Goal: Task Accomplishment & Management: Manage account settings

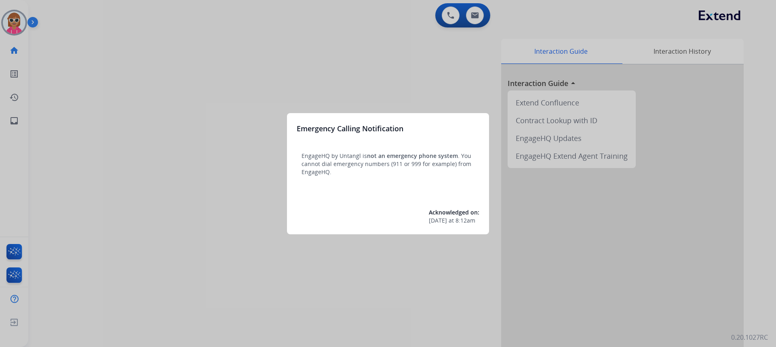
click at [194, 80] on div at bounding box center [388, 173] width 776 height 347
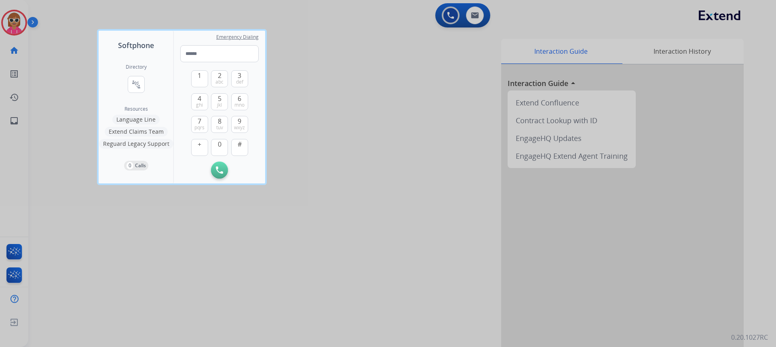
click at [81, 292] on div at bounding box center [388, 173] width 776 height 347
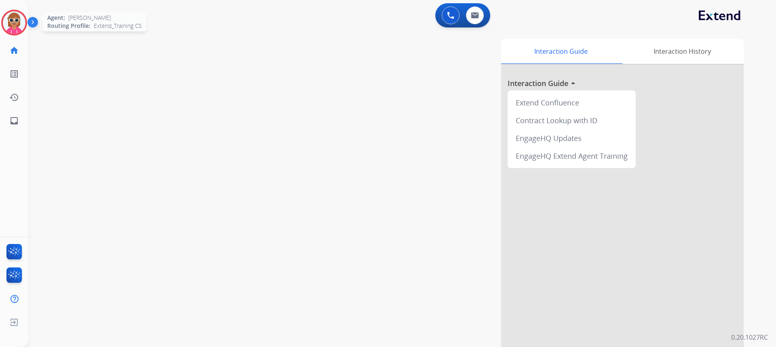
click at [16, 23] on img at bounding box center [14, 22] width 23 height 23
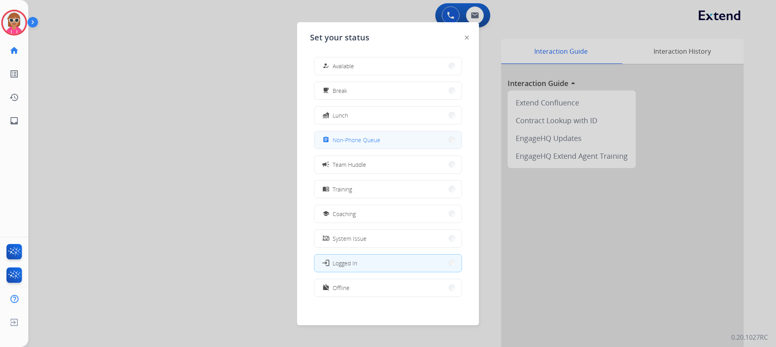
click at [376, 138] on span "Non-Phone Queue" at bounding box center [357, 140] width 48 height 8
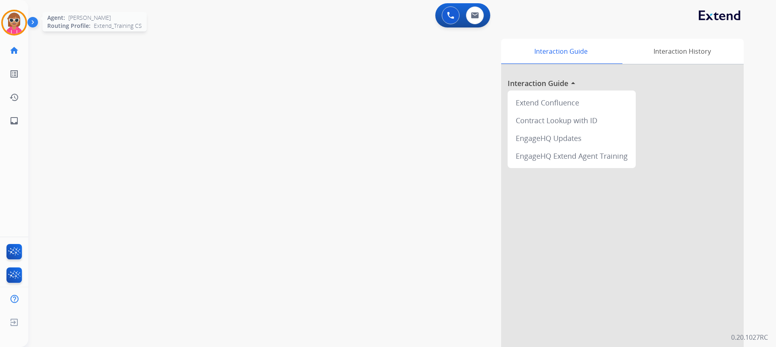
click at [13, 25] on img at bounding box center [14, 22] width 23 height 23
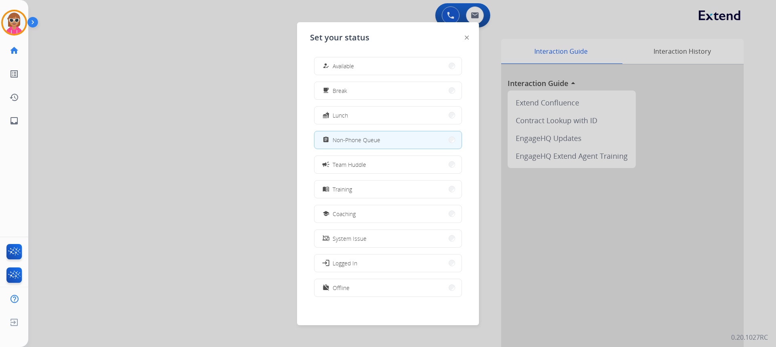
click at [67, 96] on div at bounding box center [388, 173] width 776 height 347
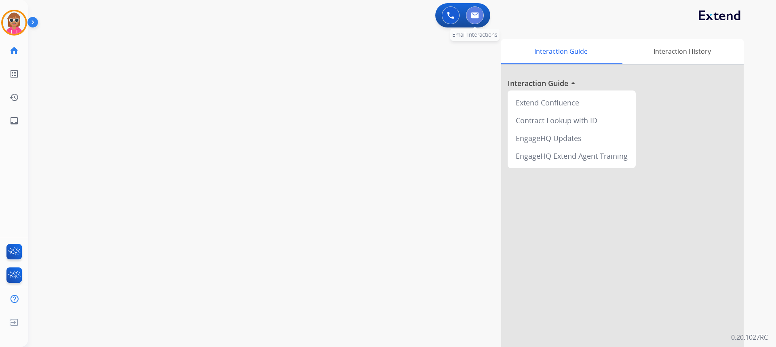
click at [478, 13] on img at bounding box center [475, 15] width 8 height 6
select select "**********"
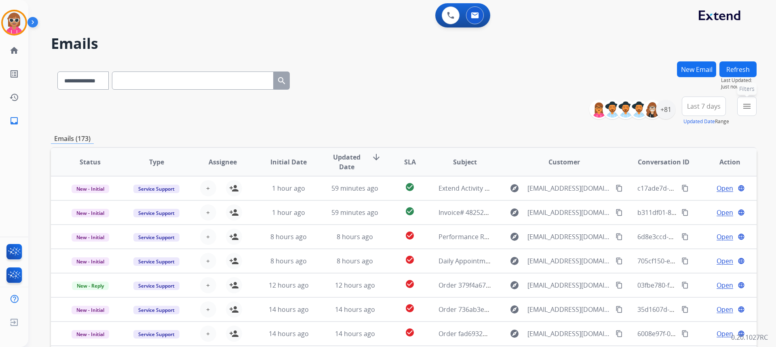
drag, startPoint x: 751, startPoint y: 107, endPoint x: 726, endPoint y: 112, distance: 24.7
click at [750, 107] on button "menu Filters" at bounding box center [747, 106] width 19 height 19
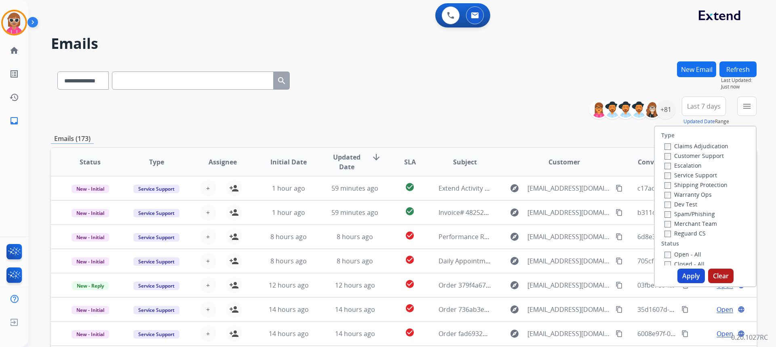
click at [681, 154] on label "Customer Support" at bounding box center [694, 156] width 59 height 8
click at [677, 187] on label "Shipping Protection" at bounding box center [696, 185] width 63 height 8
click at [686, 234] on label "Reguard CS" at bounding box center [685, 234] width 41 height 8
click at [678, 252] on label "Open - All" at bounding box center [683, 255] width 37 height 8
click at [687, 275] on button "Apply" at bounding box center [691, 276] width 27 height 15
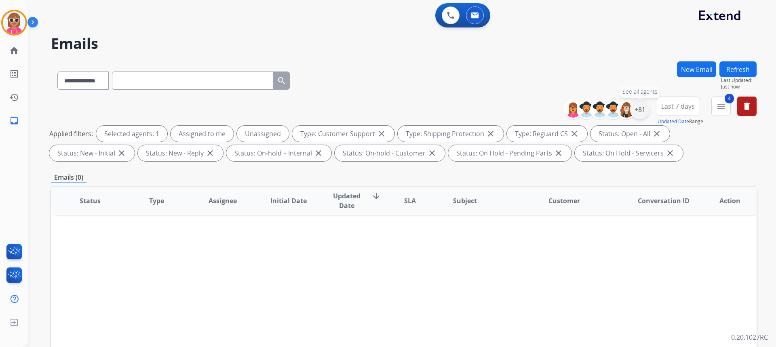
click at [645, 106] on div "+81" at bounding box center [639, 109] width 19 height 19
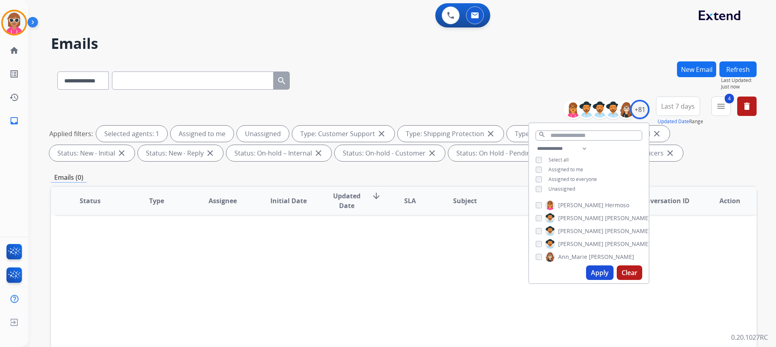
click at [566, 167] on span "Assigned to me" at bounding box center [566, 169] width 35 height 7
click at [594, 270] on button "Apply" at bounding box center [599, 273] width 27 height 15
drag, startPoint x: 554, startPoint y: 186, endPoint x: 571, endPoint y: 167, distance: 25.3
click at [555, 186] on span "Unassigned" at bounding box center [562, 189] width 27 height 7
click at [574, 148] on select "**********" at bounding box center [564, 149] width 56 height 10
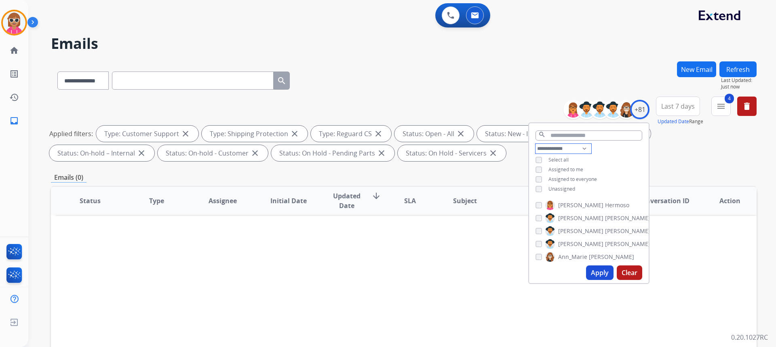
select select "**********"
click at [536, 144] on select "**********" at bounding box center [564, 149] width 56 height 10
click at [615, 152] on div "**********" at bounding box center [589, 165] width 120 height 42
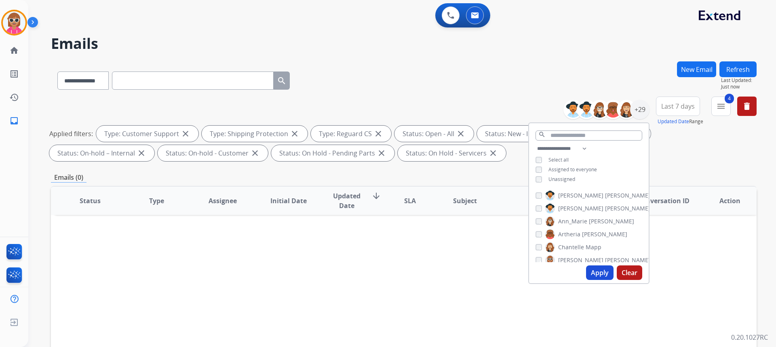
scroll to position [40, 0]
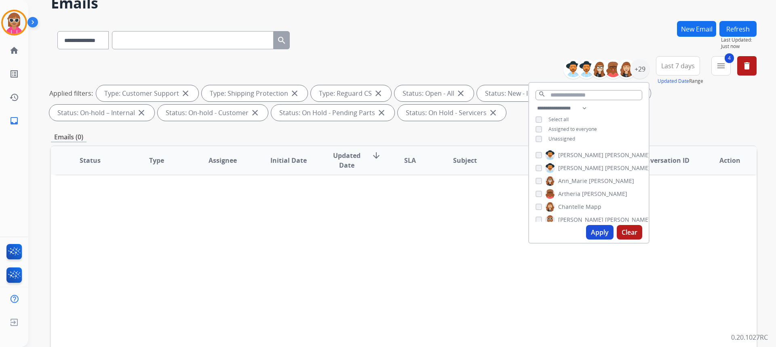
click at [605, 153] on span "[PERSON_NAME]" at bounding box center [627, 155] width 45 height 8
click at [571, 167] on span "[PERSON_NAME]" at bounding box center [580, 168] width 45 height 8
click at [569, 180] on span "Ann_Marie" at bounding box center [572, 181] width 29 height 8
click at [570, 191] on span "Artheria" at bounding box center [569, 194] width 22 height 8
click at [582, 167] on span "Chantelle" at bounding box center [571, 167] width 26 height 8
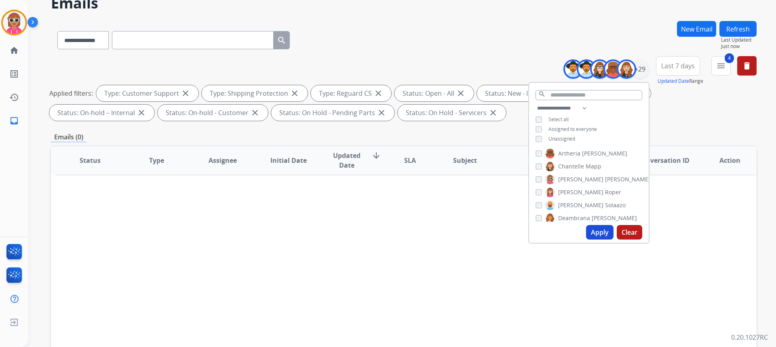
click at [578, 180] on span "[PERSON_NAME]" at bounding box center [580, 180] width 45 height 8
click at [580, 190] on span "[PERSON_NAME]" at bounding box center [580, 192] width 45 height 8
drag, startPoint x: 579, startPoint y: 205, endPoint x: 578, endPoint y: 212, distance: 7.3
click at [605, 205] on span "Solaazo" at bounding box center [615, 205] width 21 height 8
click at [577, 215] on span "Deambrana" at bounding box center [574, 218] width 32 height 8
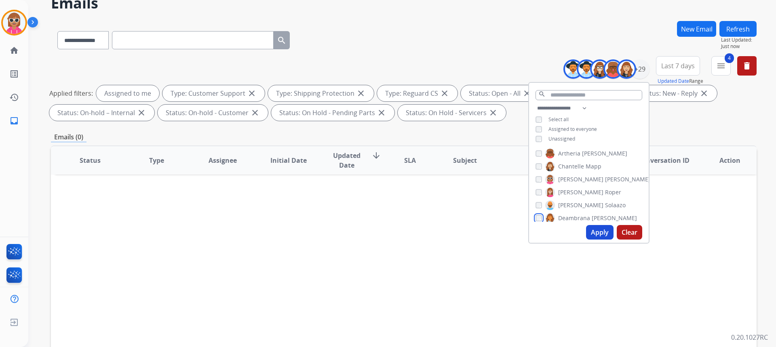
scroll to position [81, 0]
click at [586, 187] on span "Surabian" at bounding box center [598, 191] width 25 height 8
click at [576, 201] on span "Bois" at bounding box center [580, 204] width 11 height 8
click at [577, 172] on span "Harmony" at bounding box center [570, 176] width 25 height 8
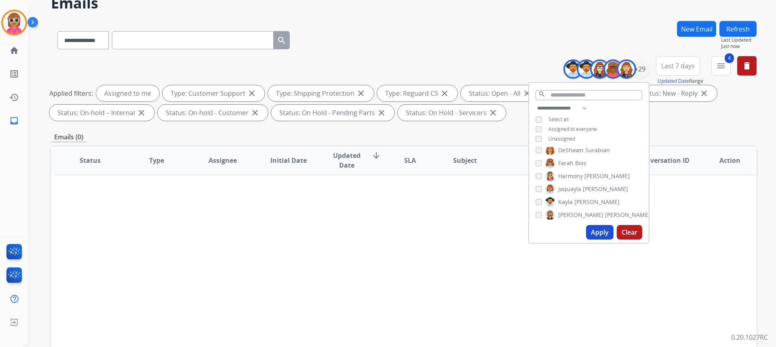
click at [574, 186] on span "Jaquayla" at bounding box center [569, 189] width 23 height 8
click at [575, 198] on span "[PERSON_NAME]" at bounding box center [597, 202] width 45 height 8
click at [605, 213] on span "[PERSON_NAME]" at bounding box center [627, 215] width 45 height 8
click at [581, 183] on label "[PERSON_NAME]" at bounding box center [587, 188] width 83 height 10
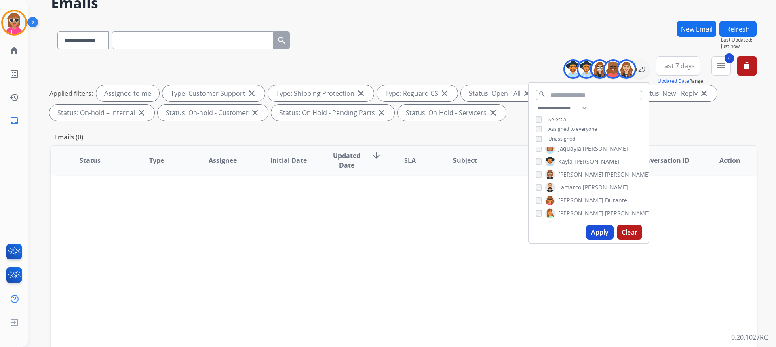
click at [605, 197] on span "Durante" at bounding box center [616, 201] width 22 height 8
click at [605, 211] on span "[PERSON_NAME]" at bounding box center [627, 213] width 45 height 8
click at [561, 185] on span "Raujon" at bounding box center [567, 186] width 19 height 8
drag, startPoint x: 563, startPoint y: 195, endPoint x: 565, endPoint y: 210, distance: 15.5
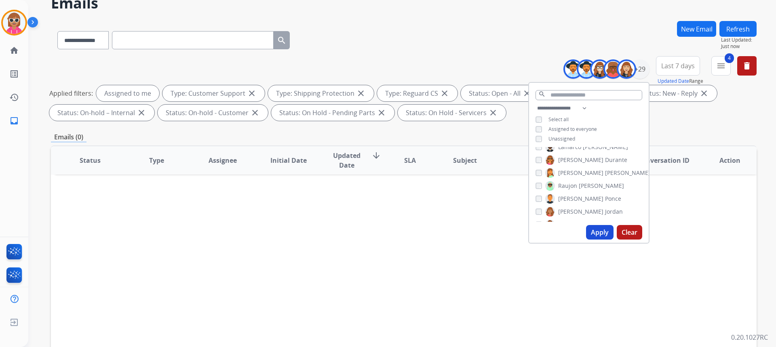
click at [563, 195] on span "[PERSON_NAME]" at bounding box center [580, 199] width 45 height 8
click at [565, 214] on span "[PERSON_NAME]" at bounding box center [580, 212] width 45 height 8
click at [568, 183] on span "Shqnetta" at bounding box center [570, 184] width 25 height 8
click at [567, 193] on span "[PERSON_NAME]" at bounding box center [580, 197] width 45 height 8
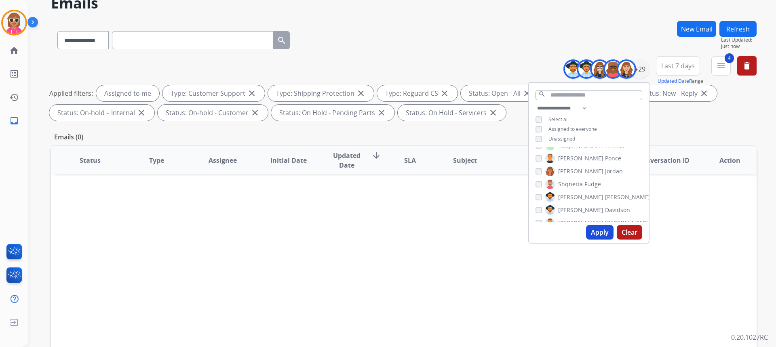
click at [569, 205] on label "[PERSON_NAME]" at bounding box center [588, 210] width 85 height 10
click at [571, 181] on label "[PERSON_NAME]" at bounding box center [598, 183] width 105 height 10
click at [576, 192] on span "Tyquanda" at bounding box center [571, 196] width 27 height 8
click at [576, 205] on span "King" at bounding box center [581, 209] width 12 height 8
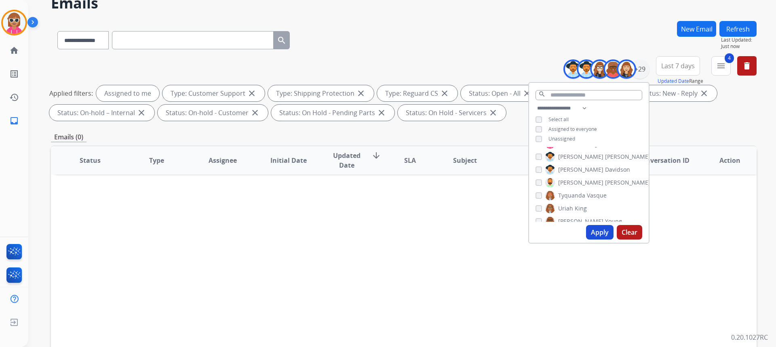
drag, startPoint x: 575, startPoint y: 222, endPoint x: 575, endPoint y: 211, distance: 11.4
click at [575, 222] on div "Apply Clear" at bounding box center [589, 232] width 120 height 21
drag, startPoint x: 575, startPoint y: 196, endPoint x: 575, endPoint y: 206, distance: 10.1
click at [575, 197] on span "[PERSON_NAME]" at bounding box center [580, 199] width 45 height 8
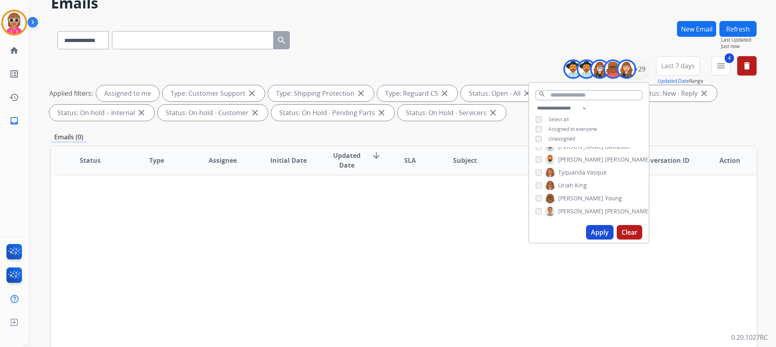
click at [576, 209] on span "[PERSON_NAME]" at bounding box center [580, 211] width 45 height 8
click at [591, 235] on button "Apply" at bounding box center [599, 232] width 27 height 15
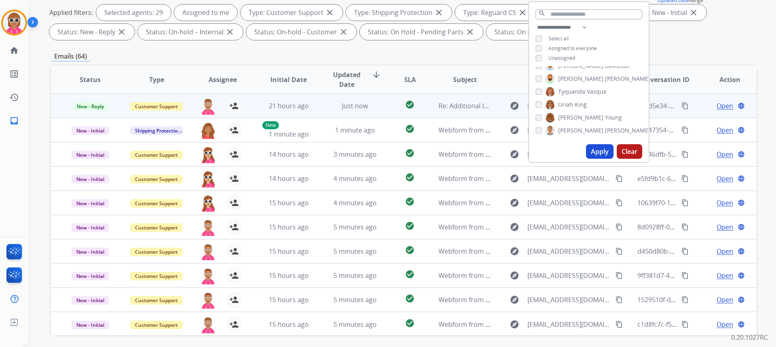
scroll to position [1, 0]
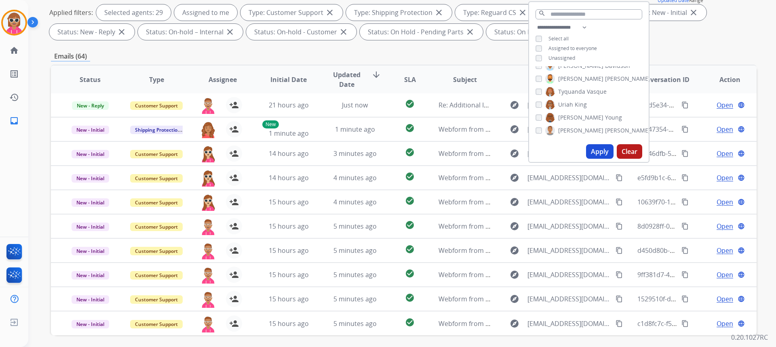
drag, startPoint x: 677, startPoint y: 45, endPoint x: 626, endPoint y: 75, distance: 59.1
click at [670, 49] on div "**********" at bounding box center [404, 159] width 706 height 438
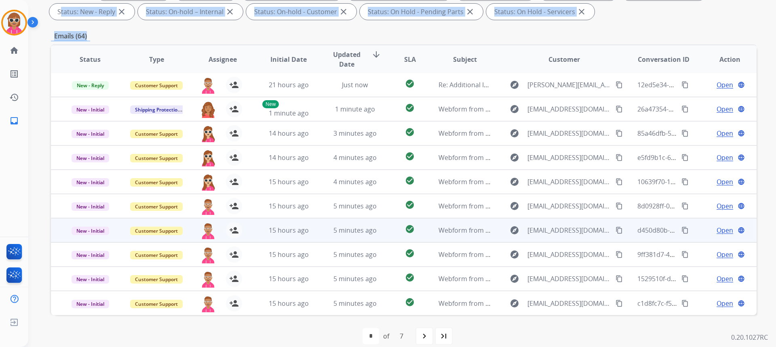
scroll to position [152, 0]
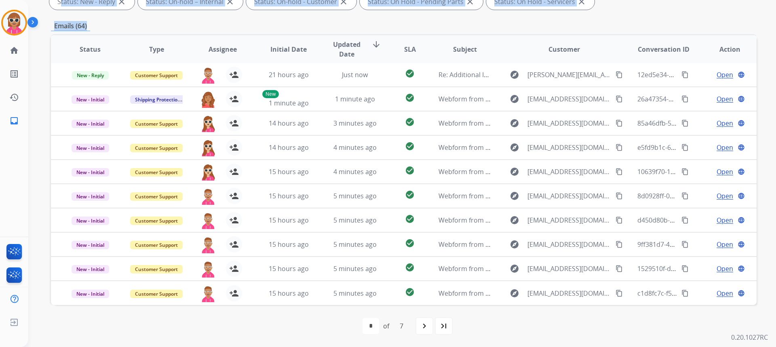
click at [254, 29] on div "Emails (64)" at bounding box center [404, 26] width 706 height 10
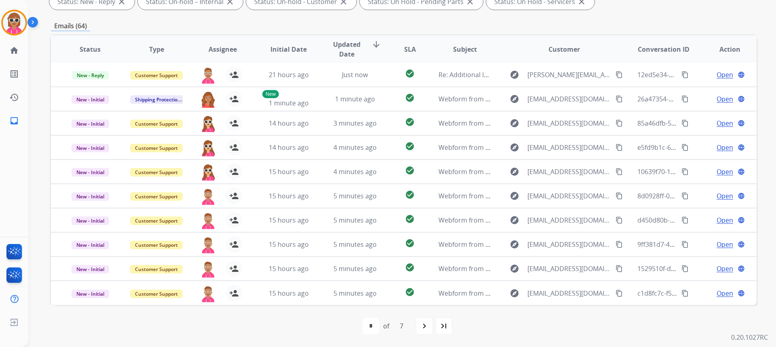
click at [420, 336] on div "first_page navigate_before * * * * * * * of 7 navigate_next last_page" at bounding box center [404, 326] width 706 height 42
click at [424, 335] on div "navigate_next" at bounding box center [425, 326] width 18 height 18
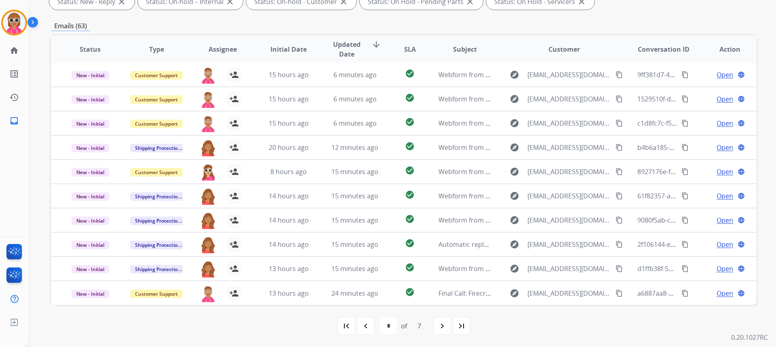
drag, startPoint x: 218, startPoint y: 51, endPoint x: 223, endPoint y: 78, distance: 27.6
click at [218, 52] on span "Assignee" at bounding box center [223, 49] width 28 height 10
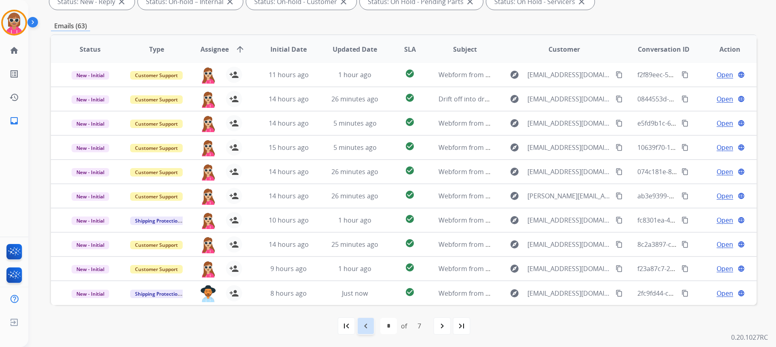
click at [358, 319] on div "navigate_before" at bounding box center [366, 326] width 18 height 18
select select "*"
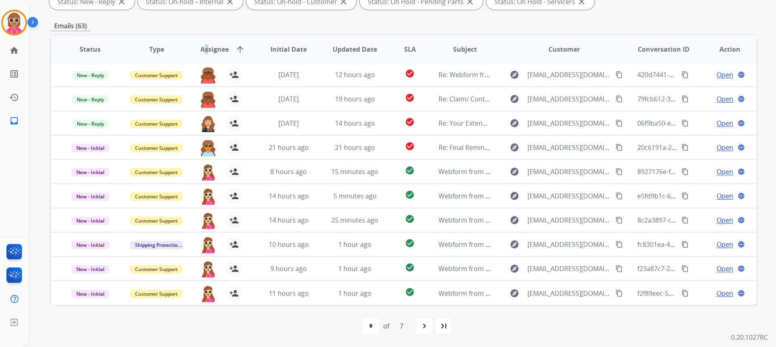
click at [206, 49] on span "Assignee" at bounding box center [215, 49] width 28 height 10
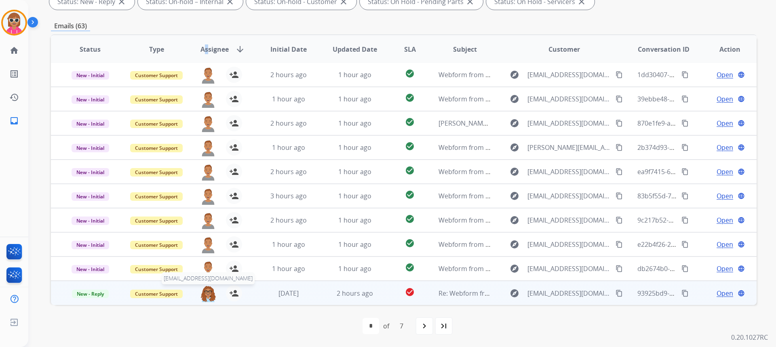
click at [207, 293] on img at bounding box center [208, 294] width 16 height 17
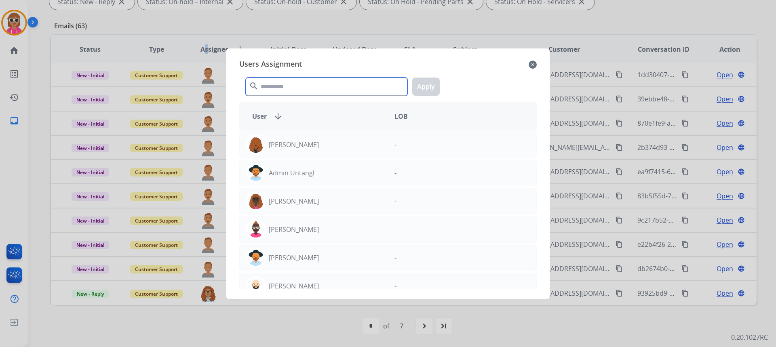
click at [280, 87] on input "text" at bounding box center [327, 87] width 162 height 18
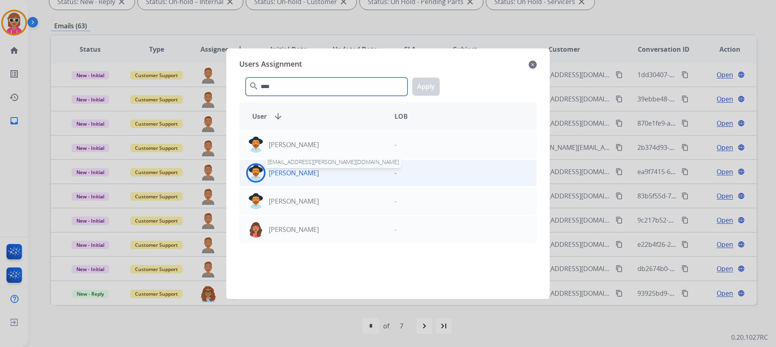
type input "****"
click at [284, 176] on p "[PERSON_NAME]" at bounding box center [294, 173] width 50 height 10
drag, startPoint x: 420, startPoint y: 82, endPoint x: 421, endPoint y: 91, distance: 8.6
click at [421, 84] on button "Apply" at bounding box center [425, 87] width 27 height 18
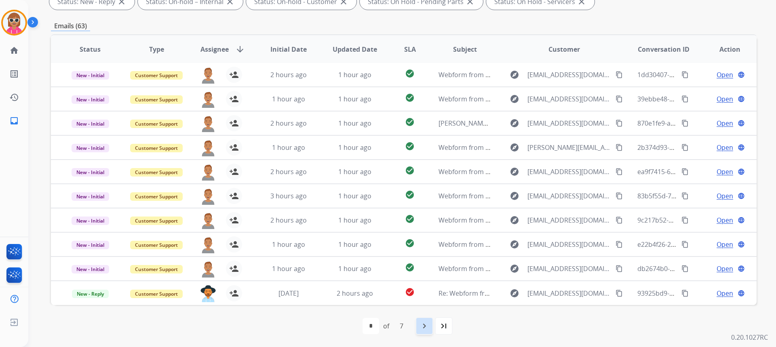
click at [418, 322] on div "navigate_next" at bounding box center [425, 326] width 18 height 18
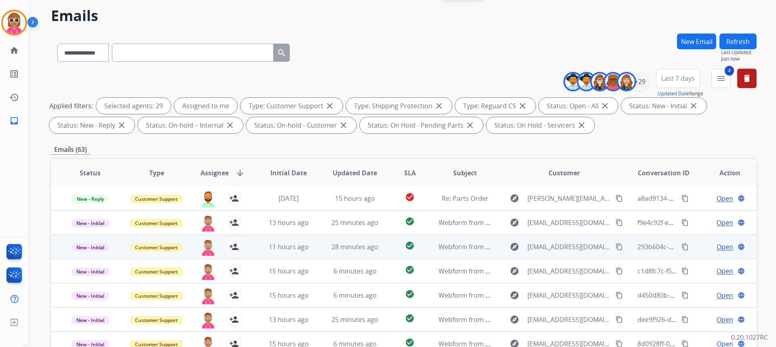
scroll to position [81, 0]
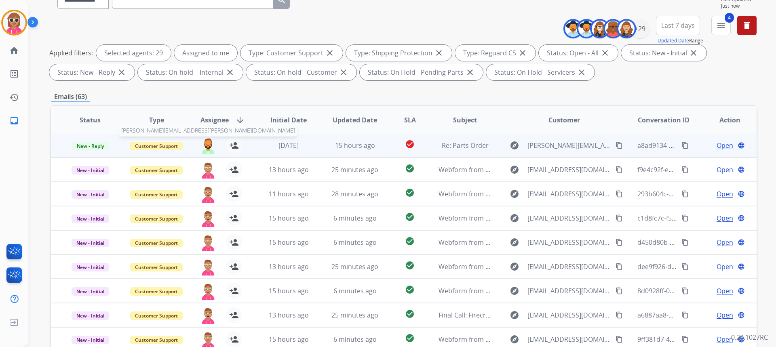
click at [205, 143] on img at bounding box center [208, 145] width 16 height 17
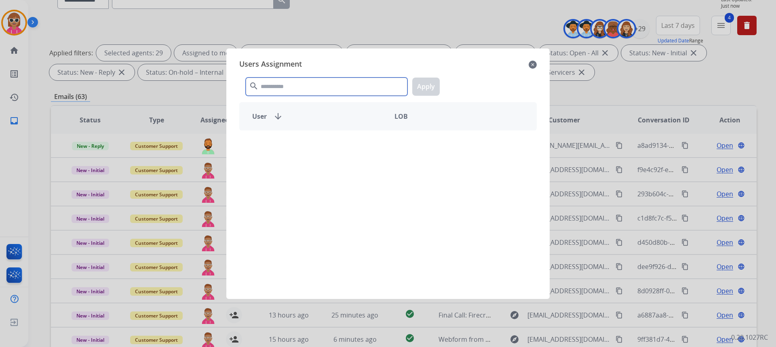
click at [268, 89] on input "text" at bounding box center [327, 87] width 162 height 18
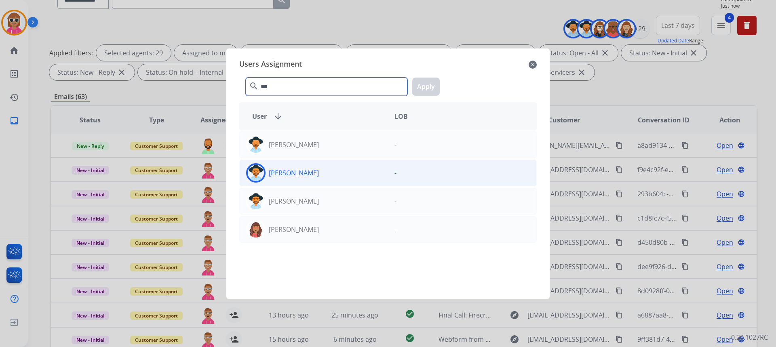
type input "***"
drag, startPoint x: 310, startPoint y: 176, endPoint x: 315, endPoint y: 177, distance: 4.9
click at [311, 177] on div "[PERSON_NAME]" at bounding box center [314, 172] width 148 height 19
click at [433, 83] on button "Apply" at bounding box center [425, 87] width 27 height 18
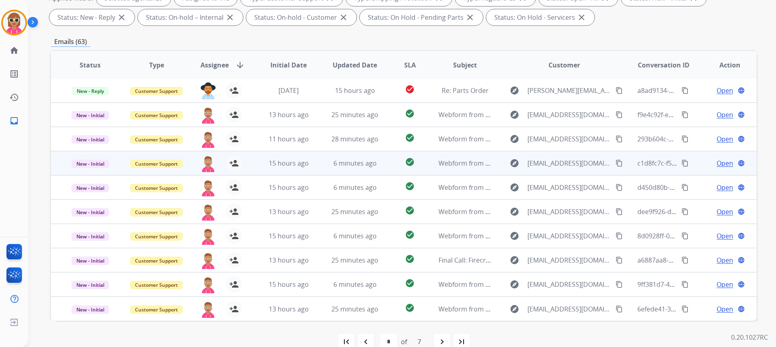
scroll to position [152, 0]
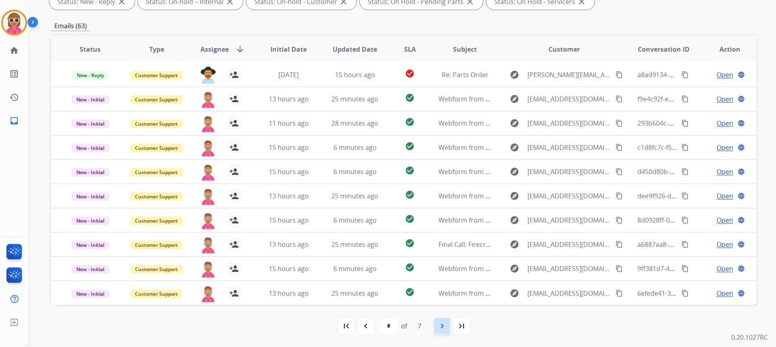
click at [439, 321] on div "navigate_next" at bounding box center [443, 326] width 18 height 18
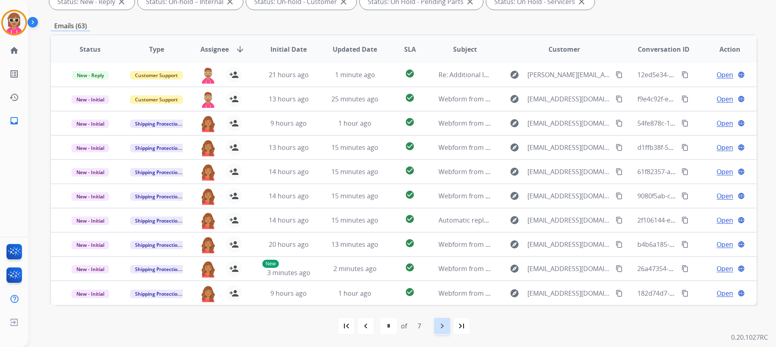
click at [439, 323] on mat-icon "navigate_next" at bounding box center [443, 327] width 10 height 10
select select "*"
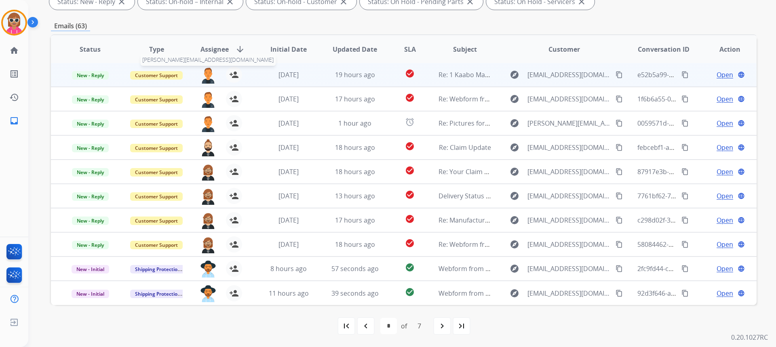
click at [203, 74] on img at bounding box center [208, 75] width 16 height 17
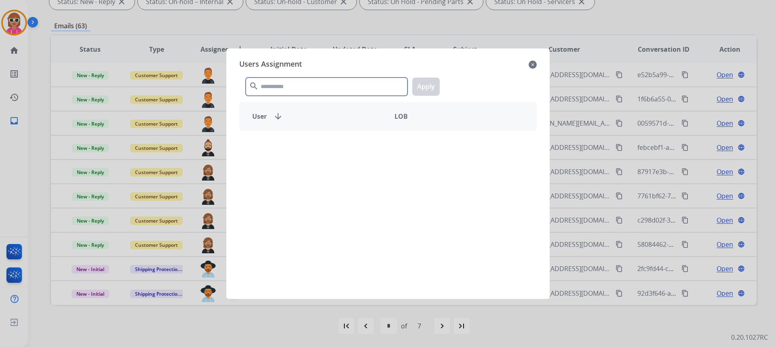
click at [271, 94] on input "text" at bounding box center [327, 87] width 162 height 18
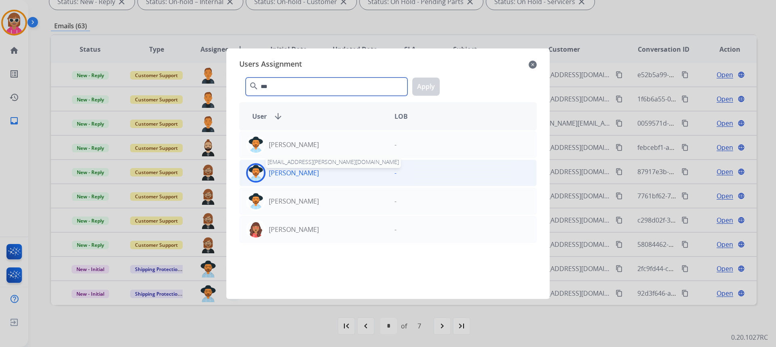
type input "***"
click at [302, 174] on p "[PERSON_NAME]" at bounding box center [294, 173] width 50 height 10
click at [427, 79] on button "Apply" at bounding box center [425, 87] width 27 height 18
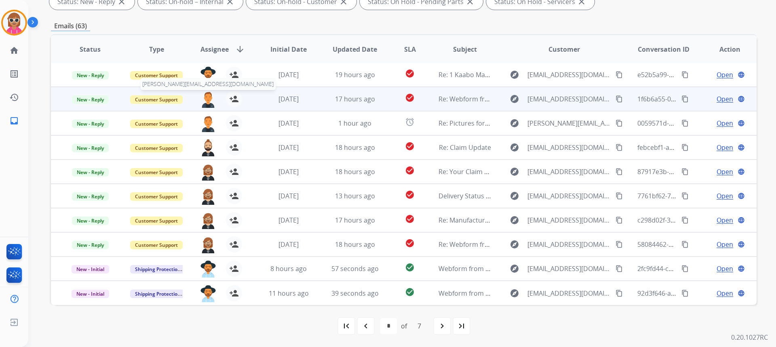
click at [207, 98] on img at bounding box center [208, 99] width 16 height 17
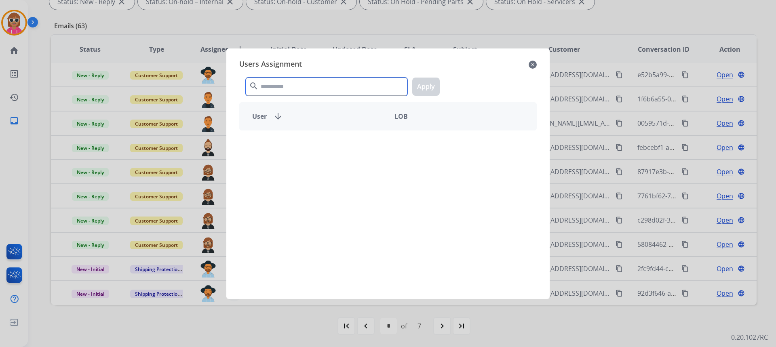
click at [310, 82] on input "text" at bounding box center [327, 87] width 162 height 18
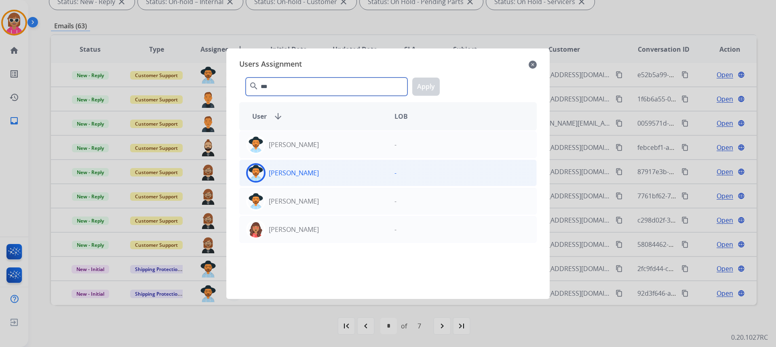
type input "***"
click at [300, 176] on p "[PERSON_NAME]" at bounding box center [294, 173] width 50 height 10
drag, startPoint x: 429, startPoint y: 89, endPoint x: 425, endPoint y: 95, distance: 7.5
click at [429, 88] on button "Apply" at bounding box center [425, 87] width 27 height 18
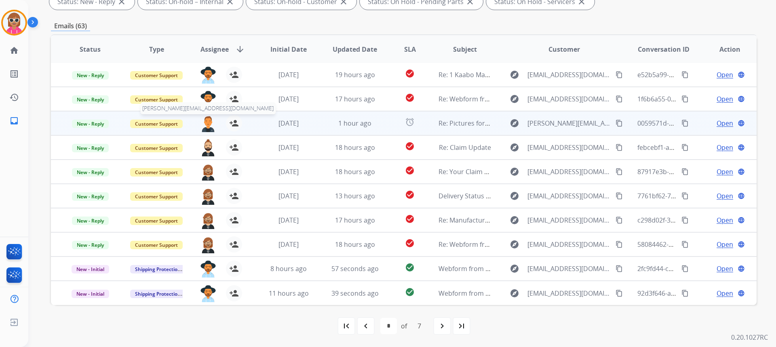
click at [206, 128] on img at bounding box center [208, 123] width 16 height 17
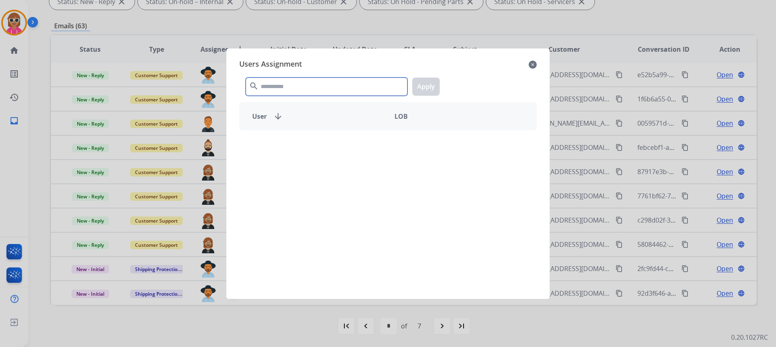
click at [269, 86] on input "text" at bounding box center [327, 87] width 162 height 18
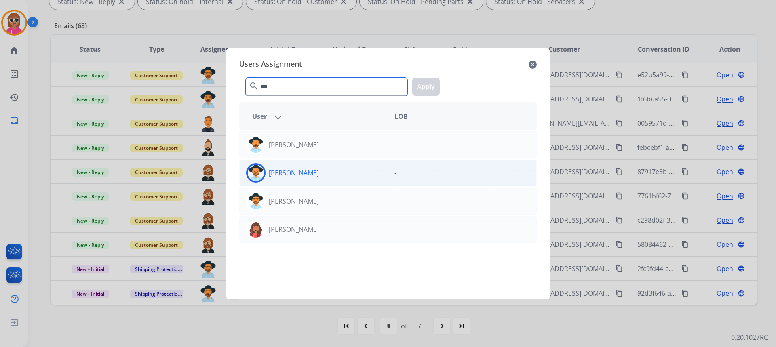
type input "***"
drag, startPoint x: 319, startPoint y: 176, endPoint x: 327, endPoint y: 171, distance: 9.0
click at [320, 176] on div "[PERSON_NAME]" at bounding box center [314, 172] width 148 height 19
click at [409, 88] on div "*** search Apply" at bounding box center [388, 85] width 298 height 28
click at [423, 89] on button "Apply" at bounding box center [425, 87] width 27 height 18
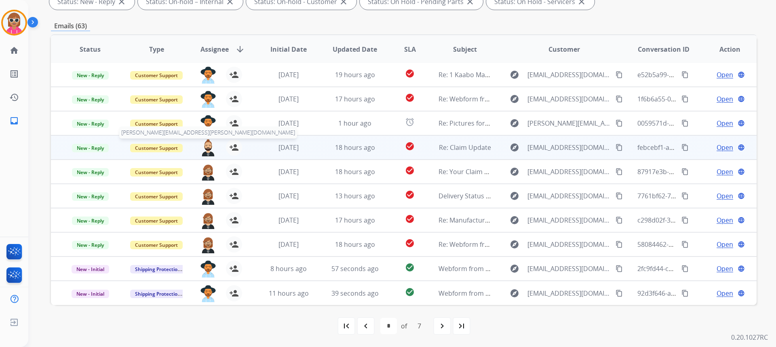
click at [206, 141] on img at bounding box center [208, 148] width 16 height 17
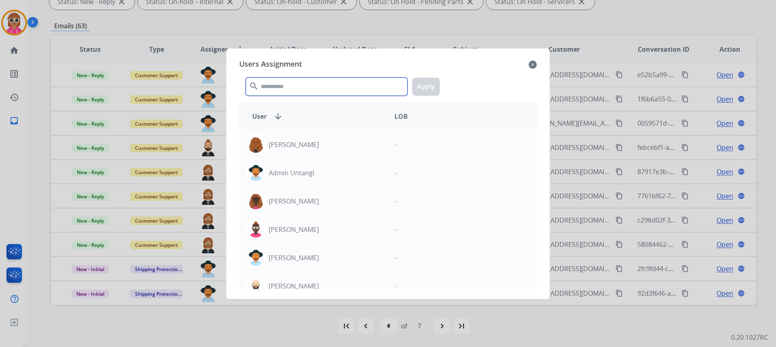
click at [346, 88] on input "text" at bounding box center [327, 87] width 162 height 18
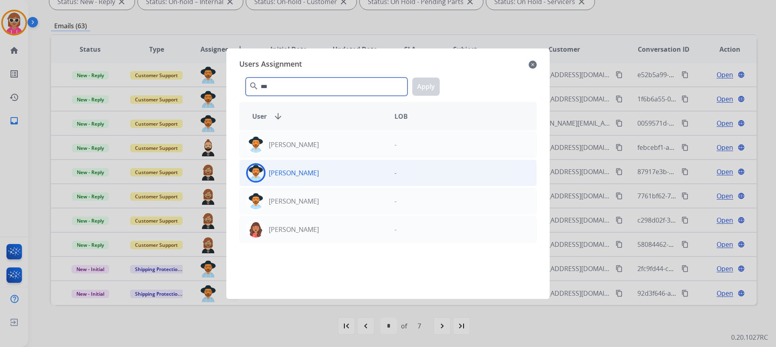
type input "***"
click at [314, 166] on div "[PERSON_NAME]" at bounding box center [314, 172] width 148 height 19
click at [418, 88] on button "Apply" at bounding box center [425, 87] width 27 height 18
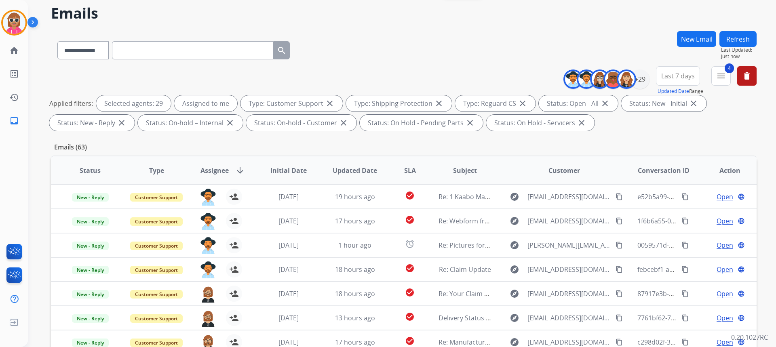
scroll to position [0, 0]
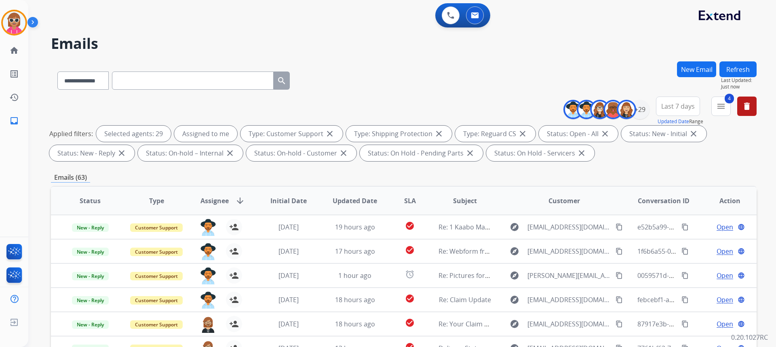
click at [748, 63] on button "Refresh" at bounding box center [738, 69] width 37 height 16
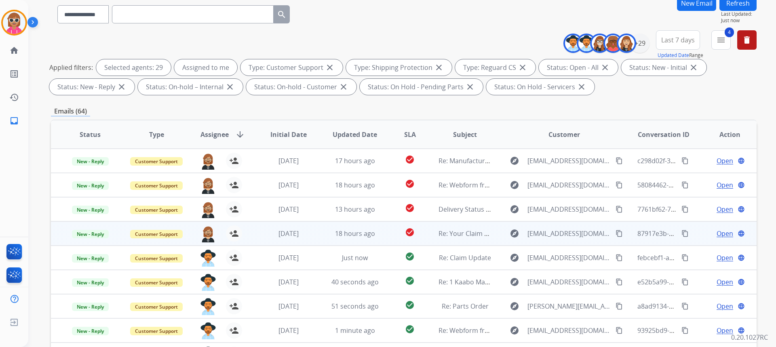
scroll to position [152, 0]
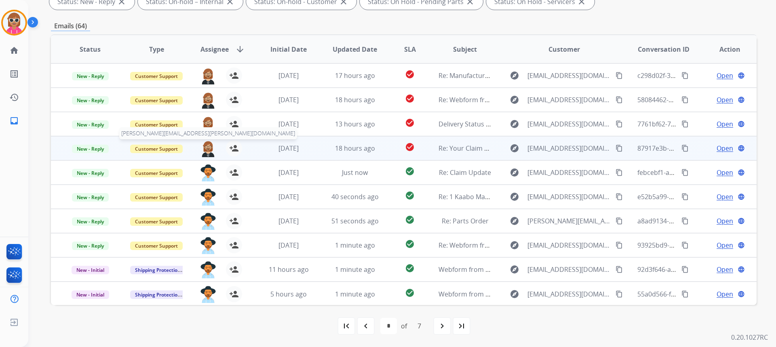
click at [206, 145] on img at bounding box center [208, 148] width 16 height 17
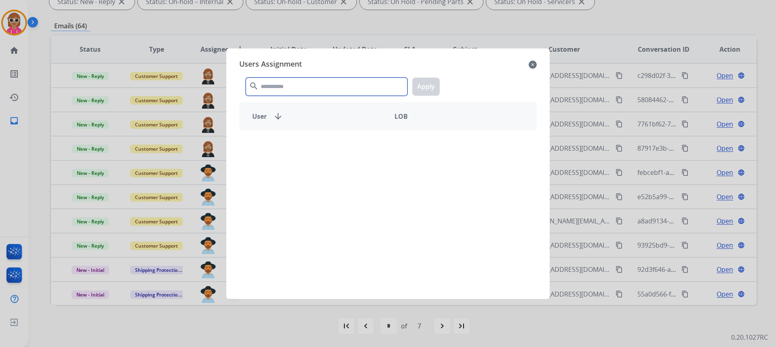
click at [299, 80] on input "text" at bounding box center [327, 87] width 162 height 18
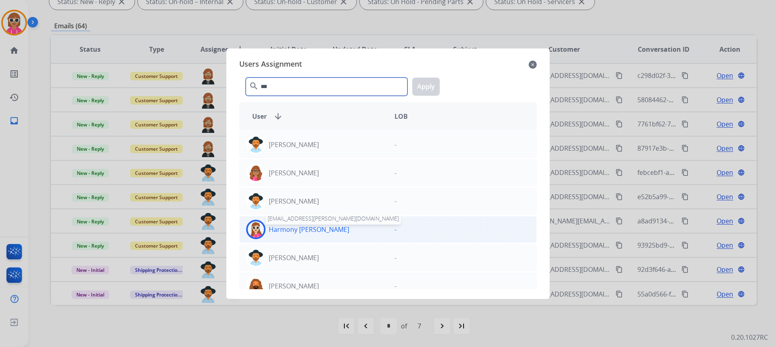
type input "***"
click at [309, 235] on div "Harmony [PERSON_NAME]" at bounding box center [314, 229] width 148 height 19
click at [332, 224] on div "Harmony [PERSON_NAME]" at bounding box center [314, 229] width 148 height 19
click at [334, 224] on div "Harmony [PERSON_NAME]" at bounding box center [314, 229] width 148 height 19
click at [426, 89] on button "Apply" at bounding box center [425, 87] width 27 height 18
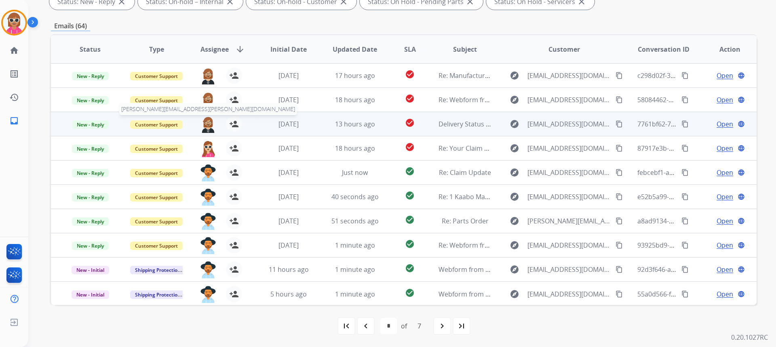
click at [203, 123] on img at bounding box center [208, 124] width 16 height 17
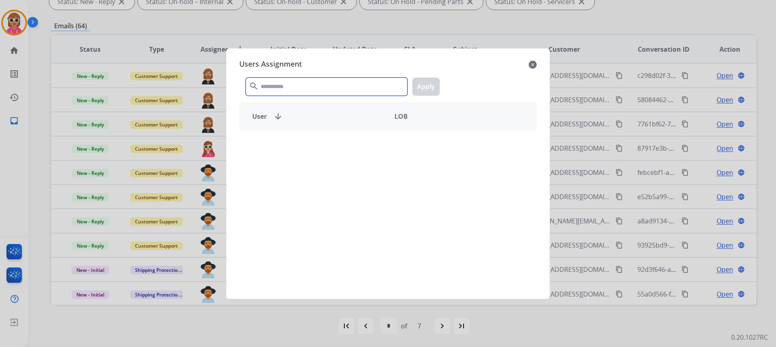
click at [284, 84] on input "text" at bounding box center [327, 87] width 162 height 18
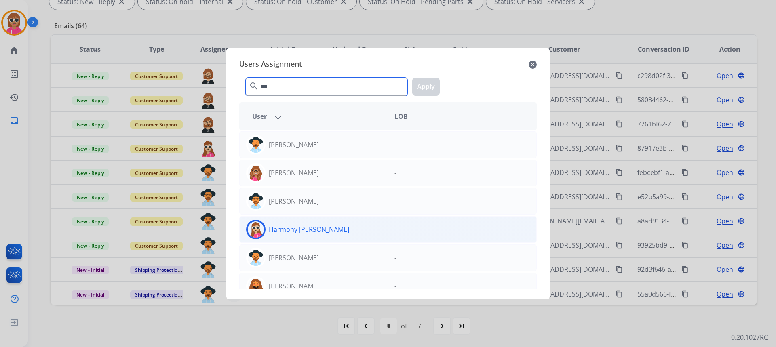
type input "***"
click at [315, 226] on div "Harmony [PERSON_NAME]" at bounding box center [314, 229] width 148 height 19
click at [430, 86] on button "Apply" at bounding box center [425, 87] width 27 height 18
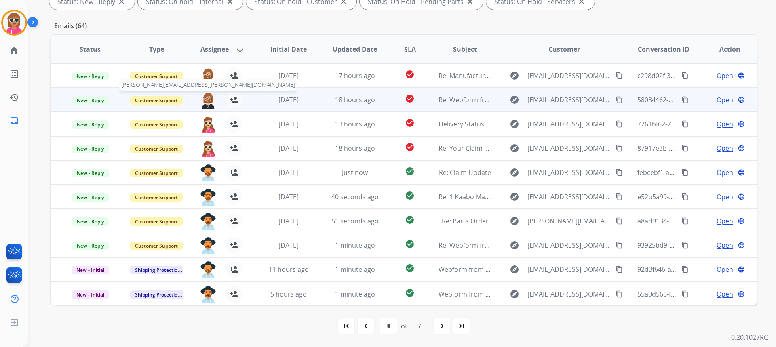
click at [208, 99] on img at bounding box center [208, 100] width 16 height 17
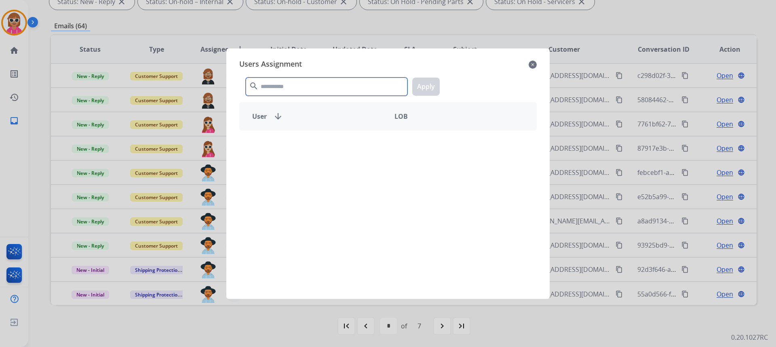
click at [295, 86] on input "text" at bounding box center [327, 87] width 162 height 18
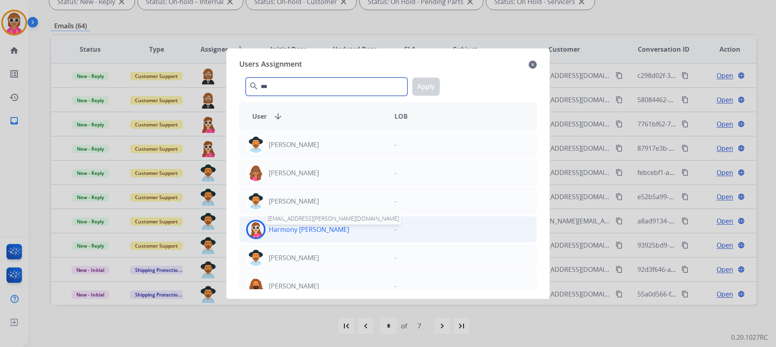
type input "***"
click at [300, 232] on p "Harmony [PERSON_NAME]" at bounding box center [309, 230] width 80 height 10
click at [429, 87] on button "Apply" at bounding box center [425, 87] width 27 height 18
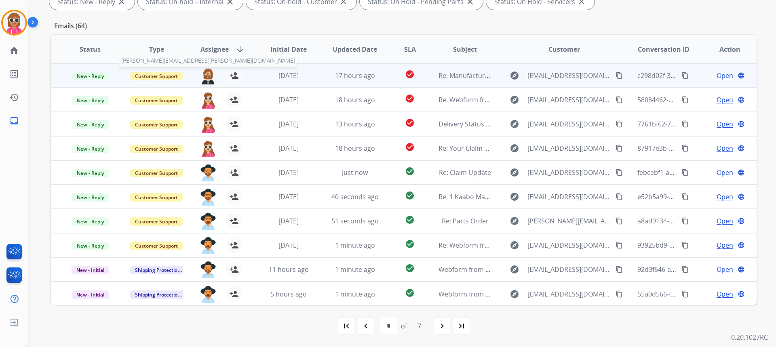
click at [208, 72] on img at bounding box center [208, 76] width 16 height 17
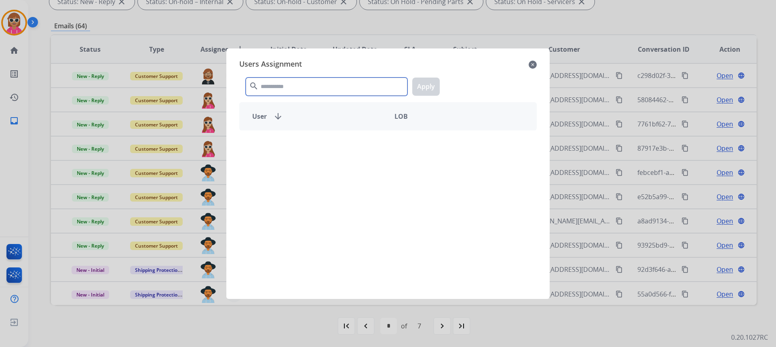
click at [273, 84] on input "text" at bounding box center [327, 87] width 162 height 18
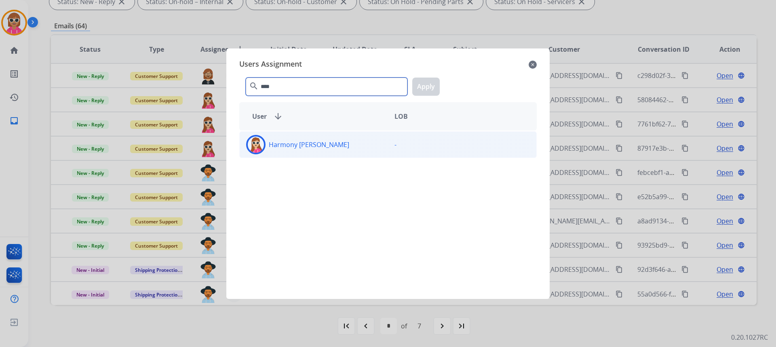
type input "****"
click at [281, 153] on div "Harmony [PERSON_NAME]" at bounding box center [314, 144] width 148 height 19
drag, startPoint x: 432, startPoint y: 90, endPoint x: 425, endPoint y: 92, distance: 7.3
click at [429, 90] on button "Apply" at bounding box center [425, 87] width 27 height 18
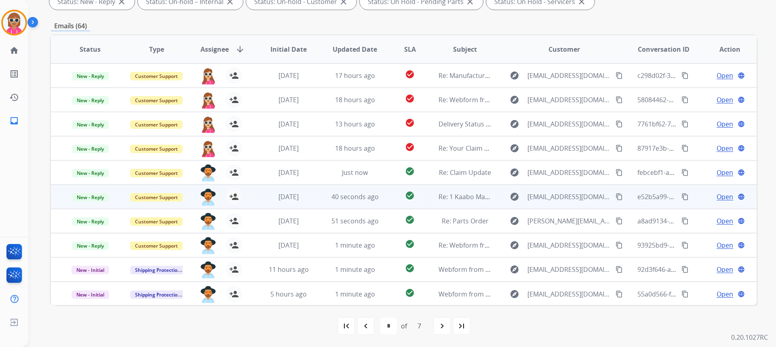
scroll to position [1, 0]
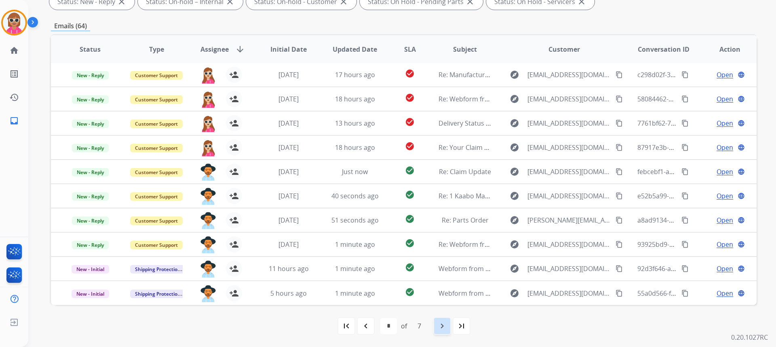
click at [436, 319] on div "navigate_next" at bounding box center [443, 326] width 18 height 18
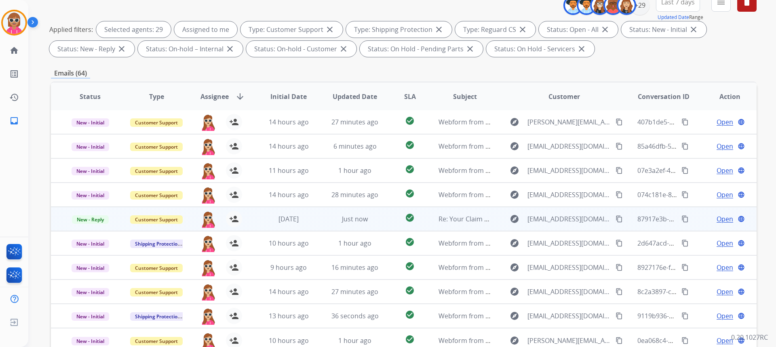
scroll to position [152, 0]
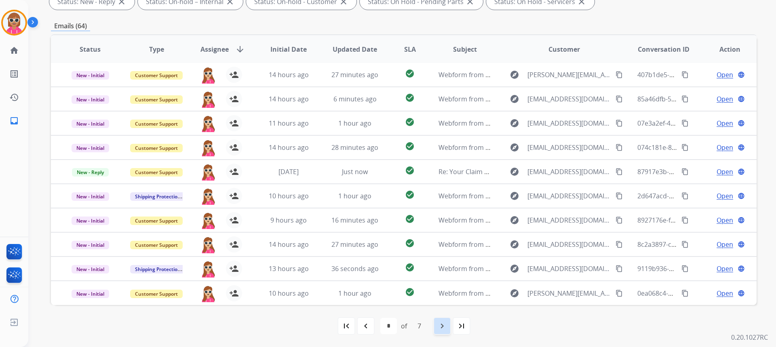
click at [442, 328] on mat-icon "navigate_next" at bounding box center [443, 327] width 10 height 10
click at [444, 324] on mat-icon "navigate_next" at bounding box center [443, 327] width 10 height 10
select select "*"
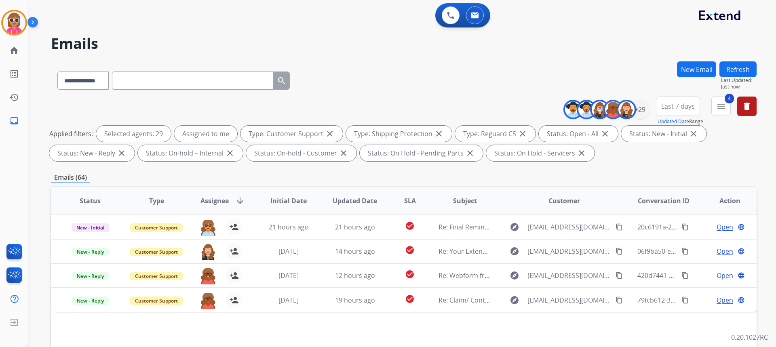
scroll to position [0, 0]
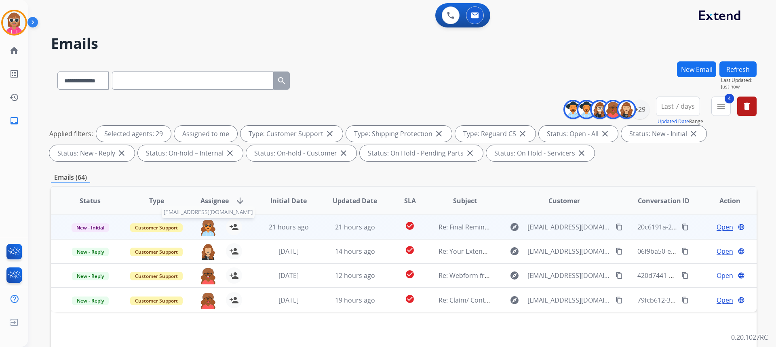
click at [211, 226] on img at bounding box center [208, 227] width 16 height 17
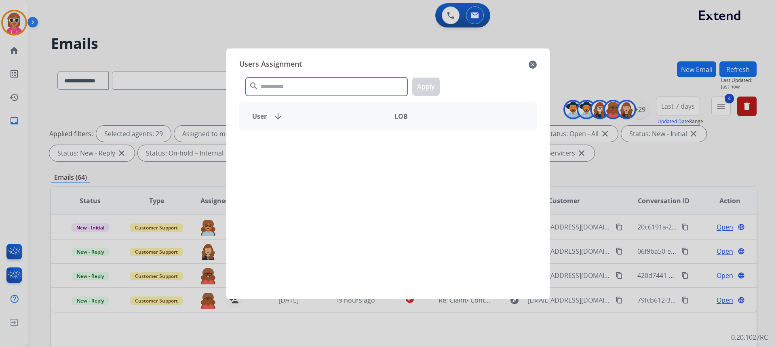
click at [305, 89] on input "text" at bounding box center [327, 87] width 162 height 18
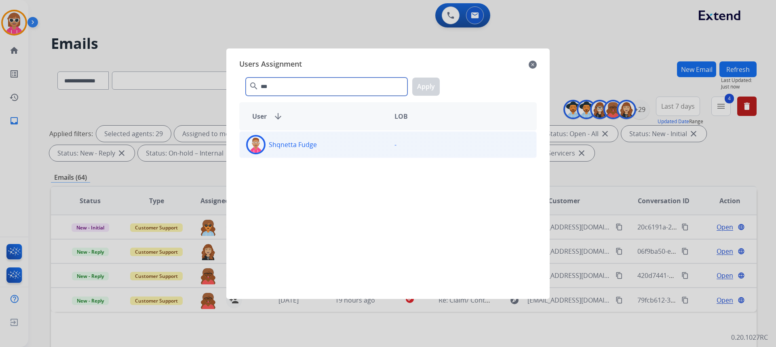
type input "***"
click at [320, 154] on div "Shqnetta Fudge" at bounding box center [314, 144] width 148 height 19
click at [421, 85] on button "Apply" at bounding box center [425, 87] width 27 height 18
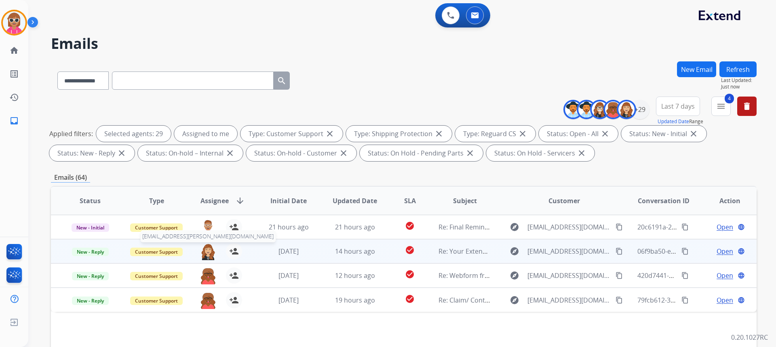
click at [206, 250] on img at bounding box center [208, 251] width 16 height 17
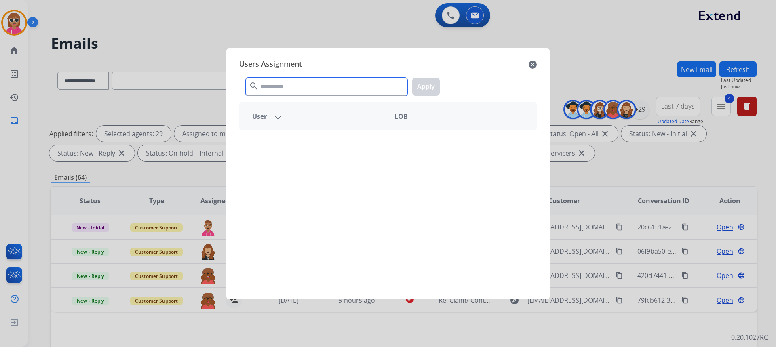
click at [317, 84] on input "text" at bounding box center [327, 87] width 162 height 18
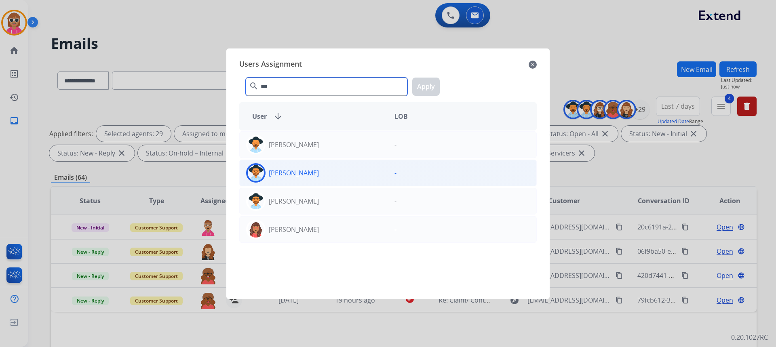
type input "***"
click at [343, 172] on div "[PERSON_NAME]" at bounding box center [314, 172] width 148 height 19
click at [440, 88] on div "*** search Apply" at bounding box center [388, 85] width 298 height 28
click at [434, 88] on button "Apply" at bounding box center [425, 87] width 27 height 18
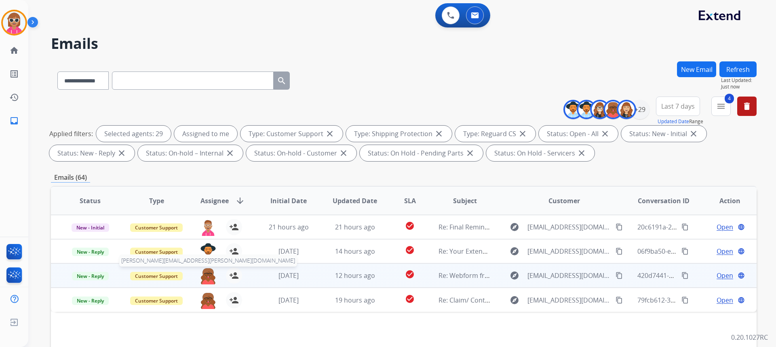
click at [207, 276] on img at bounding box center [208, 276] width 16 height 17
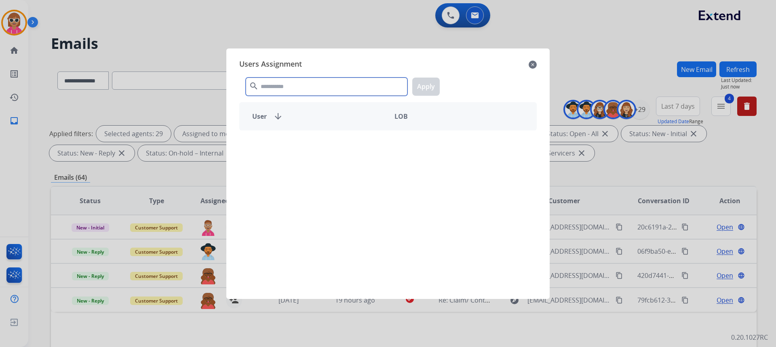
click at [381, 88] on input "text" at bounding box center [327, 87] width 162 height 18
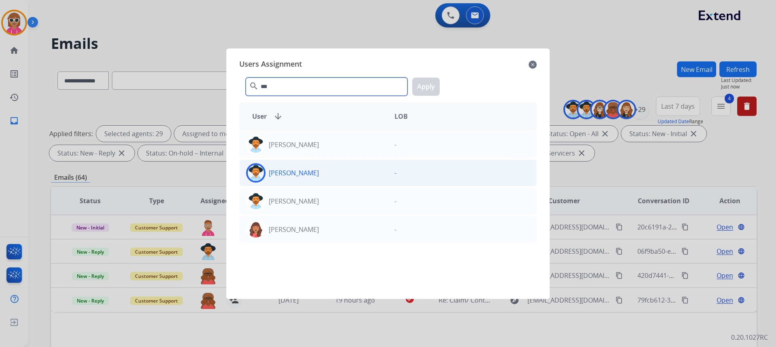
type input "***"
click at [318, 172] on div "[PERSON_NAME]" at bounding box center [314, 172] width 148 height 19
drag, startPoint x: 437, startPoint y: 87, endPoint x: 429, endPoint y: 90, distance: 8.1
click at [436, 87] on button "Apply" at bounding box center [425, 87] width 27 height 18
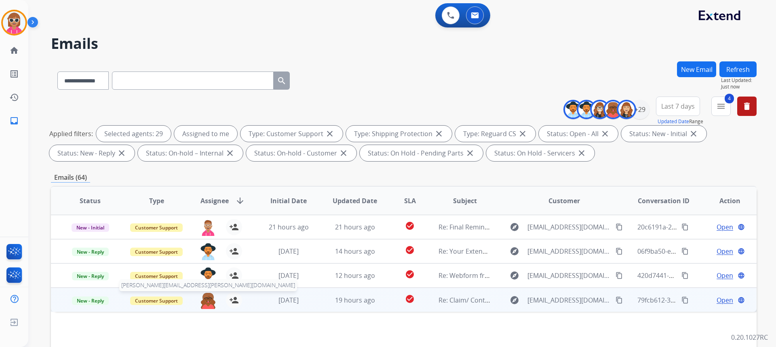
click at [209, 302] on img at bounding box center [208, 300] width 16 height 17
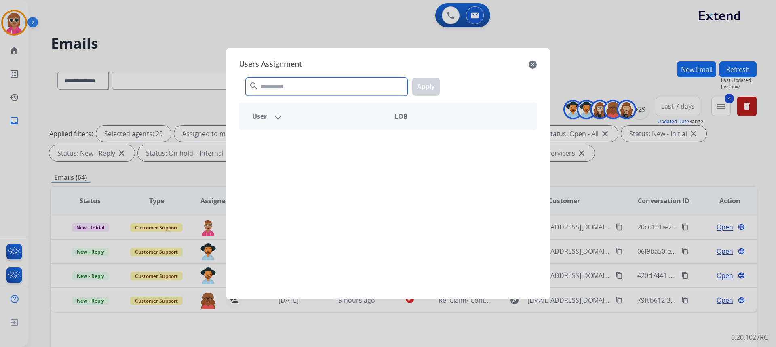
click at [338, 88] on input "text" at bounding box center [327, 87] width 162 height 18
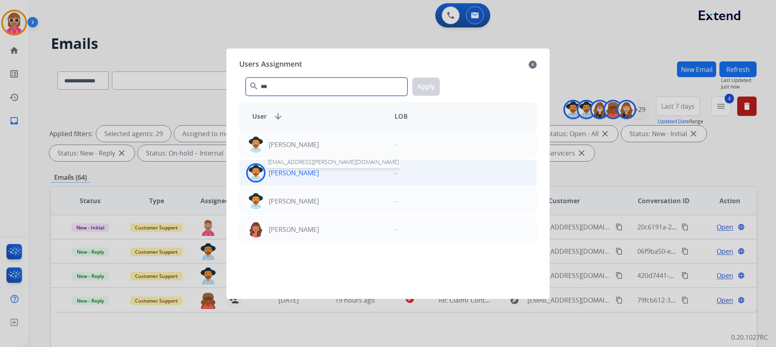
type input "***"
click at [306, 177] on p "[PERSON_NAME]" at bounding box center [294, 173] width 50 height 10
click at [426, 86] on button "Apply" at bounding box center [425, 87] width 27 height 18
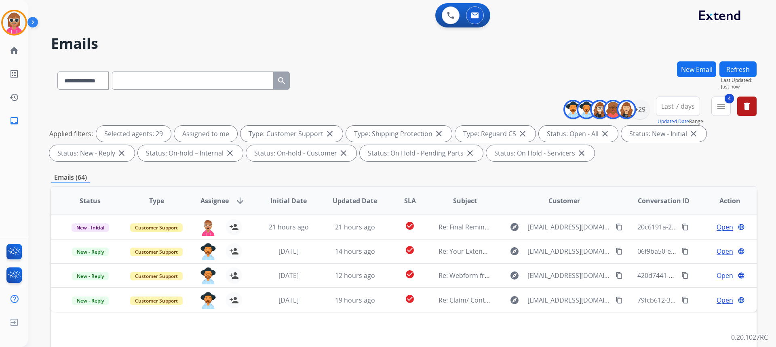
click at [738, 66] on button "Refresh" at bounding box center [738, 69] width 37 height 16
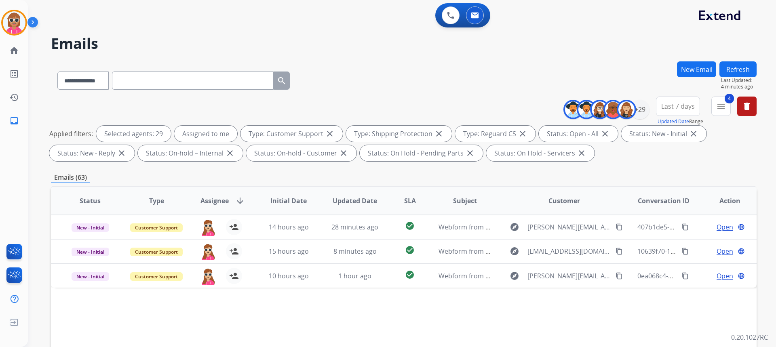
click at [170, 80] on input "text" at bounding box center [193, 81] width 162 height 18
paste input "**********"
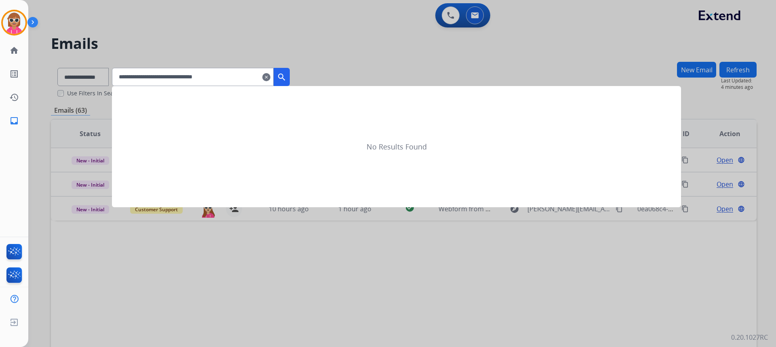
type input "**********"
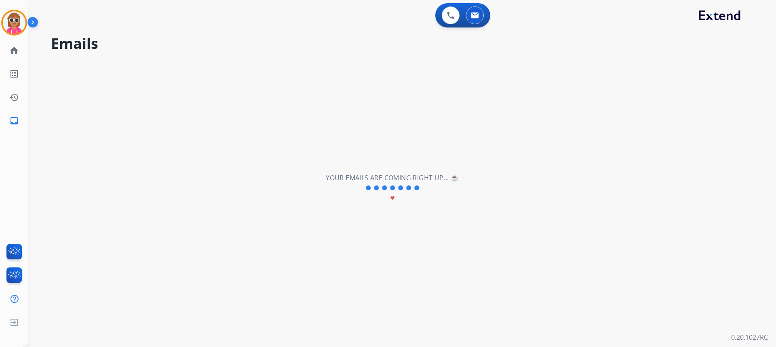
select select "*"
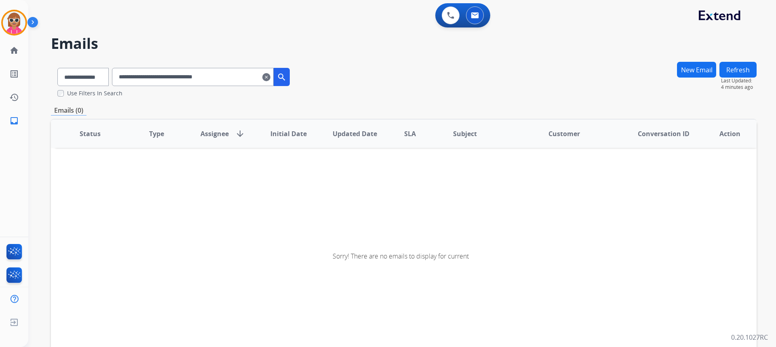
drag, startPoint x: 247, startPoint y: 82, endPoint x: 233, endPoint y: 87, distance: 14.2
click at [246, 83] on input "**********" at bounding box center [193, 77] width 162 height 18
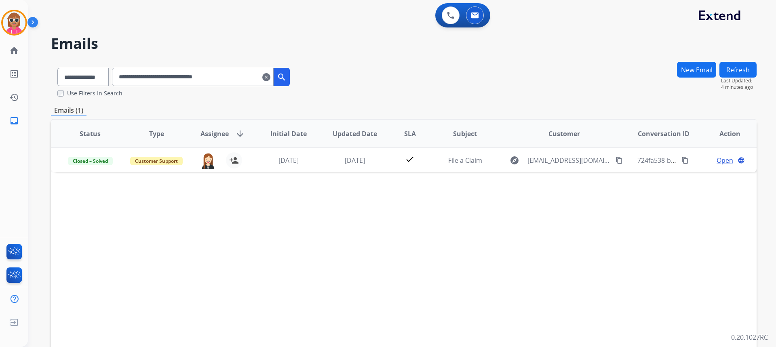
drag, startPoint x: 245, startPoint y: 76, endPoint x: 108, endPoint y: 76, distance: 137.1
click at [108, 77] on div "**********" at bounding box center [173, 75] width 245 height 28
paste input "text"
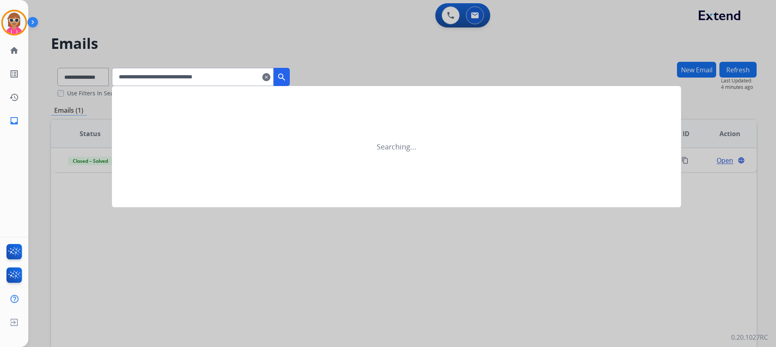
click at [290, 71] on button "search" at bounding box center [282, 77] width 16 height 18
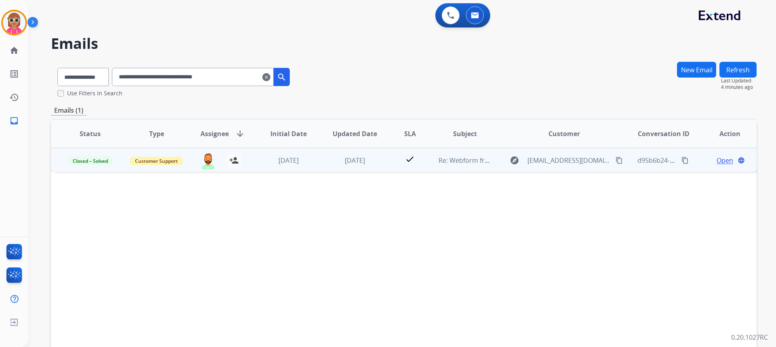
click at [717, 160] on span "Open" at bounding box center [725, 161] width 17 height 10
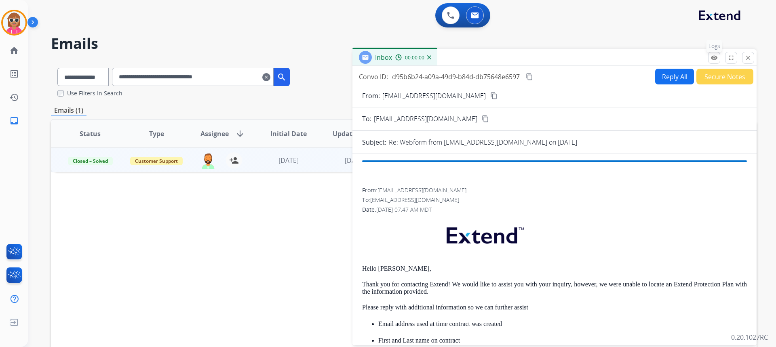
click at [712, 54] on button "remove_red_eye Logs" at bounding box center [715, 58] width 12 height 12
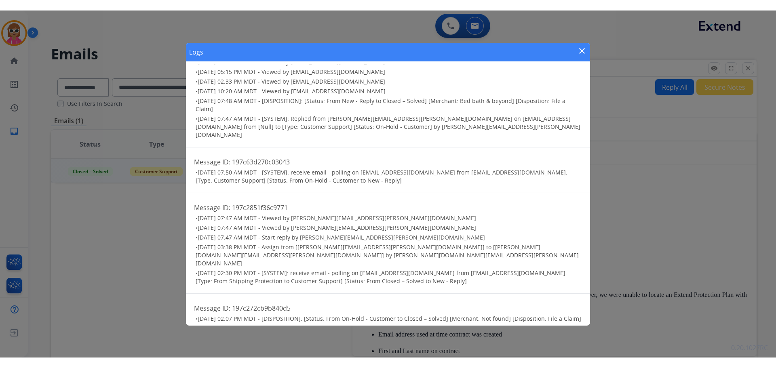
scroll to position [40, 0]
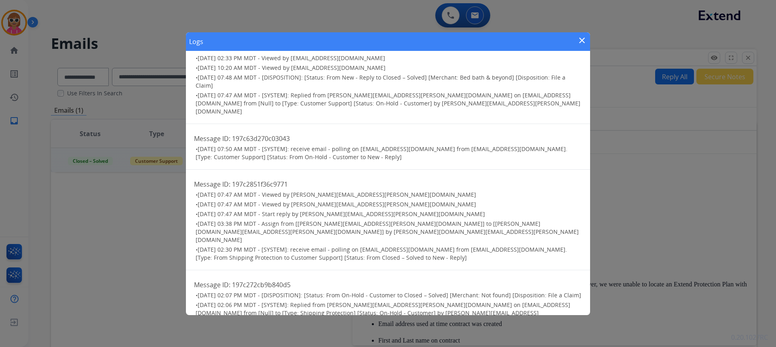
click at [585, 39] on mat-icon "close" at bounding box center [582, 41] width 10 height 10
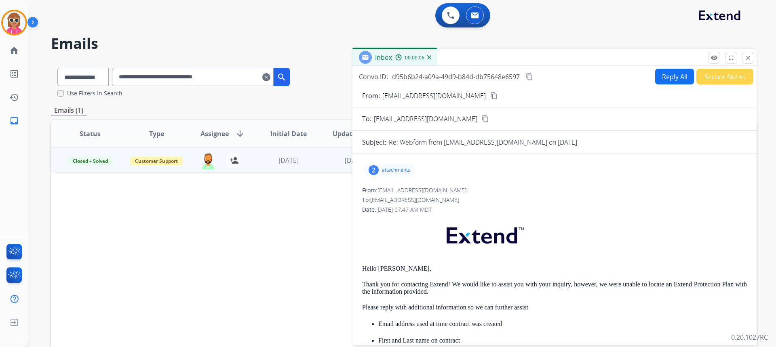
drag, startPoint x: 749, startPoint y: 60, endPoint x: 700, endPoint y: 66, distance: 49.7
click at [750, 61] on mat-icon "close" at bounding box center [748, 57] width 7 height 7
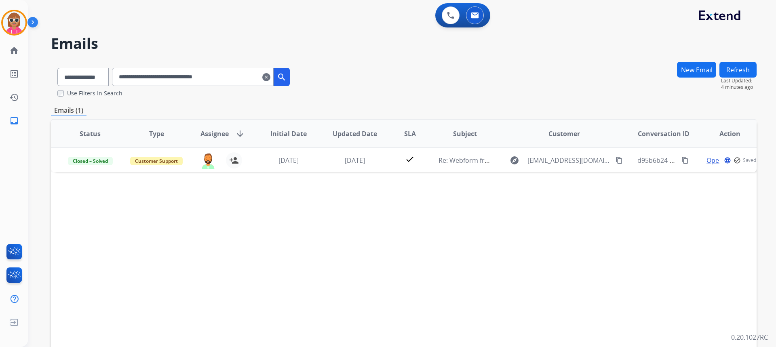
drag, startPoint x: 241, startPoint y: 78, endPoint x: 44, endPoint y: 79, distance: 196.1
click at [44, 79] on div "**********" at bounding box center [392, 202] width 729 height 347
paste input "text"
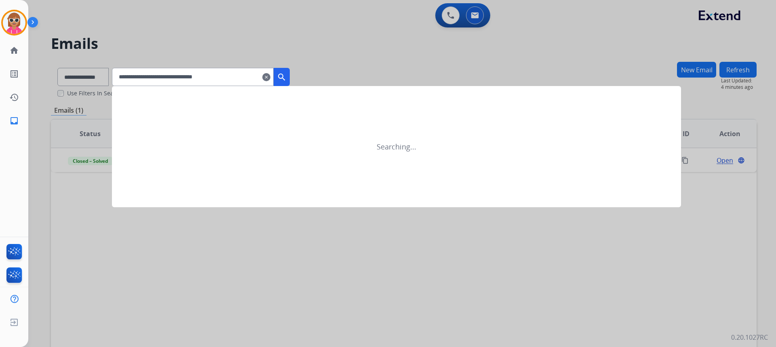
click at [290, 75] on button "search" at bounding box center [282, 77] width 16 height 18
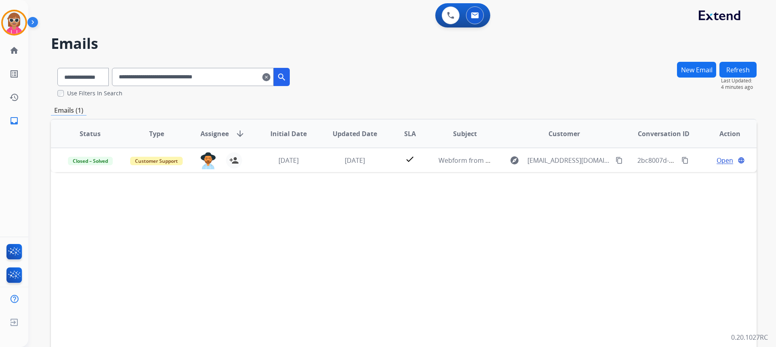
drag, startPoint x: 249, startPoint y: 76, endPoint x: 43, endPoint y: 81, distance: 206.3
click at [44, 77] on div "**********" at bounding box center [392, 202] width 729 height 347
paste input "text"
drag, startPoint x: 204, startPoint y: 76, endPoint x: 0, endPoint y: 76, distance: 203.8
click at [0, 76] on div "**********" at bounding box center [388, 173] width 776 height 347
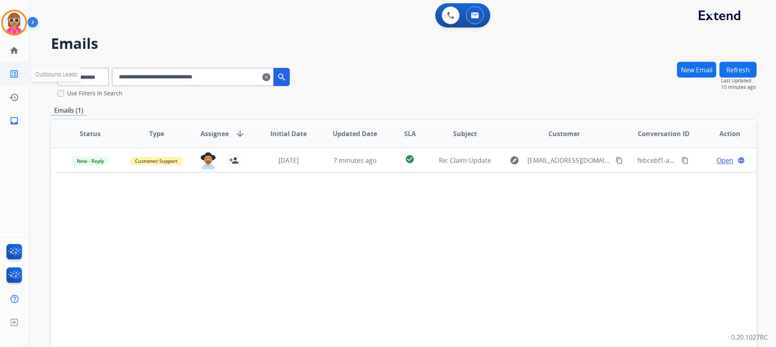
paste input "text"
drag, startPoint x: 250, startPoint y: 74, endPoint x: 83, endPoint y: 76, distance: 166.2
click at [83, 76] on div "**********" at bounding box center [173, 75] width 245 height 28
paste input "text"
drag, startPoint x: 247, startPoint y: 78, endPoint x: 2, endPoint y: 80, distance: 245.1
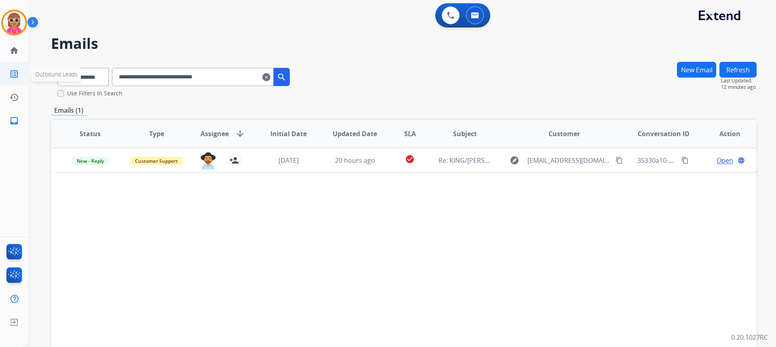
click at [2, 80] on div "**********" at bounding box center [388, 173] width 776 height 347
paste input "text"
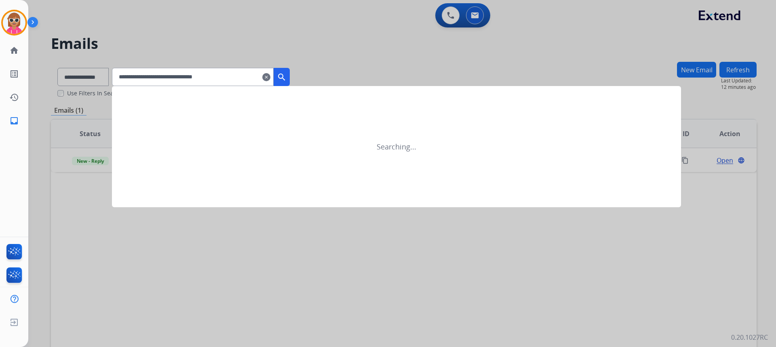
click at [287, 74] on mat-icon "search" at bounding box center [282, 77] width 10 height 10
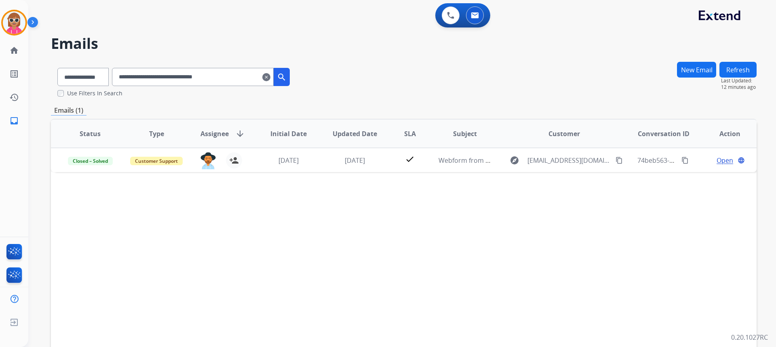
drag, startPoint x: 249, startPoint y: 69, endPoint x: 37, endPoint y: 73, distance: 212.4
click at [37, 73] on div "**********" at bounding box center [392, 202] width 729 height 347
paste input "text"
drag, startPoint x: 475, startPoint y: 309, endPoint x: 482, endPoint y: 327, distance: 19.5
click at [475, 309] on div "Status Type Assignee arrow_downward Initial Date Updated Date SLA Subject Custo…" at bounding box center [404, 254] width 706 height 271
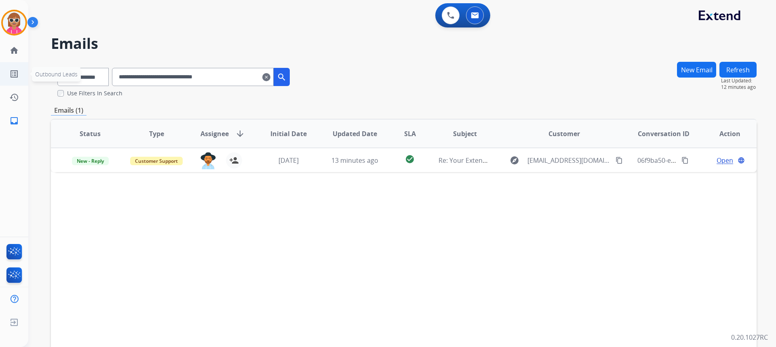
drag, startPoint x: 254, startPoint y: 79, endPoint x: 0, endPoint y: 79, distance: 253.6
click at [0, 79] on div "**********" at bounding box center [388, 173] width 776 height 347
paste input "text"
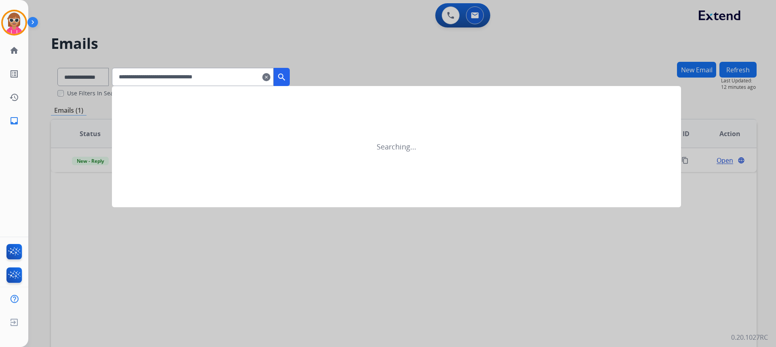
type input "**********"
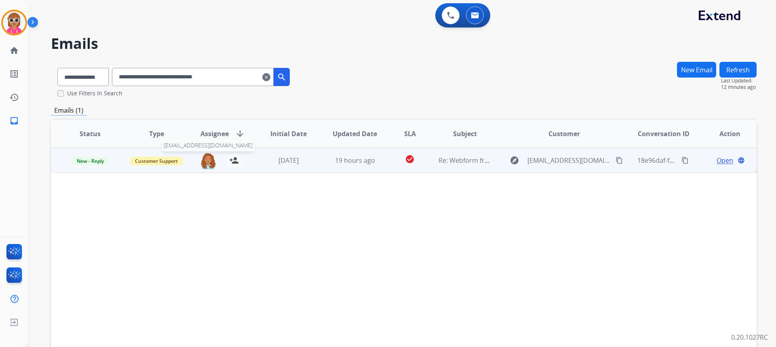
click at [207, 164] on img at bounding box center [208, 160] width 16 height 17
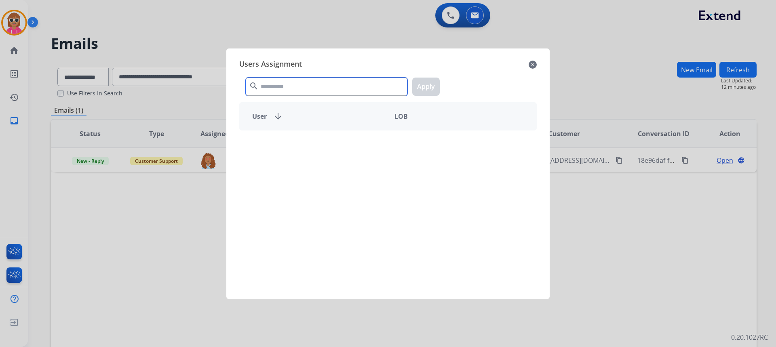
click at [278, 85] on input "text" at bounding box center [327, 87] width 162 height 18
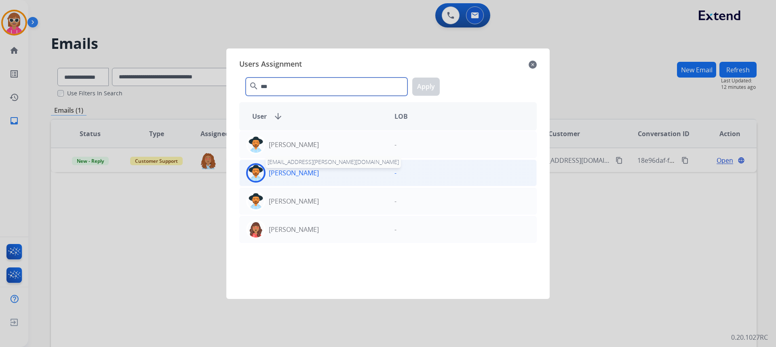
type input "***"
click at [285, 178] on p "[PERSON_NAME]" at bounding box center [294, 173] width 50 height 10
click at [420, 86] on button "Apply" at bounding box center [425, 87] width 27 height 18
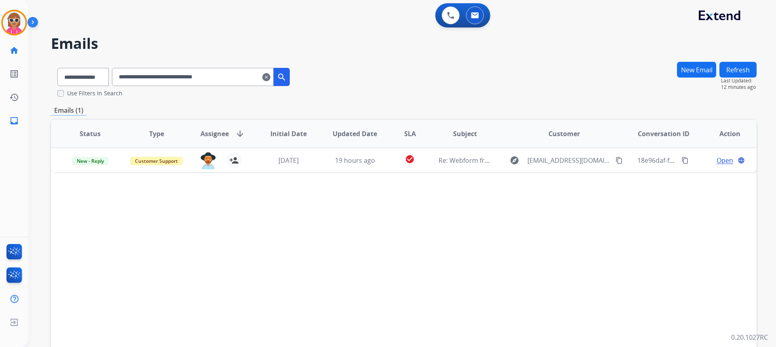
drag, startPoint x: 265, startPoint y: 81, endPoint x: 0, endPoint y: 34, distance: 269.0
click at [0, 34] on div "**********" at bounding box center [388, 173] width 776 height 347
paste input "text"
drag, startPoint x: 261, startPoint y: 77, endPoint x: 14, endPoint y: 74, distance: 247.5
click at [14, 74] on div "**********" at bounding box center [388, 173] width 776 height 347
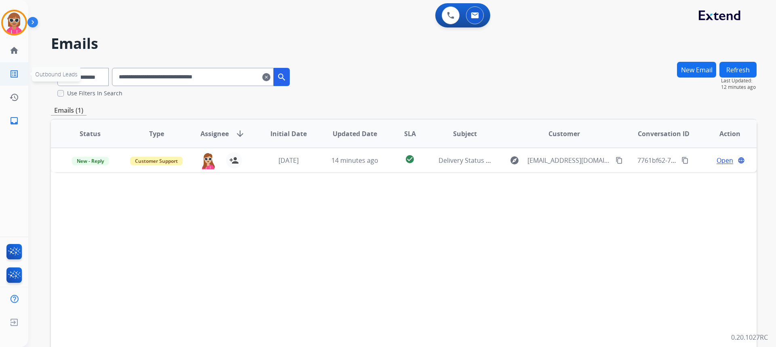
paste input "text"
drag, startPoint x: 243, startPoint y: 70, endPoint x: 70, endPoint y: 57, distance: 173.5
click at [72, 78] on div "**********" at bounding box center [173, 75] width 245 height 28
paste input "text"
drag, startPoint x: 247, startPoint y: 81, endPoint x: 17, endPoint y: 80, distance: 229.7
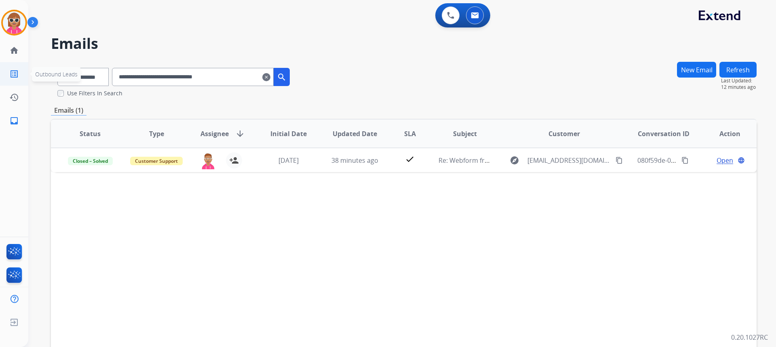
click at [0, 85] on div "**********" at bounding box center [388, 173] width 776 height 347
paste input "text"
drag, startPoint x: 251, startPoint y: 74, endPoint x: 117, endPoint y: 95, distance: 136.0
click at [12, 75] on div "**********" at bounding box center [388, 173] width 776 height 347
paste input "text"
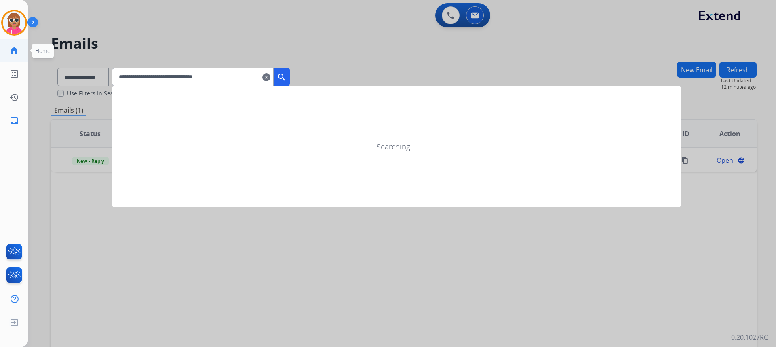
type input "**********"
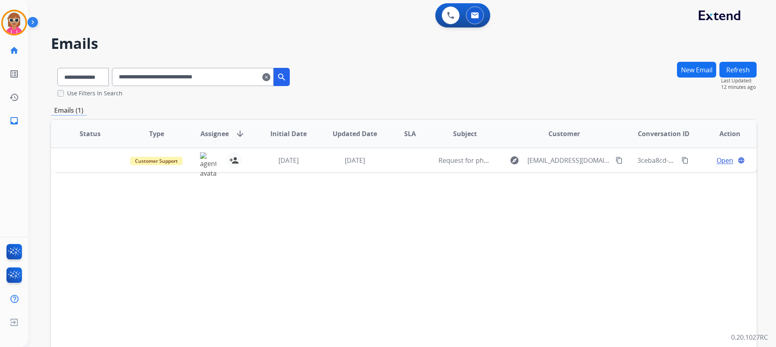
drag, startPoint x: 301, startPoint y: 266, endPoint x: 385, endPoint y: 217, distance: 97.0
click at [301, 265] on div "Status Type Assignee arrow_downward Initial Date Updated Date SLA Subject Custo…" at bounding box center [404, 254] width 706 height 271
click at [740, 66] on button "Refresh" at bounding box center [738, 70] width 37 height 16
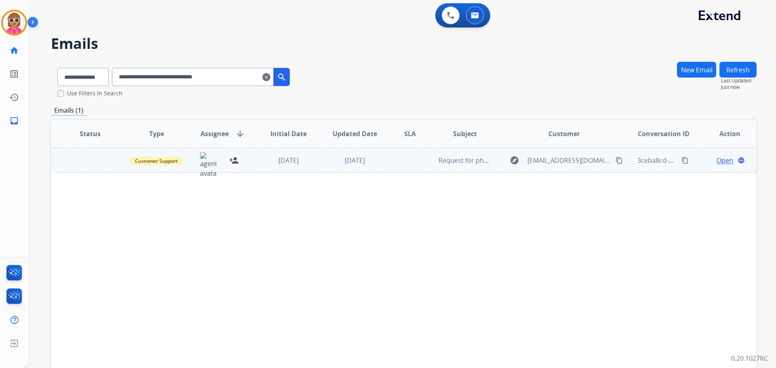
click at [723, 158] on span "Open" at bounding box center [725, 161] width 17 height 10
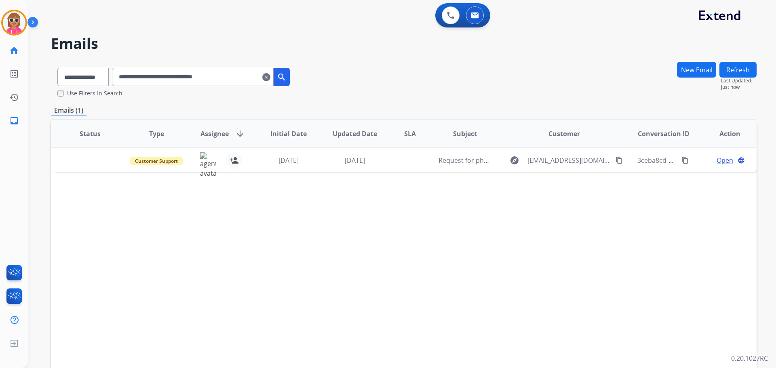
click at [723, 161] on span "Open" at bounding box center [725, 161] width 17 height 10
click at [445, 21] on button at bounding box center [451, 15] width 18 height 18
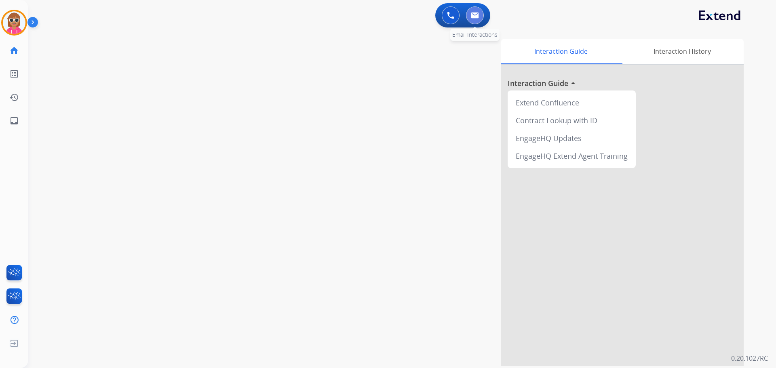
click at [478, 15] on img at bounding box center [475, 15] width 8 height 6
select select "**********"
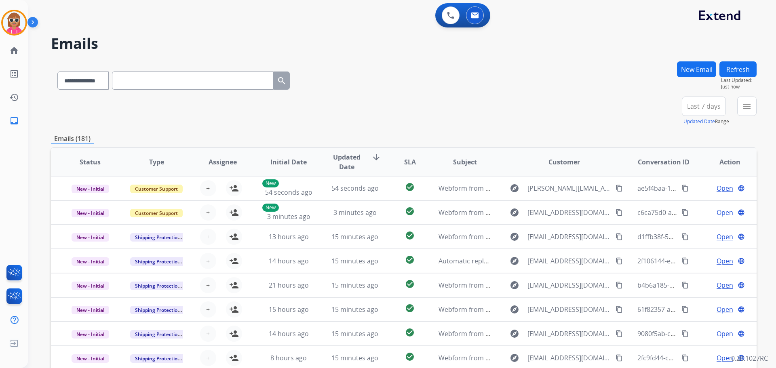
click at [172, 85] on input "text" at bounding box center [193, 81] width 162 height 18
paste input "**********"
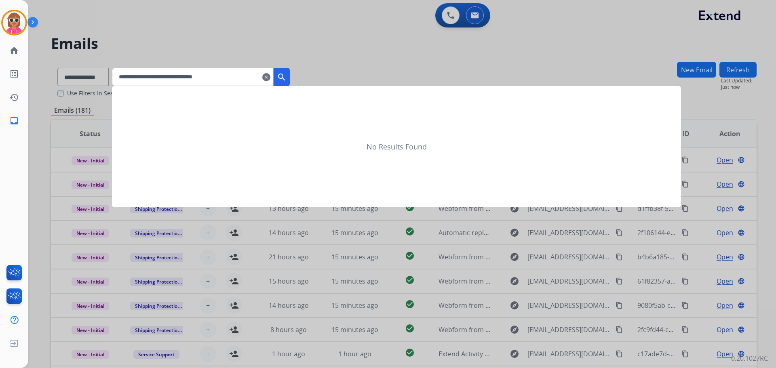
type input "**********"
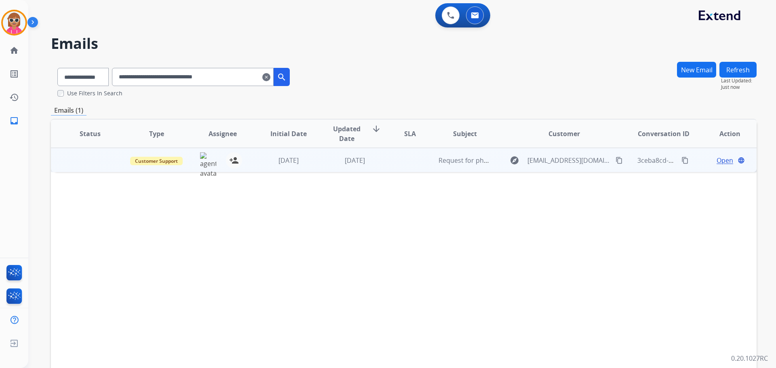
click at [719, 160] on span "Open" at bounding box center [725, 161] width 17 height 10
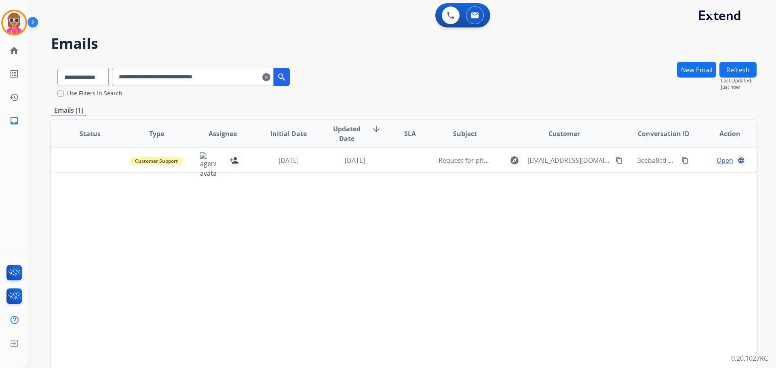
click at [719, 159] on span "Open" at bounding box center [725, 161] width 17 height 10
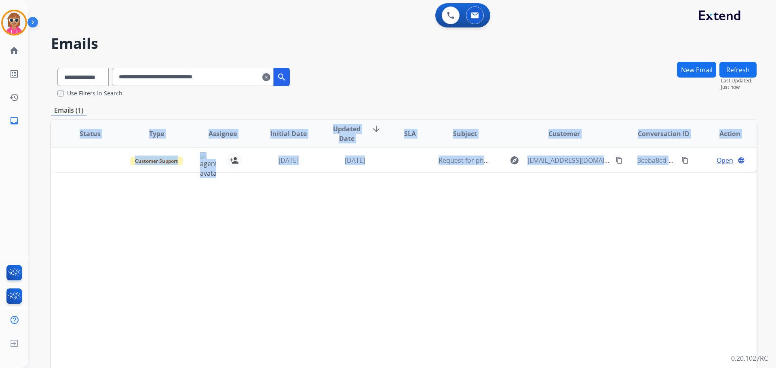
click at [719, 159] on span "Open" at bounding box center [725, 161] width 17 height 10
click at [724, 159] on mat-icon "language" at bounding box center [727, 160] width 7 height 7
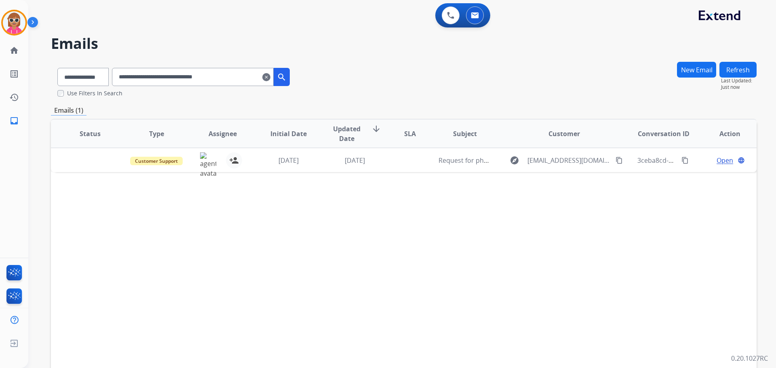
click at [324, 163] on td "[DATE]" at bounding box center [349, 160] width 66 height 24
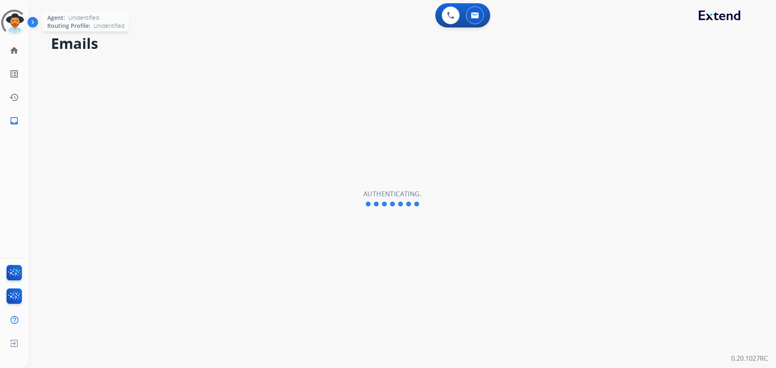
select select "**********"
click at [7, 22] on img at bounding box center [14, 22] width 23 height 23
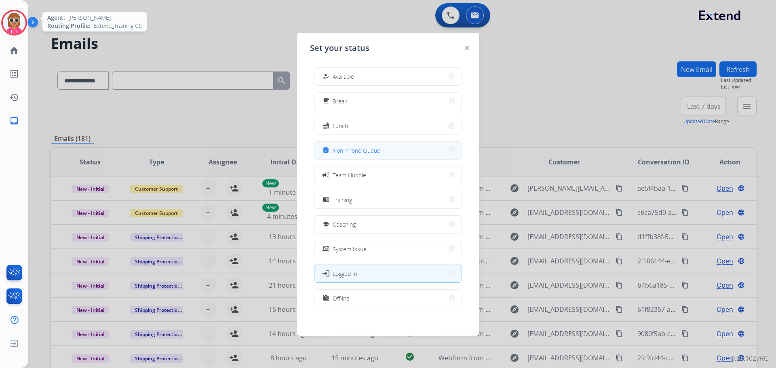
click at [366, 149] on span "Non-Phone Queue" at bounding box center [357, 150] width 48 height 8
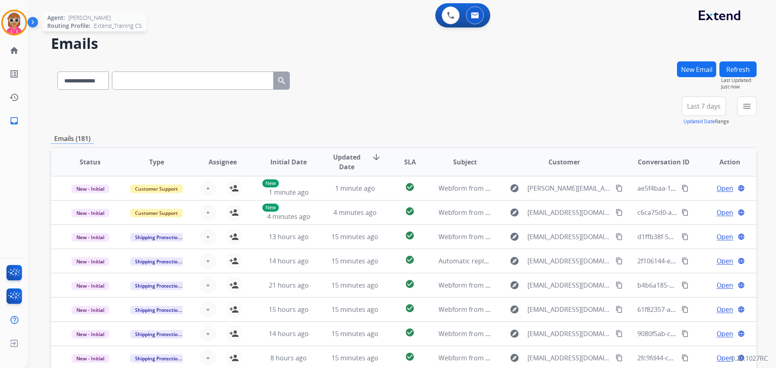
drag, startPoint x: 127, startPoint y: 74, endPoint x: 134, endPoint y: 80, distance: 9.5
click at [128, 74] on input "text" at bounding box center [193, 81] width 162 height 18
drag, startPoint x: 135, startPoint y: 79, endPoint x: 135, endPoint y: 73, distance: 6.1
paste input "**********"
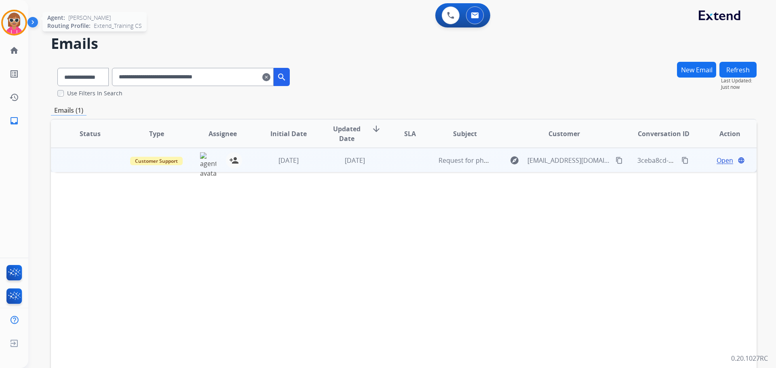
click at [76, 157] on td at bounding box center [84, 160] width 66 height 24
click at [717, 160] on span "Open" at bounding box center [725, 160] width 17 height 10
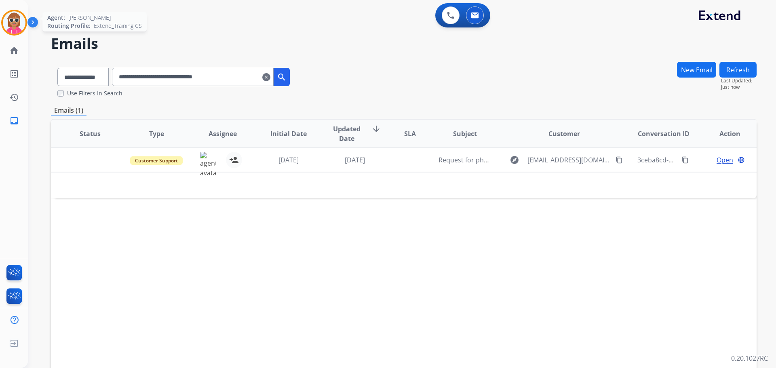
drag, startPoint x: 254, startPoint y: 71, endPoint x: 60, endPoint y: 81, distance: 194.0
click at [40, 84] on div "**********" at bounding box center [392, 213] width 729 height 368
paste input "text"
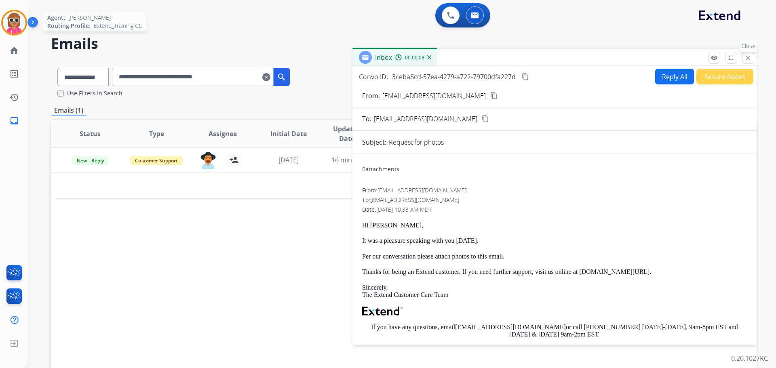
click at [749, 54] on mat-icon "close" at bounding box center [748, 57] width 7 height 7
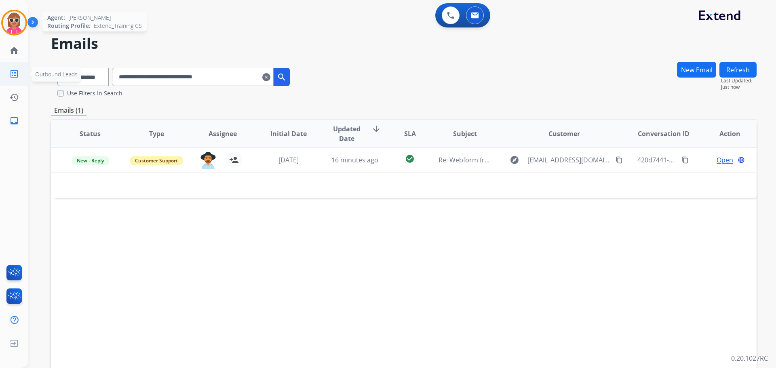
drag, startPoint x: 246, startPoint y: 72, endPoint x: 23, endPoint y: 75, distance: 222.8
click at [0, 74] on div "**********" at bounding box center [388, 184] width 776 height 368
paste input "text"
drag, startPoint x: 257, startPoint y: 76, endPoint x: 0, endPoint y: 72, distance: 256.8
click at [0, 72] on div "**********" at bounding box center [388, 184] width 776 height 368
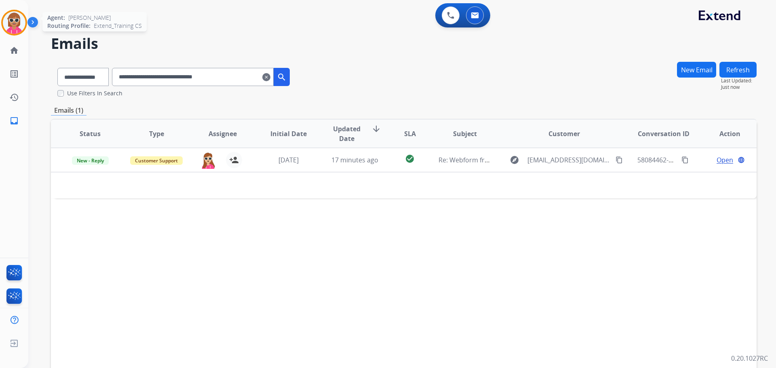
click at [251, 75] on input "**********" at bounding box center [193, 77] width 162 height 18
click at [250, 76] on input "**********" at bounding box center [193, 77] width 162 height 18
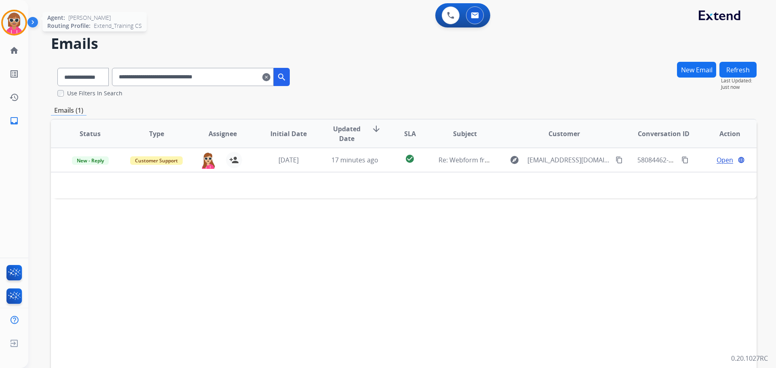
paste input "text"
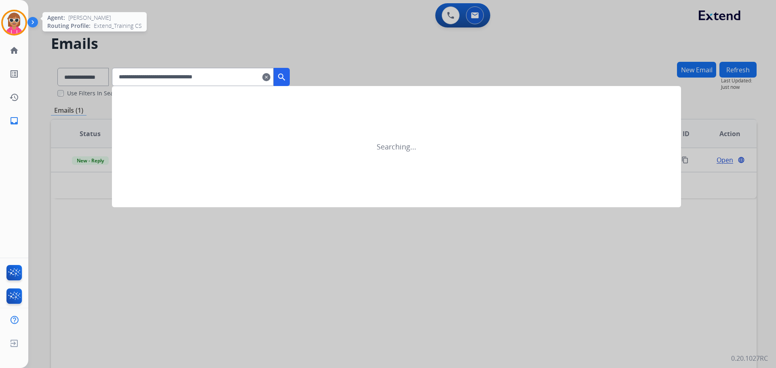
click at [287, 81] on mat-icon "search" at bounding box center [282, 77] width 10 height 10
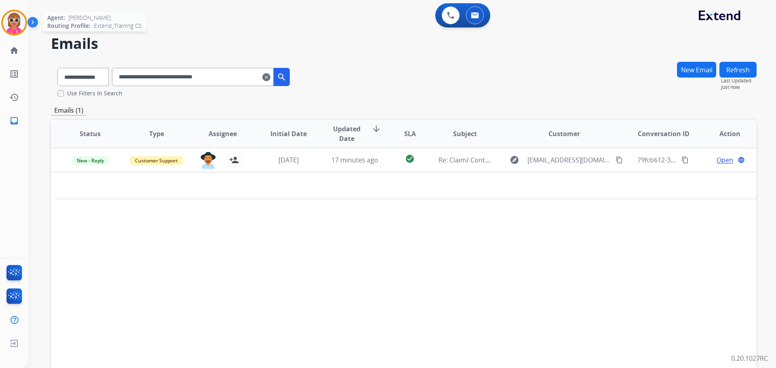
drag, startPoint x: 238, startPoint y: 81, endPoint x: 118, endPoint y: 80, distance: 119.3
click at [95, 81] on div "**********" at bounding box center [173, 75] width 245 height 28
click at [241, 76] on input "**********" at bounding box center [193, 77] width 162 height 18
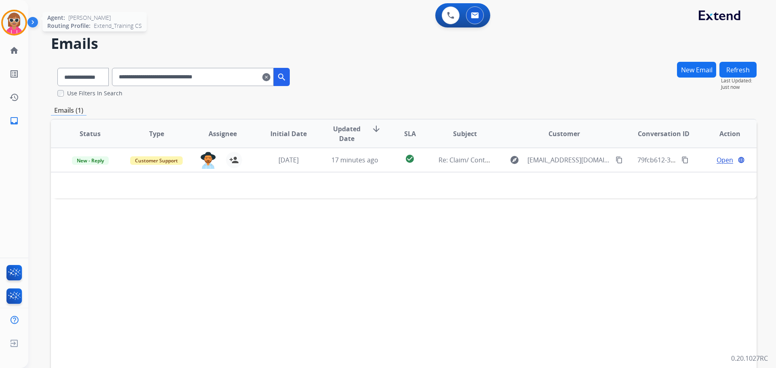
paste input "text"
drag, startPoint x: 238, startPoint y: 77, endPoint x: 25, endPoint y: 77, distance: 212.7
click at [25, 77] on div "**********" at bounding box center [388, 184] width 776 height 368
paste input "text"
drag, startPoint x: 256, startPoint y: 81, endPoint x: 1, endPoint y: 75, distance: 254.8
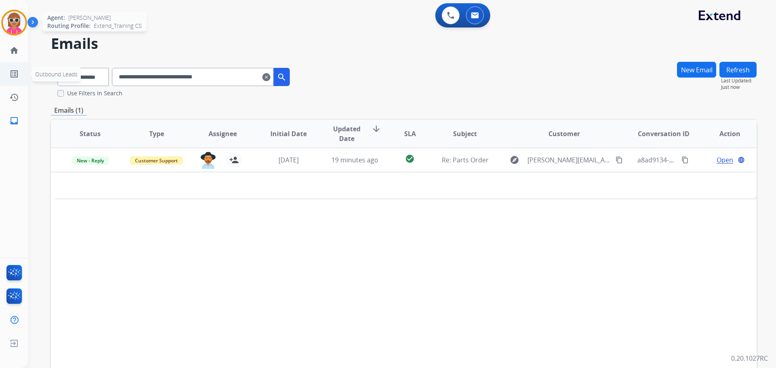
click at [6, 79] on div "**********" at bounding box center [388, 184] width 776 height 368
paste input "text"
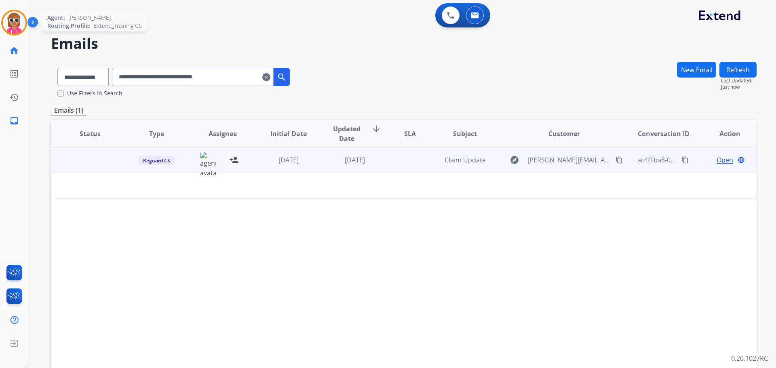
click at [717, 160] on span "Open" at bounding box center [725, 160] width 17 height 10
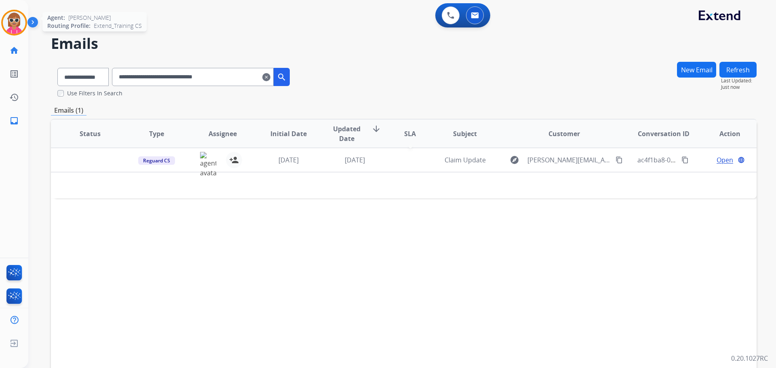
click at [397, 157] on div at bounding box center [410, 160] width 31 height 12
drag, startPoint x: 255, startPoint y: 81, endPoint x: 4, endPoint y: 61, distance: 252.0
click at [45, 78] on div "**********" at bounding box center [392, 213] width 729 height 368
paste input "text"
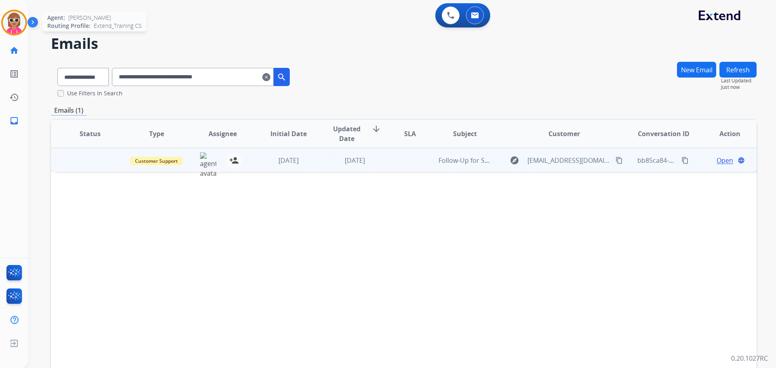
click at [726, 161] on span "Open" at bounding box center [725, 161] width 17 height 10
click at [82, 157] on td at bounding box center [84, 160] width 66 height 24
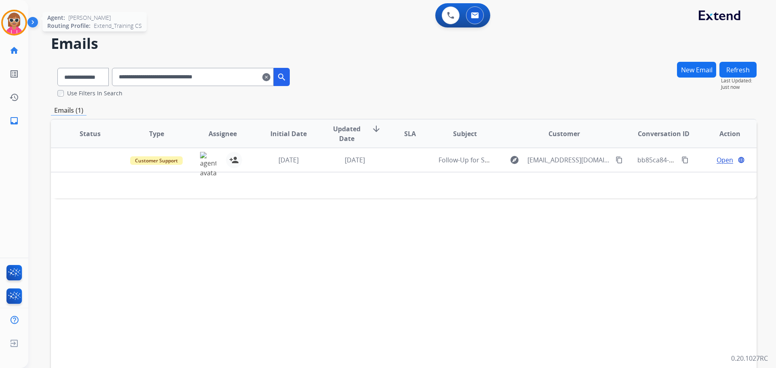
click at [736, 75] on button "Refresh" at bounding box center [738, 70] width 37 height 16
drag, startPoint x: 260, startPoint y: 78, endPoint x: 65, endPoint y: 82, distance: 195.0
click at [66, 82] on div "**********" at bounding box center [173, 75] width 245 height 28
paste input "text"
type input "**********"
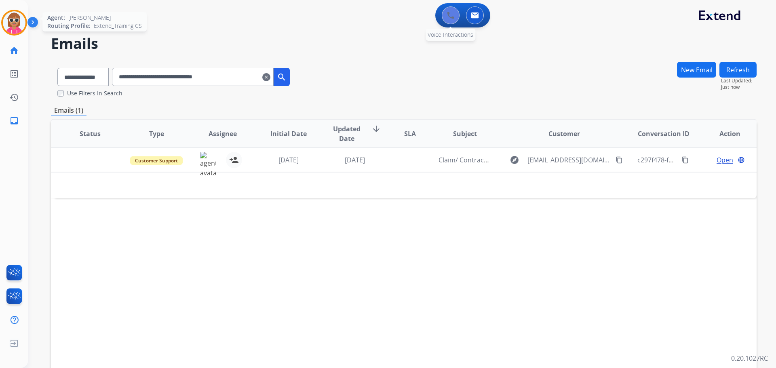
click at [455, 17] on button at bounding box center [451, 15] width 18 height 18
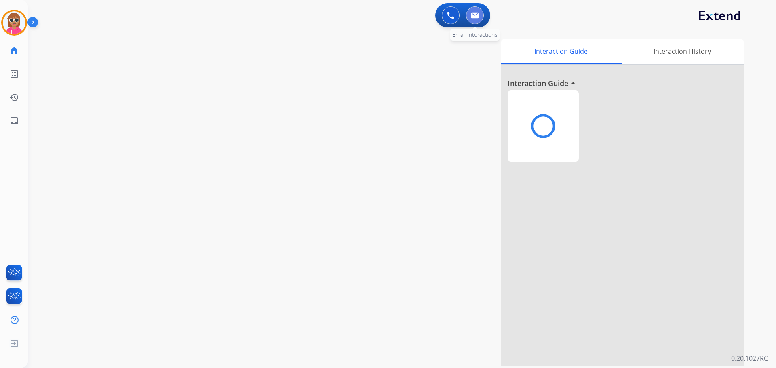
click at [481, 15] on button at bounding box center [475, 15] width 18 height 18
select select "**********"
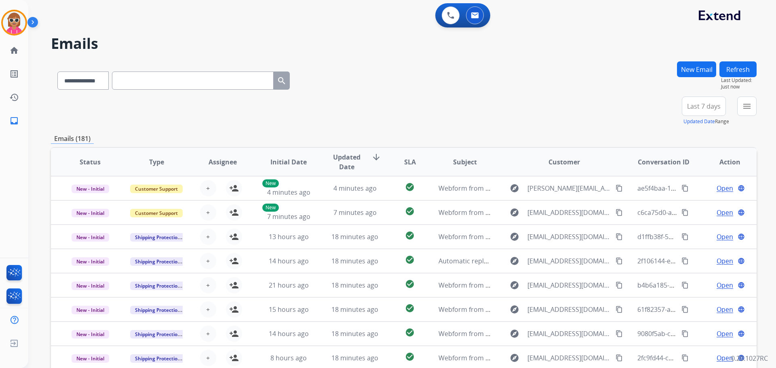
click at [166, 87] on input "text" at bounding box center [193, 81] width 162 height 18
paste input "**********"
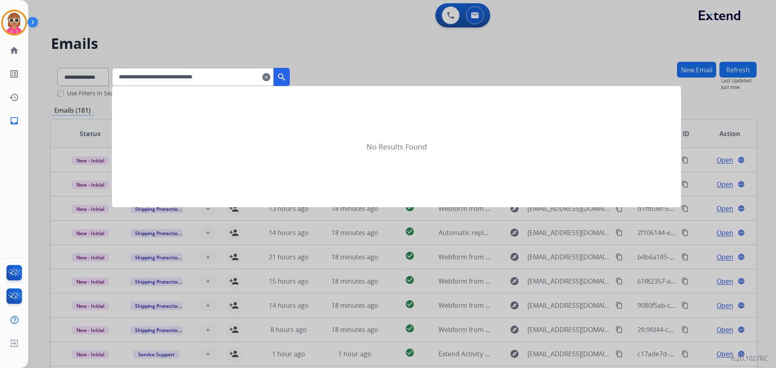
type input "**********"
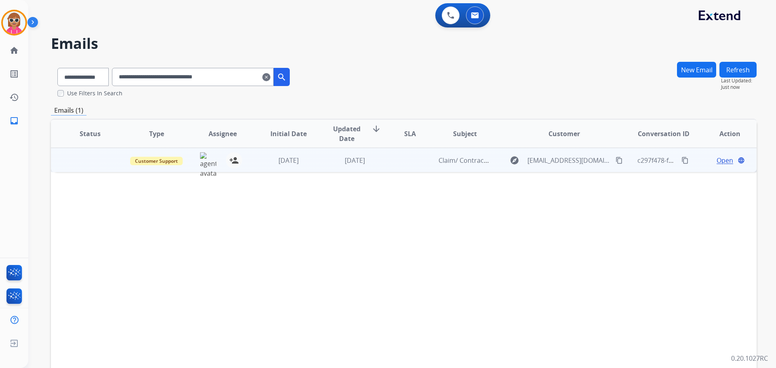
click at [723, 156] on span "Open" at bounding box center [725, 161] width 17 height 10
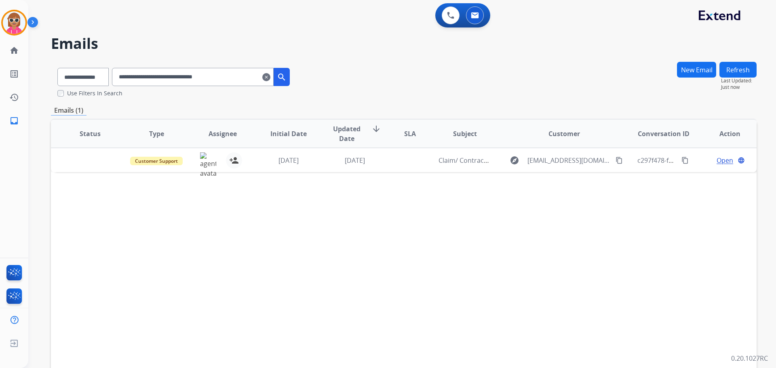
click at [720, 159] on span "Open" at bounding box center [725, 161] width 17 height 10
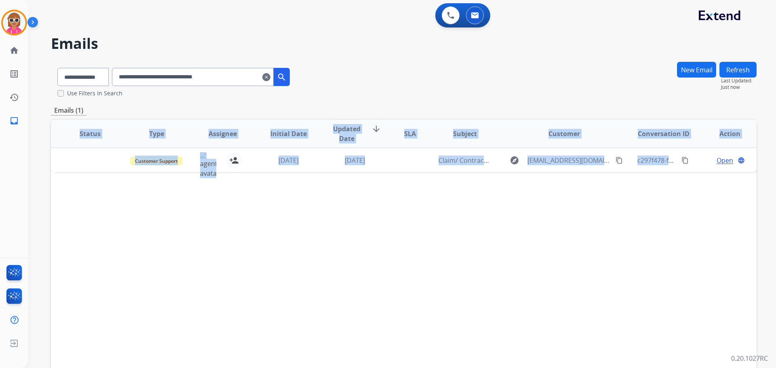
click at [720, 159] on span "Open" at bounding box center [725, 161] width 17 height 10
click at [724, 159] on mat-icon "language" at bounding box center [727, 160] width 7 height 7
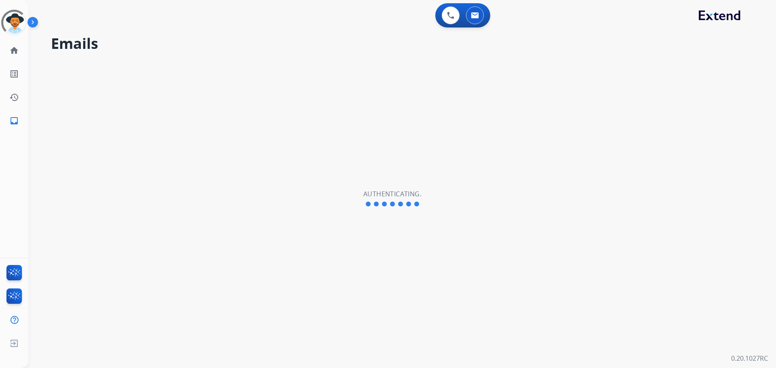
select select "**********"
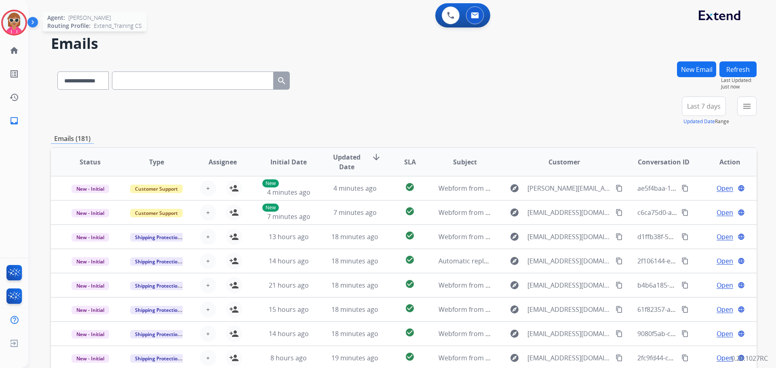
click at [16, 15] on img at bounding box center [14, 22] width 23 height 23
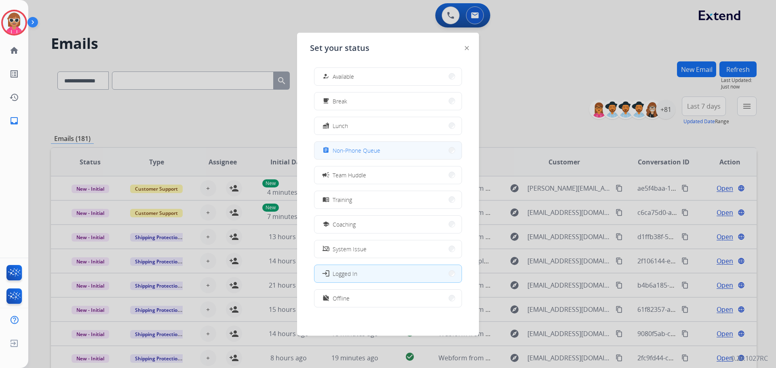
click at [376, 156] on button "assignment Non-Phone Queue" at bounding box center [388, 150] width 147 height 17
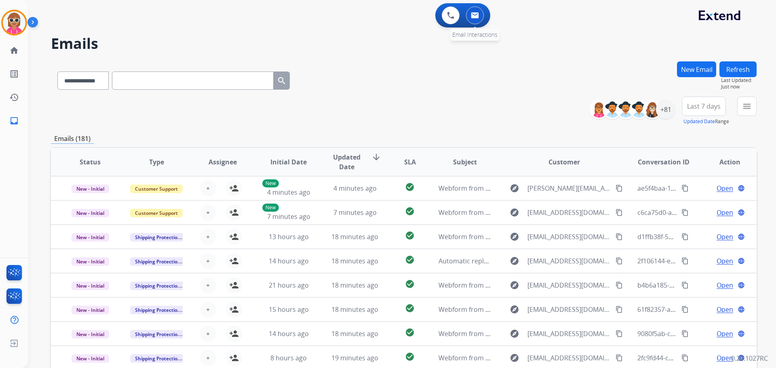
click at [472, 19] on button at bounding box center [475, 15] width 18 height 18
click at [181, 85] on input "text" at bounding box center [193, 81] width 162 height 18
paste input "**********"
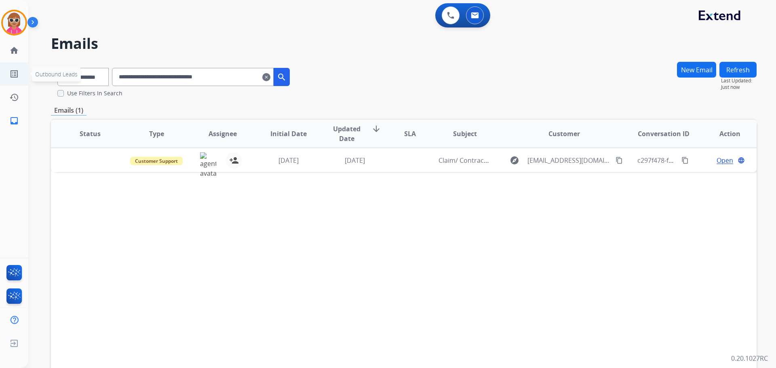
drag, startPoint x: 19, startPoint y: 78, endPoint x: 0, endPoint y: 85, distance: 19.6
click at [0, 85] on div "**********" at bounding box center [388, 184] width 776 height 368
paste input "text"
drag, startPoint x: 244, startPoint y: 73, endPoint x: 0, endPoint y: 72, distance: 244.3
click at [0, 72] on div "**********" at bounding box center [388, 184] width 776 height 368
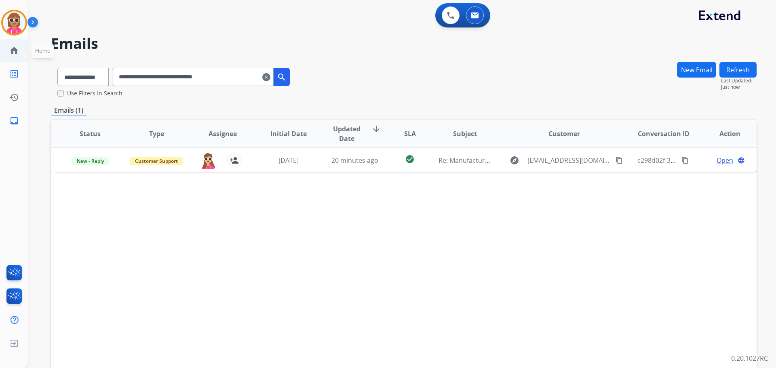
paste input "text"
drag, startPoint x: 249, startPoint y: 76, endPoint x: 122, endPoint y: 78, distance: 127.0
click at [122, 78] on div "**********" at bounding box center [173, 75] width 245 height 28
paste input "text"
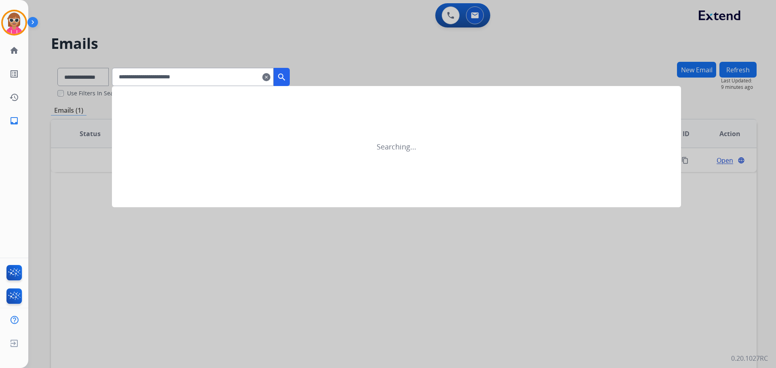
type input "**********"
click at [85, 82] on div at bounding box center [388, 184] width 776 height 368
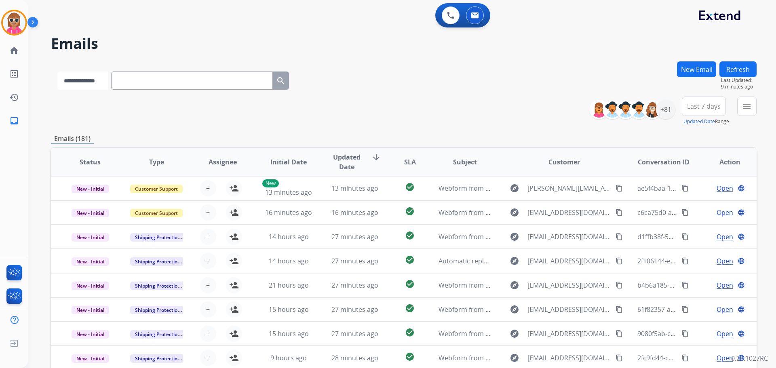
click at [90, 79] on select "**********" at bounding box center [82, 81] width 51 height 18
select select "**********"
click at [57, 72] on select "**********" at bounding box center [82, 81] width 51 height 18
paste input "**********"
type input "**********"
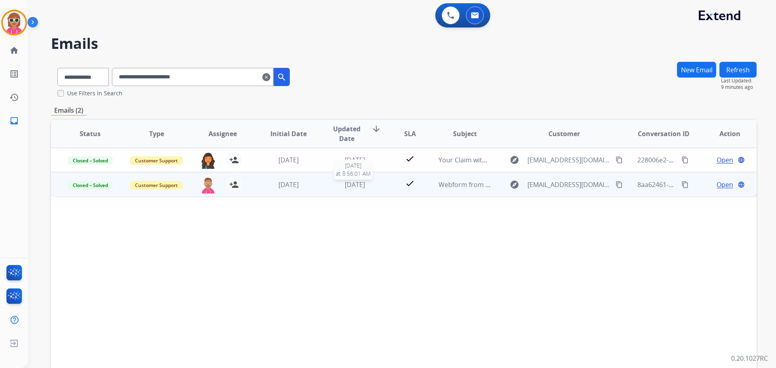
click at [332, 184] on div "[DATE]" at bounding box center [355, 185] width 53 height 10
click at [717, 184] on span "Open" at bounding box center [725, 185] width 17 height 10
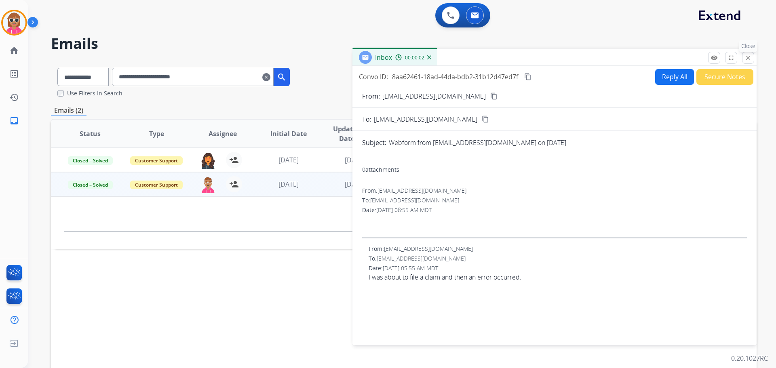
drag, startPoint x: 744, startPoint y: 59, endPoint x: 602, endPoint y: 78, distance: 143.2
click at [744, 59] on button "close Close" at bounding box center [748, 58] width 12 height 12
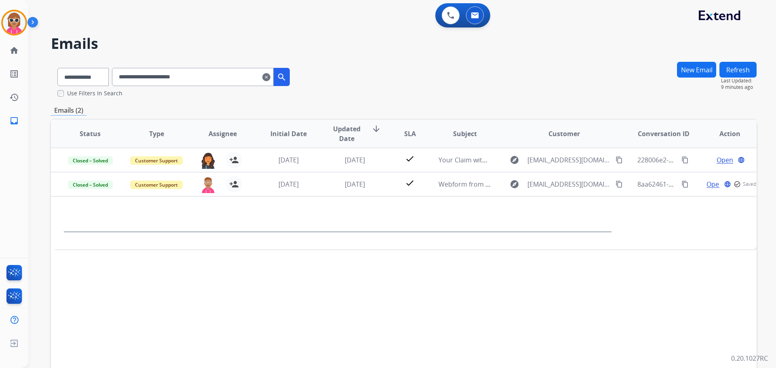
click at [214, 74] on input "**********" at bounding box center [193, 77] width 162 height 18
click at [213, 75] on input "**********" at bounding box center [193, 77] width 162 height 18
drag, startPoint x: 341, startPoint y: 277, endPoint x: 338, endPoint y: 267, distance: 9.7
click at [340, 274] on div "Status Type Assignee Initial Date Updated Date arrow_downward SLA Subject Custo…" at bounding box center [404, 254] width 706 height 271
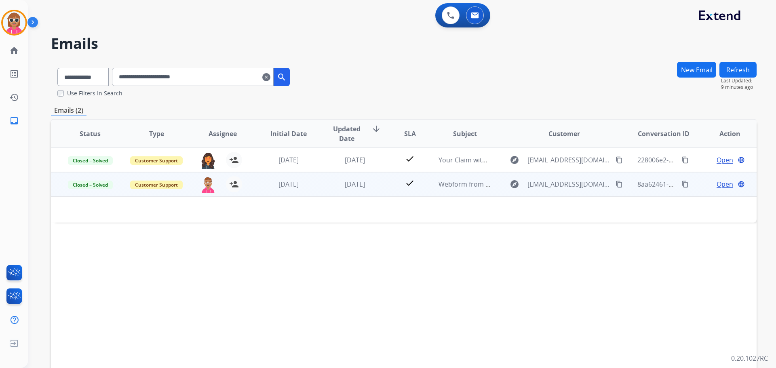
click at [330, 192] on td "[DATE]" at bounding box center [349, 184] width 66 height 24
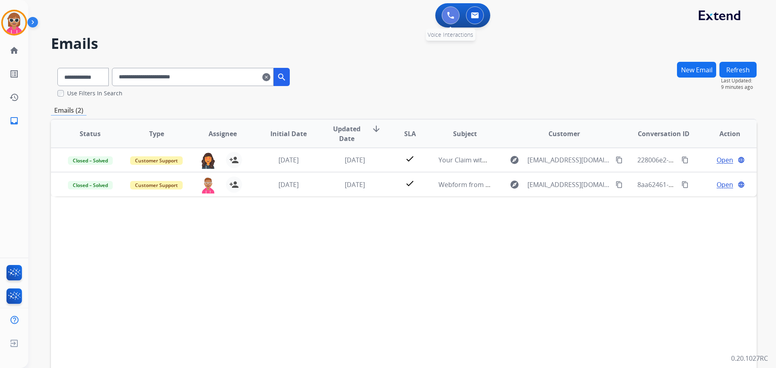
click at [451, 17] on img at bounding box center [450, 15] width 7 height 7
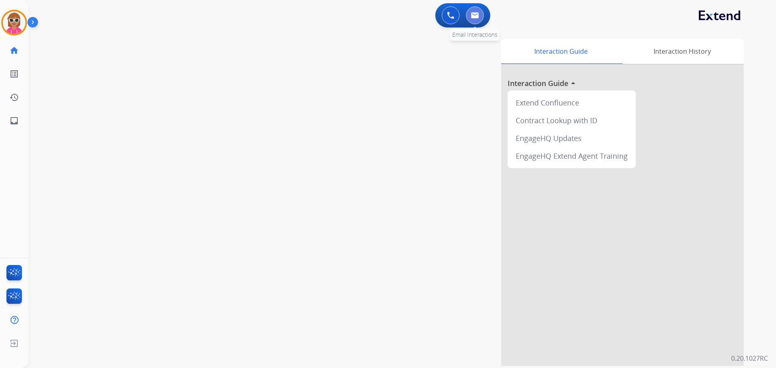
click at [476, 16] on img at bounding box center [475, 15] width 8 height 6
select select "**********"
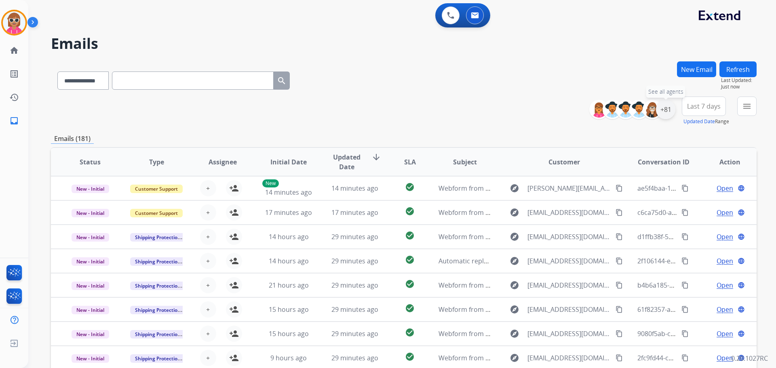
click at [670, 113] on div "+81" at bounding box center [665, 109] width 19 height 19
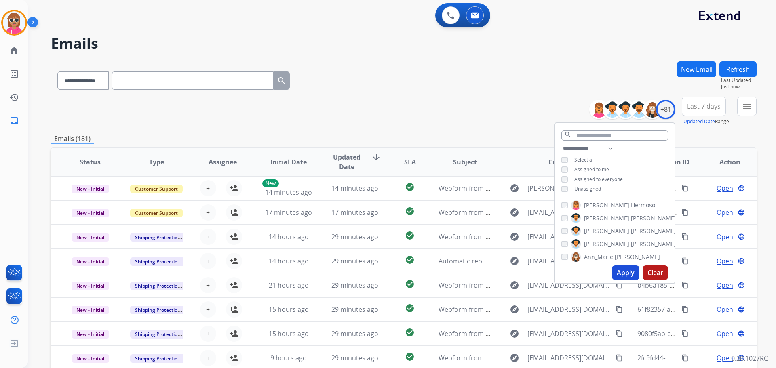
click at [593, 167] on span "Assigned to me" at bounding box center [592, 169] width 35 height 7
click at [589, 188] on span "Unassigned" at bounding box center [588, 189] width 27 height 7
click at [601, 145] on select "**********" at bounding box center [590, 149] width 56 height 10
select select "**********"
click at [562, 144] on select "**********" at bounding box center [590, 149] width 56 height 10
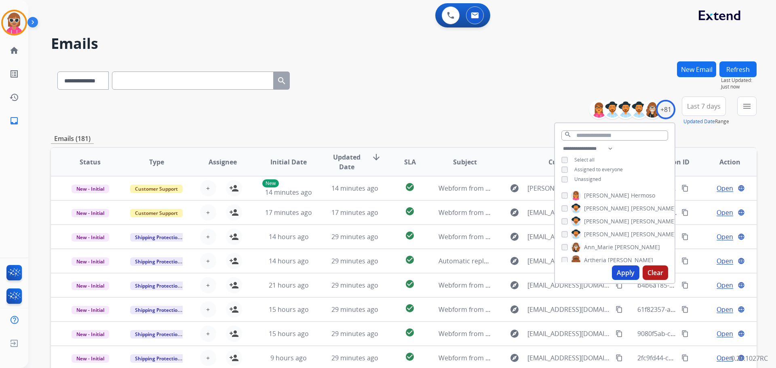
click at [642, 157] on div "**********" at bounding box center [615, 165] width 120 height 42
click at [631, 195] on span "[PERSON_NAME]" at bounding box center [653, 196] width 45 height 8
click at [604, 207] on span "[PERSON_NAME]" at bounding box center [606, 209] width 45 height 8
drag, startPoint x: 605, startPoint y: 204, endPoint x: 601, endPoint y: 210, distance: 7.2
click at [604, 205] on span "[PERSON_NAME]" at bounding box center [606, 209] width 45 height 8
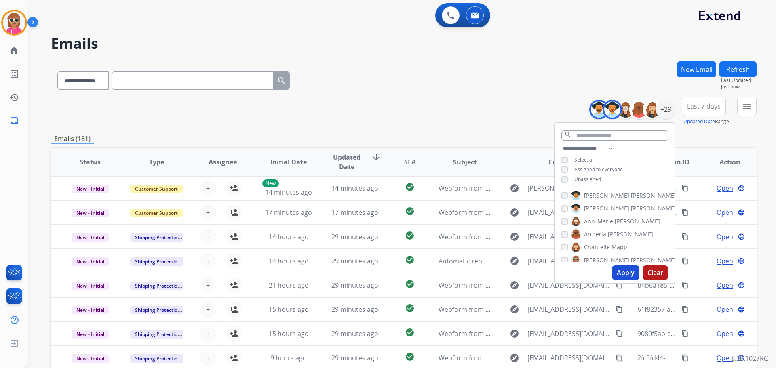
click at [601, 218] on span "Ann_Marie" at bounding box center [598, 222] width 29 height 8
click at [603, 231] on span "Artheria" at bounding box center [595, 235] width 22 height 8
click at [605, 248] on span "Chantelle" at bounding box center [597, 247] width 26 height 8
click at [604, 218] on span "[PERSON_NAME]" at bounding box center [606, 220] width 45 height 8
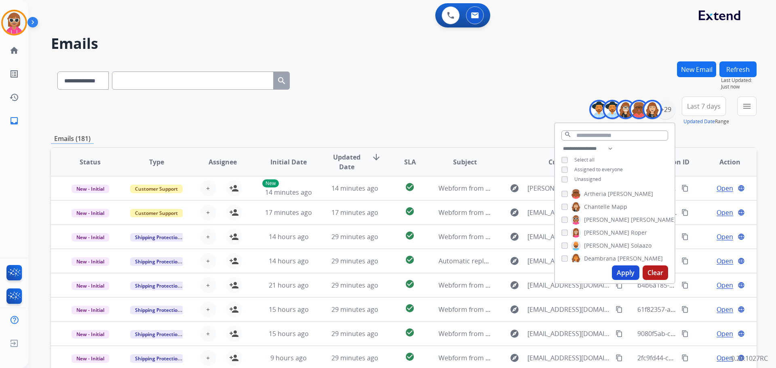
click at [601, 229] on span "[PERSON_NAME]" at bounding box center [606, 233] width 45 height 8
click at [631, 245] on span "Solaazo" at bounding box center [641, 246] width 21 height 8
click at [597, 252] on div "[PERSON_NAME] [PERSON_NAME] [PERSON_NAME] [PERSON_NAME] [PERSON_NAME] [PERSON_N…" at bounding box center [615, 225] width 120 height 75
click at [598, 260] on span "Deambrana" at bounding box center [600, 259] width 32 height 8
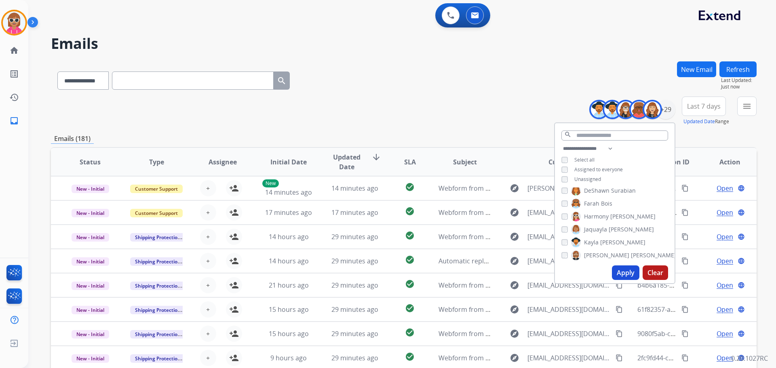
click at [606, 191] on span "DeShawn" at bounding box center [596, 191] width 25 height 8
drag, startPoint x: 603, startPoint y: 204, endPoint x: 601, endPoint y: 214, distance: 9.5
click at [603, 203] on span "Bois" at bounding box center [606, 204] width 11 height 8
click at [601, 217] on span "Harmony" at bounding box center [596, 217] width 25 height 8
click at [605, 215] on span "Harmony" at bounding box center [596, 217] width 25 height 8
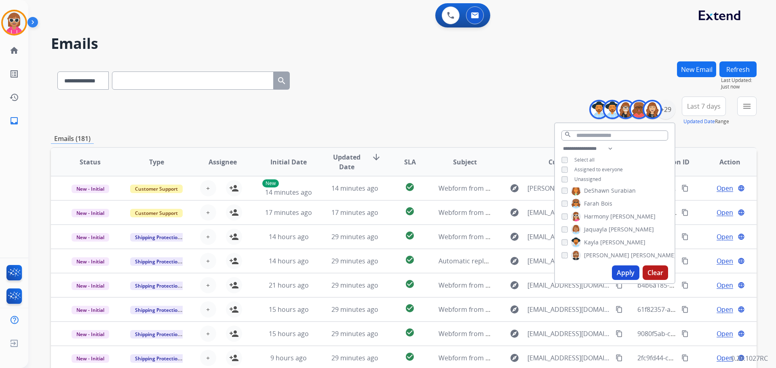
click at [603, 227] on span "Jaquayla" at bounding box center [595, 230] width 23 height 8
click at [601, 242] on span "[PERSON_NAME]" at bounding box center [623, 243] width 45 height 8
click at [601, 241] on span "[PERSON_NAME]" at bounding box center [623, 243] width 45 height 8
click at [631, 255] on span "[PERSON_NAME]" at bounding box center [653, 256] width 45 height 8
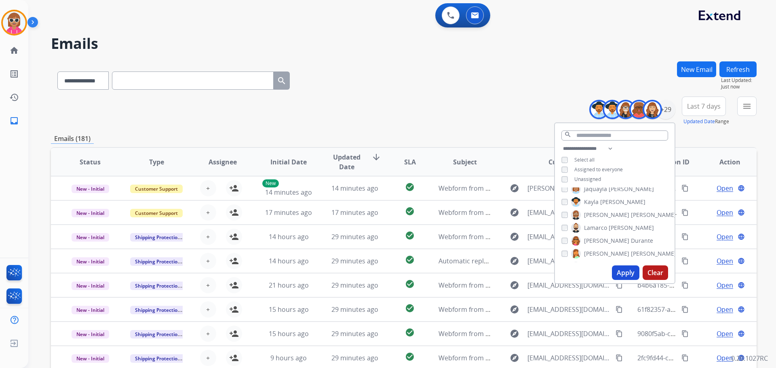
drag, startPoint x: 604, startPoint y: 229, endPoint x: 602, endPoint y: 236, distance: 6.8
click at [604, 230] on span "Lamarco" at bounding box center [595, 228] width 23 height 8
click at [631, 239] on span "Durante" at bounding box center [642, 241] width 22 height 8
click at [631, 253] on span "[PERSON_NAME]" at bounding box center [653, 254] width 45 height 8
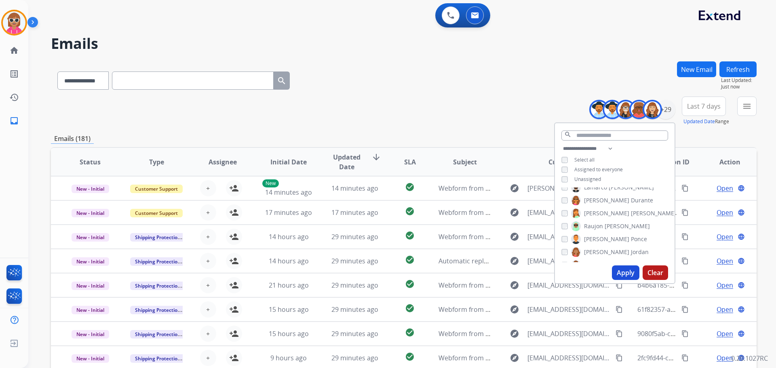
drag, startPoint x: 609, startPoint y: 223, endPoint x: 605, endPoint y: 234, distance: 11.9
click at [609, 222] on span "[PERSON_NAME]" at bounding box center [627, 226] width 45 height 8
click at [631, 236] on span "Ponce" at bounding box center [639, 239] width 16 height 8
drag, startPoint x: 601, startPoint y: 250, endPoint x: 602, endPoint y: 246, distance: 4.2
click at [601, 249] on span "[PERSON_NAME]" at bounding box center [606, 252] width 45 height 8
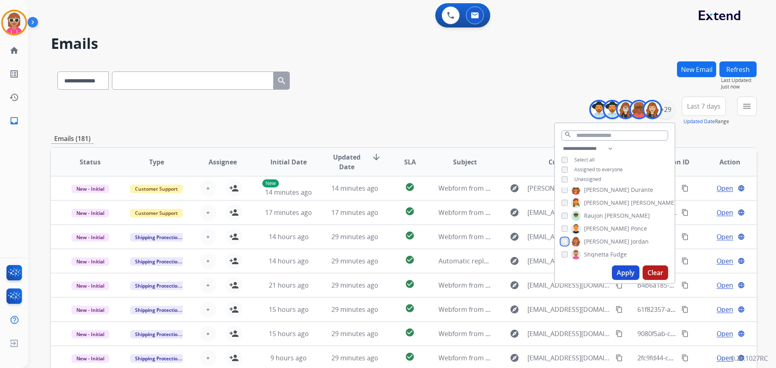
scroll to position [243, 0]
click at [607, 221] on span "Shqnetta" at bounding box center [596, 225] width 25 height 8
click at [631, 212] on span "Jordan" at bounding box center [640, 212] width 18 height 8
click at [603, 235] on span "[PERSON_NAME]" at bounding box center [606, 238] width 45 height 8
click at [602, 249] on span "[PERSON_NAME]" at bounding box center [606, 251] width 45 height 8
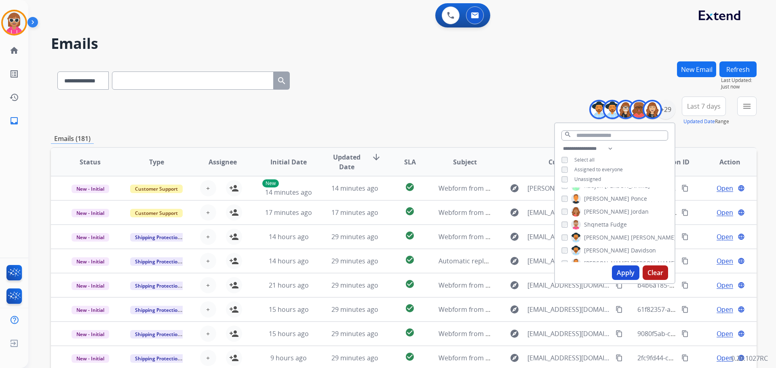
click at [631, 260] on span "[PERSON_NAME]" at bounding box center [653, 264] width 45 height 8
drag, startPoint x: 609, startPoint y: 233, endPoint x: 606, endPoint y: 237, distance: 4.7
click at [608, 232] on span "Tyquanda" at bounding box center [597, 232] width 27 height 8
click at [602, 246] on span "King" at bounding box center [607, 245] width 12 height 8
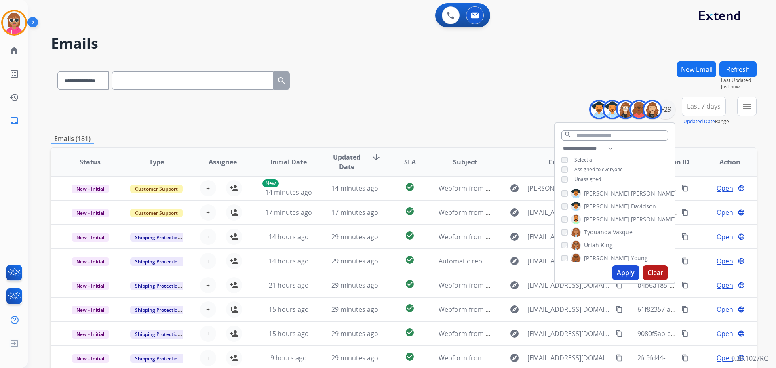
click at [599, 256] on span "[PERSON_NAME]" at bounding box center [606, 258] width 45 height 8
click at [602, 248] on span "[PERSON_NAME]" at bounding box center [606, 252] width 45 height 8
click at [601, 251] on span "[PERSON_NAME]" at bounding box center [606, 252] width 45 height 8
click at [627, 269] on button "Apply" at bounding box center [625, 273] width 27 height 15
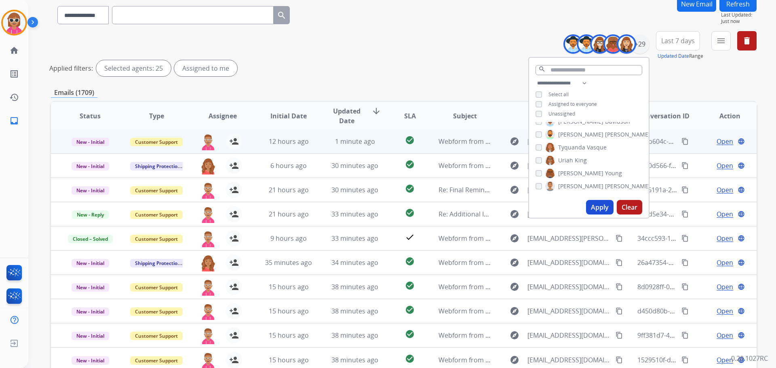
scroll to position [81, 0]
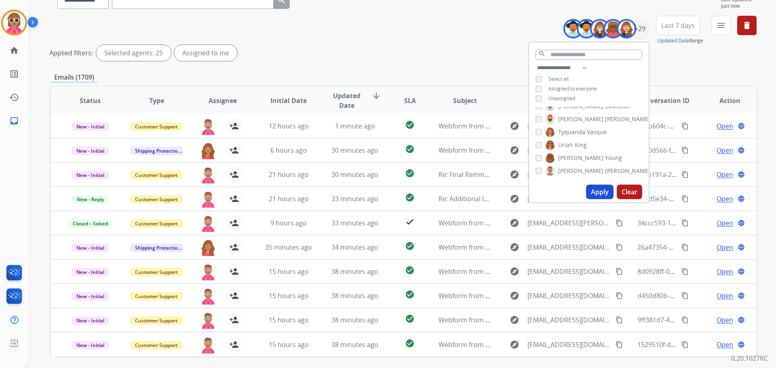
drag, startPoint x: 285, startPoint y: 30, endPoint x: 278, endPoint y: 42, distance: 14.3
click at [284, 30] on div "**********" at bounding box center [404, 40] width 706 height 49
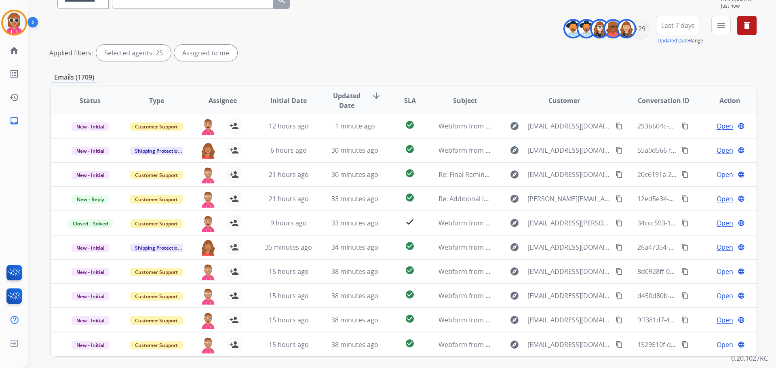
click at [220, 96] on span "Assignee" at bounding box center [223, 101] width 28 height 10
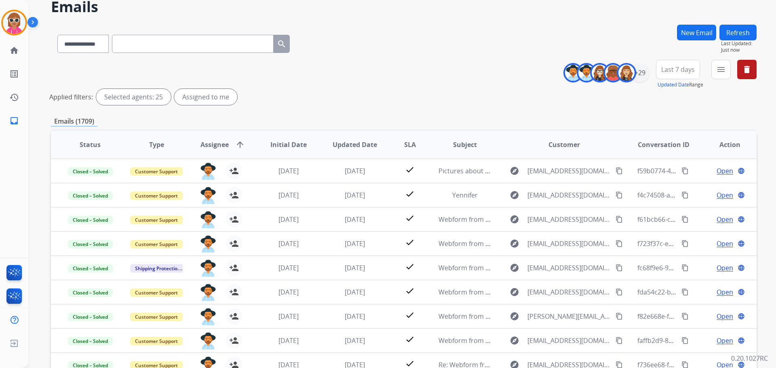
scroll to position [30, 0]
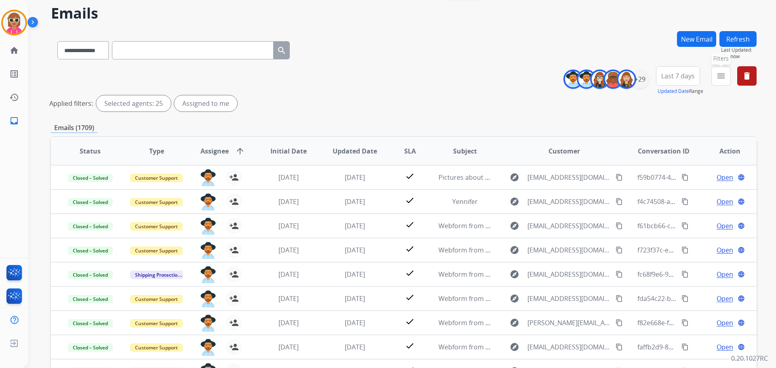
drag, startPoint x: 716, startPoint y: 76, endPoint x: 682, endPoint y: 118, distance: 53.2
click at [713, 78] on button "menu Filters" at bounding box center [721, 75] width 19 height 19
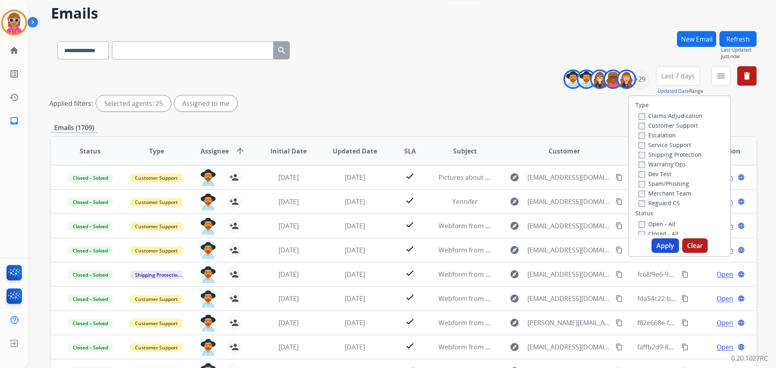
drag, startPoint x: 655, startPoint y: 123, endPoint x: 652, endPoint y: 136, distance: 14.2
click at [655, 122] on label "Customer Support" at bounding box center [668, 126] width 59 height 8
click at [659, 154] on label "Shipping Protection" at bounding box center [670, 155] width 63 height 8
drag, startPoint x: 655, startPoint y: 202, endPoint x: 653, endPoint y: 208, distance: 6.8
click at [654, 202] on label "Reguard CS" at bounding box center [659, 203] width 41 height 8
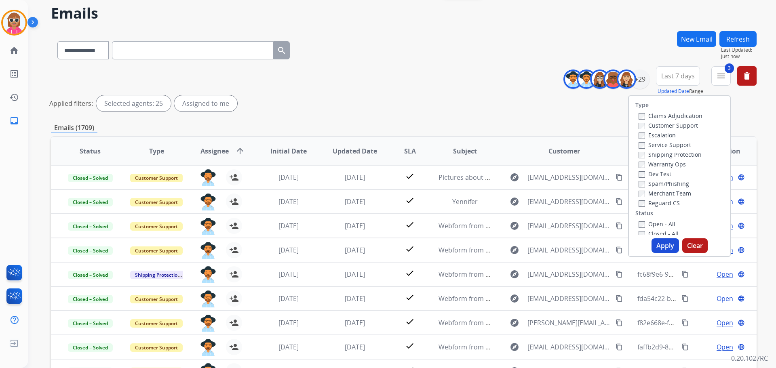
drag, startPoint x: 652, startPoint y: 226, endPoint x: 655, endPoint y: 243, distance: 18.2
click at [651, 226] on label "Open - All" at bounding box center [657, 224] width 37 height 8
click at [657, 249] on button "Apply" at bounding box center [665, 246] width 27 height 15
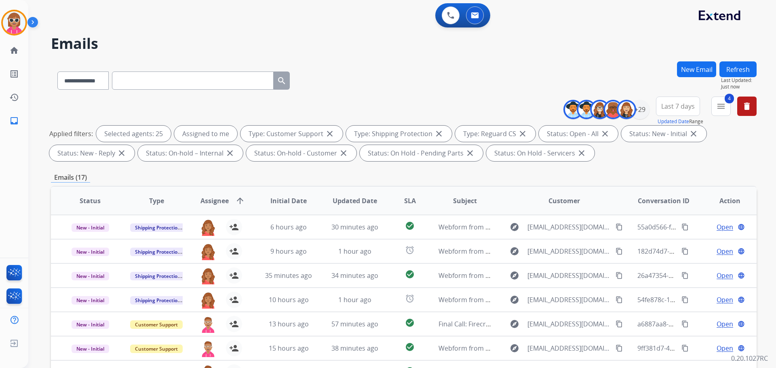
click at [400, 69] on div "**********" at bounding box center [404, 78] width 706 height 35
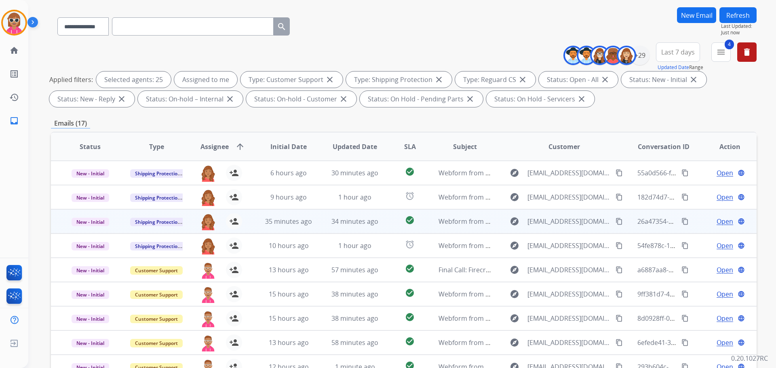
scroll to position [131, 0]
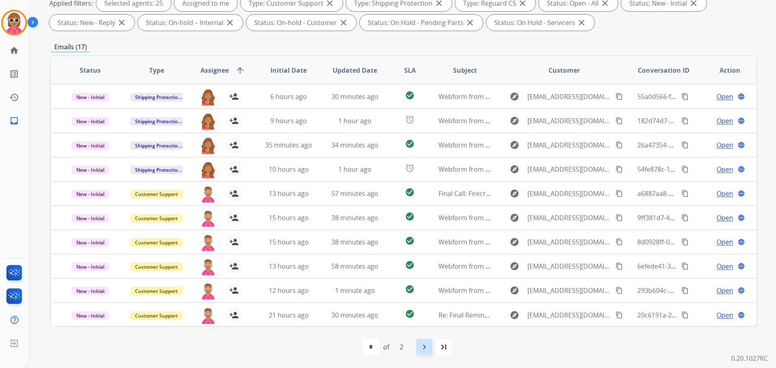
click at [417, 350] on div "navigate_next" at bounding box center [425, 347] width 18 height 18
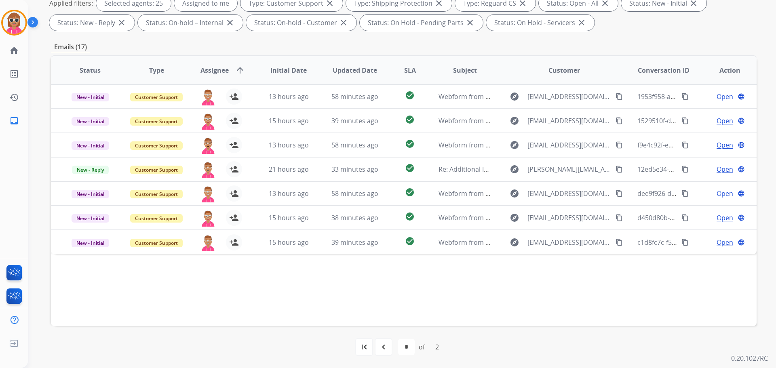
click at [418, 294] on div "Status Type Assignee arrow_upward Initial Date Updated Date SLA Subject Custome…" at bounding box center [404, 190] width 706 height 271
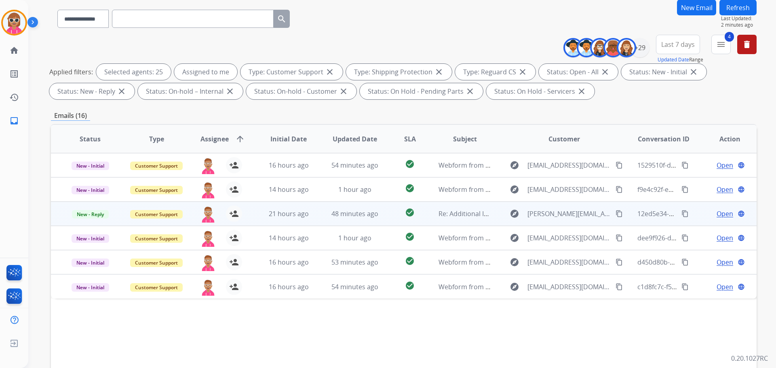
scroll to position [0, 0]
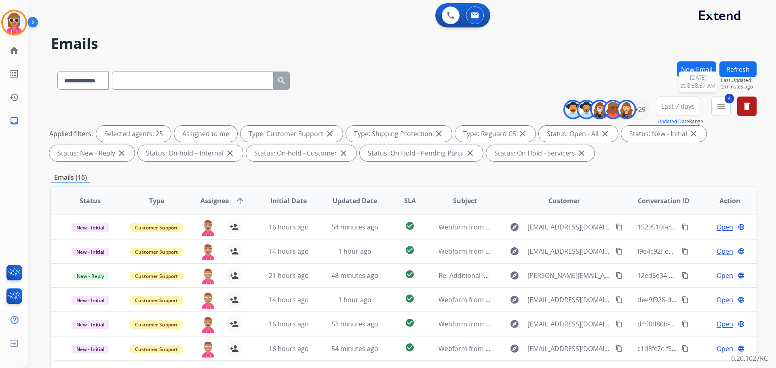
click at [730, 66] on button "Refresh" at bounding box center [738, 69] width 37 height 16
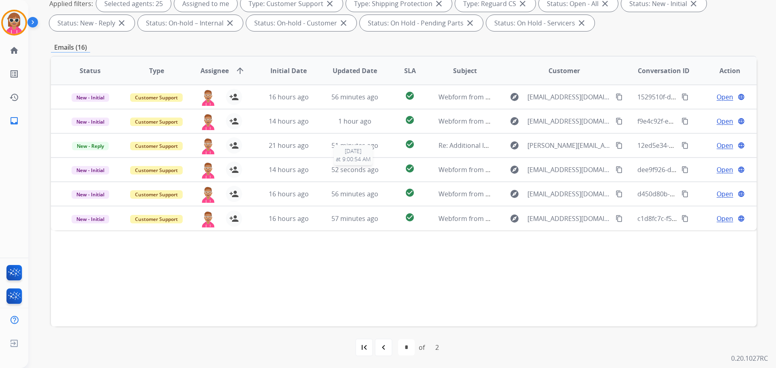
scroll to position [131, 0]
drag, startPoint x: 382, startPoint y: 343, endPoint x: 382, endPoint y: 336, distance: 6.9
click at [382, 342] on div "navigate_before" at bounding box center [384, 347] width 18 height 18
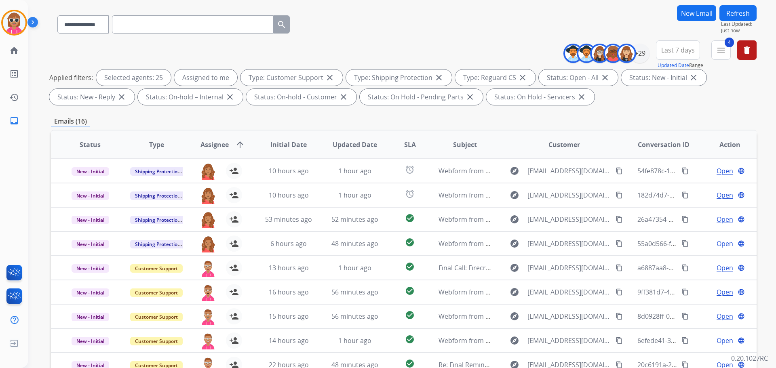
scroll to position [0, 0]
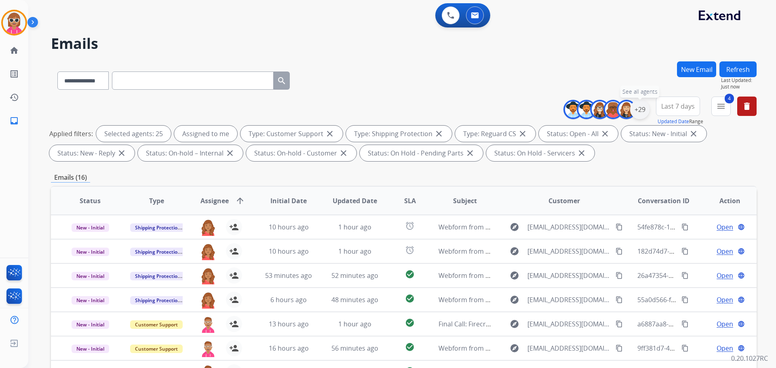
click at [646, 110] on div "+29" at bounding box center [639, 109] width 19 height 19
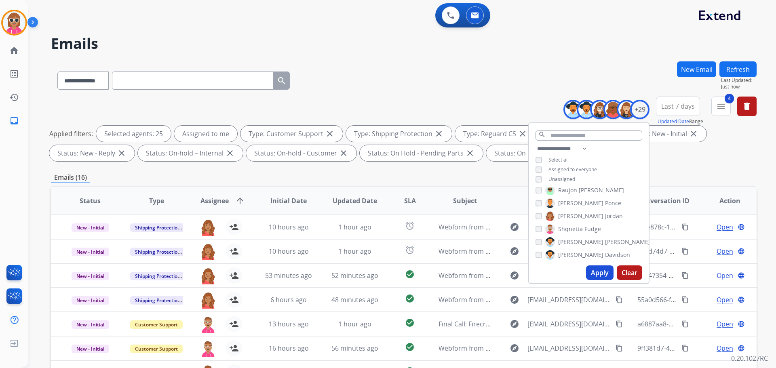
scroll to position [306, 0]
click at [571, 248] on span "[PERSON_NAME]" at bounding box center [580, 252] width 45 height 8
click at [571, 249] on span "[PERSON_NAME]" at bounding box center [580, 252] width 45 height 8
click at [561, 259] on span "Harmony" at bounding box center [570, 257] width 25 height 8
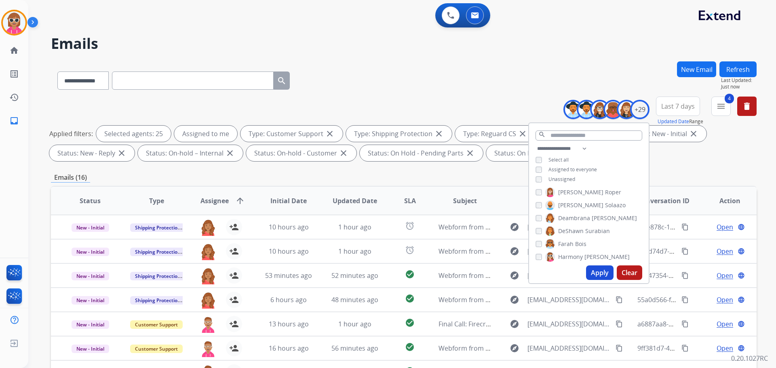
click at [587, 270] on button "Apply" at bounding box center [599, 273] width 27 height 15
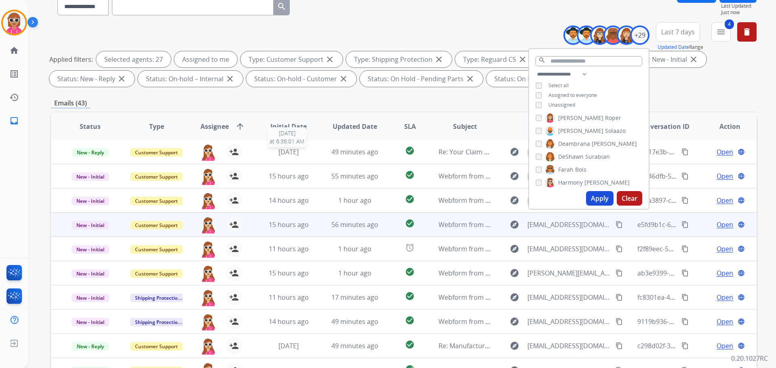
scroll to position [131, 0]
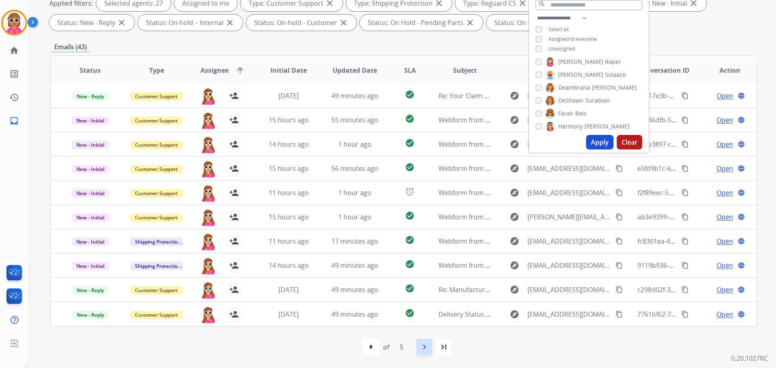
click at [419, 346] on div "navigate_next" at bounding box center [425, 347] width 18 height 18
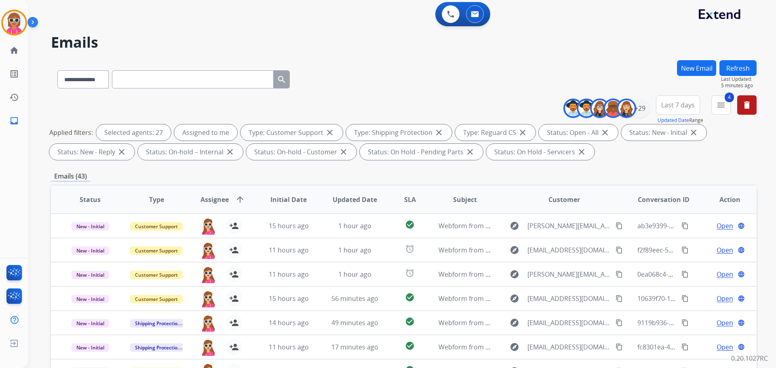
scroll to position [0, 0]
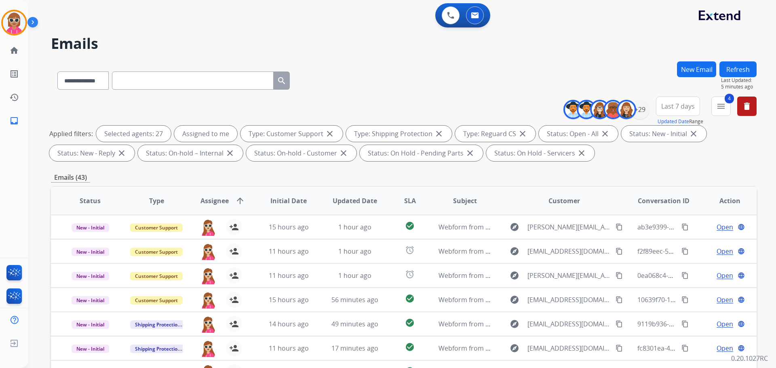
click at [740, 64] on button "Refresh" at bounding box center [738, 69] width 37 height 16
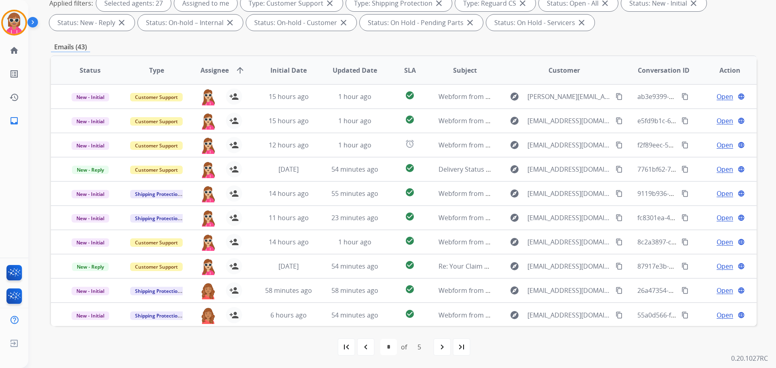
scroll to position [1, 0]
click at [361, 347] on mat-icon "navigate_before" at bounding box center [366, 348] width 10 height 10
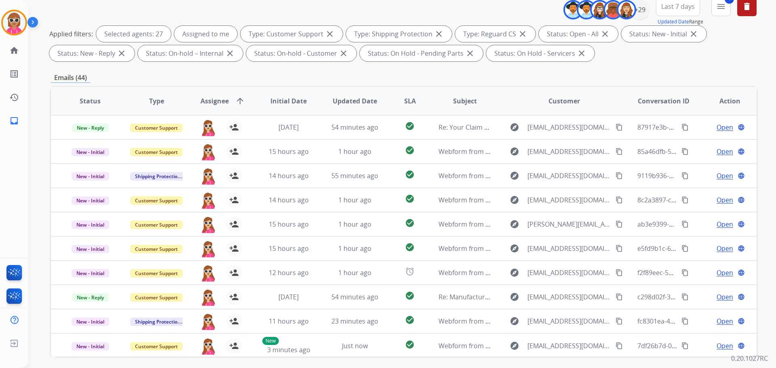
scroll to position [50, 0]
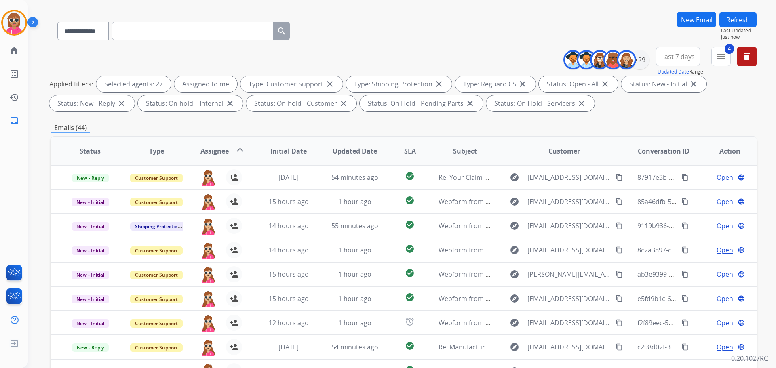
click at [739, 15] on button "Refresh" at bounding box center [738, 20] width 37 height 16
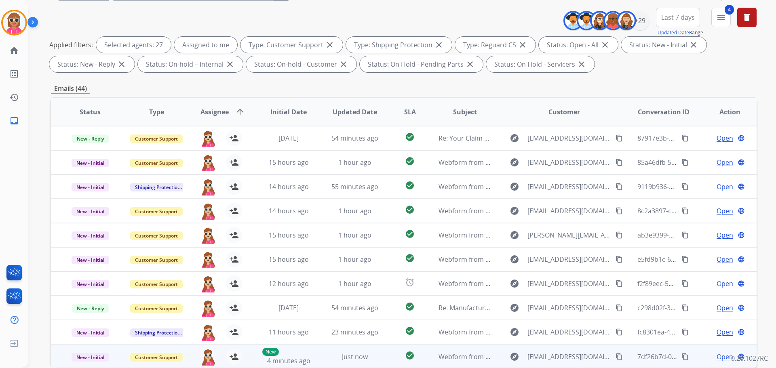
scroll to position [131, 0]
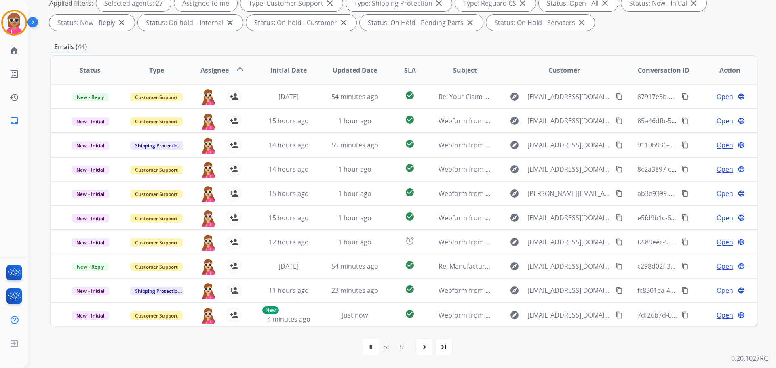
click at [425, 348] on mat-icon "navigate_next" at bounding box center [425, 348] width 10 height 10
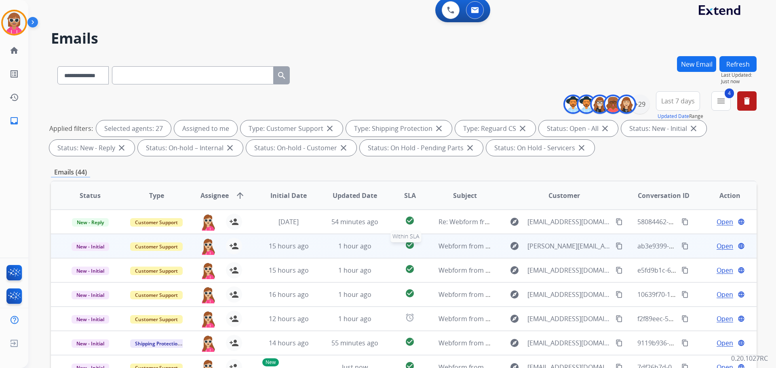
scroll to position [0, 0]
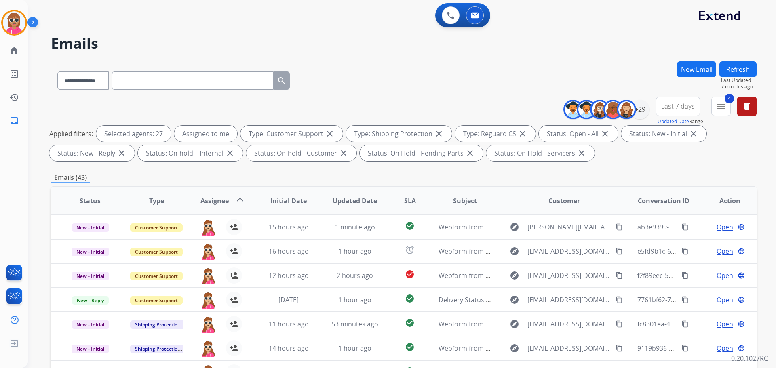
drag, startPoint x: 748, startPoint y: 66, endPoint x: 738, endPoint y: 70, distance: 10.4
click at [745, 68] on button "Refresh" at bounding box center [738, 69] width 37 height 16
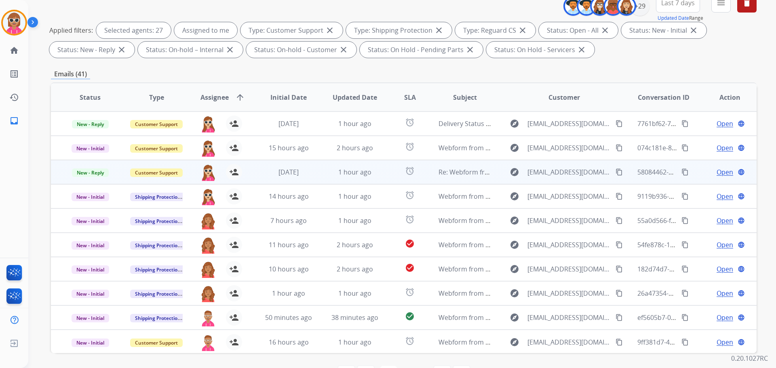
scroll to position [131, 0]
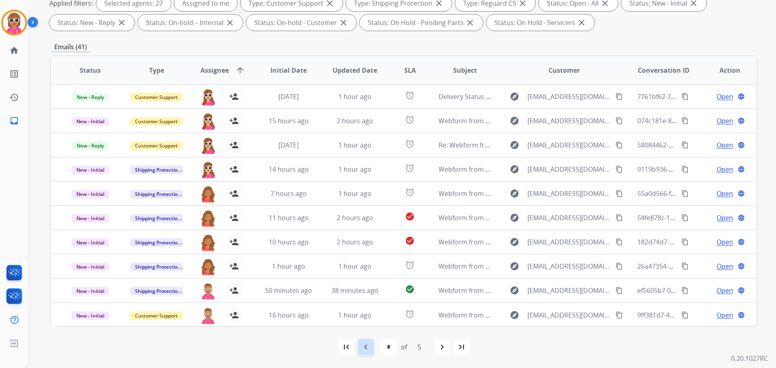
click at [370, 348] on mat-icon "navigate_before" at bounding box center [366, 348] width 10 height 10
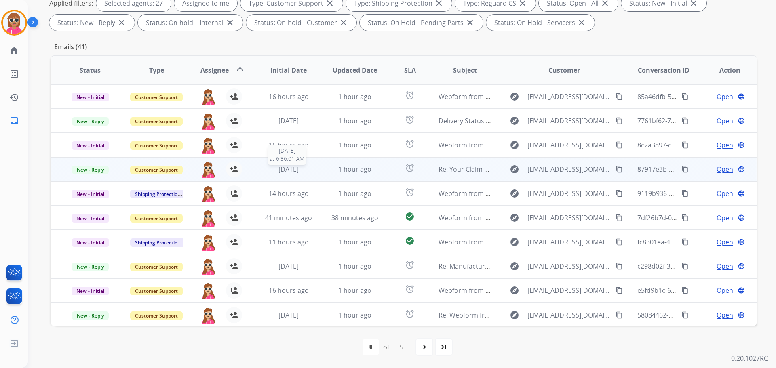
scroll to position [1, 0]
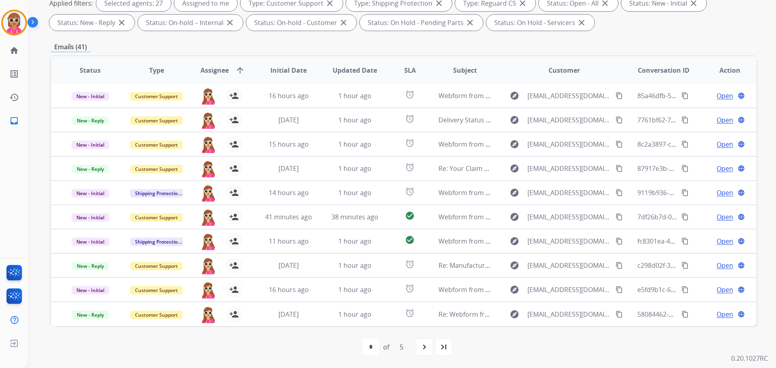
click at [412, 351] on div "first_page navigate_before * * * * * of 5 navigate_next last_page" at bounding box center [404, 347] width 706 height 16
click at [416, 349] on div "navigate_next" at bounding box center [425, 347] width 18 height 18
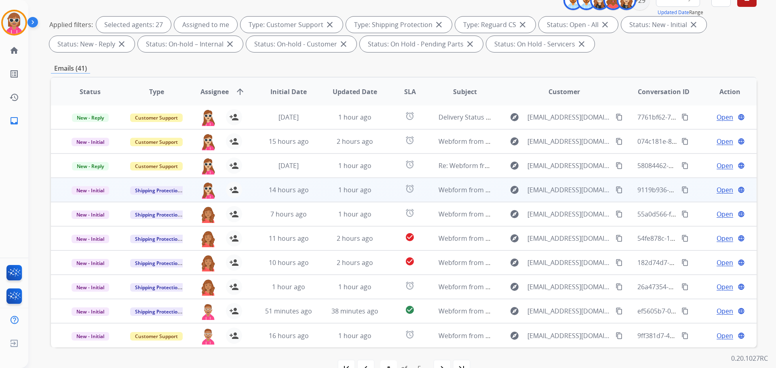
scroll to position [131, 0]
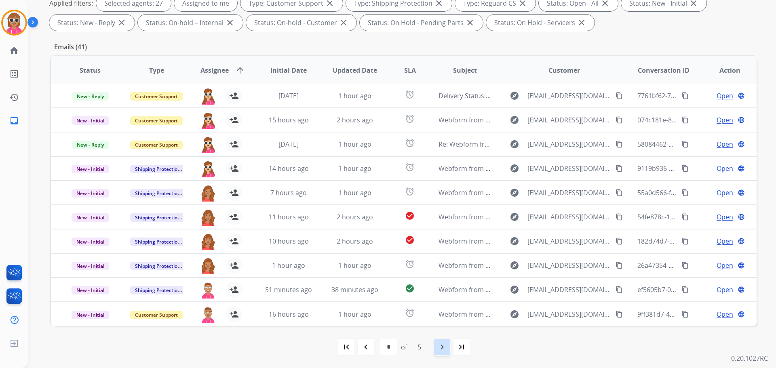
click at [434, 352] on div "first_page navigate_before * * * * * of 5 navigate_next last_page" at bounding box center [404, 347] width 706 height 16
click at [436, 351] on div "navigate_next" at bounding box center [443, 347] width 18 height 18
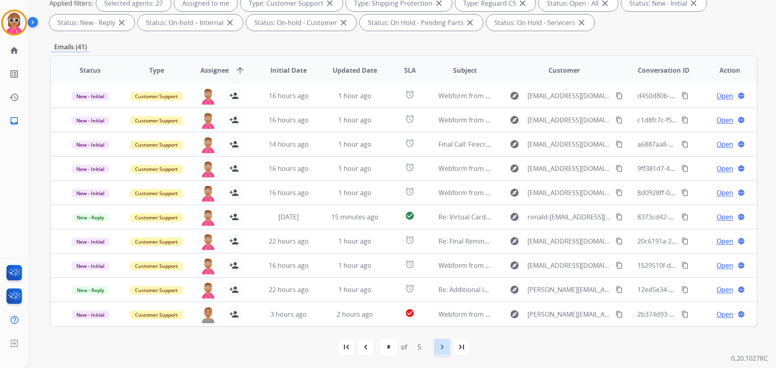
click at [438, 351] on mat-icon "navigate_next" at bounding box center [443, 348] width 10 height 10
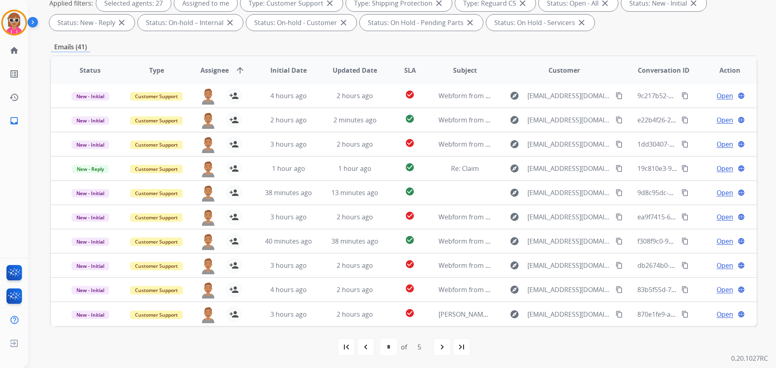
click at [435, 345] on div "navigate_next" at bounding box center [443, 347] width 18 height 18
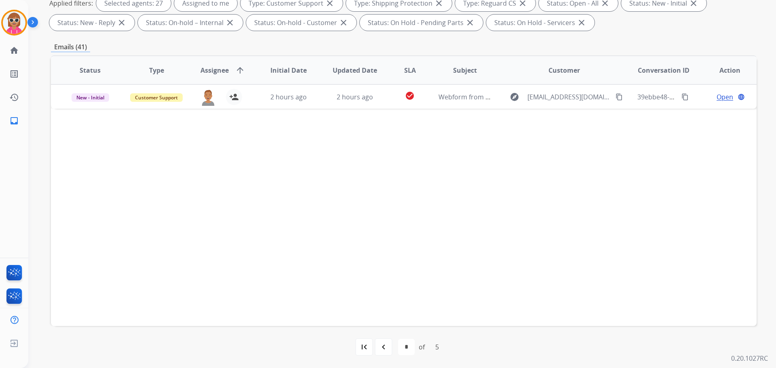
click at [390, 345] on div "navigate_before" at bounding box center [384, 347] width 18 height 18
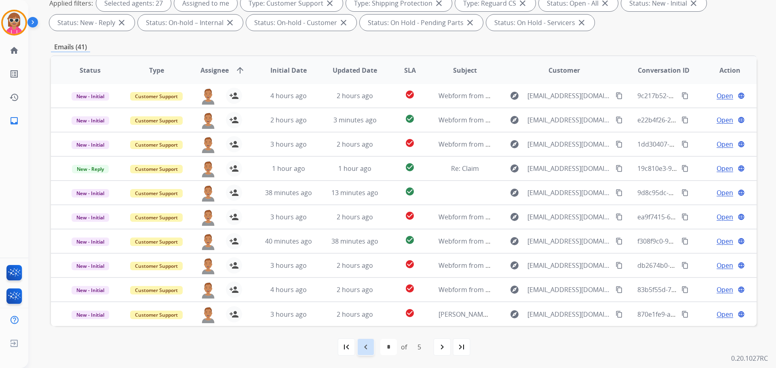
click at [364, 345] on mat-icon "navigate_before" at bounding box center [366, 348] width 10 height 10
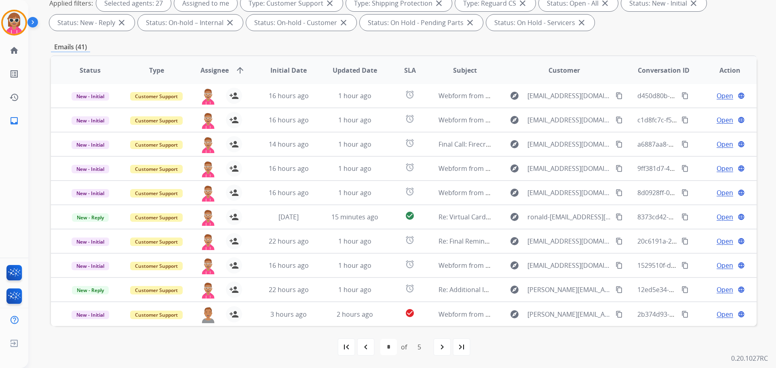
click at [367, 347] on mat-icon "navigate_before" at bounding box center [366, 348] width 10 height 10
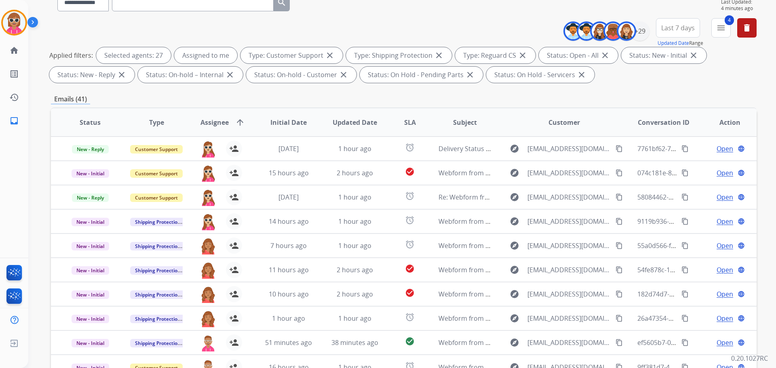
scroll to position [50, 0]
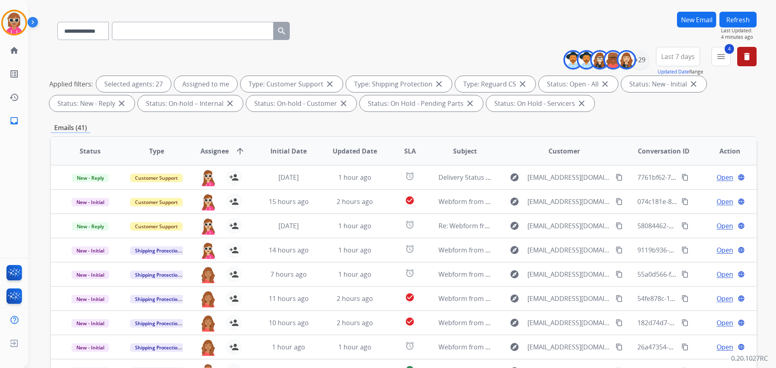
drag, startPoint x: 734, startPoint y: 11, endPoint x: 728, endPoint y: 25, distance: 16.5
click at [734, 12] on div "**********" at bounding box center [392, 163] width 729 height 368
click at [732, 23] on button "Refresh" at bounding box center [738, 20] width 37 height 16
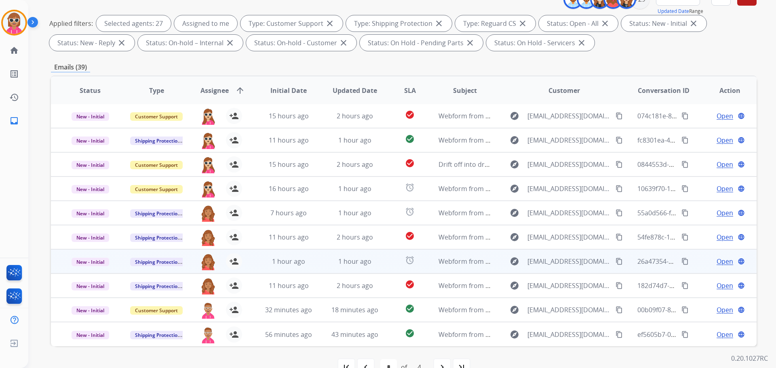
scroll to position [131, 0]
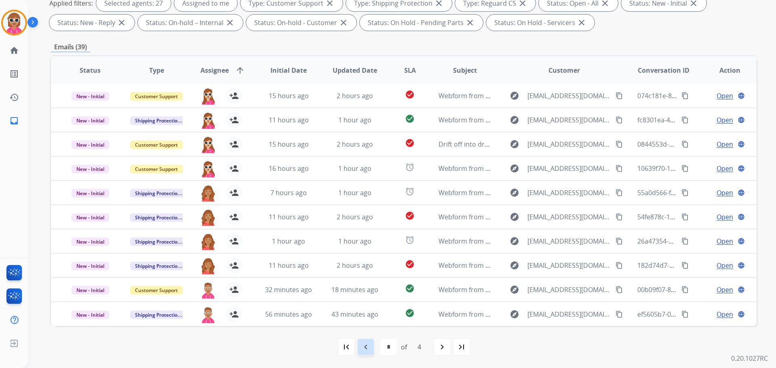
click at [376, 349] on div "first_page navigate_before * * * * of 4 navigate_next last_page" at bounding box center [404, 347] width 706 height 16
click at [368, 349] on mat-icon "navigate_before" at bounding box center [366, 348] width 10 height 10
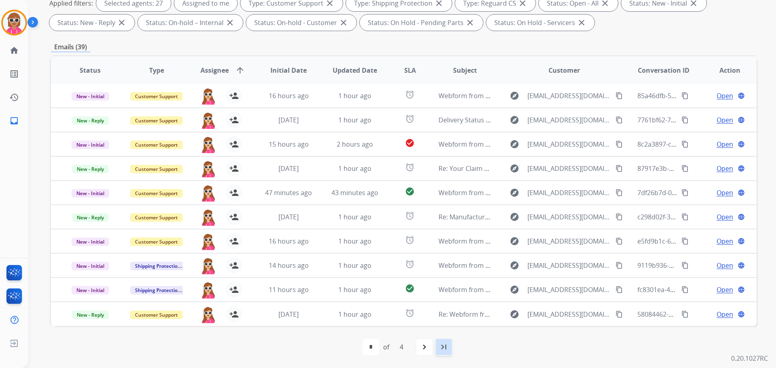
click at [453, 349] on div "last_page" at bounding box center [444, 347] width 18 height 18
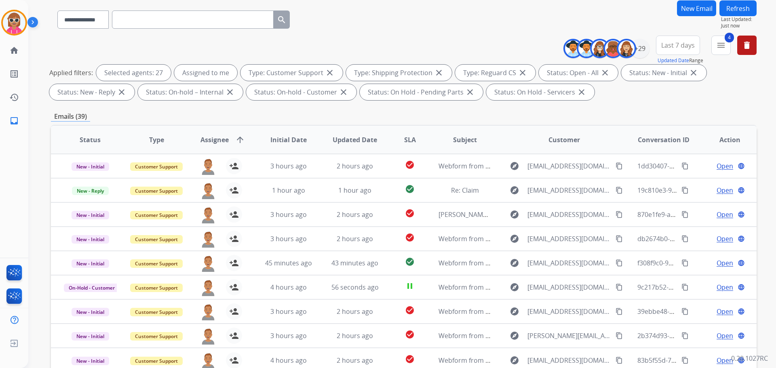
scroll to position [0, 0]
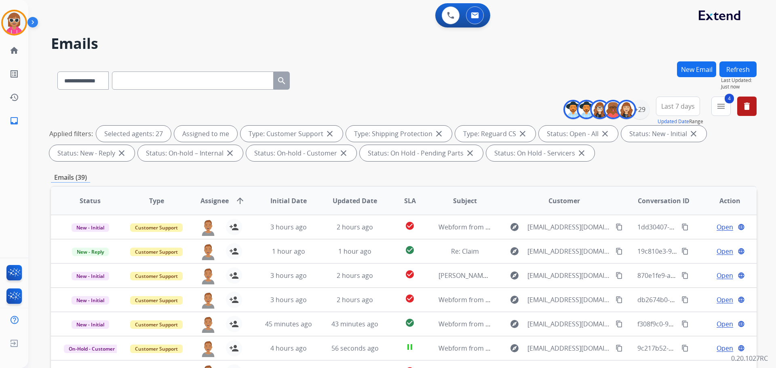
drag, startPoint x: 726, startPoint y: 63, endPoint x: 721, endPoint y: 72, distance: 10.1
click at [724, 65] on button "Refresh" at bounding box center [738, 69] width 37 height 16
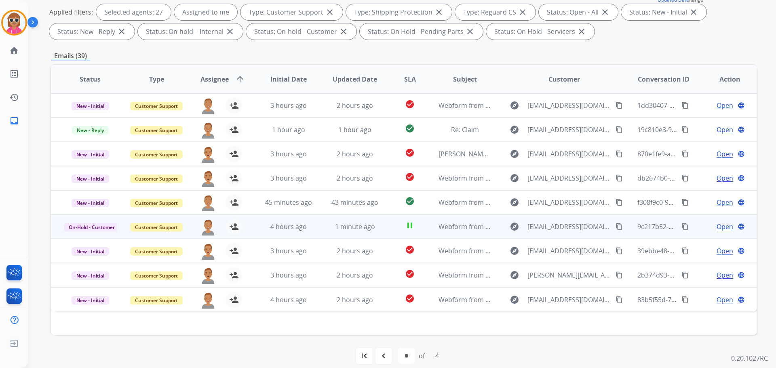
scroll to position [131, 0]
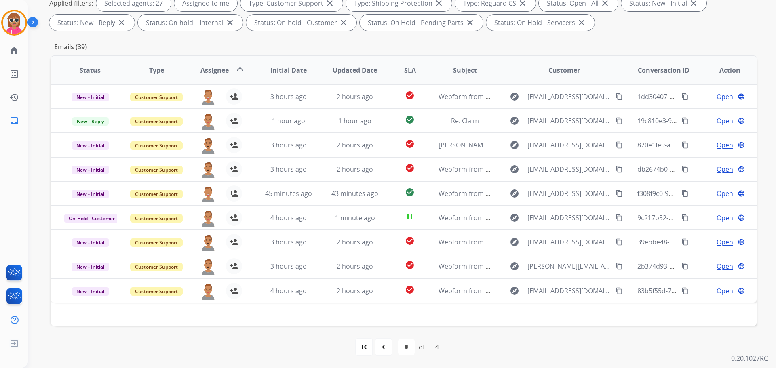
click at [371, 339] on div "first_page" at bounding box center [364, 347] width 18 height 18
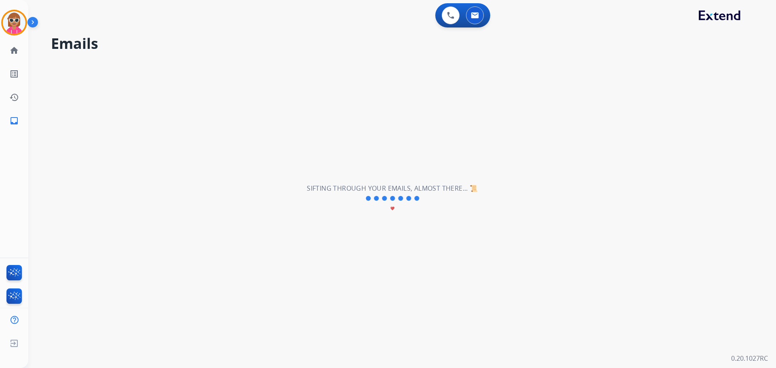
scroll to position [0, 0]
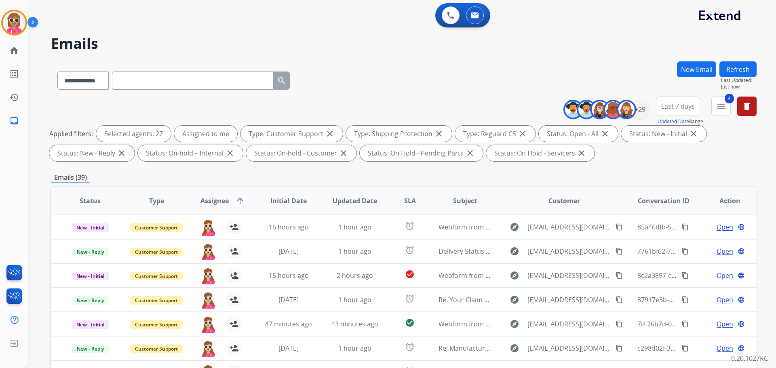
click at [381, 70] on div "**********" at bounding box center [404, 78] width 706 height 35
drag, startPoint x: 740, startPoint y: 63, endPoint x: 758, endPoint y: 79, distance: 24.1
click at [742, 63] on button "Refresh" at bounding box center [738, 69] width 37 height 16
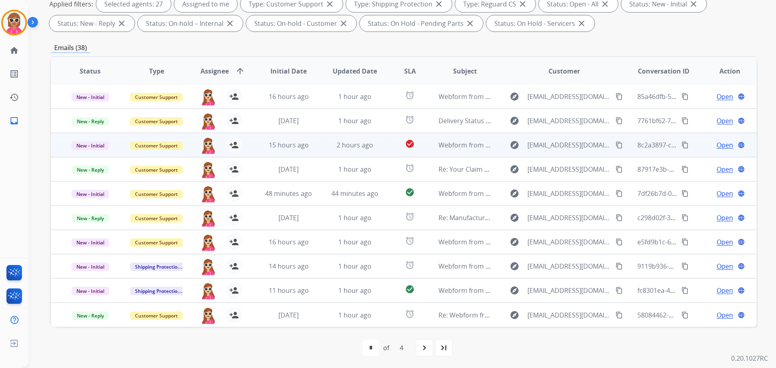
scroll to position [131, 0]
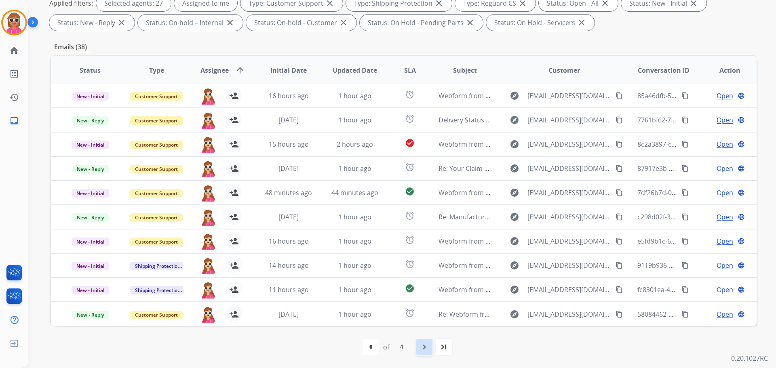
click at [422, 355] on div "navigate_next" at bounding box center [425, 347] width 18 height 18
select select "*"
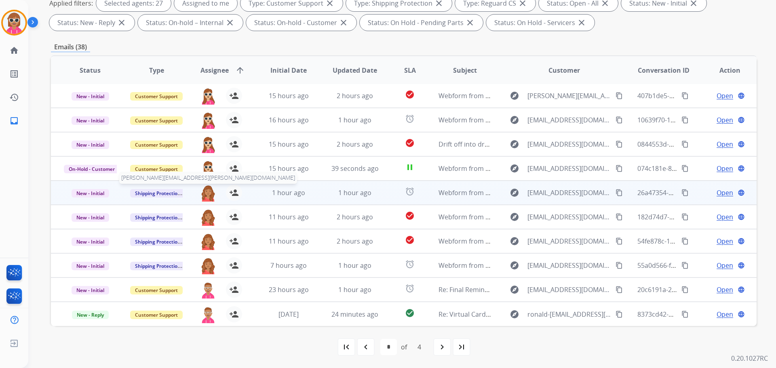
click at [205, 194] on img at bounding box center [208, 193] width 16 height 17
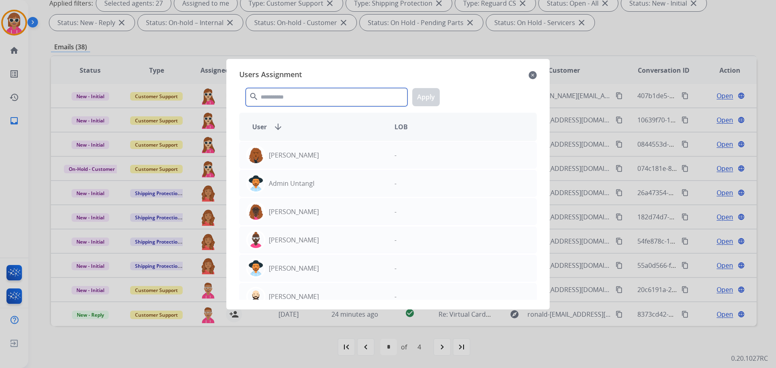
click at [326, 99] on input "text" at bounding box center [327, 97] width 162 height 18
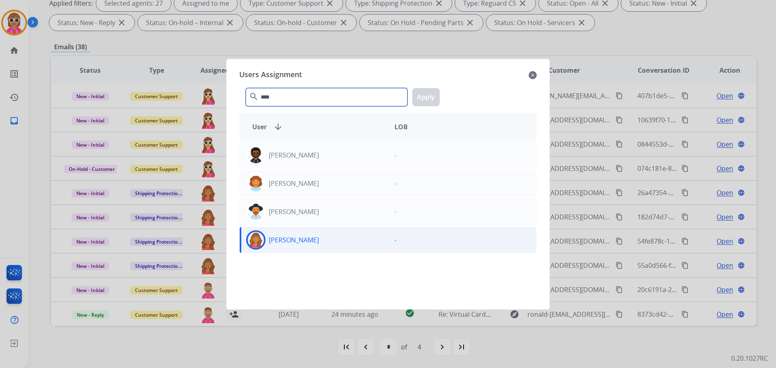
type input "*****"
drag, startPoint x: 293, startPoint y: 102, endPoint x: 203, endPoint y: 113, distance: 90.9
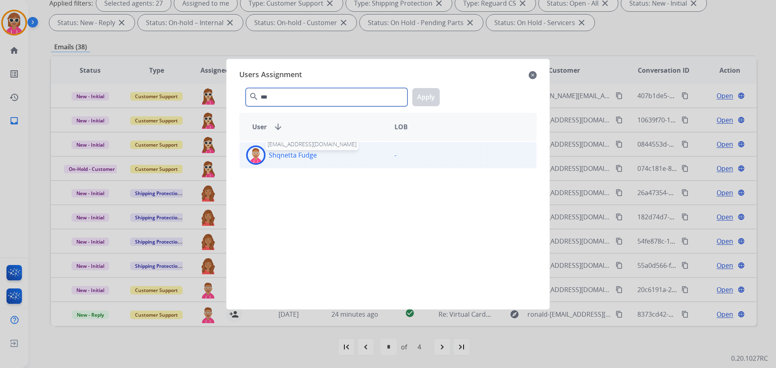
type input "***"
click at [303, 153] on p "Shqnetta Fudge" at bounding box center [293, 155] width 48 height 10
click at [427, 104] on button "Apply" at bounding box center [425, 97] width 27 height 18
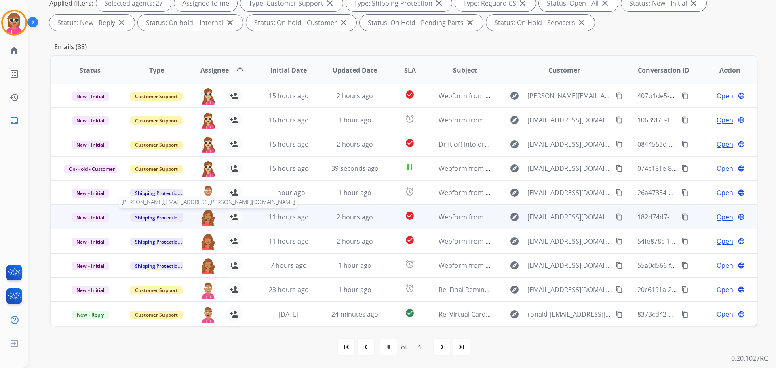
click at [201, 217] on img at bounding box center [208, 217] width 16 height 17
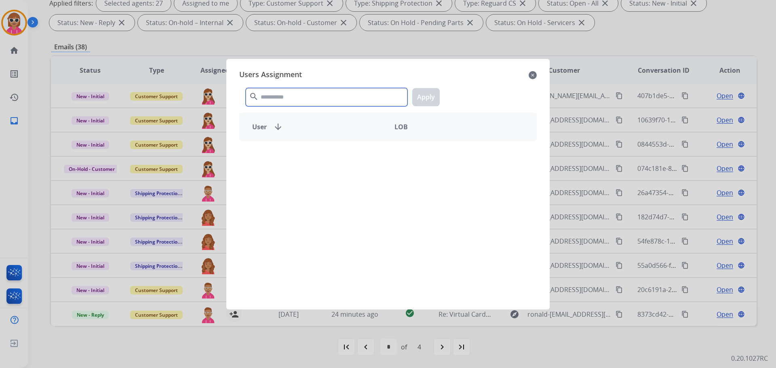
click at [307, 99] on input "text" at bounding box center [327, 97] width 162 height 18
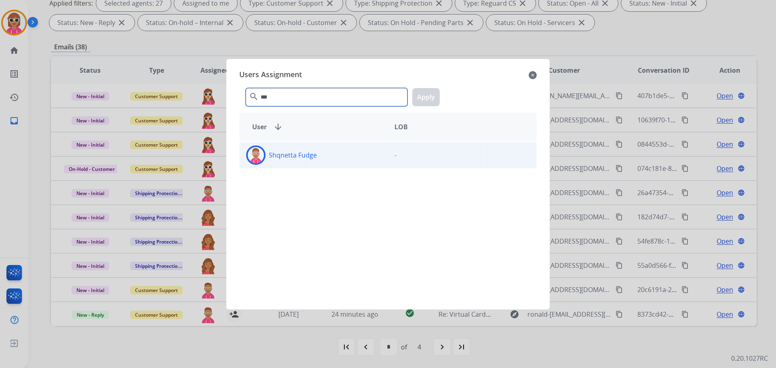
type input "***"
click at [304, 145] on div "Shqnetta Fudge -" at bounding box center [388, 155] width 298 height 27
click at [422, 95] on button "Apply" at bounding box center [425, 97] width 27 height 18
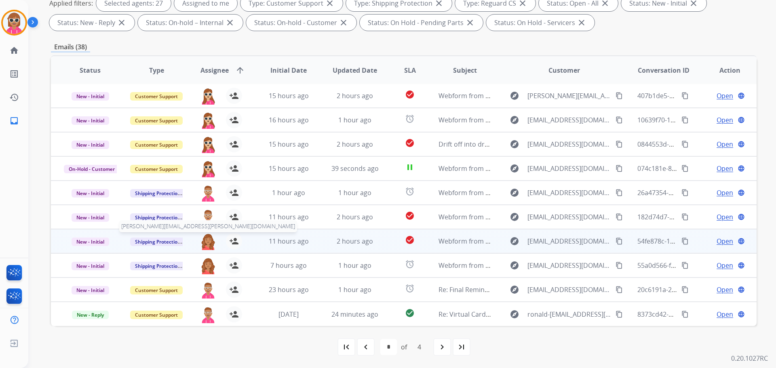
click at [202, 243] on img at bounding box center [208, 241] width 16 height 17
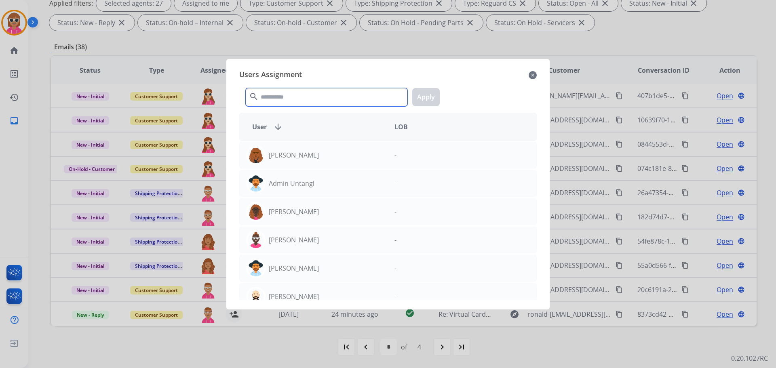
click at [331, 94] on input "text" at bounding box center [327, 97] width 162 height 18
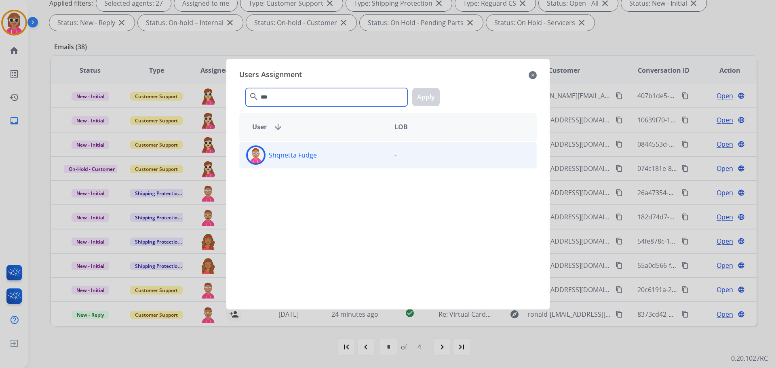
type input "***"
click at [312, 154] on p "Shqnetta Fudge" at bounding box center [293, 155] width 48 height 10
click at [422, 96] on button "Apply" at bounding box center [425, 97] width 27 height 18
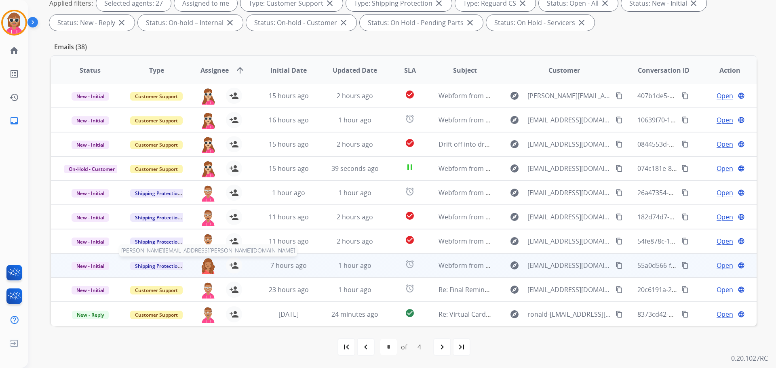
click at [205, 264] on img at bounding box center [208, 266] width 16 height 17
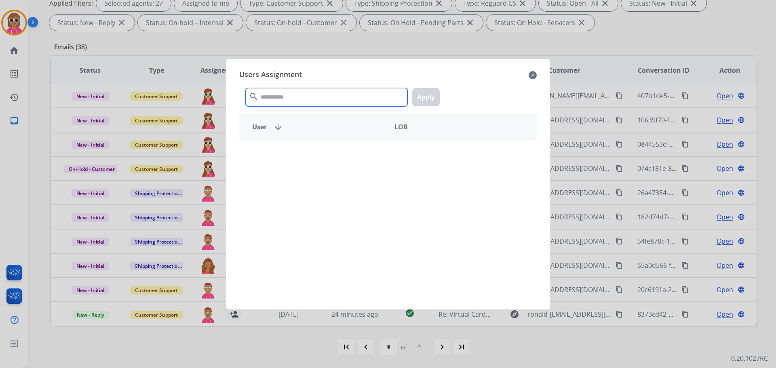
click at [330, 89] on input "text" at bounding box center [327, 97] width 162 height 18
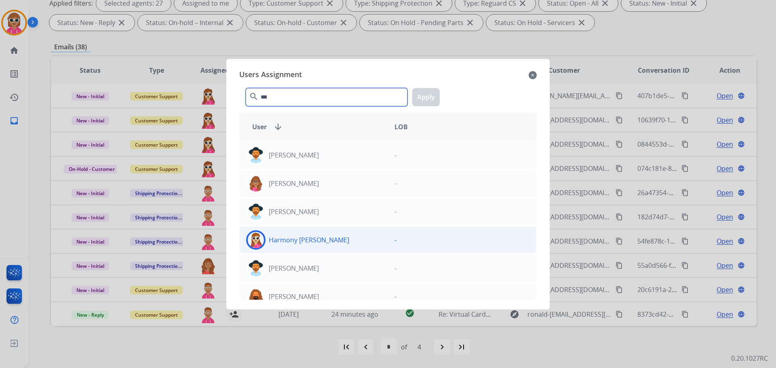
type input "***"
click at [314, 236] on p "Harmony [PERSON_NAME]" at bounding box center [309, 240] width 80 height 10
click at [424, 97] on button "Apply" at bounding box center [425, 97] width 27 height 18
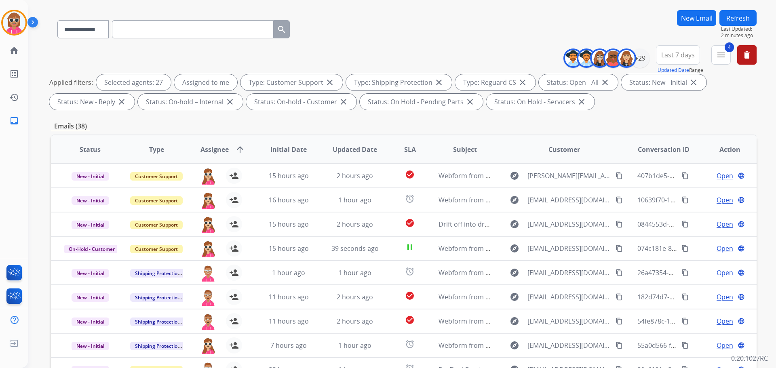
scroll to position [50, 0]
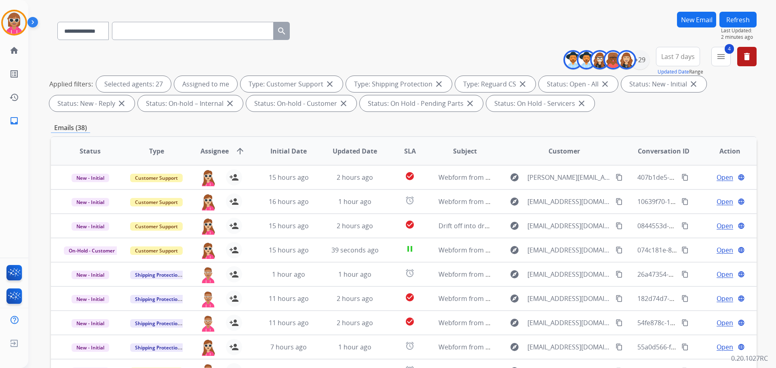
click at [730, 17] on button "Refresh" at bounding box center [738, 20] width 37 height 16
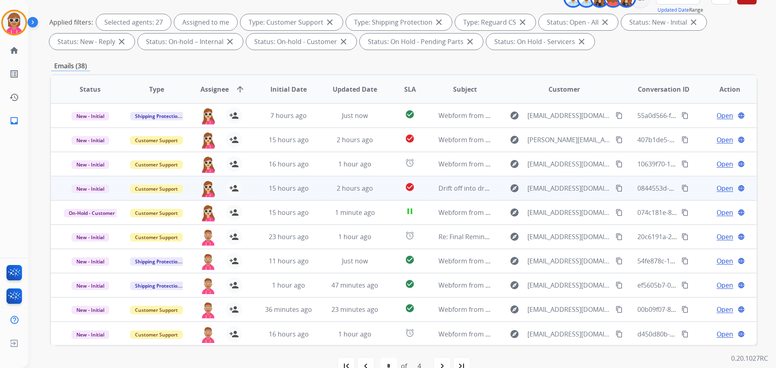
scroll to position [131, 0]
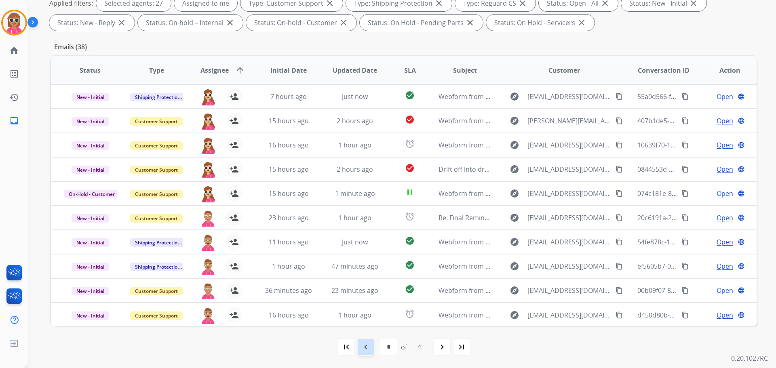
click at [365, 345] on mat-icon "navigate_before" at bounding box center [366, 348] width 10 height 10
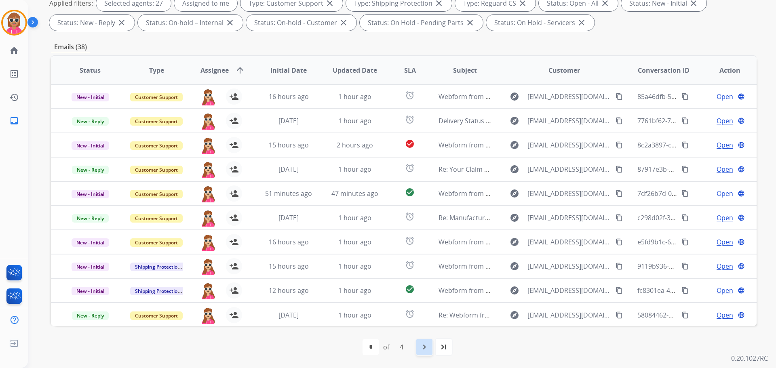
click at [423, 343] on mat-icon "navigate_next" at bounding box center [425, 348] width 10 height 10
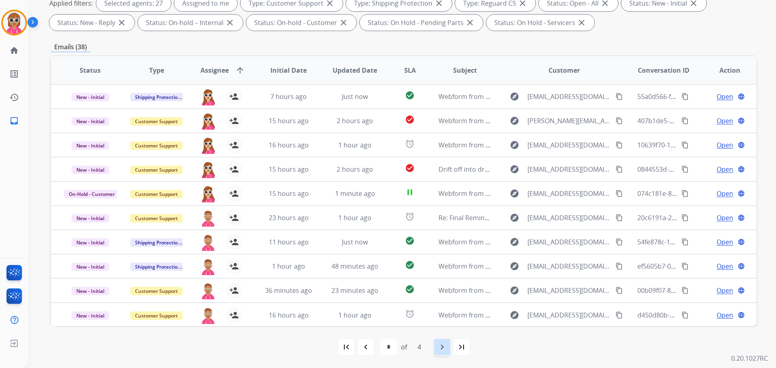
click at [437, 345] on div "navigate_next" at bounding box center [443, 347] width 18 height 18
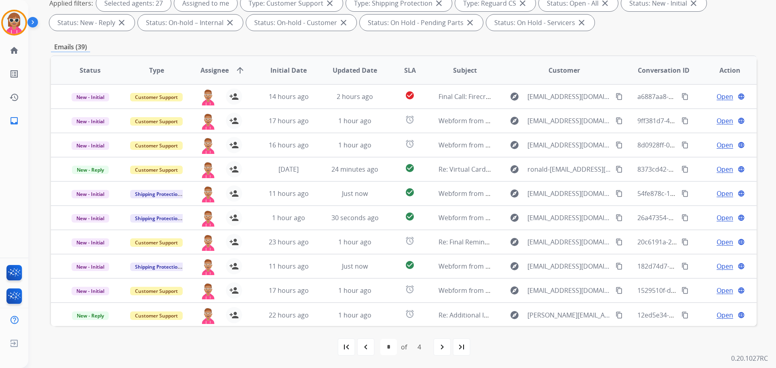
click at [446, 351] on mat-icon "navigate_next" at bounding box center [443, 348] width 10 height 10
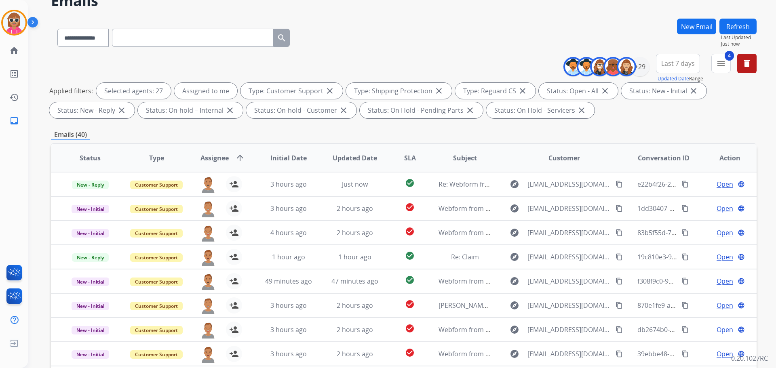
scroll to position [0, 0]
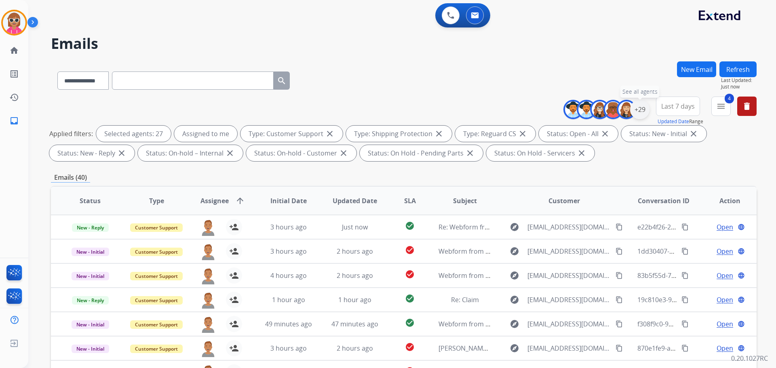
click at [637, 111] on div "+29" at bounding box center [639, 109] width 19 height 19
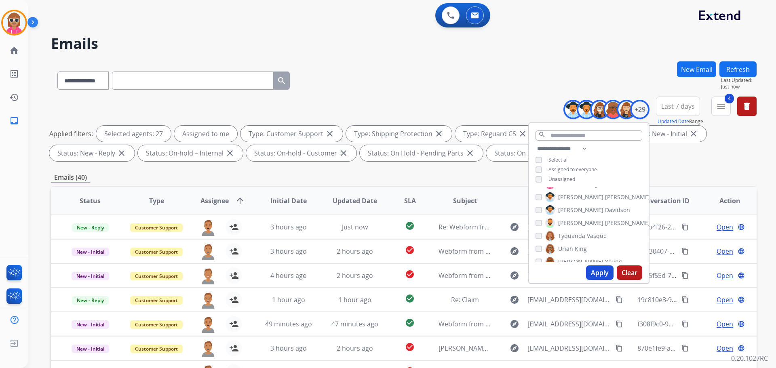
scroll to position [243, 0]
click at [569, 211] on span "[PERSON_NAME]" at bounding box center [580, 212] width 45 height 8
click at [575, 199] on span "[PERSON_NAME]" at bounding box center [597, 202] width 45 height 8
click at [594, 271] on button "Apply" at bounding box center [599, 273] width 27 height 15
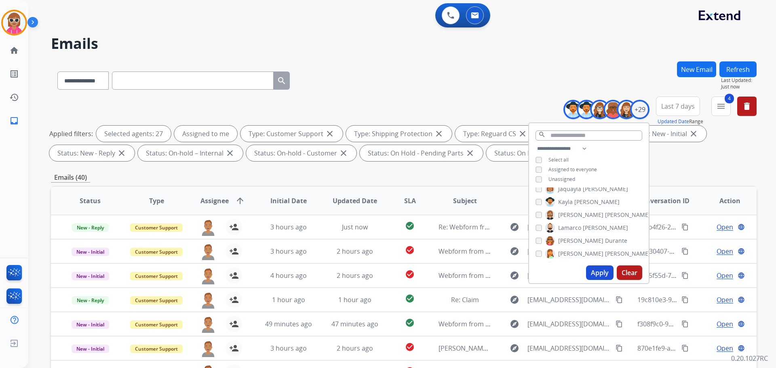
select select "*"
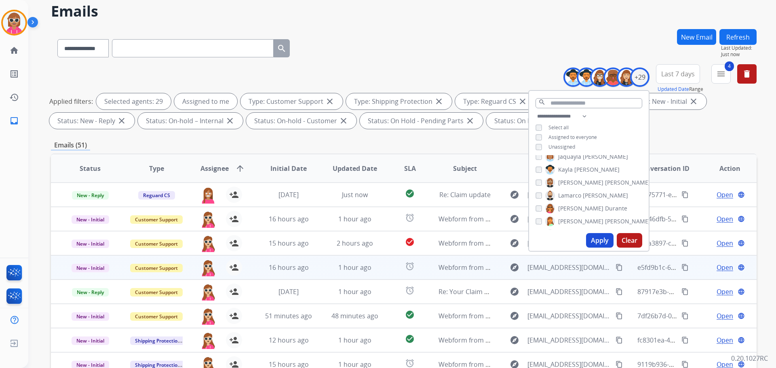
scroll to position [131, 0]
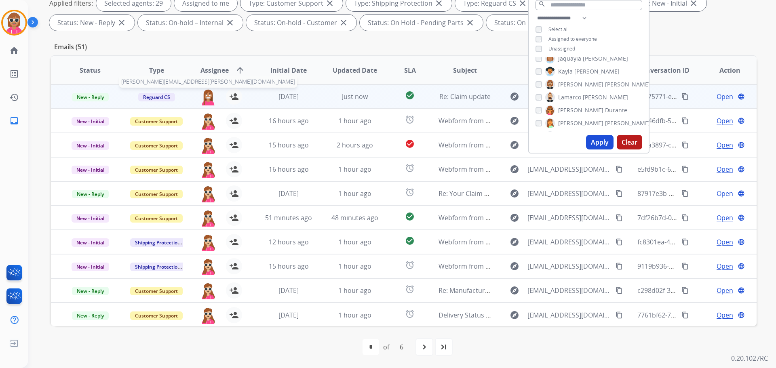
click at [203, 98] on img at bounding box center [208, 97] width 16 height 17
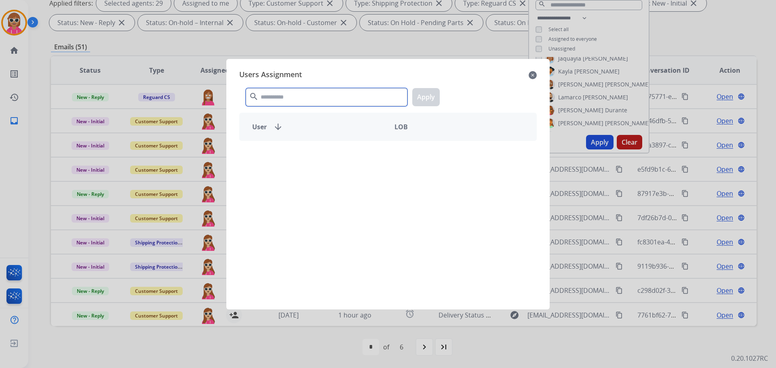
click at [267, 95] on input "text" at bounding box center [327, 97] width 162 height 18
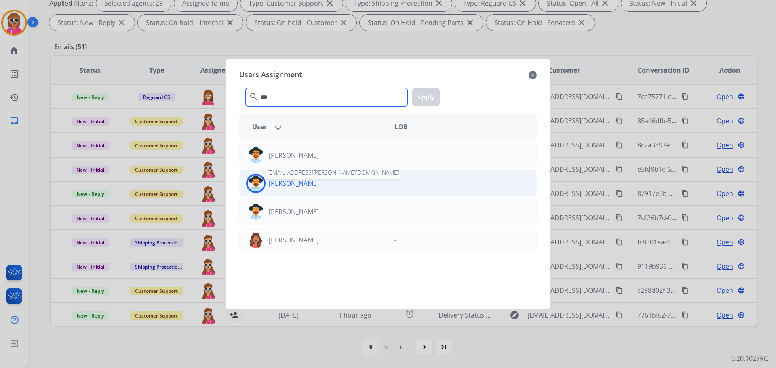
type input "***"
click at [294, 184] on p "[PERSON_NAME]" at bounding box center [294, 184] width 50 height 10
drag, startPoint x: 427, startPoint y: 102, endPoint x: 417, endPoint y: 103, distance: 10.1
click at [427, 102] on button "Apply" at bounding box center [425, 97] width 27 height 18
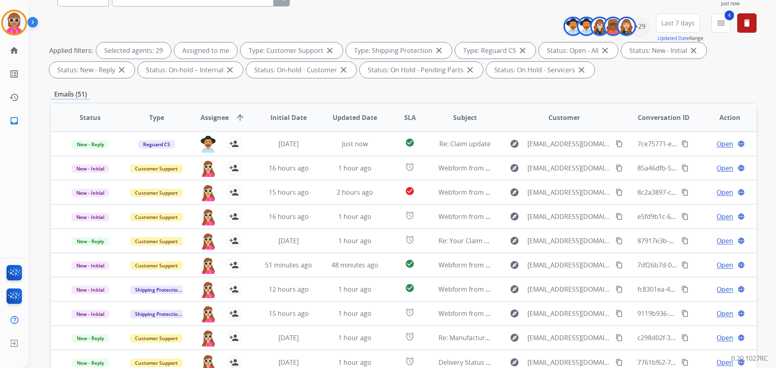
scroll to position [50, 0]
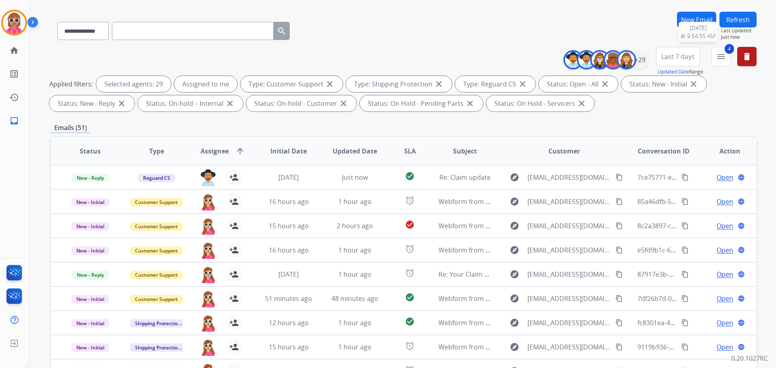
click at [732, 25] on button "Refresh" at bounding box center [738, 20] width 37 height 16
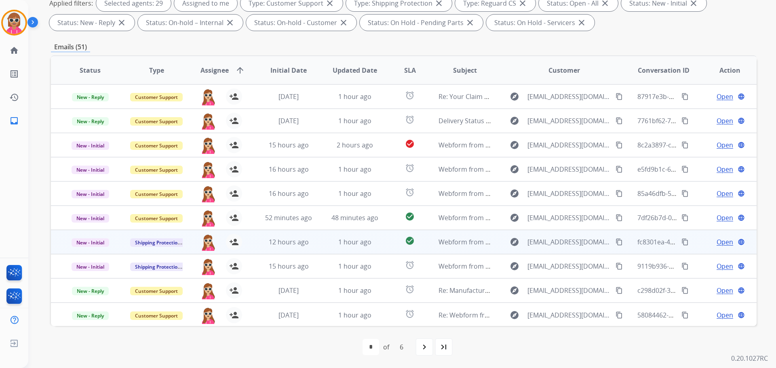
scroll to position [1, 0]
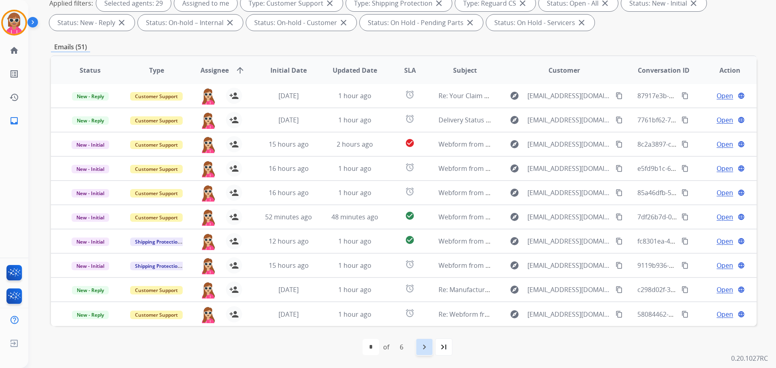
click at [420, 351] on mat-icon "navigate_next" at bounding box center [425, 348] width 10 height 10
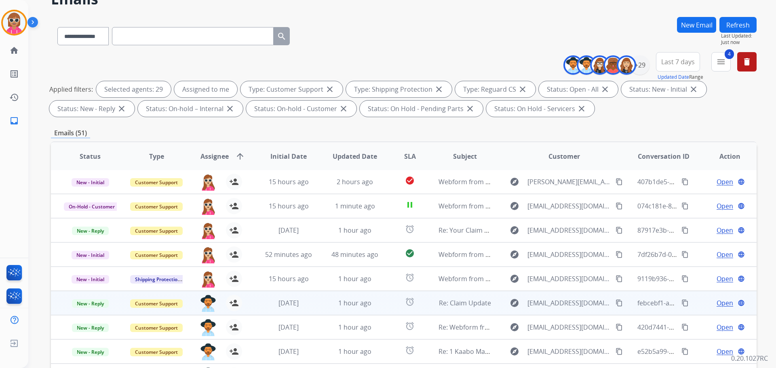
scroll to position [131, 0]
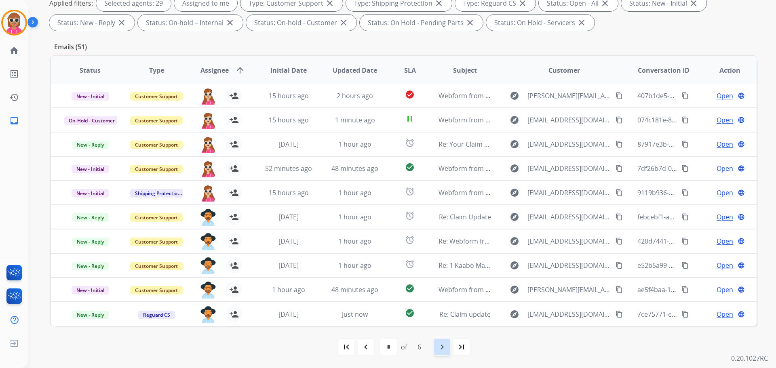
click at [444, 347] on mat-icon "navigate_next" at bounding box center [443, 348] width 10 height 10
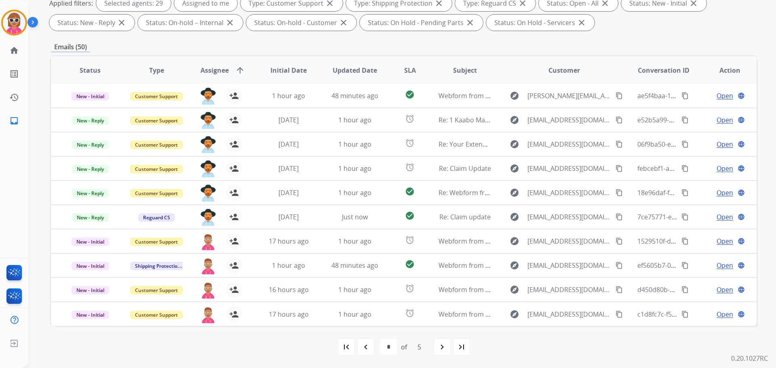
click at [434, 346] on div "navigate_next" at bounding box center [443, 347] width 18 height 18
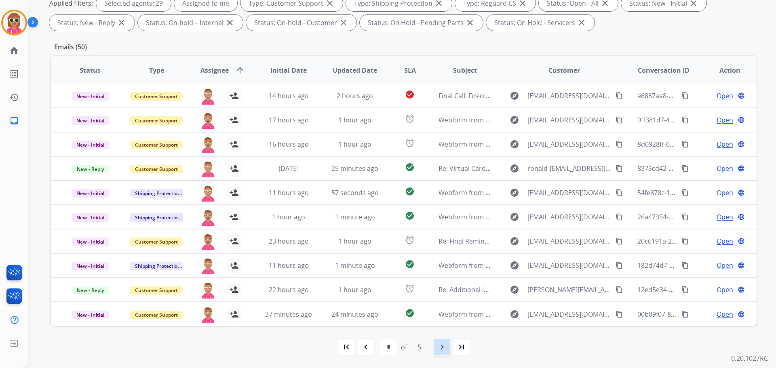
click at [438, 346] on mat-icon "navigate_next" at bounding box center [443, 348] width 10 height 10
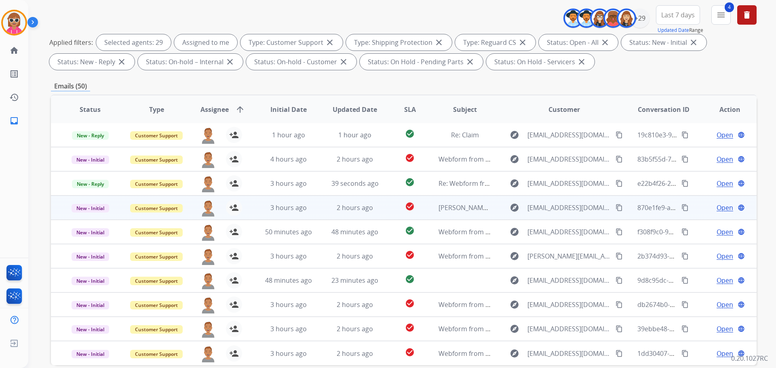
scroll to position [0, 0]
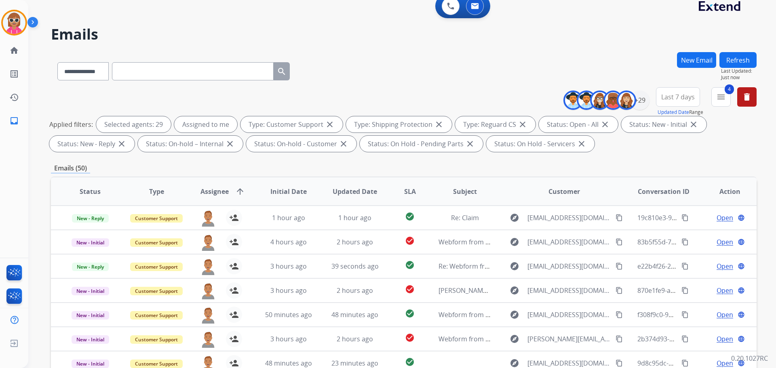
drag, startPoint x: 740, startPoint y: 56, endPoint x: 726, endPoint y: 61, distance: 15.2
click at [738, 57] on button "Refresh" at bounding box center [738, 60] width 37 height 16
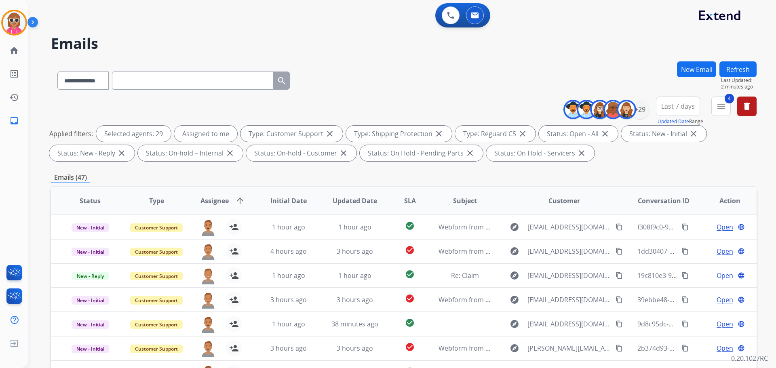
click at [742, 66] on button "Refresh" at bounding box center [738, 69] width 37 height 16
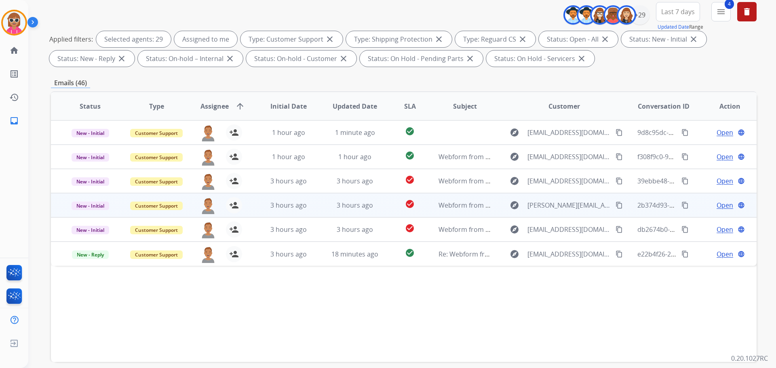
scroll to position [131, 0]
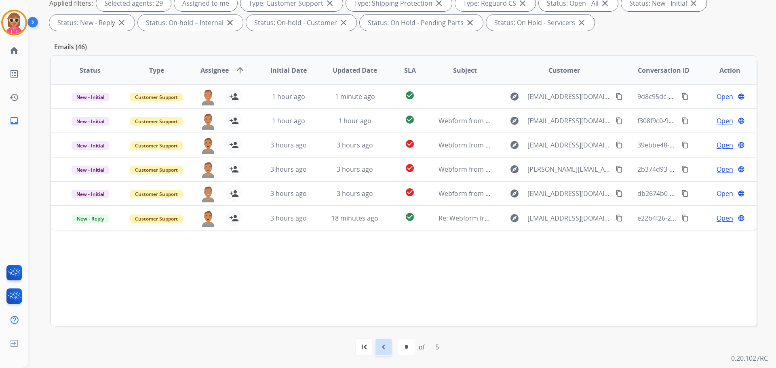
click at [381, 348] on mat-icon "navigate_before" at bounding box center [384, 348] width 10 height 10
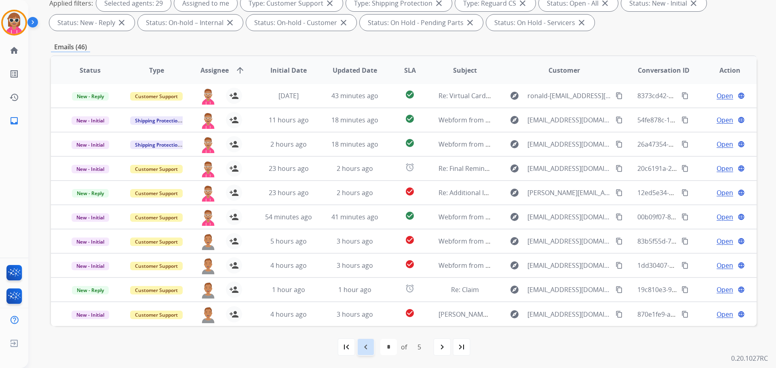
click at [365, 354] on div "navigate_before" at bounding box center [366, 347] width 18 height 18
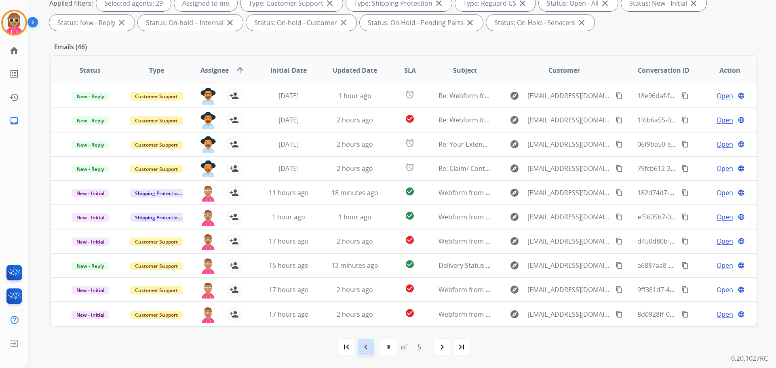
click at [358, 344] on div "navigate_before" at bounding box center [366, 347] width 18 height 18
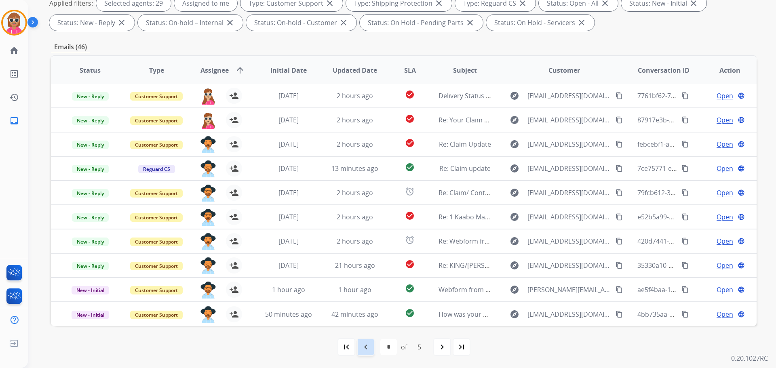
click at [362, 347] on mat-icon "navigate_before" at bounding box center [366, 348] width 10 height 10
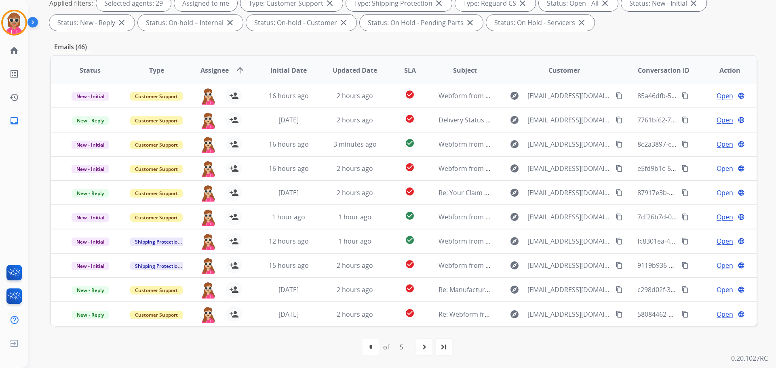
click at [530, 341] on div "first_page navigate_before * * * * * of 5 navigate_next last_page" at bounding box center [404, 347] width 706 height 16
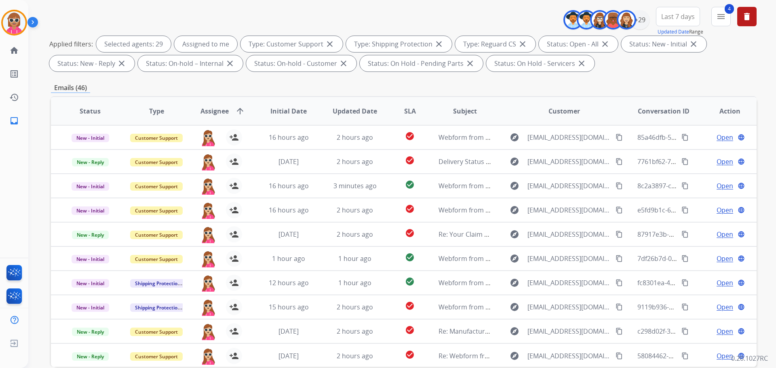
scroll to position [9, 0]
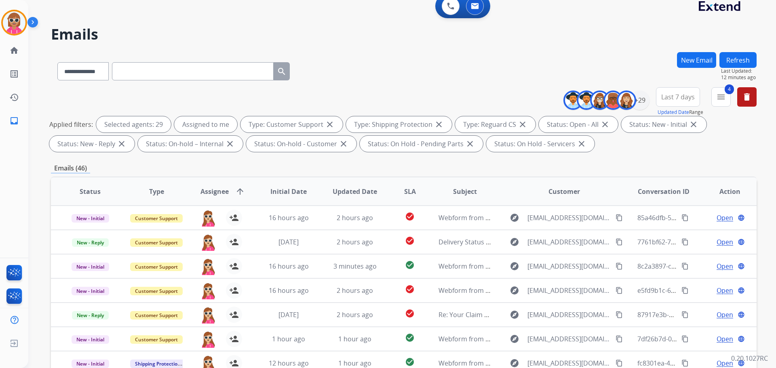
click at [722, 57] on button "Refresh" at bounding box center [738, 60] width 37 height 16
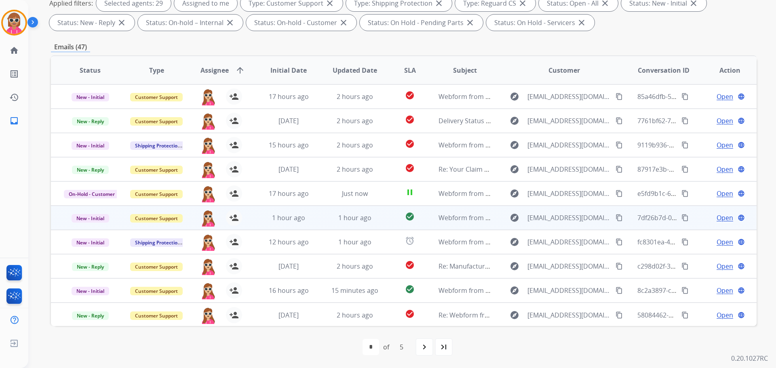
scroll to position [1, 0]
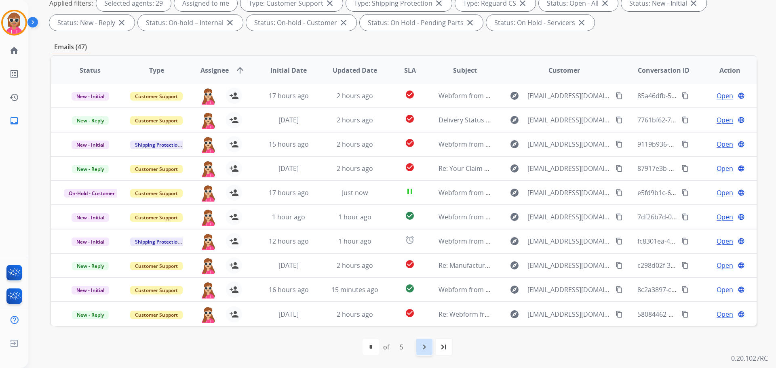
click at [419, 345] on div "navigate_next" at bounding box center [425, 347] width 18 height 18
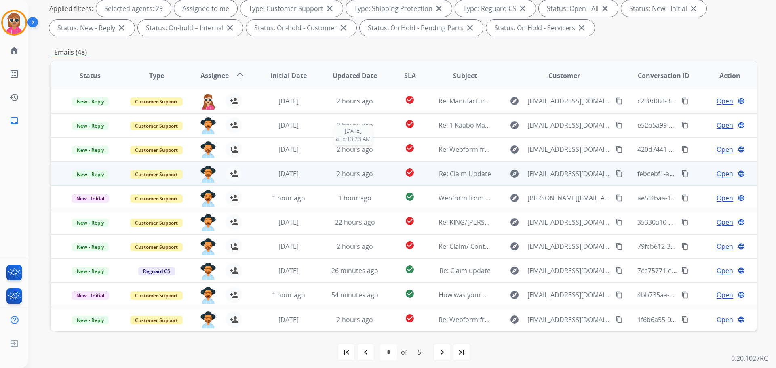
scroll to position [131, 0]
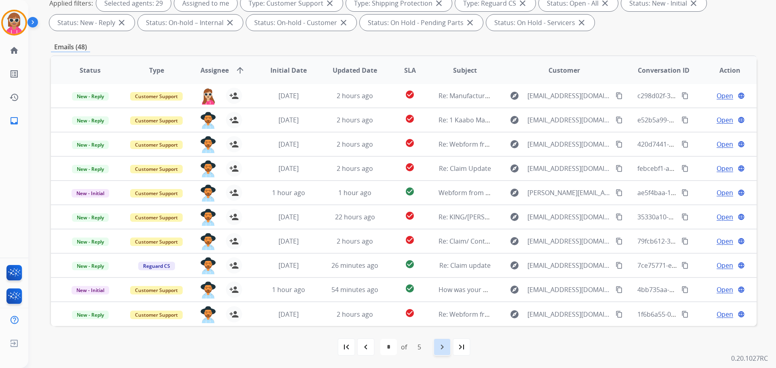
click at [449, 347] on div "navigate_next" at bounding box center [443, 347] width 18 height 18
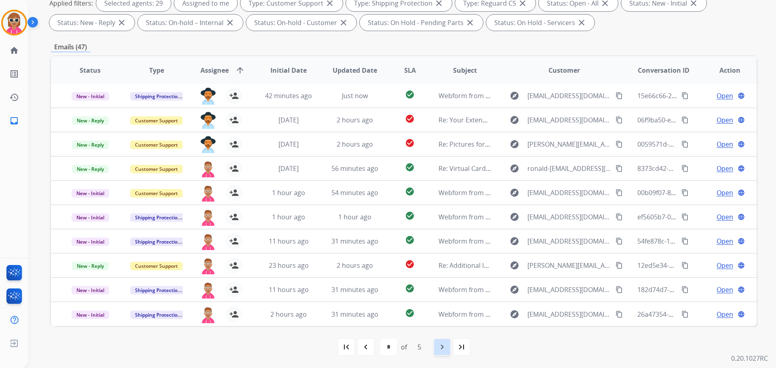
click at [446, 344] on mat-icon "navigate_next" at bounding box center [443, 348] width 10 height 10
select select "*"
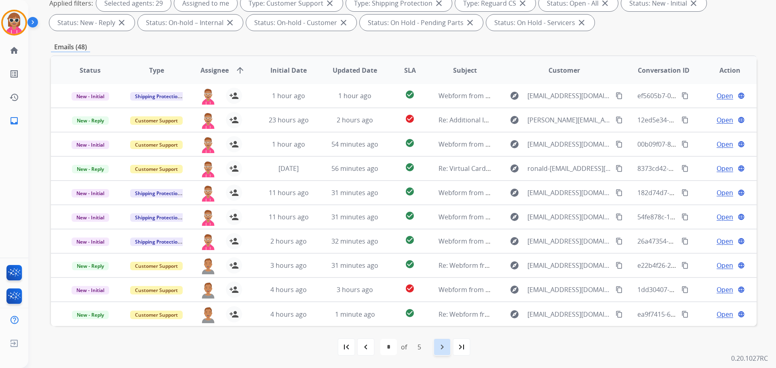
click at [441, 350] on mat-icon "navigate_next" at bounding box center [443, 348] width 10 height 10
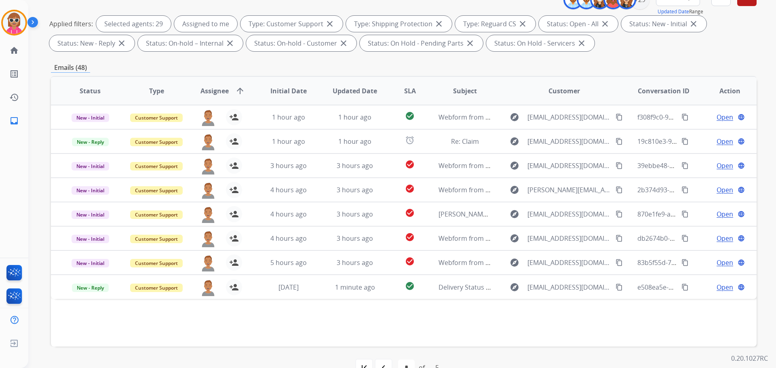
scroll to position [0, 0]
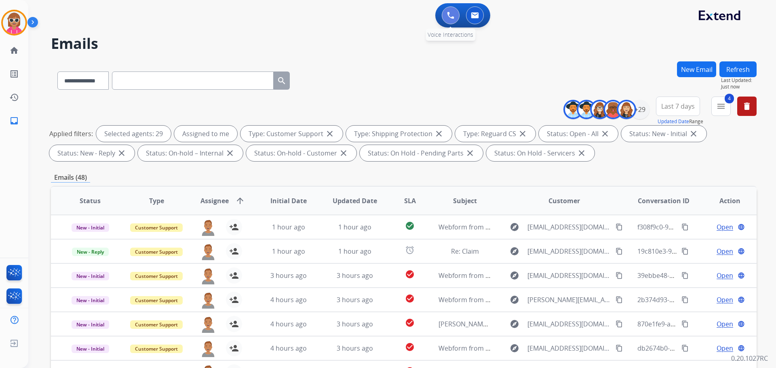
click at [449, 22] on button at bounding box center [451, 15] width 18 height 18
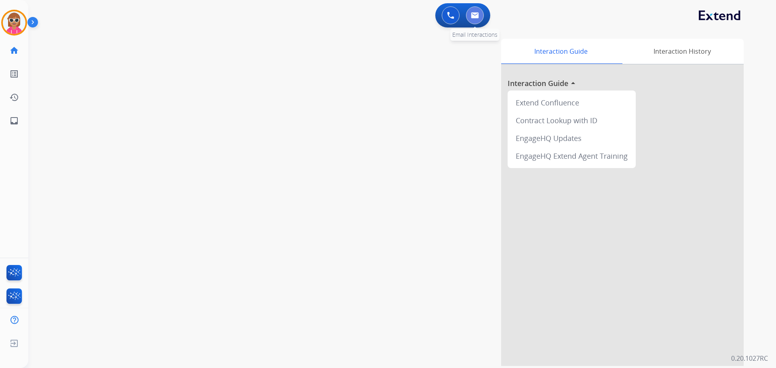
click at [470, 19] on button at bounding box center [475, 15] width 18 height 18
select select "**********"
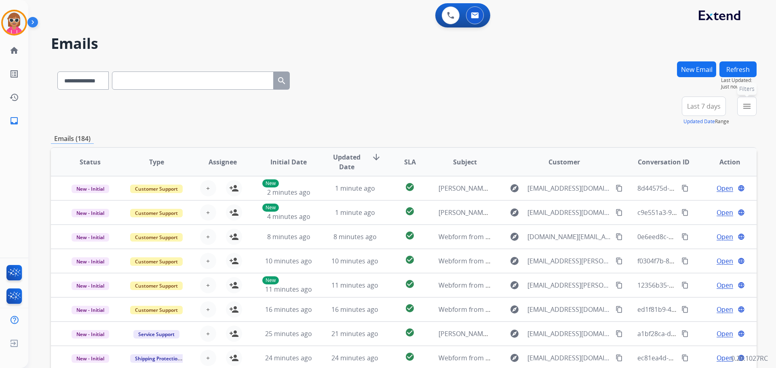
click at [744, 106] on mat-icon "menu" at bounding box center [747, 107] width 10 height 10
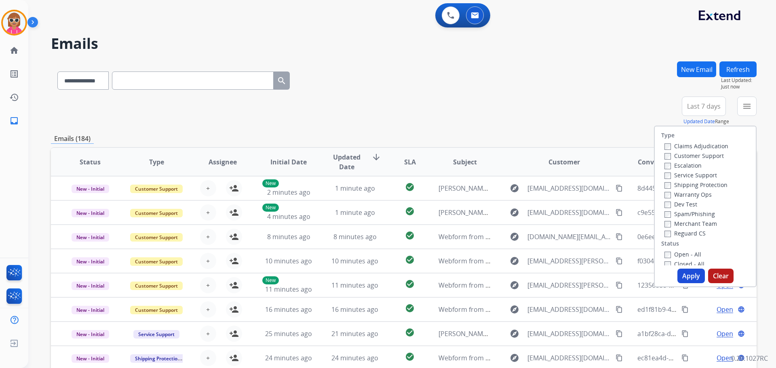
click at [668, 155] on label "Customer Support" at bounding box center [694, 156] width 59 height 8
click at [679, 186] on label "Shipping Protection" at bounding box center [696, 185] width 63 height 8
click at [683, 236] on label "Reguard CS" at bounding box center [685, 234] width 41 height 8
click at [681, 252] on label "Open - All" at bounding box center [683, 255] width 37 height 8
click at [683, 276] on button "Apply" at bounding box center [691, 276] width 27 height 15
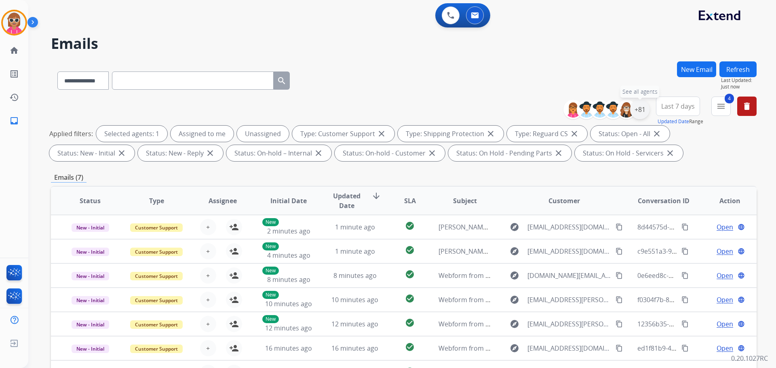
click at [641, 114] on div "+81" at bounding box center [639, 109] width 19 height 19
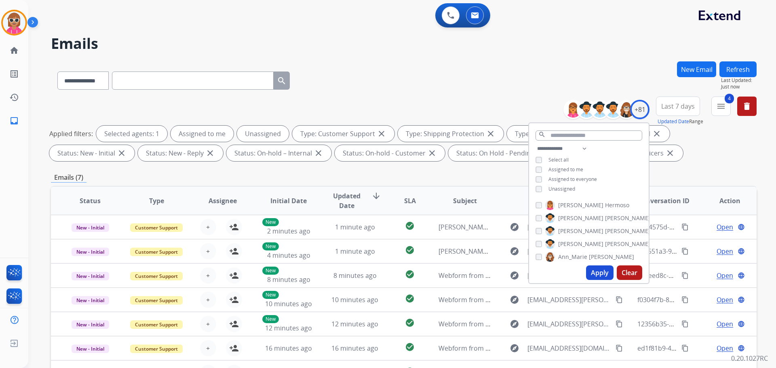
click at [555, 167] on span "Assigned to me" at bounding box center [566, 169] width 35 height 7
click at [592, 271] on button "Apply" at bounding box center [599, 273] width 27 height 15
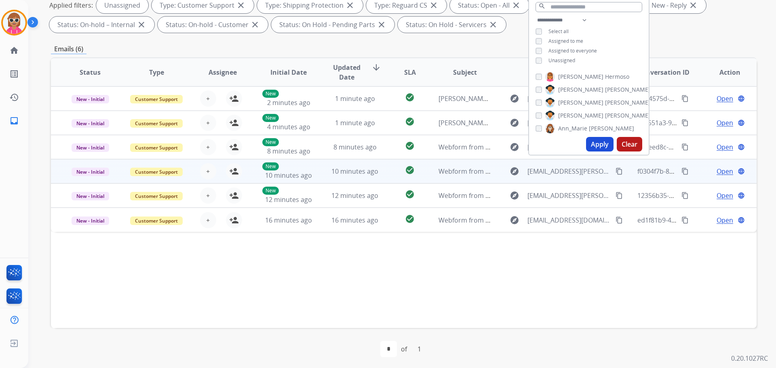
scroll to position [131, 0]
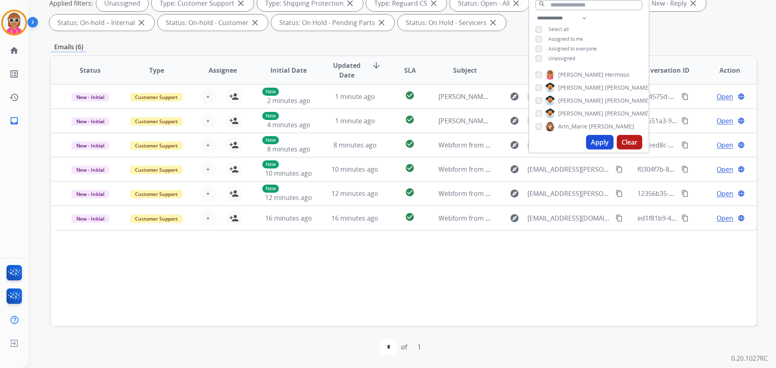
drag, startPoint x: 391, startPoint y: 247, endPoint x: 365, endPoint y: 243, distance: 25.9
click at [390, 247] on div "Status Type Assignee Initial Date Updated Date arrow_downward SLA Subject Custo…" at bounding box center [404, 190] width 706 height 271
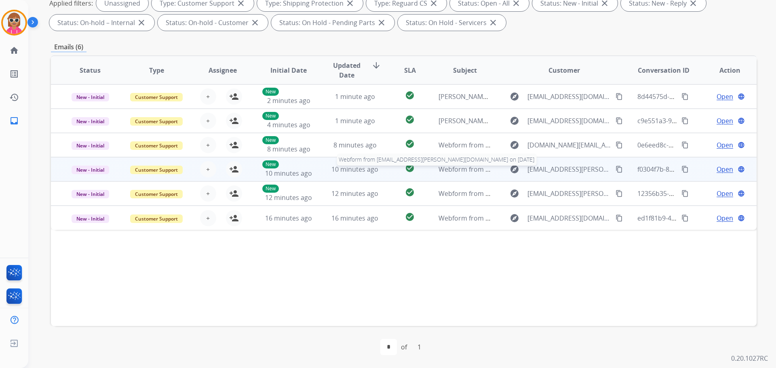
click at [434, 173] on td "Webform from [EMAIL_ADDRESS][PERSON_NAME][DOMAIN_NAME] on [DATE] Webform from […" at bounding box center [459, 169] width 66 height 24
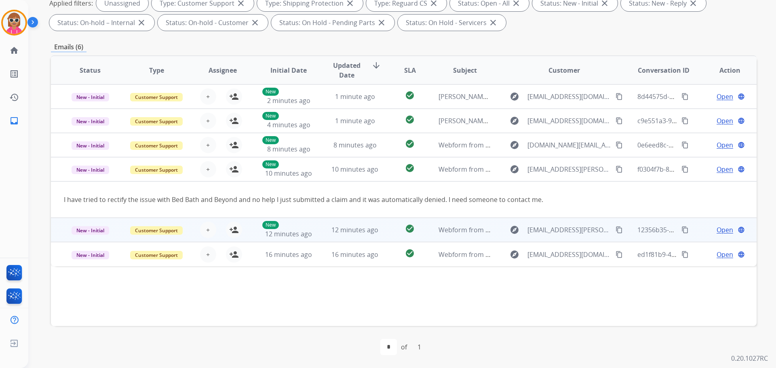
click at [435, 227] on td "Webform from [EMAIL_ADDRESS][PERSON_NAME][DOMAIN_NAME] on [DATE]" at bounding box center [459, 230] width 66 height 24
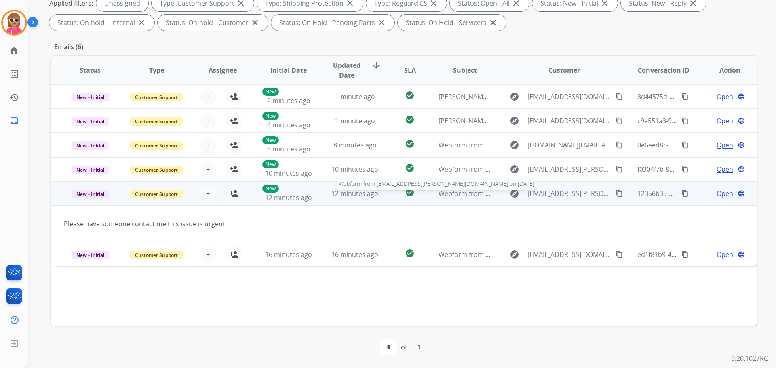
click at [440, 192] on span "Webform from [EMAIL_ADDRESS][PERSON_NAME][DOMAIN_NAME] on [DATE]" at bounding box center [555, 193] width 233 height 9
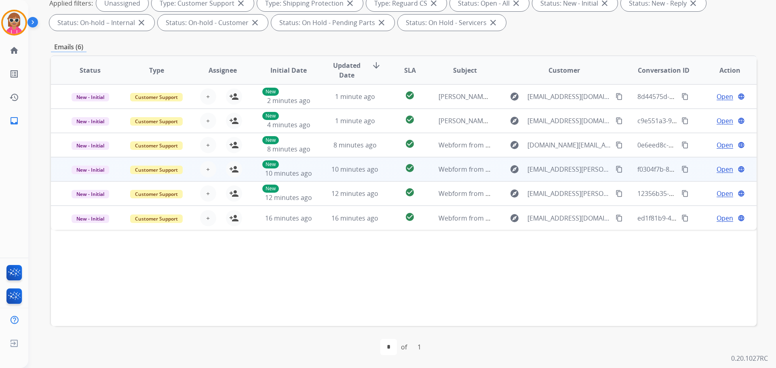
click at [616, 169] on mat-icon "content_copy" at bounding box center [619, 169] width 7 height 7
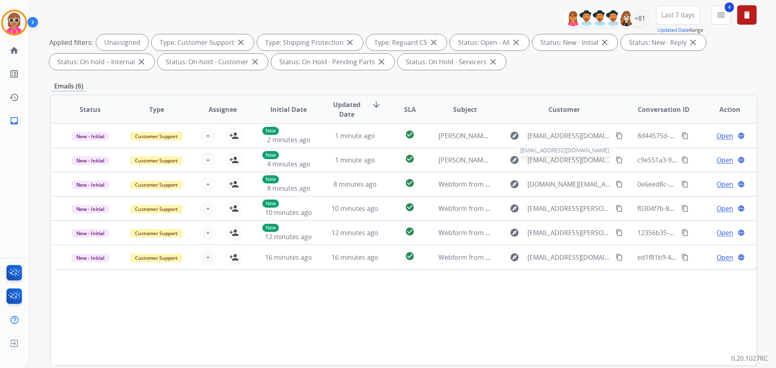
scroll to position [0, 0]
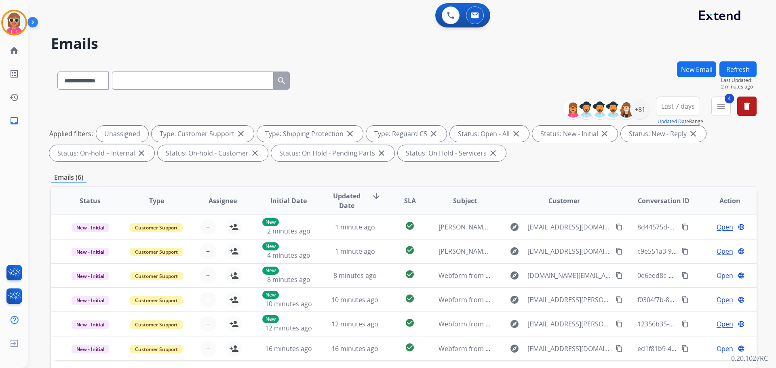
click at [729, 70] on button "Refresh" at bounding box center [738, 69] width 37 height 16
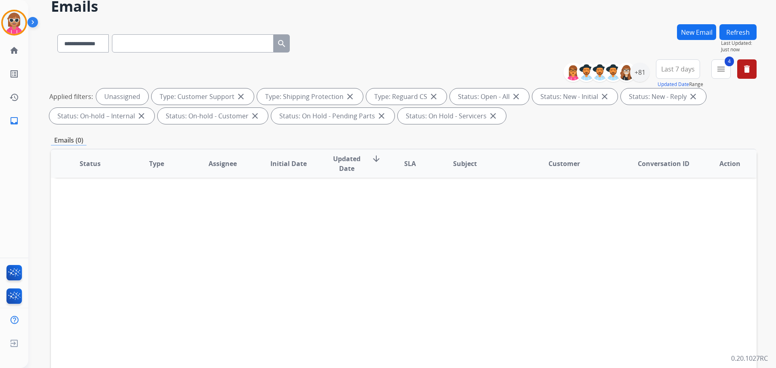
scroll to position [40, 0]
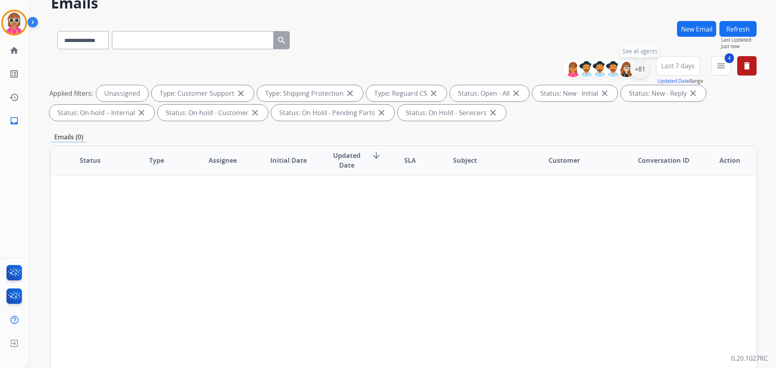
click at [635, 71] on div "+81" at bounding box center [639, 68] width 19 height 19
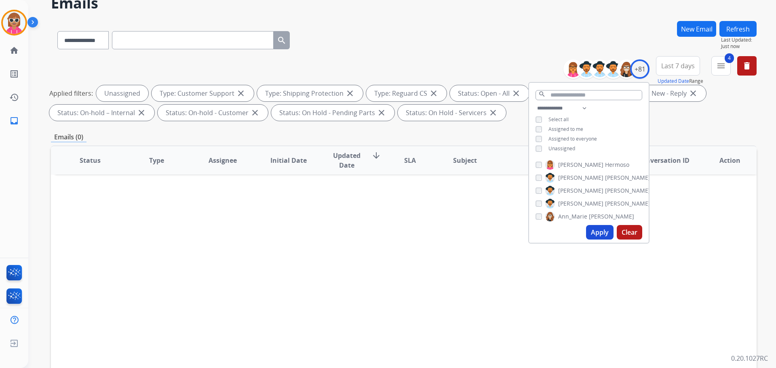
click at [598, 231] on button "Apply" at bounding box center [599, 232] width 27 height 15
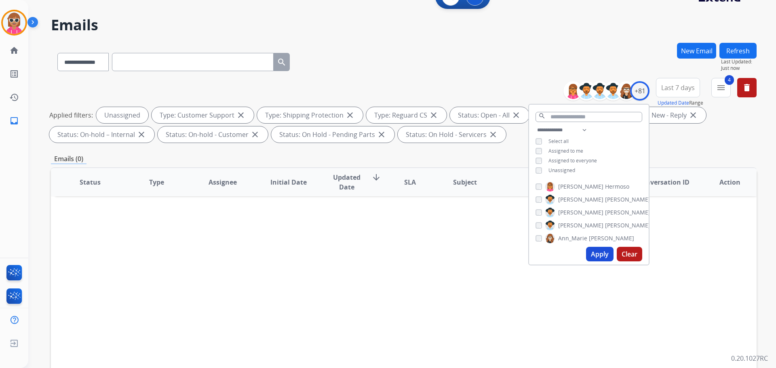
scroll to position [0, 0]
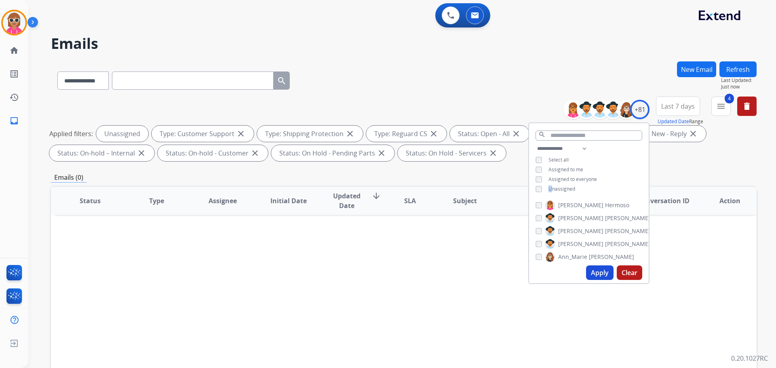
click at [550, 188] on span "Unassigned" at bounding box center [562, 189] width 27 height 7
click at [605, 271] on button "Apply" at bounding box center [599, 273] width 27 height 15
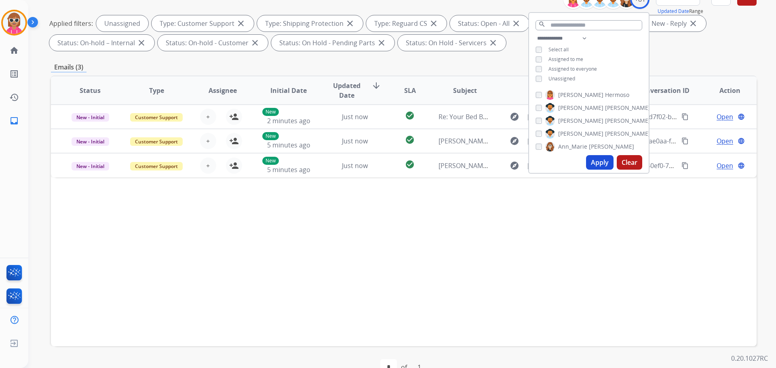
scroll to position [131, 0]
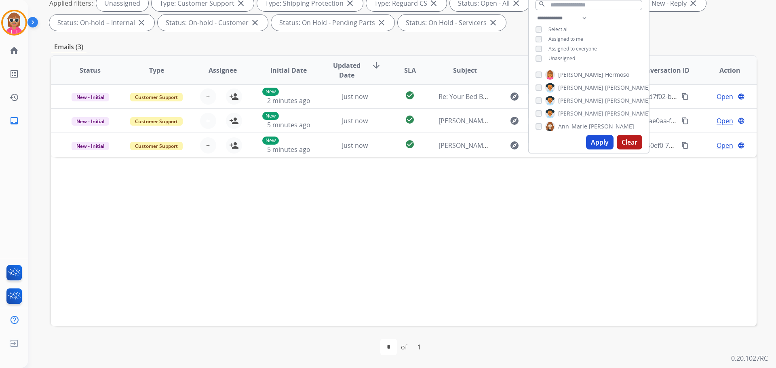
click at [391, 277] on div "Status Type Assignee Initial Date Updated Date arrow_downward SLA Subject Custo…" at bounding box center [404, 190] width 706 height 271
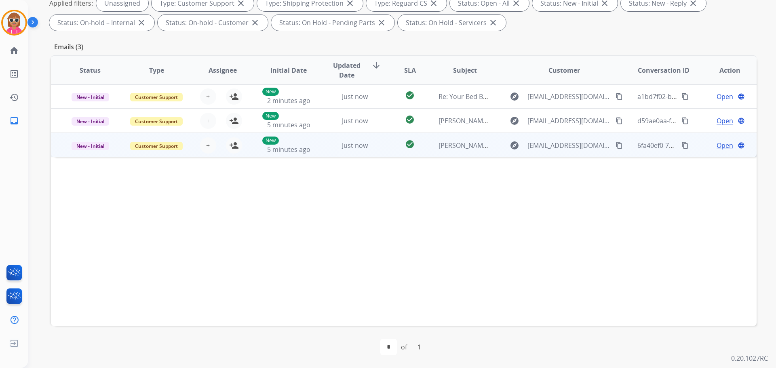
click at [323, 152] on td "Just now" at bounding box center [349, 145] width 66 height 24
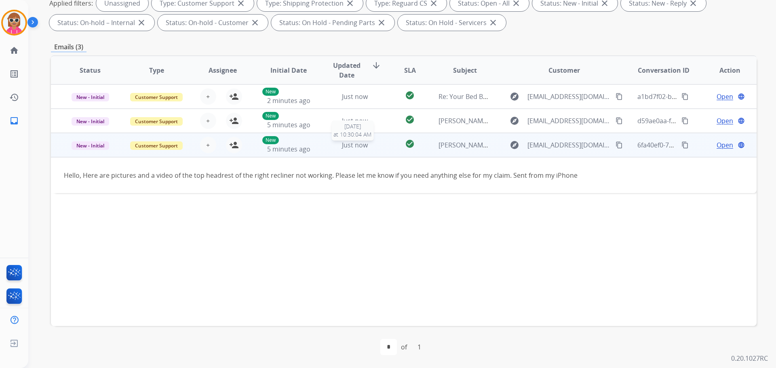
click at [330, 144] on div "Just now" at bounding box center [355, 145] width 53 height 10
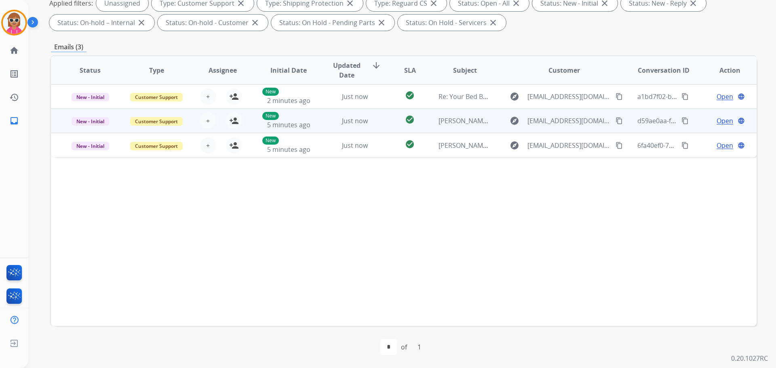
click at [326, 128] on td "Just now" at bounding box center [349, 121] width 66 height 24
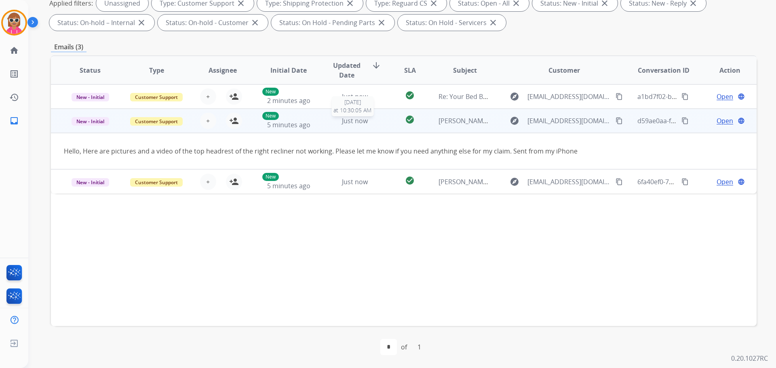
click at [337, 123] on div "Just now" at bounding box center [355, 121] width 53 height 10
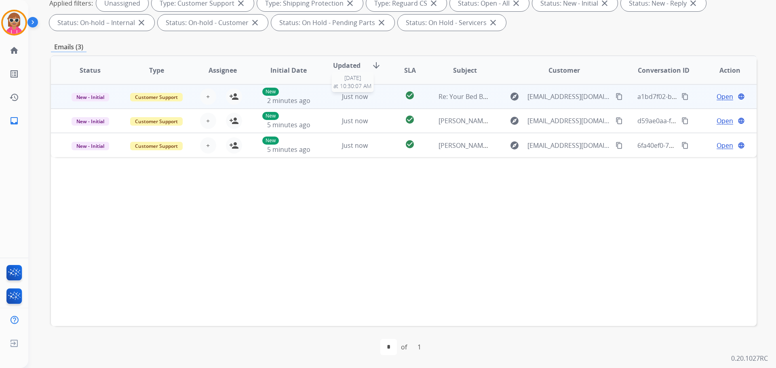
click at [331, 101] on div "Just now" at bounding box center [355, 97] width 53 height 10
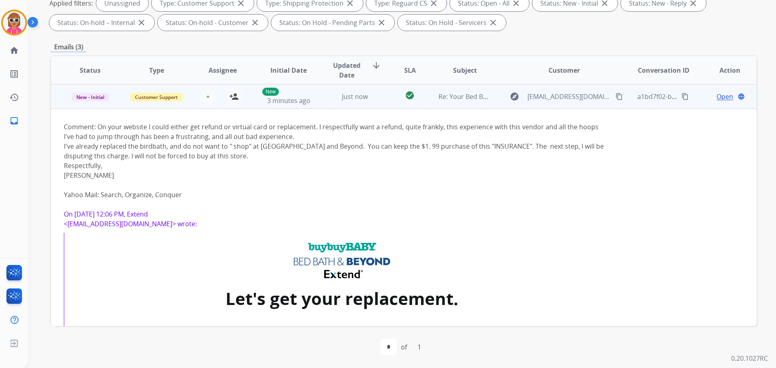
click at [326, 107] on td "Just now" at bounding box center [349, 97] width 66 height 24
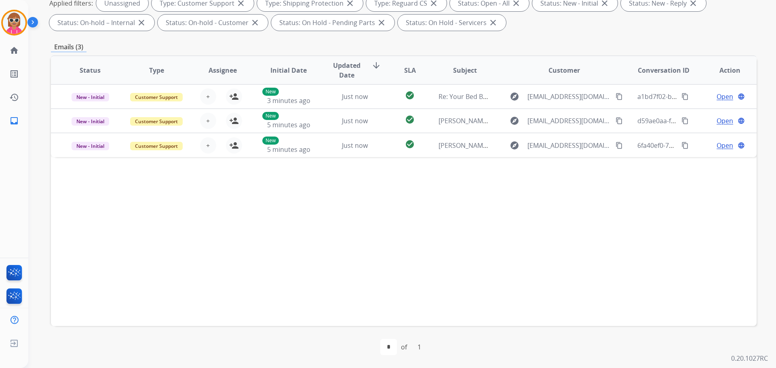
drag, startPoint x: 364, startPoint y: 220, endPoint x: 368, endPoint y: 216, distance: 6.1
click at [364, 220] on div "Status Type Assignee Initial Date Updated Date arrow_downward SLA Subject Custo…" at bounding box center [404, 190] width 706 height 271
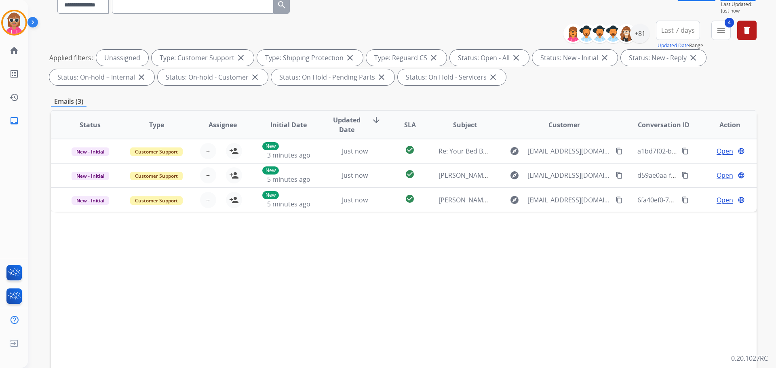
scroll to position [0, 0]
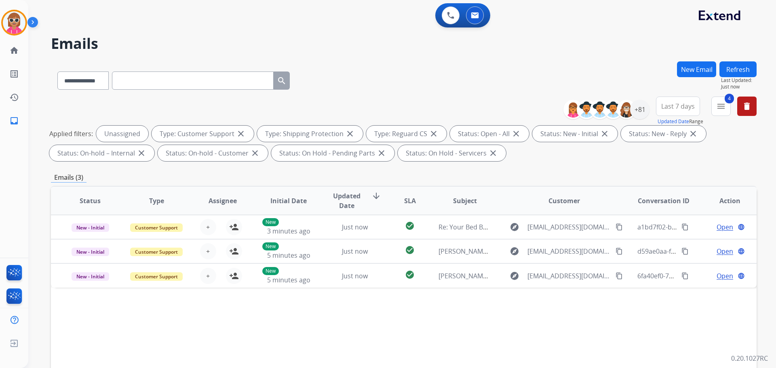
drag, startPoint x: 733, startPoint y: 67, endPoint x: 654, endPoint y: 102, distance: 87.3
click at [733, 67] on button "Refresh" at bounding box center [738, 69] width 37 height 16
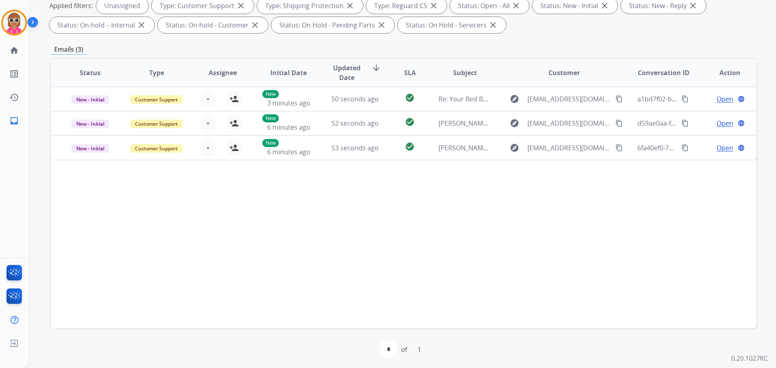
scroll to position [131, 0]
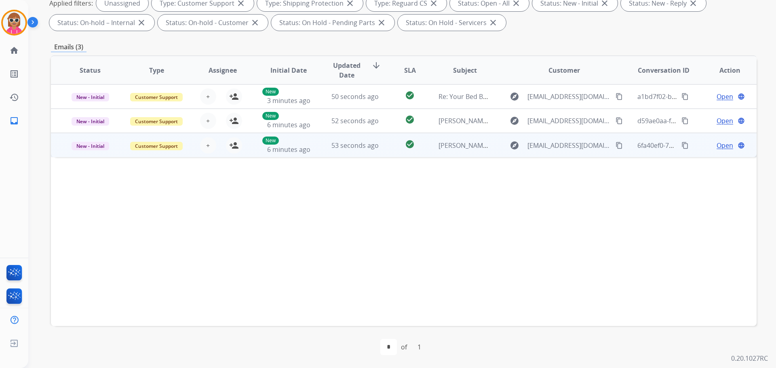
click at [390, 149] on td "check_circle" at bounding box center [404, 145] width 44 height 24
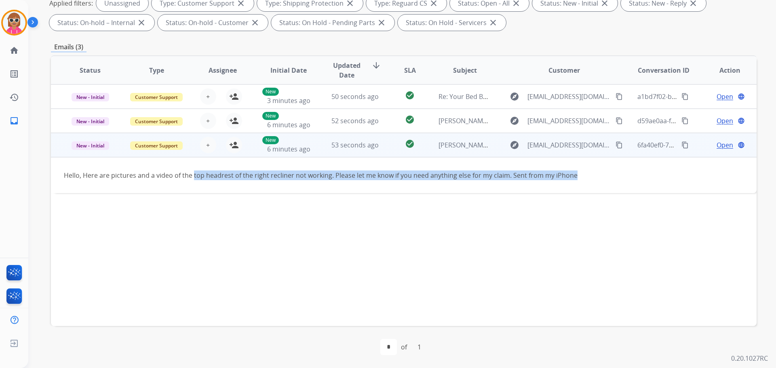
drag, startPoint x: 200, startPoint y: 177, endPoint x: 598, endPoint y: 170, distance: 398.4
click at [598, 170] on td "Hello, Here are pictures and a video of the top headrest of the right recliner …" at bounding box center [338, 175] width 574 height 36
click at [616, 145] on mat-icon "content_copy" at bounding box center [619, 145] width 7 height 7
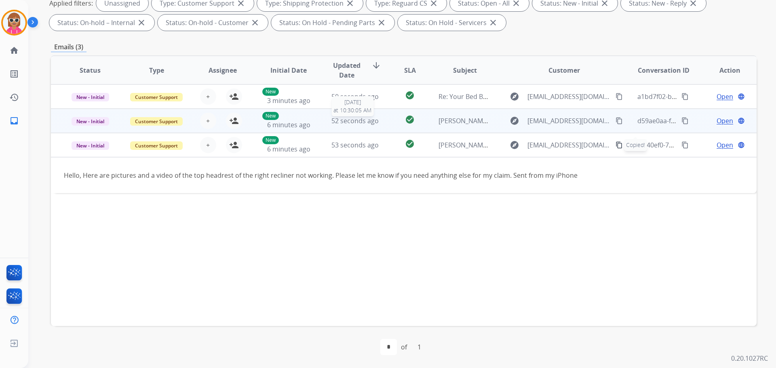
click at [364, 116] on span "52 seconds ago" at bounding box center [355, 120] width 47 height 9
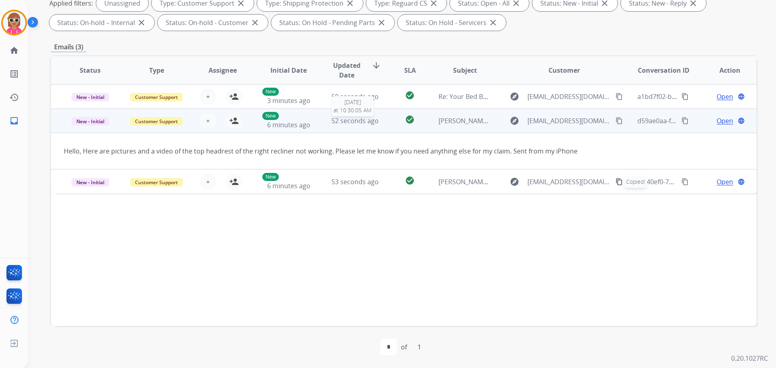
click at [362, 121] on span "52 seconds ago" at bounding box center [355, 120] width 47 height 9
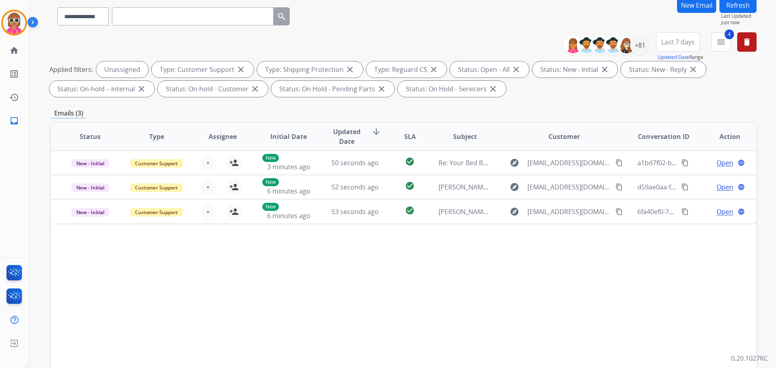
scroll to position [0, 0]
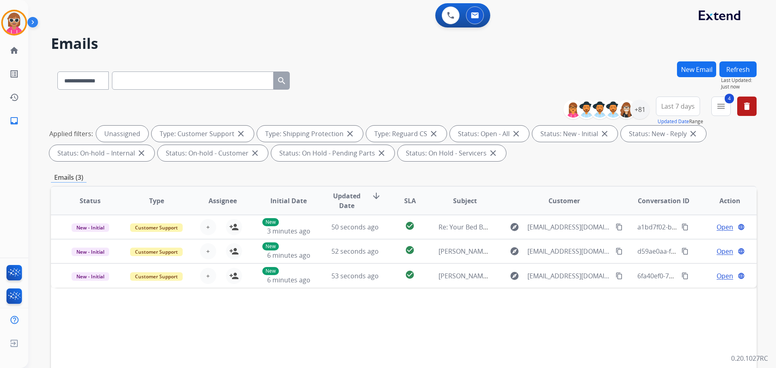
click at [762, 106] on div "**********" at bounding box center [402, 184] width 748 height 368
drag, startPoint x: 746, startPoint y: 106, endPoint x: 722, endPoint y: 94, distance: 26.8
click at [747, 106] on mat-icon "delete" at bounding box center [747, 107] width 10 height 10
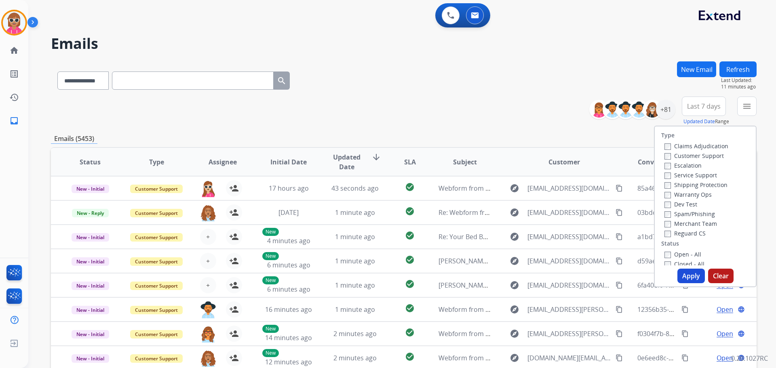
click at [746, 65] on button "Refresh" at bounding box center [738, 69] width 37 height 16
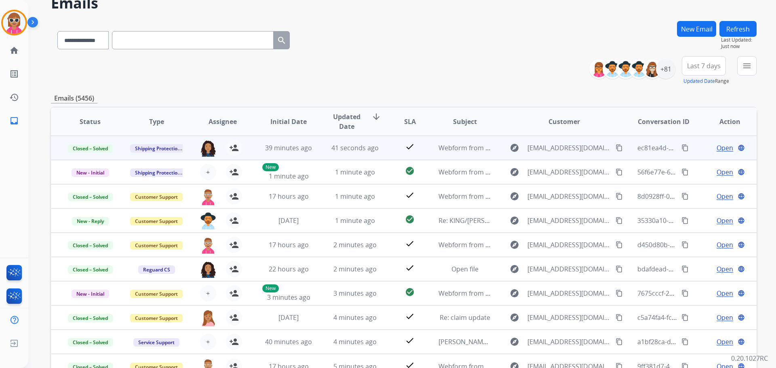
scroll to position [1, 0]
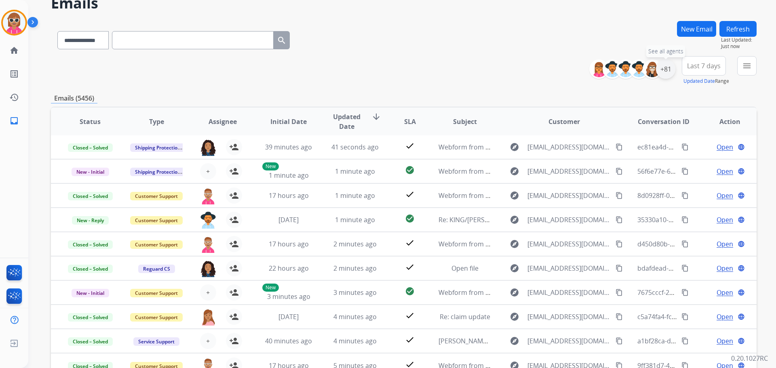
click at [665, 72] on div "+81" at bounding box center [665, 68] width 19 height 19
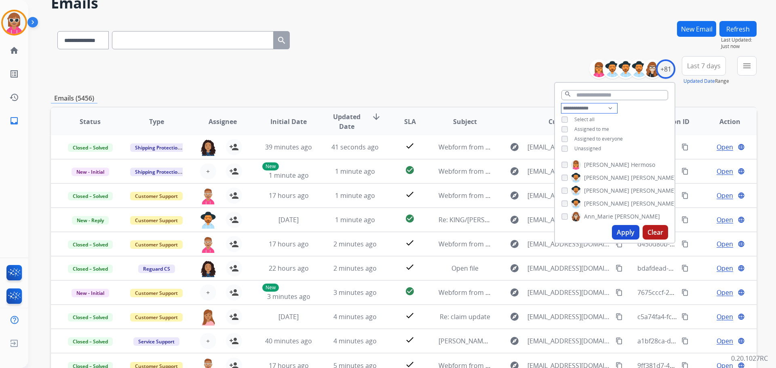
click at [588, 106] on select "**********" at bounding box center [590, 109] width 56 height 10
select select "**********"
click at [562, 104] on select "**********" at bounding box center [590, 109] width 56 height 10
click at [637, 114] on div "**********" at bounding box center [615, 125] width 120 height 42
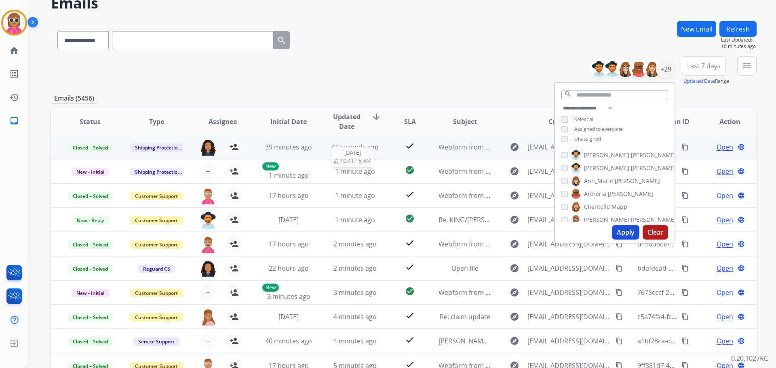
scroll to position [0, 0]
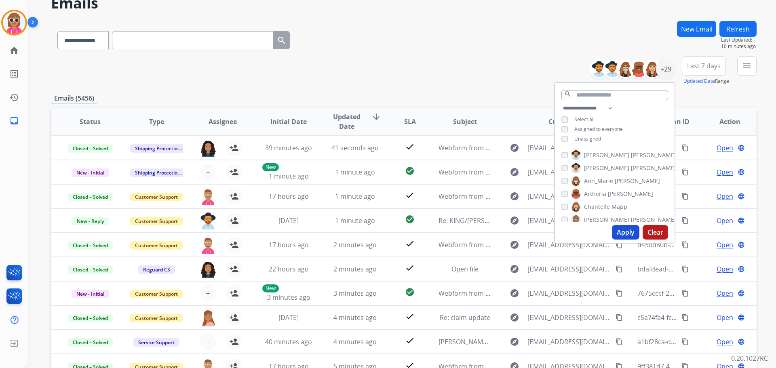
click at [592, 154] on span "[PERSON_NAME]" at bounding box center [606, 155] width 45 height 8
click at [591, 166] on span "[PERSON_NAME]" at bounding box center [606, 168] width 45 height 8
click at [597, 192] on span "Artheria" at bounding box center [595, 194] width 22 height 8
click at [599, 205] on span "Chantelle" at bounding box center [597, 207] width 26 height 8
drag, startPoint x: 597, startPoint y: 218, endPoint x: 593, endPoint y: 205, distance: 13.3
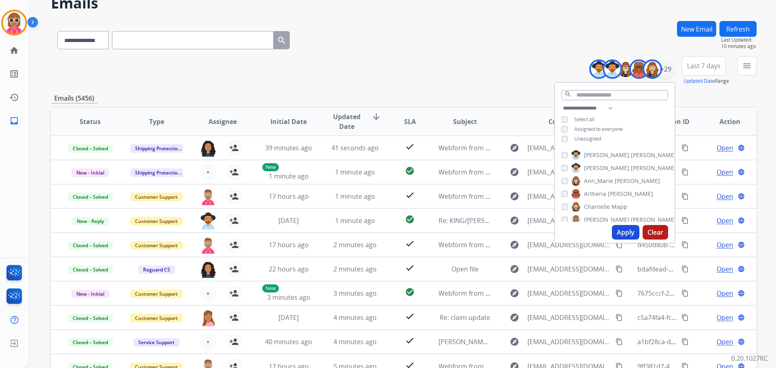
click at [595, 218] on span "[PERSON_NAME]" at bounding box center [606, 220] width 45 height 8
click at [598, 191] on span "[PERSON_NAME]" at bounding box center [606, 192] width 45 height 8
click at [590, 175] on label "[PERSON_NAME]" at bounding box center [623, 180] width 105 height 10
click at [590, 205] on span "[PERSON_NAME]" at bounding box center [606, 205] width 45 height 8
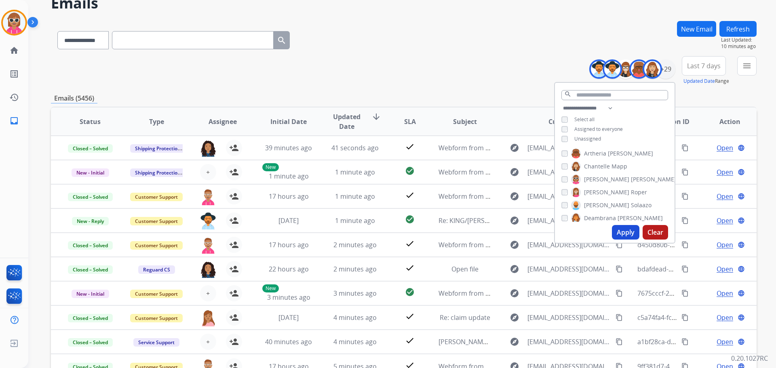
click at [590, 217] on span "Deambrana" at bounding box center [600, 218] width 32 height 8
click at [595, 161] on span "Farah" at bounding box center [591, 163] width 15 height 8
click at [596, 152] on span "DeShawn" at bounding box center [596, 150] width 25 height 8
drag, startPoint x: 590, startPoint y: 177, endPoint x: 596, endPoint y: 187, distance: 11.6
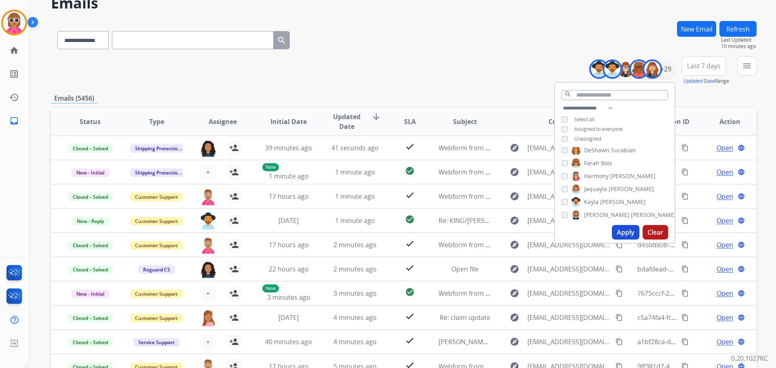
click at [591, 178] on span "Harmony" at bounding box center [596, 176] width 25 height 8
click at [596, 188] on span "Jaquayla" at bounding box center [595, 189] width 23 height 8
drag, startPoint x: 597, startPoint y: 178, endPoint x: 598, endPoint y: 186, distance: 9.0
click at [597, 178] on span "Harmony" at bounding box center [596, 176] width 25 height 8
click at [596, 201] on span "Kayla" at bounding box center [591, 202] width 15 height 8
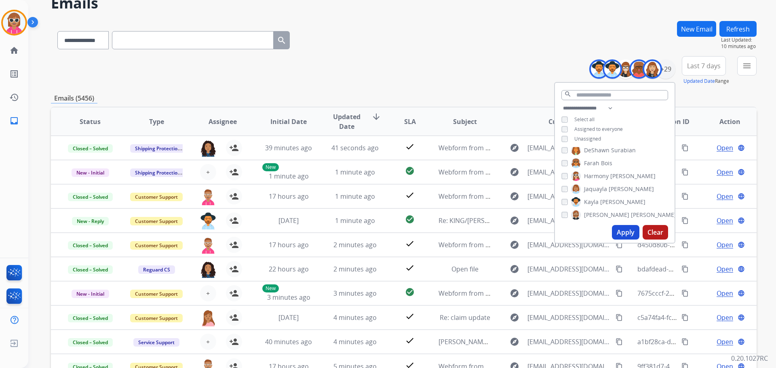
click at [593, 216] on span "[PERSON_NAME]" at bounding box center [606, 215] width 45 height 8
drag, startPoint x: 604, startPoint y: 162, endPoint x: 607, endPoint y: 180, distance: 17.6
click at [604, 163] on span "[PERSON_NAME]" at bounding box center [623, 162] width 45 height 8
click at [604, 184] on span "Lamarco" at bounding box center [595, 188] width 23 height 8
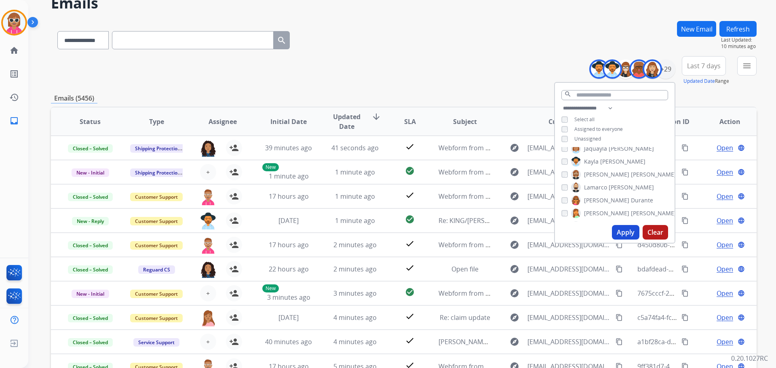
click at [598, 196] on label "[PERSON_NAME]" at bounding box center [612, 201] width 82 height 10
click at [592, 212] on span "[PERSON_NAME]" at bounding box center [606, 213] width 45 height 8
drag, startPoint x: 595, startPoint y: 184, endPoint x: 596, endPoint y: 203, distance: 18.6
click at [596, 184] on span "Raujon" at bounding box center [593, 186] width 19 height 8
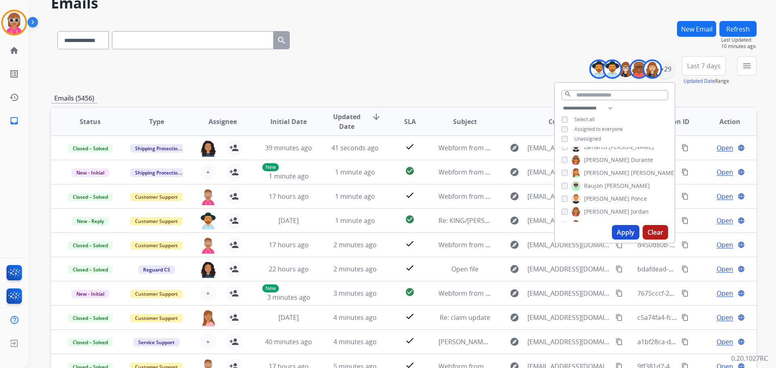
click at [595, 197] on span "[PERSON_NAME]" at bounding box center [606, 199] width 45 height 8
click at [595, 209] on span "[PERSON_NAME]" at bounding box center [606, 212] width 45 height 8
click at [597, 183] on span "Shqnetta" at bounding box center [596, 184] width 25 height 8
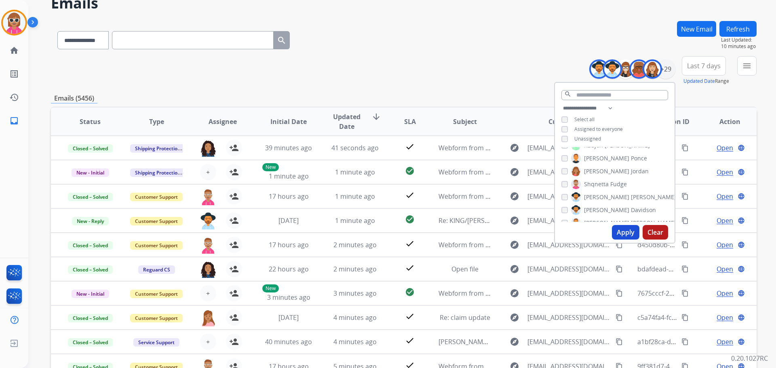
click at [597, 195] on span "[PERSON_NAME]" at bounding box center [606, 197] width 45 height 8
click at [594, 207] on span "[PERSON_NAME]" at bounding box center [606, 210] width 45 height 8
click at [590, 219] on span "[PERSON_NAME]" at bounding box center [606, 223] width 45 height 8
click at [596, 192] on span "Tyquanda" at bounding box center [597, 192] width 27 height 8
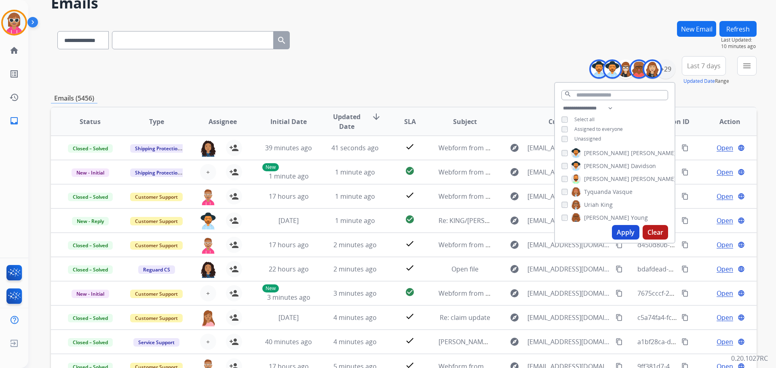
drag, startPoint x: 595, startPoint y: 201, endPoint x: 595, endPoint y: 214, distance: 12.9
click at [594, 202] on span "Uriah" at bounding box center [591, 205] width 15 height 8
click at [595, 216] on span "[PERSON_NAME]" at bounding box center [606, 218] width 45 height 8
drag, startPoint x: 598, startPoint y: 206, endPoint x: 597, endPoint y: 211, distance: 4.9
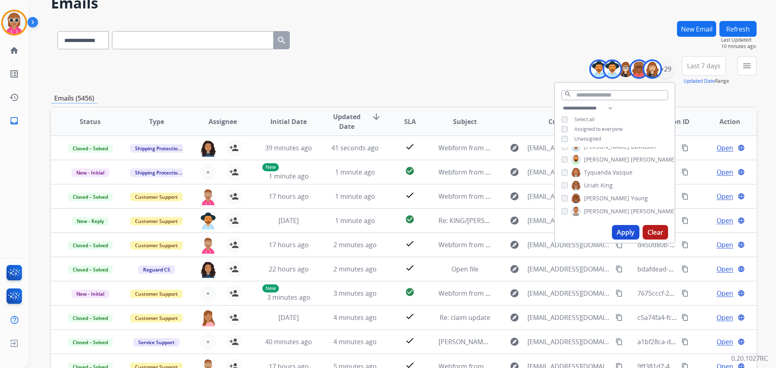
click at [597, 208] on label "[PERSON_NAME]" at bounding box center [623, 212] width 105 height 10
click at [626, 235] on button "Apply" at bounding box center [625, 232] width 27 height 15
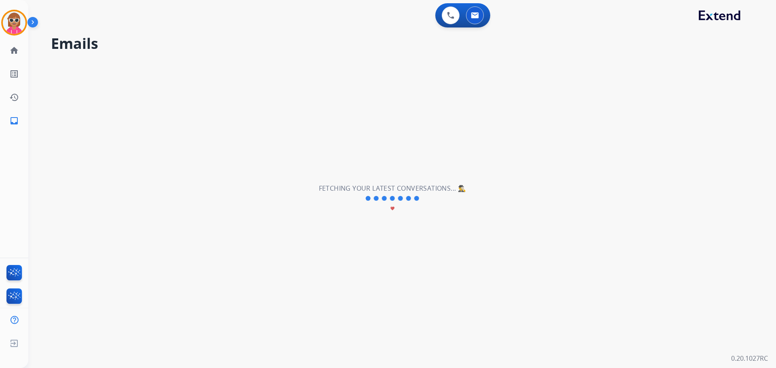
scroll to position [0, 0]
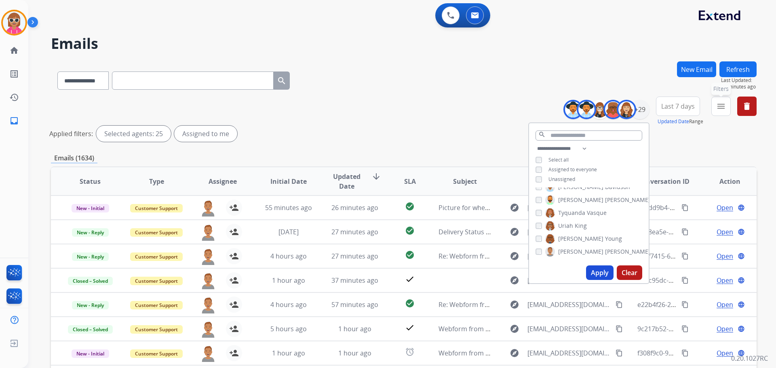
drag, startPoint x: 715, startPoint y: 108, endPoint x: 704, endPoint y: 119, distance: 15.8
click at [715, 108] on button "menu Filters" at bounding box center [721, 106] width 19 height 19
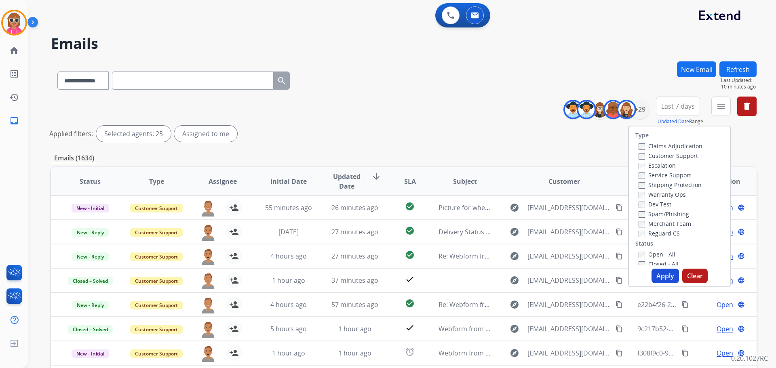
drag, startPoint x: 671, startPoint y: 153, endPoint x: 671, endPoint y: 189, distance: 36.0
click at [671, 154] on label "Customer Support" at bounding box center [668, 156] width 59 height 8
click at [667, 188] on label "Shipping Protection" at bounding box center [670, 185] width 63 height 8
drag, startPoint x: 661, startPoint y: 229, endPoint x: 659, endPoint y: 235, distance: 5.9
click at [660, 230] on div "Reguard CS" at bounding box center [671, 233] width 64 height 10
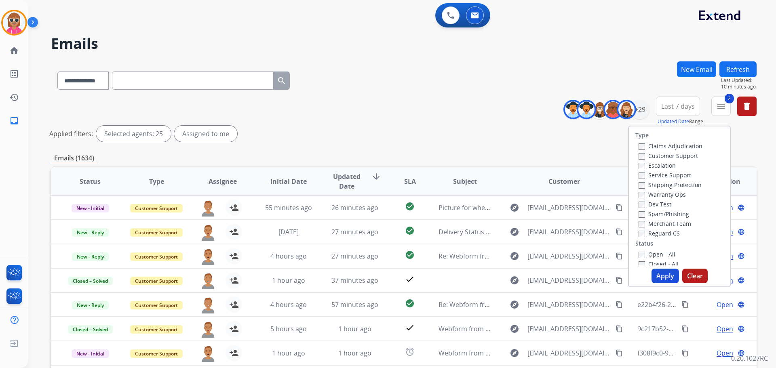
click at [648, 235] on label "Reguard CS" at bounding box center [659, 234] width 41 height 8
drag, startPoint x: 651, startPoint y: 254, endPoint x: 656, endPoint y: 269, distance: 15.6
click at [651, 254] on label "Open - All" at bounding box center [657, 255] width 37 height 8
click at [658, 274] on button "Apply" at bounding box center [665, 276] width 27 height 15
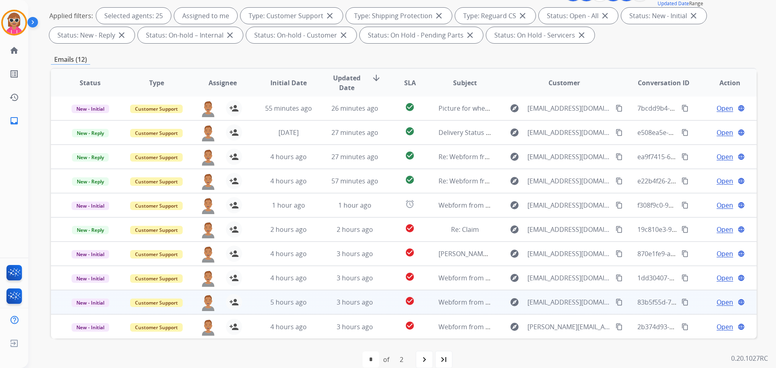
scroll to position [131, 0]
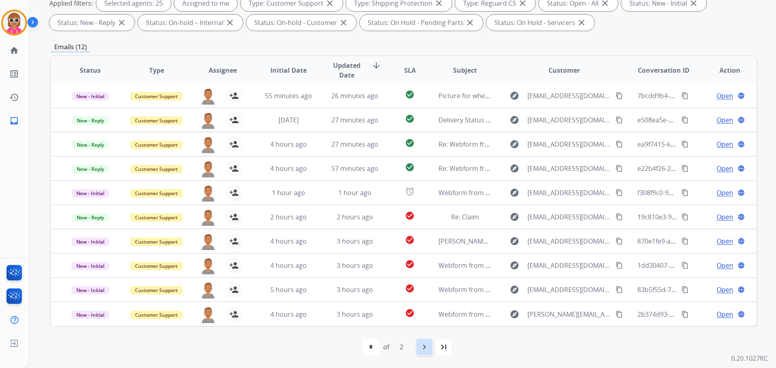
click at [423, 341] on div "navigate_next" at bounding box center [425, 347] width 18 height 18
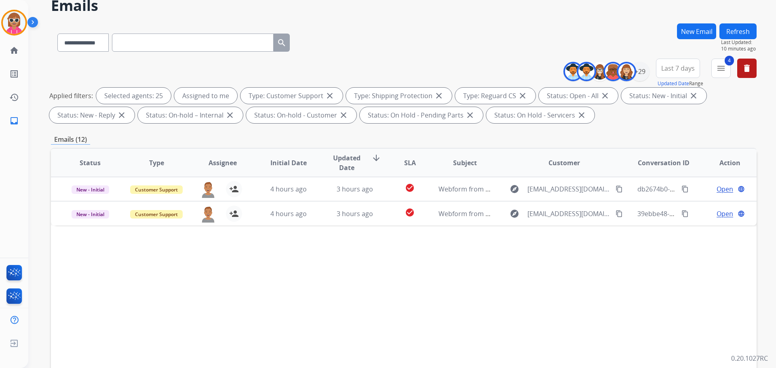
scroll to position [0, 0]
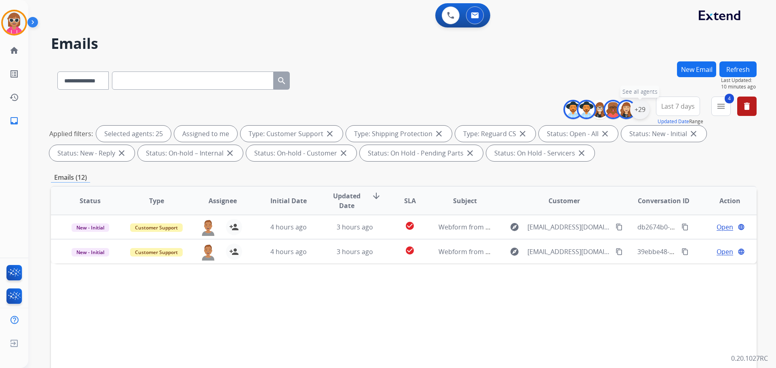
click at [643, 107] on div "+29" at bounding box center [639, 109] width 19 height 19
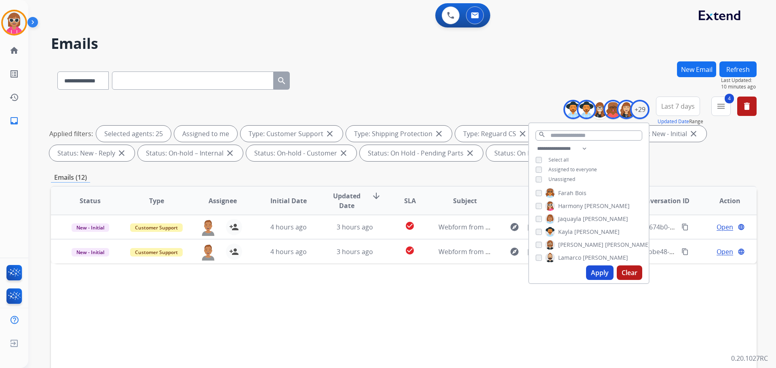
scroll to position [23, 0]
click at [566, 199] on span "Ann_Marie" at bounding box center [572, 199] width 29 height 8
click at [588, 270] on button "Apply" at bounding box center [599, 273] width 27 height 15
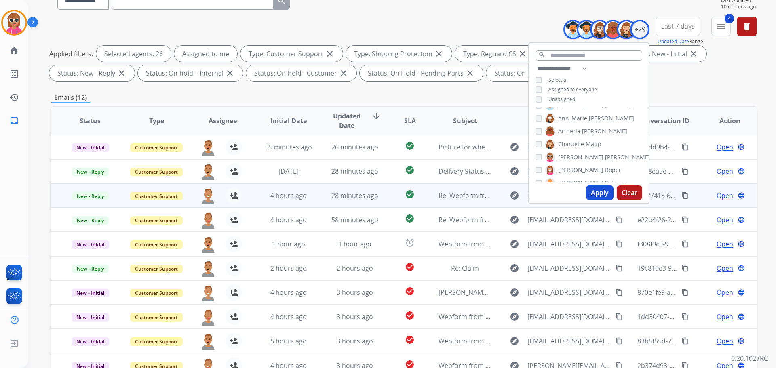
scroll to position [131, 0]
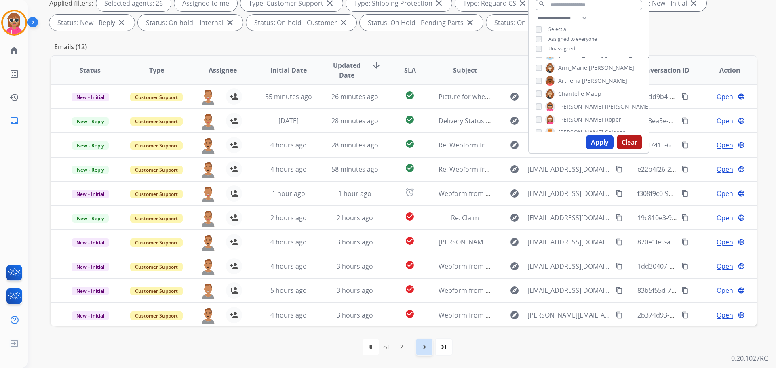
click at [416, 341] on div "navigate_next" at bounding box center [425, 347] width 18 height 18
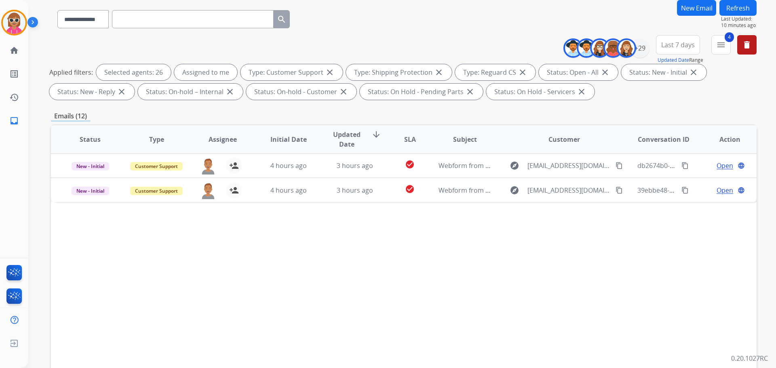
scroll to position [0, 0]
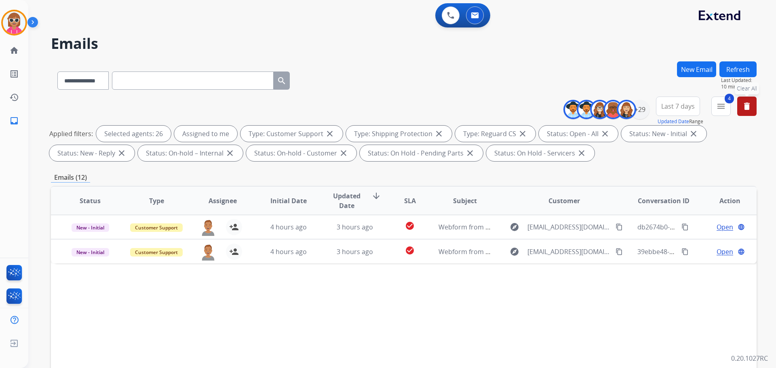
click at [740, 105] on button "delete Clear All" at bounding box center [747, 106] width 19 height 19
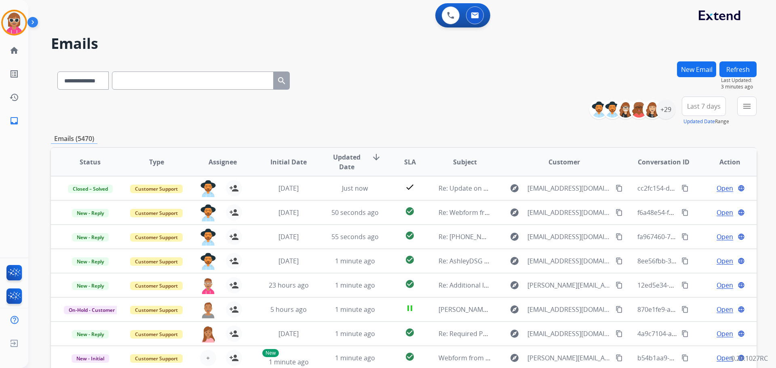
click at [738, 63] on button "Refresh" at bounding box center [738, 69] width 37 height 16
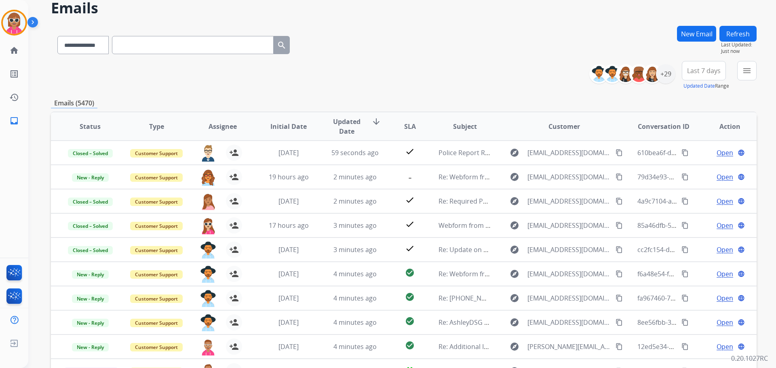
scroll to position [40, 0]
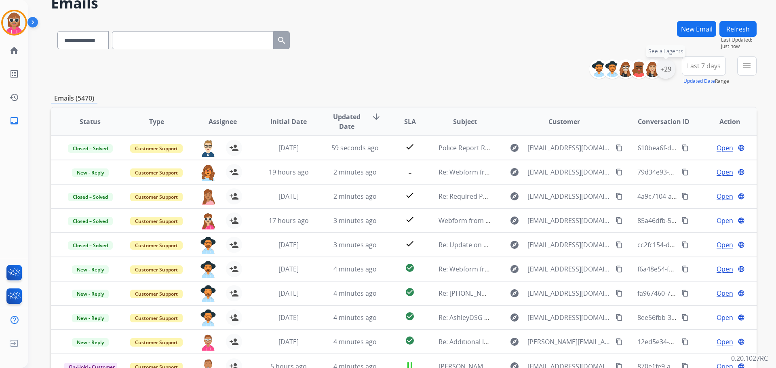
click at [664, 71] on div "+29" at bounding box center [665, 68] width 19 height 19
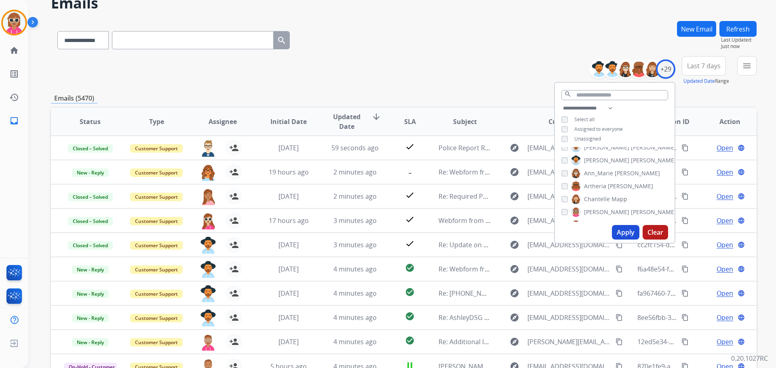
scroll to position [0, 0]
click at [631, 153] on span "[PERSON_NAME]" at bounding box center [653, 155] width 45 height 8
click at [603, 167] on span "[PERSON_NAME]" at bounding box center [606, 168] width 45 height 8
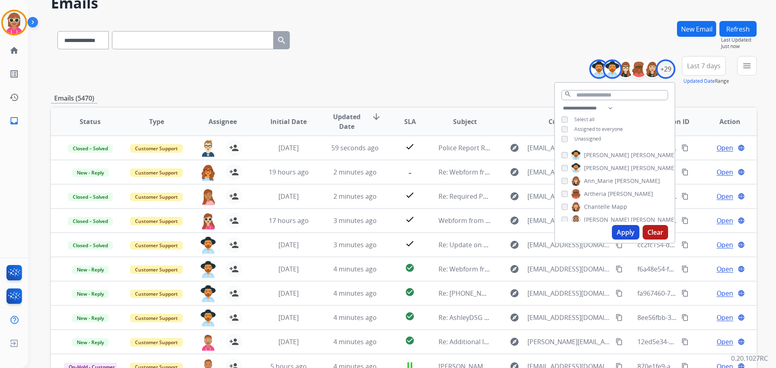
click at [597, 179] on span "Ann_Marie" at bounding box center [598, 181] width 29 height 8
drag, startPoint x: 599, startPoint y: 192, endPoint x: 600, endPoint y: 202, distance: 9.7
click at [599, 193] on span "Artheria" at bounding box center [595, 194] width 22 height 8
click at [600, 206] on span "Chantelle" at bounding box center [597, 207] width 26 height 8
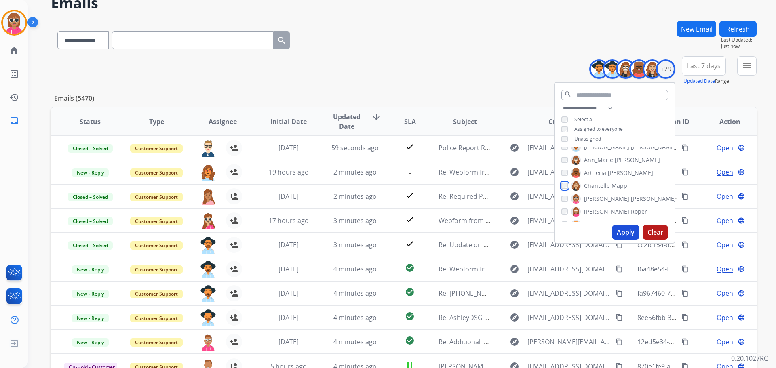
scroll to position [40, 0]
drag, startPoint x: 588, startPoint y: 180, endPoint x: 595, endPoint y: 195, distance: 16.1
click at [588, 181] on span "[PERSON_NAME]" at bounding box center [606, 180] width 45 height 8
click at [596, 196] on label "[PERSON_NAME]" at bounding box center [609, 193] width 76 height 10
click at [631, 203] on span "Solaazo" at bounding box center [641, 205] width 21 height 8
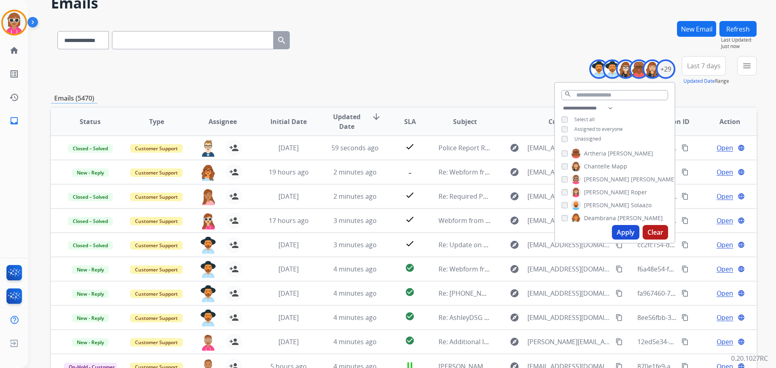
click at [599, 188] on label "[PERSON_NAME]" at bounding box center [609, 193] width 76 height 10
click at [605, 221] on span "Deambrana" at bounding box center [600, 218] width 32 height 8
click at [593, 149] on span "DeShawn" at bounding box center [596, 150] width 25 height 8
click at [594, 162] on span "Farah" at bounding box center [591, 163] width 15 height 8
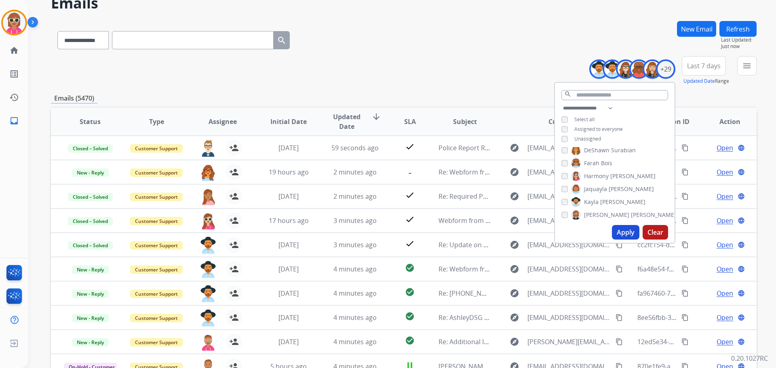
click at [597, 177] on span "Harmony" at bounding box center [596, 176] width 25 height 8
drag, startPoint x: 596, startPoint y: 190, endPoint x: 596, endPoint y: 199, distance: 8.1
click at [596, 191] on span "Jaquayla" at bounding box center [595, 189] width 23 height 8
click at [597, 206] on label "[PERSON_NAME]" at bounding box center [608, 202] width 74 height 10
click at [631, 218] on span "[PERSON_NAME]" at bounding box center [653, 215] width 45 height 8
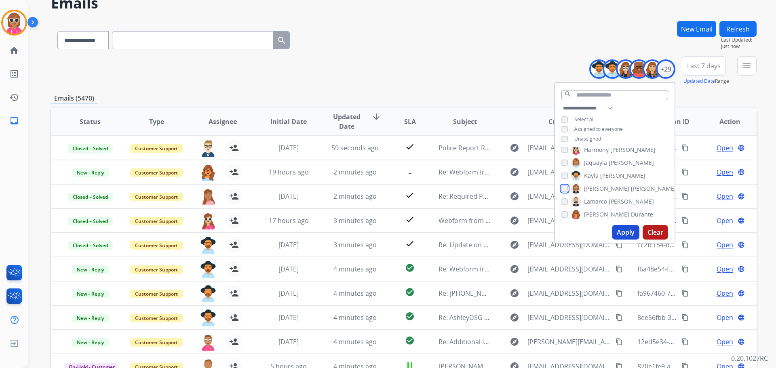
scroll to position [162, 0]
click at [593, 189] on span "Lamarco" at bounding box center [595, 188] width 23 height 8
click at [594, 205] on div "[PERSON_NAME] [PERSON_NAME] [PERSON_NAME] [PERSON_NAME] [PERSON_NAME] [PERSON_N…" at bounding box center [615, 184] width 120 height 75
click at [594, 215] on span "[PERSON_NAME]" at bounding box center [606, 213] width 45 height 8
click at [591, 199] on span "[PERSON_NAME]" at bounding box center [606, 201] width 45 height 8
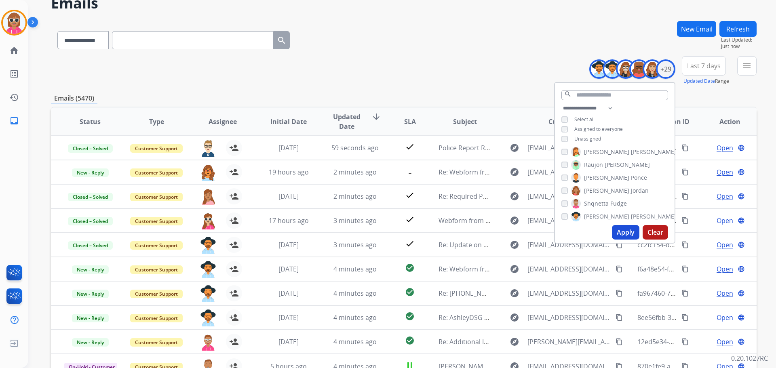
scroll to position [243, 0]
click at [594, 154] on span "[PERSON_NAME]" at bounding box center [606, 158] width 45 height 8
click at [596, 184] on span "Raujon" at bounding box center [593, 186] width 19 height 8
click at [591, 213] on span "[PERSON_NAME]" at bounding box center [606, 212] width 45 height 8
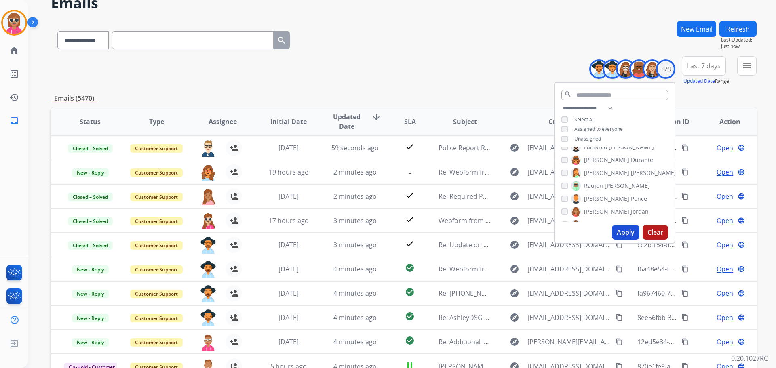
click at [591, 186] on span "Raujon" at bounding box center [593, 186] width 19 height 8
click at [594, 181] on span "Shqnetta" at bounding box center [596, 184] width 25 height 8
drag, startPoint x: 592, startPoint y: 196, endPoint x: 594, endPoint y: 203, distance: 7.0
click at [592, 197] on span "[PERSON_NAME]" at bounding box center [606, 197] width 45 height 8
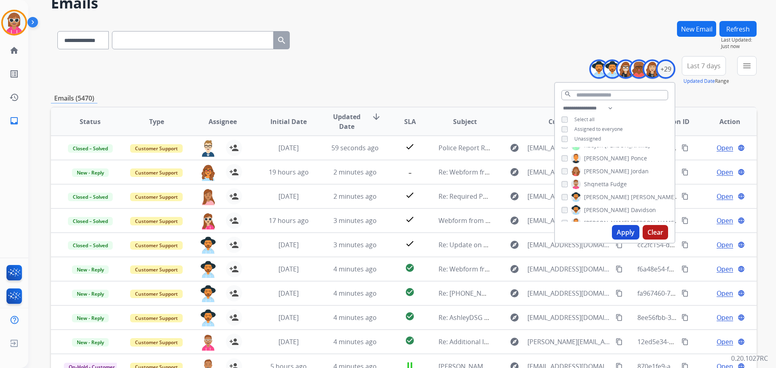
click at [596, 206] on span "[PERSON_NAME]" at bounding box center [606, 210] width 45 height 8
click at [596, 222] on div "Apply Clear" at bounding box center [615, 232] width 120 height 21
click at [595, 221] on span "[PERSON_NAME]" at bounding box center [606, 223] width 45 height 8
click at [592, 191] on span "Tyquanda" at bounding box center [597, 192] width 27 height 8
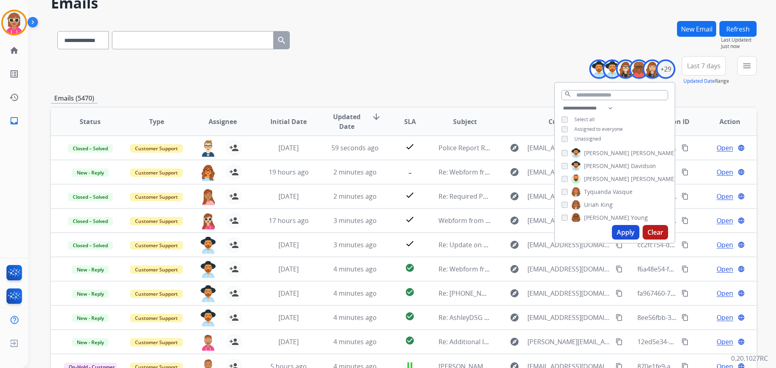
drag, startPoint x: 592, startPoint y: 206, endPoint x: 593, endPoint y: 216, distance: 9.7
click at [592, 207] on span "Uriah" at bounding box center [591, 205] width 15 height 8
click at [593, 217] on span "[PERSON_NAME]" at bounding box center [606, 218] width 45 height 8
click at [594, 211] on span "[PERSON_NAME]" at bounding box center [606, 211] width 45 height 8
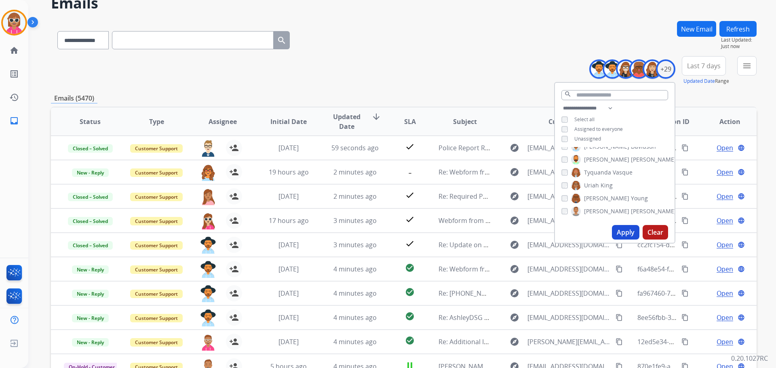
click at [601, 214] on span "[PERSON_NAME]" at bounding box center [606, 211] width 45 height 8
click at [625, 232] on button "Apply" at bounding box center [625, 232] width 27 height 15
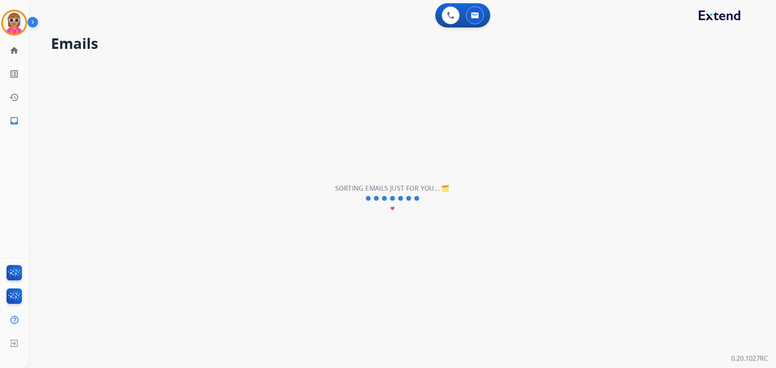
scroll to position [0, 0]
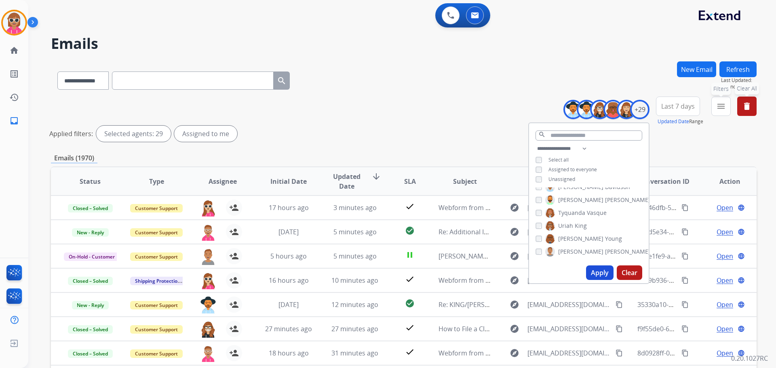
click at [723, 104] on mat-icon "menu" at bounding box center [722, 107] width 10 height 10
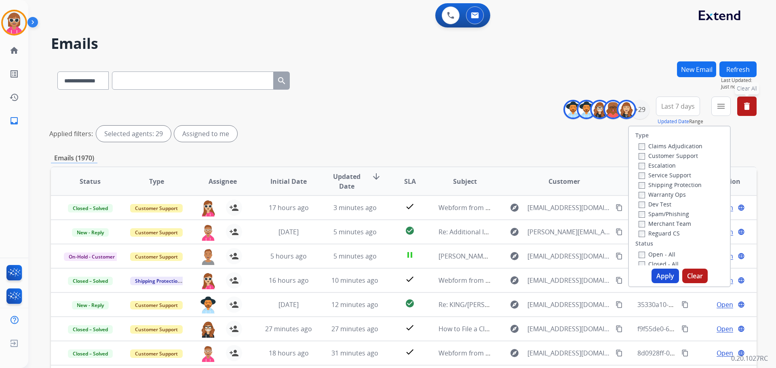
click at [661, 157] on label "Customer Support" at bounding box center [668, 156] width 59 height 8
click at [667, 183] on label "Shipping Protection" at bounding box center [670, 185] width 63 height 8
click at [658, 235] on label "Reguard CS" at bounding box center [659, 234] width 41 height 8
click at [654, 255] on label "Open - All" at bounding box center [657, 255] width 37 height 8
click at [659, 279] on button "Apply" at bounding box center [665, 276] width 27 height 15
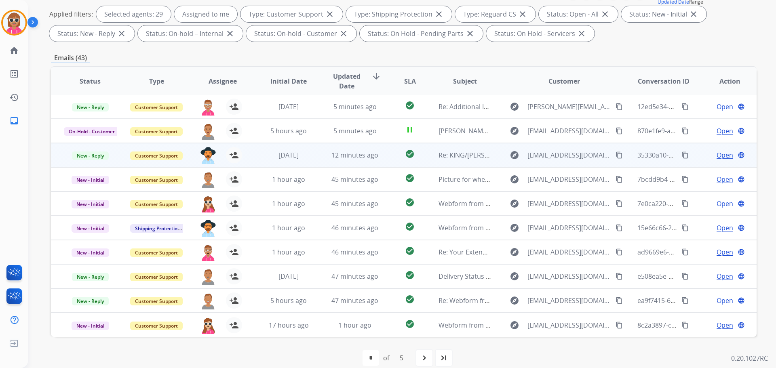
scroll to position [131, 0]
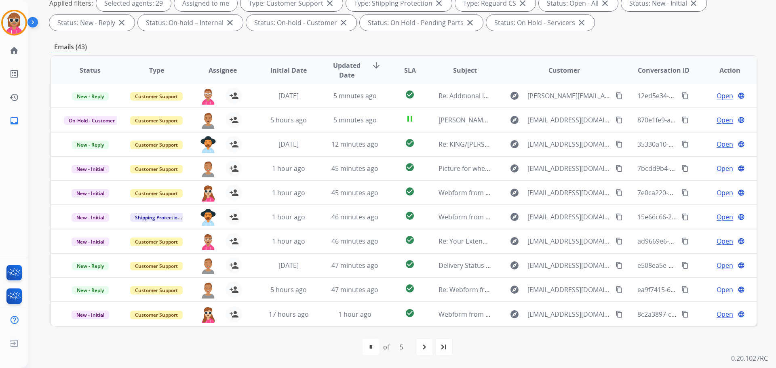
click at [218, 70] on span "Assignee" at bounding box center [223, 71] width 28 height 10
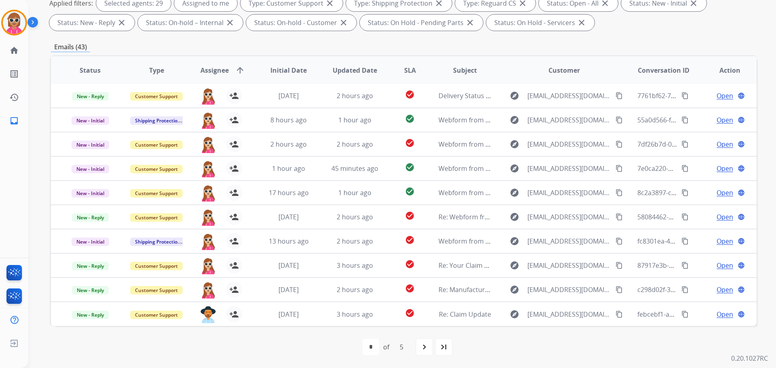
click at [424, 352] on div "navigate_next" at bounding box center [425, 347] width 18 height 18
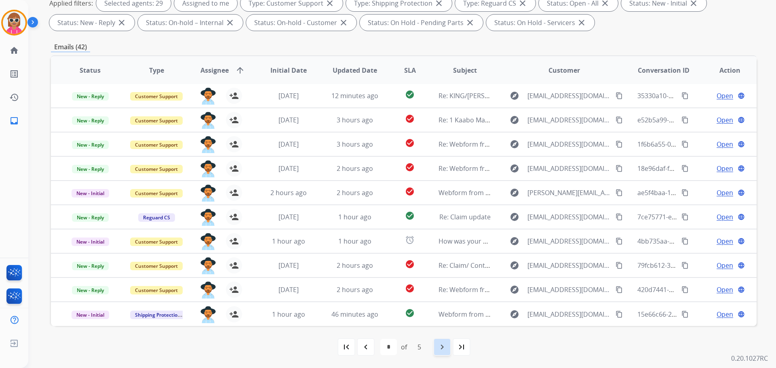
click at [439, 350] on mat-icon "navigate_next" at bounding box center [443, 348] width 10 height 10
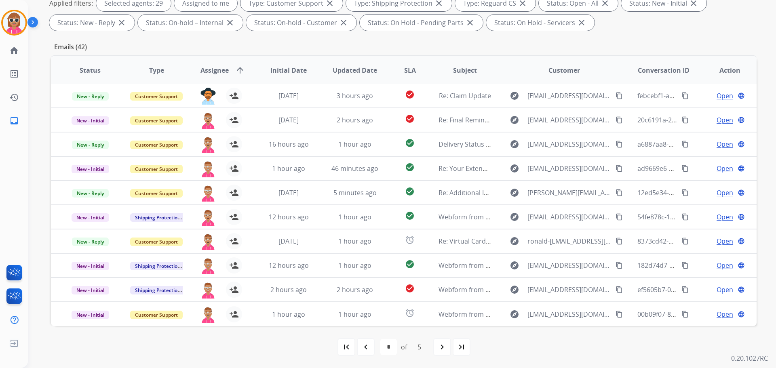
click at [433, 348] on div "first_page navigate_before * * * * * of 5 navigate_next last_page" at bounding box center [404, 347] width 706 height 16
click at [445, 350] on mat-icon "navigate_next" at bounding box center [443, 348] width 10 height 10
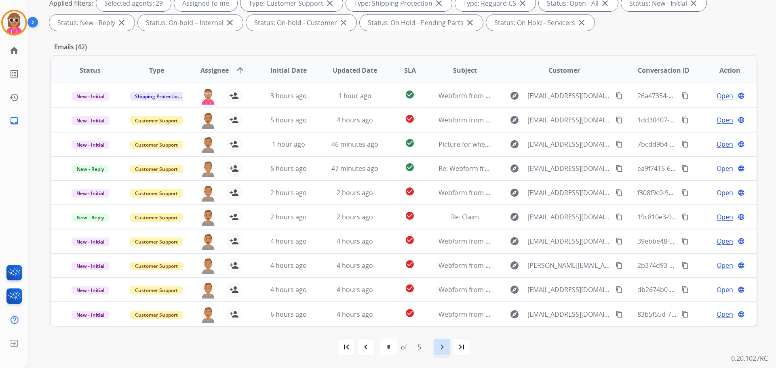
click at [435, 347] on div "navigate_next" at bounding box center [443, 347] width 18 height 18
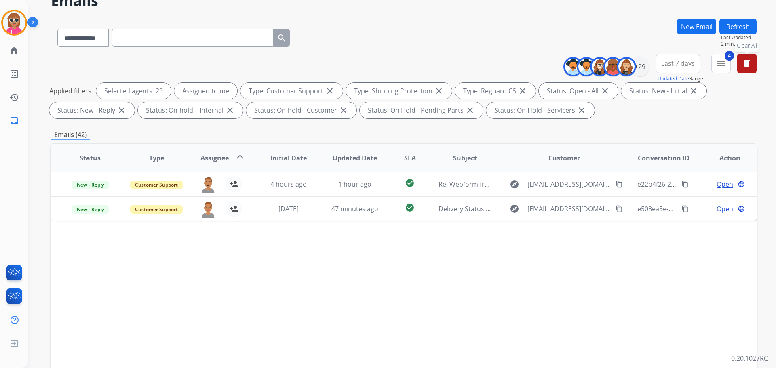
scroll to position [0, 0]
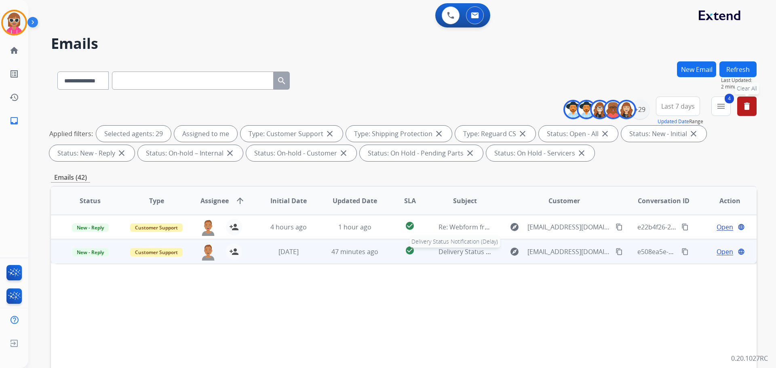
click at [448, 254] on span "Delivery Status Notification (Delay)" at bounding box center [492, 251] width 106 height 9
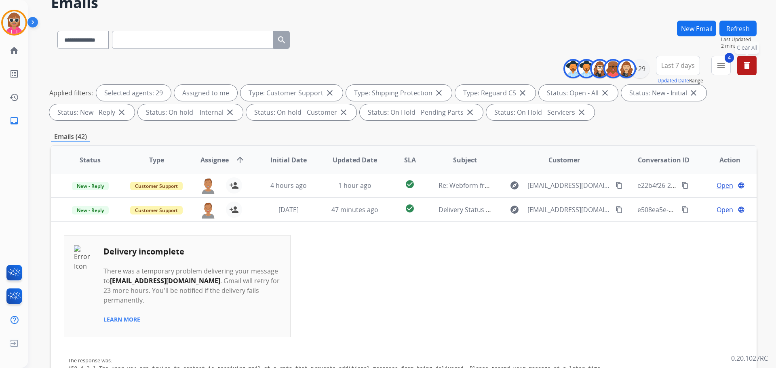
scroll to position [81, 0]
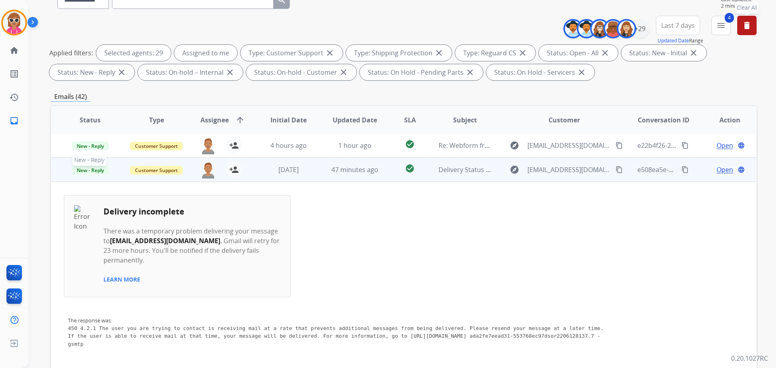
click at [95, 170] on span "New - Reply" at bounding box center [90, 170] width 37 height 8
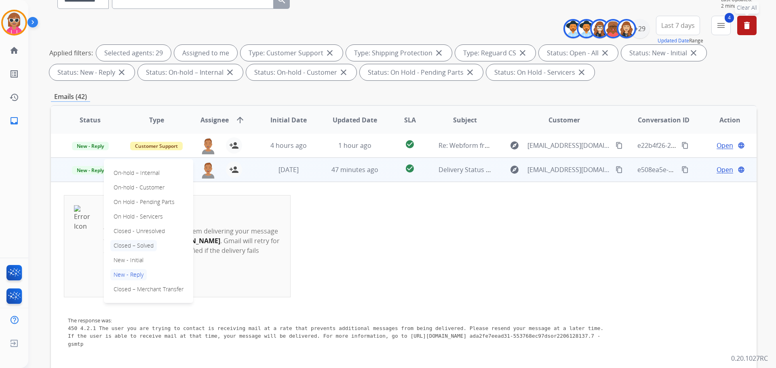
click at [144, 240] on p "Closed – Solved" at bounding box center [133, 245] width 47 height 11
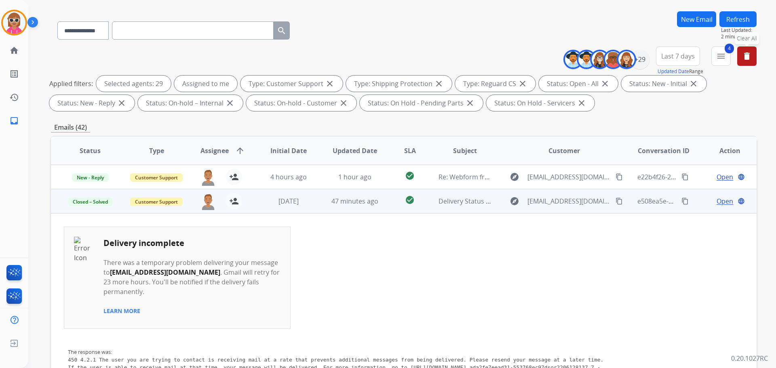
scroll to position [0, 0]
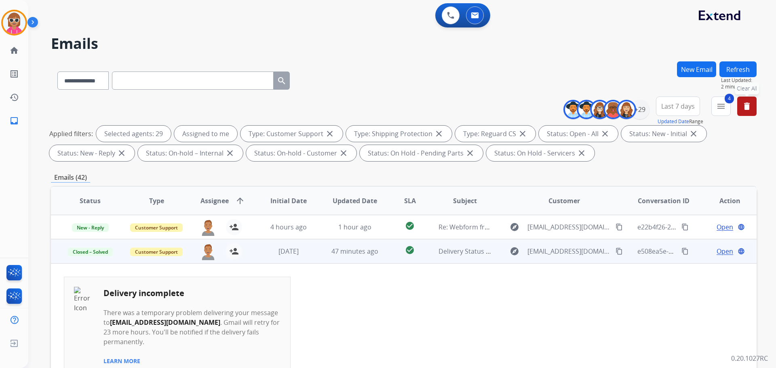
click at [736, 63] on button "Refresh" at bounding box center [738, 69] width 37 height 16
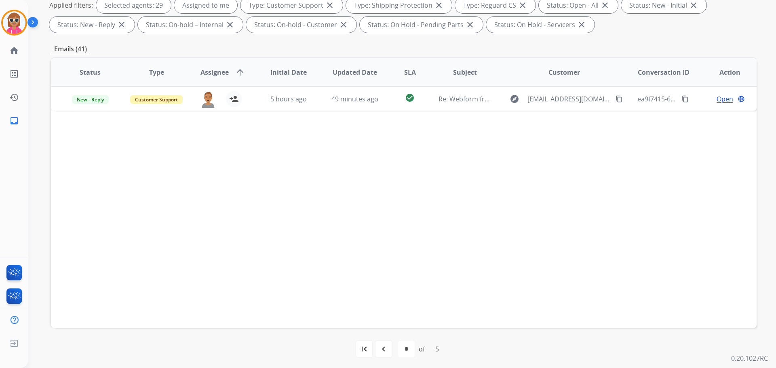
scroll to position [131, 0]
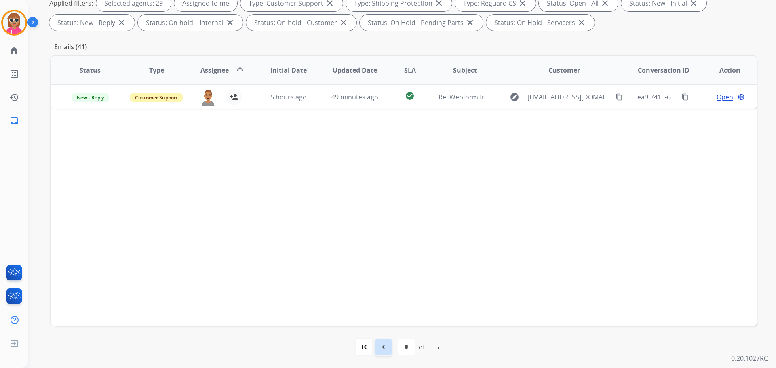
click at [390, 355] on div "navigate_before" at bounding box center [384, 347] width 18 height 18
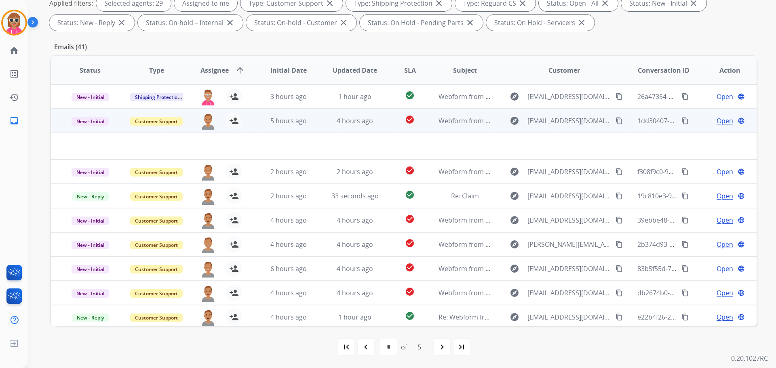
click at [308, 128] on td "5 hours ago" at bounding box center [283, 121] width 66 height 24
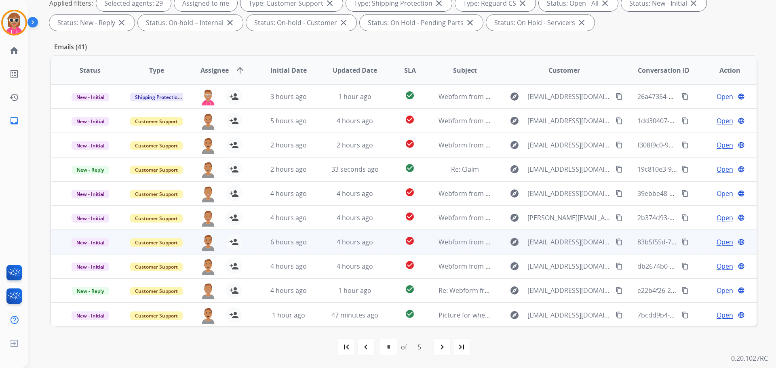
scroll to position [1, 0]
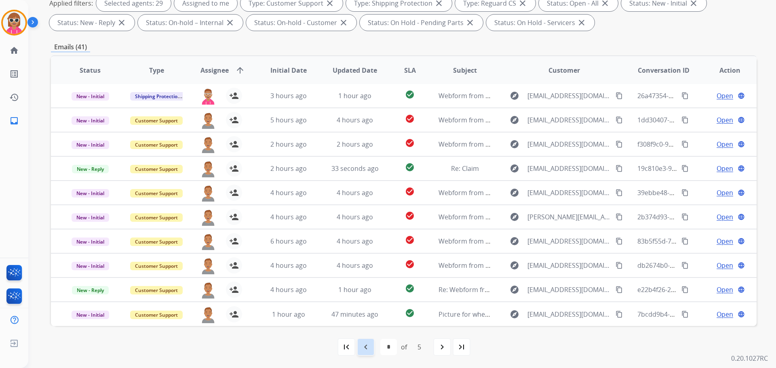
click at [368, 351] on mat-icon "navigate_before" at bounding box center [366, 348] width 10 height 10
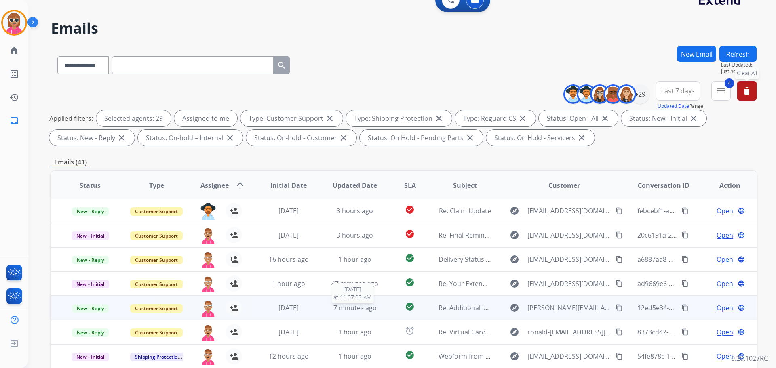
scroll to position [131, 0]
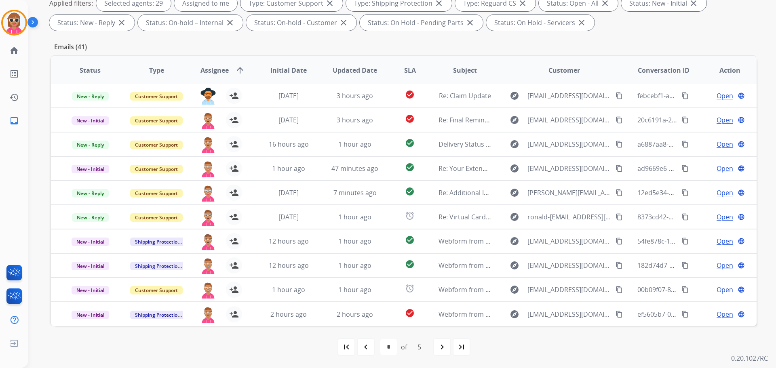
click at [369, 358] on div "first_page navigate_before * * * * * of 5 navigate_next last_page" at bounding box center [404, 347] width 706 height 42
click at [368, 351] on mat-icon "navigate_before" at bounding box center [366, 348] width 10 height 10
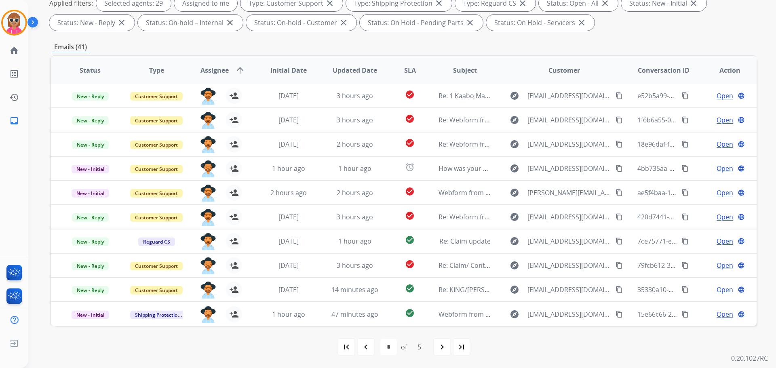
click at [364, 341] on div "navigate_before" at bounding box center [366, 347] width 18 height 18
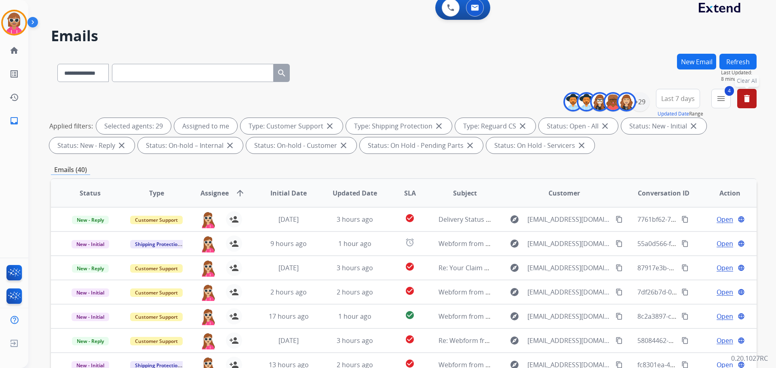
scroll to position [0, 0]
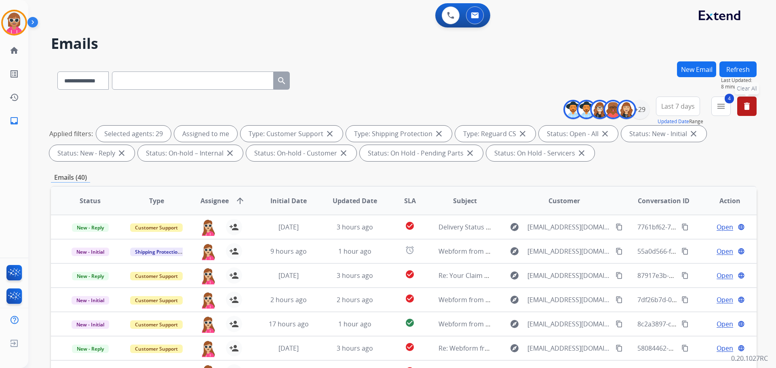
click at [744, 72] on button "Refresh" at bounding box center [738, 69] width 37 height 16
click at [641, 115] on div "+29" at bounding box center [639, 109] width 19 height 19
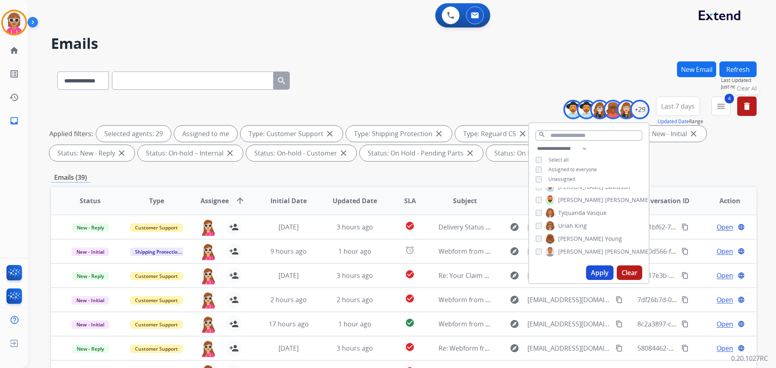
click at [590, 267] on button "Apply" at bounding box center [599, 273] width 27 height 15
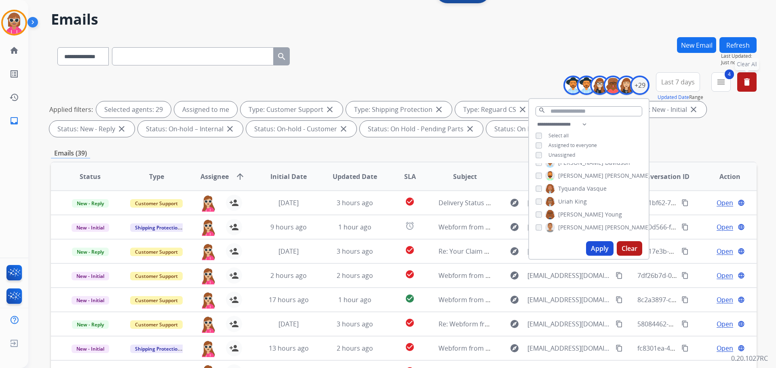
scroll to position [9, 0]
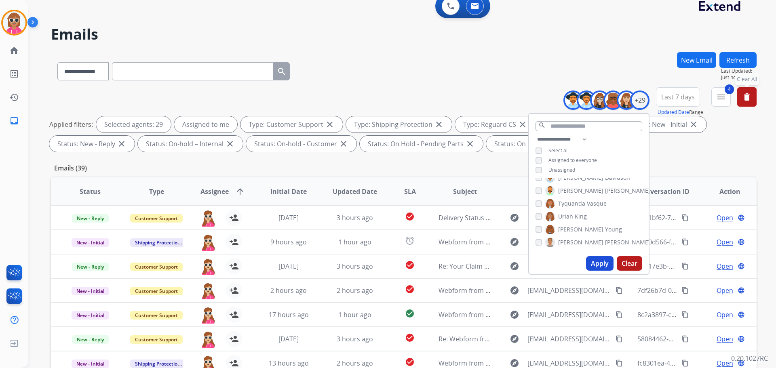
click at [736, 59] on button "Refresh" at bounding box center [738, 60] width 37 height 16
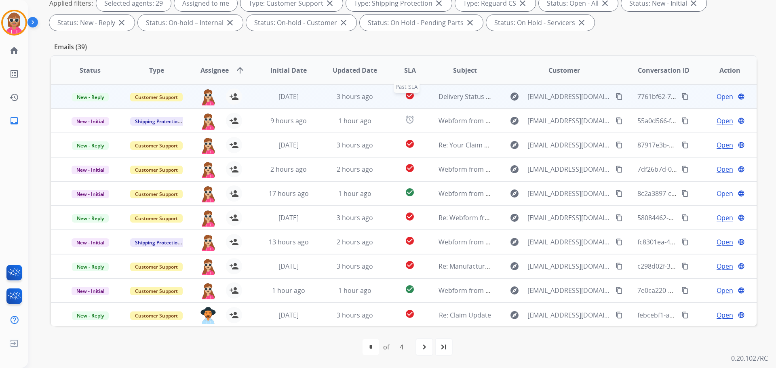
scroll to position [1, 0]
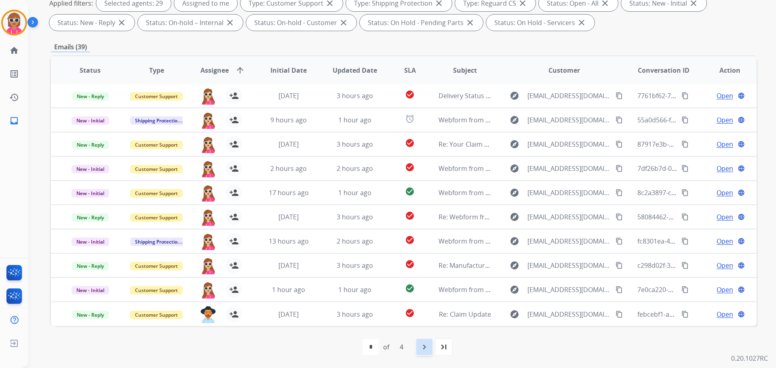
click at [417, 346] on div "navigate_next" at bounding box center [425, 347] width 18 height 18
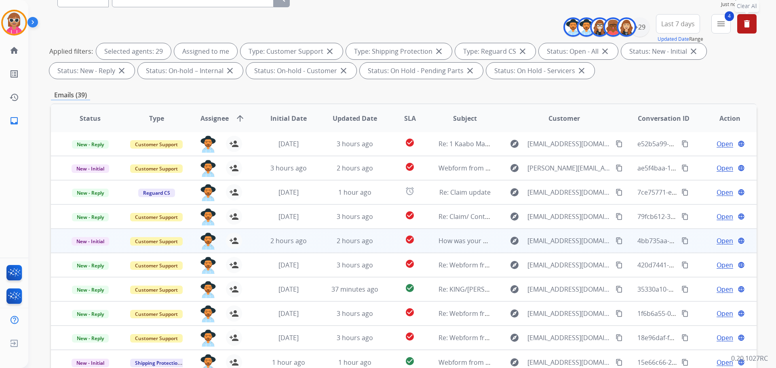
scroll to position [131, 0]
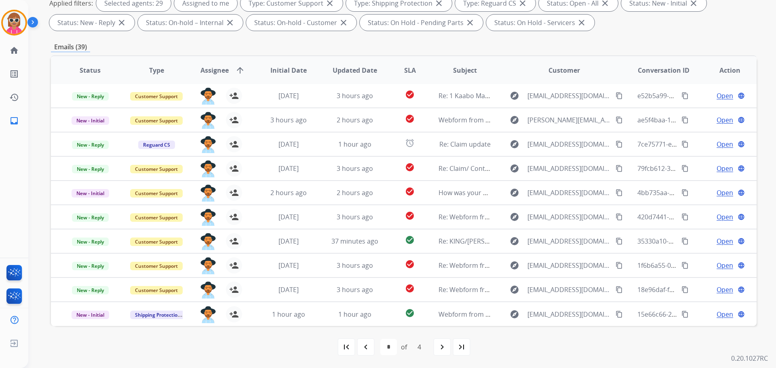
click at [442, 347] on mat-icon "navigate_next" at bounding box center [443, 348] width 10 height 10
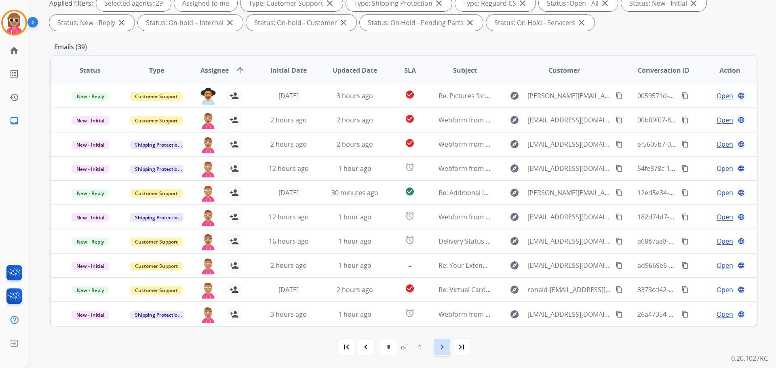
click at [439, 348] on mat-icon "navigate_next" at bounding box center [443, 348] width 10 height 10
select select "*"
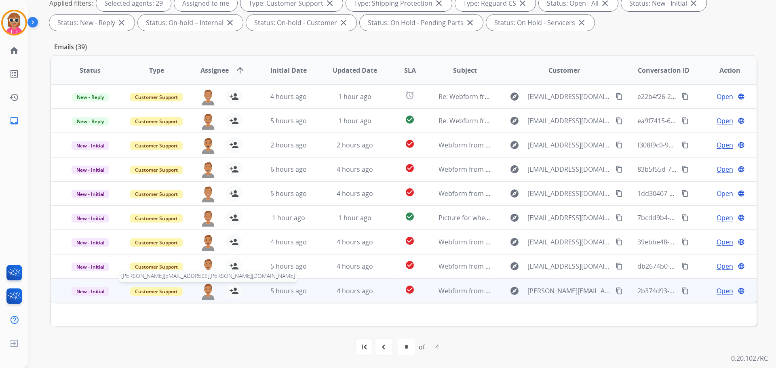
click at [204, 294] on img at bounding box center [208, 291] width 16 height 17
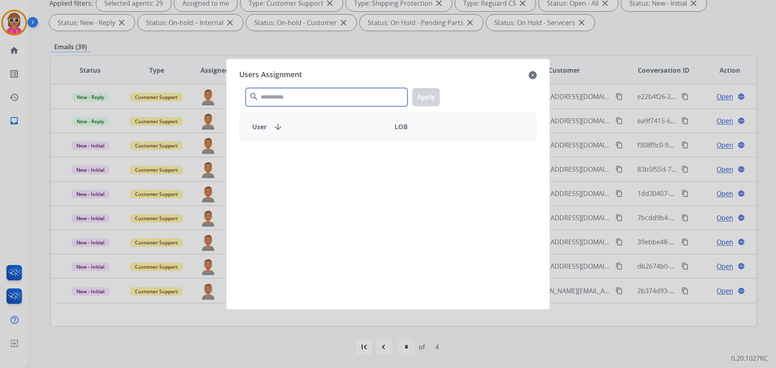
click at [326, 97] on input "text" at bounding box center [327, 97] width 162 height 18
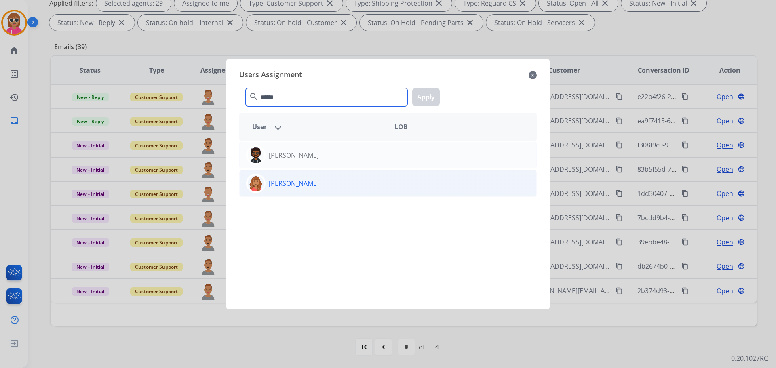
type input "******"
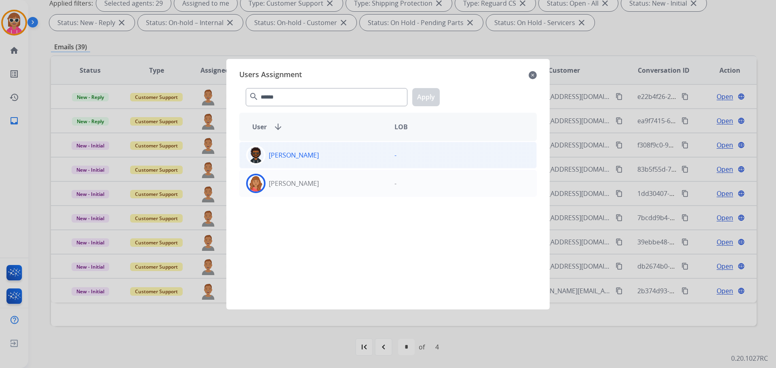
drag, startPoint x: 350, startPoint y: 172, endPoint x: 356, endPoint y: 165, distance: 10.0
click at [349, 172] on div "[PERSON_NAME] -" at bounding box center [388, 183] width 298 height 27
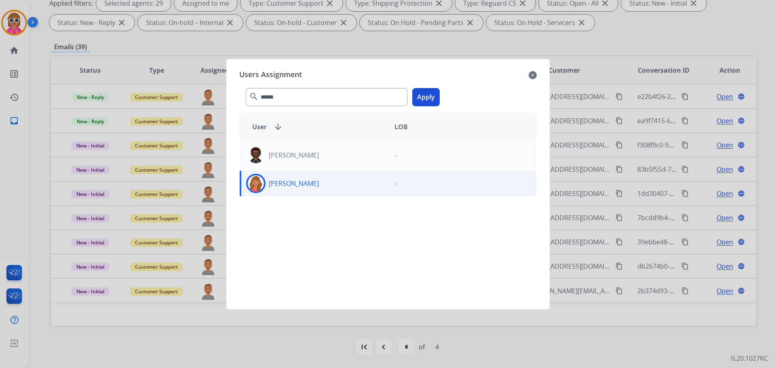
click at [430, 98] on button "Apply" at bounding box center [425, 97] width 27 height 18
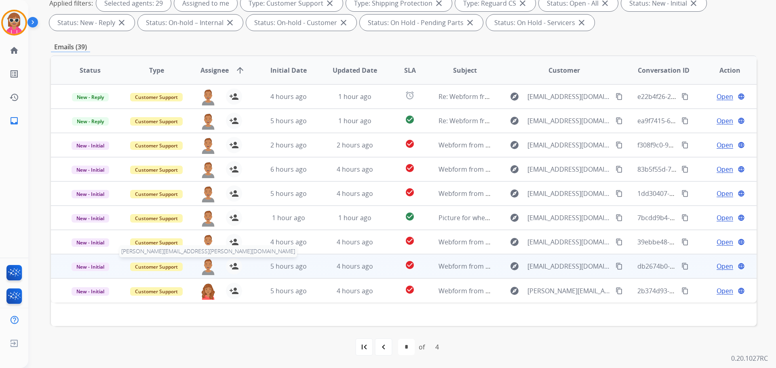
click at [203, 265] on img at bounding box center [208, 266] width 16 height 17
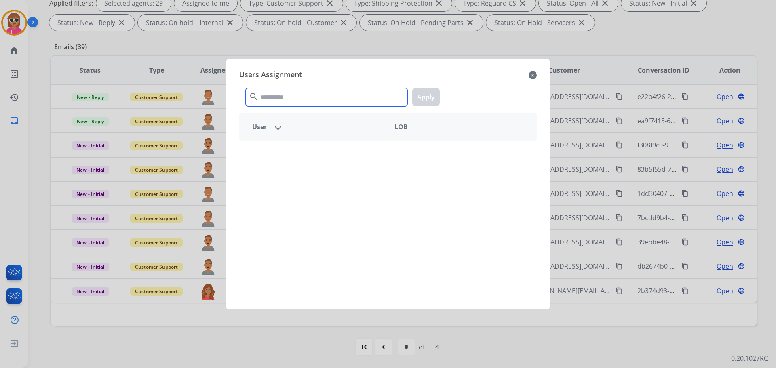
click at [342, 90] on input "text" at bounding box center [327, 97] width 162 height 18
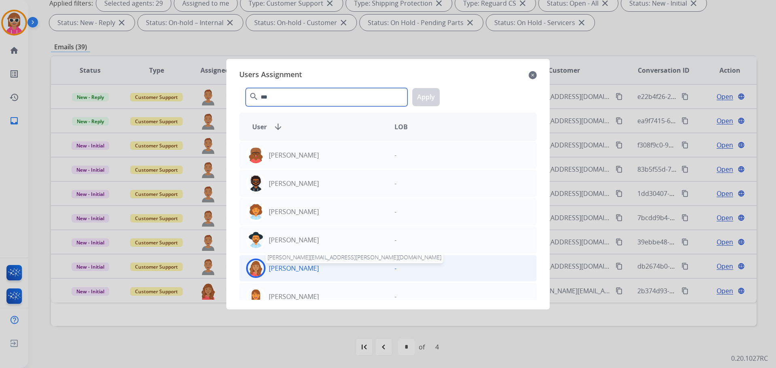
type input "***"
click at [311, 266] on p "[PERSON_NAME]" at bounding box center [294, 269] width 50 height 10
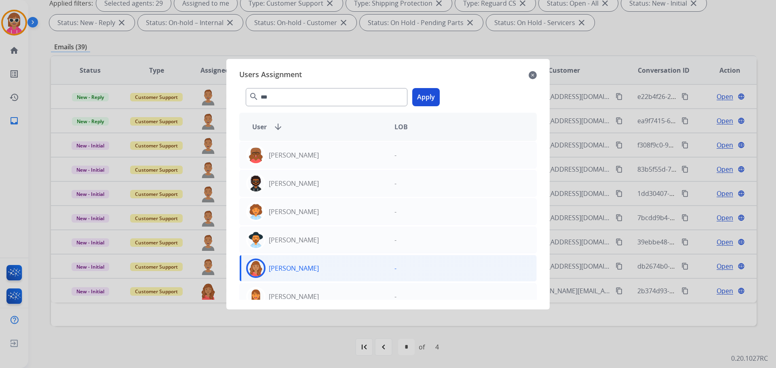
click at [429, 89] on button "Apply" at bounding box center [425, 97] width 27 height 18
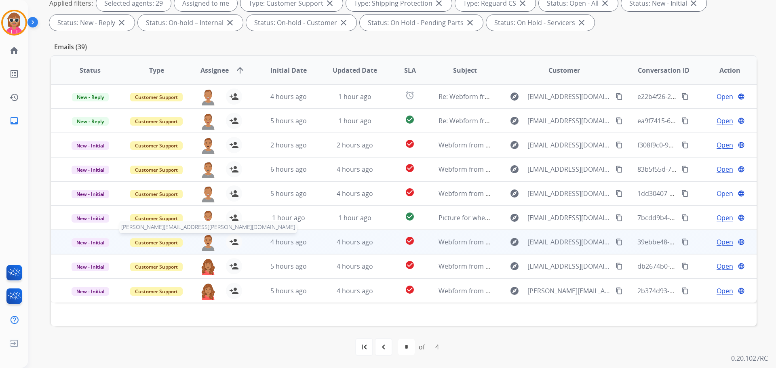
click at [206, 238] on img at bounding box center [208, 242] width 16 height 17
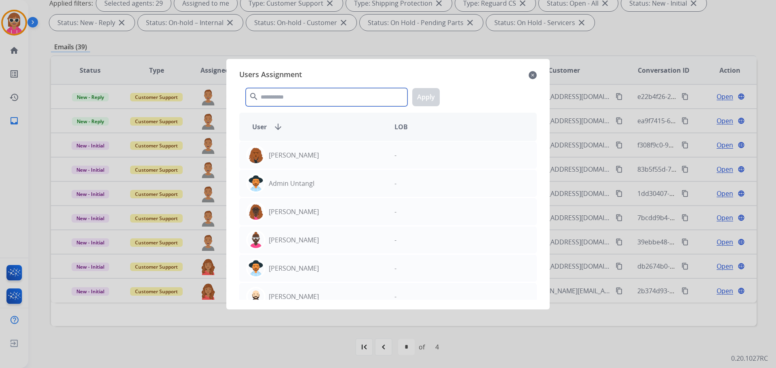
click at [307, 104] on input "text" at bounding box center [327, 97] width 162 height 18
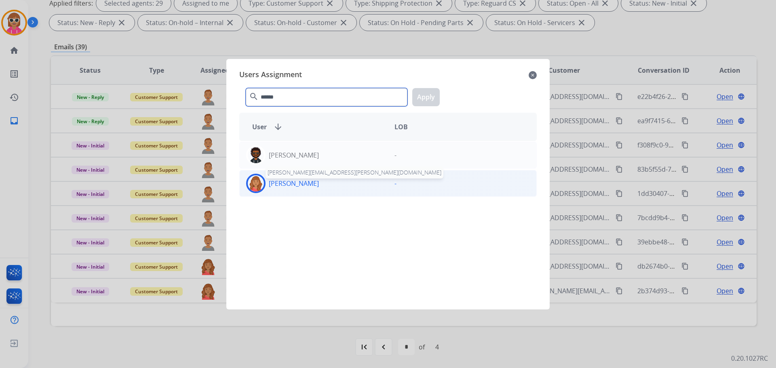
type input "******"
drag, startPoint x: 305, startPoint y: 183, endPoint x: 312, endPoint y: 180, distance: 8.0
click at [306, 182] on p "[PERSON_NAME]" at bounding box center [294, 184] width 50 height 10
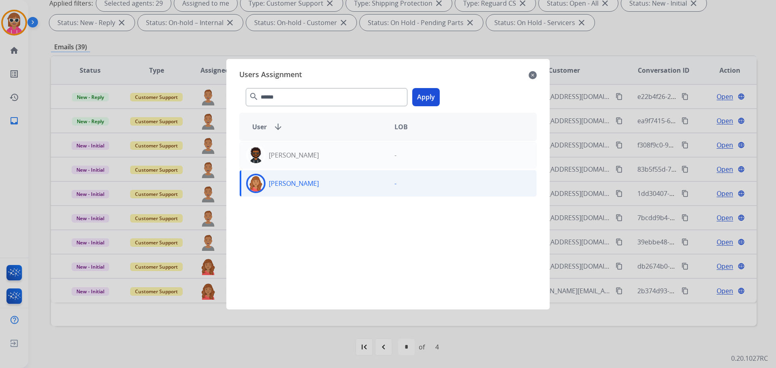
click at [432, 100] on button "Apply" at bounding box center [425, 97] width 27 height 18
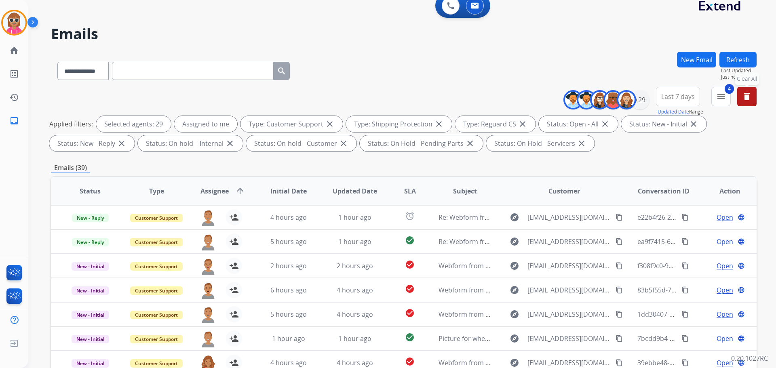
scroll to position [0, 0]
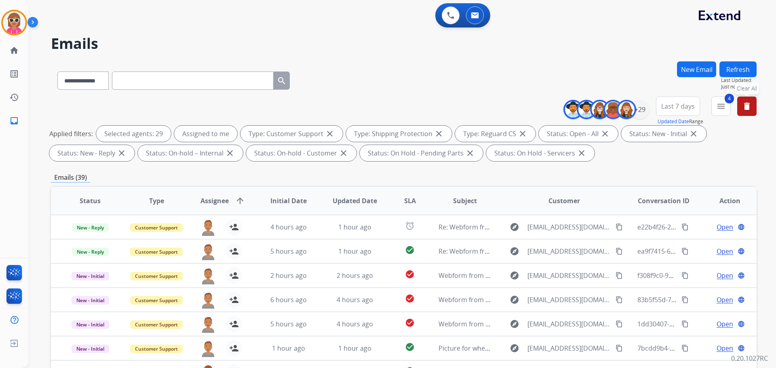
click at [730, 73] on button "Refresh" at bounding box center [738, 69] width 37 height 16
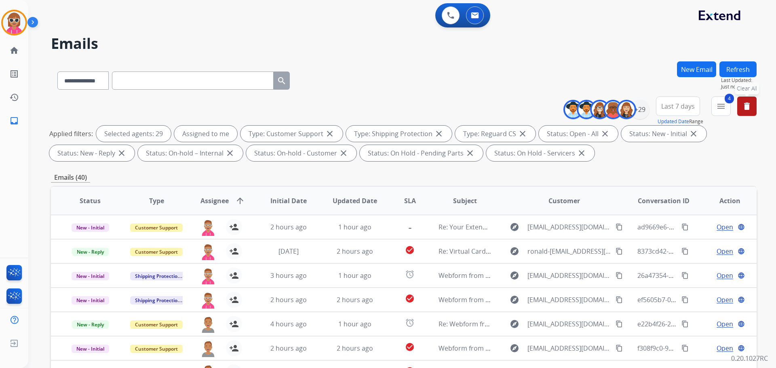
click at [740, 72] on button "Refresh" at bounding box center [738, 69] width 37 height 16
click at [456, 17] on button at bounding box center [451, 15] width 18 height 18
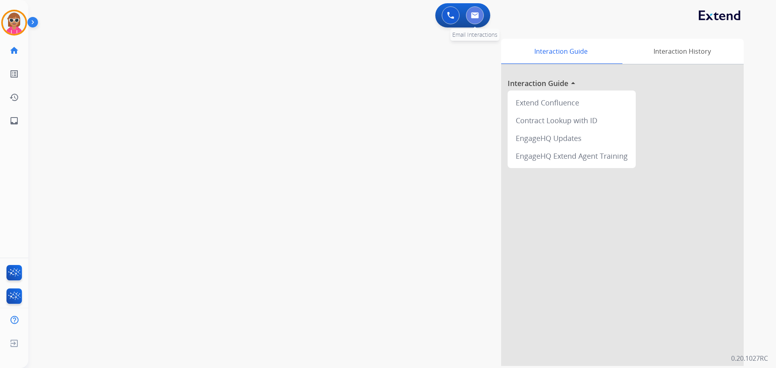
click at [477, 15] on img at bounding box center [475, 15] width 8 height 6
select select "**********"
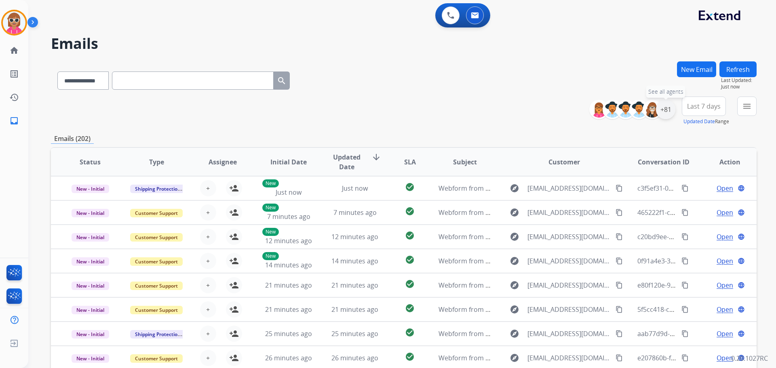
click at [662, 107] on div "+81" at bounding box center [665, 109] width 19 height 19
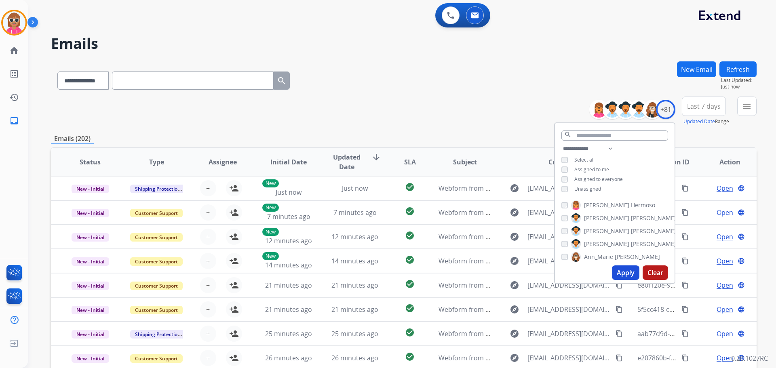
click at [586, 189] on span "Unassigned" at bounding box center [588, 189] width 27 height 7
click at [590, 170] on span "Assigned to me" at bounding box center [592, 169] width 35 height 7
click at [588, 187] on span "Unassigned" at bounding box center [588, 189] width 27 height 7
click at [616, 266] on button "Apply" at bounding box center [625, 273] width 27 height 15
drag, startPoint x: 751, startPoint y: 101, endPoint x: 747, endPoint y: 106, distance: 6.3
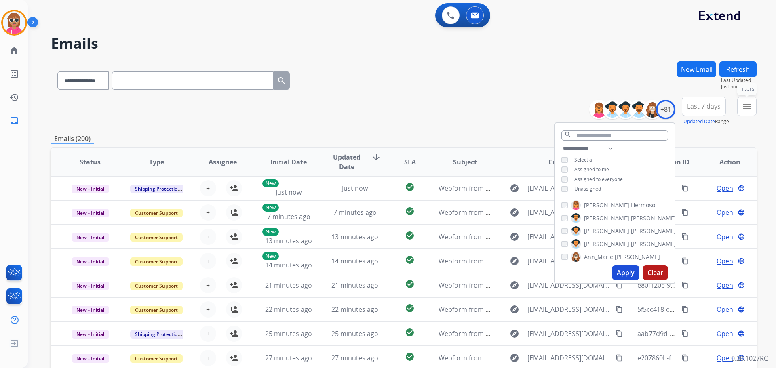
click at [750, 101] on button "menu Filters" at bounding box center [747, 106] width 19 height 19
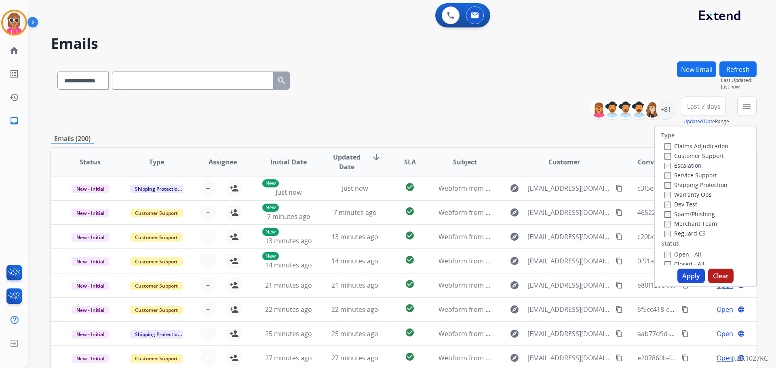
click at [692, 154] on label "Customer Support" at bounding box center [694, 156] width 59 height 8
click at [695, 187] on label "Shipping Protection" at bounding box center [696, 185] width 63 height 8
click at [689, 235] on label "Reguard CS" at bounding box center [685, 234] width 41 height 8
drag, startPoint x: 683, startPoint y: 255, endPoint x: 683, endPoint y: 266, distance: 10.9
click at [683, 256] on label "Open - All" at bounding box center [683, 255] width 37 height 8
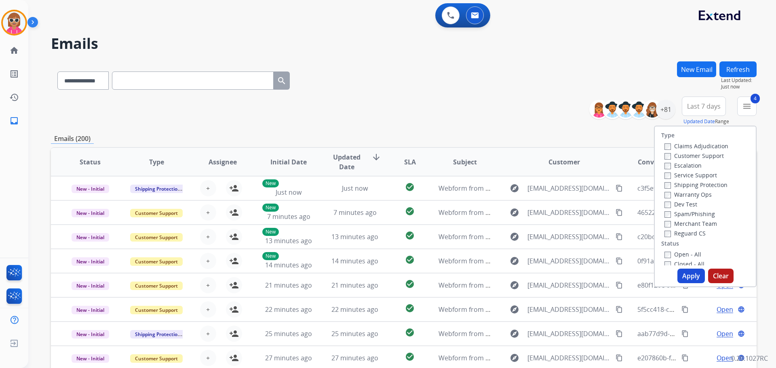
click at [686, 278] on button "Apply" at bounding box center [691, 276] width 27 height 15
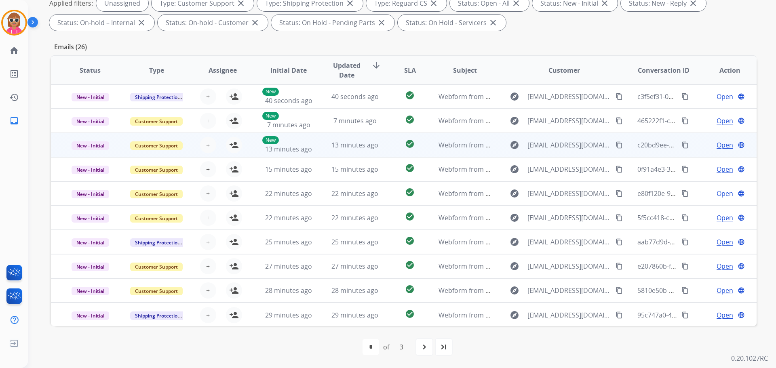
scroll to position [1, 0]
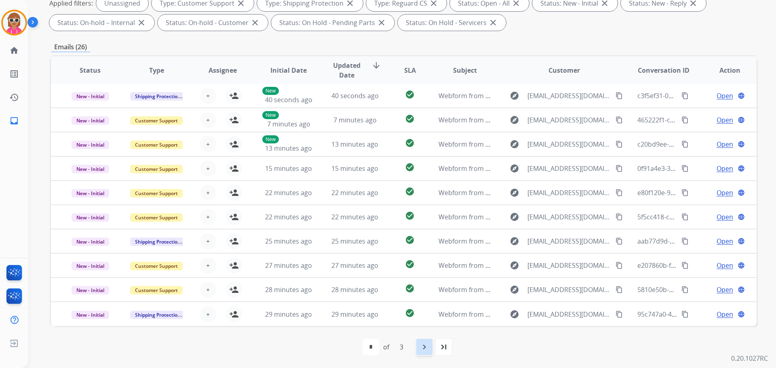
click at [424, 349] on mat-icon "navigate_next" at bounding box center [425, 348] width 10 height 10
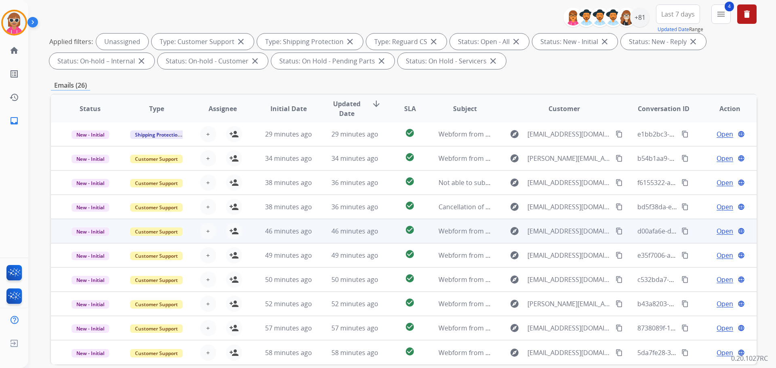
scroll to position [131, 0]
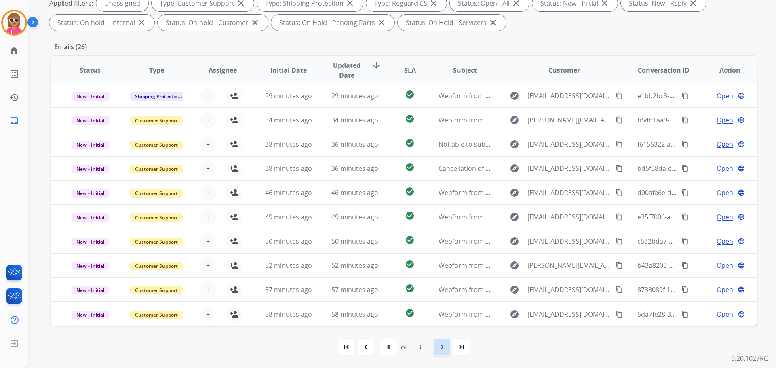
click at [446, 349] on mat-icon "navigate_next" at bounding box center [443, 348] width 10 height 10
select select "*"
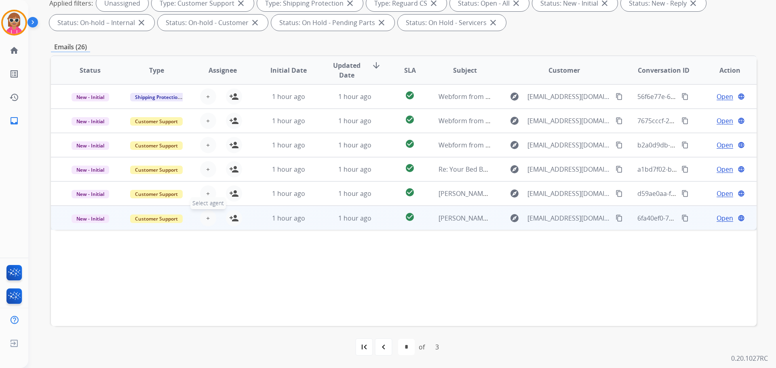
click at [207, 221] on span "+" at bounding box center [208, 219] width 4 height 10
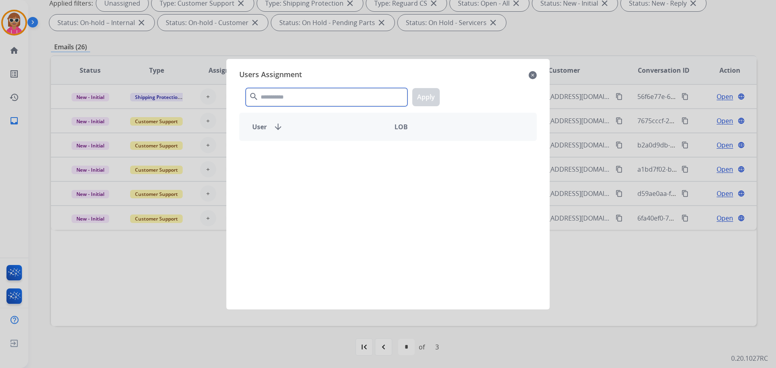
click at [277, 101] on input "text" at bounding box center [327, 97] width 162 height 18
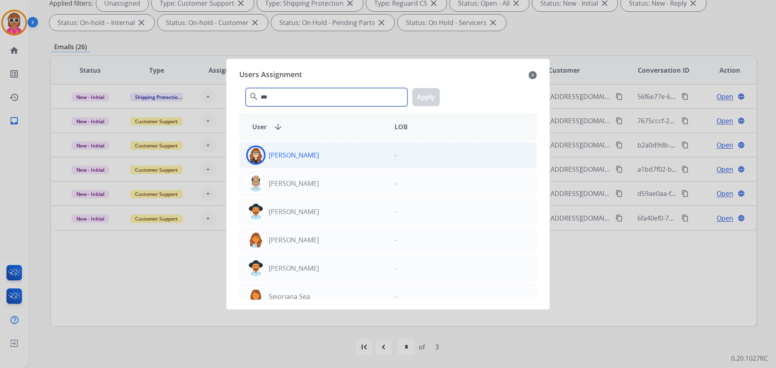
type input "***"
click at [308, 153] on p "[PERSON_NAME]" at bounding box center [294, 155] width 50 height 10
click at [425, 97] on button "Apply" at bounding box center [425, 97] width 27 height 18
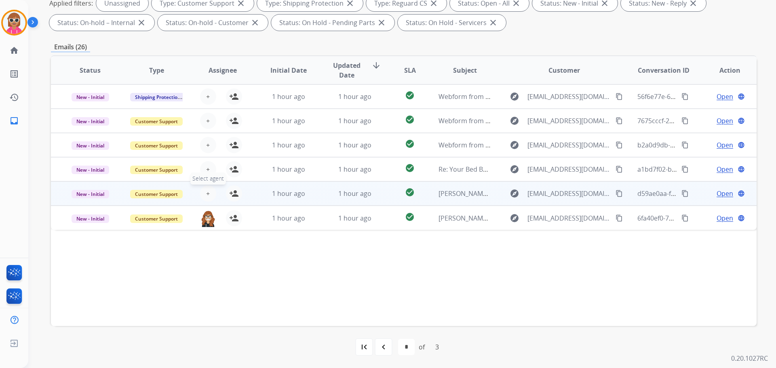
click at [204, 195] on button "+ Select agent" at bounding box center [208, 194] width 16 height 16
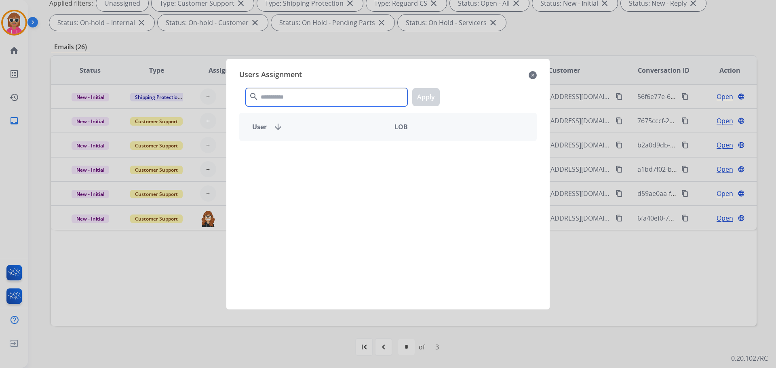
click at [291, 105] on input "text" at bounding box center [327, 97] width 162 height 18
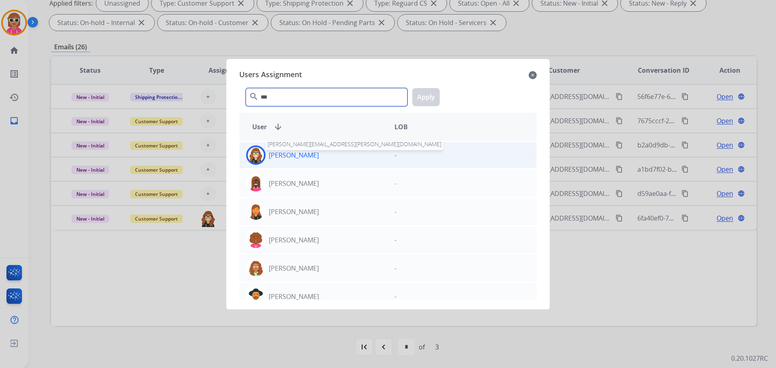
type input "***"
click at [311, 159] on p "[PERSON_NAME]" at bounding box center [294, 155] width 50 height 10
click at [431, 99] on button "Apply" at bounding box center [425, 97] width 27 height 18
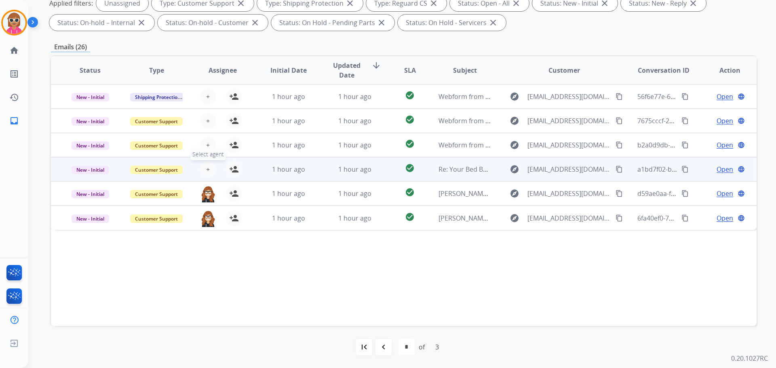
click at [202, 168] on button "+ Select agent" at bounding box center [208, 169] width 16 height 16
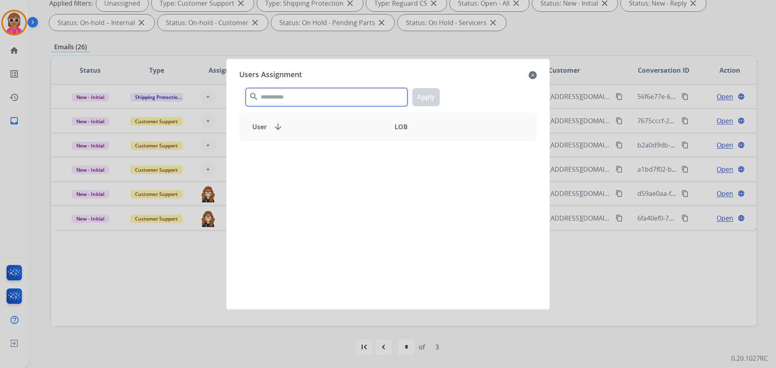
click at [288, 96] on input "text" at bounding box center [327, 97] width 162 height 18
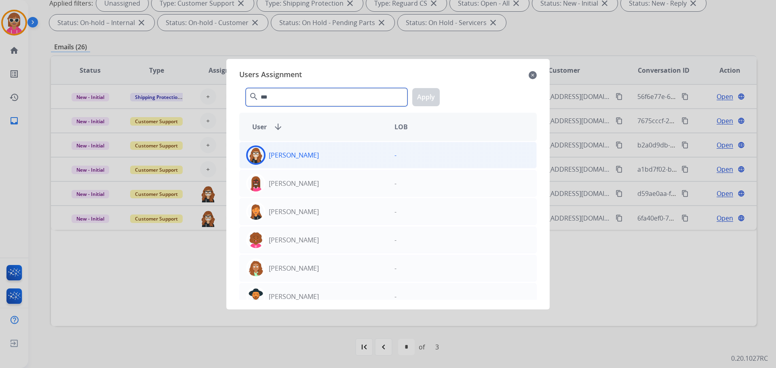
type input "***"
click at [286, 157] on p "[PERSON_NAME]" at bounding box center [294, 155] width 50 height 10
click at [425, 88] on div "*** search Apply" at bounding box center [388, 96] width 298 height 28
click at [434, 98] on button "Apply" at bounding box center [425, 97] width 27 height 18
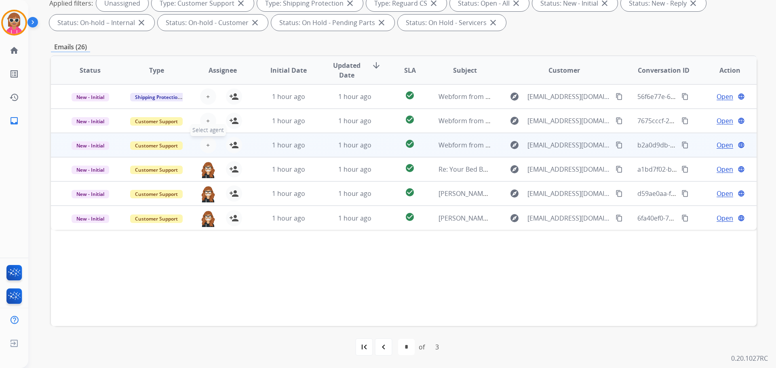
click at [207, 145] on span "+" at bounding box center [208, 145] width 4 height 10
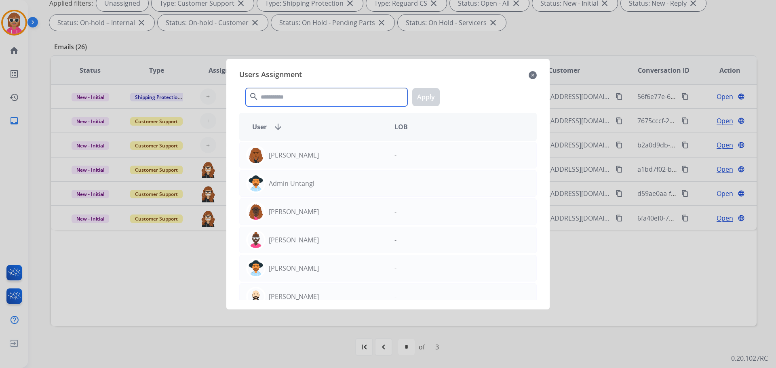
click at [279, 94] on input "text" at bounding box center [327, 97] width 162 height 18
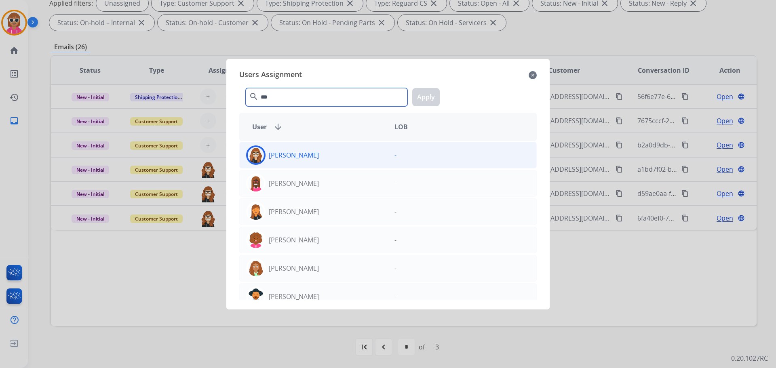
type input "***"
click at [294, 146] on div "[PERSON_NAME]" at bounding box center [314, 155] width 148 height 19
click at [430, 89] on button "Apply" at bounding box center [425, 97] width 27 height 18
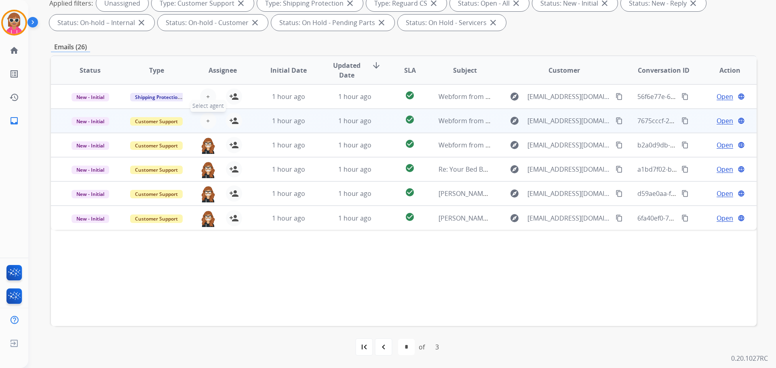
click at [207, 120] on span "+" at bounding box center [208, 121] width 4 height 10
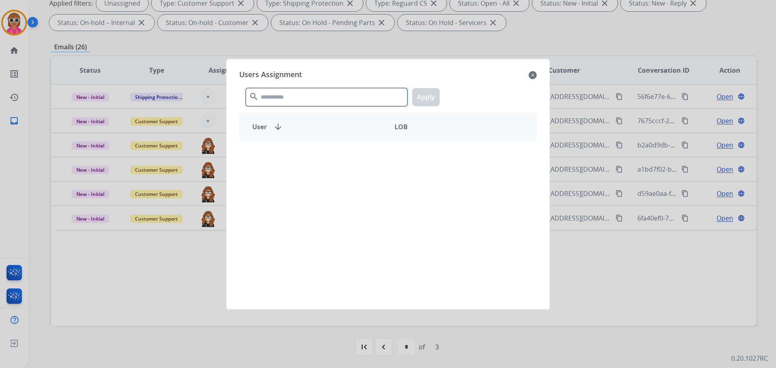
click at [288, 99] on input "text" at bounding box center [327, 97] width 162 height 18
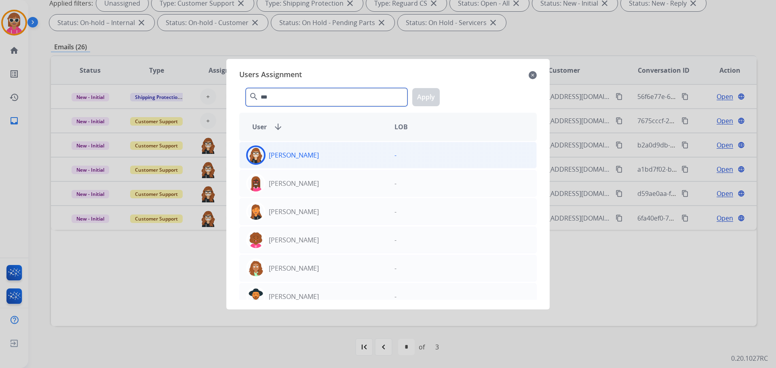
type input "***"
click at [330, 146] on div "[PERSON_NAME]" at bounding box center [314, 155] width 148 height 19
click at [427, 96] on button "Apply" at bounding box center [425, 97] width 27 height 18
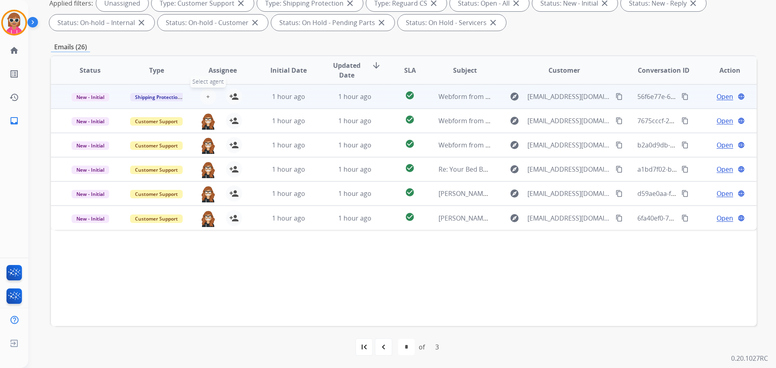
click at [204, 96] on button "+ Select agent" at bounding box center [208, 97] width 16 height 16
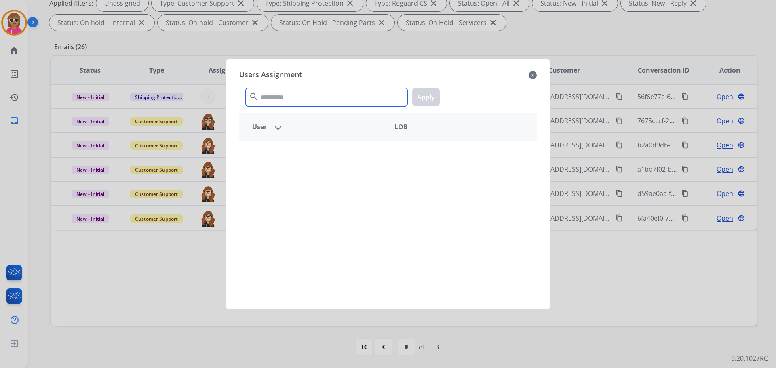
click at [313, 96] on input "text" at bounding box center [327, 97] width 162 height 18
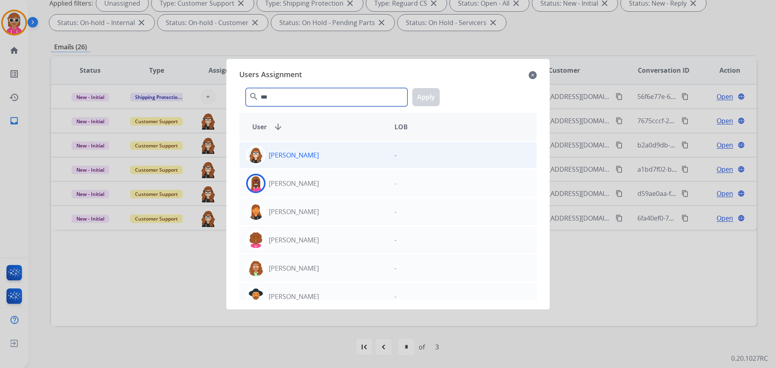
type input "***"
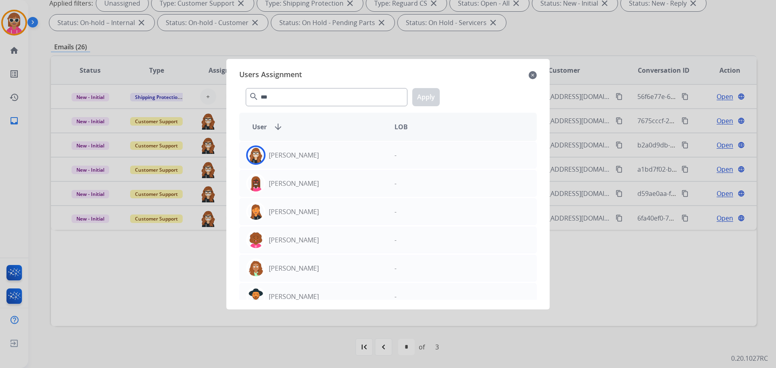
drag, startPoint x: 343, startPoint y: 159, endPoint x: 401, endPoint y: 137, distance: 62.1
click at [343, 157] on div "[PERSON_NAME]" at bounding box center [314, 155] width 148 height 19
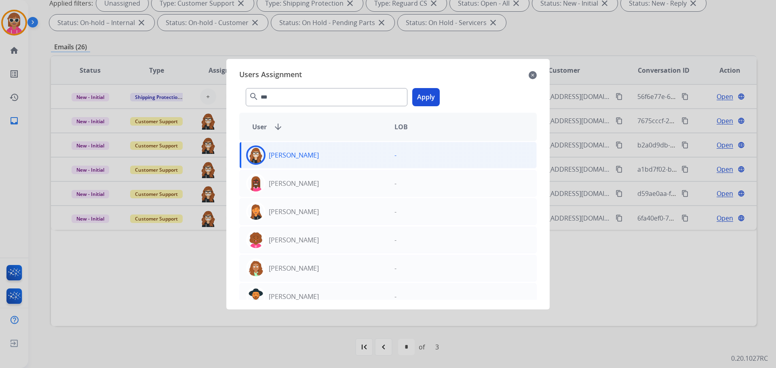
click at [434, 98] on button "Apply" at bounding box center [425, 97] width 27 height 18
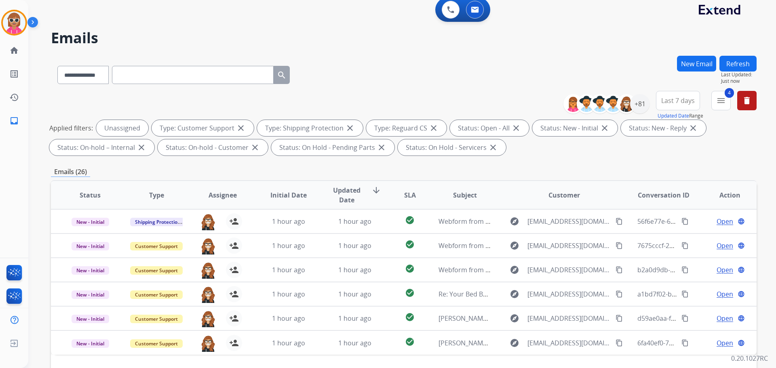
scroll to position [0, 0]
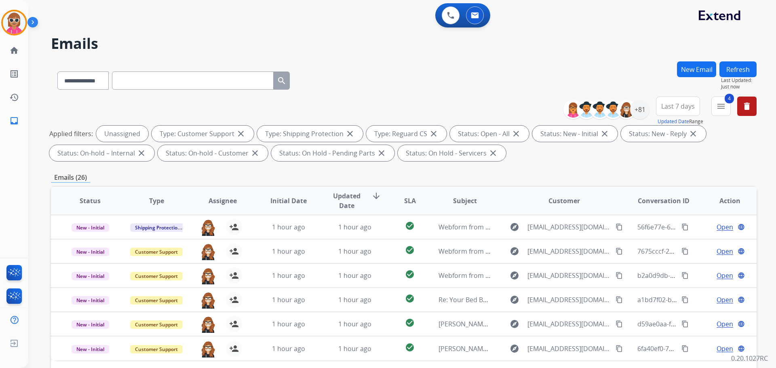
click at [742, 67] on button "Refresh" at bounding box center [738, 69] width 37 height 16
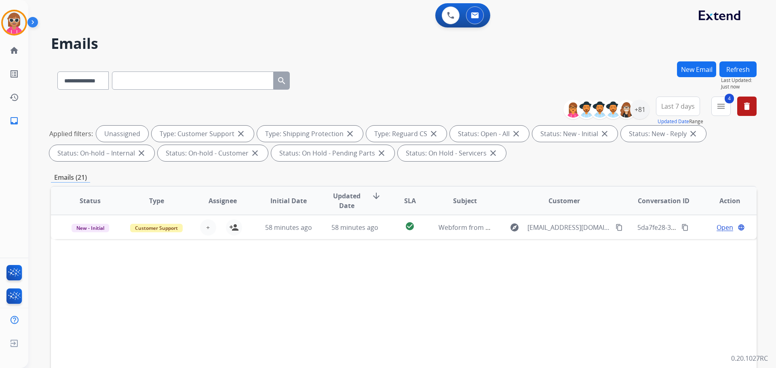
click at [732, 69] on button "Refresh" at bounding box center [738, 69] width 37 height 16
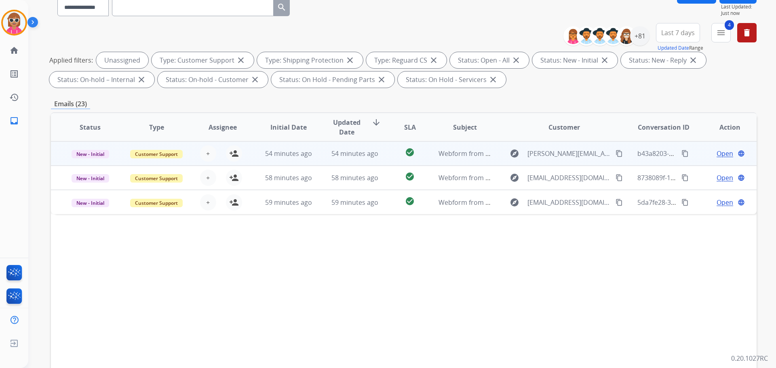
scroll to position [131, 0]
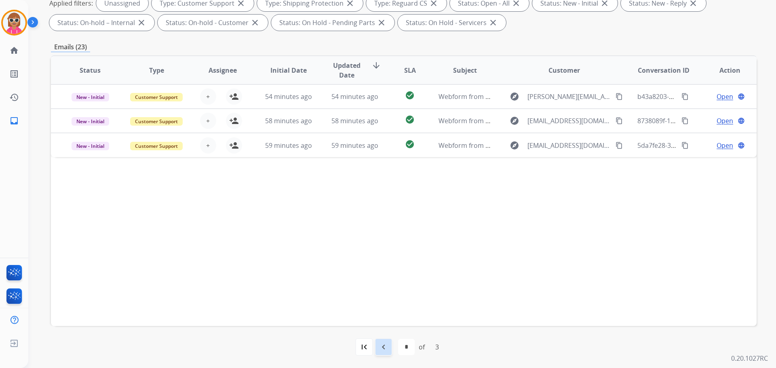
click at [377, 355] on div "navigate_before" at bounding box center [384, 347] width 18 height 18
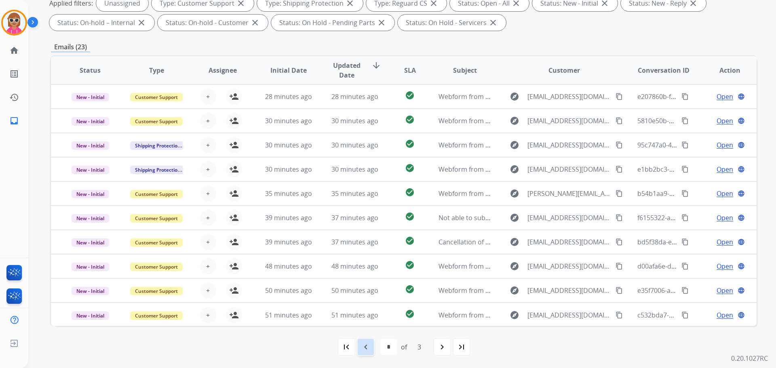
drag, startPoint x: 370, startPoint y: 343, endPoint x: 387, endPoint y: 258, distance: 87.5
click at [370, 343] on mat-icon "navigate_before" at bounding box center [366, 348] width 10 height 10
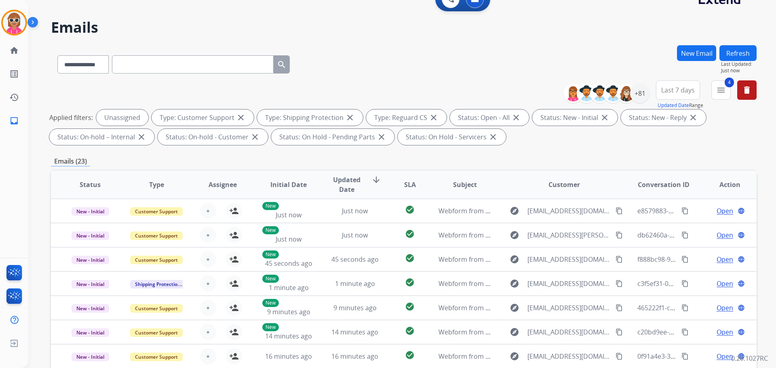
scroll to position [9, 0]
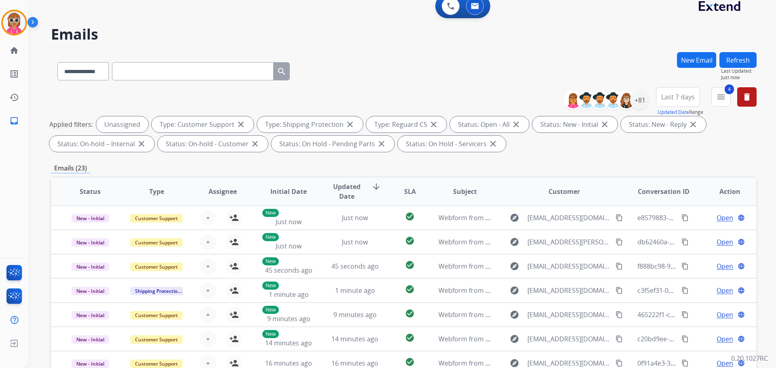
click at [727, 55] on button "Refresh" at bounding box center [738, 60] width 37 height 16
click at [733, 57] on button "Refresh" at bounding box center [738, 60] width 37 height 16
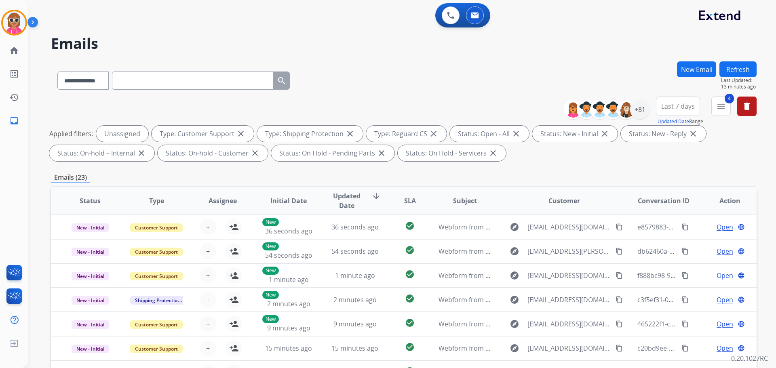
click at [732, 69] on button "Refresh" at bounding box center [738, 69] width 37 height 16
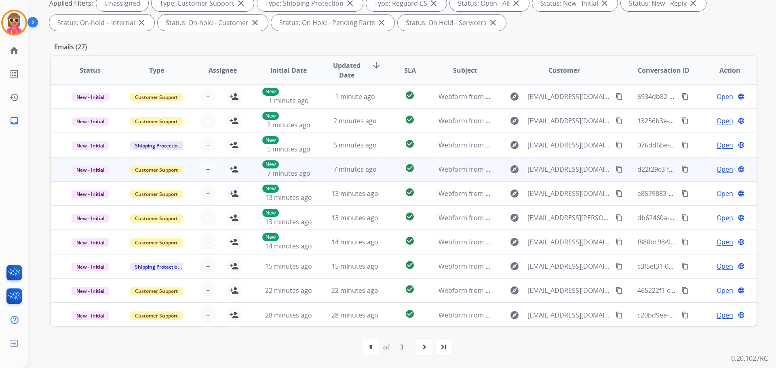
scroll to position [1, 0]
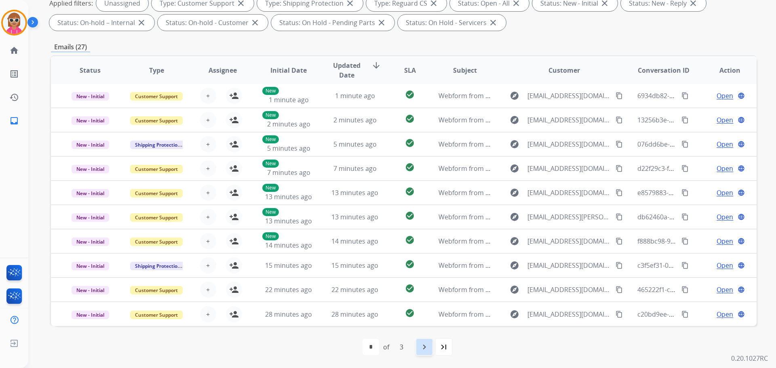
click at [420, 345] on mat-icon "navigate_next" at bounding box center [425, 348] width 10 height 10
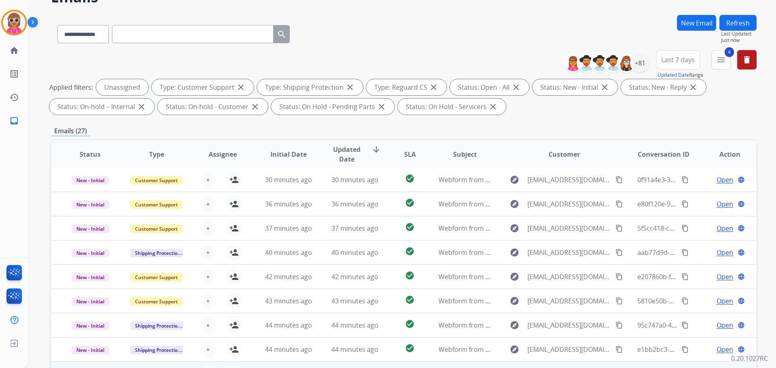
scroll to position [131, 0]
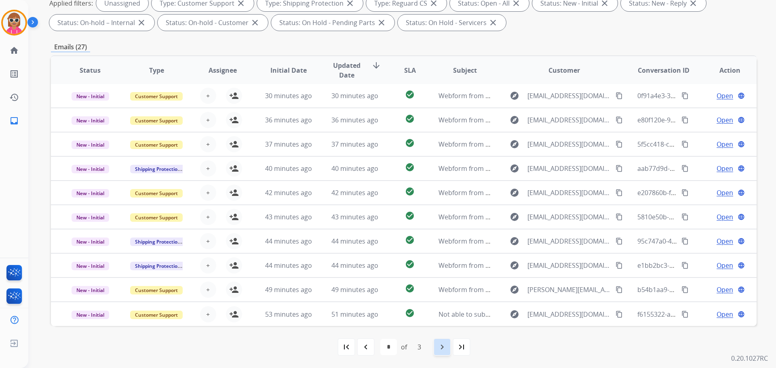
click at [439, 352] on div "navigate_next" at bounding box center [443, 347] width 18 height 18
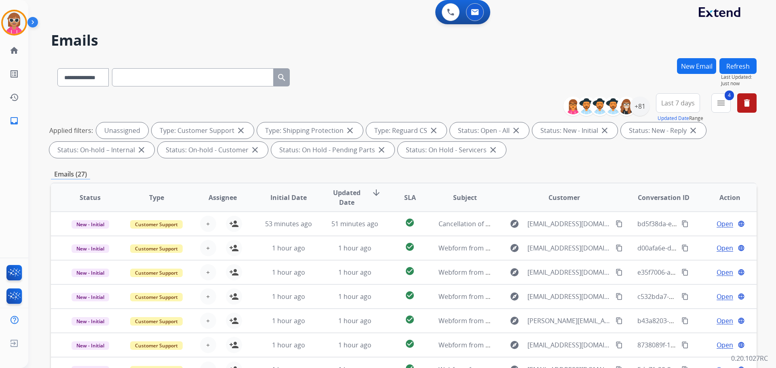
scroll to position [0, 0]
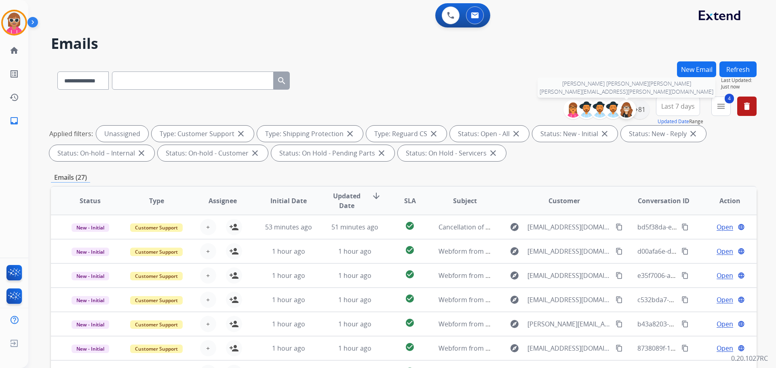
click at [635, 106] on div at bounding box center [626, 109] width 19 height 19
select select "*"
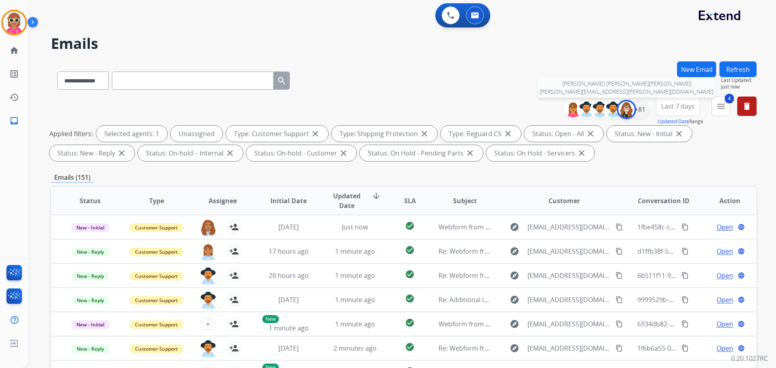
click at [625, 115] on img at bounding box center [627, 110] width 16 height 16
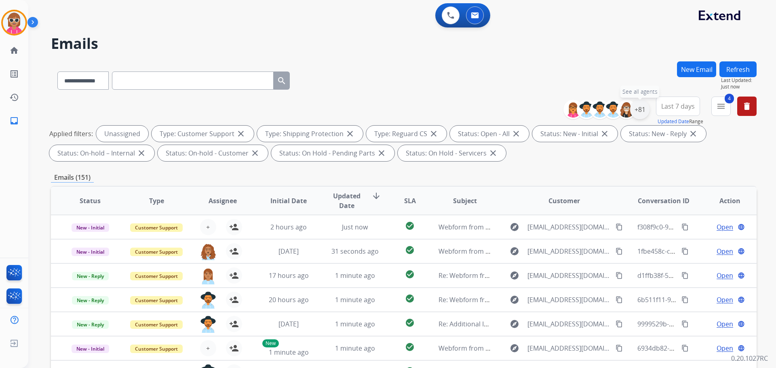
click at [639, 113] on div "+81" at bounding box center [639, 109] width 19 height 19
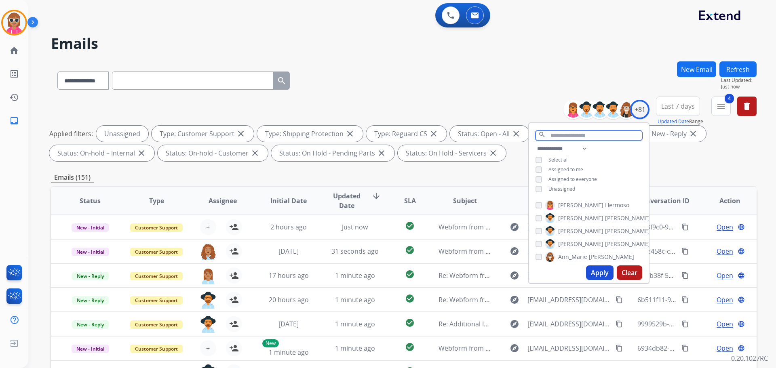
drag, startPoint x: 576, startPoint y: 135, endPoint x: 581, endPoint y: 152, distance: 16.8
click at [577, 135] on input "text" at bounding box center [589, 136] width 107 height 10
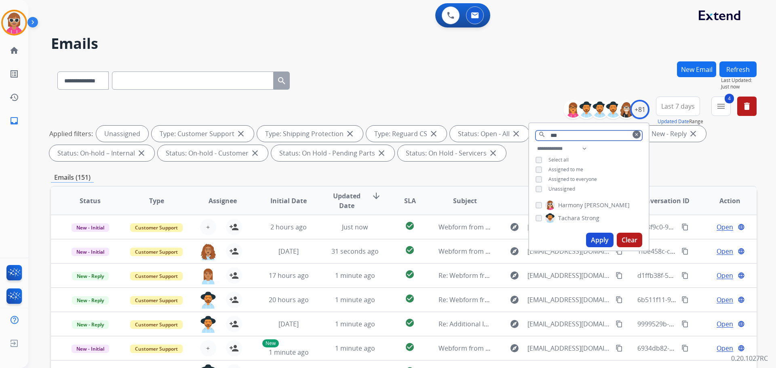
type input "***"
click at [587, 206] on span "[PERSON_NAME]" at bounding box center [607, 205] width 45 height 8
click at [598, 232] on div "Apply Clear" at bounding box center [589, 240] width 120 height 21
click at [597, 235] on button "Apply" at bounding box center [599, 240] width 27 height 15
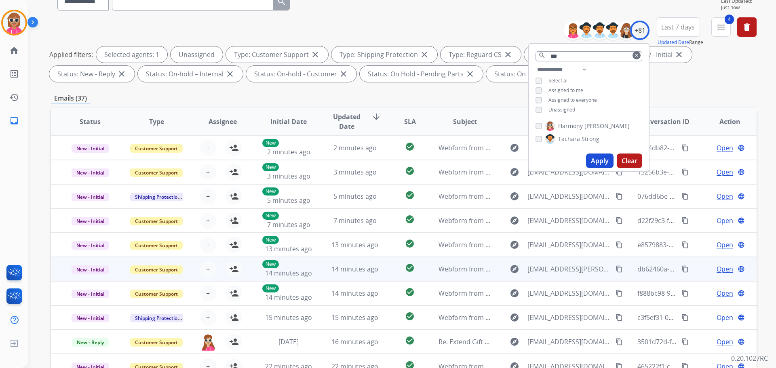
scroll to position [131, 0]
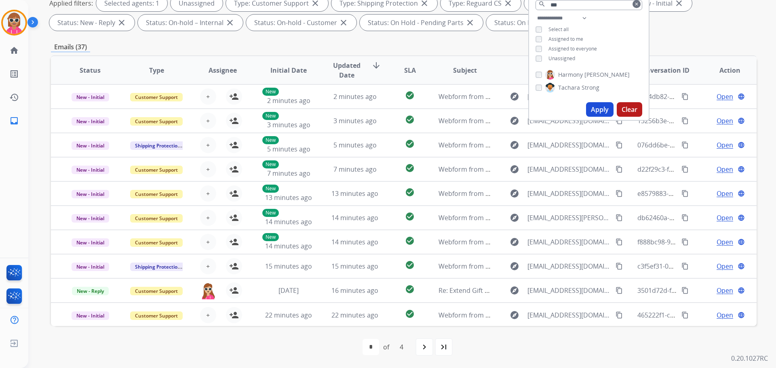
click at [233, 72] on span "Assignee" at bounding box center [223, 71] width 28 height 10
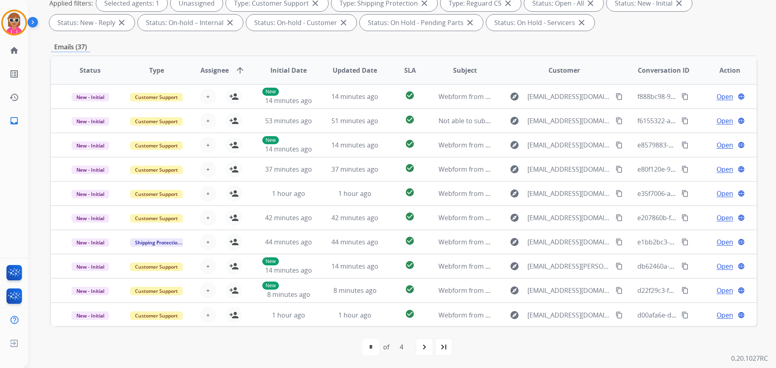
click at [212, 69] on span "Assignee" at bounding box center [215, 71] width 28 height 10
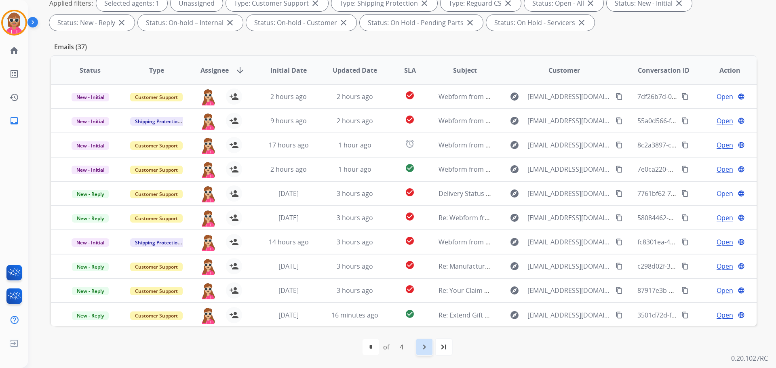
click at [430, 350] on div "navigate_next" at bounding box center [425, 347] width 18 height 18
select select "*"
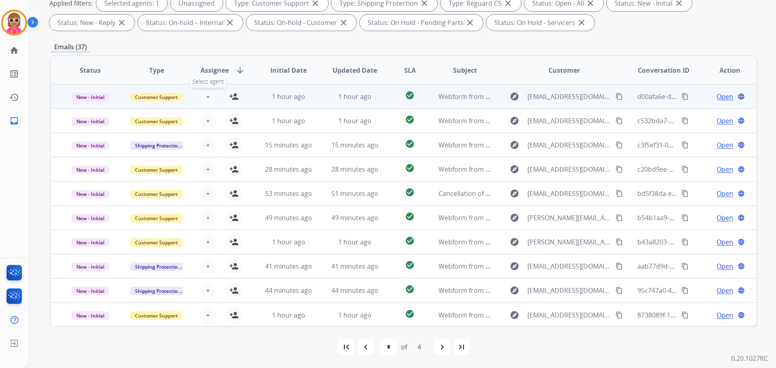
click at [207, 100] on span "+" at bounding box center [208, 97] width 4 height 10
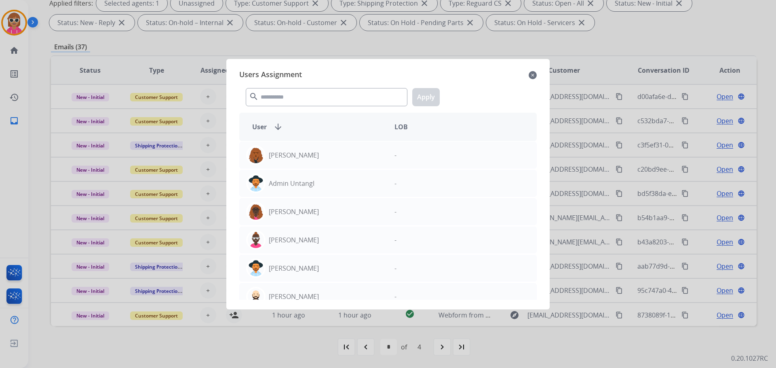
drag, startPoint x: 536, startPoint y: 73, endPoint x: 528, endPoint y: 79, distance: 10.4
click at [535, 73] on mat-icon "close" at bounding box center [533, 75] width 8 height 10
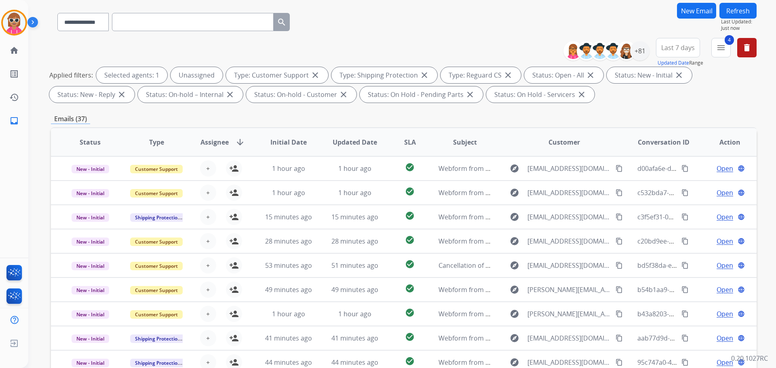
scroll to position [0, 0]
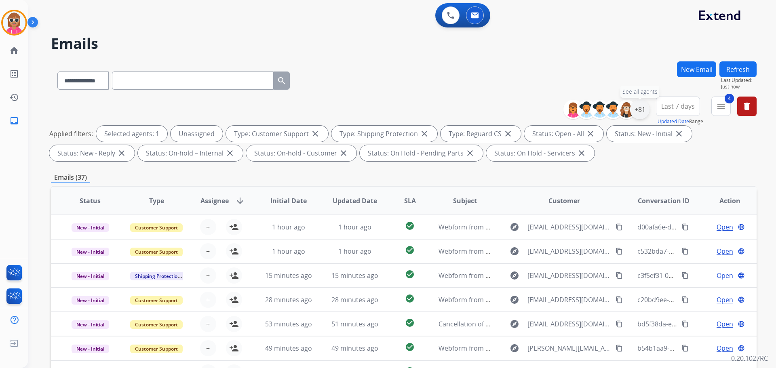
drag, startPoint x: 641, startPoint y: 108, endPoint x: 636, endPoint y: 112, distance: 6.9
click at [640, 108] on div "+81" at bounding box center [639, 109] width 19 height 19
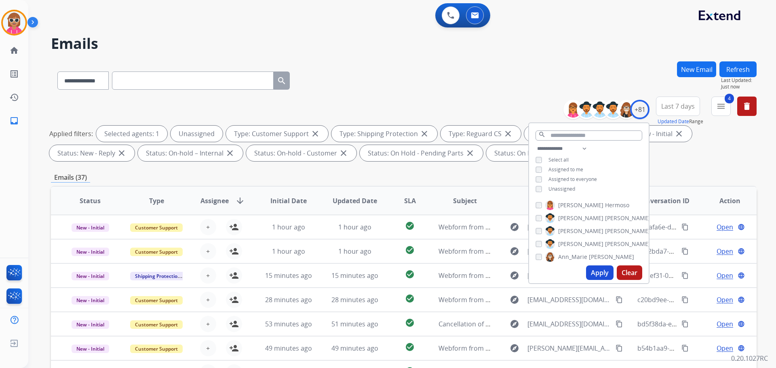
click at [569, 190] on span "Unassigned" at bounding box center [562, 189] width 27 height 7
click at [561, 186] on span "Unassigned" at bounding box center [562, 189] width 27 height 7
click at [576, 137] on input "text" at bounding box center [589, 136] width 107 height 10
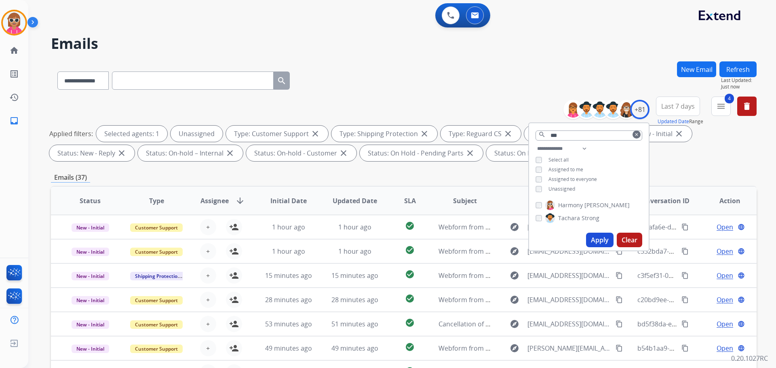
click at [565, 204] on span "Harmony" at bounding box center [570, 205] width 25 height 8
drag, startPoint x: 569, startPoint y: 133, endPoint x: 507, endPoint y: 167, distance: 71.3
click at [503, 158] on div "**********" at bounding box center [404, 131] width 706 height 68
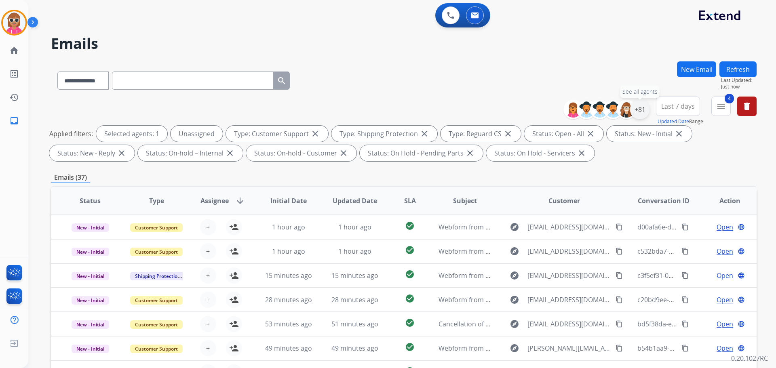
click at [647, 108] on div "+81" at bounding box center [639, 109] width 19 height 19
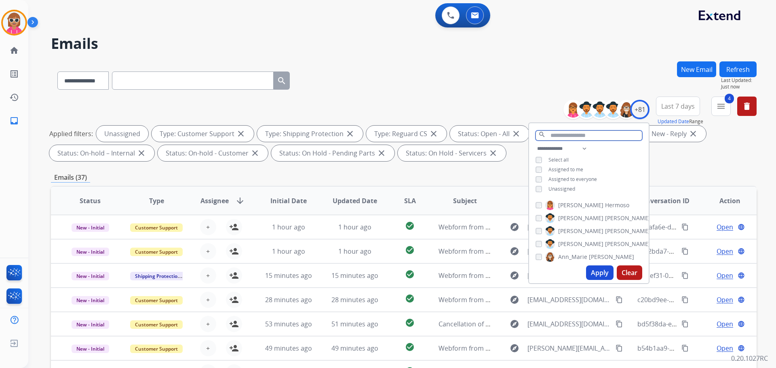
click at [589, 134] on input "text" at bounding box center [589, 136] width 107 height 10
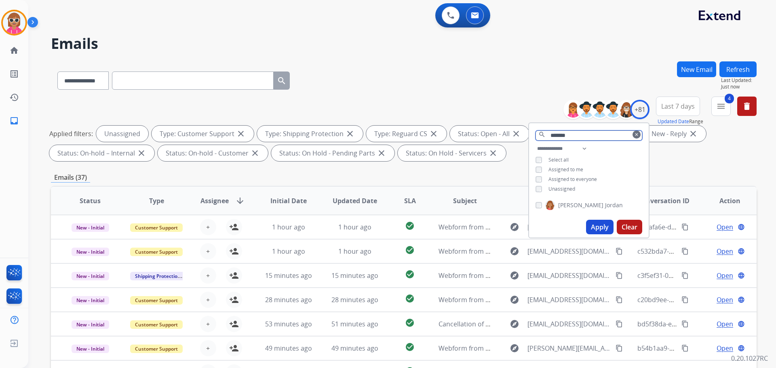
type input "*******"
click at [566, 209] on label "[PERSON_NAME]" at bounding box center [585, 206] width 78 height 10
click at [600, 225] on button "Apply" at bounding box center [599, 227] width 27 height 15
select select "*"
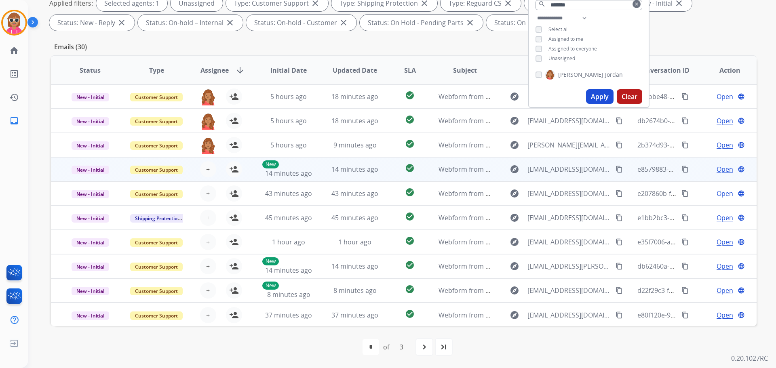
scroll to position [1, 0]
click at [212, 167] on button "+ Select agent" at bounding box center [208, 169] width 16 height 16
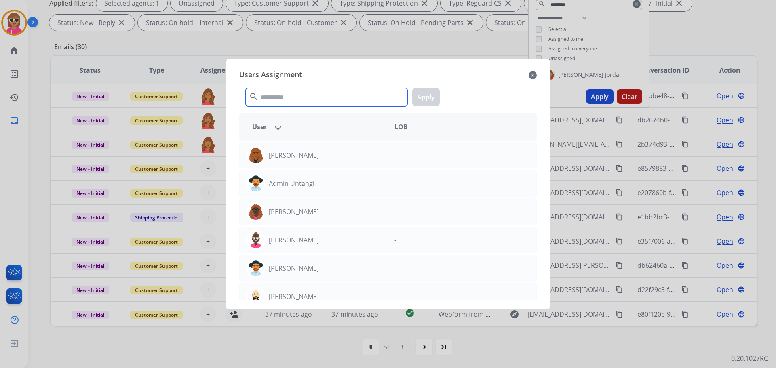
drag, startPoint x: 357, startPoint y: 101, endPoint x: 340, endPoint y: 122, distance: 27.3
click at [357, 104] on input "text" at bounding box center [327, 97] width 162 height 18
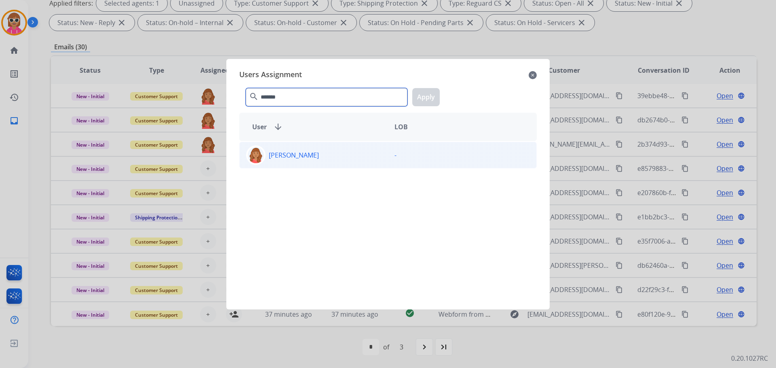
type input "*******"
click at [332, 158] on div "[PERSON_NAME]" at bounding box center [314, 155] width 148 height 19
click at [418, 98] on button "Apply" at bounding box center [425, 97] width 27 height 18
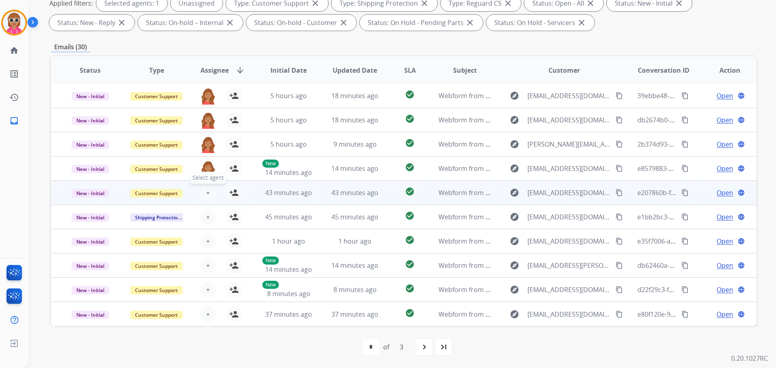
click at [206, 196] on span "+" at bounding box center [208, 193] width 4 height 10
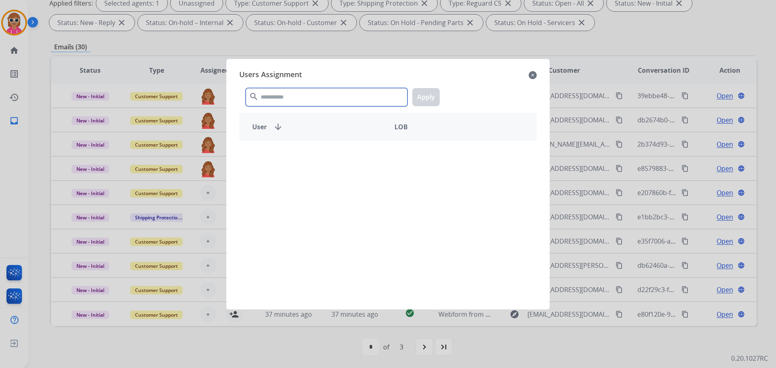
click at [286, 98] on input "text" at bounding box center [327, 97] width 162 height 18
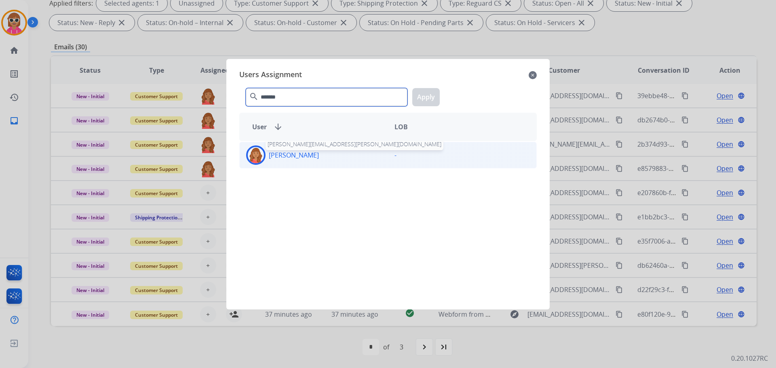
type input "*******"
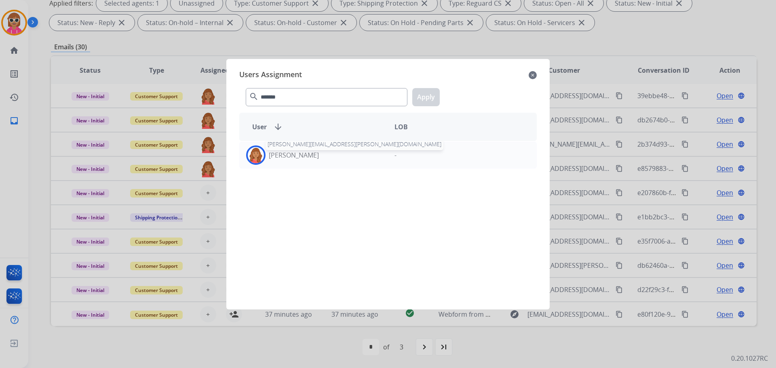
drag, startPoint x: 288, startPoint y: 156, endPoint x: 385, endPoint y: 133, distance: 99.7
click at [288, 156] on p "[PERSON_NAME]" at bounding box center [294, 155] width 50 height 10
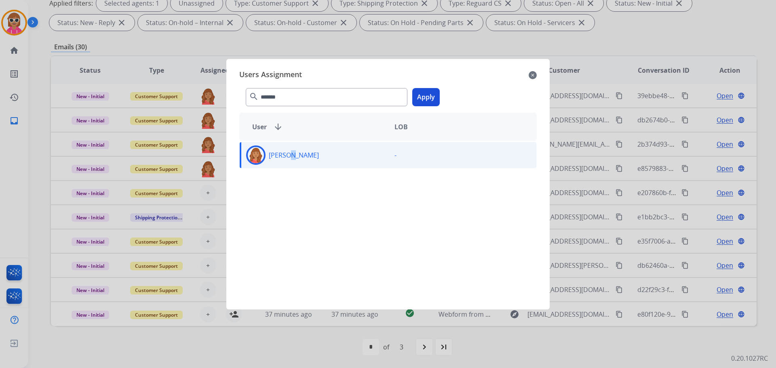
click at [422, 99] on button "Apply" at bounding box center [425, 97] width 27 height 18
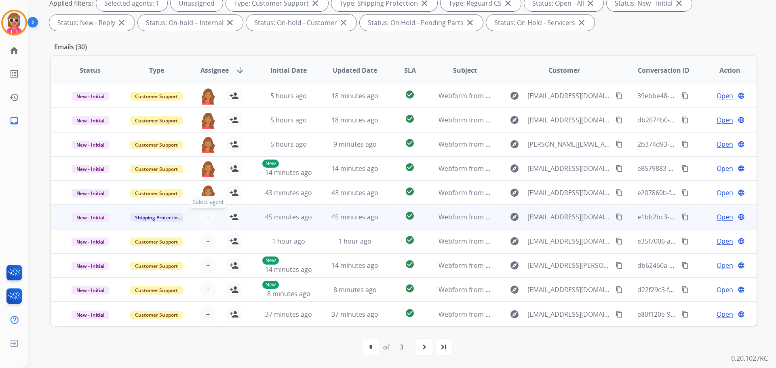
click at [207, 218] on span "+" at bounding box center [208, 217] width 4 height 10
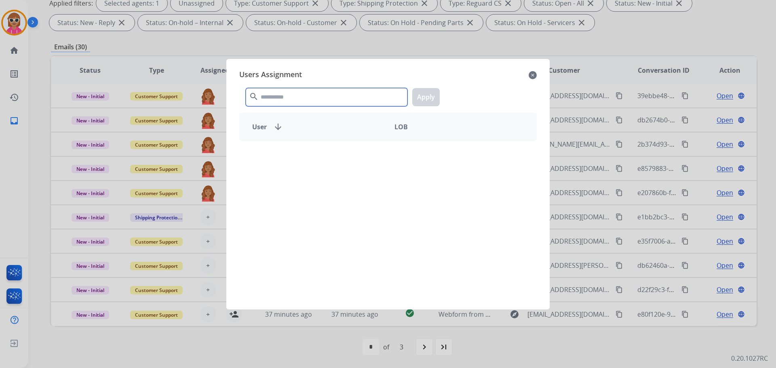
drag, startPoint x: 306, startPoint y: 97, endPoint x: 307, endPoint y: 101, distance: 4.2
click at [311, 97] on input "text" at bounding box center [327, 97] width 162 height 18
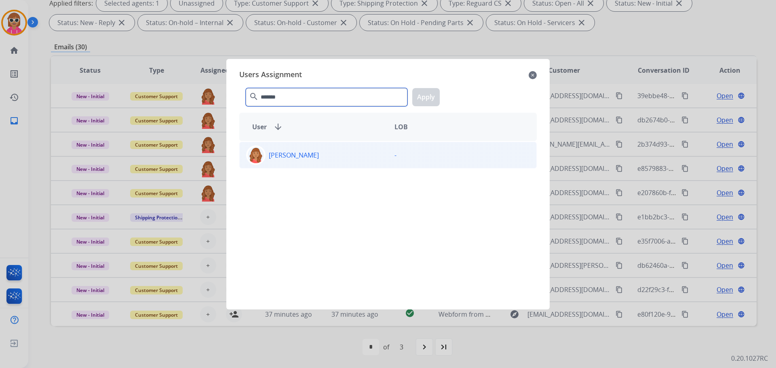
type input "*******"
drag, startPoint x: 347, startPoint y: 162, endPoint x: 407, endPoint y: 117, distance: 74.2
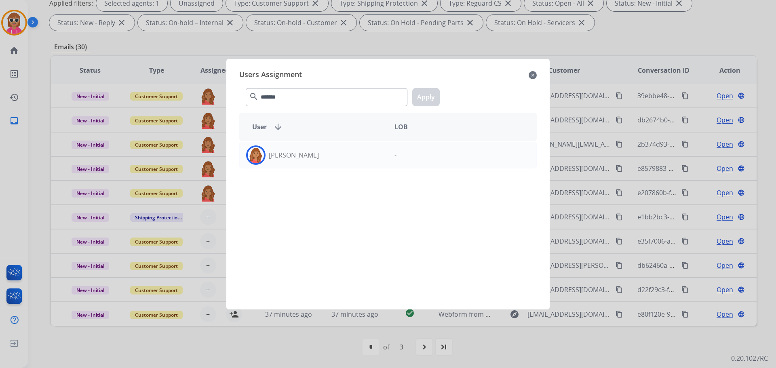
click at [347, 161] on div "[PERSON_NAME]" at bounding box center [314, 155] width 148 height 19
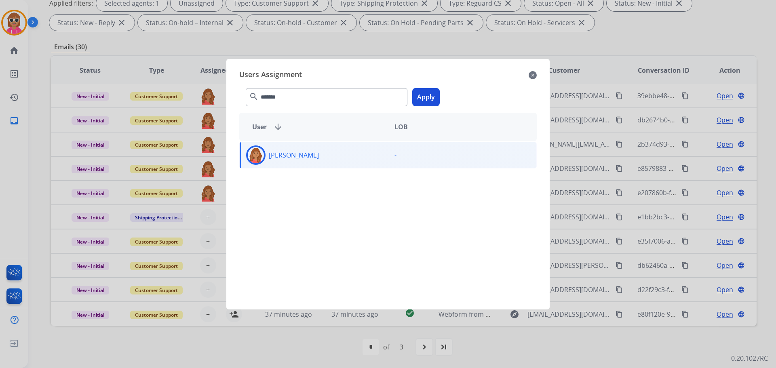
click at [428, 94] on button "Apply" at bounding box center [425, 97] width 27 height 18
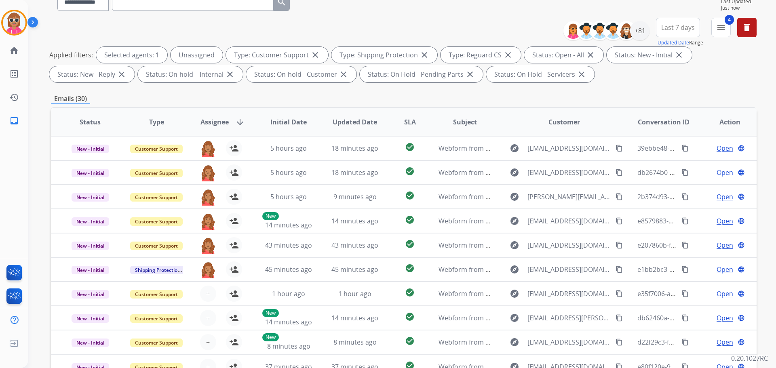
scroll to position [9, 0]
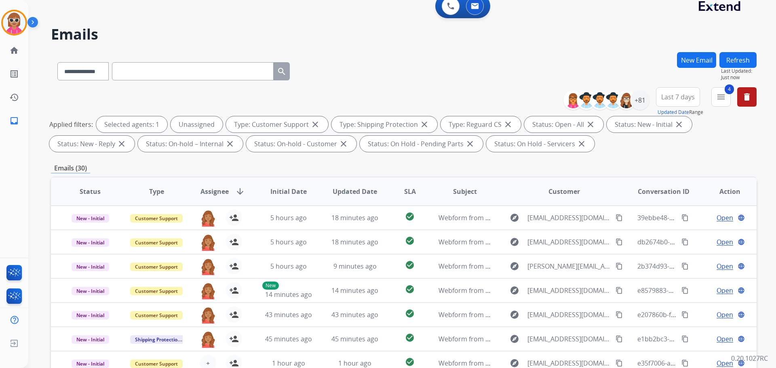
click at [746, 67] on button "Refresh" at bounding box center [738, 60] width 37 height 16
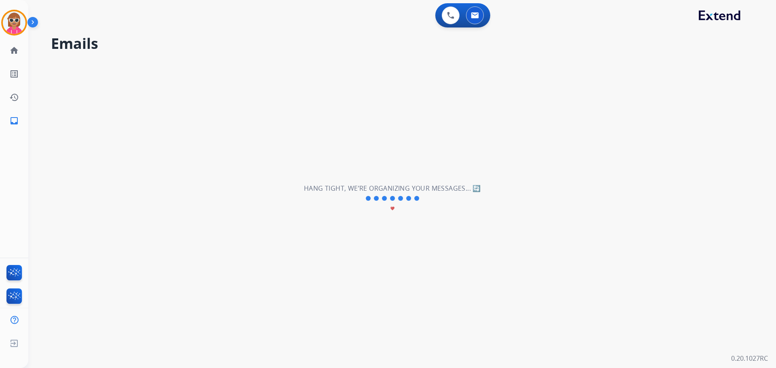
scroll to position [0, 0]
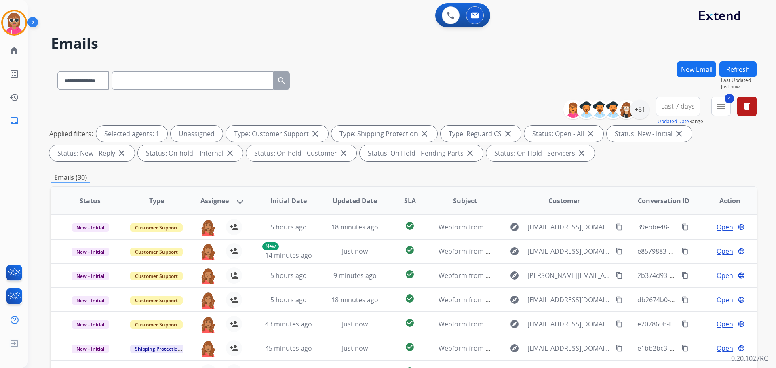
select select "**********"
click at [738, 64] on button "Refresh" at bounding box center [738, 69] width 37 height 16
click at [643, 108] on div "+81" at bounding box center [639, 109] width 19 height 19
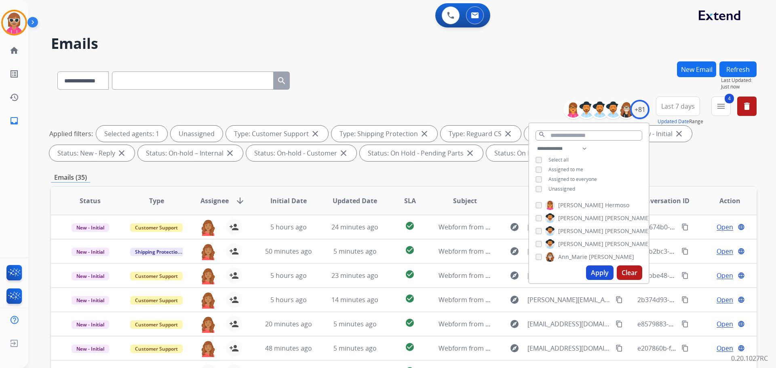
click at [573, 255] on span "Ann_Marie" at bounding box center [572, 257] width 29 height 8
click at [575, 252] on label "Ann_Marie Lopez" at bounding box center [590, 257] width 89 height 10
click at [596, 273] on button "Apply" at bounding box center [599, 273] width 27 height 15
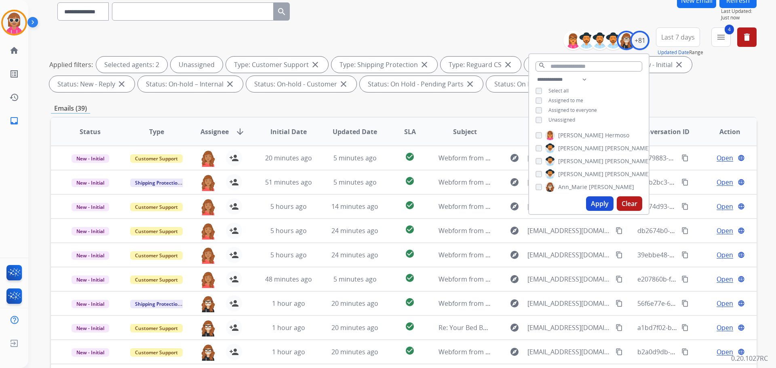
scroll to position [131, 0]
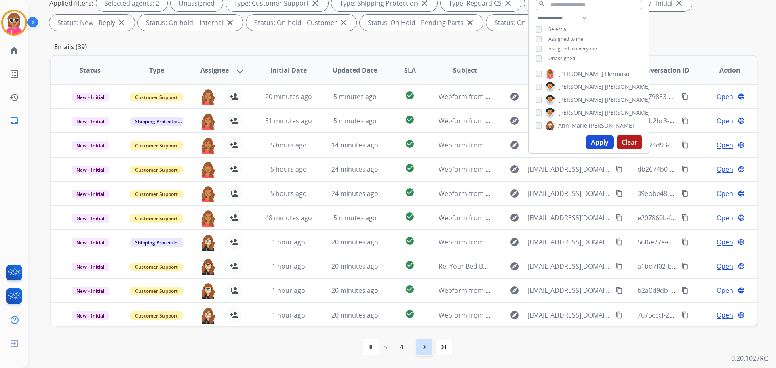
click at [417, 345] on div "navigate_next" at bounding box center [425, 347] width 18 height 18
select select "*"
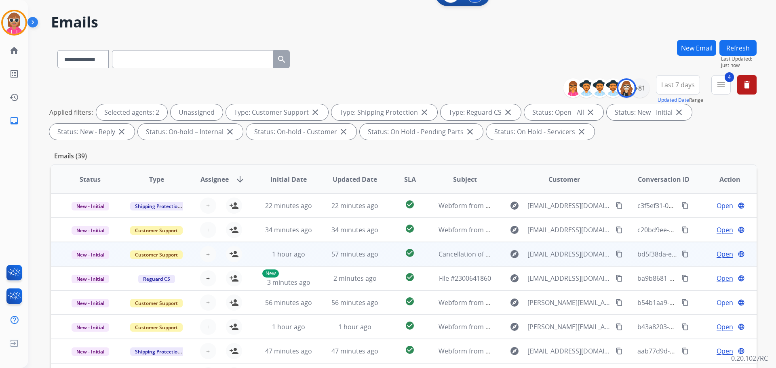
scroll to position [121, 0]
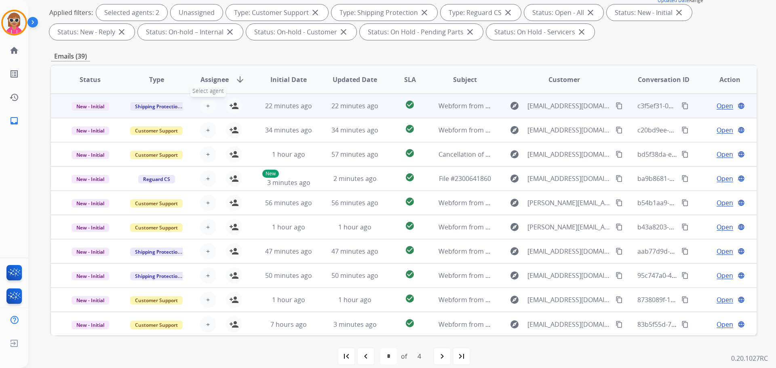
click at [206, 106] on span "+" at bounding box center [208, 106] width 4 height 10
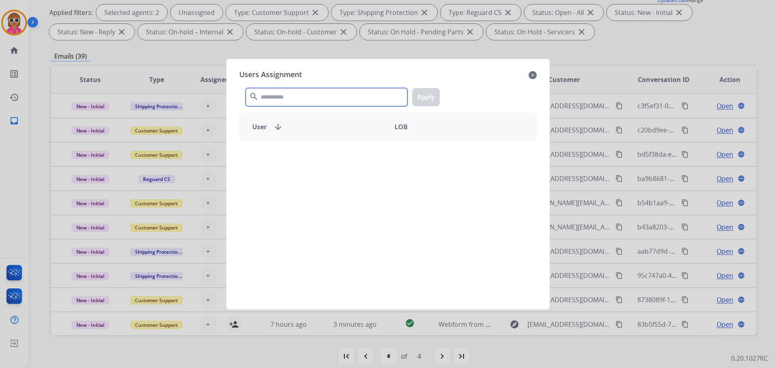
click at [269, 89] on input "text" at bounding box center [327, 97] width 162 height 18
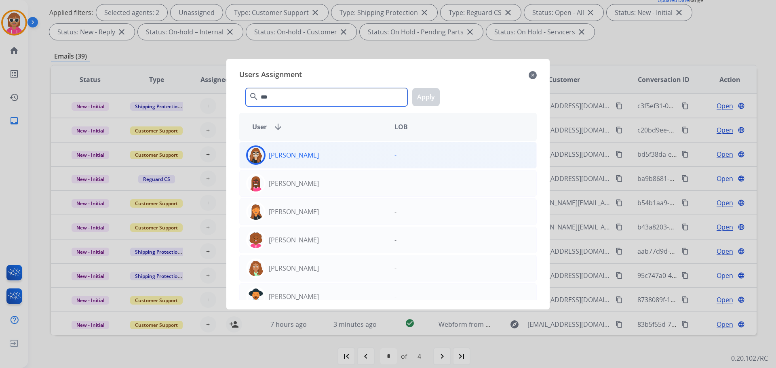
type input "***"
click at [283, 161] on div "[PERSON_NAME]" at bounding box center [314, 155] width 148 height 19
click at [426, 96] on button "Apply" at bounding box center [425, 97] width 27 height 18
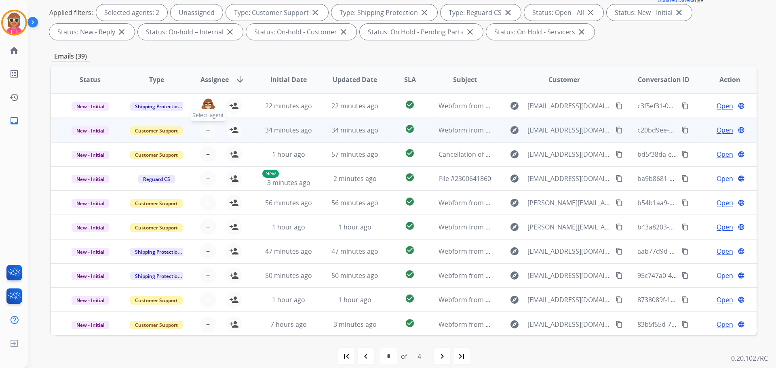
click at [210, 131] on button "+ Select agent" at bounding box center [208, 130] width 16 height 16
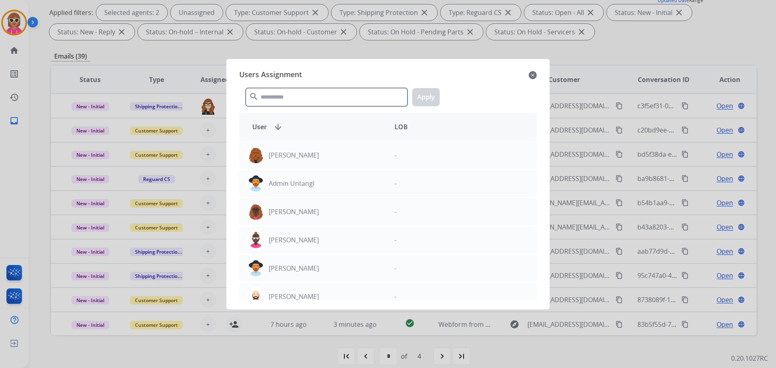
click at [296, 99] on input "text" at bounding box center [327, 97] width 162 height 18
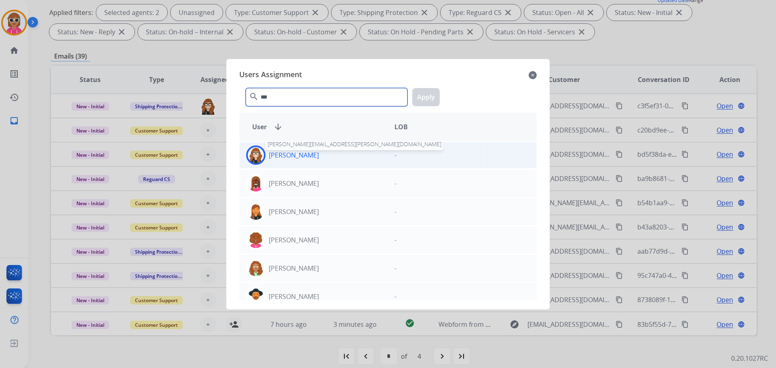
type input "***"
drag, startPoint x: 297, startPoint y: 152, endPoint x: 308, endPoint y: 151, distance: 11.0
click at [298, 152] on p "[PERSON_NAME]" at bounding box center [294, 155] width 50 height 10
click at [416, 97] on button "Apply" at bounding box center [425, 97] width 27 height 18
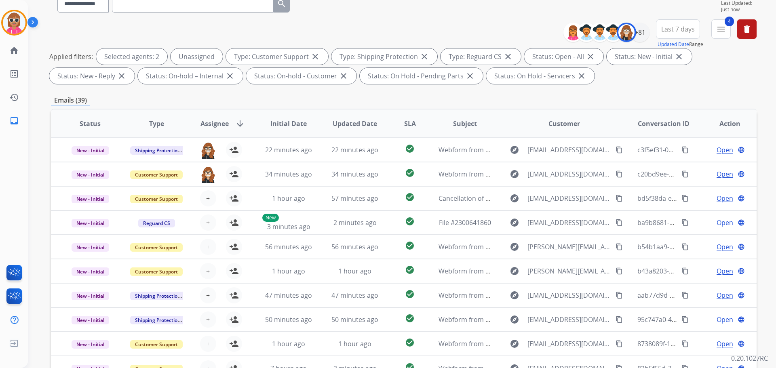
scroll to position [0, 0]
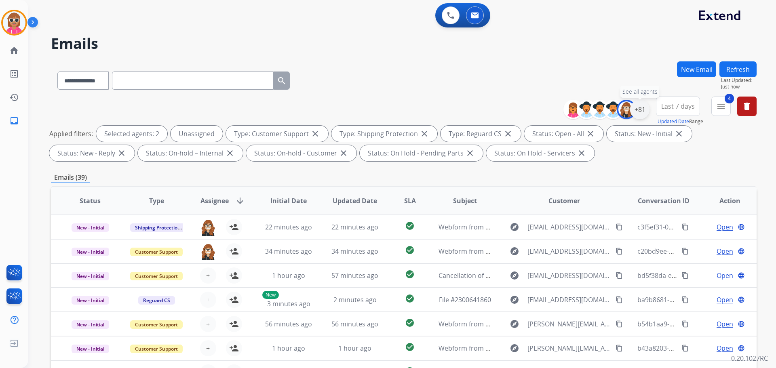
click at [642, 112] on div "+81" at bounding box center [639, 109] width 19 height 19
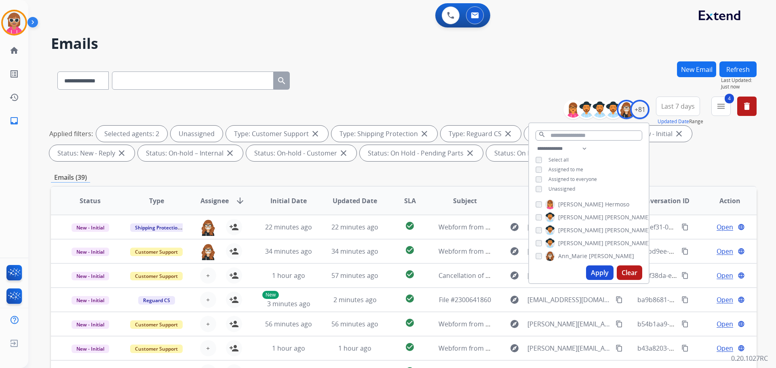
click at [571, 256] on span "Ann_Marie" at bounding box center [572, 256] width 29 height 8
click at [564, 191] on span "Unassigned" at bounding box center [562, 189] width 27 height 7
click at [575, 138] on input "text" at bounding box center [589, 136] width 107 height 10
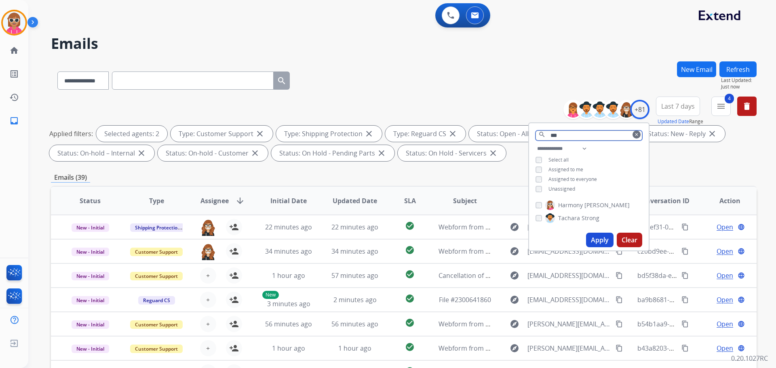
scroll to position [0, 0]
type input "***"
click at [579, 201] on span "Harmony" at bounding box center [570, 205] width 25 height 8
click at [592, 243] on button "Apply" at bounding box center [599, 240] width 27 height 15
select select "*"
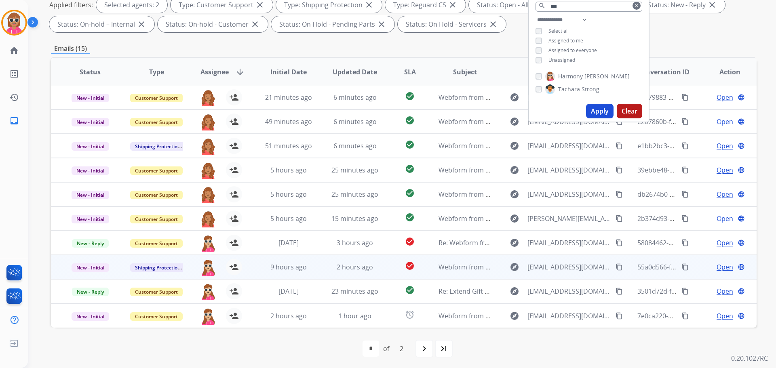
scroll to position [131, 0]
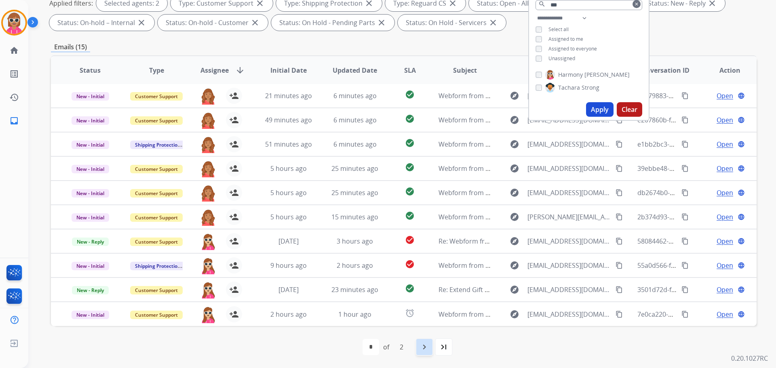
click at [423, 345] on mat-icon "navigate_next" at bounding box center [425, 348] width 10 height 10
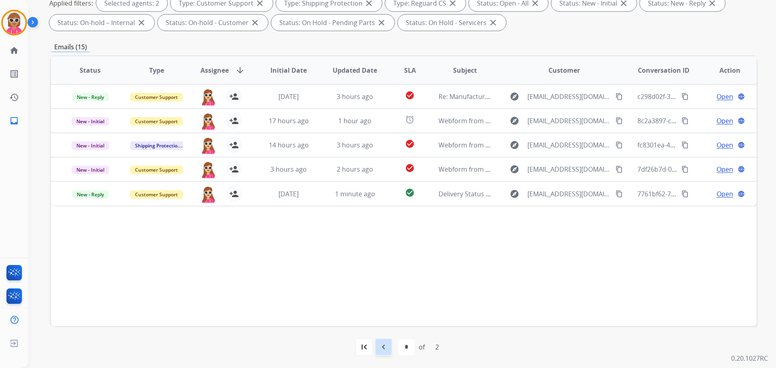
click at [385, 348] on mat-icon "navigate_before" at bounding box center [384, 348] width 10 height 10
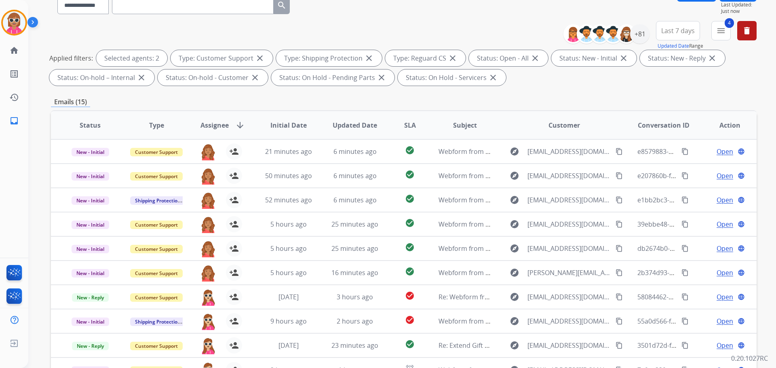
scroll to position [0, 0]
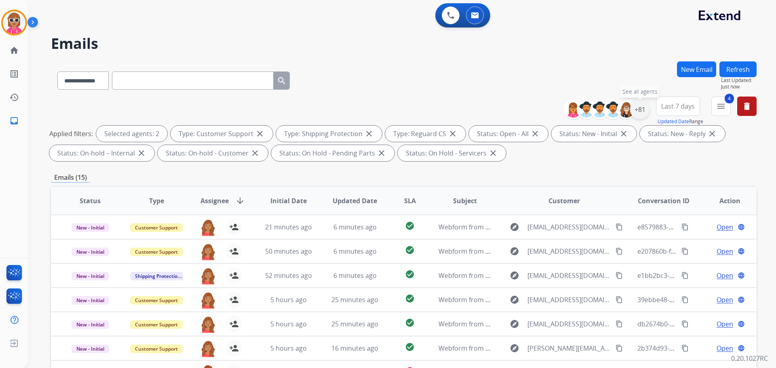
click at [642, 110] on div "+81" at bounding box center [639, 109] width 19 height 19
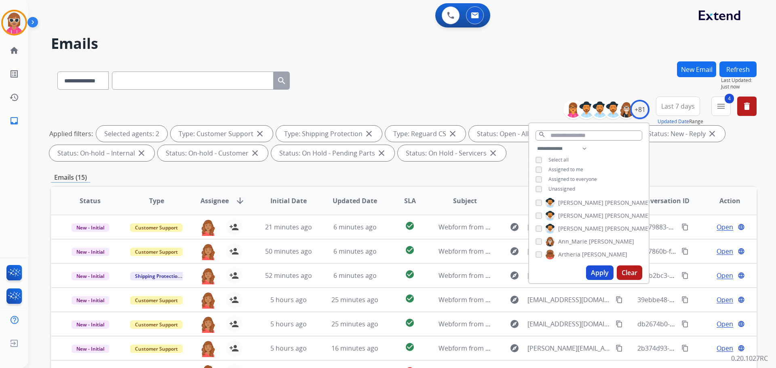
scroll to position [81, 0]
click at [747, 118] on div "**********" at bounding box center [663, 111] width 187 height 29
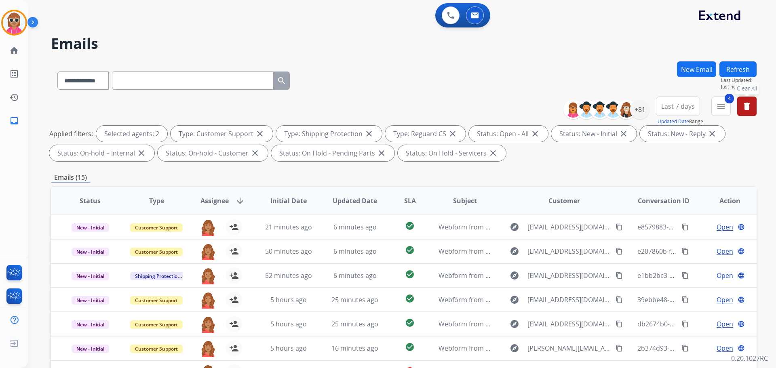
click at [747, 109] on mat-icon "delete" at bounding box center [747, 107] width 10 height 10
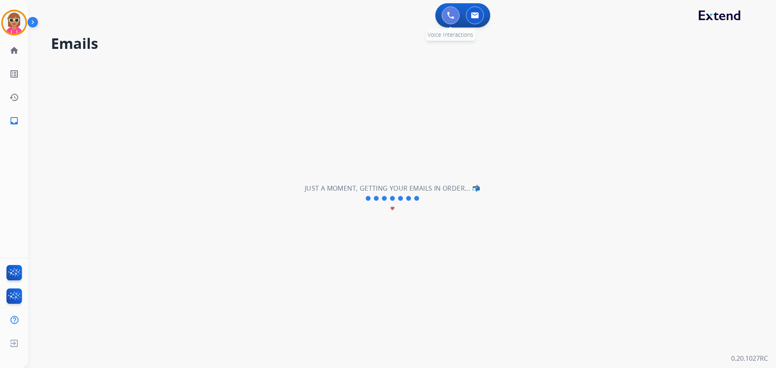
click at [447, 10] on button at bounding box center [451, 15] width 18 height 18
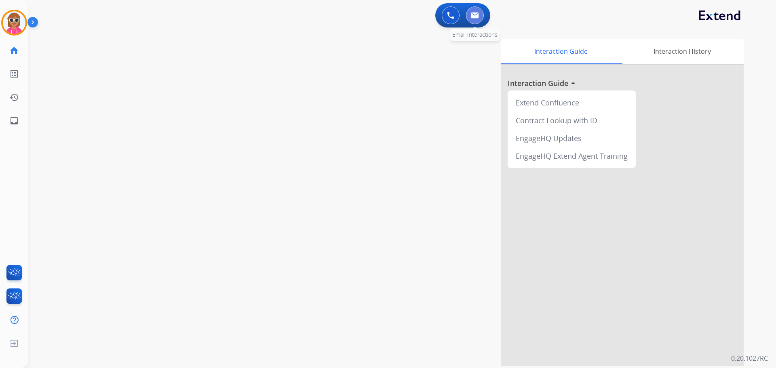
click at [478, 17] on button at bounding box center [475, 15] width 18 height 18
select select "**********"
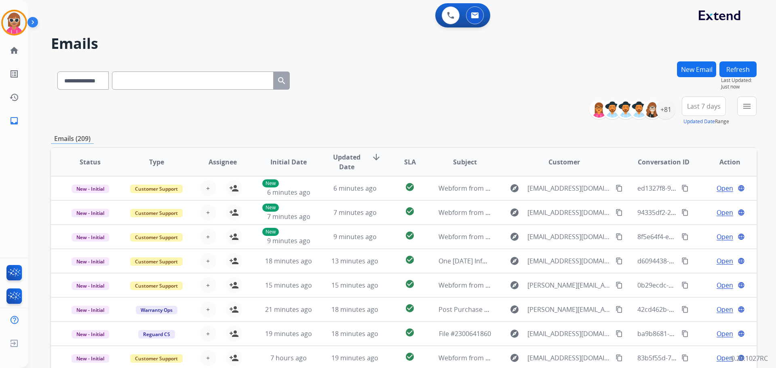
click at [753, 64] on button "Refresh" at bounding box center [738, 69] width 37 height 16
click at [317, 114] on div "**********" at bounding box center [404, 111] width 706 height 29
click at [668, 108] on div "+81" at bounding box center [665, 109] width 19 height 19
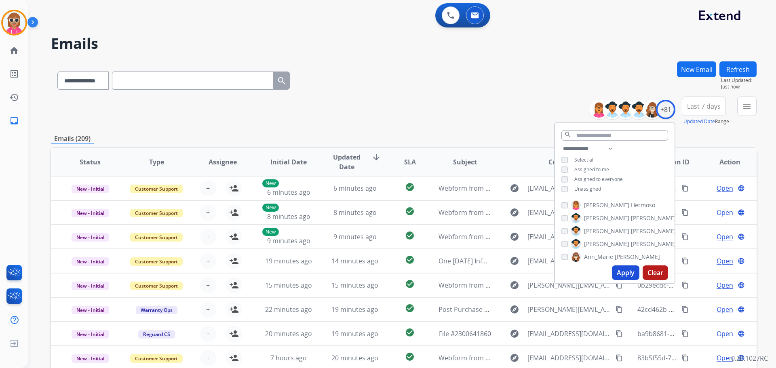
click at [598, 169] on span "Assigned to me" at bounding box center [592, 169] width 35 height 7
click at [592, 186] on span "Unassigned" at bounding box center [588, 189] width 27 height 7
click at [602, 253] on span "Ann_Marie" at bounding box center [598, 257] width 29 height 8
click at [626, 276] on button "Apply" at bounding box center [625, 273] width 27 height 15
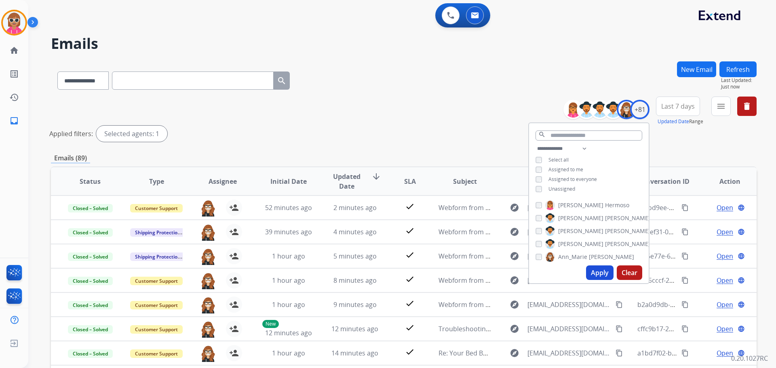
drag, startPoint x: 460, startPoint y: 101, endPoint x: 616, endPoint y: 140, distance: 160.6
click at [468, 102] on div "**********" at bounding box center [404, 121] width 706 height 49
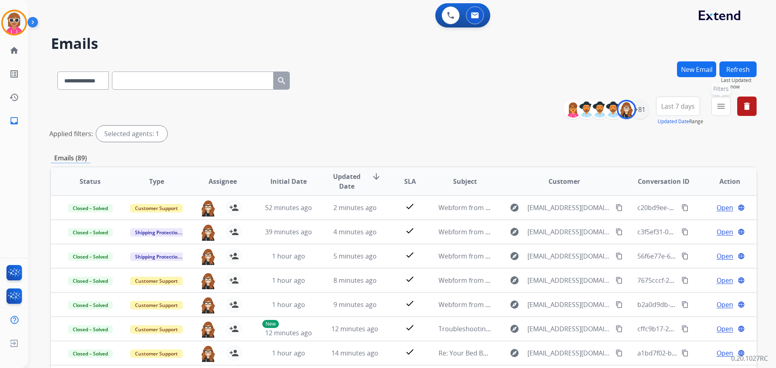
click at [720, 111] on mat-icon "menu" at bounding box center [722, 107] width 10 height 10
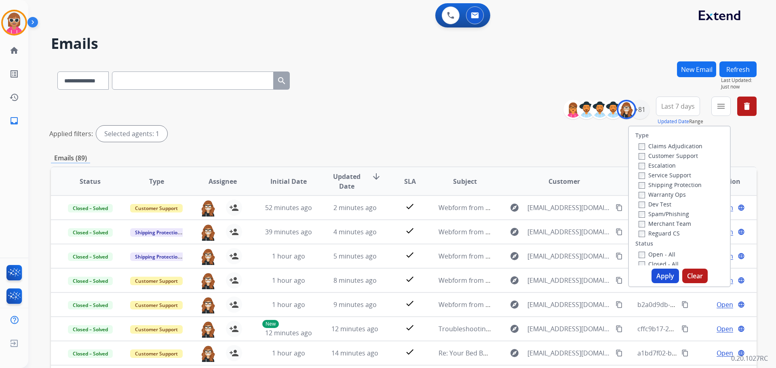
click at [661, 157] on label "Customer Support" at bounding box center [668, 156] width 59 height 8
drag, startPoint x: 666, startPoint y: 183, endPoint x: 667, endPoint y: 204, distance: 20.7
click at [666, 184] on label "Shipping Protection" at bounding box center [670, 185] width 63 height 8
click at [671, 236] on label "Reguard CS" at bounding box center [659, 234] width 41 height 8
click at [660, 253] on label "Open - All" at bounding box center [657, 255] width 37 height 8
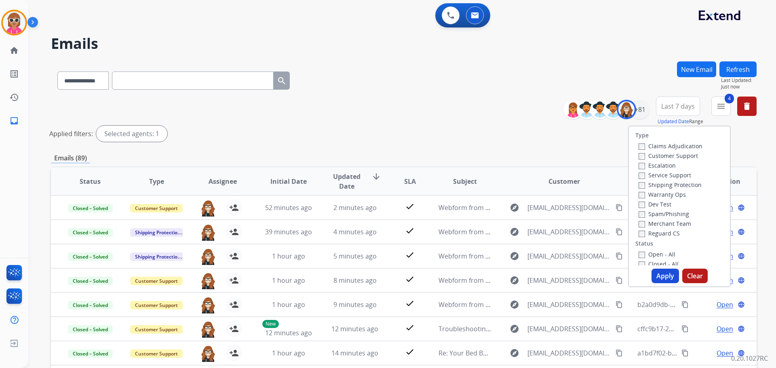
click at [660, 272] on button "Apply" at bounding box center [665, 276] width 27 height 15
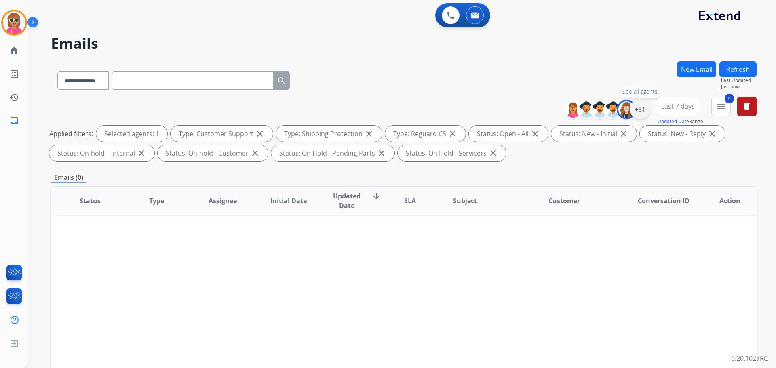
click at [642, 114] on div "+81" at bounding box center [639, 109] width 19 height 19
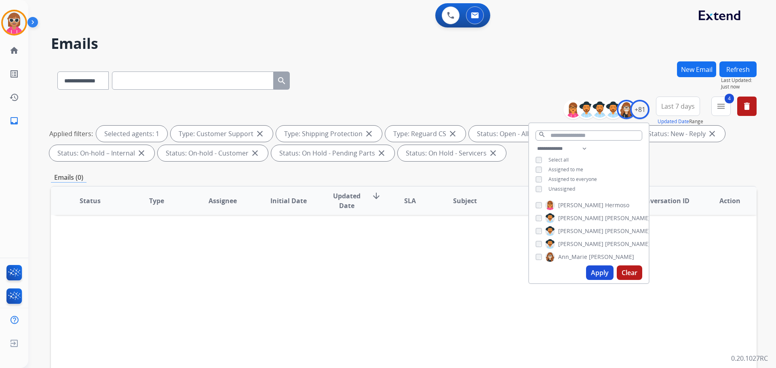
click at [568, 256] on span "Ann_Marie" at bounding box center [572, 257] width 29 height 8
drag, startPoint x: 569, startPoint y: 188, endPoint x: 580, endPoint y: 224, distance: 38.0
click at [568, 188] on span "Unassigned" at bounding box center [562, 189] width 27 height 7
click at [598, 275] on button "Apply" at bounding box center [599, 273] width 27 height 15
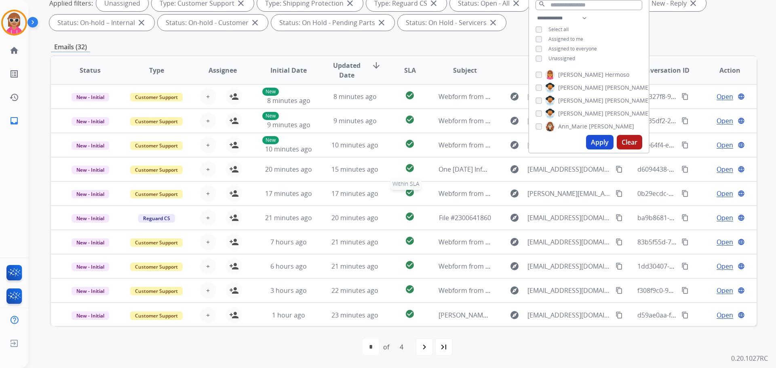
scroll to position [1, 0]
click at [451, 350] on div "last_page" at bounding box center [444, 347] width 18 height 18
select select "*"
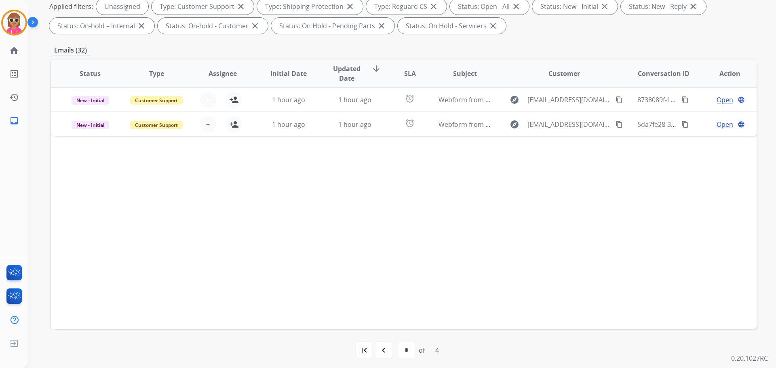
scroll to position [131, 0]
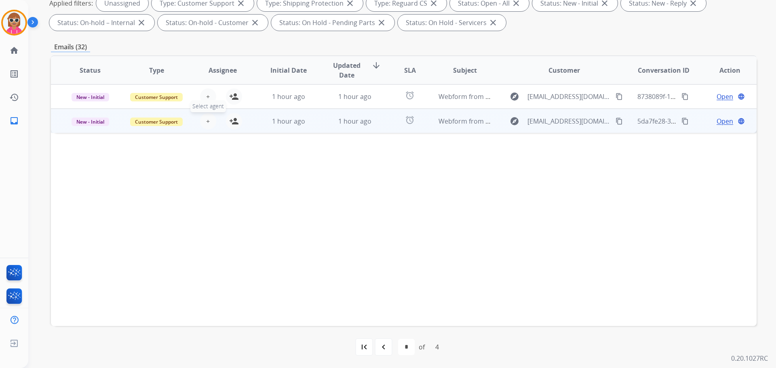
click at [206, 118] on span "+" at bounding box center [208, 121] width 4 height 10
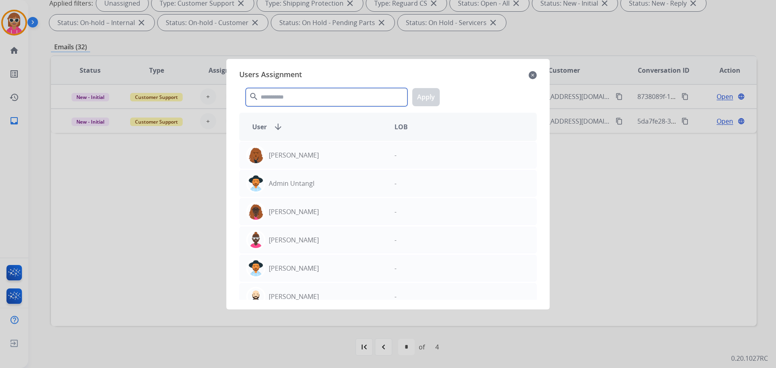
click at [279, 91] on input "text" at bounding box center [327, 97] width 162 height 18
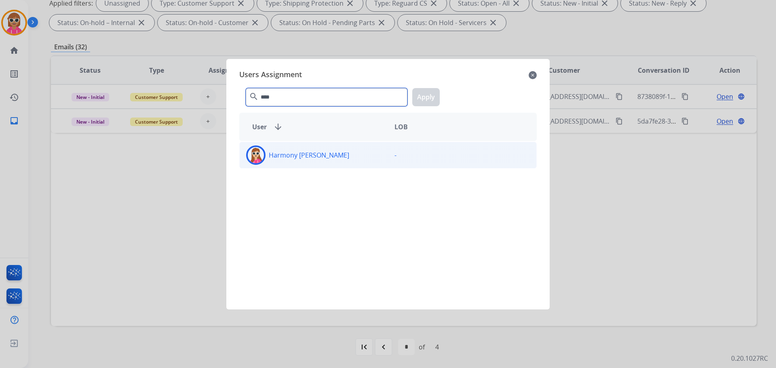
type input "****"
click at [324, 156] on div "Harmony [PERSON_NAME]" at bounding box center [314, 155] width 148 height 19
click at [428, 97] on button "Apply" at bounding box center [425, 97] width 27 height 18
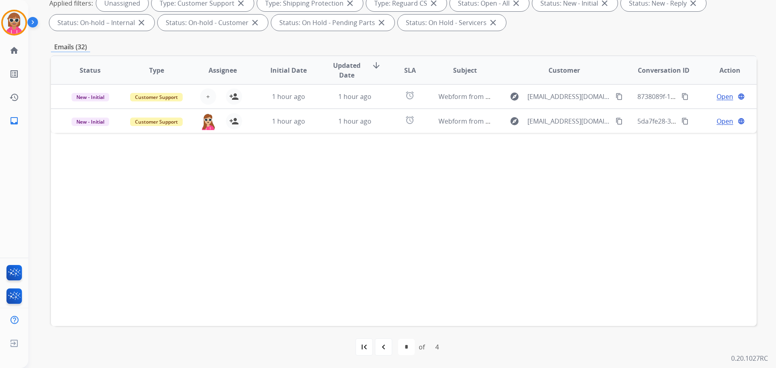
click at [325, 241] on div "Status Type Assignee Initial Date Updated Date arrow_downward SLA Subject Custo…" at bounding box center [404, 190] width 706 height 271
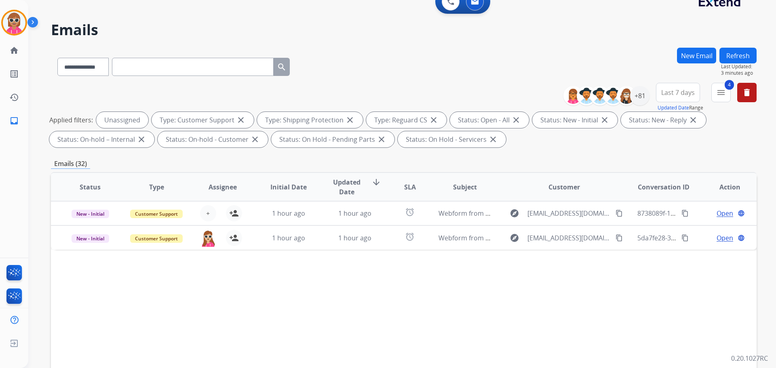
scroll to position [0, 0]
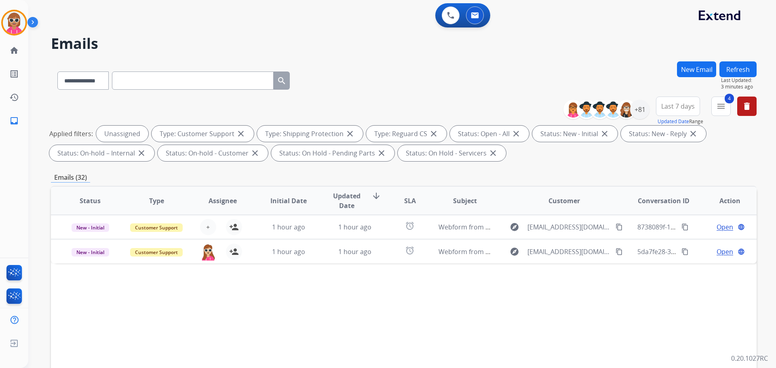
click at [736, 75] on button "Refresh" at bounding box center [738, 69] width 37 height 16
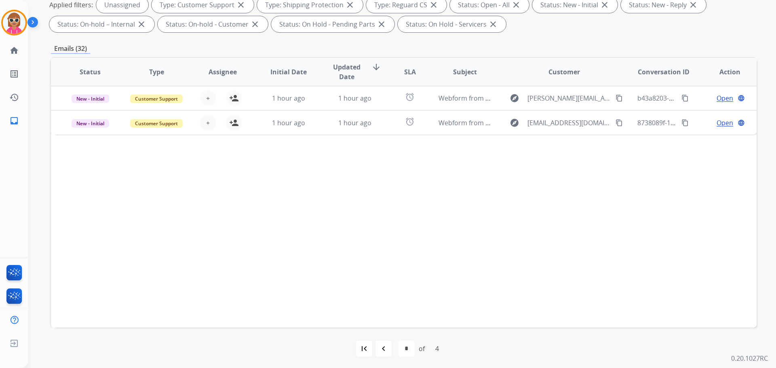
scroll to position [131, 0]
click at [380, 348] on mat-icon "navigate_before" at bounding box center [384, 348] width 10 height 10
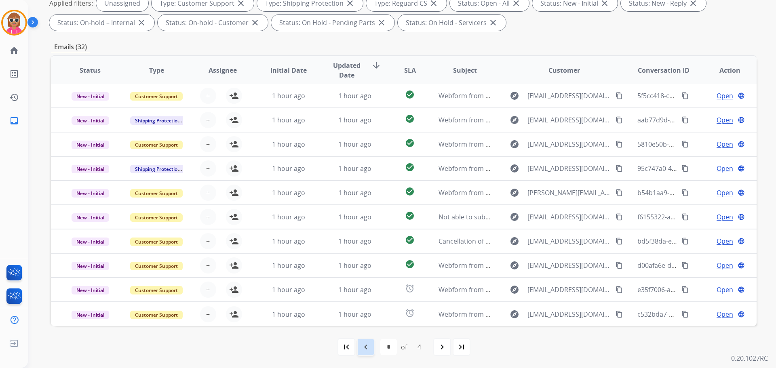
click at [366, 343] on mat-icon "navigate_before" at bounding box center [366, 348] width 10 height 10
click at [366, 350] on mat-icon "navigate_before" at bounding box center [366, 348] width 10 height 10
select select "*"
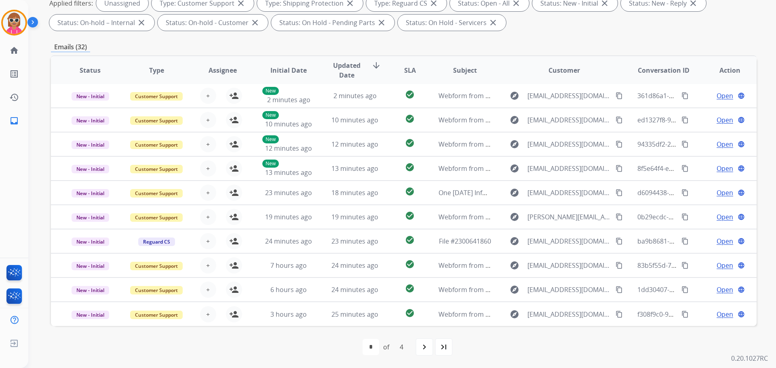
click at [305, 354] on div "first_page navigate_before * * * * of 4 navigate_next last_page" at bounding box center [404, 347] width 706 height 16
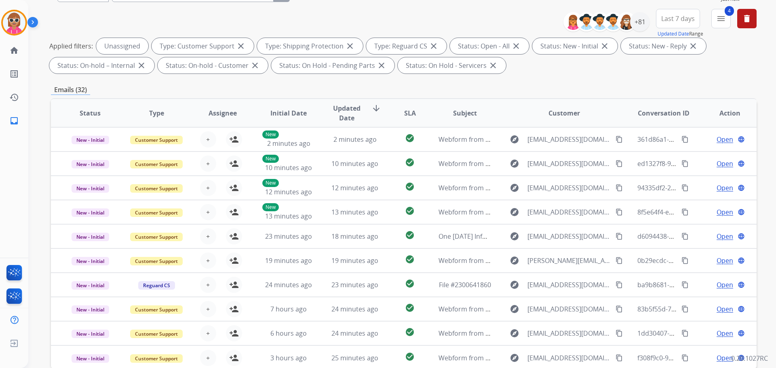
scroll to position [9, 0]
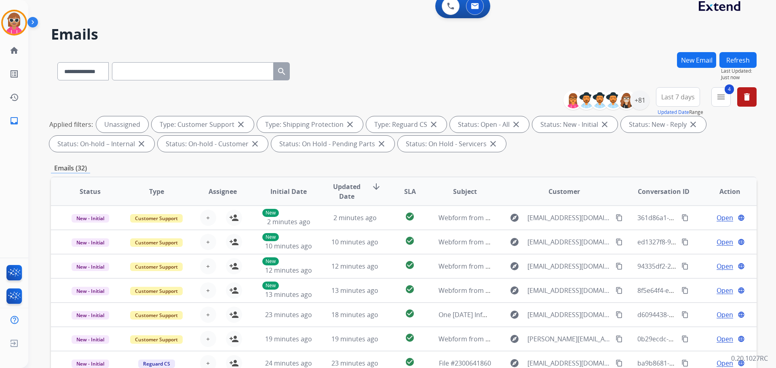
click at [736, 58] on button "Refresh" at bounding box center [738, 60] width 37 height 16
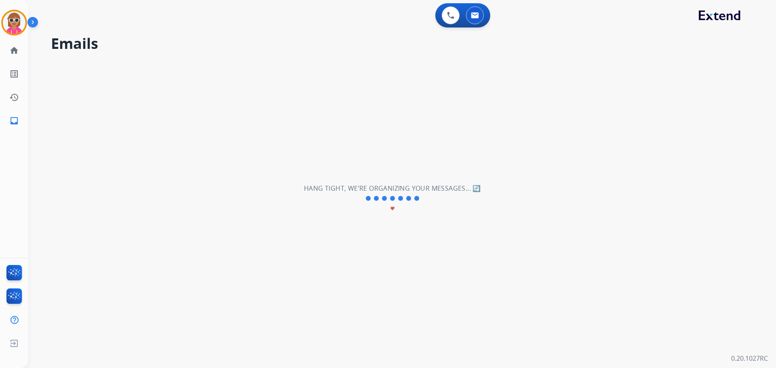
scroll to position [0, 0]
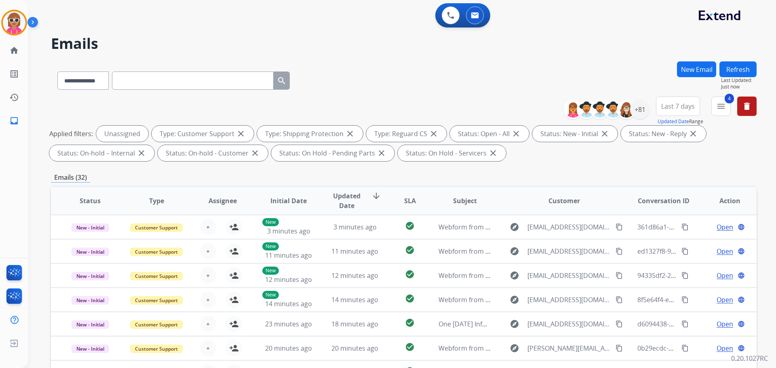
click at [393, 81] on div "**********" at bounding box center [404, 78] width 706 height 35
click at [733, 65] on button "Refresh" at bounding box center [738, 69] width 37 height 16
click at [732, 72] on button "Refresh" at bounding box center [738, 69] width 37 height 16
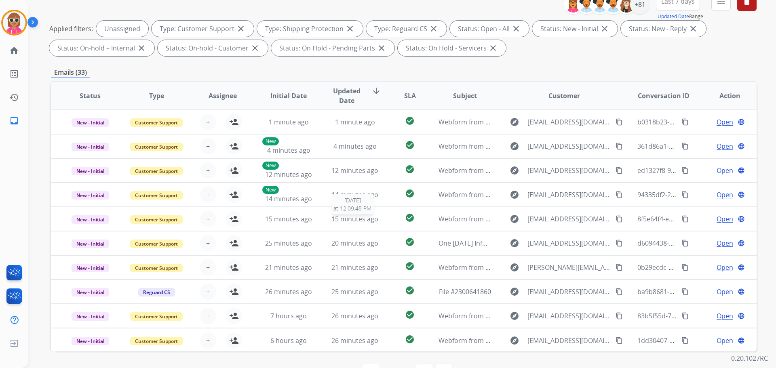
scroll to position [9, 0]
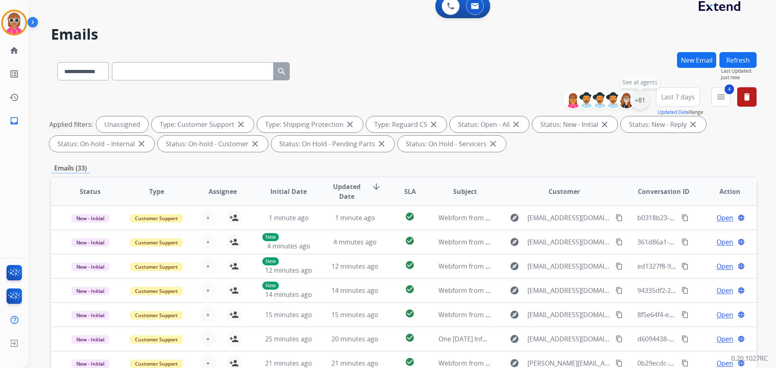
drag, startPoint x: 640, startPoint y: 98, endPoint x: 645, endPoint y: 97, distance: 5.3
click at [645, 97] on div "+81" at bounding box center [639, 100] width 19 height 19
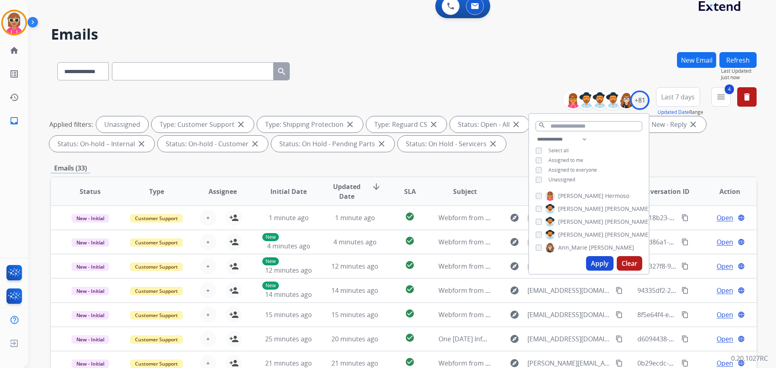
click at [567, 180] on span "Unassigned" at bounding box center [562, 179] width 27 height 7
click at [584, 129] on input "text" at bounding box center [589, 126] width 107 height 10
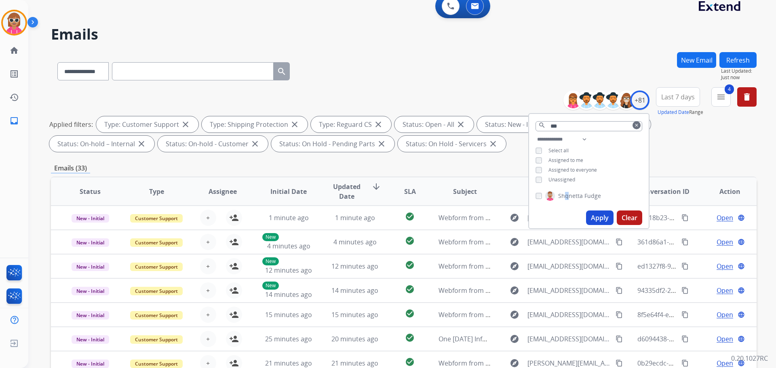
click at [567, 192] on span "Shqnetta" at bounding box center [570, 196] width 25 height 8
click at [585, 196] on span "Fudge" at bounding box center [593, 196] width 17 height 8
click at [593, 216] on button "Apply" at bounding box center [599, 218] width 27 height 15
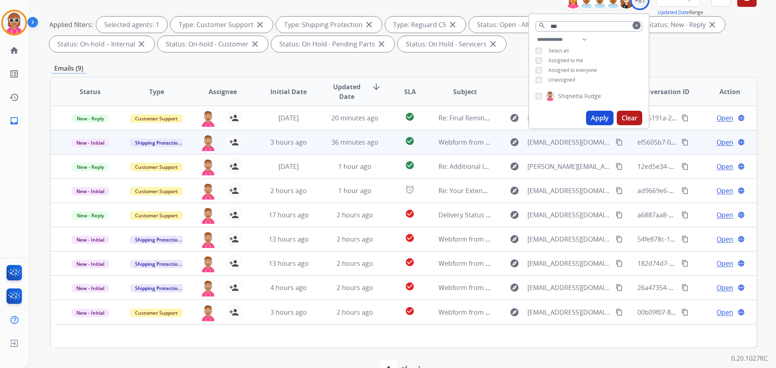
scroll to position [131, 0]
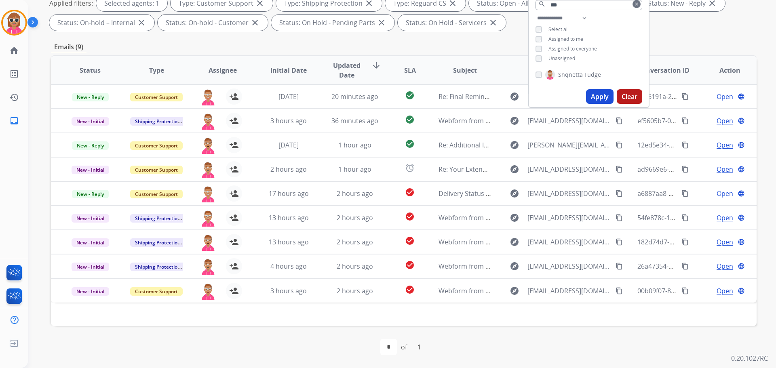
drag, startPoint x: 487, startPoint y: 332, endPoint x: 487, endPoint y: 324, distance: 7.7
click at [488, 331] on div "first_page navigate_before * of 1 navigate_next last_page" at bounding box center [404, 347] width 706 height 42
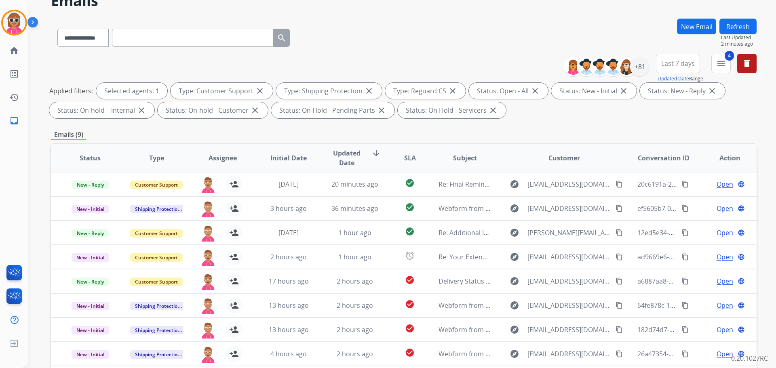
scroll to position [0, 0]
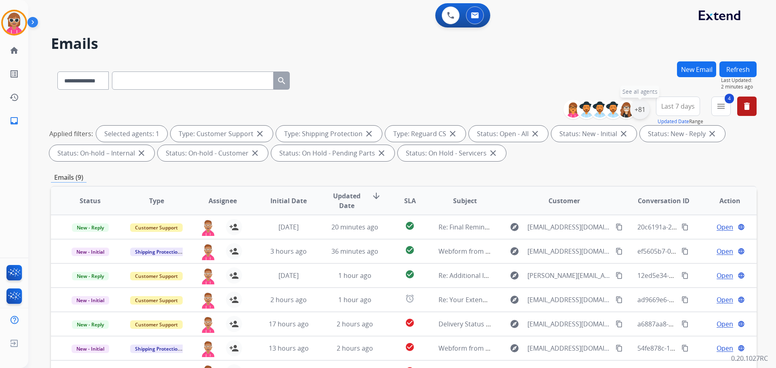
drag, startPoint x: 645, startPoint y: 108, endPoint x: 644, endPoint y: 114, distance: 6.2
click at [645, 108] on div "+81" at bounding box center [639, 109] width 19 height 19
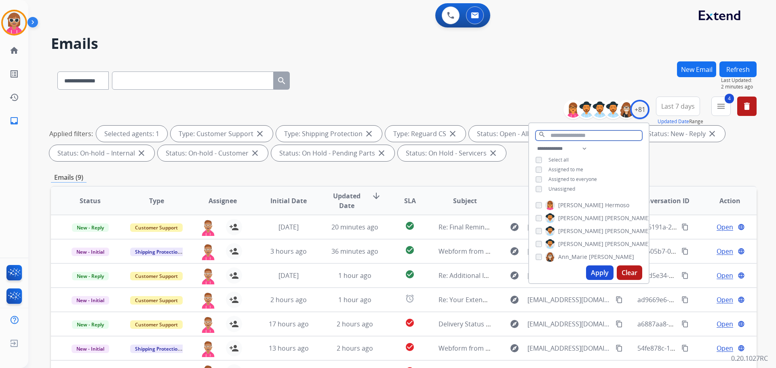
click at [575, 137] on input "text" at bounding box center [589, 136] width 107 height 10
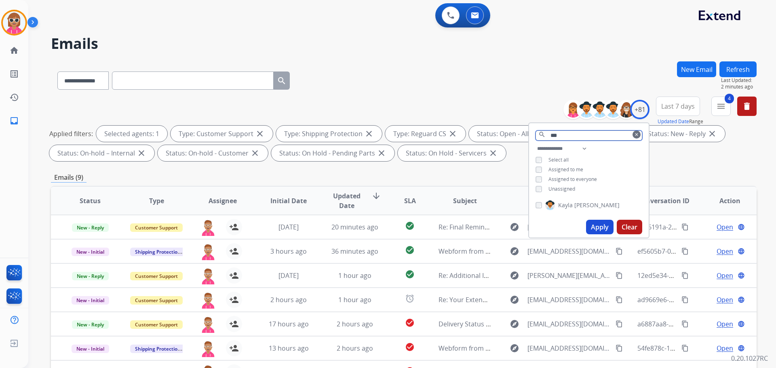
type input "***"
click at [566, 201] on label "[PERSON_NAME]" at bounding box center [583, 206] width 74 height 10
click at [601, 222] on button "Apply" at bounding box center [599, 227] width 27 height 15
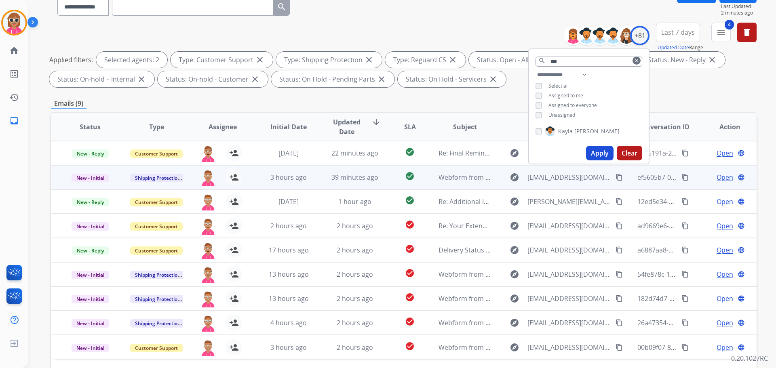
scroll to position [131, 0]
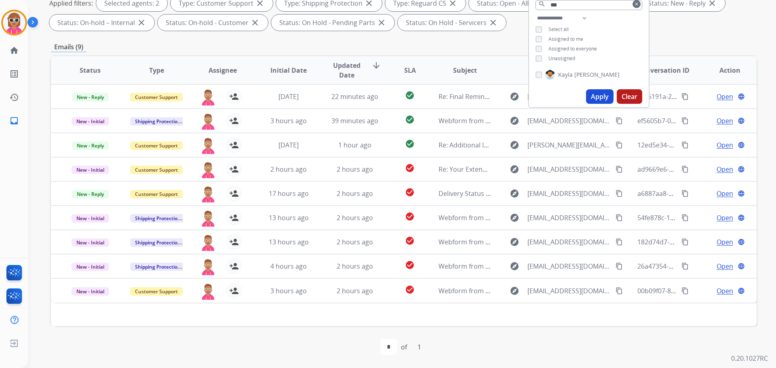
drag, startPoint x: 573, startPoint y: 74, endPoint x: 565, endPoint y: 74, distance: 7.7
click at [568, 74] on label "[PERSON_NAME]" at bounding box center [583, 75] width 74 height 10
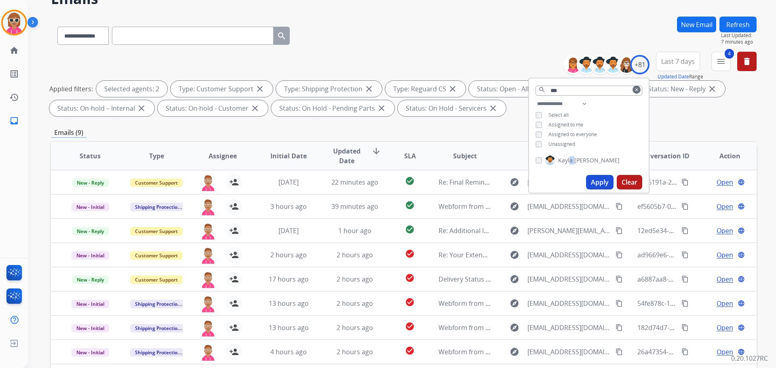
scroll to position [0, 0]
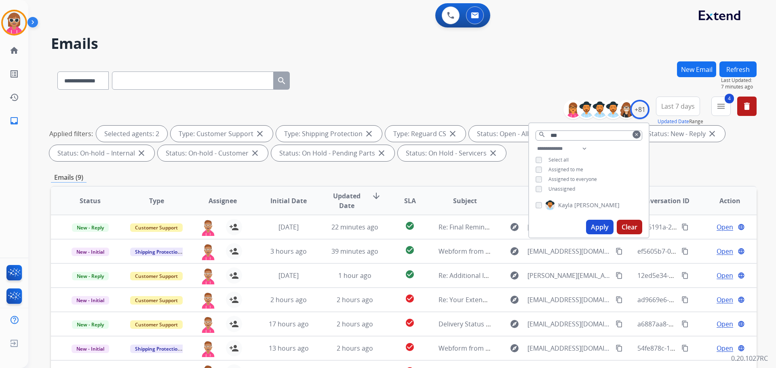
drag, startPoint x: 563, startPoint y: 205, endPoint x: 605, endPoint y: 182, distance: 48.3
click at [565, 204] on span "Kayla" at bounding box center [565, 205] width 15 height 8
click at [734, 77] on span "Last Updated:" at bounding box center [739, 80] width 36 height 6
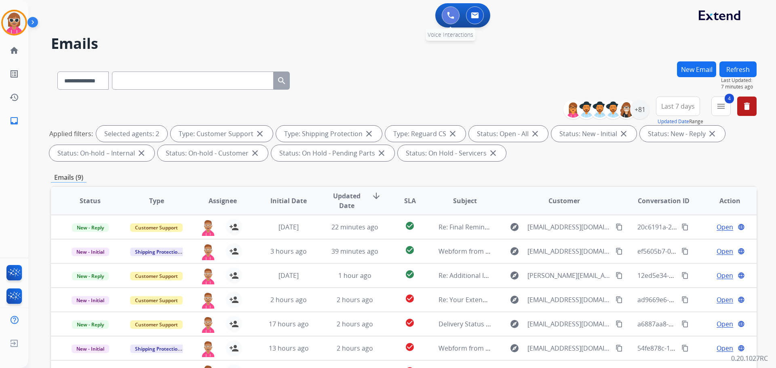
click at [444, 14] on button at bounding box center [451, 15] width 18 height 18
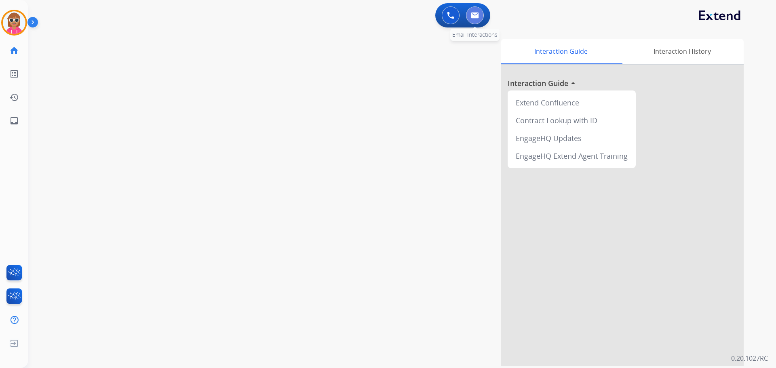
click at [476, 19] on button at bounding box center [475, 15] width 18 height 18
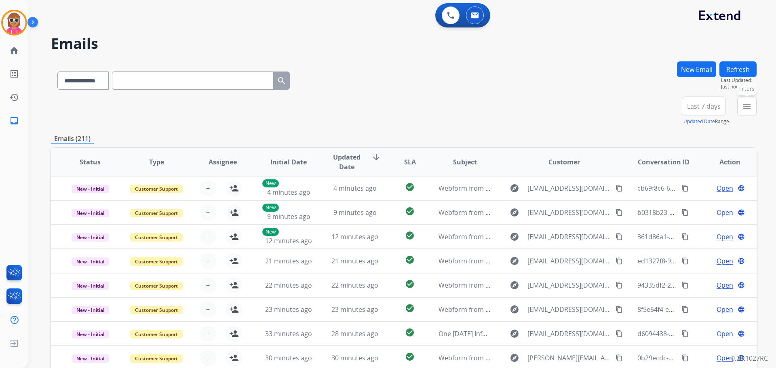
click at [751, 108] on mat-icon "menu" at bounding box center [747, 107] width 10 height 10
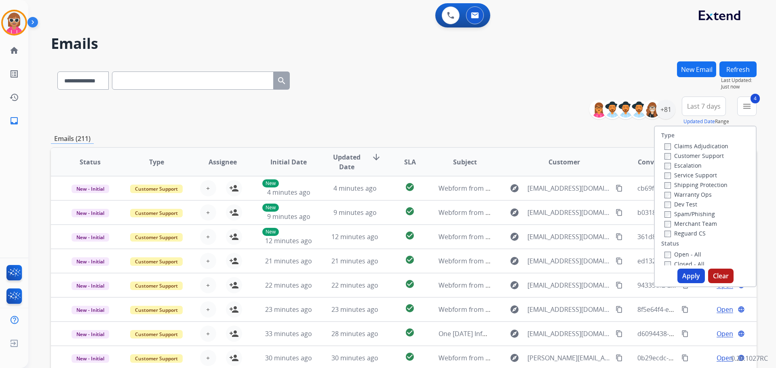
click at [679, 272] on button "Apply" at bounding box center [691, 276] width 27 height 15
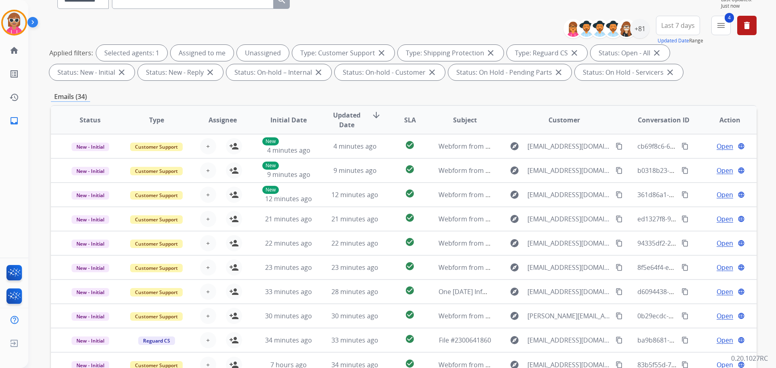
scroll to position [1, 0]
click at [641, 30] on div "+81" at bounding box center [639, 28] width 19 height 19
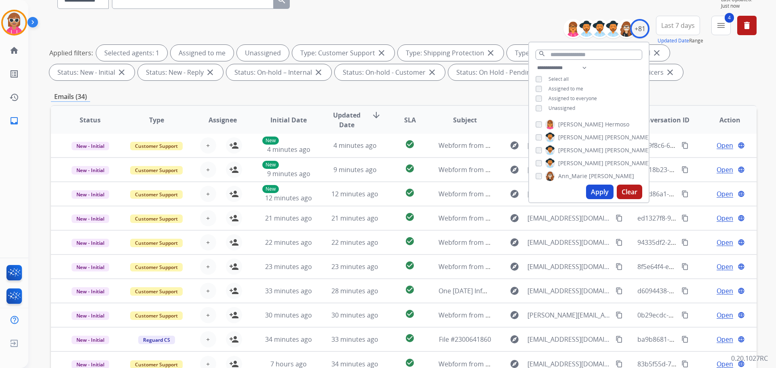
click at [554, 90] on span "Assigned to me" at bounding box center [566, 88] width 35 height 7
click at [599, 192] on button "Apply" at bounding box center [599, 192] width 27 height 15
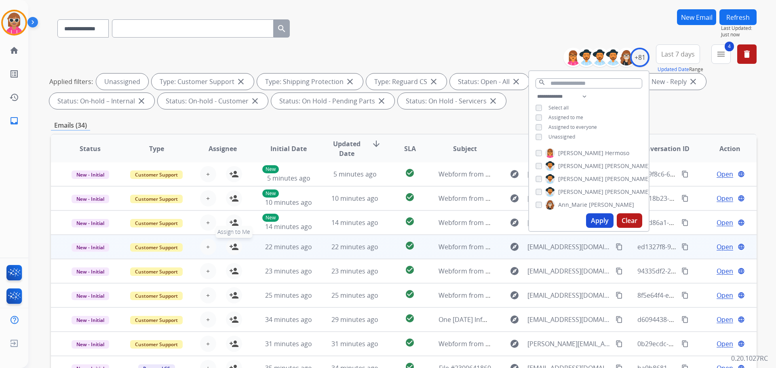
scroll to position [131, 0]
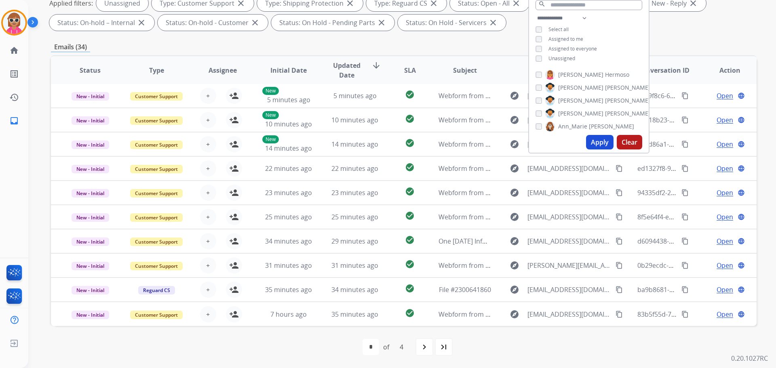
click at [515, 345] on div "first_page navigate_before * * * * of 4 navigate_next last_page" at bounding box center [404, 347] width 706 height 16
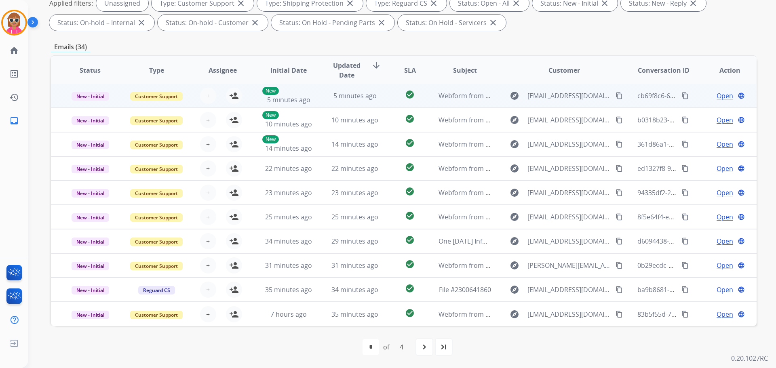
click at [436, 87] on td "Webform from Misscami71@yahoo.com on 09/14/2025" at bounding box center [459, 96] width 66 height 24
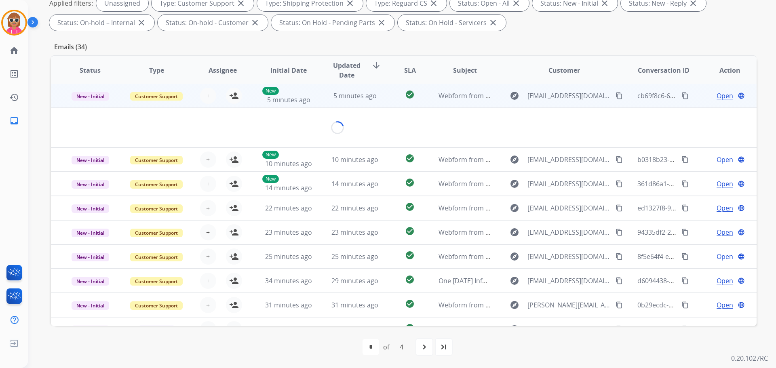
scroll to position [0, 0]
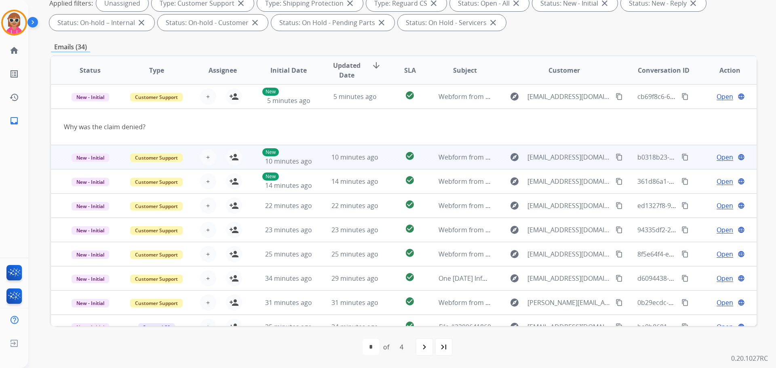
click at [433, 159] on td "Webform from Misscami71@yahoo.com on 09/14/2025" at bounding box center [459, 157] width 66 height 24
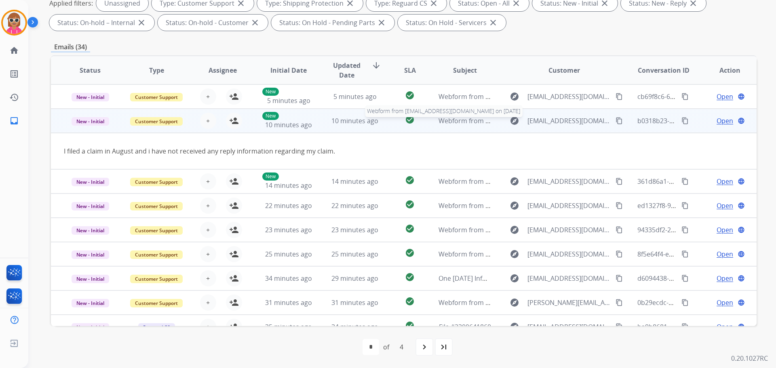
click at [439, 118] on span "Webform from Misscami71@yahoo.com on 09/14/2025" at bounding box center [530, 120] width 183 height 9
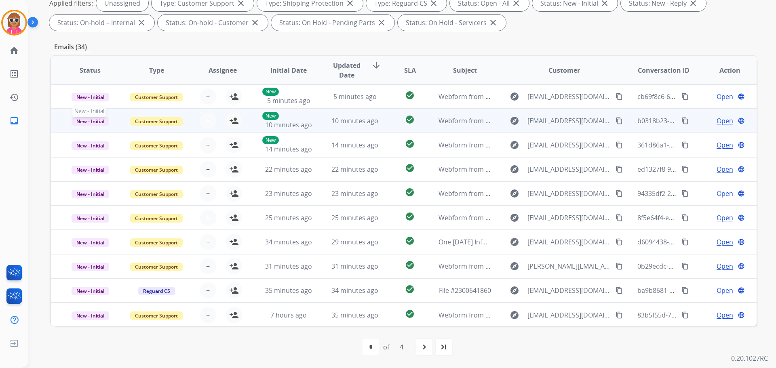
click at [95, 119] on span "New - Initial" at bounding box center [91, 121] width 38 height 8
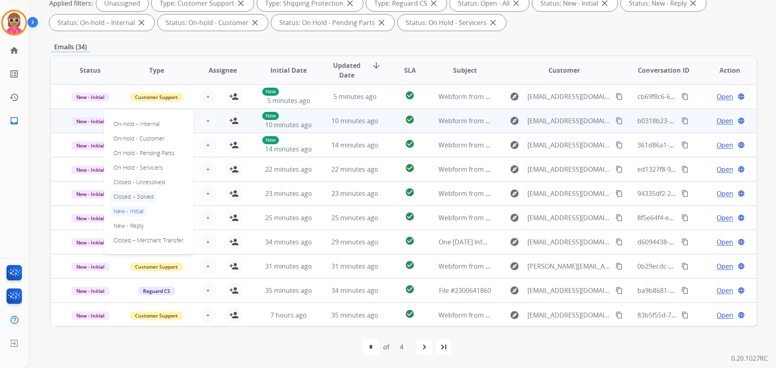
click at [137, 195] on p "Closed – Solved" at bounding box center [133, 196] width 47 height 11
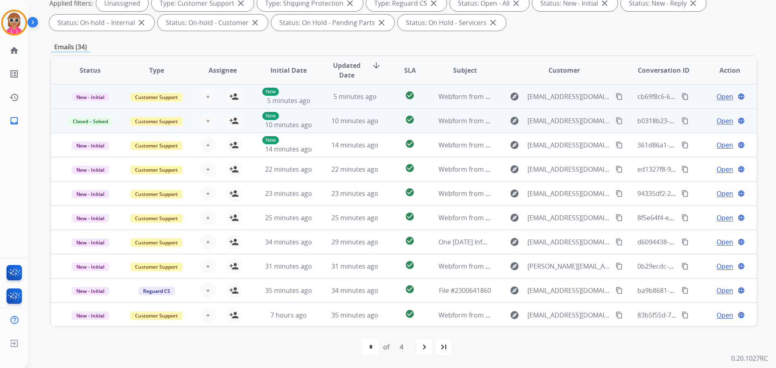
click at [682, 95] on mat-icon "content_copy" at bounding box center [685, 96] width 7 height 7
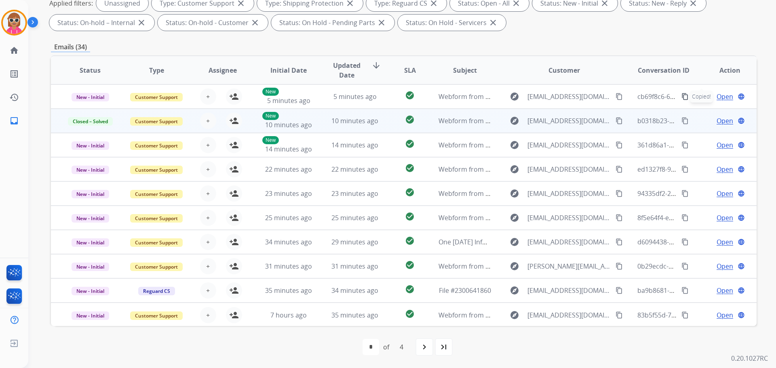
click at [717, 121] on span "Open" at bounding box center [725, 121] width 17 height 10
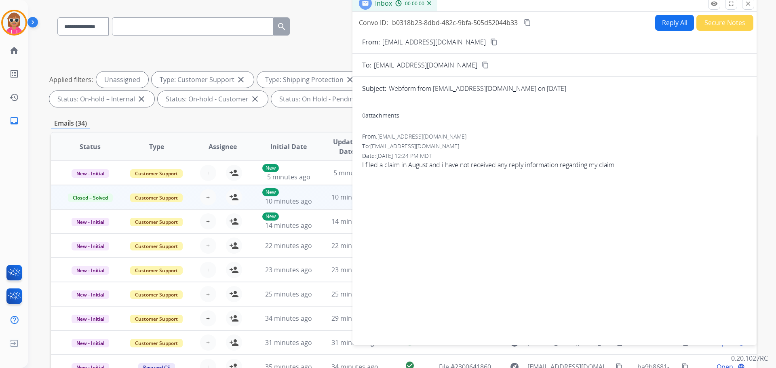
scroll to position [9, 0]
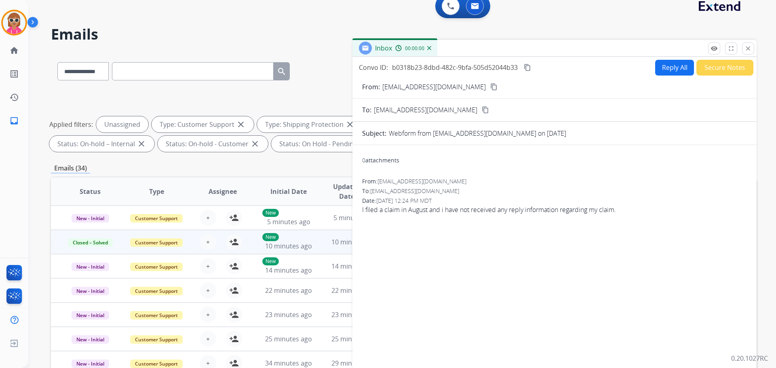
click at [708, 70] on button "Secure Notes" at bounding box center [725, 68] width 57 height 16
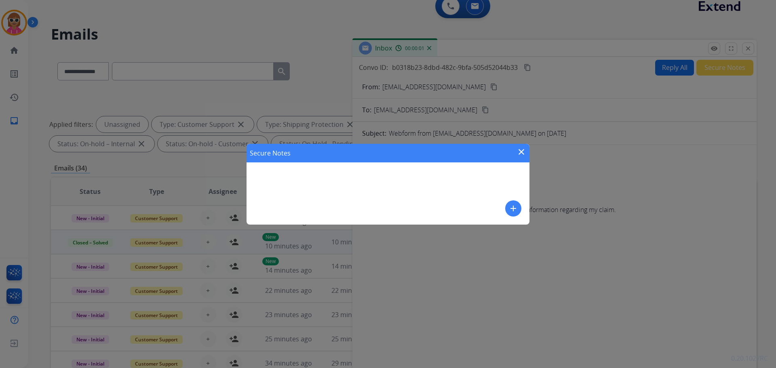
click at [516, 211] on button "add" at bounding box center [514, 209] width 16 height 16
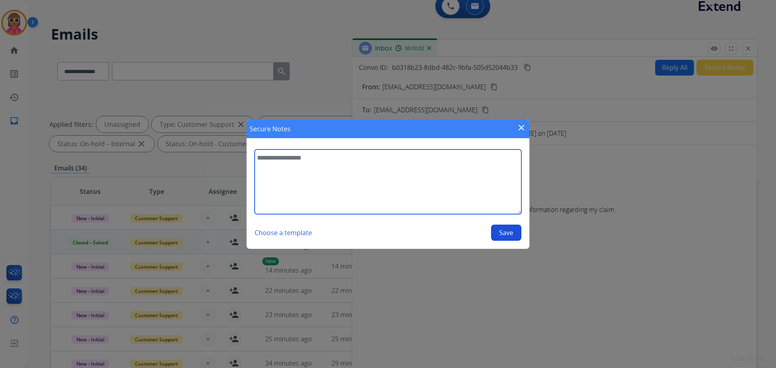
drag, startPoint x: 516, startPoint y: 211, endPoint x: 429, endPoint y: 197, distance: 87.2
click at [436, 194] on textarea at bounding box center [388, 182] width 267 height 65
paste textarea "**********"
type textarea "**********"
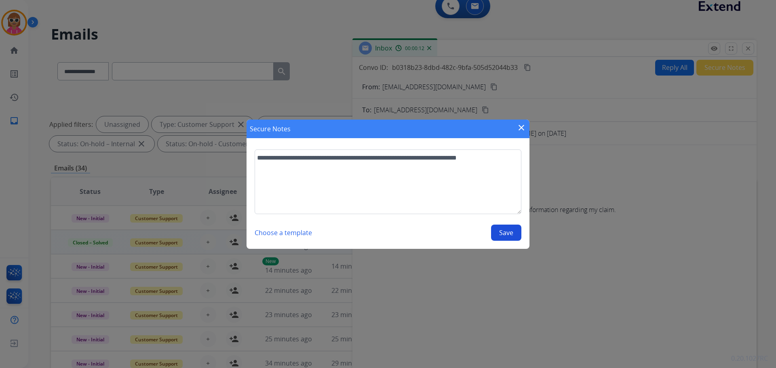
click at [503, 231] on button "Save" at bounding box center [506, 233] width 30 height 16
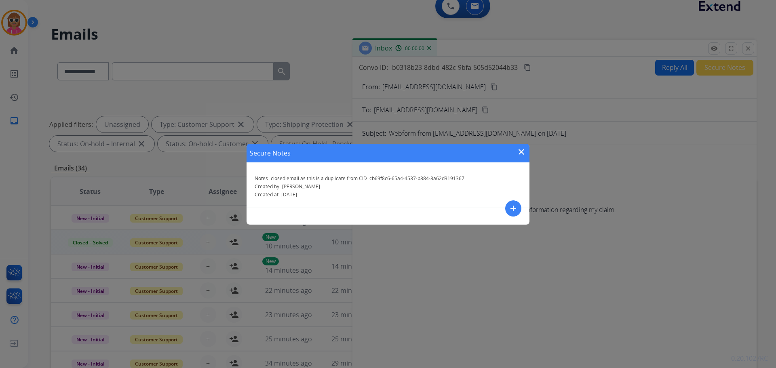
click at [525, 150] on mat-icon "close" at bounding box center [522, 152] width 10 height 10
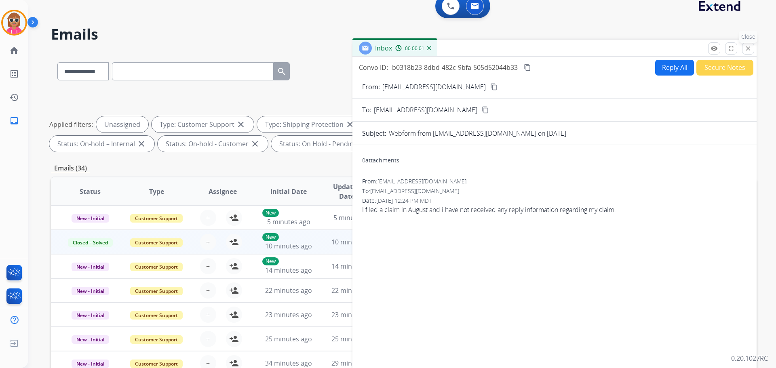
click at [750, 49] on mat-icon "close" at bounding box center [748, 48] width 7 height 7
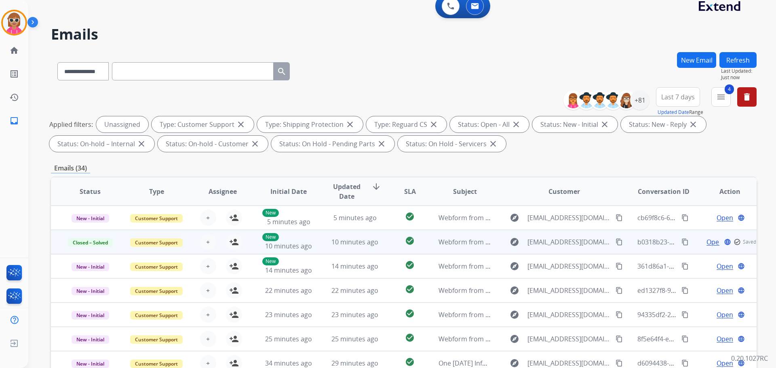
click at [736, 62] on button "Refresh" at bounding box center [738, 60] width 37 height 16
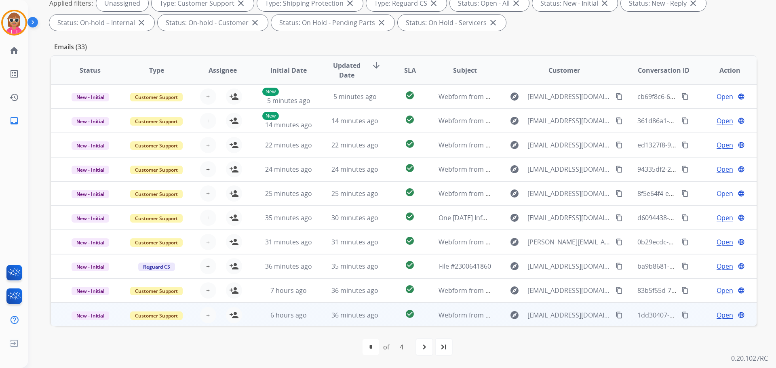
scroll to position [1, 0]
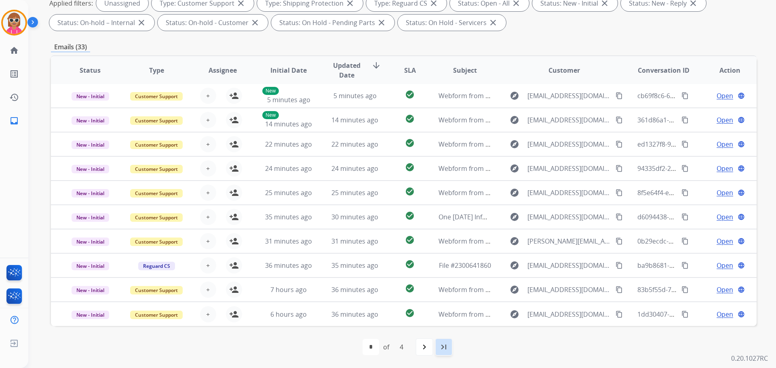
click at [443, 352] on div "last_page" at bounding box center [444, 347] width 18 height 18
select select "*"
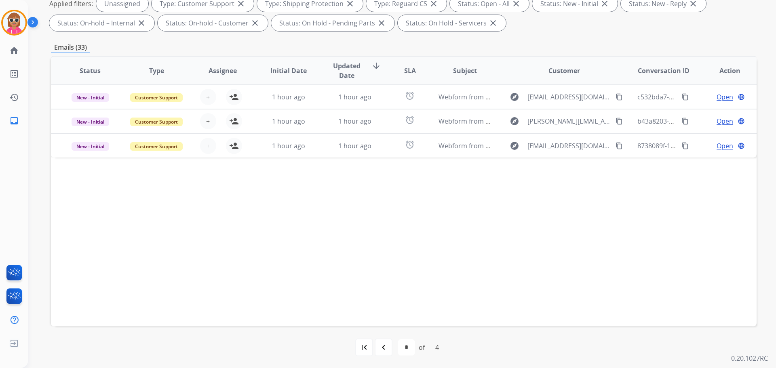
scroll to position [131, 0]
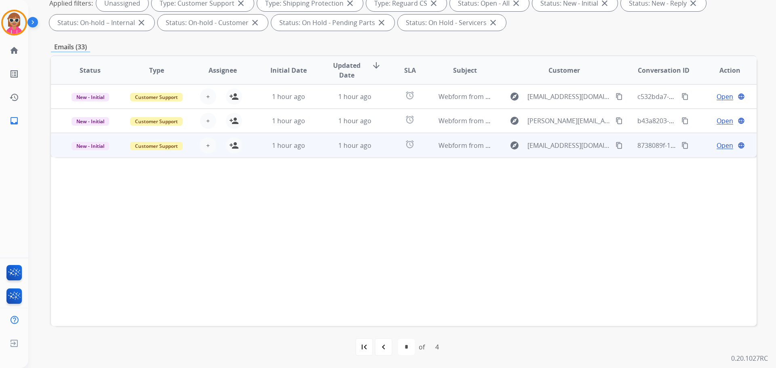
drag, startPoint x: 364, startPoint y: 140, endPoint x: 362, endPoint y: 151, distance: 11.4
click at [364, 140] on td "1 hour ago" at bounding box center [349, 145] width 66 height 24
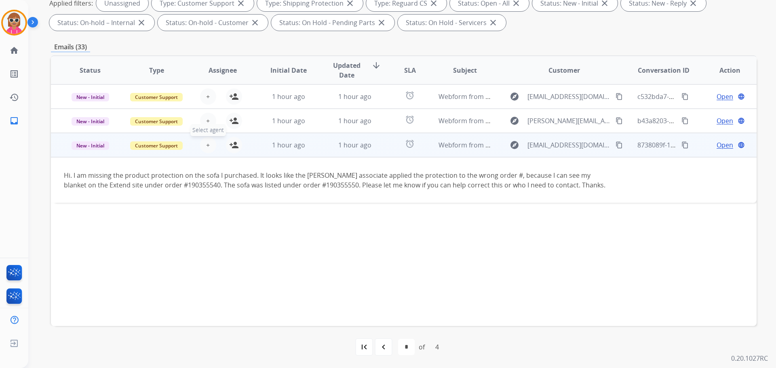
click at [210, 142] on button "+ Select agent" at bounding box center [208, 145] width 16 height 16
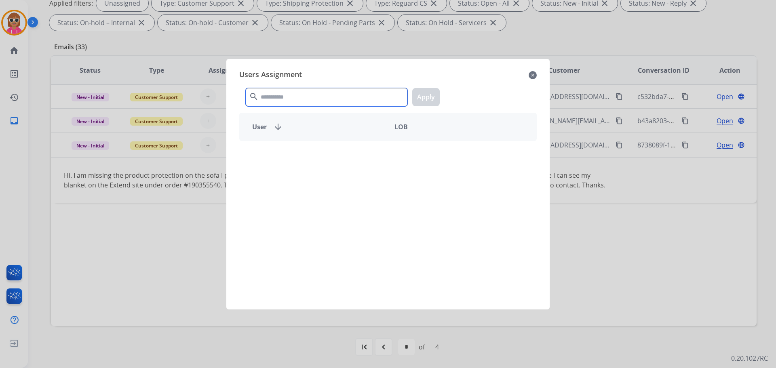
click at [279, 92] on input "text" at bounding box center [327, 97] width 162 height 18
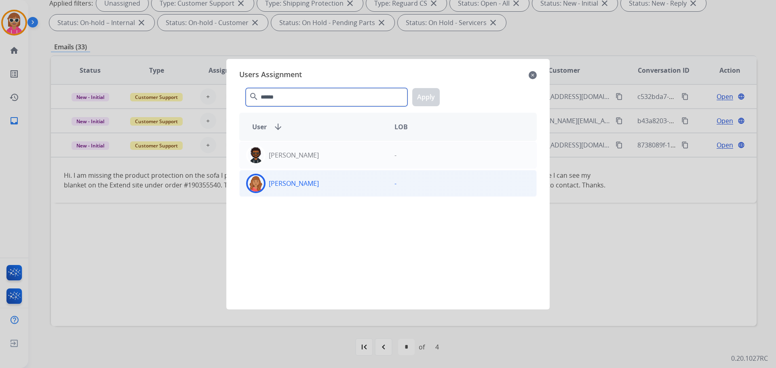
type input "******"
click at [344, 184] on div "[PERSON_NAME]" at bounding box center [314, 183] width 148 height 19
drag, startPoint x: 429, startPoint y: 96, endPoint x: 329, endPoint y: 115, distance: 102.5
click at [429, 96] on button "Apply" at bounding box center [425, 97] width 27 height 18
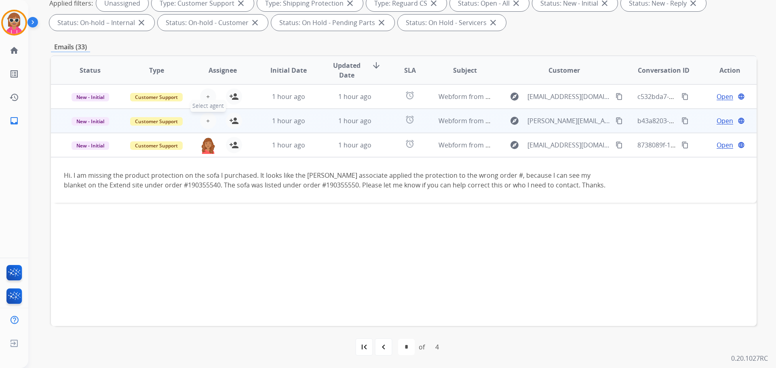
click at [209, 120] on button "+ Select agent" at bounding box center [208, 121] width 16 height 16
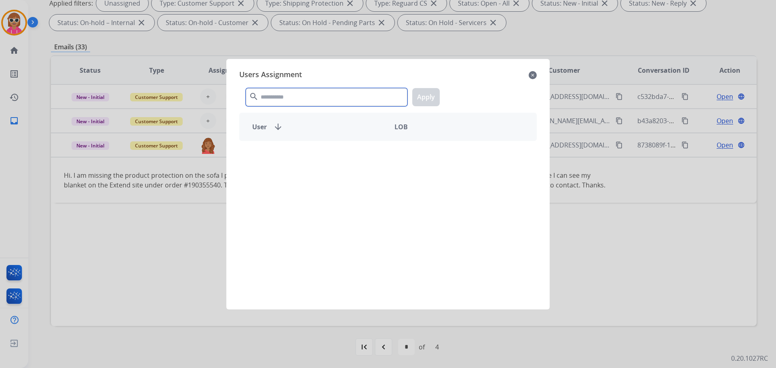
click at [279, 91] on input "text" at bounding box center [327, 97] width 162 height 18
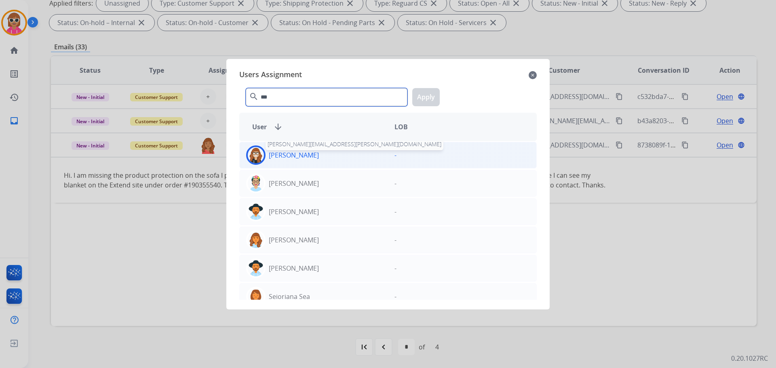
type input "***"
click at [314, 158] on p "[PERSON_NAME]" at bounding box center [294, 155] width 50 height 10
click at [426, 94] on button "Apply" at bounding box center [425, 97] width 27 height 18
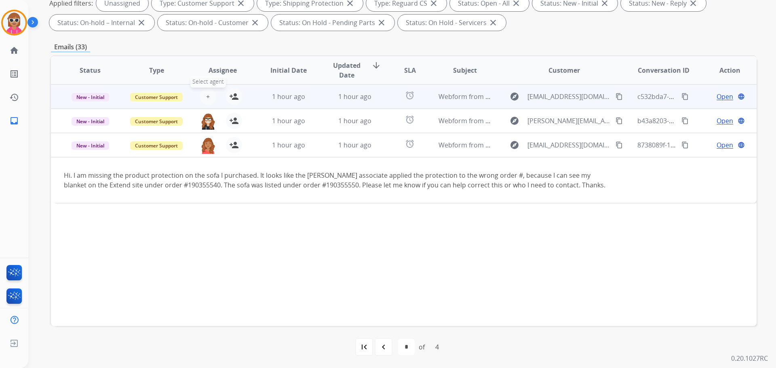
click at [203, 93] on button "+ Select agent" at bounding box center [208, 97] width 16 height 16
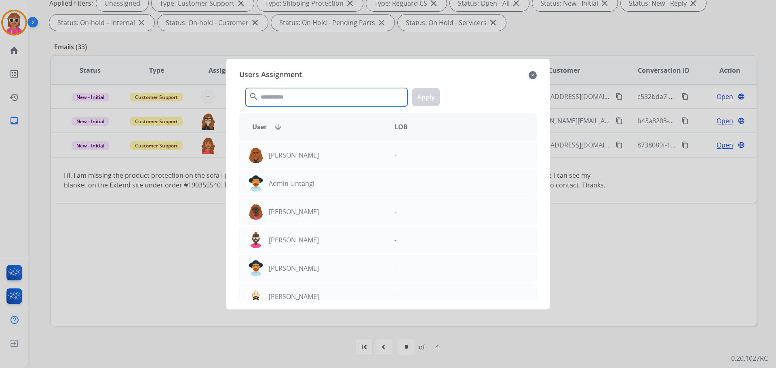
click at [302, 105] on input "text" at bounding box center [327, 97] width 162 height 18
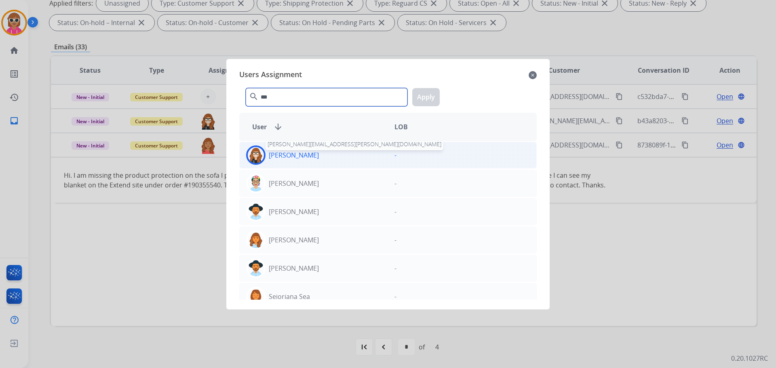
type input "***"
click at [303, 157] on p "[PERSON_NAME]" at bounding box center [294, 155] width 50 height 10
drag, startPoint x: 429, startPoint y: 99, endPoint x: 415, endPoint y: 139, distance: 42.5
click at [429, 99] on button "Apply" at bounding box center [425, 97] width 27 height 18
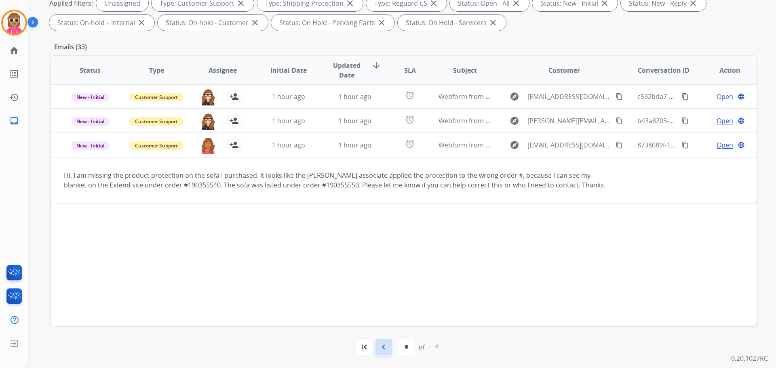
click at [384, 346] on mat-icon "navigate_before" at bounding box center [384, 348] width 10 height 10
select select "*"
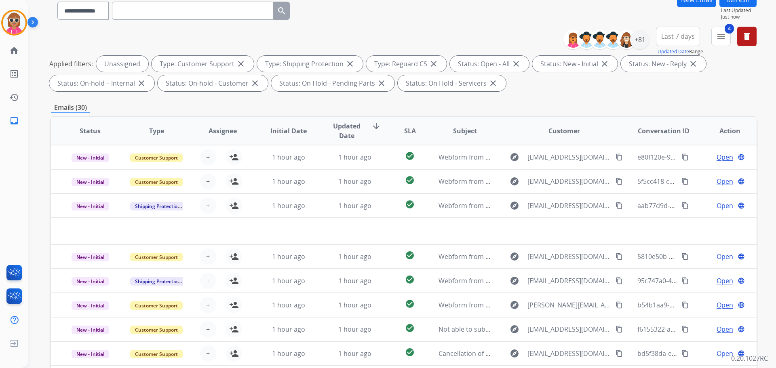
scroll to position [0, 0]
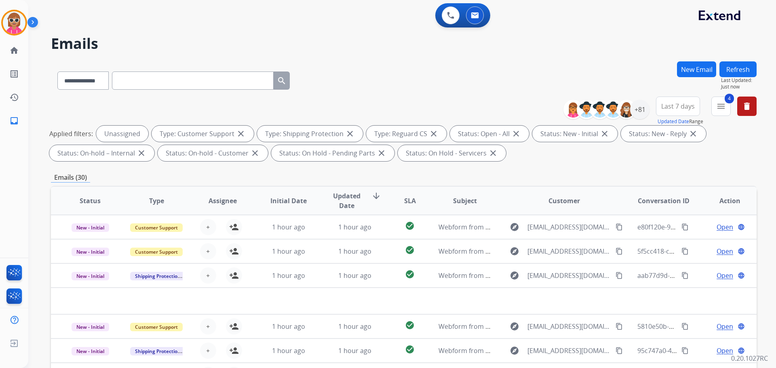
click at [738, 69] on button "Refresh" at bounding box center [738, 69] width 37 height 16
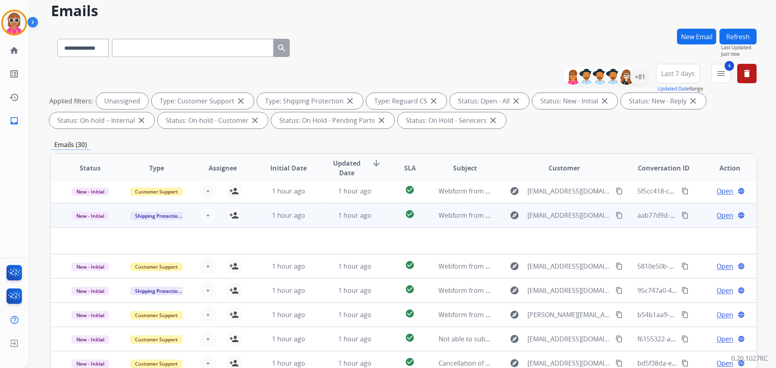
scroll to position [40, 0]
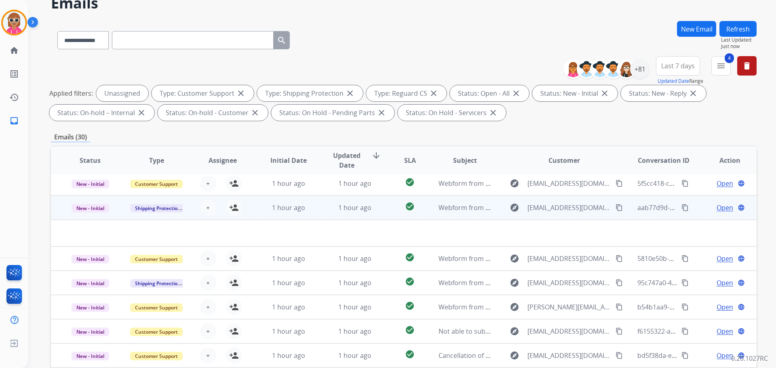
click at [322, 203] on td "1 hour ago" at bounding box center [349, 208] width 66 height 24
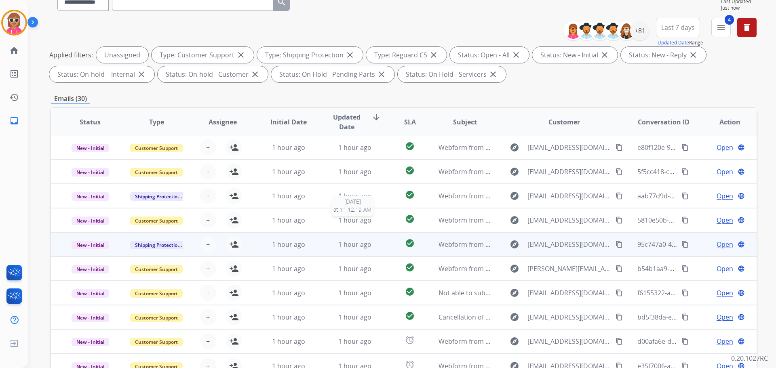
scroll to position [131, 0]
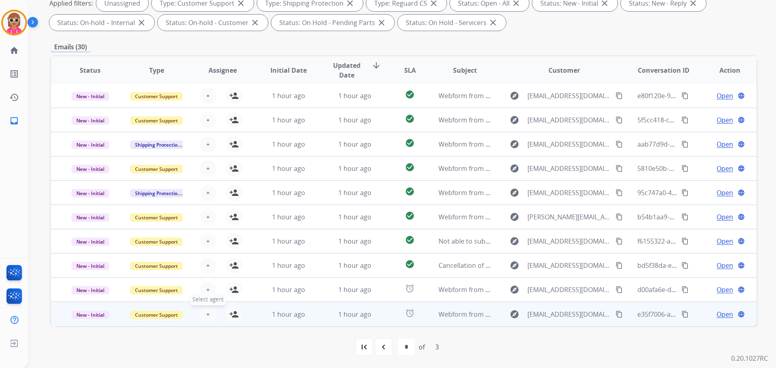
click at [209, 314] on button "+ Select agent" at bounding box center [208, 315] width 16 height 16
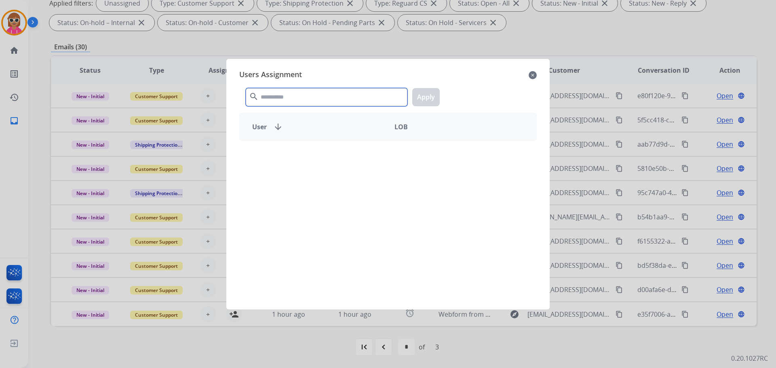
click at [341, 91] on input "text" at bounding box center [327, 97] width 162 height 18
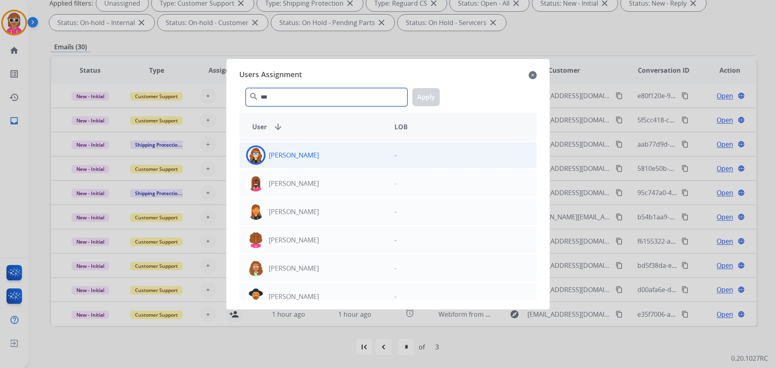
type input "***"
click at [338, 154] on div "[PERSON_NAME]" at bounding box center [314, 155] width 148 height 19
drag, startPoint x: 444, startPoint y: 96, endPoint x: 425, endPoint y: 103, distance: 20.2
click at [443, 96] on div "*** search Apply" at bounding box center [388, 96] width 298 height 28
click at [425, 102] on button "Apply" at bounding box center [425, 97] width 27 height 18
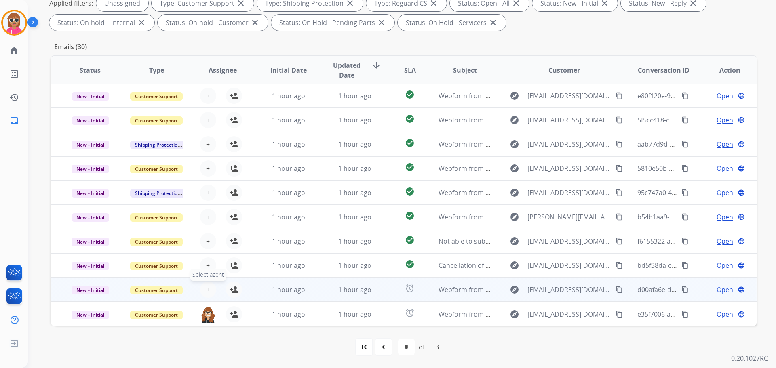
click at [208, 290] on span "+" at bounding box center [208, 290] width 4 height 10
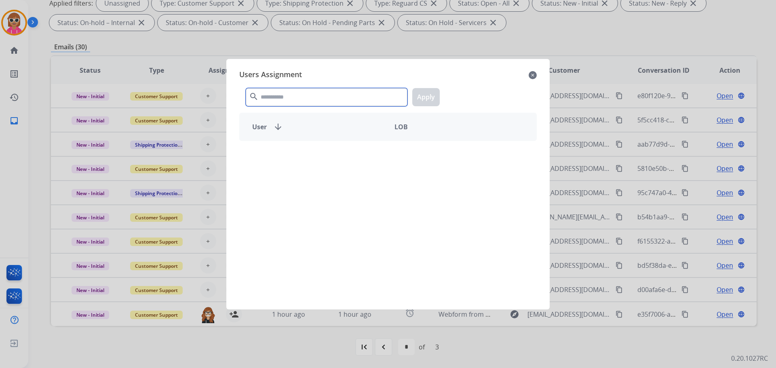
click at [314, 93] on input "text" at bounding box center [327, 97] width 162 height 18
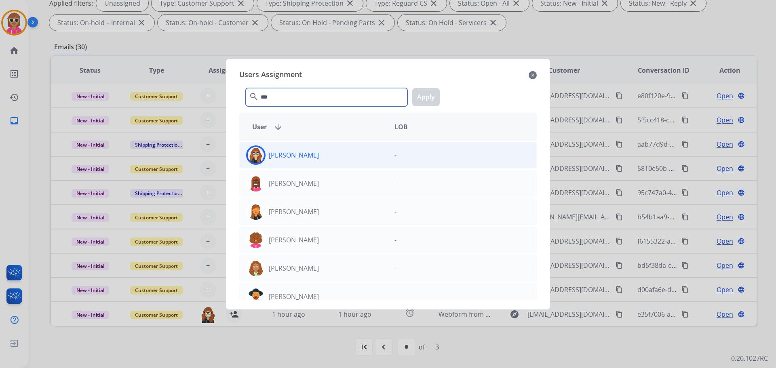
type input "***"
click at [329, 156] on div "[PERSON_NAME]" at bounding box center [314, 155] width 148 height 19
click at [434, 95] on button "Apply" at bounding box center [425, 97] width 27 height 18
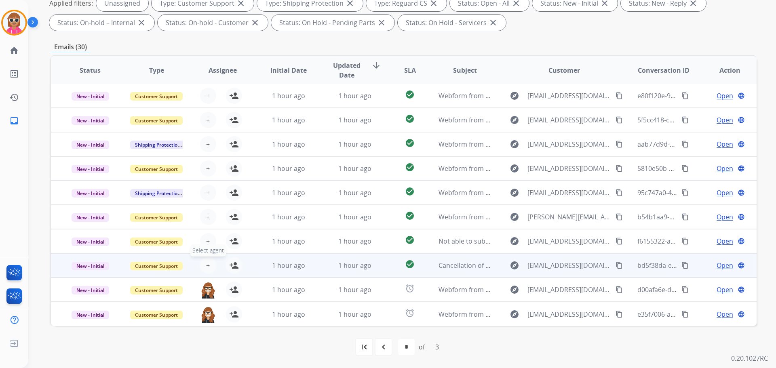
click at [206, 263] on span "+" at bounding box center [208, 266] width 4 height 10
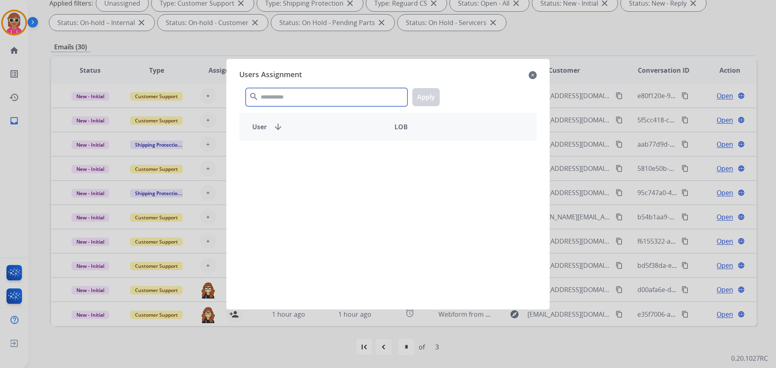
click at [311, 97] on input "text" at bounding box center [327, 97] width 162 height 18
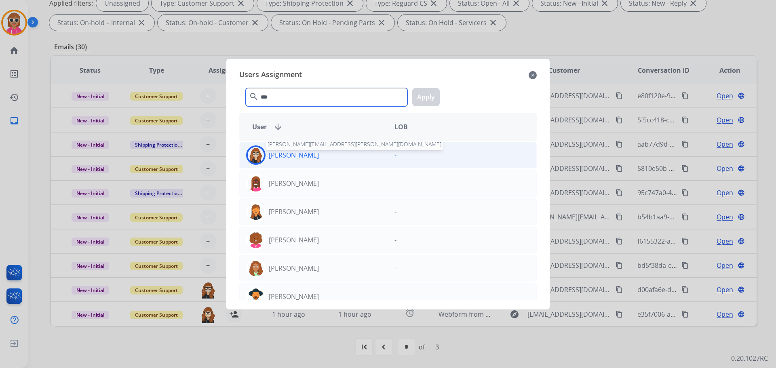
type input "***"
click at [313, 152] on p "[PERSON_NAME]" at bounding box center [294, 155] width 50 height 10
click at [421, 99] on button "Apply" at bounding box center [425, 97] width 27 height 18
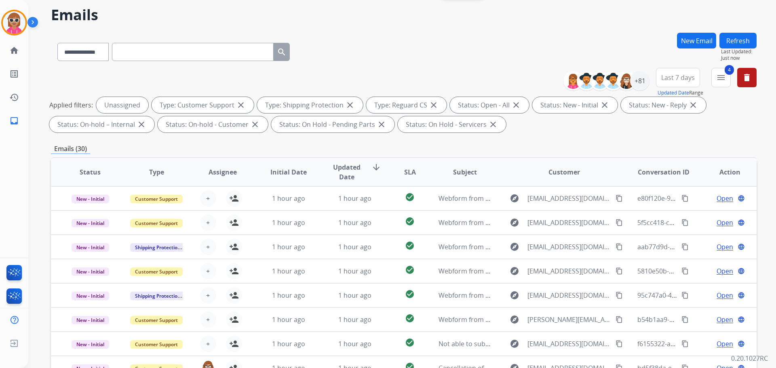
scroll to position [0, 0]
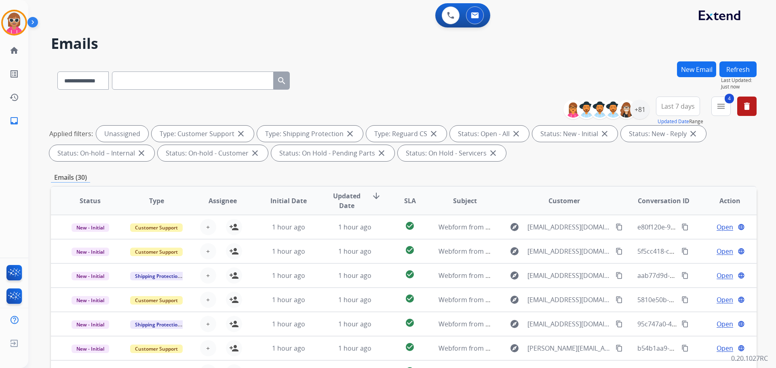
drag, startPoint x: 755, startPoint y: 70, endPoint x: 750, endPoint y: 72, distance: 5.3
click at [752, 70] on button "Refresh" at bounding box center [738, 69] width 37 height 16
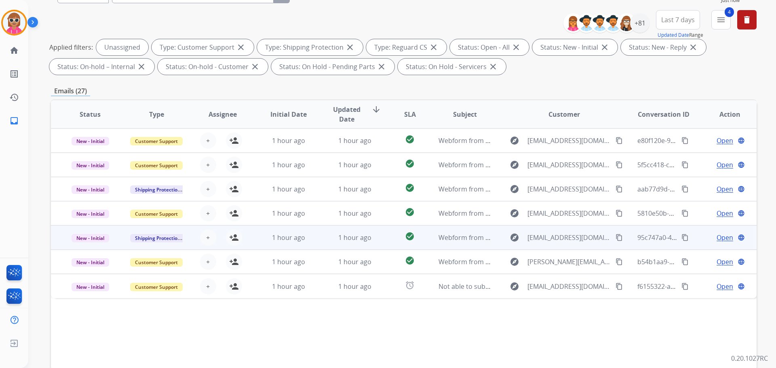
scroll to position [131, 0]
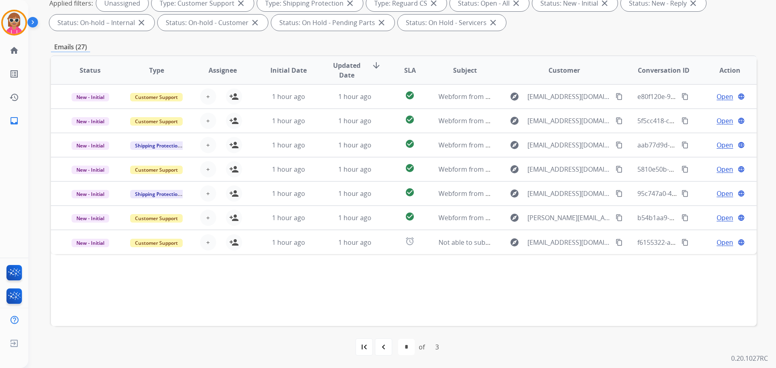
click at [390, 346] on div "navigate_before" at bounding box center [384, 347] width 18 height 18
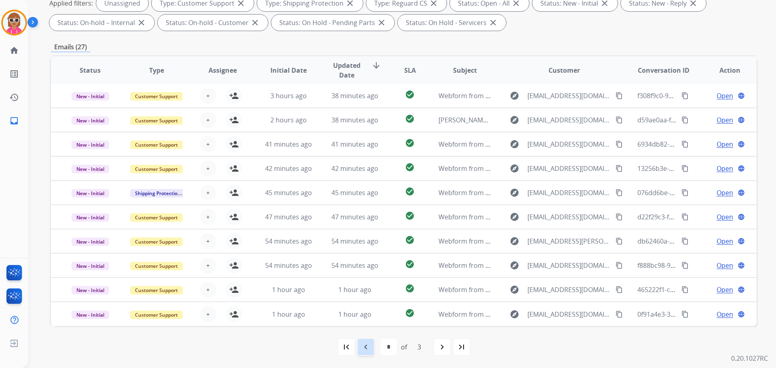
click at [364, 347] on mat-icon "navigate_before" at bounding box center [366, 348] width 10 height 10
select select "*"
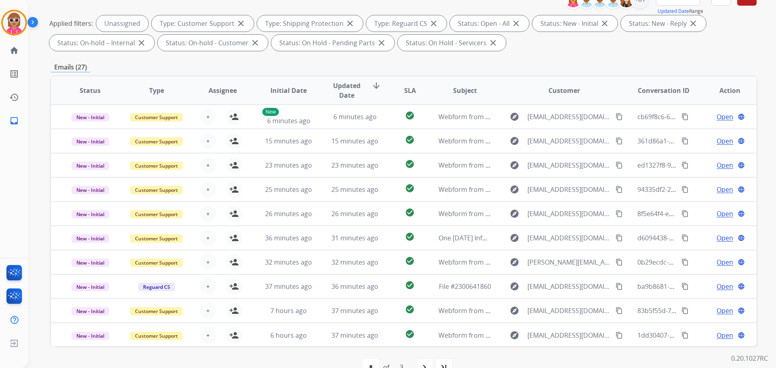
scroll to position [50, 0]
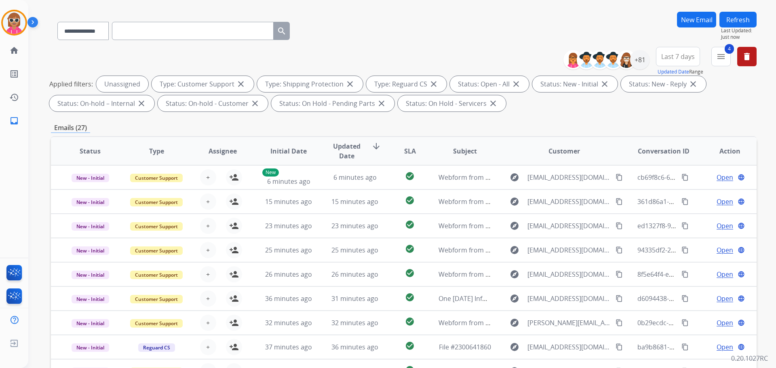
drag, startPoint x: 743, startPoint y: 17, endPoint x: 735, endPoint y: 21, distance: 9.2
click at [742, 16] on button "Refresh" at bounding box center [738, 20] width 37 height 16
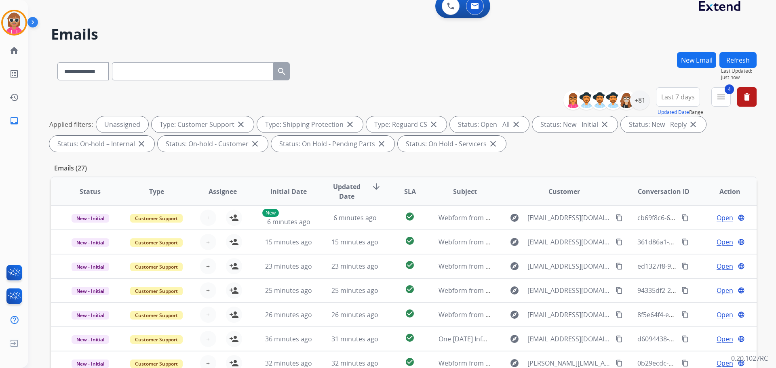
scroll to position [0, 0]
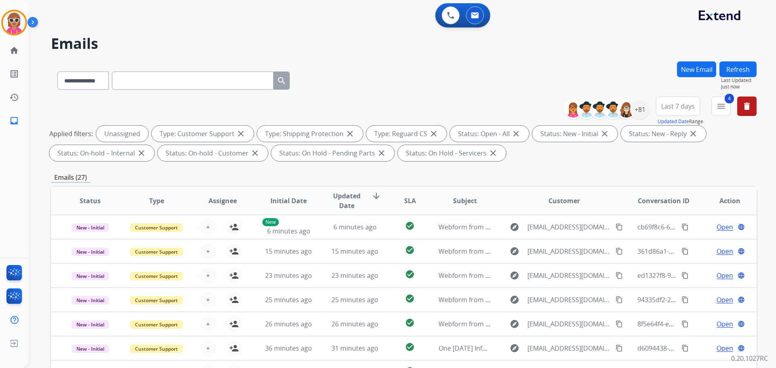
click at [718, 72] on div "New Email Refresh Last Updated: Just now" at bounding box center [717, 78] width 80 height 35
click at [717, 71] on div "New Email Refresh Last Updated: Just now" at bounding box center [717, 78] width 80 height 35
click at [376, 59] on div "**********" at bounding box center [392, 213] width 729 height 368
click at [640, 115] on div "+81" at bounding box center [639, 109] width 19 height 19
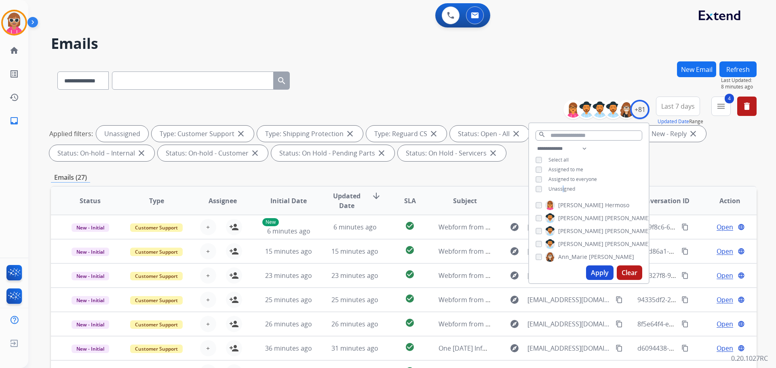
drag, startPoint x: 562, startPoint y: 187, endPoint x: 557, endPoint y: 182, distance: 7.2
click at [561, 186] on span "Unassigned" at bounding box center [562, 189] width 27 height 7
click at [582, 138] on input "text" at bounding box center [589, 136] width 107 height 10
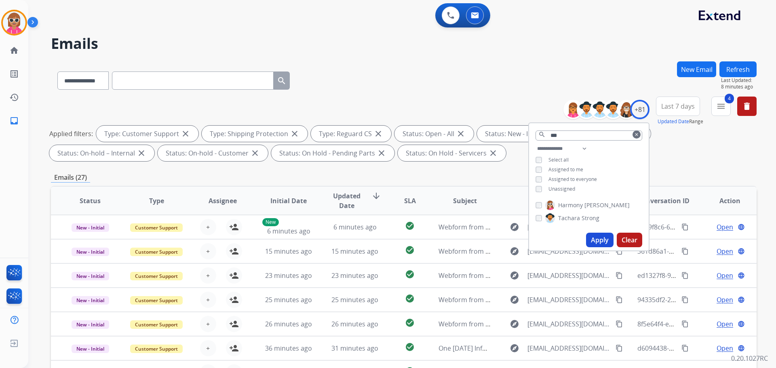
click at [582, 202] on span "Harmony" at bounding box center [570, 205] width 25 height 8
click at [605, 242] on button "Apply" at bounding box center [599, 240] width 27 height 15
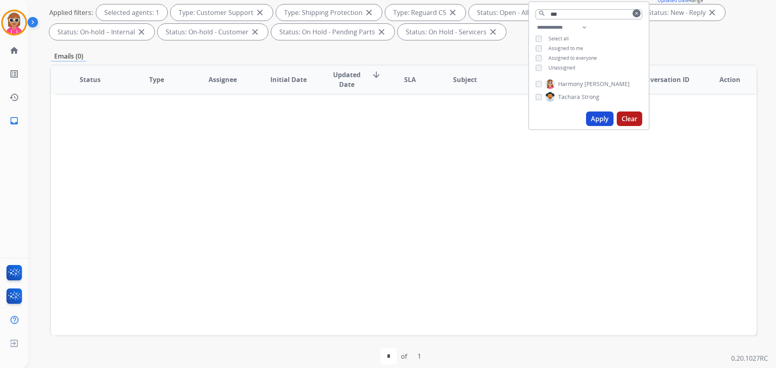
scroll to position [40, 0]
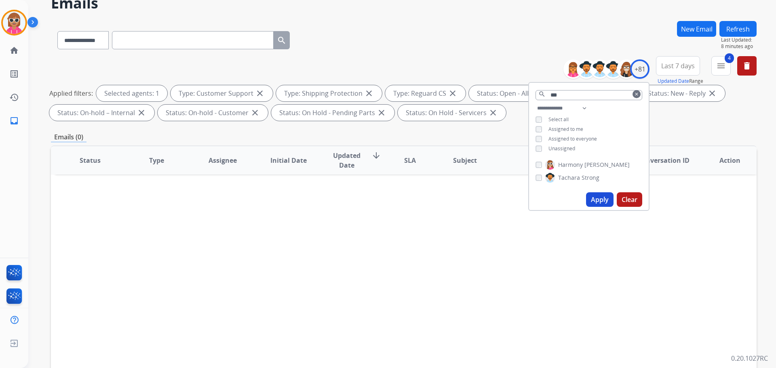
drag, startPoint x: 563, startPoint y: 163, endPoint x: 565, endPoint y: 135, distance: 28.0
click at [564, 161] on span "Harmony" at bounding box center [570, 165] width 25 height 8
drag, startPoint x: 563, startPoint y: 92, endPoint x: 393, endPoint y: 157, distance: 182.0
click at [464, 95] on div "**********" at bounding box center [404, 90] width 706 height 68
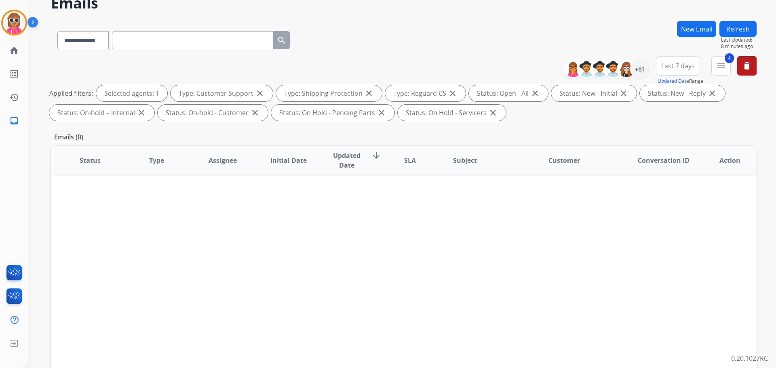
click at [736, 30] on button "Refresh" at bounding box center [738, 29] width 37 height 16
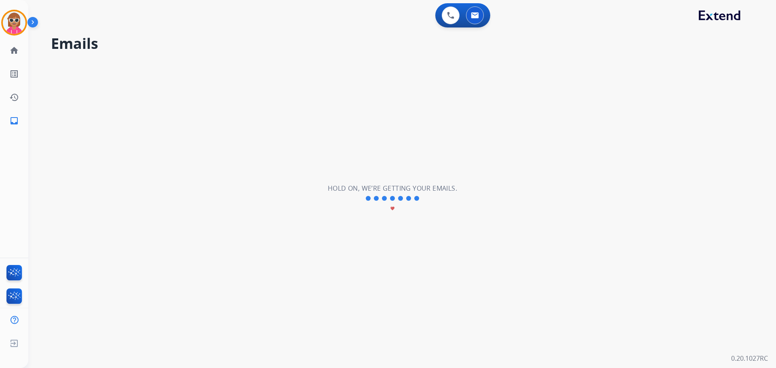
scroll to position [0, 0]
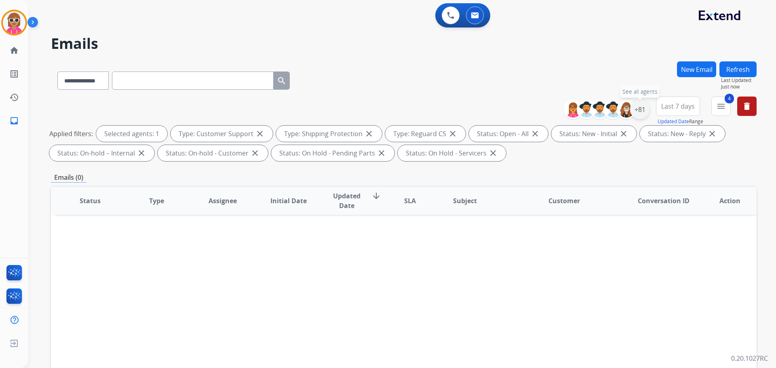
click at [641, 103] on div "+81" at bounding box center [639, 109] width 19 height 19
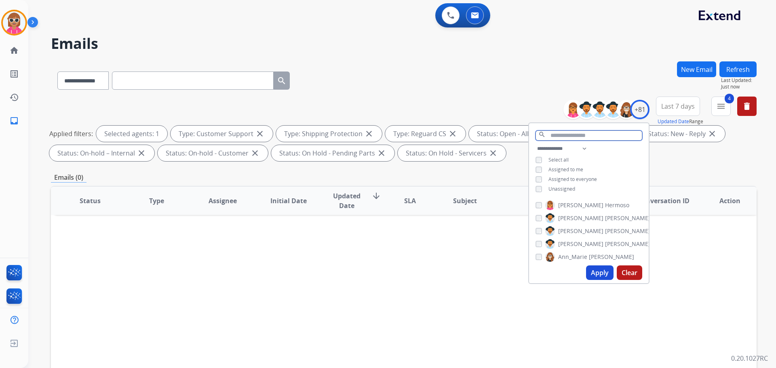
drag, startPoint x: 567, startPoint y: 137, endPoint x: 570, endPoint y: 132, distance: 5.3
click at [567, 136] on input "text" at bounding box center [589, 136] width 107 height 10
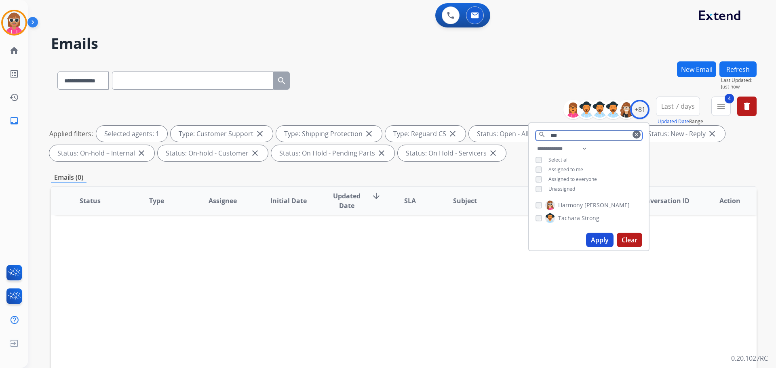
type input "***"
drag, startPoint x: 570, startPoint y: 212, endPoint x: 571, endPoint y: 205, distance: 6.6
click at [570, 209] on div "Harmony Busick Tachara Strong" at bounding box center [589, 213] width 120 height 32
click at [567, 208] on span "Harmony" at bounding box center [570, 205] width 25 height 8
click at [595, 234] on button "Apply" at bounding box center [599, 240] width 27 height 15
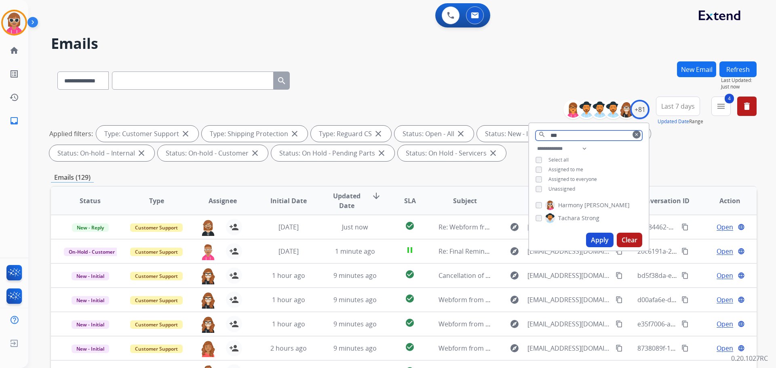
drag, startPoint x: 567, startPoint y: 134, endPoint x: 490, endPoint y: 138, distance: 77.3
click at [500, 136] on div "**********" at bounding box center [404, 131] width 706 height 68
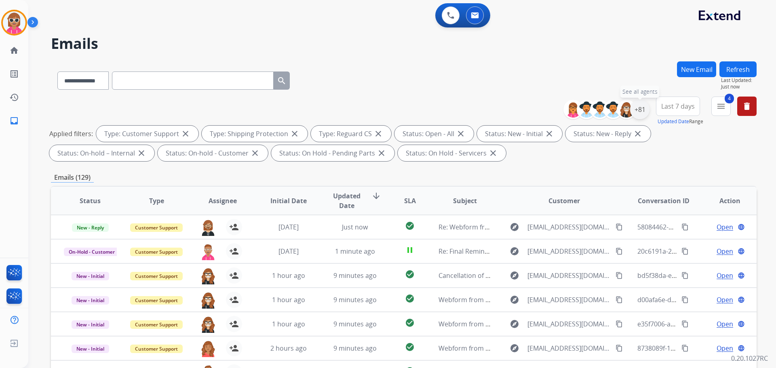
click at [640, 111] on div "+81" at bounding box center [639, 109] width 19 height 19
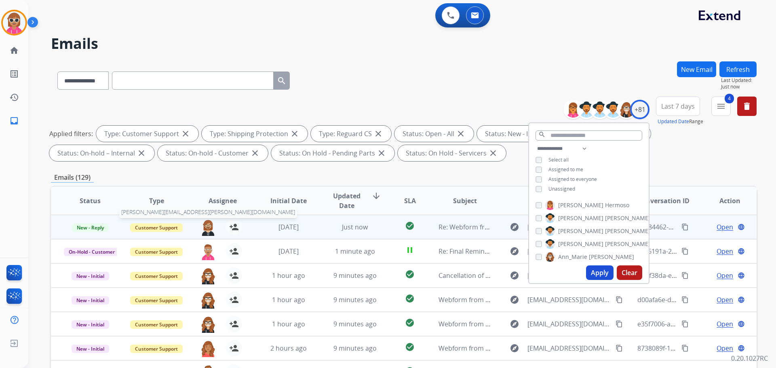
click at [209, 228] on img at bounding box center [208, 227] width 16 height 17
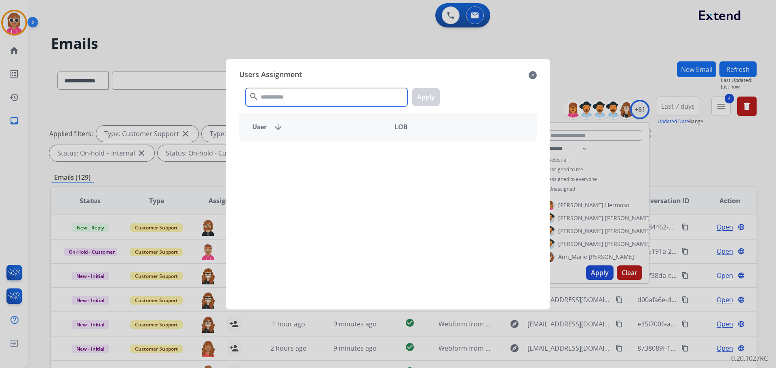
click at [338, 100] on input "text" at bounding box center [327, 97] width 162 height 18
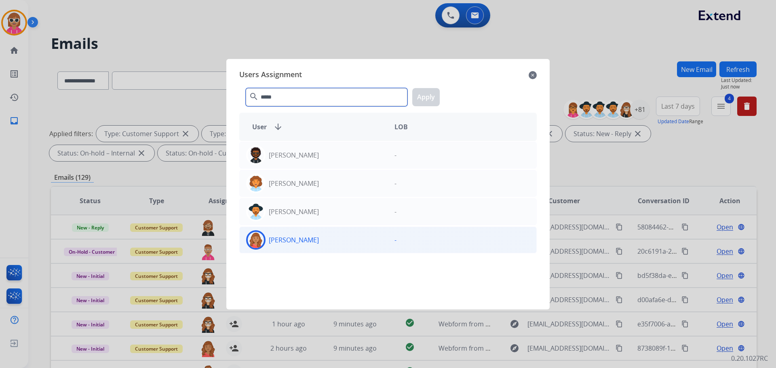
type input "*****"
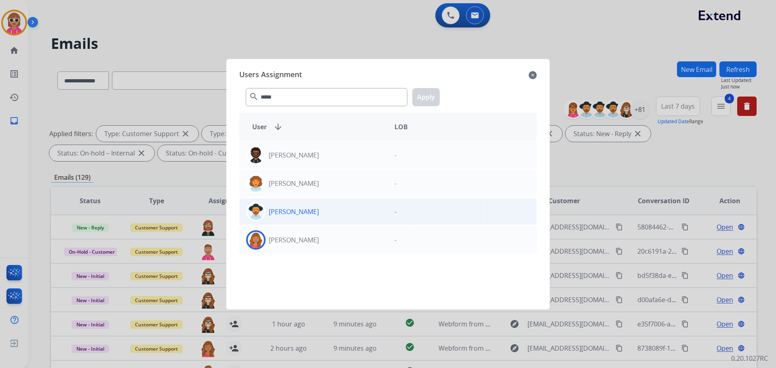
drag, startPoint x: 319, startPoint y: 235, endPoint x: 325, endPoint y: 223, distance: 13.4
click at [319, 233] on div "[PERSON_NAME]" at bounding box center [314, 240] width 148 height 19
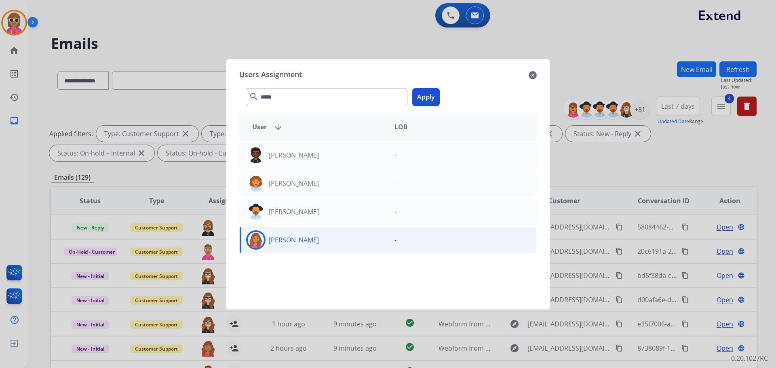
click at [420, 97] on button "Apply" at bounding box center [425, 97] width 27 height 18
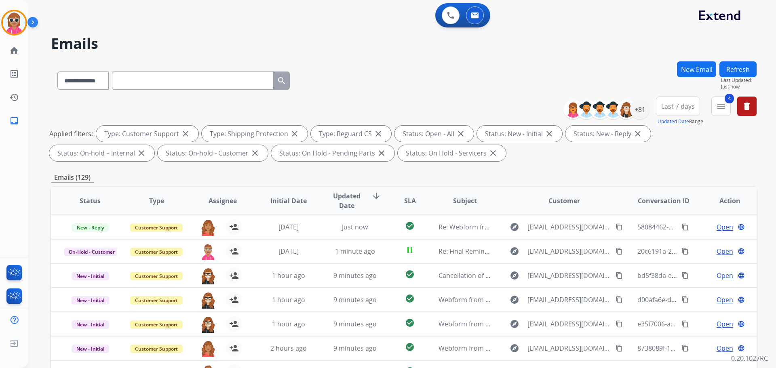
click at [728, 70] on button "Refresh" at bounding box center [738, 69] width 37 height 16
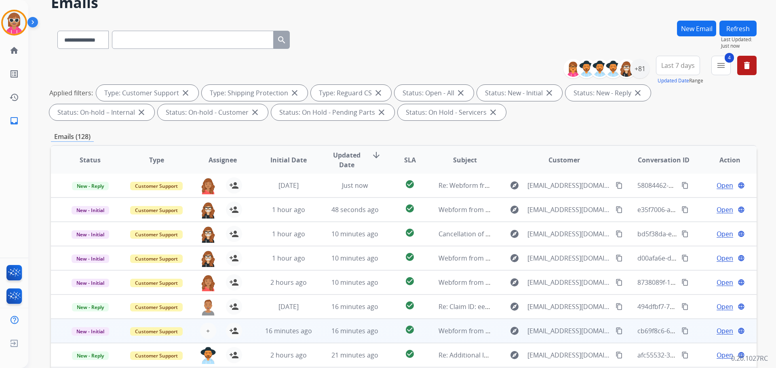
scroll to position [131, 0]
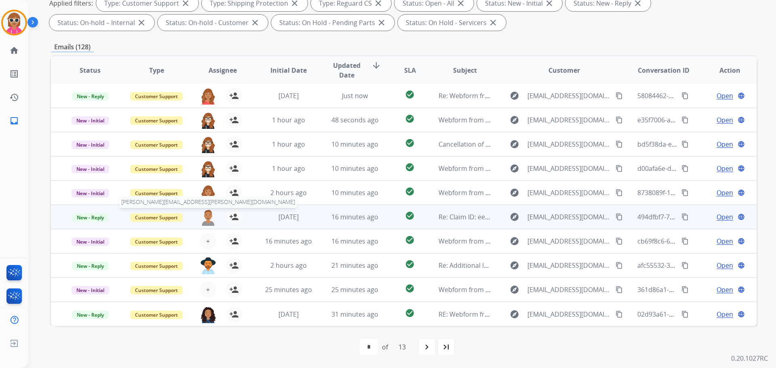
click at [204, 218] on img at bounding box center [208, 217] width 16 height 17
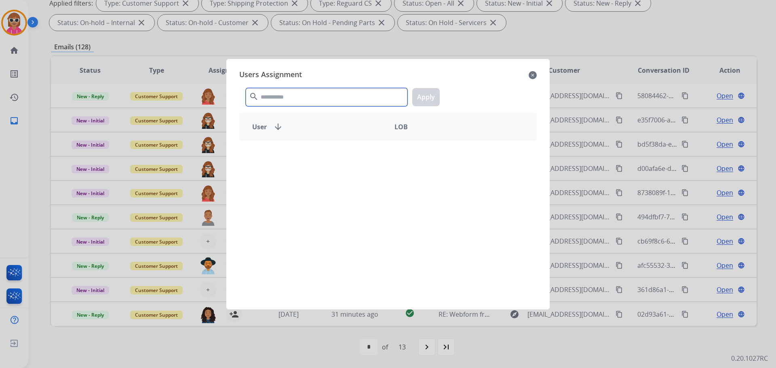
click at [280, 97] on input "text" at bounding box center [327, 97] width 162 height 18
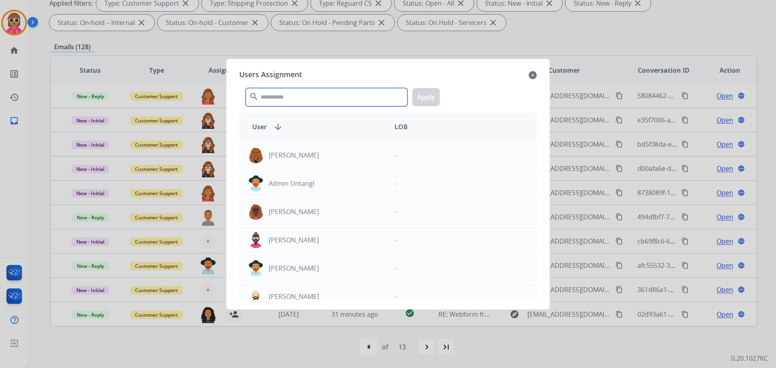
click at [291, 88] on input "text" at bounding box center [327, 97] width 162 height 18
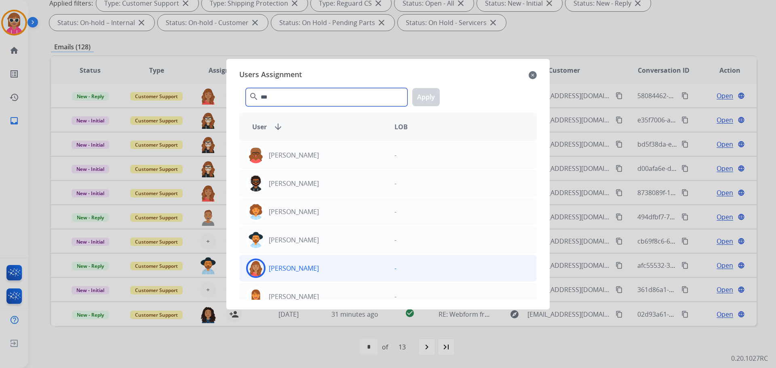
type input "***"
click at [290, 267] on p "[PERSON_NAME]" at bounding box center [294, 269] width 50 height 10
click at [419, 102] on button "Apply" at bounding box center [425, 97] width 27 height 18
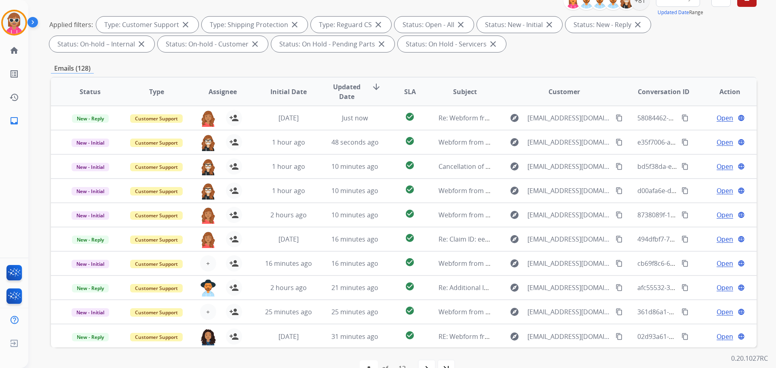
scroll to position [90, 0]
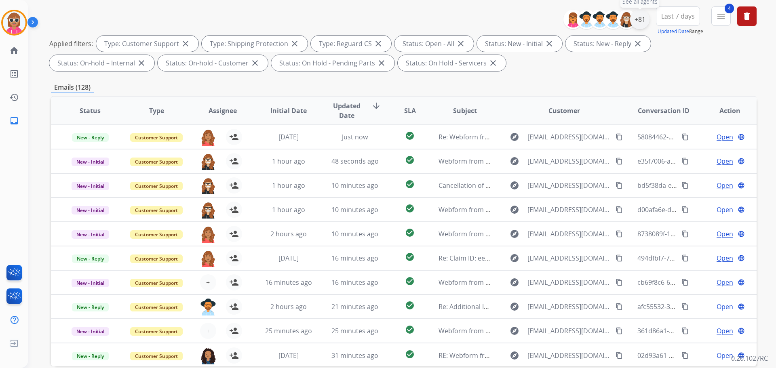
click at [641, 18] on div "+81" at bounding box center [639, 19] width 19 height 19
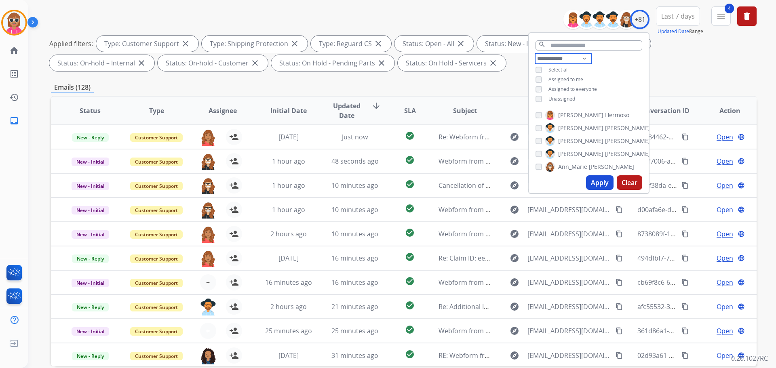
drag, startPoint x: 570, startPoint y: 57, endPoint x: 571, endPoint y: 61, distance: 4.9
click at [570, 57] on select "**********" at bounding box center [564, 59] width 56 height 10
select select "**********"
click at [536, 54] on select "**********" at bounding box center [564, 59] width 56 height 10
click at [612, 58] on div "**********" at bounding box center [589, 75] width 120 height 42
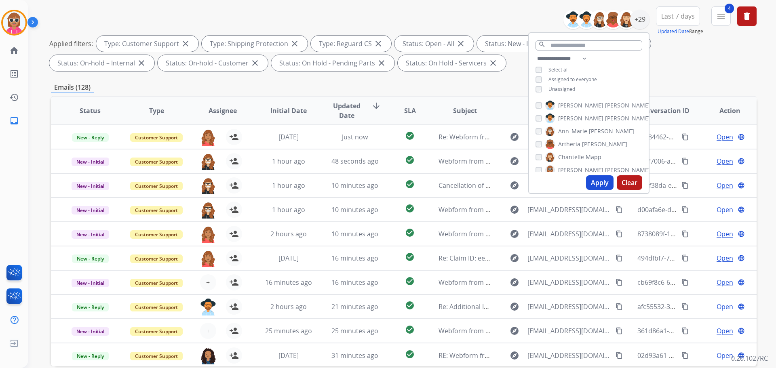
click at [605, 105] on span "[PERSON_NAME]" at bounding box center [627, 106] width 45 height 8
click at [577, 119] on span "[PERSON_NAME]" at bounding box center [580, 118] width 45 height 8
click at [575, 129] on span "Ann_Marie" at bounding box center [572, 131] width 29 height 8
click at [571, 146] on span "Artheria" at bounding box center [569, 144] width 22 height 8
click at [570, 159] on span "Chantelle" at bounding box center [571, 157] width 26 height 8
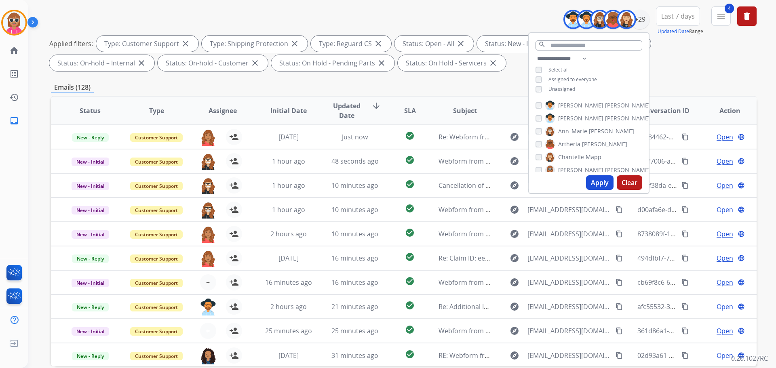
click at [569, 167] on span "[PERSON_NAME]" at bounding box center [580, 170] width 45 height 8
click at [568, 140] on span "[PERSON_NAME]" at bounding box center [580, 142] width 45 height 8
click at [605, 157] on span "Solaazo" at bounding box center [615, 155] width 21 height 8
click at [570, 167] on span "Deambrana" at bounding box center [574, 168] width 32 height 8
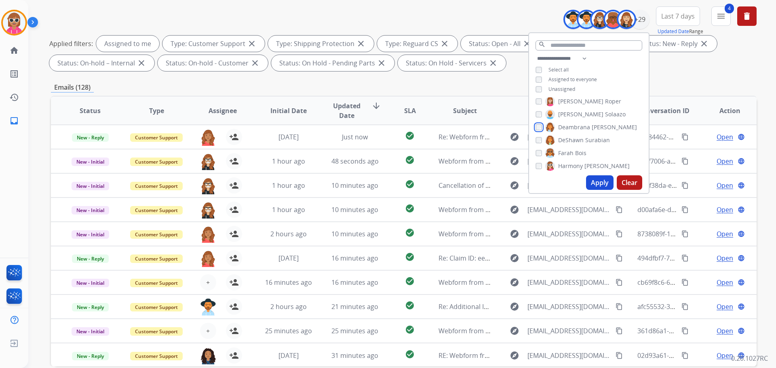
scroll to position [81, 0]
click at [565, 152] on span "Farah" at bounding box center [565, 154] width 15 height 8
click at [566, 140] on span "DeShawn" at bounding box center [570, 141] width 25 height 8
drag, startPoint x: 565, startPoint y: 163, endPoint x: 566, endPoint y: 156, distance: 6.9
click at [564, 163] on span "Harmony" at bounding box center [570, 167] width 25 height 8
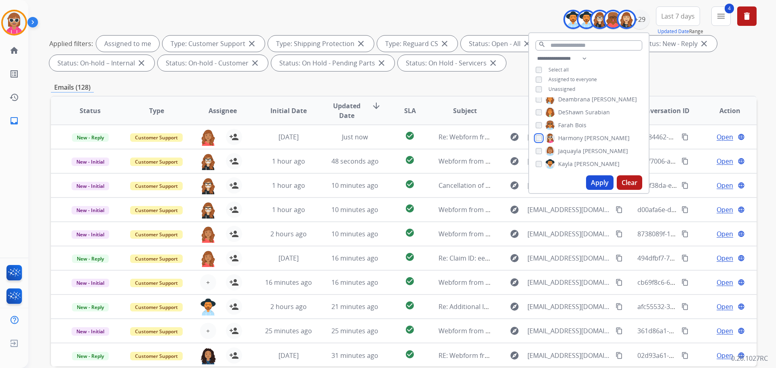
scroll to position [122, 0]
click at [564, 137] on span "Jaquayla" at bounding box center [569, 139] width 23 height 8
click at [565, 153] on span "Kayla" at bounding box center [565, 152] width 15 height 8
click at [565, 163] on span "[PERSON_NAME]" at bounding box center [580, 165] width 45 height 8
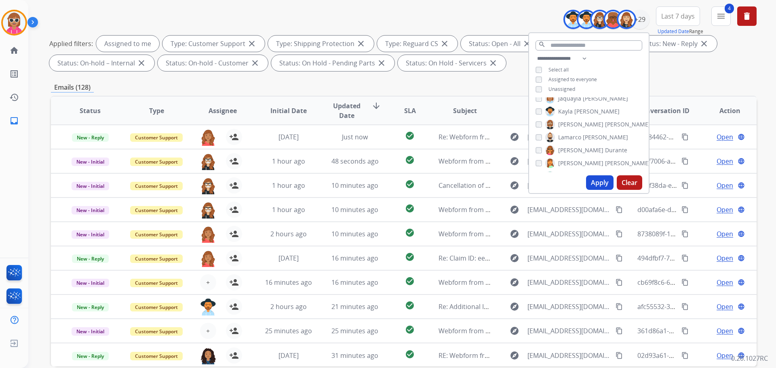
drag, startPoint x: 568, startPoint y: 135, endPoint x: 568, endPoint y: 150, distance: 15.0
click at [568, 136] on span "Lamarco" at bounding box center [569, 137] width 23 height 8
click at [568, 150] on span "[PERSON_NAME]" at bounding box center [580, 150] width 45 height 8
click at [567, 160] on span "[PERSON_NAME]" at bounding box center [580, 163] width 45 height 8
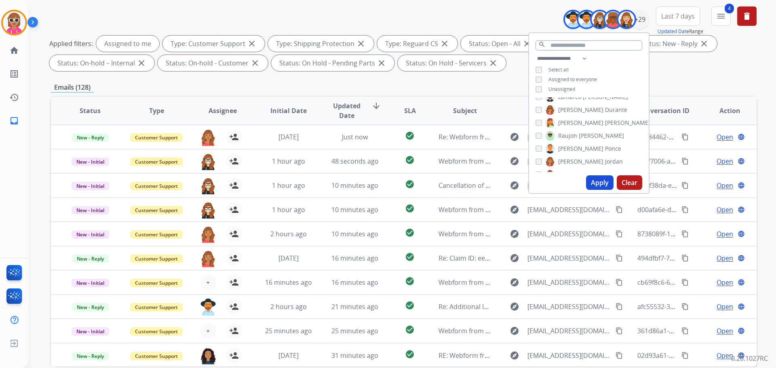
drag, startPoint x: 569, startPoint y: 135, endPoint x: 571, endPoint y: 148, distance: 13.4
click at [569, 137] on span "Raujon" at bounding box center [567, 136] width 19 height 8
click at [571, 150] on span "[PERSON_NAME]" at bounding box center [580, 149] width 45 height 8
click at [570, 161] on span "[PERSON_NAME]" at bounding box center [580, 162] width 45 height 8
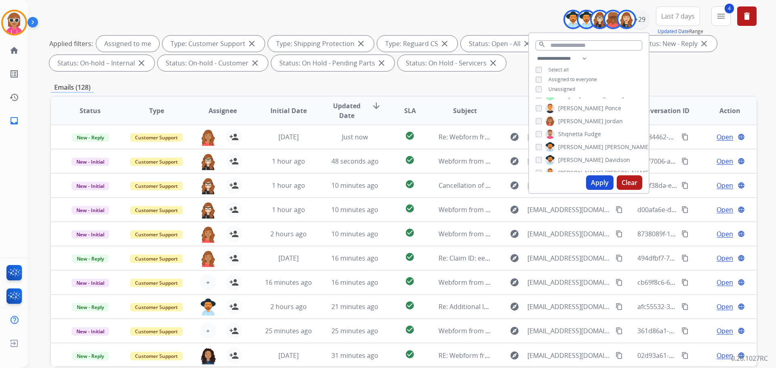
click at [571, 134] on span "Shqnetta" at bounding box center [570, 134] width 25 height 8
click at [575, 150] on span "[PERSON_NAME]" at bounding box center [580, 147] width 45 height 8
click at [575, 158] on span "[PERSON_NAME]" at bounding box center [580, 160] width 45 height 8
drag, startPoint x: 573, startPoint y: 168, endPoint x: 581, endPoint y: 152, distance: 17.0
click at [573, 168] on label "[PERSON_NAME]" at bounding box center [598, 173] width 105 height 10
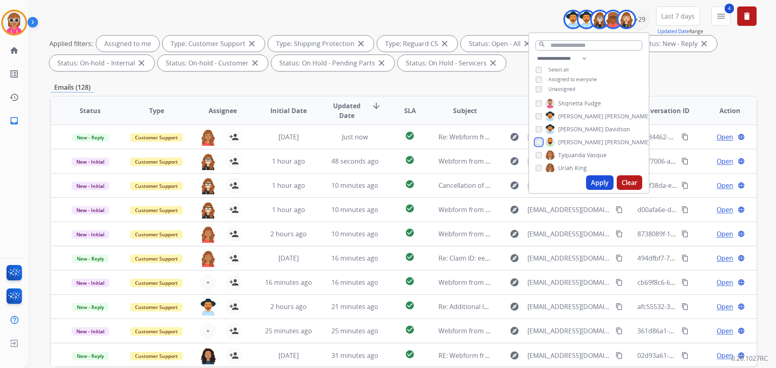
scroll to position [306, 0]
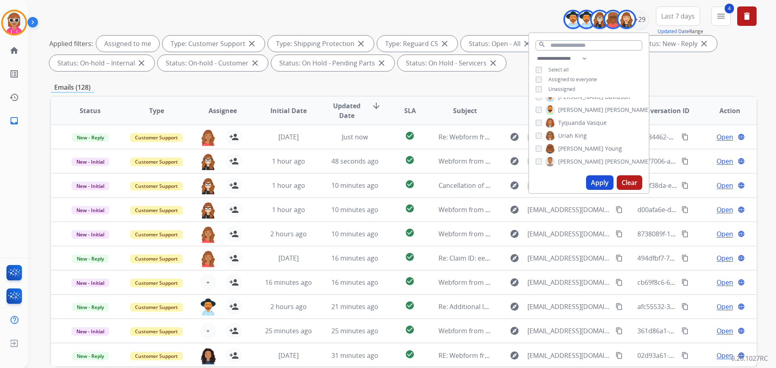
click at [570, 121] on span "Tyquanda" at bounding box center [571, 123] width 27 height 8
click at [570, 138] on span "Uriah" at bounding box center [565, 136] width 15 height 8
click at [571, 149] on span "[PERSON_NAME]" at bounding box center [580, 149] width 45 height 8
click at [579, 159] on span "[PERSON_NAME]" at bounding box center [580, 162] width 45 height 8
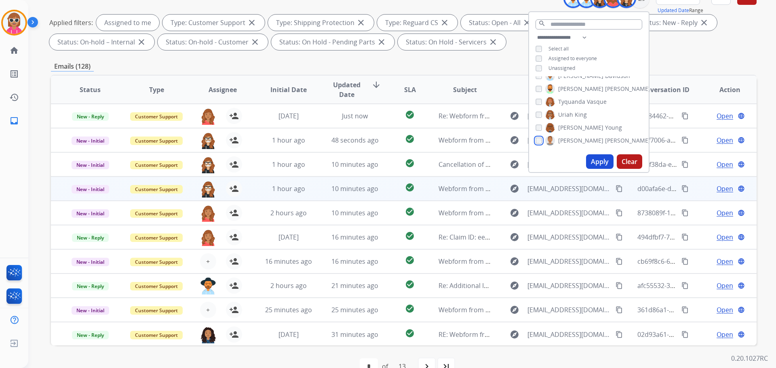
scroll to position [131, 0]
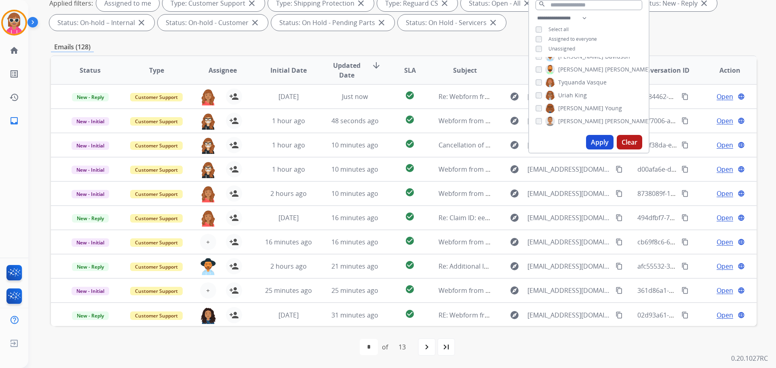
drag, startPoint x: 590, startPoint y: 142, endPoint x: 523, endPoint y: 144, distance: 67.2
click at [590, 146] on button "Apply" at bounding box center [599, 142] width 27 height 15
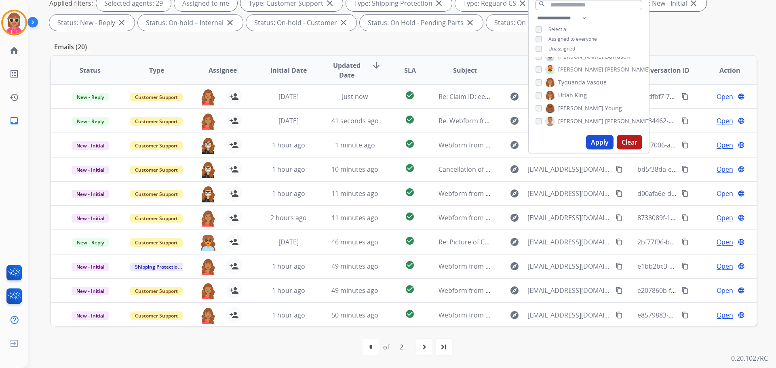
click at [215, 75] on th "Assignee" at bounding box center [216, 70] width 66 height 28
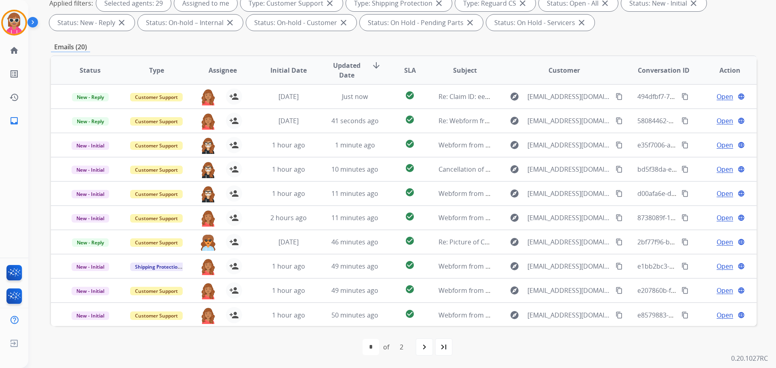
click at [218, 66] on span "Assignee" at bounding box center [223, 71] width 28 height 10
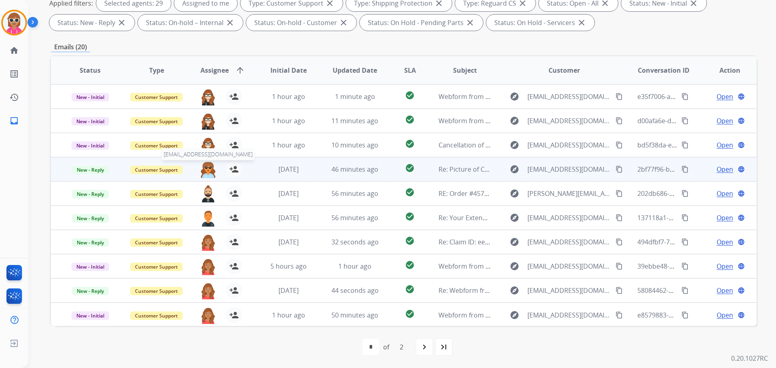
click at [207, 168] on img at bounding box center [208, 169] width 16 height 17
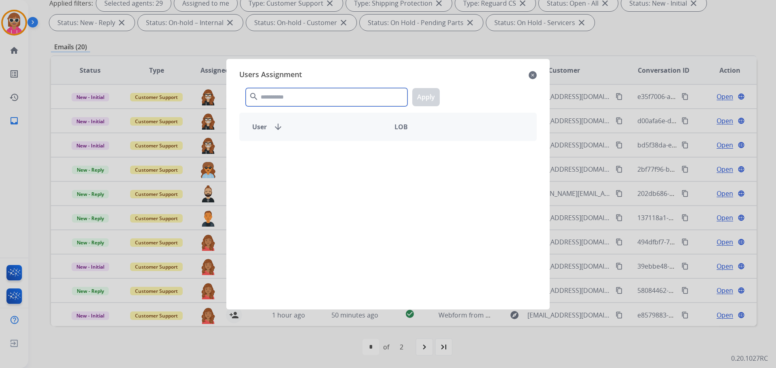
click at [264, 92] on input "text" at bounding box center [327, 97] width 162 height 18
type input "******"
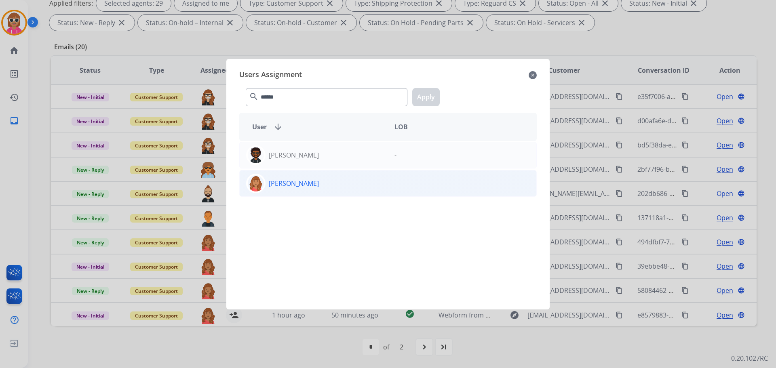
drag, startPoint x: 307, startPoint y: 197, endPoint x: 306, endPoint y: 190, distance: 7.4
click at [307, 195] on div "DeSean Roberts - Roberta Jordan -" at bounding box center [388, 220] width 298 height 159
click at [306, 190] on div "[PERSON_NAME]" at bounding box center [314, 183] width 148 height 19
click at [423, 94] on button "Apply" at bounding box center [425, 97] width 27 height 18
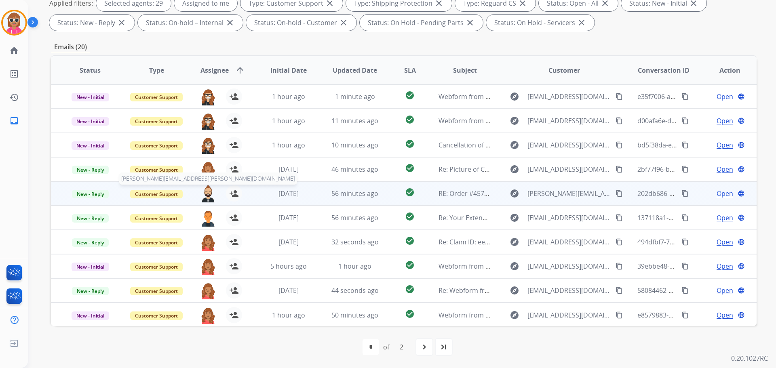
click at [213, 192] on img at bounding box center [208, 194] width 16 height 17
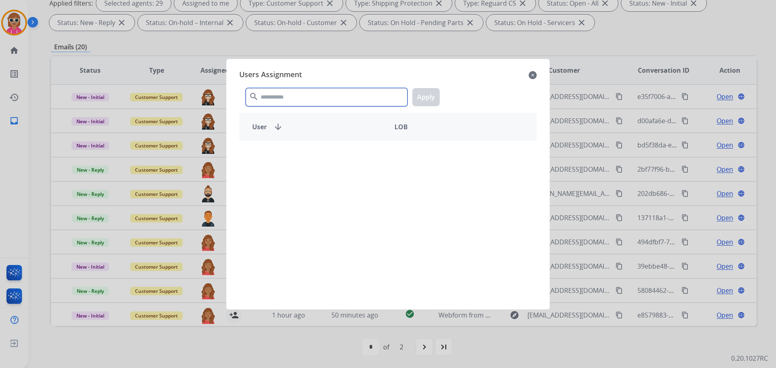
click at [299, 96] on input "text" at bounding box center [327, 97] width 162 height 18
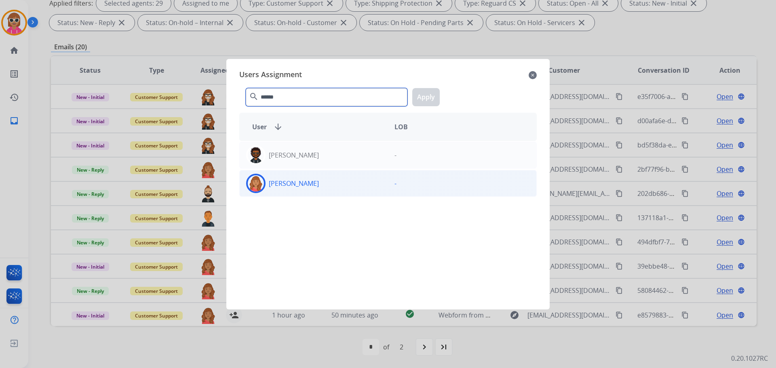
type input "******"
click at [290, 188] on div "[PERSON_NAME]" at bounding box center [314, 183] width 148 height 19
click at [428, 96] on button "Apply" at bounding box center [425, 97] width 27 height 18
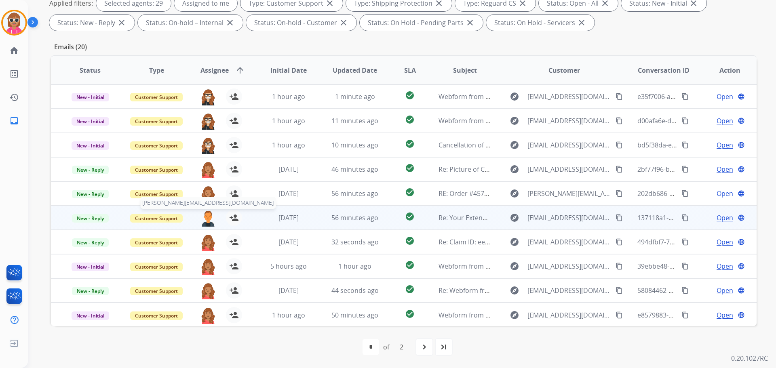
click at [208, 212] on img at bounding box center [208, 218] width 16 height 17
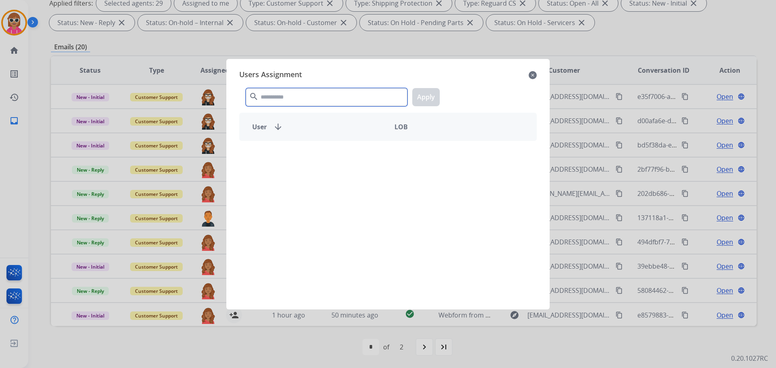
click at [323, 95] on input "text" at bounding box center [327, 97] width 162 height 18
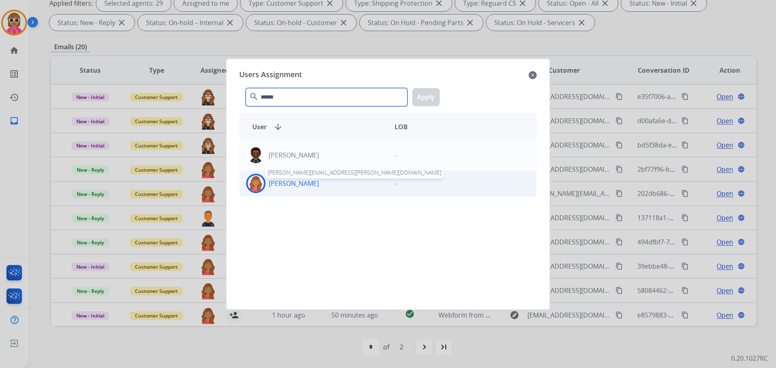
type input "******"
click at [308, 180] on p "[PERSON_NAME]" at bounding box center [294, 184] width 50 height 10
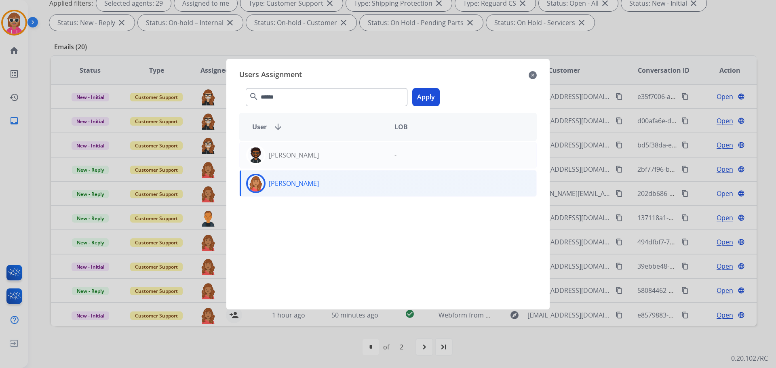
click at [423, 97] on button "Apply" at bounding box center [425, 97] width 27 height 18
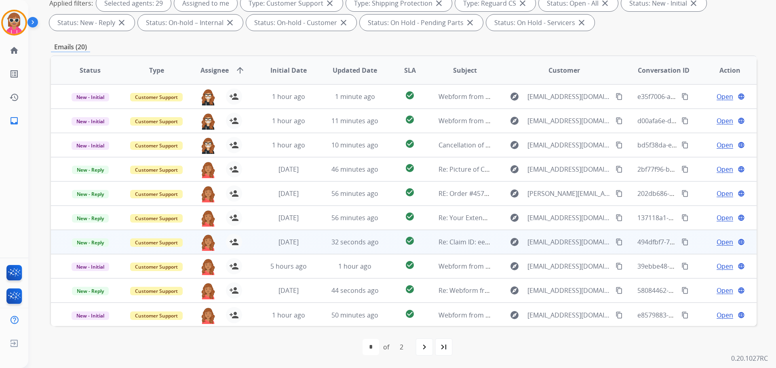
scroll to position [1, 0]
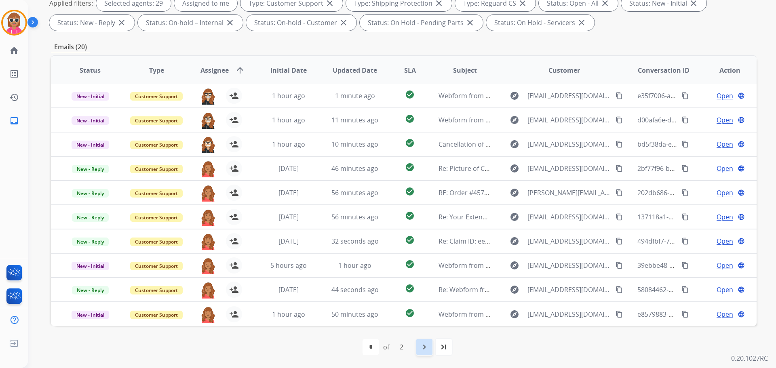
click at [424, 347] on mat-icon "navigate_next" at bounding box center [425, 348] width 10 height 10
select select "*"
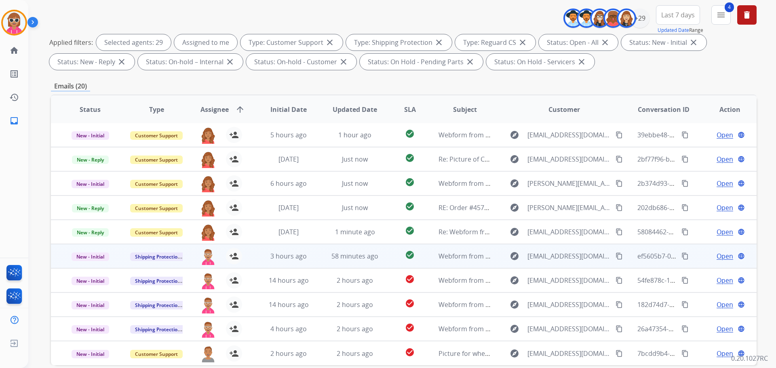
scroll to position [131, 0]
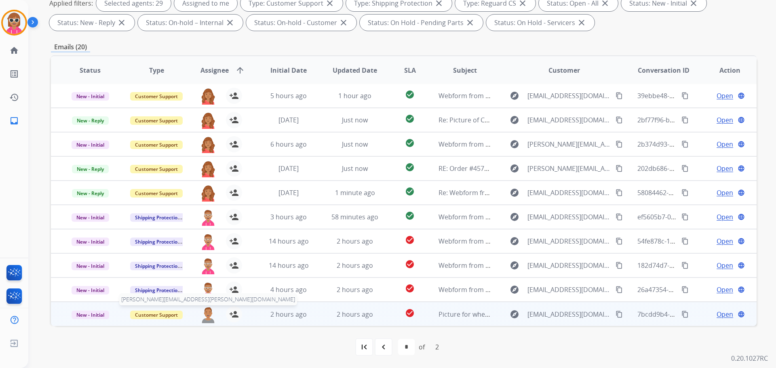
click at [208, 315] on img at bounding box center [208, 315] width 16 height 17
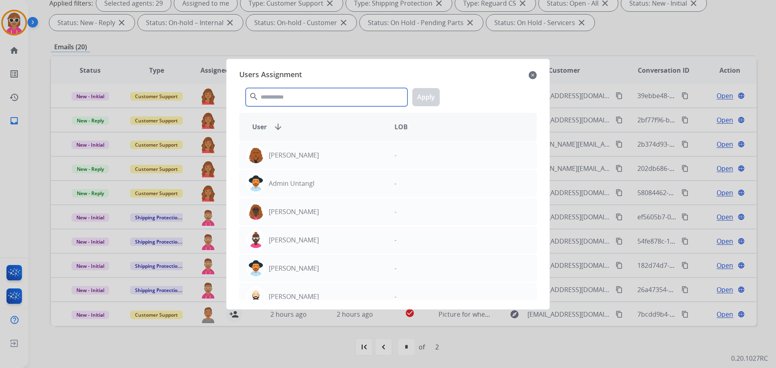
click at [314, 101] on input "text" at bounding box center [327, 97] width 162 height 18
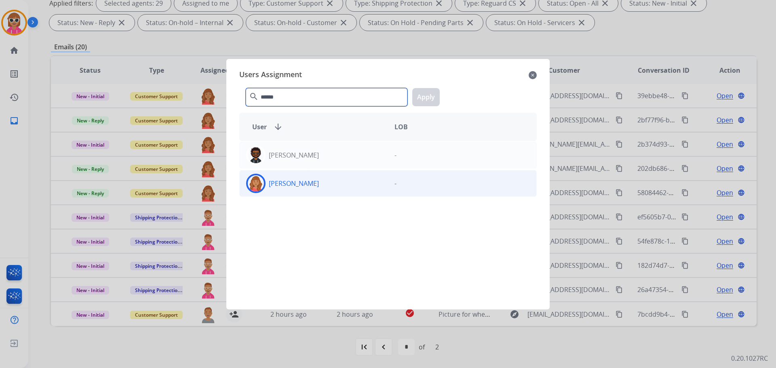
type input "******"
click at [325, 183] on div "[PERSON_NAME]" at bounding box center [314, 183] width 148 height 19
click at [428, 97] on button "Apply" at bounding box center [425, 97] width 27 height 18
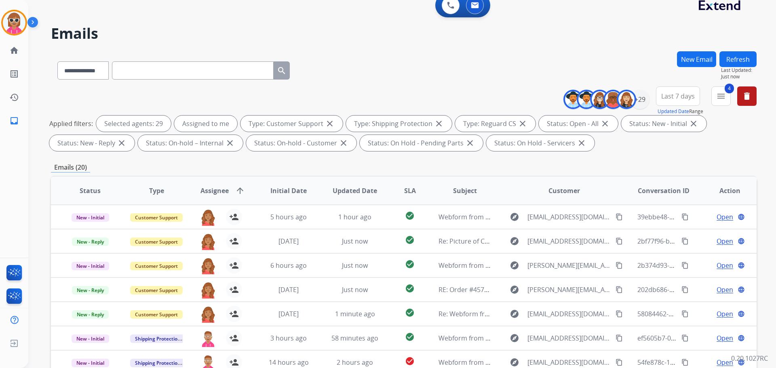
scroll to position [9, 0]
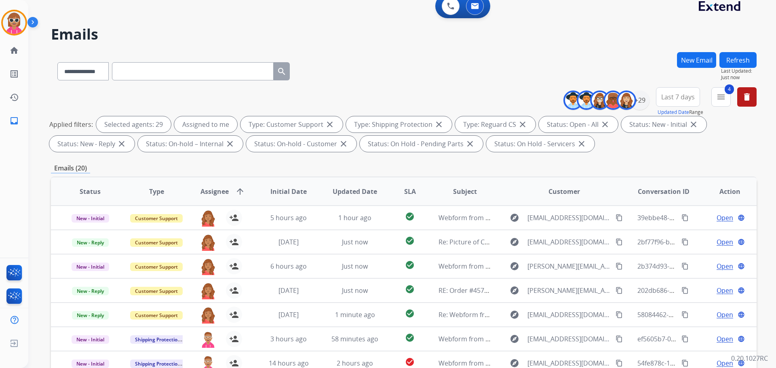
click at [740, 56] on button "Refresh" at bounding box center [738, 60] width 37 height 16
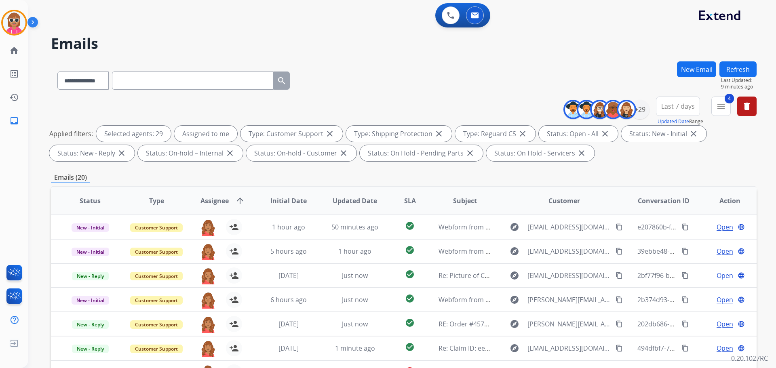
drag, startPoint x: 204, startPoint y: 83, endPoint x: 209, endPoint y: 78, distance: 6.9
click at [204, 82] on input "text" at bounding box center [193, 81] width 162 height 18
paste input "**********"
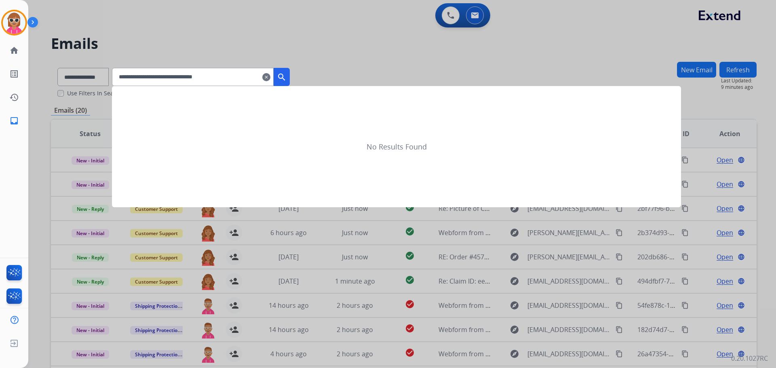
type input "**********"
click at [287, 81] on mat-icon "search" at bounding box center [282, 77] width 10 height 10
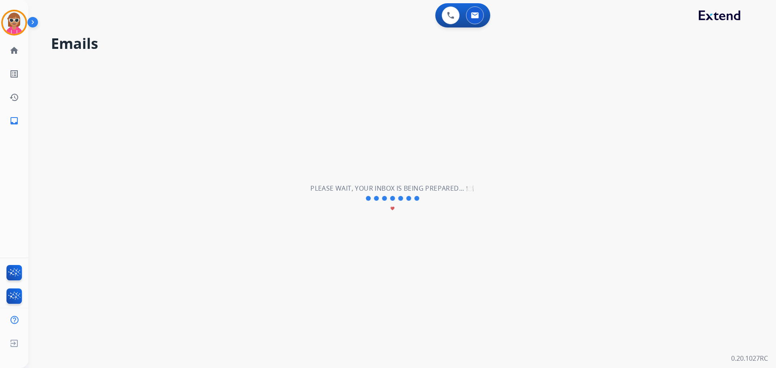
select select "*"
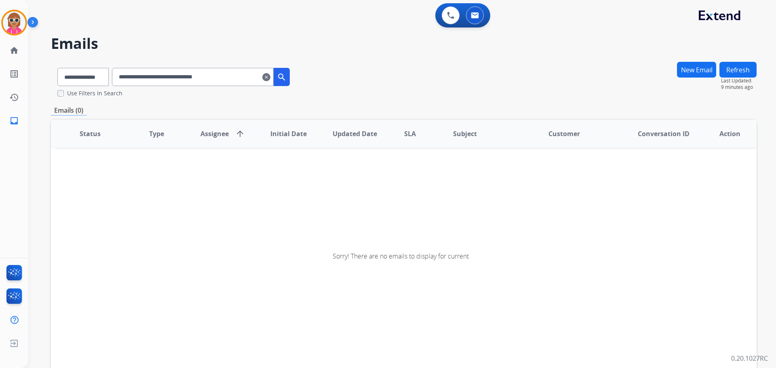
click at [290, 79] on button "search" at bounding box center [282, 77] width 16 height 18
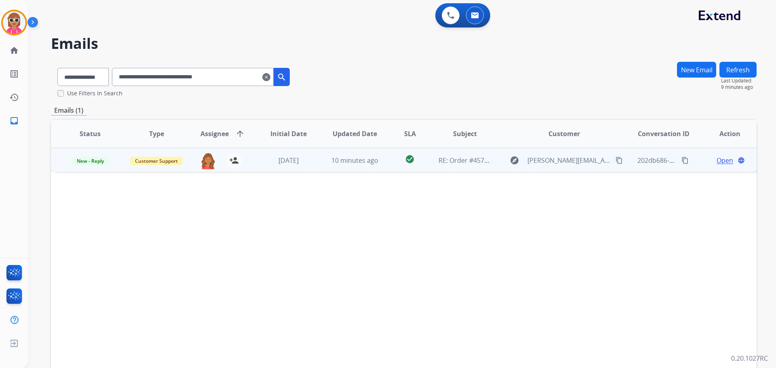
click at [723, 161] on span "Open" at bounding box center [725, 161] width 17 height 10
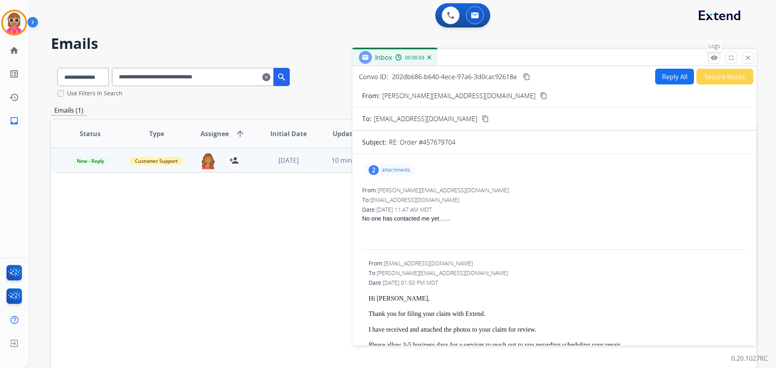
click at [713, 55] on mat-icon "remove_red_eye" at bounding box center [714, 57] width 7 height 7
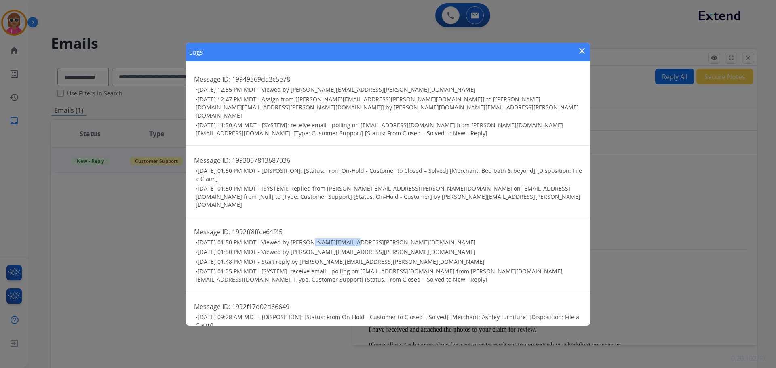
drag, startPoint x: 308, startPoint y: 227, endPoint x: 352, endPoint y: 225, distance: 44.1
click at [352, 239] on span "09/09/2025 - 01:50 PM MDT - Viewed by lamarco.hinson@eccogroupusa.com" at bounding box center [337, 243] width 278 height 8
drag, startPoint x: 580, startPoint y: 49, endPoint x: 583, endPoint y: 55, distance: 6.0
click at [580, 51] on mat-icon "close" at bounding box center [582, 51] width 10 height 10
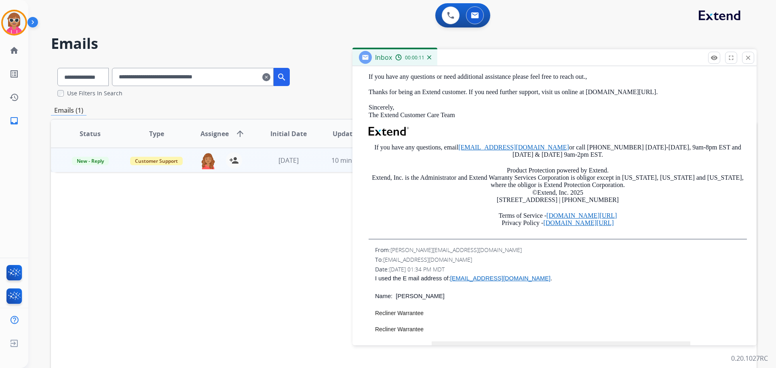
scroll to position [404, 0]
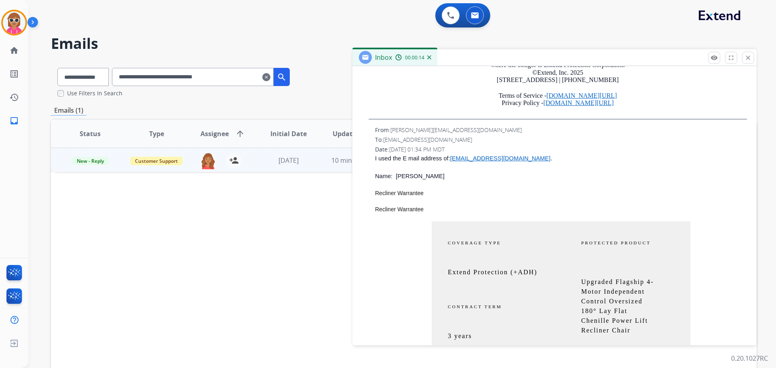
drag, startPoint x: 478, startPoint y: 160, endPoint x: 442, endPoint y: 206, distance: 58.7
click at [442, 206] on p "Recliner Warrantee" at bounding box center [561, 209] width 372 height 8
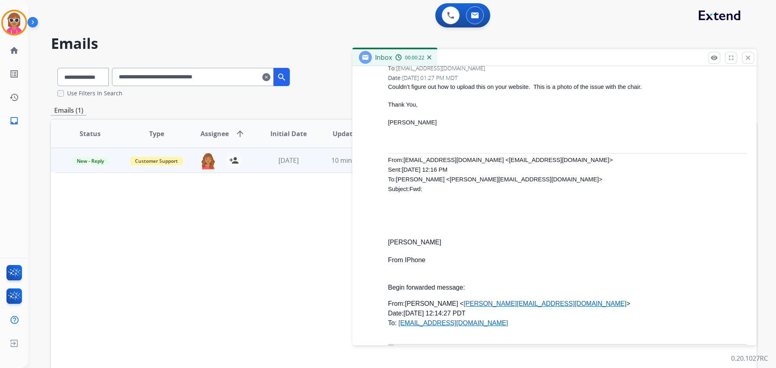
scroll to position [1456, 0]
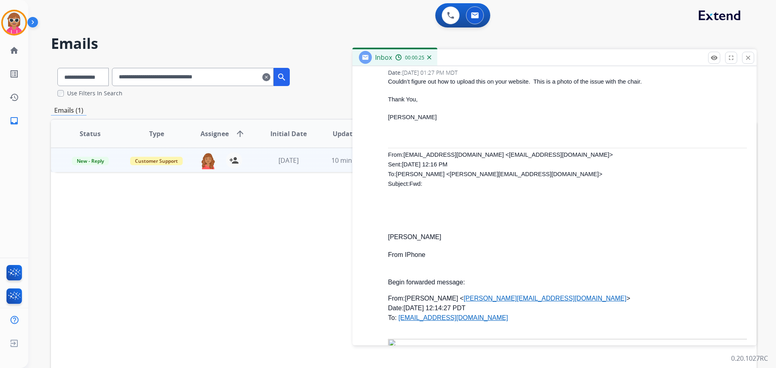
click at [392, 239] on p "[PERSON_NAME]" at bounding box center [567, 238] width 359 height 10
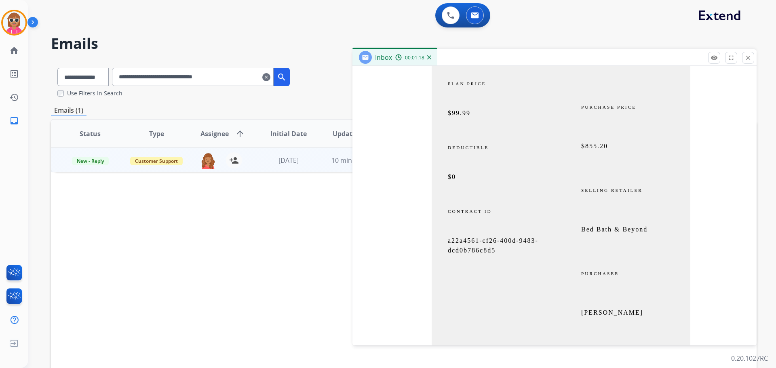
scroll to position [768, 0]
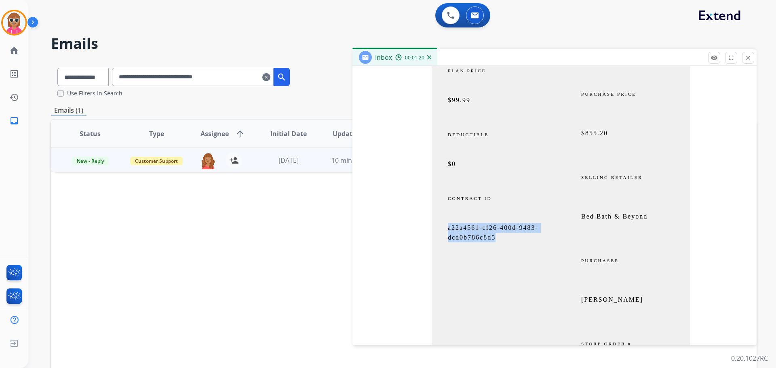
drag, startPoint x: 444, startPoint y: 228, endPoint x: 516, endPoint y: 240, distance: 72.5
click at [516, 240] on td "a22a4561-cf26-400d-9483-dcd0b786c8d5" at bounding box center [496, 236] width 129 height 27
copy span "a22a4561-cf26-400d-9483-dcd0b786c8d5"
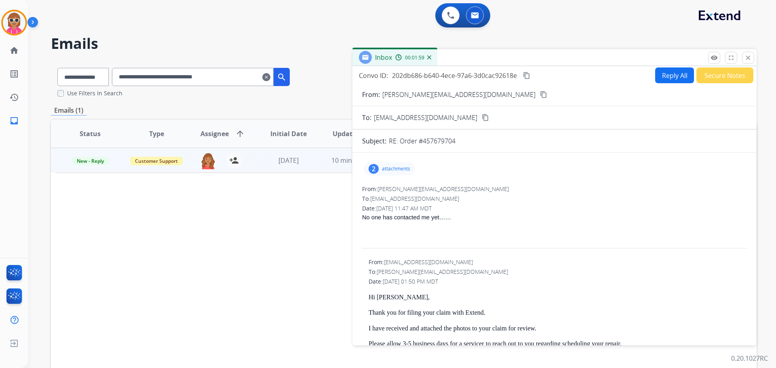
scroll to position [0, 0]
click at [750, 55] on mat-icon "close" at bounding box center [748, 57] width 7 height 7
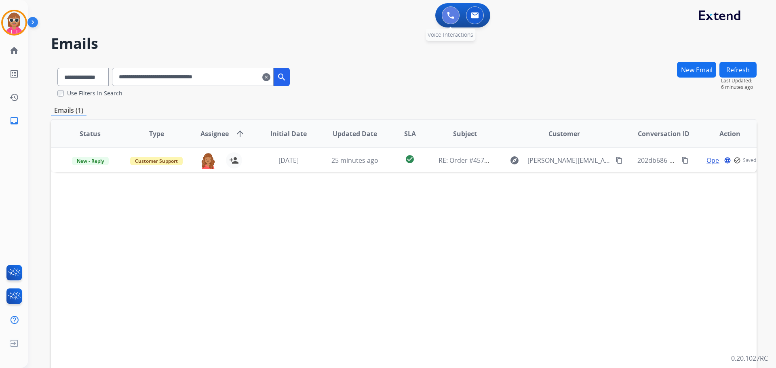
click at [448, 13] on img at bounding box center [450, 15] width 7 height 7
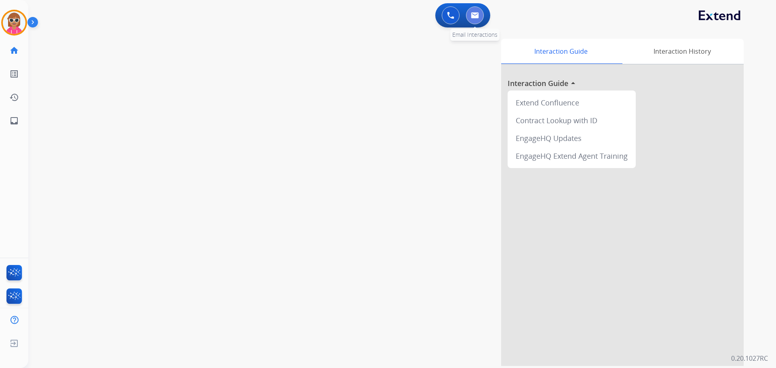
click at [479, 16] on img at bounding box center [475, 15] width 8 height 6
select select "**********"
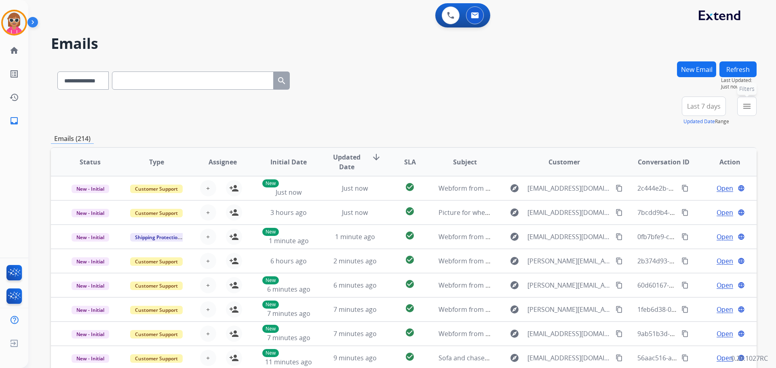
drag, startPoint x: 745, startPoint y: 102, endPoint x: 704, endPoint y: 138, distance: 54.4
click at [745, 104] on mat-icon "menu" at bounding box center [747, 107] width 10 height 10
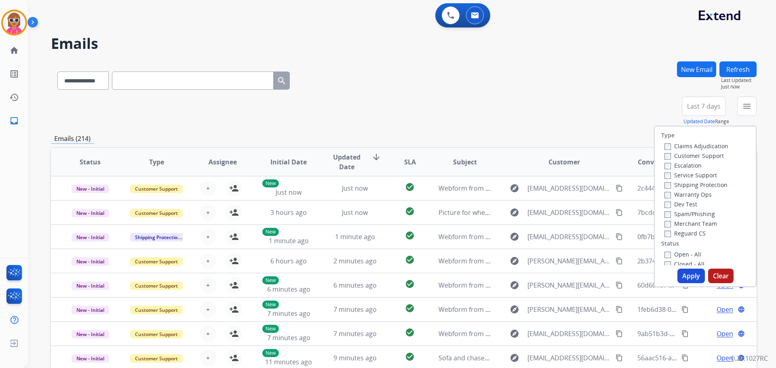
drag, startPoint x: 682, startPoint y: 154, endPoint x: 687, endPoint y: 171, distance: 17.5
click at [682, 153] on label "Customer Support" at bounding box center [694, 156] width 59 height 8
drag, startPoint x: 686, startPoint y: 183, endPoint x: 691, endPoint y: 205, distance: 23.2
click at [686, 184] on label "Shipping Protection" at bounding box center [696, 185] width 63 height 8
click at [683, 239] on div "Type Claims Adjudication Customer Support Escalation Service Support Shipping P…" at bounding box center [705, 196] width 101 height 139
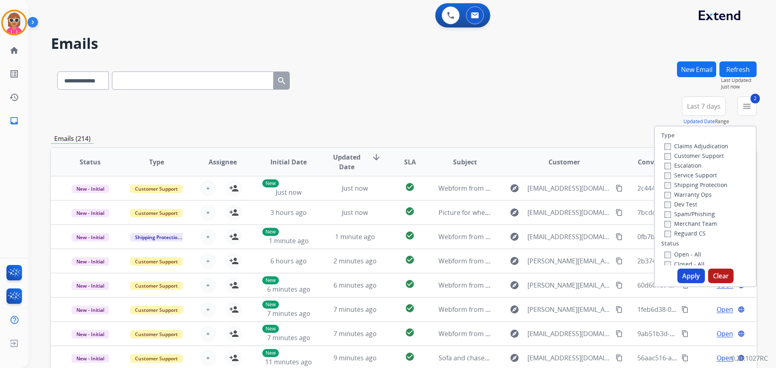
click at [685, 233] on label "Reguard CS" at bounding box center [685, 234] width 41 height 8
click at [676, 257] on label "Open - All" at bounding box center [683, 255] width 37 height 8
click at [687, 279] on button "Apply" at bounding box center [691, 276] width 27 height 15
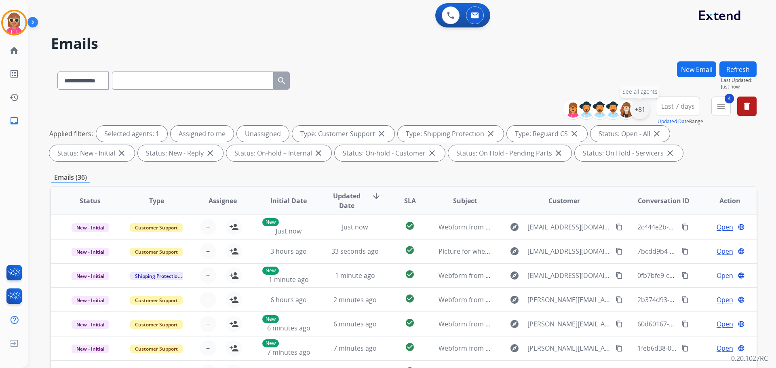
drag, startPoint x: 641, startPoint y: 108, endPoint x: 634, endPoint y: 116, distance: 10.6
click at [640, 109] on div "+81" at bounding box center [639, 109] width 19 height 19
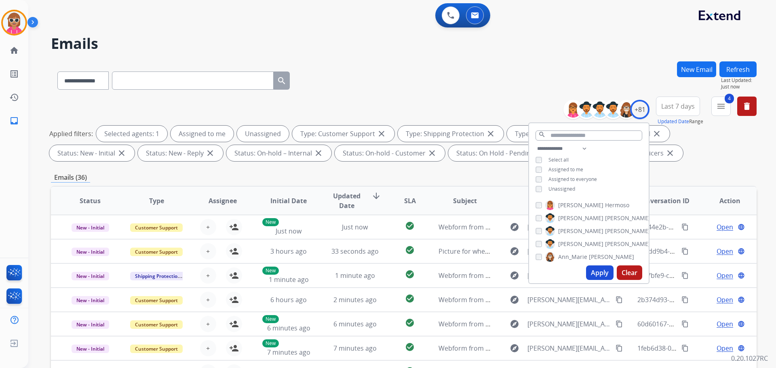
click at [569, 167] on span "Assigned to me" at bounding box center [566, 169] width 35 height 7
click at [602, 271] on button "Apply" at bounding box center [599, 273] width 27 height 15
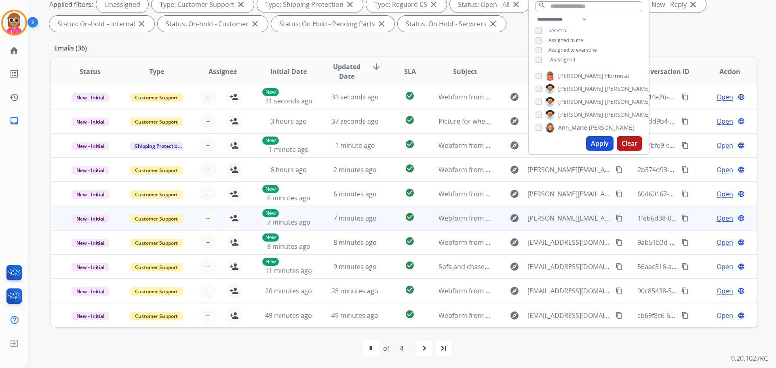
scroll to position [131, 0]
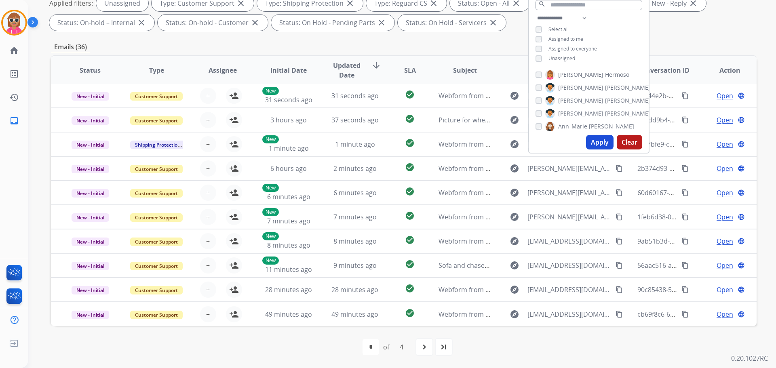
click at [510, 350] on div "first_page navigate_before * * * * of 4 navigate_next last_page" at bounding box center [404, 347] width 706 height 16
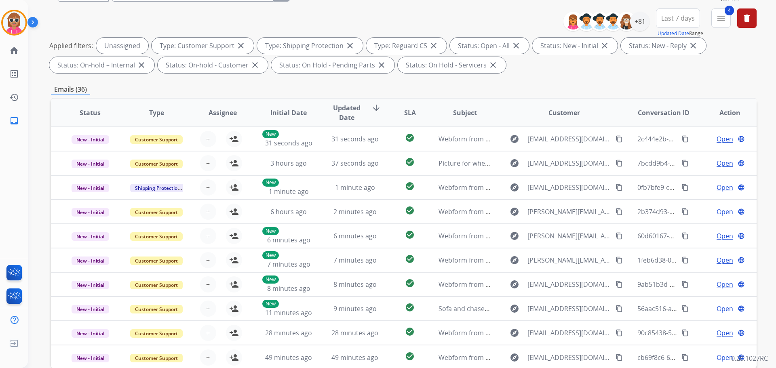
scroll to position [50, 0]
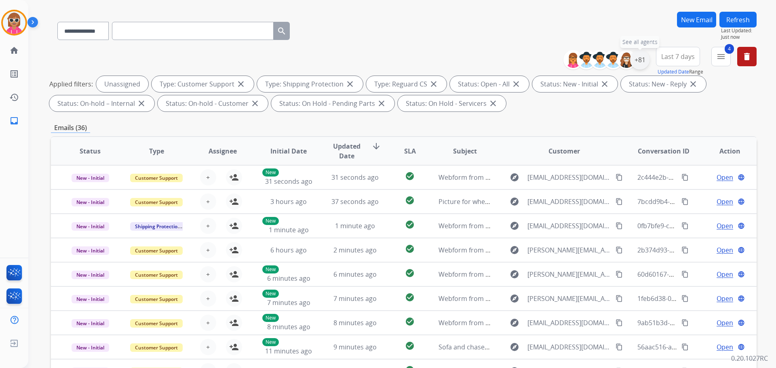
click at [643, 55] on div "+81" at bounding box center [639, 59] width 19 height 19
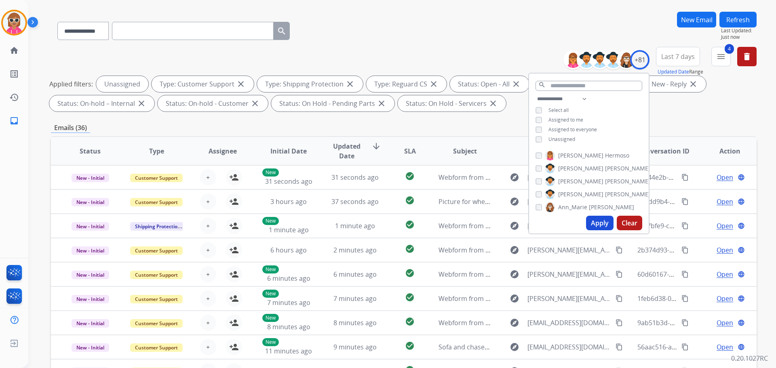
click at [505, 132] on div "**********" at bounding box center [404, 231] width 706 height 438
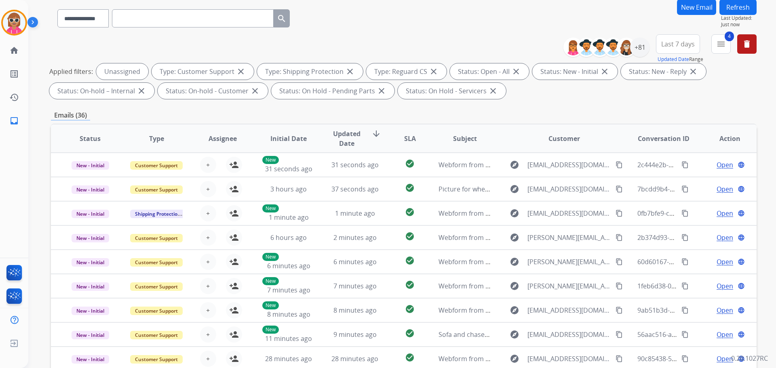
scroll to position [0, 0]
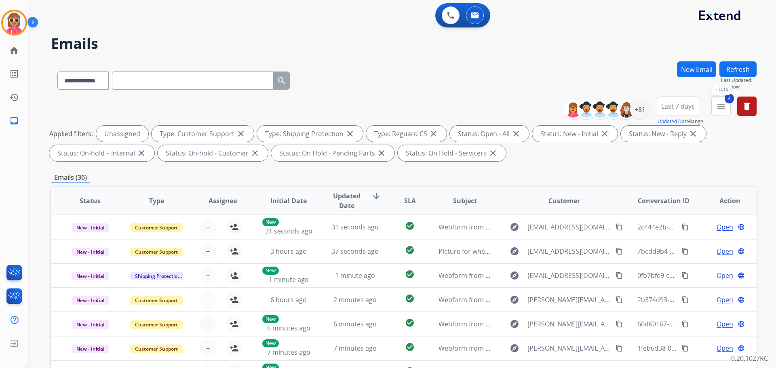
click at [723, 111] on button "4 menu Filters" at bounding box center [721, 106] width 19 height 19
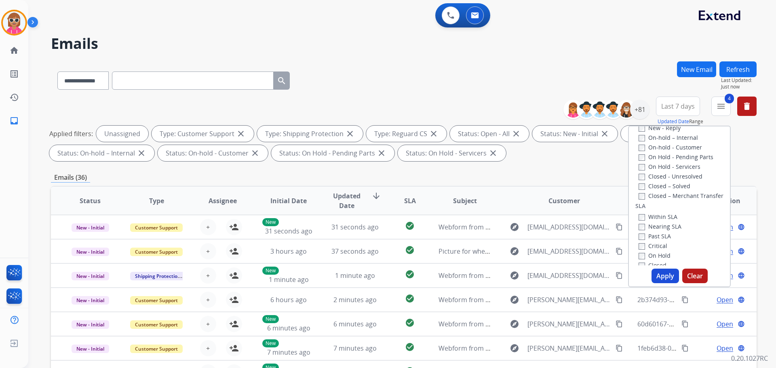
scroll to position [162, 0]
click at [659, 232] on label "Past SLA" at bounding box center [655, 230] width 32 height 8
click at [653, 242] on label "Critical" at bounding box center [653, 240] width 29 height 8
click at [660, 287] on div "Type Claims Adjudication Customer Support Escalation Service Support Shipping P…" at bounding box center [679, 207] width 103 height 162
click at [663, 273] on button "Apply" at bounding box center [665, 276] width 27 height 15
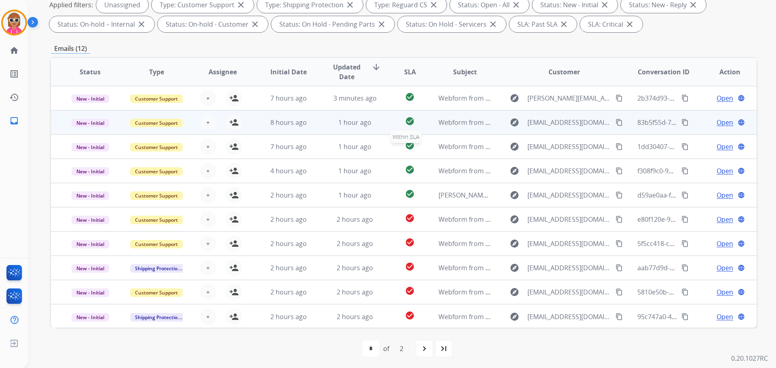
scroll to position [131, 0]
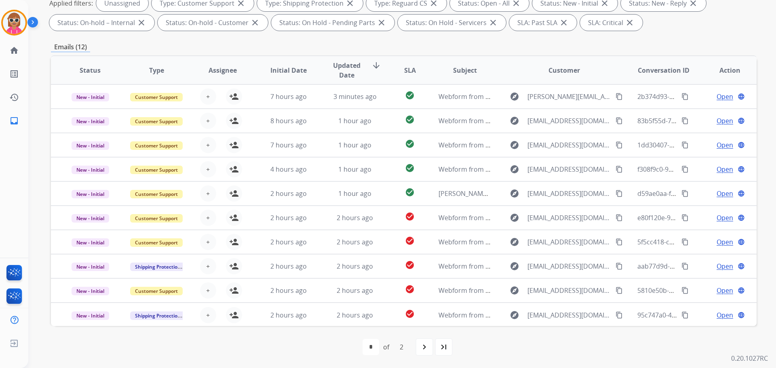
drag, startPoint x: 404, startPoint y: 70, endPoint x: 421, endPoint y: 107, distance: 41.3
click at [404, 70] on span "SLA" at bounding box center [410, 71] width 12 height 10
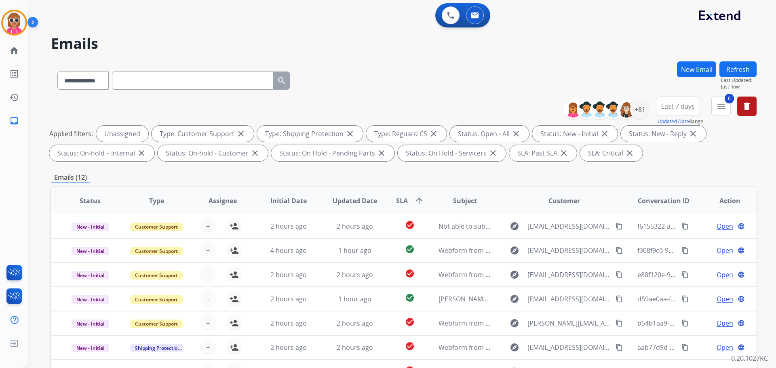
scroll to position [0, 0]
click at [723, 104] on mat-icon "menu" at bounding box center [722, 107] width 10 height 10
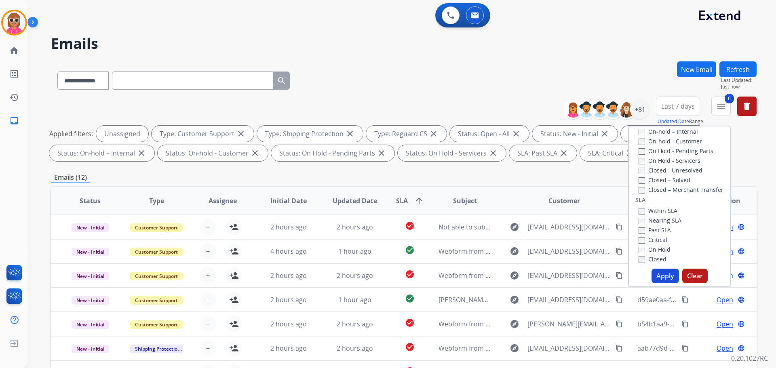
click at [652, 242] on label "Critical" at bounding box center [653, 240] width 29 height 8
click at [657, 275] on button "Apply" at bounding box center [665, 276] width 27 height 15
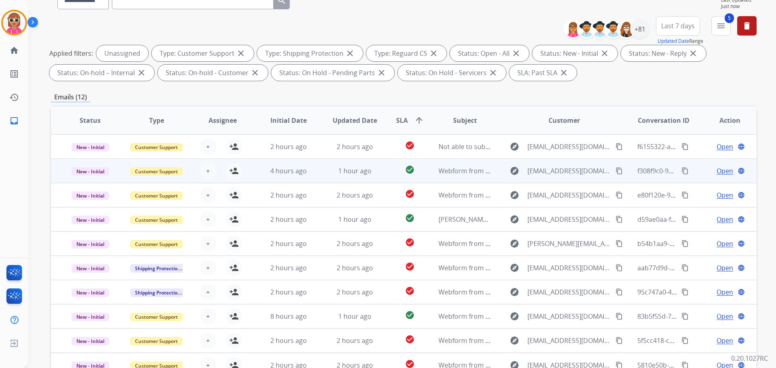
scroll to position [131, 0]
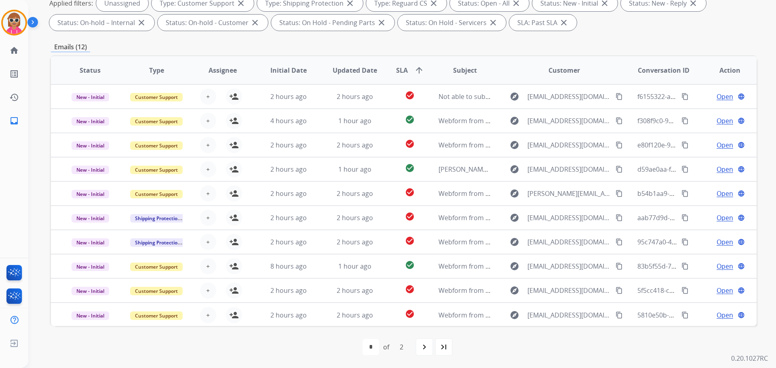
click at [398, 68] on span "SLA" at bounding box center [402, 71] width 12 height 10
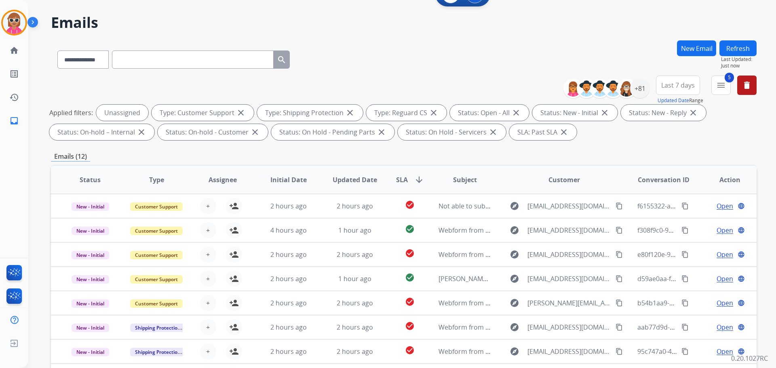
scroll to position [9, 0]
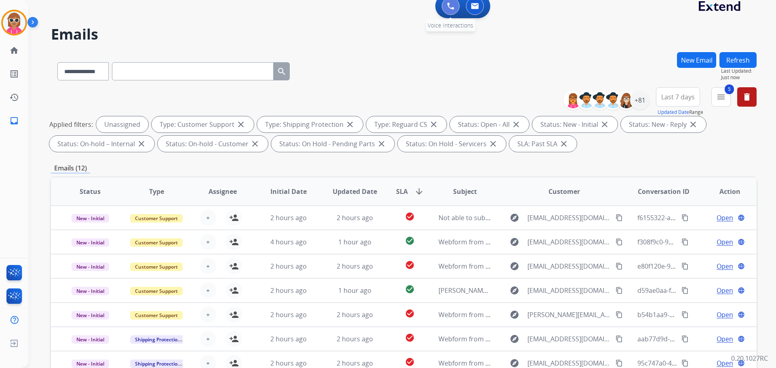
click at [451, 8] on img at bounding box center [450, 5] width 7 height 7
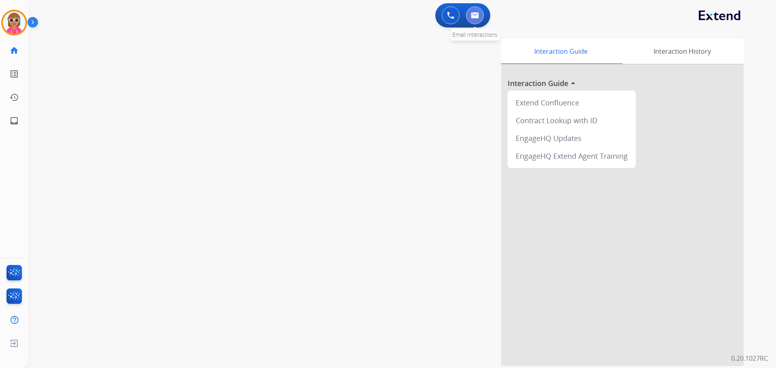
click at [476, 12] on img at bounding box center [475, 15] width 8 height 6
select select "**********"
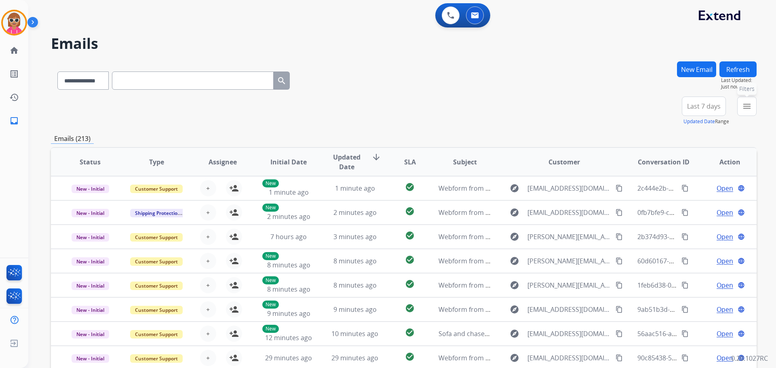
click at [752, 107] on mat-icon "menu" at bounding box center [747, 107] width 10 height 10
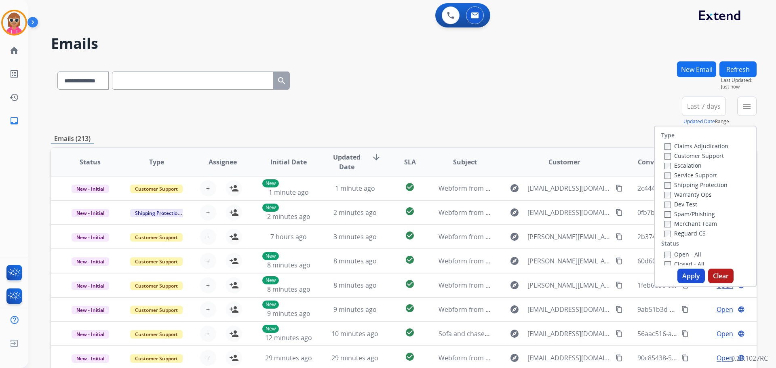
click at [686, 153] on label "Customer Support" at bounding box center [694, 156] width 59 height 8
click at [692, 187] on label "Shipping Protection" at bounding box center [696, 185] width 63 height 8
drag, startPoint x: 680, startPoint y: 234, endPoint x: 680, endPoint y: 240, distance: 5.7
click at [680, 235] on label "Reguard CS" at bounding box center [685, 234] width 41 height 8
click at [679, 252] on label "Open - All" at bounding box center [683, 255] width 37 height 8
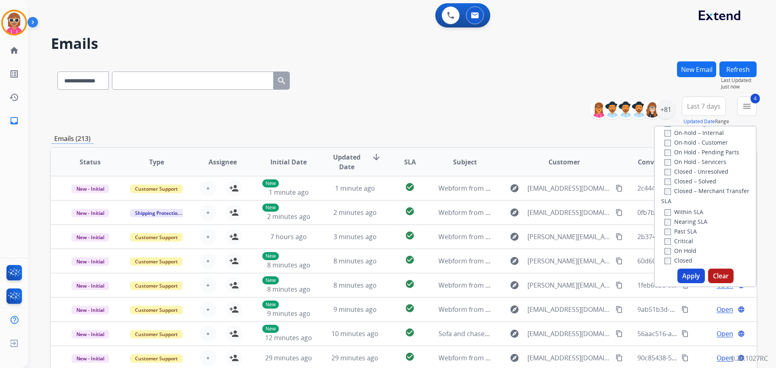
scroll to position [162, 0]
click at [685, 230] on label "Past SLA" at bounding box center [681, 230] width 32 height 8
click at [682, 275] on button "Apply" at bounding box center [691, 276] width 27 height 15
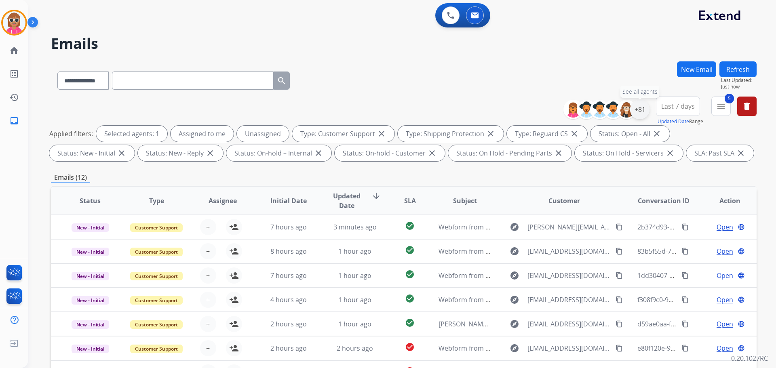
click at [635, 107] on div "+81" at bounding box center [639, 109] width 19 height 19
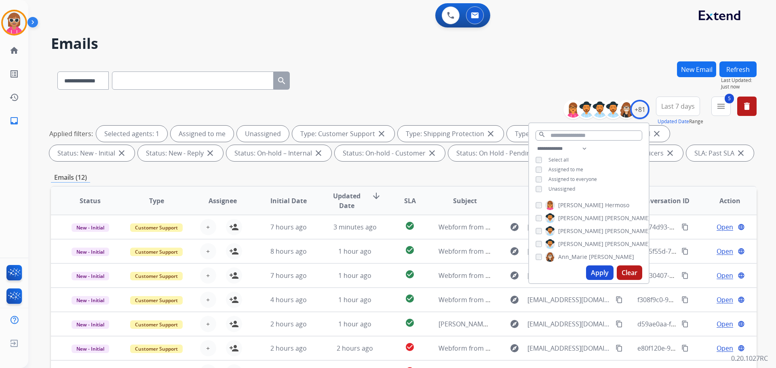
drag, startPoint x: 555, startPoint y: 169, endPoint x: 576, endPoint y: 225, distance: 59.6
click at [555, 169] on span "Assigned to me" at bounding box center [566, 169] width 35 height 7
click at [594, 275] on button "Apply" at bounding box center [599, 273] width 27 height 15
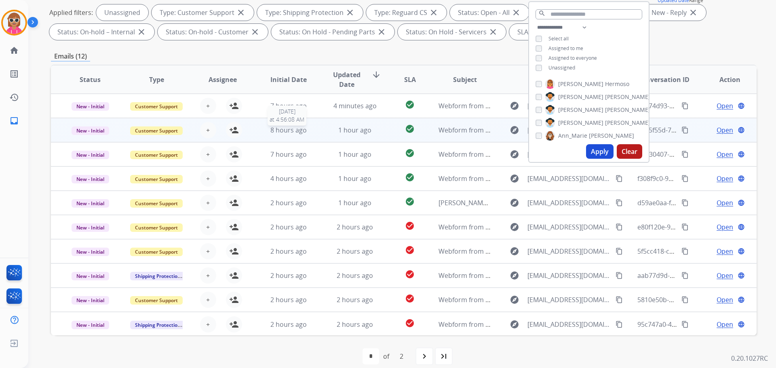
scroll to position [1, 0]
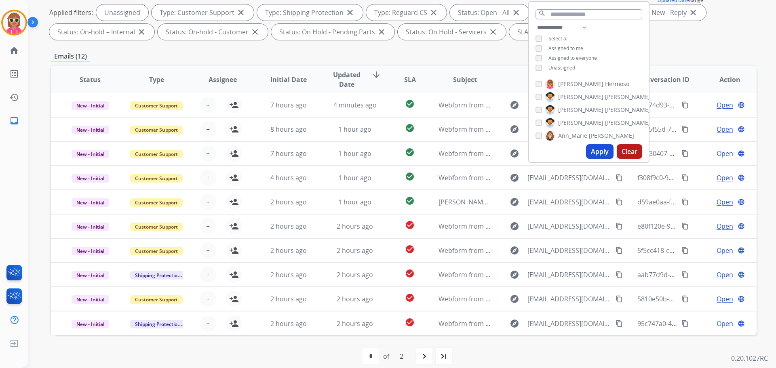
click at [414, 77] on th "SLA" at bounding box center [404, 80] width 44 height 28
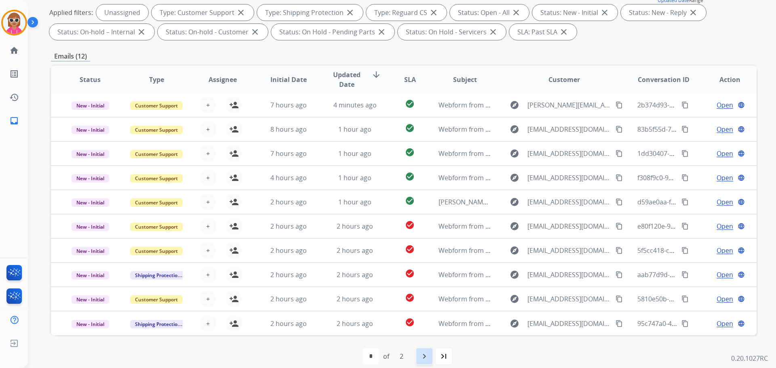
click at [420, 350] on div "navigate_next" at bounding box center [425, 357] width 18 height 18
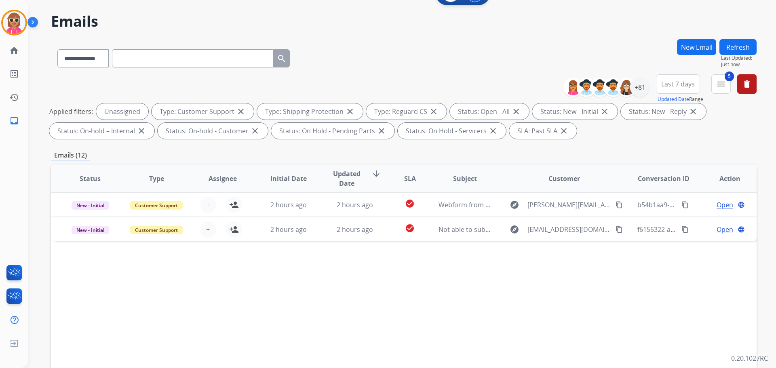
scroll to position [0, 0]
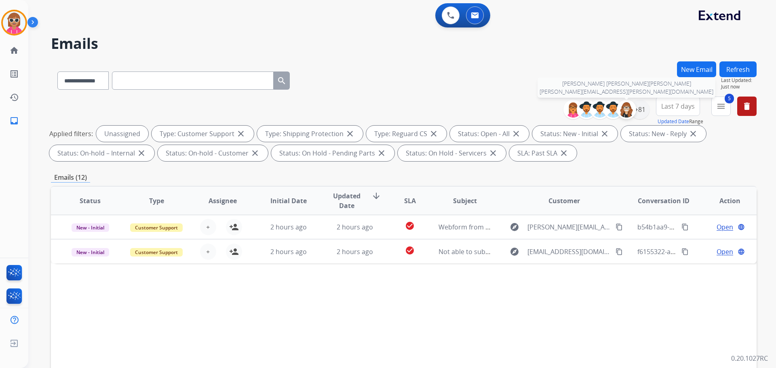
click at [634, 112] on div at bounding box center [626, 109] width 19 height 19
select select "*"
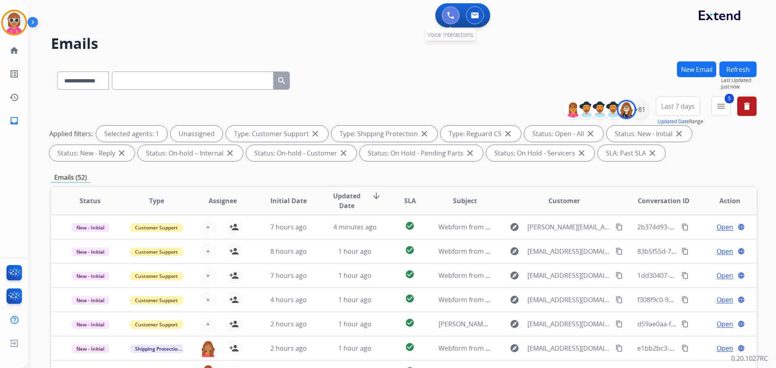
click at [444, 13] on button at bounding box center [451, 15] width 18 height 18
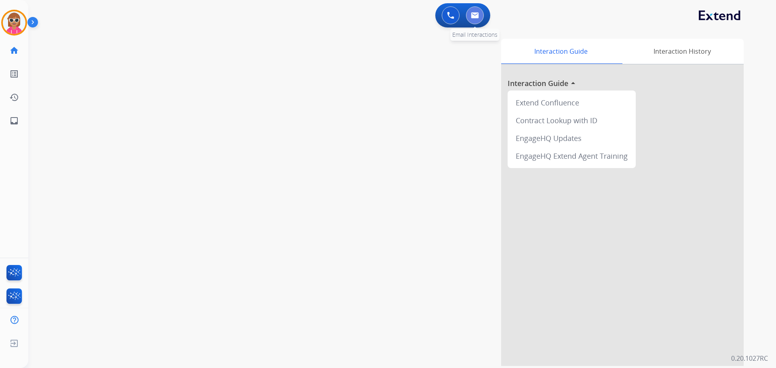
click at [479, 18] on img at bounding box center [475, 15] width 8 height 6
select select "**********"
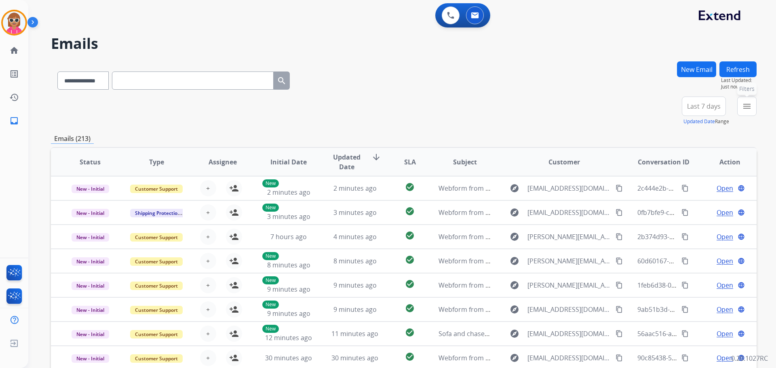
drag, startPoint x: 748, startPoint y: 106, endPoint x: 728, endPoint y: 119, distance: 23.9
click at [747, 106] on mat-icon "menu" at bounding box center [747, 107] width 10 height 10
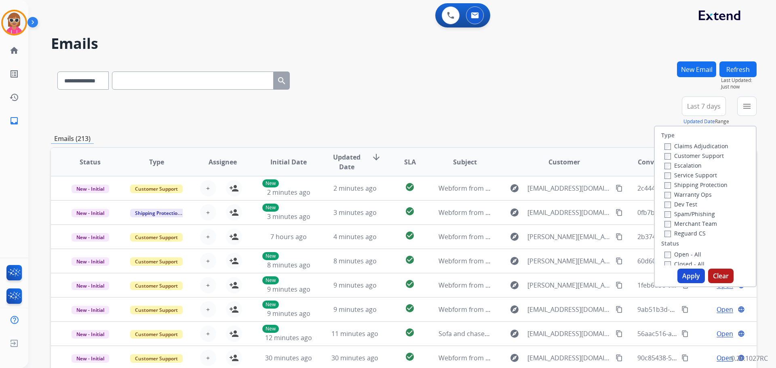
click at [681, 152] on div "Customer Support" at bounding box center [697, 156] width 64 height 10
click at [683, 155] on label "Customer Support" at bounding box center [694, 156] width 59 height 8
drag, startPoint x: 692, startPoint y: 185, endPoint x: 692, endPoint y: 205, distance: 20.2
click at [692, 186] on label "Shipping Protection" at bounding box center [696, 185] width 63 height 8
click at [690, 237] on div "Reguard CS" at bounding box center [697, 233] width 64 height 10
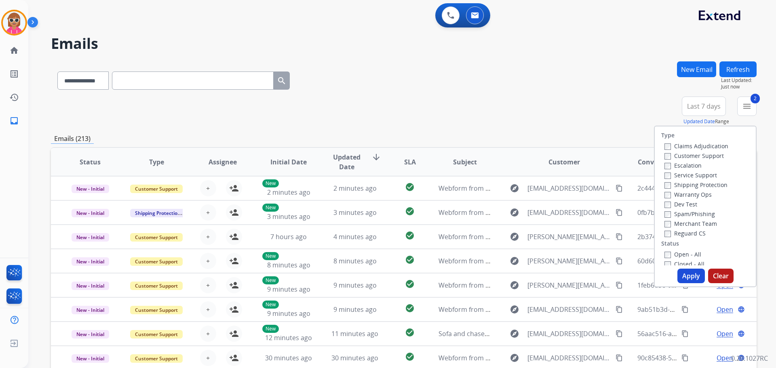
click at [690, 235] on label "Reguard CS" at bounding box center [685, 234] width 41 height 8
click at [685, 253] on label "Open - All" at bounding box center [683, 255] width 37 height 8
click at [686, 285] on div "Type Claims Adjudication Customer Support Escalation Service Support Shipping P…" at bounding box center [705, 207] width 103 height 162
click at [686, 277] on button "Apply" at bounding box center [691, 276] width 27 height 15
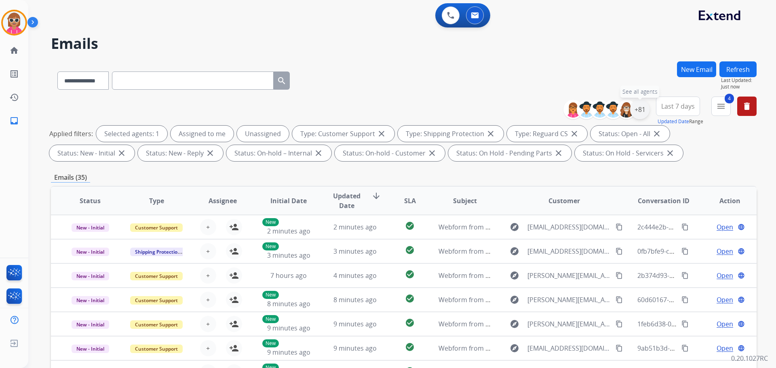
click at [642, 107] on div "+81" at bounding box center [639, 109] width 19 height 19
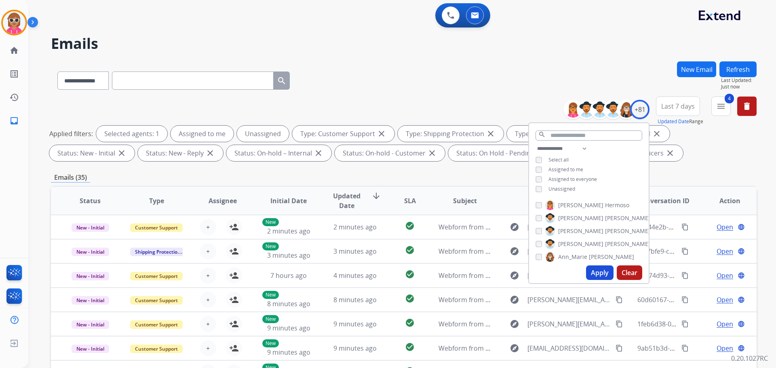
drag, startPoint x: 563, startPoint y: 187, endPoint x: 564, endPoint y: 171, distance: 16.2
click at [563, 186] on span "Unassigned" at bounding box center [562, 189] width 27 height 7
click at [565, 167] on span "Assigned to me" at bounding box center [566, 169] width 35 height 7
drag, startPoint x: 571, startPoint y: 147, endPoint x: 573, endPoint y: 151, distance: 4.6
click at [571, 147] on select "**********" at bounding box center [564, 149] width 56 height 10
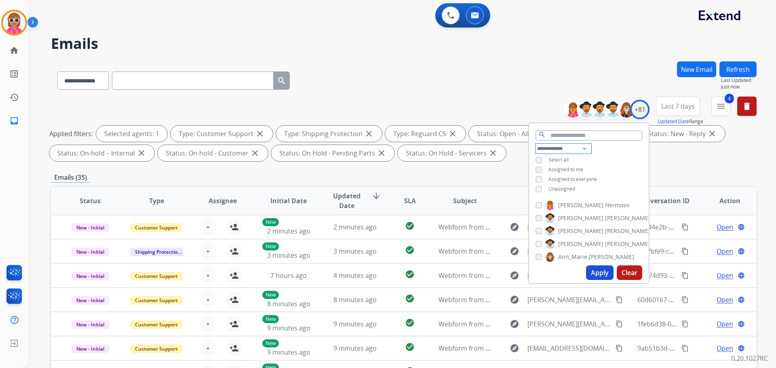
select select "**********"
click at [536, 144] on select "**********" at bounding box center [564, 149] width 56 height 10
click at [609, 153] on div "**********" at bounding box center [589, 165] width 120 height 42
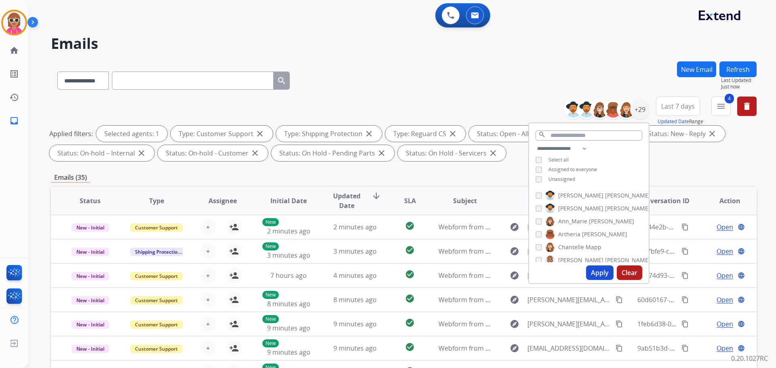
click at [605, 192] on span "[PERSON_NAME]" at bounding box center [627, 196] width 45 height 8
click at [573, 209] on span "[PERSON_NAME]" at bounding box center [580, 209] width 45 height 8
drag, startPoint x: 573, startPoint y: 224, endPoint x: 573, endPoint y: 229, distance: 4.9
click at [573, 224] on span "Ann_Marie" at bounding box center [572, 222] width 29 height 8
click at [575, 239] on div "[PERSON_NAME] [PERSON_NAME] [PERSON_NAME] [PERSON_NAME] [PERSON_NAME] [PERSON_N…" at bounding box center [589, 225] width 120 height 75
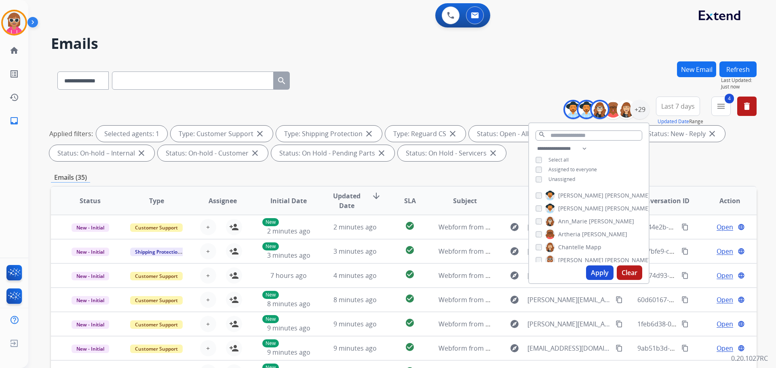
click at [574, 235] on span "Artheria" at bounding box center [569, 235] width 22 height 8
click at [575, 245] on span "Chantelle" at bounding box center [571, 247] width 26 height 8
click at [576, 256] on span "[PERSON_NAME]" at bounding box center [580, 260] width 45 height 8
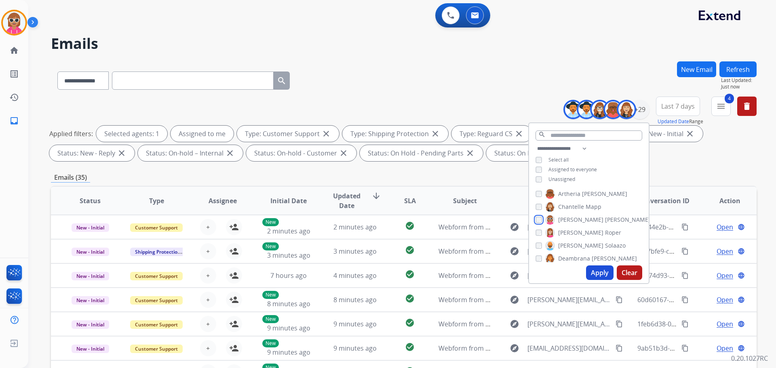
scroll to position [41, 0]
click at [580, 230] on span "[PERSON_NAME]" at bounding box center [580, 232] width 45 height 8
drag, startPoint x: 579, startPoint y: 240, endPoint x: 577, endPoint y: 249, distance: 9.2
click at [579, 241] on label "[PERSON_NAME]" at bounding box center [586, 246] width 80 height 10
click at [576, 260] on span "Deambrana" at bounding box center [574, 258] width 32 height 8
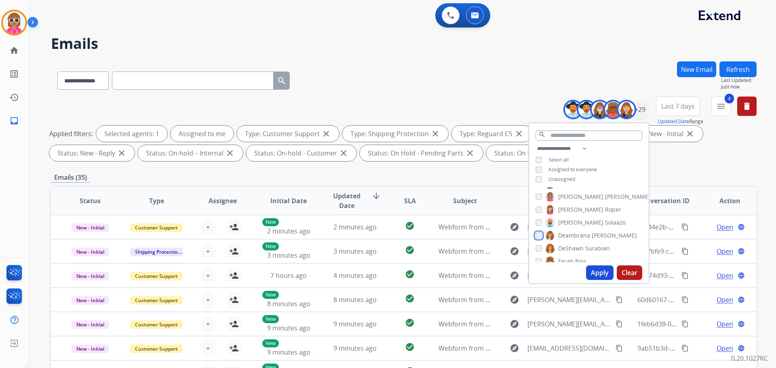
scroll to position [81, 0]
click at [580, 233] on span "DeShawn" at bounding box center [570, 231] width 25 height 8
click at [576, 241] on span "Bois" at bounding box center [580, 244] width 11 height 8
click at [574, 253] on span "Harmony" at bounding box center [570, 257] width 25 height 8
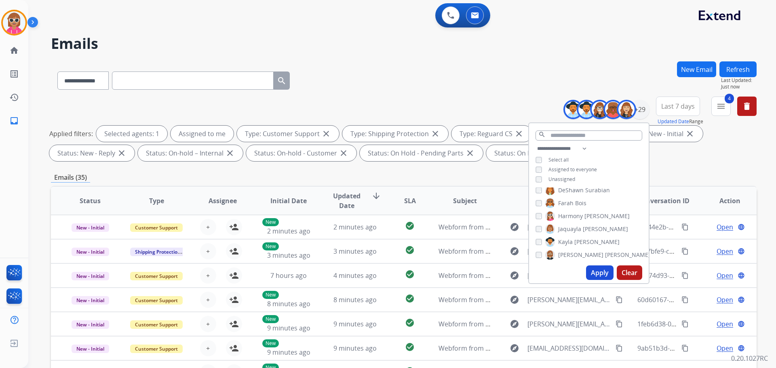
click at [583, 225] on span "[PERSON_NAME]" at bounding box center [605, 229] width 45 height 8
drag, startPoint x: 575, startPoint y: 241, endPoint x: 573, endPoint y: 249, distance: 8.2
click at [575, 242] on span "[PERSON_NAME]" at bounding box center [597, 242] width 45 height 8
click at [573, 250] on label "[PERSON_NAME]" at bounding box center [598, 255] width 105 height 10
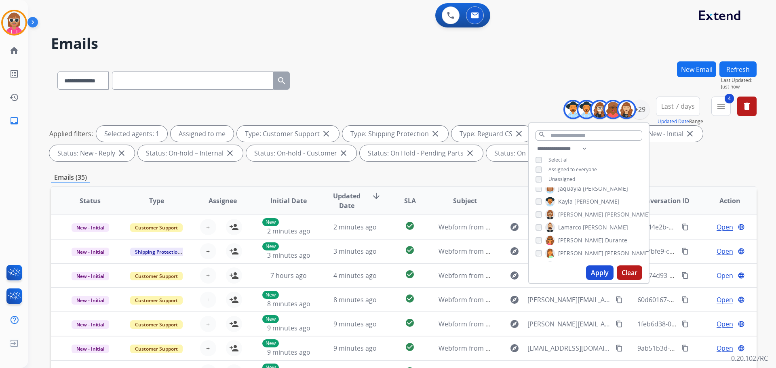
click at [578, 224] on span "Lamarco" at bounding box center [569, 228] width 23 height 8
click at [575, 239] on label "[PERSON_NAME]" at bounding box center [587, 241] width 82 height 10
click at [573, 250] on label "[PERSON_NAME]" at bounding box center [598, 254] width 105 height 10
click at [570, 227] on span "Raujon" at bounding box center [567, 226] width 19 height 8
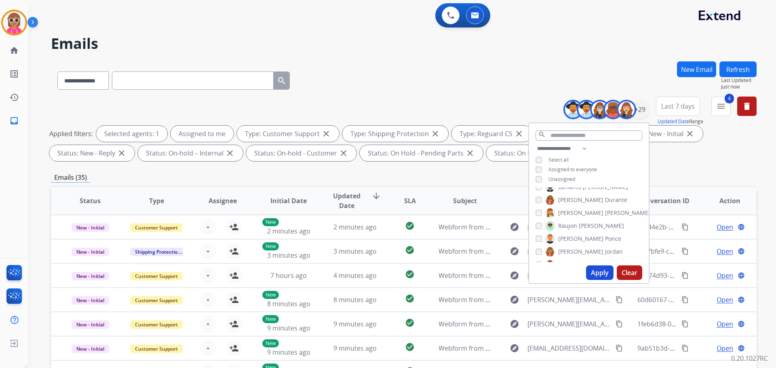
click at [571, 241] on span "[PERSON_NAME]" at bounding box center [580, 239] width 45 height 8
drag, startPoint x: 569, startPoint y: 251, endPoint x: 574, endPoint y: 231, distance: 20.8
click at [569, 249] on span "[PERSON_NAME]" at bounding box center [580, 252] width 45 height 8
click at [570, 223] on span "Shqnetta" at bounding box center [570, 224] width 25 height 8
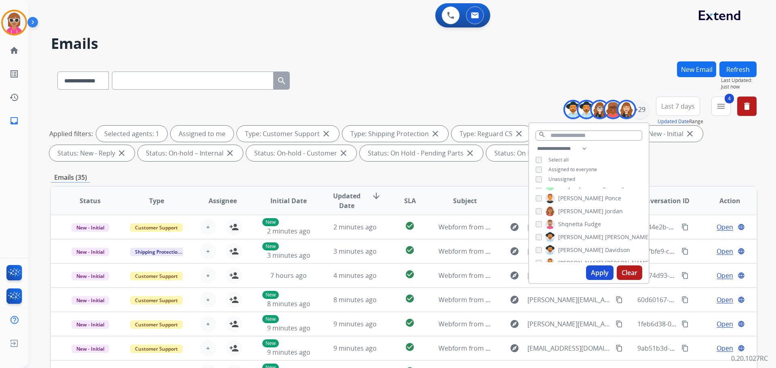
click at [567, 235] on span "[PERSON_NAME]" at bounding box center [580, 237] width 45 height 8
click at [567, 252] on span "[PERSON_NAME]" at bounding box center [580, 250] width 45 height 8
click at [565, 220] on span "[PERSON_NAME]" at bounding box center [580, 223] width 45 height 8
click at [565, 233] on span "Tyquanda" at bounding box center [571, 236] width 27 height 8
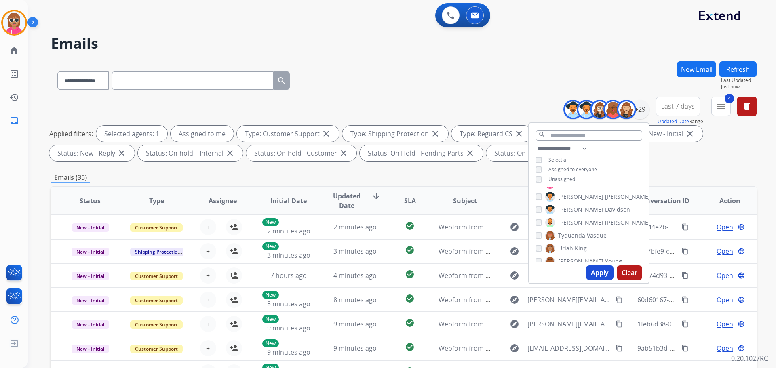
click at [567, 248] on span "Uriah" at bounding box center [565, 249] width 15 height 8
click at [567, 258] on span "[PERSON_NAME]" at bounding box center [580, 262] width 45 height 8
click at [571, 250] on span "[PERSON_NAME]" at bounding box center [580, 252] width 45 height 8
click at [577, 249] on span "[PERSON_NAME]" at bounding box center [580, 252] width 45 height 8
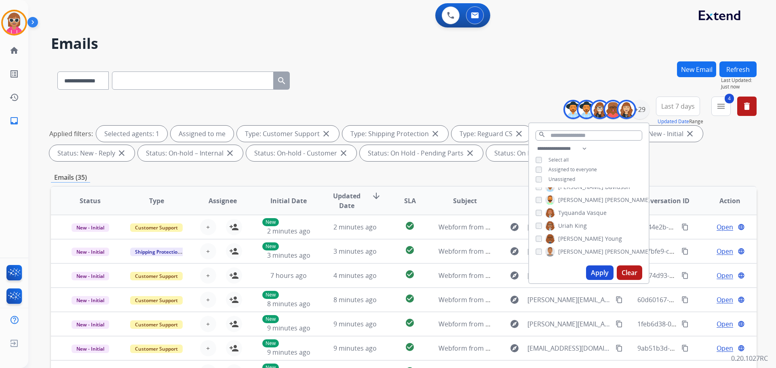
click at [590, 270] on button "Apply" at bounding box center [599, 273] width 27 height 15
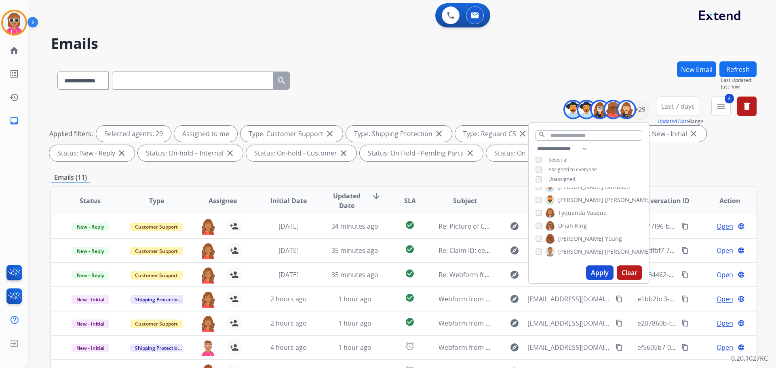
scroll to position [131, 0]
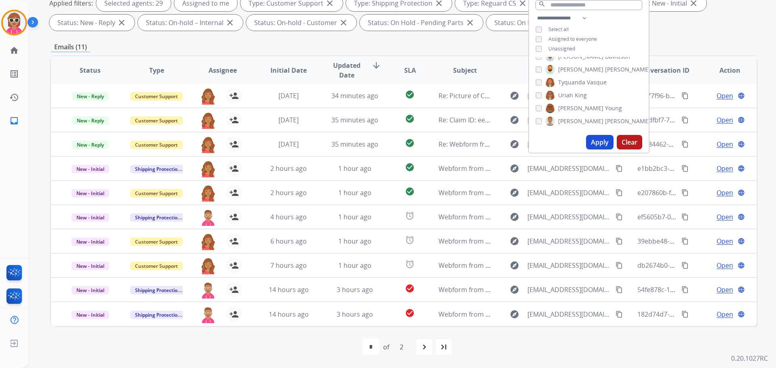
click at [221, 73] on span "Assignee" at bounding box center [223, 71] width 28 height 10
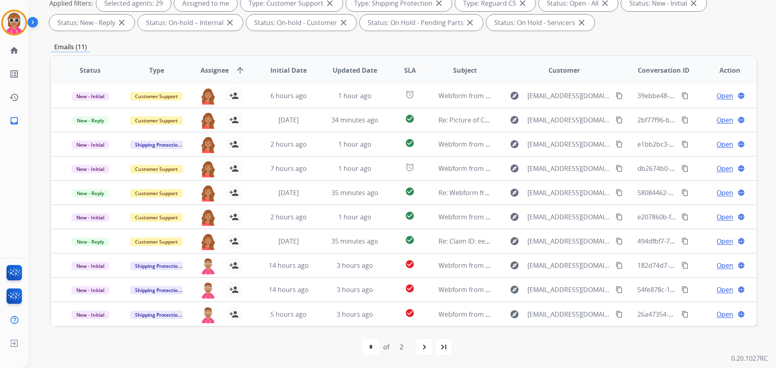
click at [423, 347] on mat-icon "navigate_next" at bounding box center [425, 348] width 10 height 10
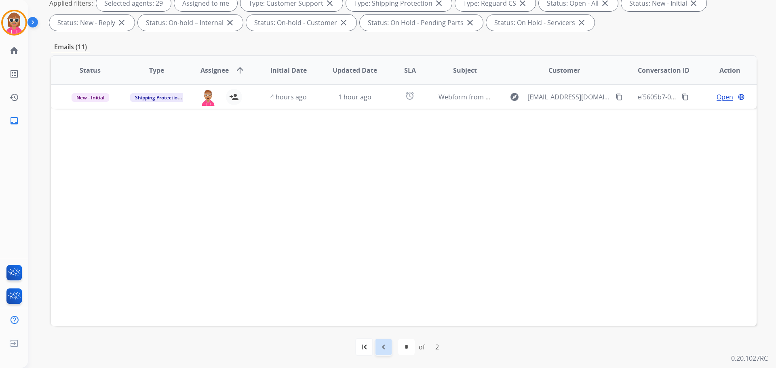
click at [379, 348] on mat-icon "navigate_before" at bounding box center [384, 348] width 10 height 10
select select "*"
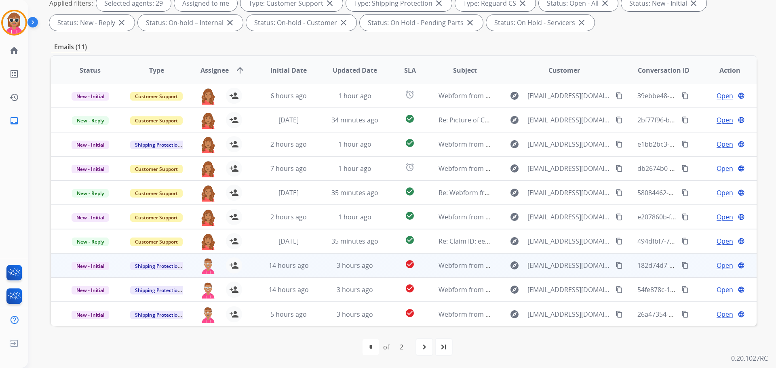
click at [710, 262] on div "Open language" at bounding box center [730, 266] width 53 height 10
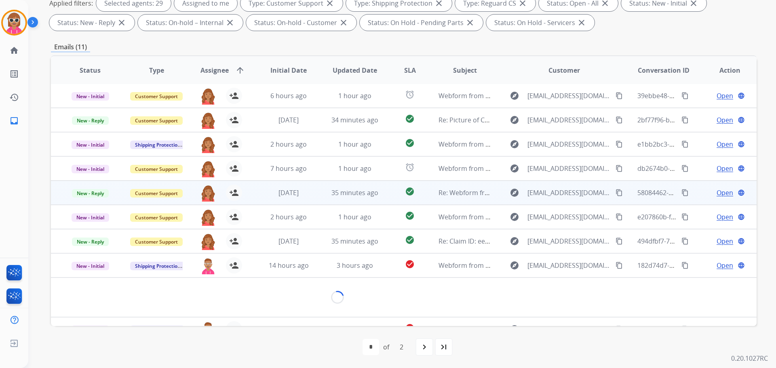
scroll to position [0, 0]
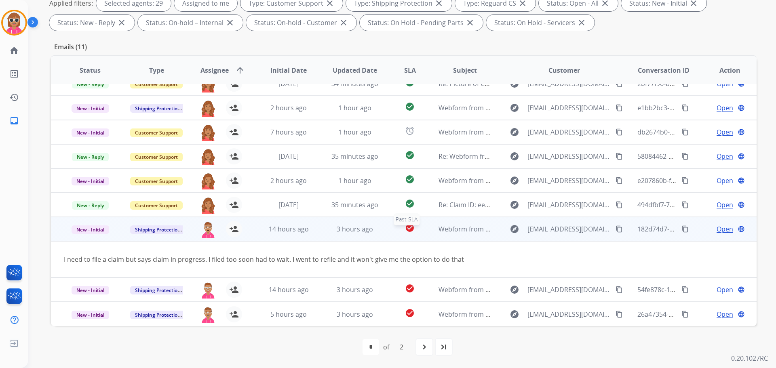
click at [391, 233] on td "check_circle Past SLA" at bounding box center [404, 229] width 44 height 24
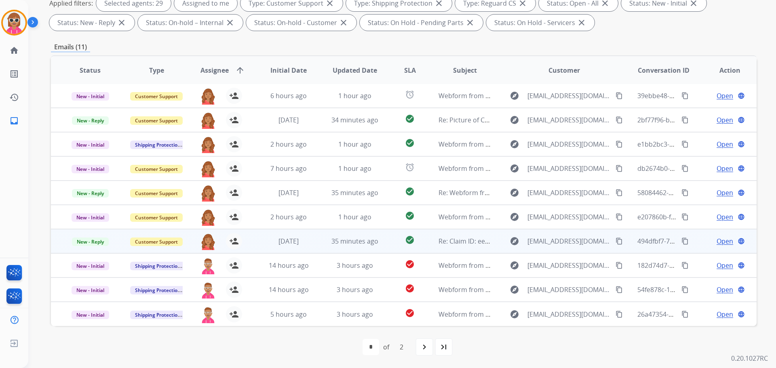
scroll to position [1, 0]
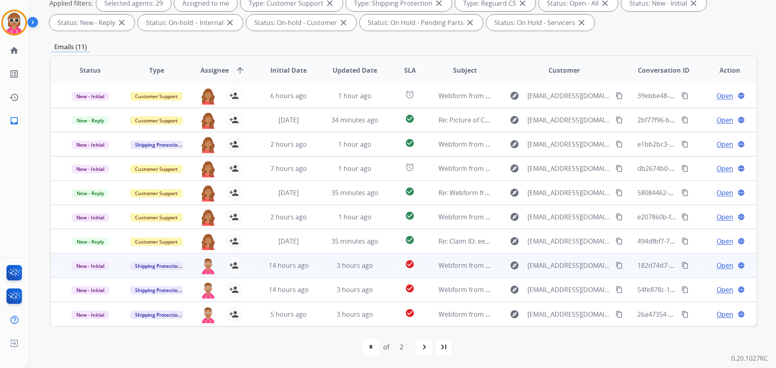
click at [717, 265] on span "Open" at bounding box center [725, 266] width 17 height 10
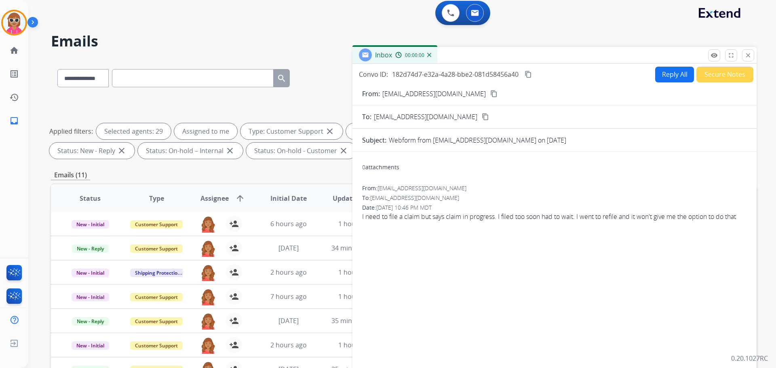
scroll to position [0, 0]
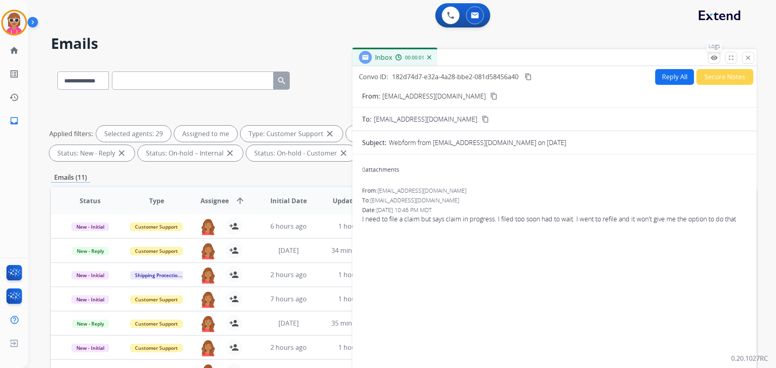
click at [711, 56] on mat-icon "remove_red_eye" at bounding box center [714, 57] width 7 height 7
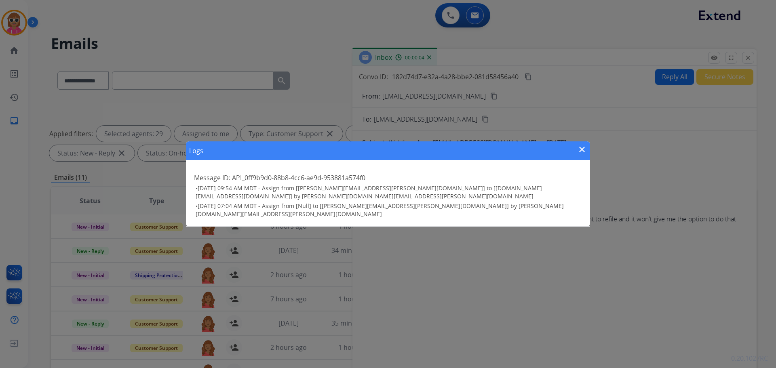
drag, startPoint x: 579, startPoint y: 152, endPoint x: 585, endPoint y: 151, distance: 5.8
click at [582, 152] on mat-icon "close" at bounding box center [582, 150] width 10 height 10
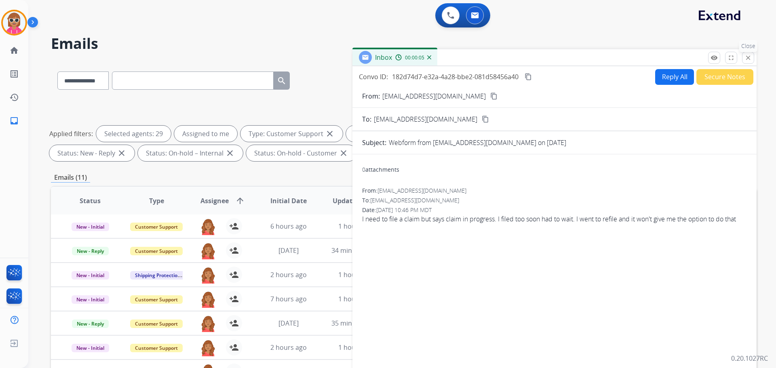
click at [751, 57] on mat-icon "close" at bounding box center [748, 57] width 7 height 7
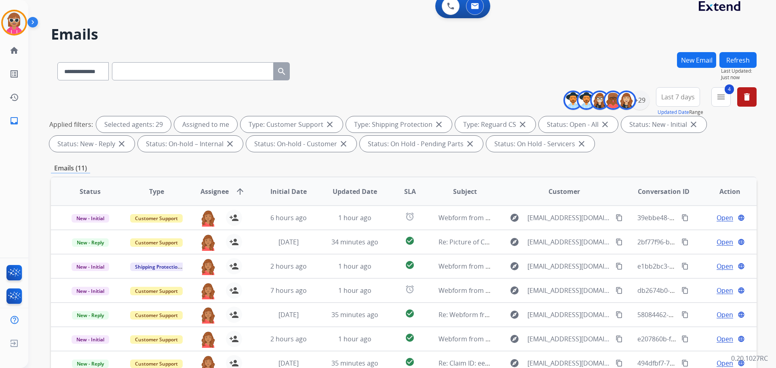
click at [754, 60] on button "Refresh" at bounding box center [738, 60] width 37 height 16
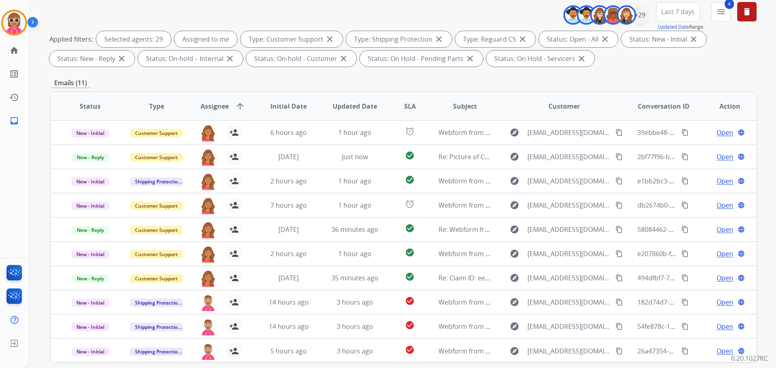
scroll to position [50, 0]
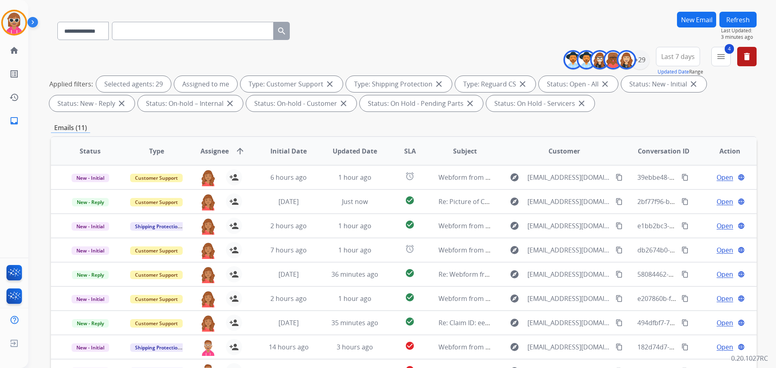
click at [724, 21] on button "Refresh" at bounding box center [738, 20] width 37 height 16
click at [741, 20] on button "Refresh" at bounding box center [738, 20] width 37 height 16
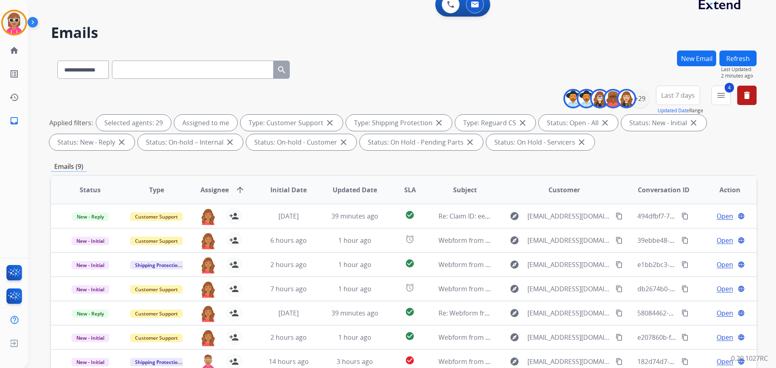
scroll to position [9, 0]
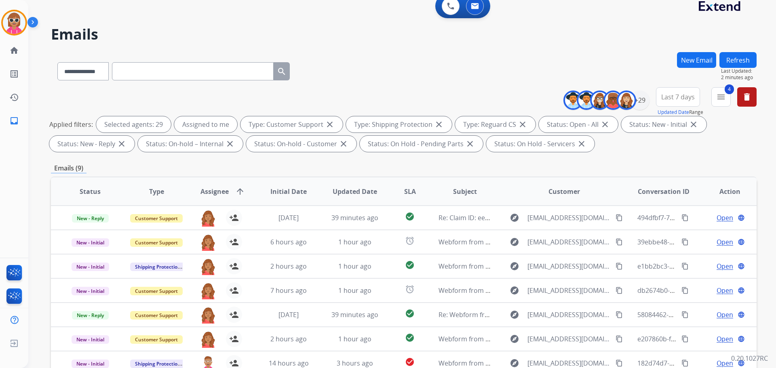
drag, startPoint x: 742, startPoint y: 50, endPoint x: 741, endPoint y: 54, distance: 4.6
click at [742, 51] on div "**********" at bounding box center [392, 204] width 729 height 368
click at [744, 57] on button "Refresh" at bounding box center [738, 60] width 37 height 16
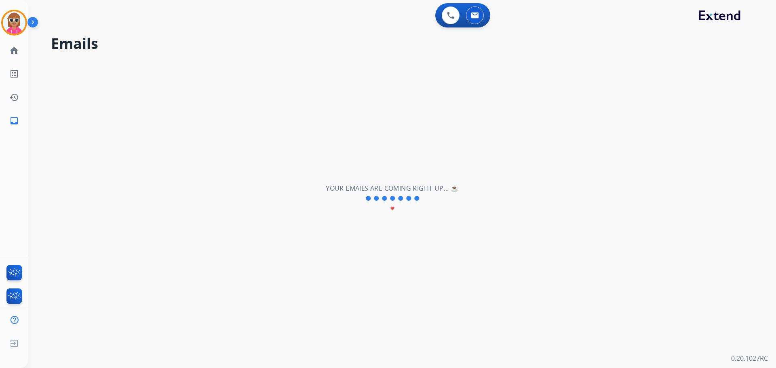
scroll to position [0, 0]
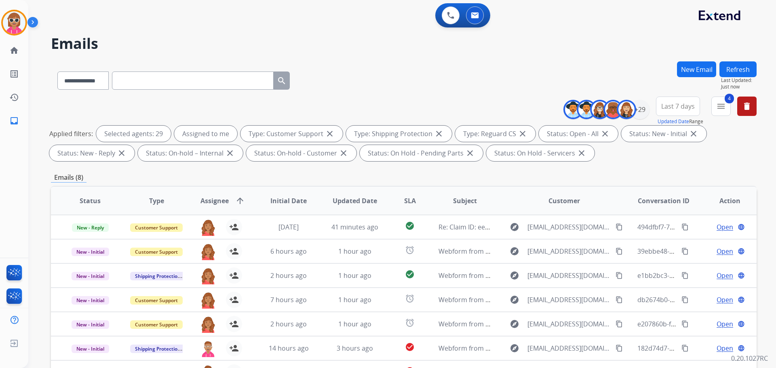
click at [736, 71] on button "Refresh" at bounding box center [738, 69] width 37 height 16
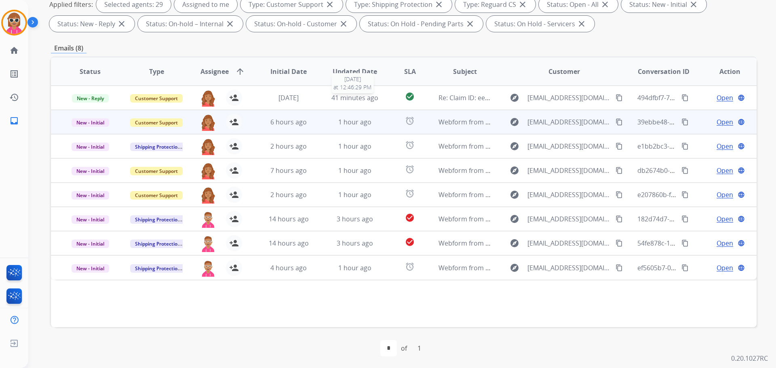
scroll to position [131, 0]
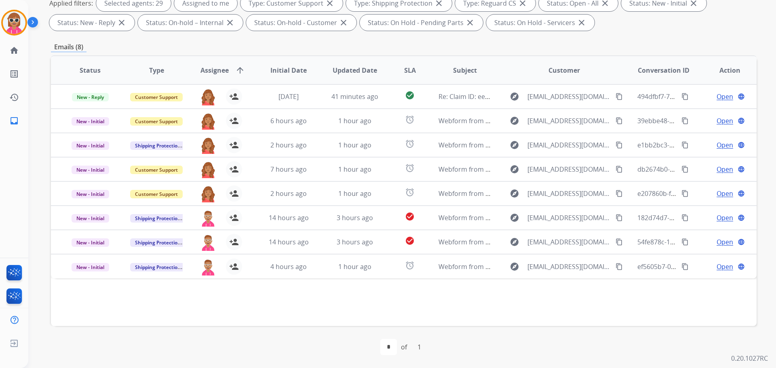
click at [380, 300] on div "Status Type Assignee arrow_upward Initial Date Updated Date SLA Subject Custome…" at bounding box center [404, 190] width 706 height 271
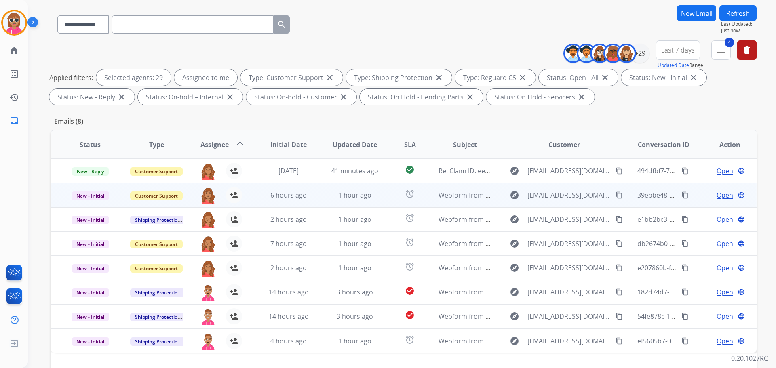
scroll to position [50, 0]
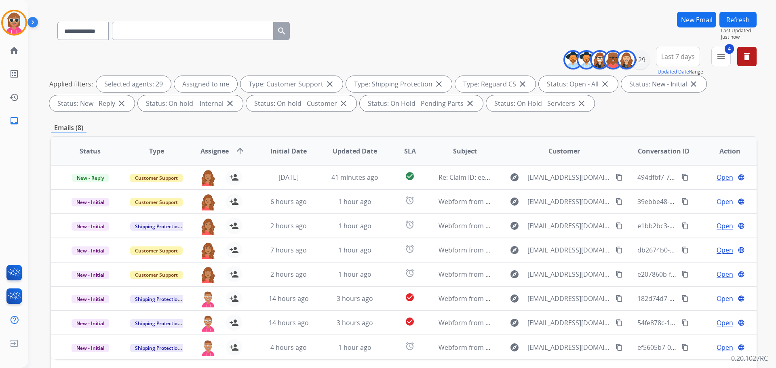
click at [730, 19] on button "Refresh" at bounding box center [738, 20] width 37 height 16
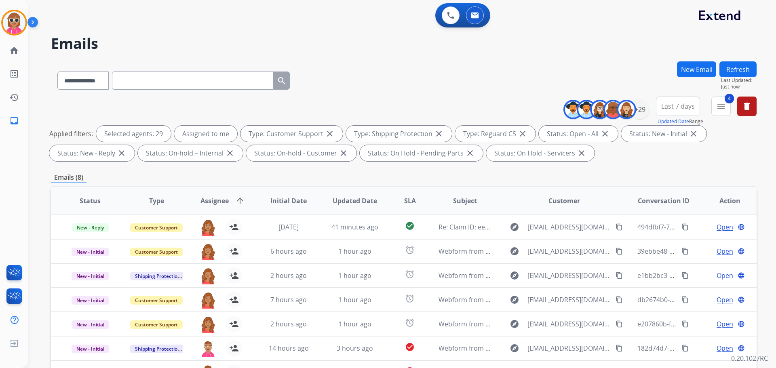
click at [736, 70] on button "Refresh" at bounding box center [738, 69] width 37 height 16
click at [743, 63] on button "Refresh" at bounding box center [738, 69] width 37 height 16
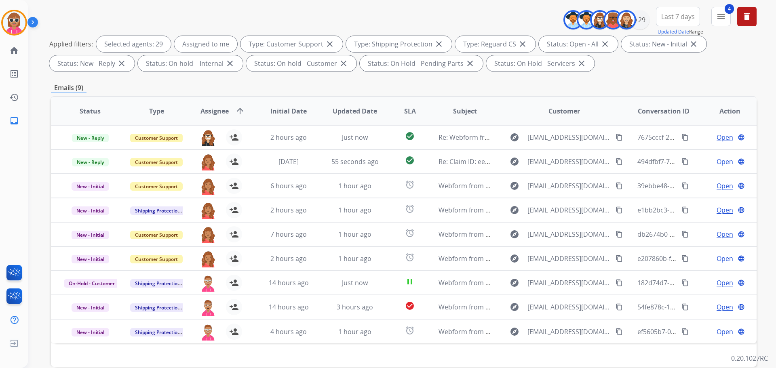
scroll to position [50, 0]
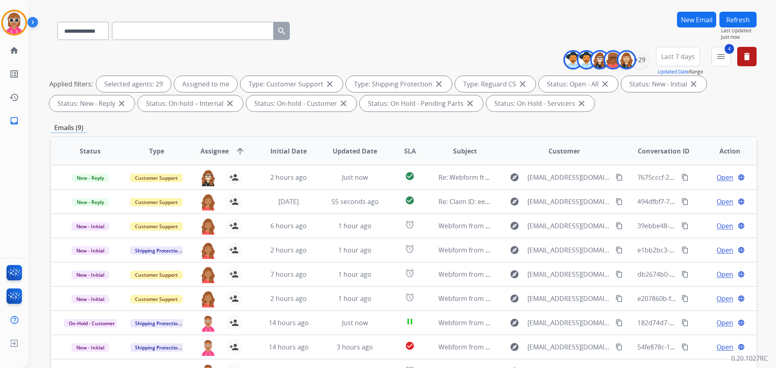
click at [734, 23] on button "Refresh" at bounding box center [738, 20] width 37 height 16
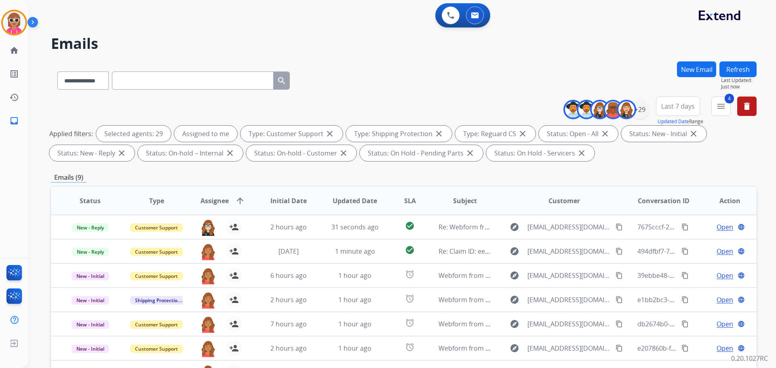
click at [735, 73] on button "Refresh" at bounding box center [738, 69] width 37 height 16
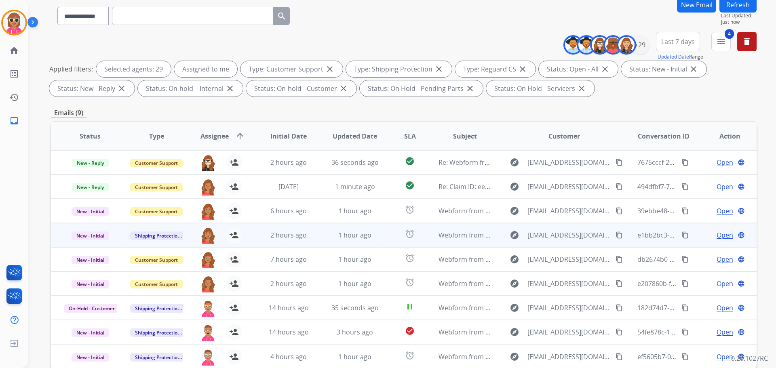
scroll to position [131, 0]
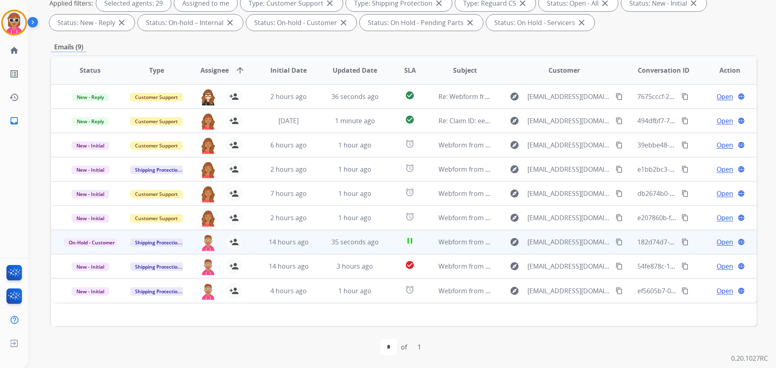
click at [385, 243] on td "pause" at bounding box center [404, 242] width 44 height 24
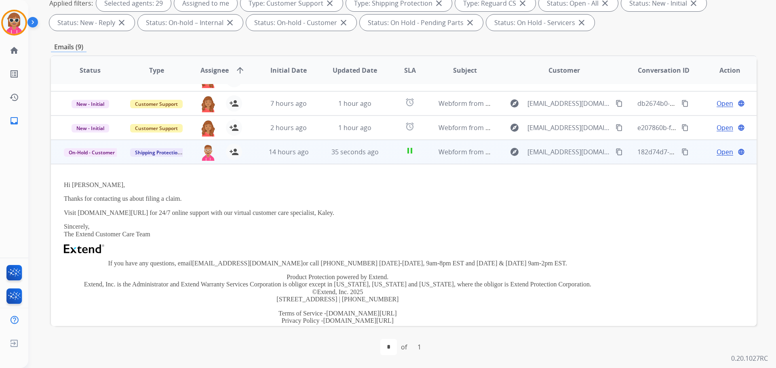
scroll to position [65, 0]
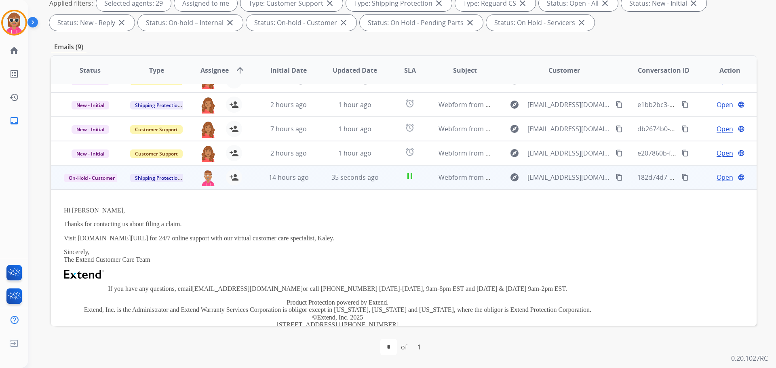
click at [383, 180] on td "pause" at bounding box center [404, 177] width 44 height 24
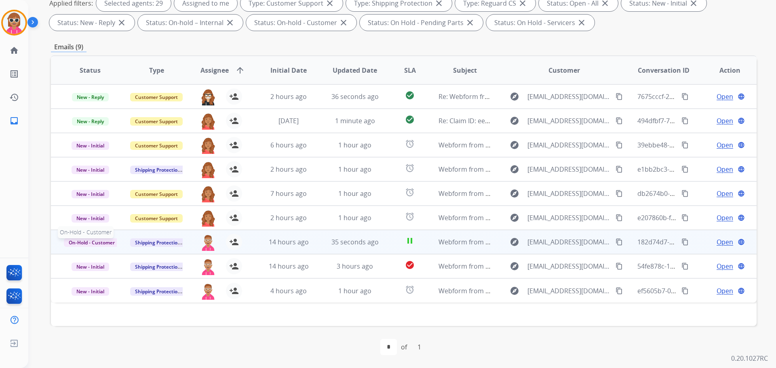
click at [104, 244] on span "On-Hold - Customer" at bounding box center [92, 243] width 56 height 8
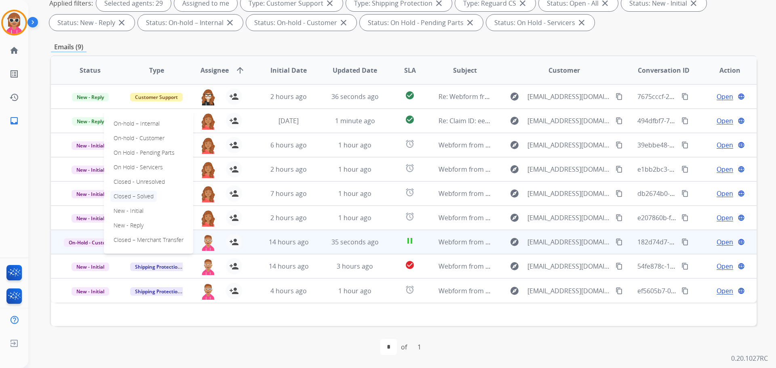
click at [142, 194] on p "Closed – Solved" at bounding box center [133, 196] width 47 height 11
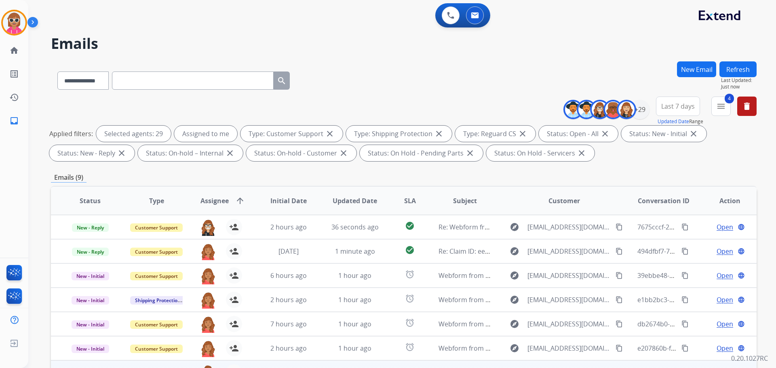
click at [748, 71] on button "Refresh" at bounding box center [738, 69] width 37 height 16
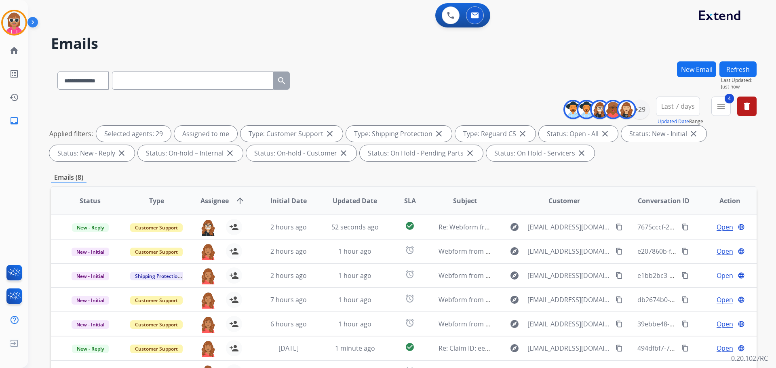
click at [745, 74] on button "Refresh" at bounding box center [738, 69] width 37 height 16
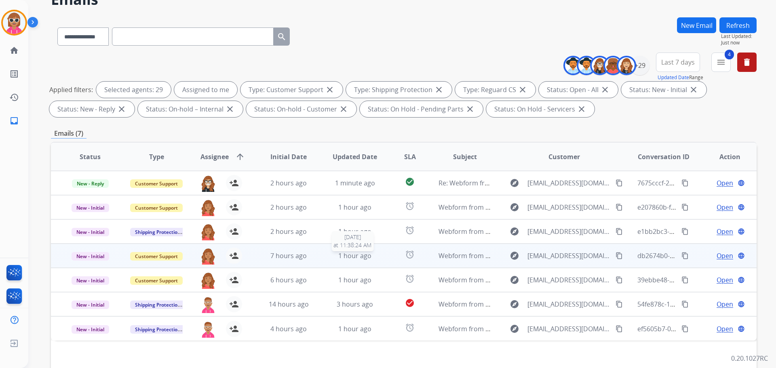
scroll to position [131, 0]
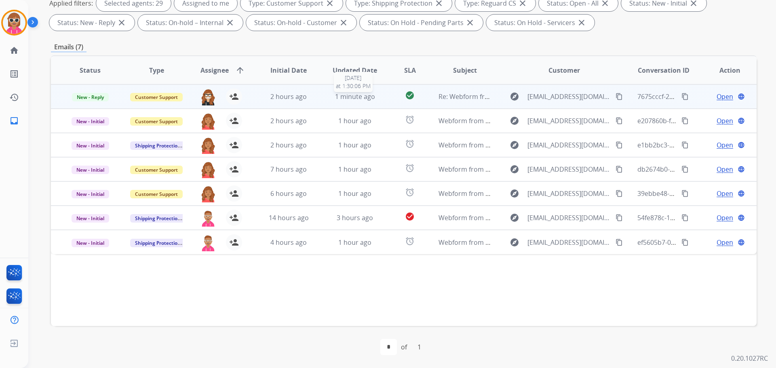
click at [369, 98] on span "1 minute ago" at bounding box center [355, 96] width 40 height 9
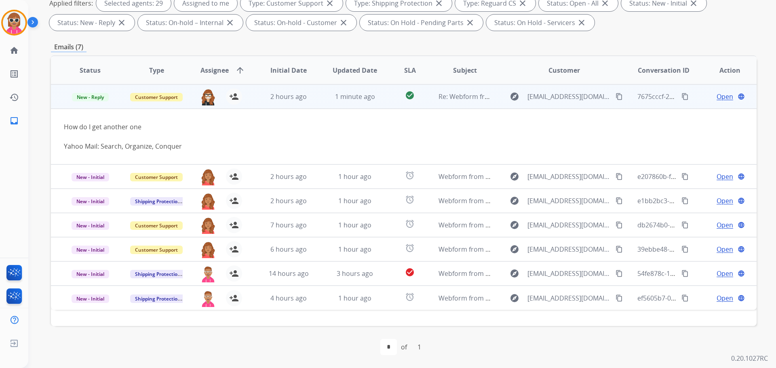
click at [722, 93] on span "Open" at bounding box center [725, 97] width 17 height 10
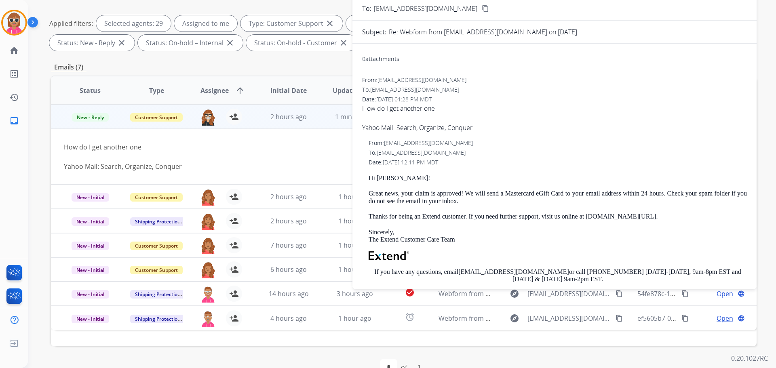
scroll to position [9, 0]
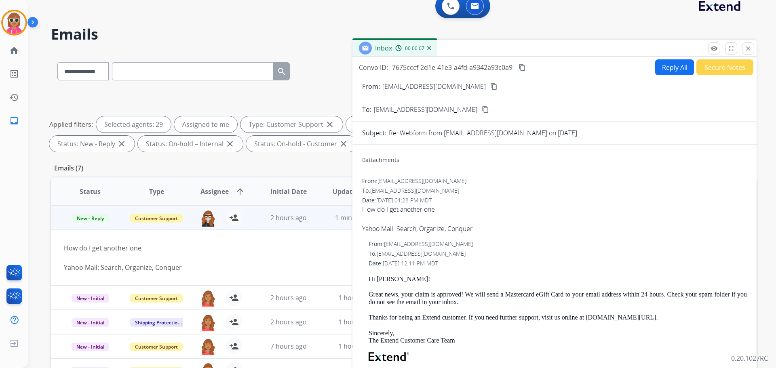
click at [491, 87] on mat-icon "content_copy" at bounding box center [494, 86] width 7 height 7
click at [668, 69] on button "Reply All" at bounding box center [675, 67] width 39 height 16
select select "**********"
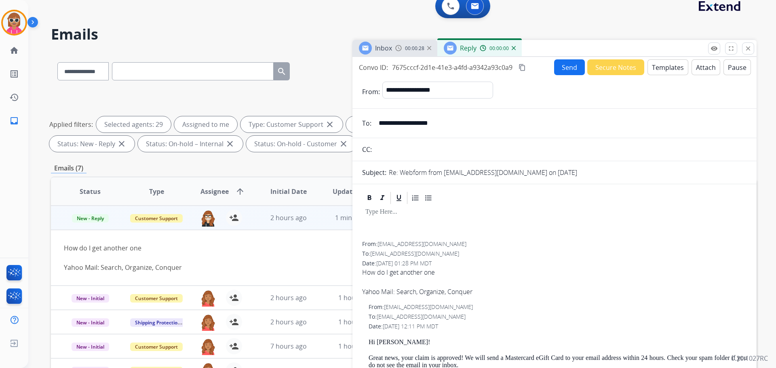
click at [652, 70] on button "Templates" at bounding box center [668, 67] width 41 height 16
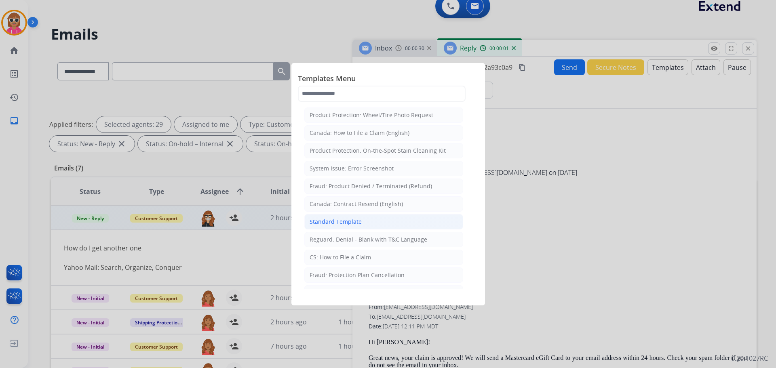
click at [363, 222] on li "Standard Template" at bounding box center [384, 221] width 159 height 15
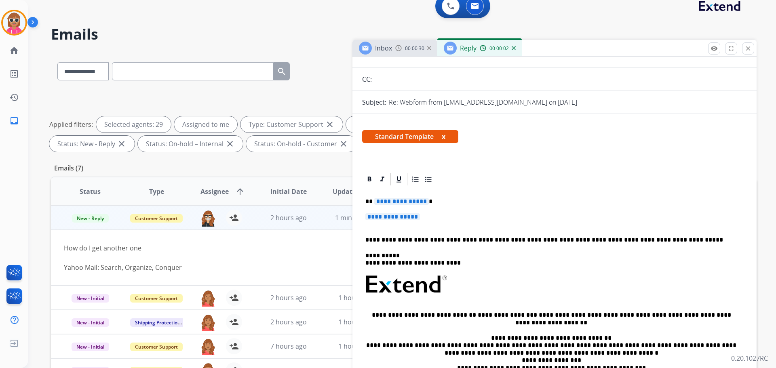
scroll to position [121, 0]
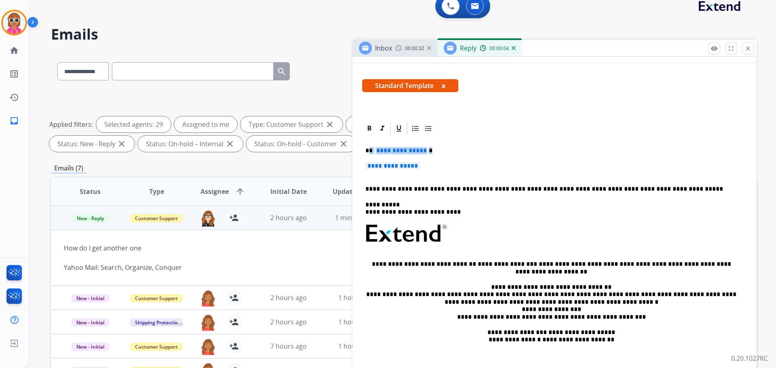
drag, startPoint x: 370, startPoint y: 152, endPoint x: 439, endPoint y: 166, distance: 69.6
click at [439, 166] on div "**********" at bounding box center [554, 253] width 385 height 234
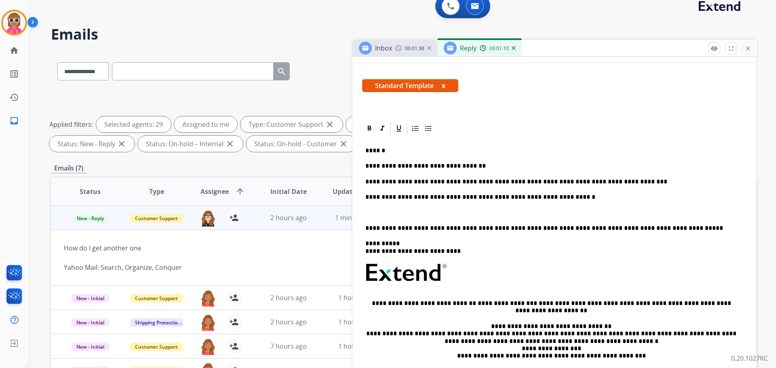
click at [379, 199] on p "**********" at bounding box center [552, 197] width 372 height 7
drag, startPoint x: 378, startPoint y: 198, endPoint x: 411, endPoint y: 200, distance: 32.8
click at [411, 200] on p "**********" at bounding box center [552, 197] width 372 height 7
click at [567, 195] on p "**********" at bounding box center [552, 197] width 372 height 7
click at [615, 184] on p "**********" at bounding box center [552, 181] width 372 height 7
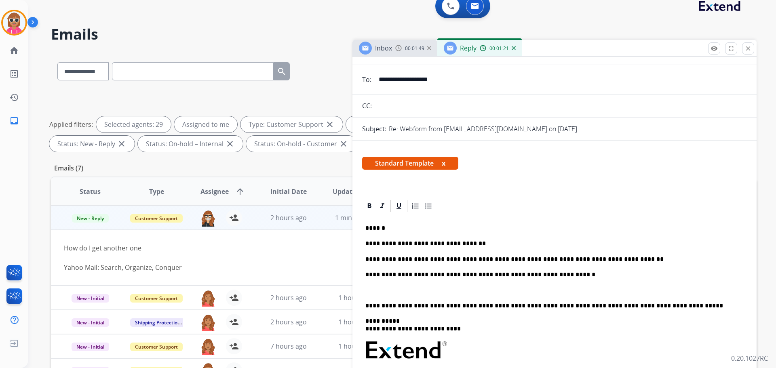
scroll to position [0, 0]
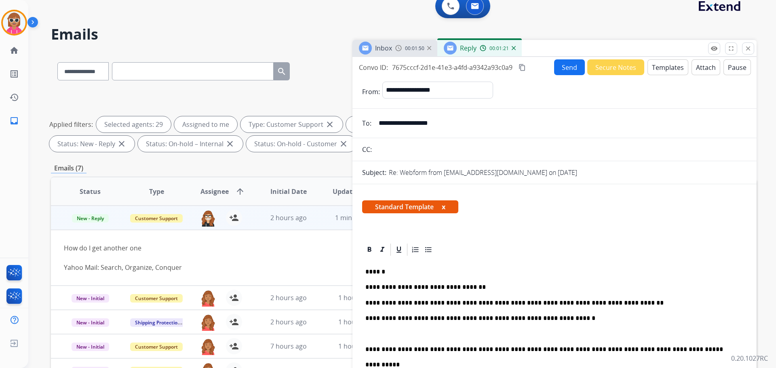
click at [664, 67] on button "Templates" at bounding box center [668, 67] width 41 height 16
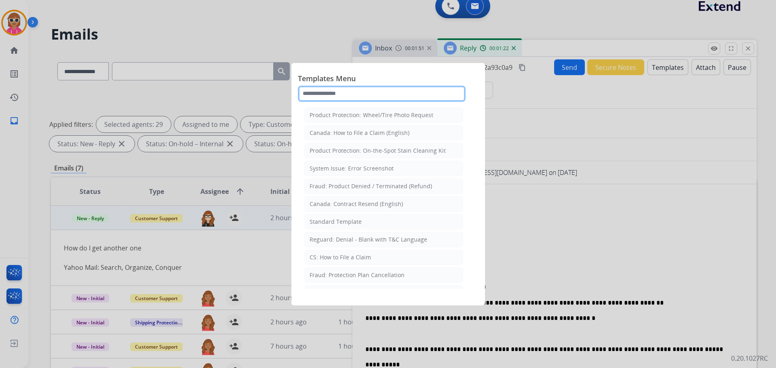
drag, startPoint x: 389, startPoint y: 99, endPoint x: 392, endPoint y: 104, distance: 5.5
click at [389, 99] on input "text" at bounding box center [382, 94] width 168 height 16
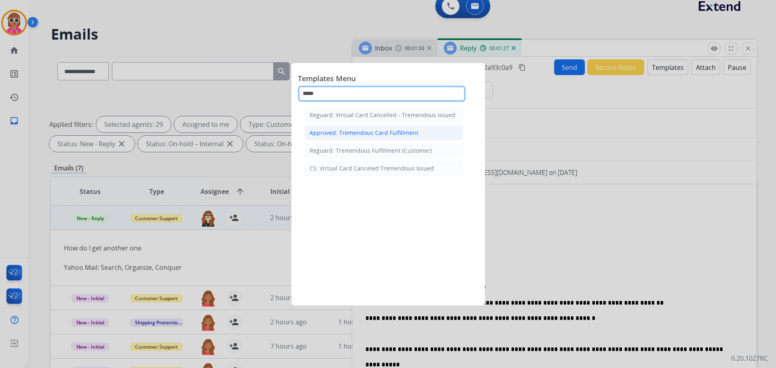
type input "*****"
click at [374, 132] on div "Approved: Tremendous Card Fulfillment" at bounding box center [364, 133] width 109 height 8
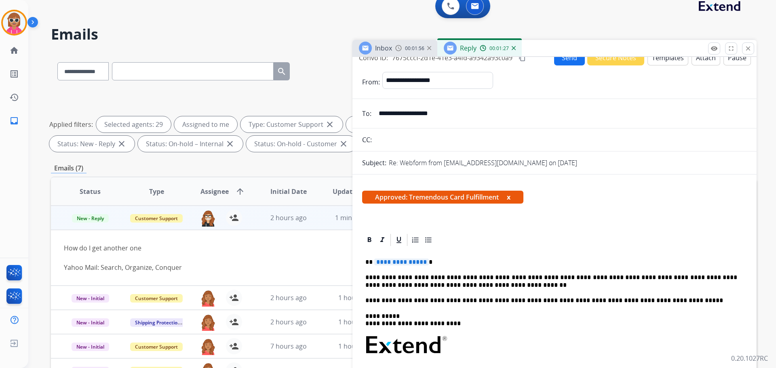
scroll to position [81, 0]
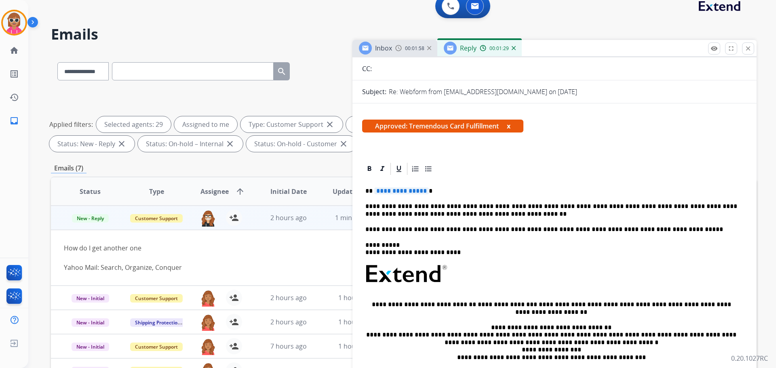
click at [482, 217] on p "**********" at bounding box center [552, 210] width 372 height 15
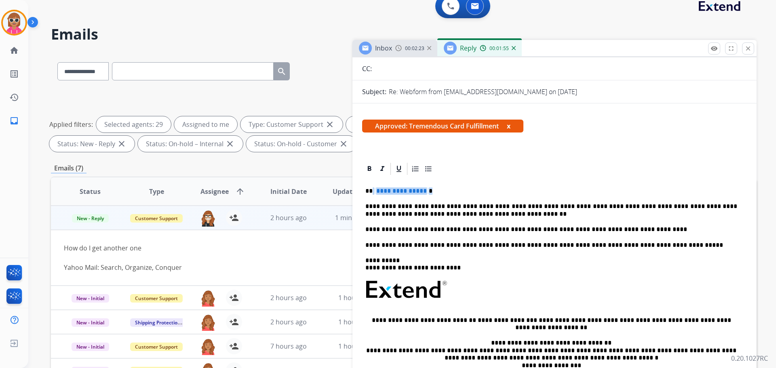
drag, startPoint x: 434, startPoint y: 189, endPoint x: 372, endPoint y: 189, distance: 61.5
click at [372, 189] on p "**********" at bounding box center [552, 191] width 372 height 7
click at [384, 192] on p "**********" at bounding box center [552, 191] width 372 height 7
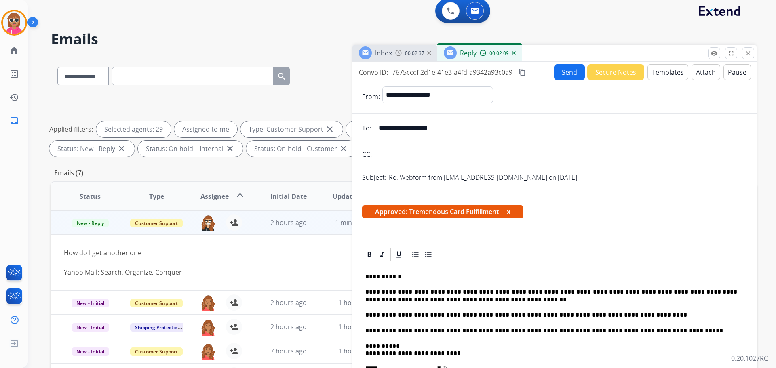
scroll to position [0, 0]
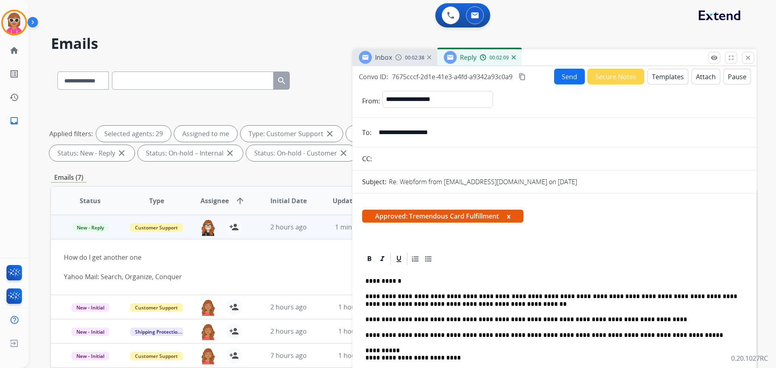
click at [555, 73] on button "Send" at bounding box center [569, 77] width 31 height 16
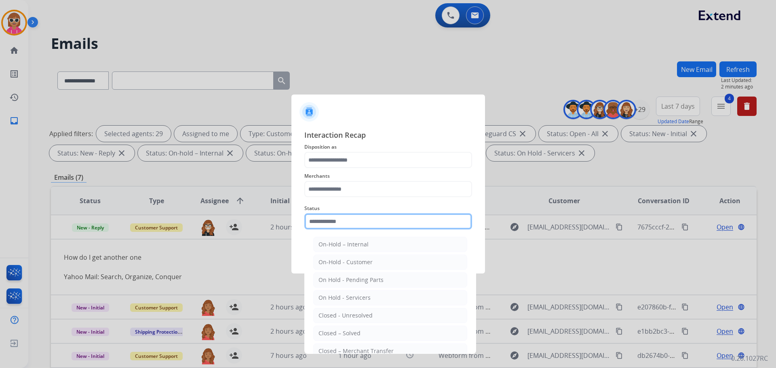
click at [373, 217] on input "text" at bounding box center [389, 222] width 168 height 16
click at [346, 334] on div "Closed – Solved" at bounding box center [340, 334] width 42 height 8
type input "**********"
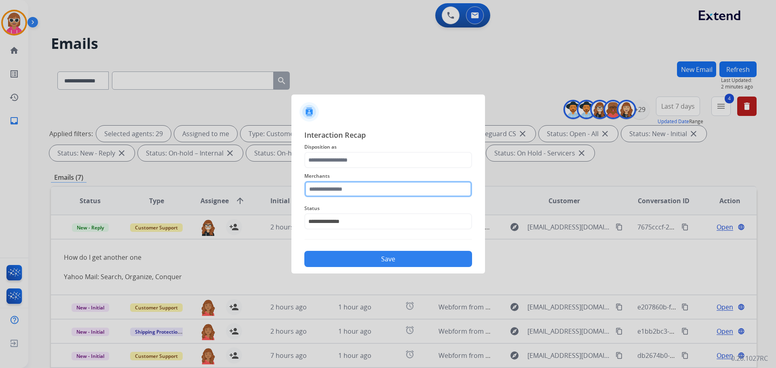
click at [363, 192] on input "text" at bounding box center [389, 189] width 168 height 16
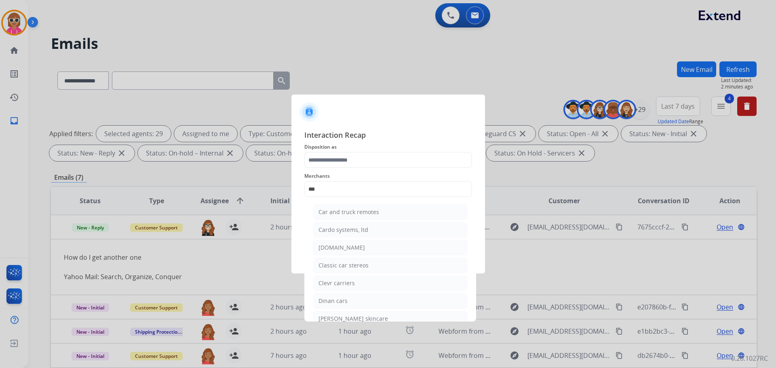
drag, startPoint x: 349, startPoint y: 249, endPoint x: 359, endPoint y: 213, distance: 37.5
click at [349, 247] on div "Carparts.com" at bounding box center [342, 248] width 47 height 8
type input "**********"
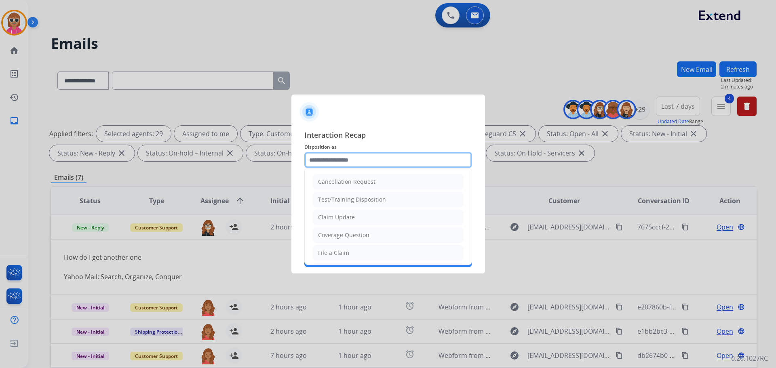
click at [372, 165] on input "text" at bounding box center [389, 160] width 168 height 16
click at [359, 218] on li "Claim Update" at bounding box center [388, 217] width 151 height 15
type input "**********"
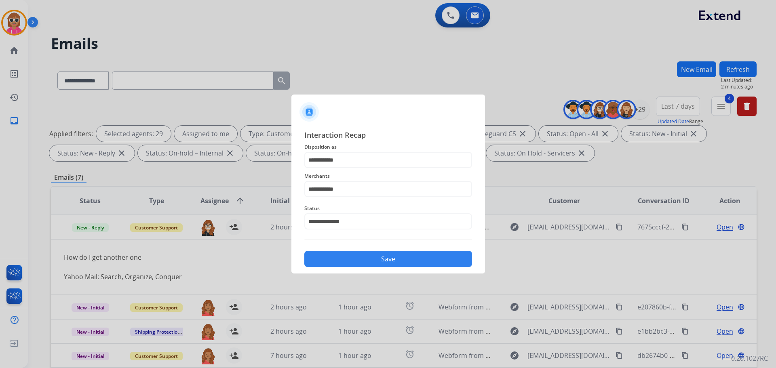
click at [357, 253] on button "Save" at bounding box center [389, 259] width 168 height 16
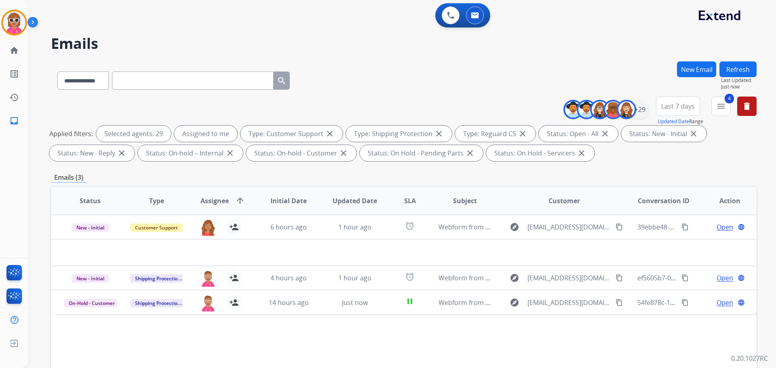
click at [745, 66] on button "Refresh" at bounding box center [738, 69] width 37 height 16
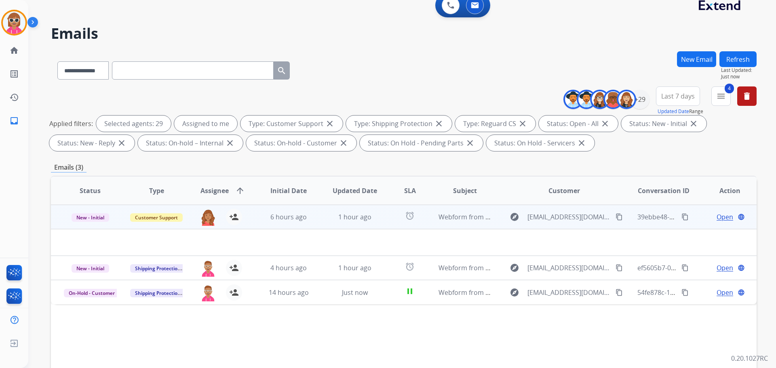
scroll to position [40, 0]
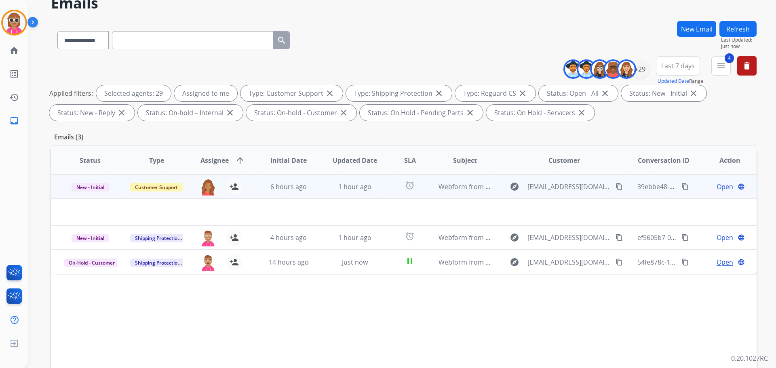
click at [309, 192] on td "6 hours ago" at bounding box center [283, 187] width 66 height 24
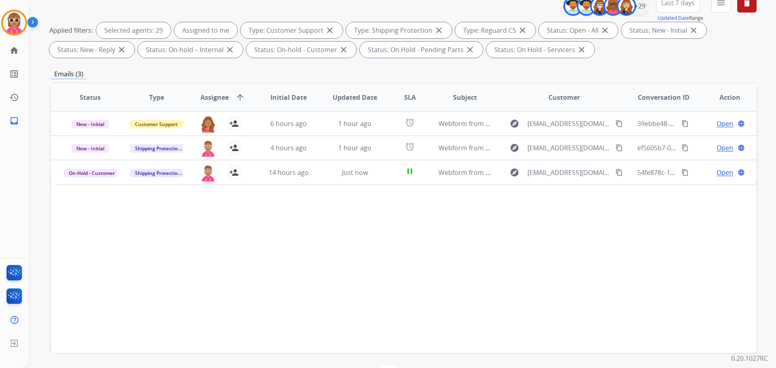
scroll to position [90, 0]
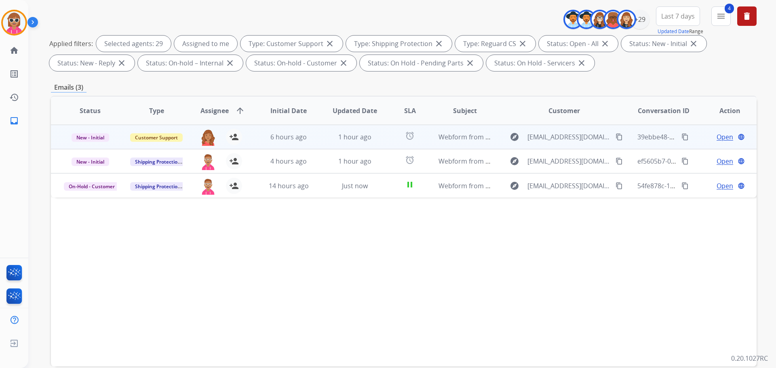
click at [319, 135] on td "1 hour ago" at bounding box center [349, 137] width 66 height 24
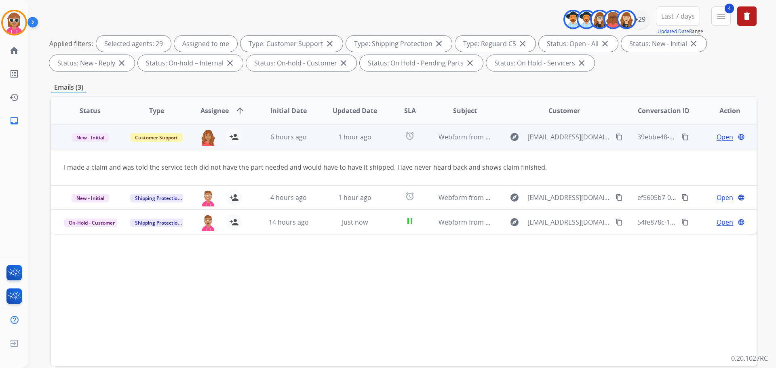
drag, startPoint x: 605, startPoint y: 135, endPoint x: 573, endPoint y: 148, distance: 33.7
click at [616, 135] on mat-icon "content_copy" at bounding box center [619, 136] width 7 height 7
click at [382, 144] on td "alarm" at bounding box center [404, 137] width 44 height 24
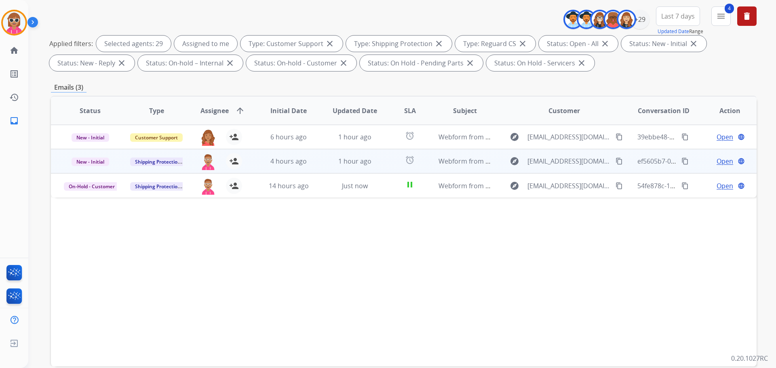
click at [382, 164] on td "alarm" at bounding box center [404, 161] width 44 height 24
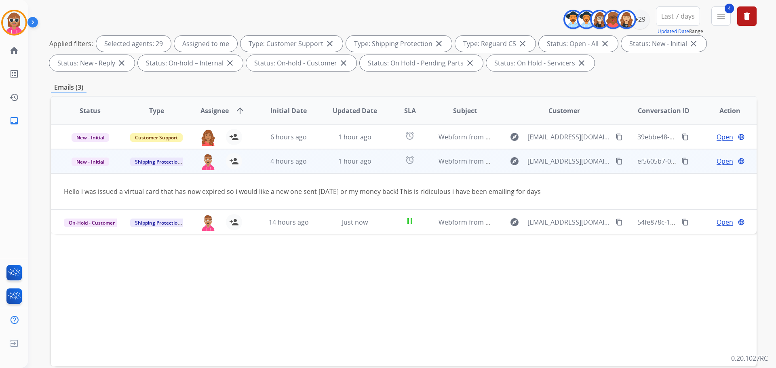
click at [382, 164] on td "alarm" at bounding box center [404, 161] width 44 height 24
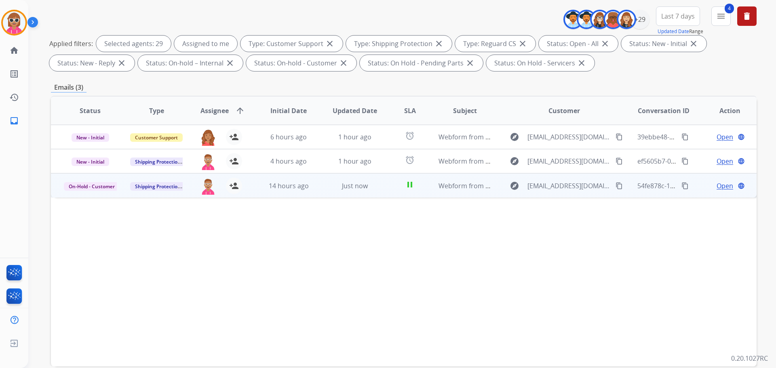
click at [384, 180] on td "pause" at bounding box center [404, 185] width 44 height 24
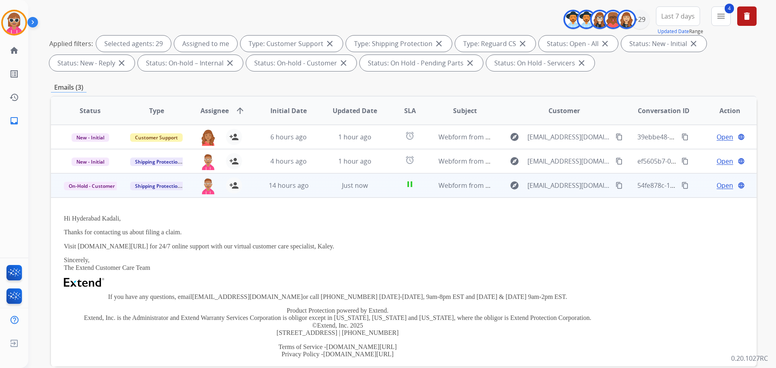
scroll to position [20, 0]
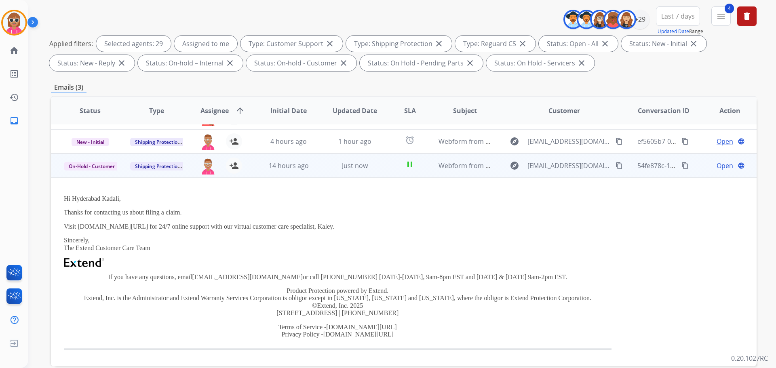
click at [380, 181] on td "Hi Hyderabad Kadali, Thanks for contacting us about filing a claim. Visit exten…" at bounding box center [338, 272] width 574 height 189
click at [372, 167] on div "Just now" at bounding box center [355, 166] width 53 height 10
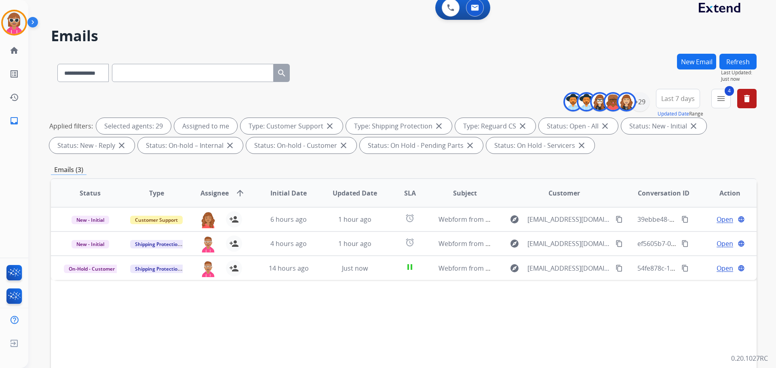
scroll to position [0, 0]
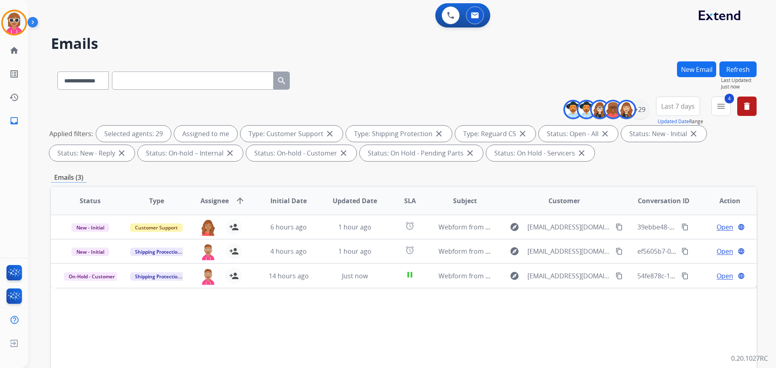
click at [731, 73] on button "Refresh" at bounding box center [738, 69] width 37 height 16
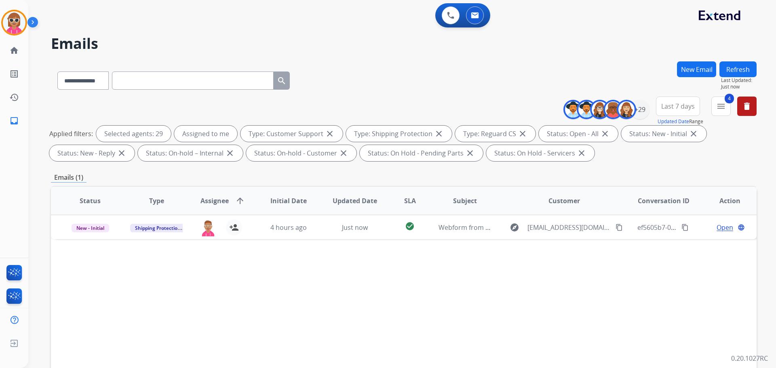
click at [753, 73] on button "Refresh" at bounding box center [738, 69] width 37 height 16
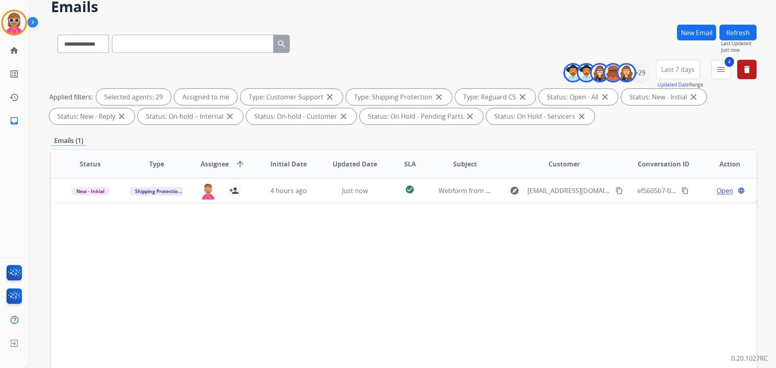
scroll to position [40, 0]
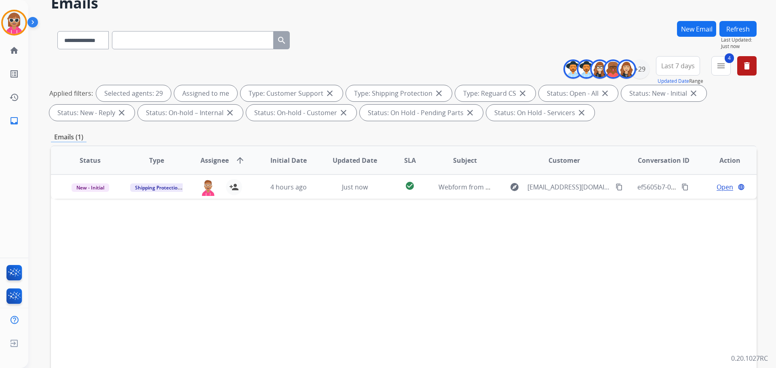
click at [742, 31] on button "Refresh" at bounding box center [738, 29] width 37 height 16
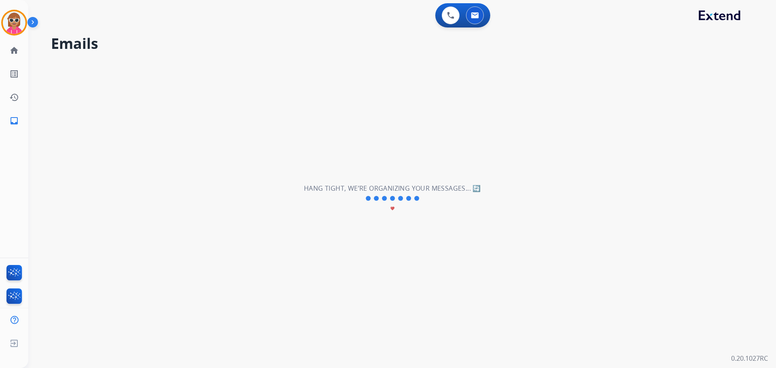
scroll to position [0, 0]
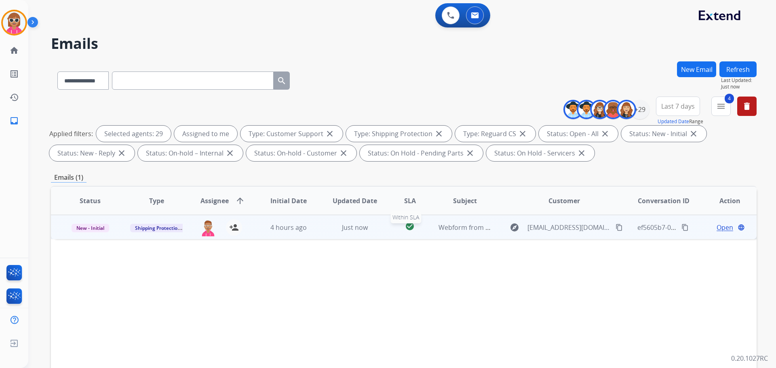
click at [395, 231] on div "check_circle" at bounding box center [410, 228] width 31 height 12
click at [616, 229] on mat-icon "content_copy" at bounding box center [619, 227] width 7 height 7
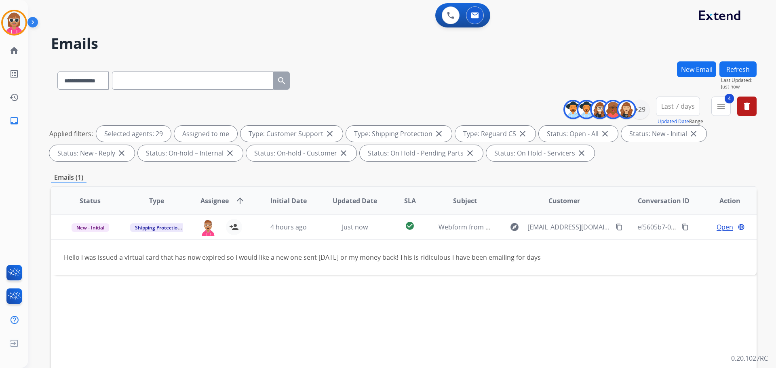
click at [735, 72] on button "Refresh" at bounding box center [738, 69] width 37 height 16
click at [730, 74] on button "Refresh" at bounding box center [738, 69] width 37 height 16
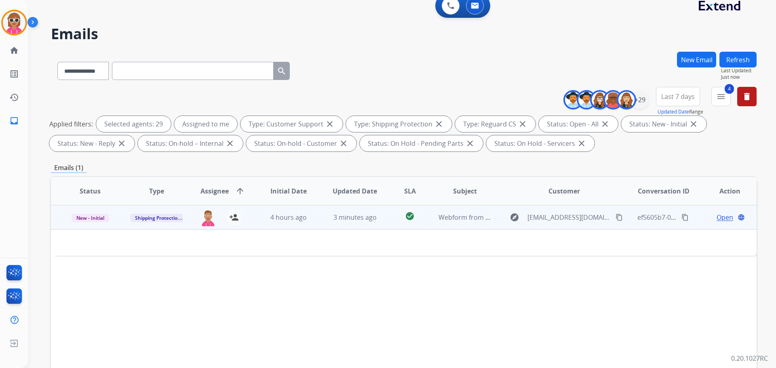
scroll to position [40, 0]
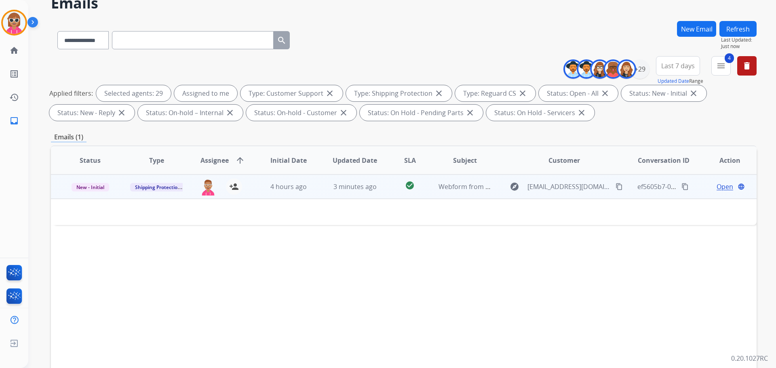
click at [384, 194] on td "check_circle" at bounding box center [404, 187] width 44 height 24
click at [384, 193] on td "check_circle" at bounding box center [404, 187] width 44 height 24
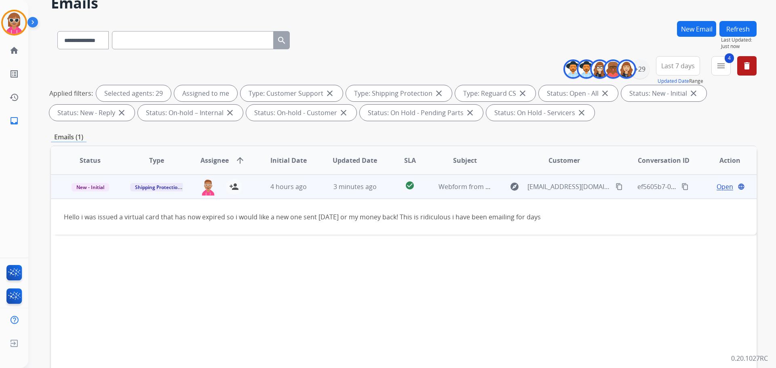
click at [384, 193] on td "check_circle" at bounding box center [404, 187] width 44 height 24
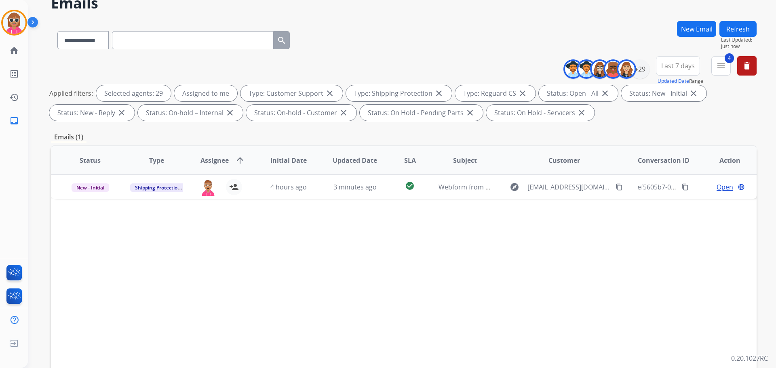
click at [737, 29] on button "Refresh" at bounding box center [738, 29] width 37 height 16
click at [753, 30] on button "Refresh" at bounding box center [738, 29] width 37 height 16
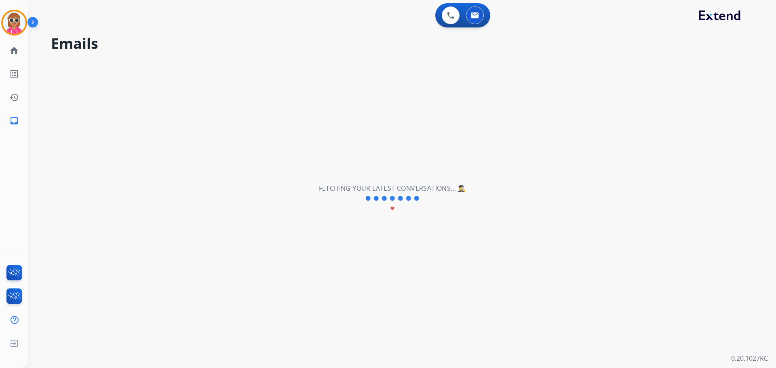
scroll to position [0, 0]
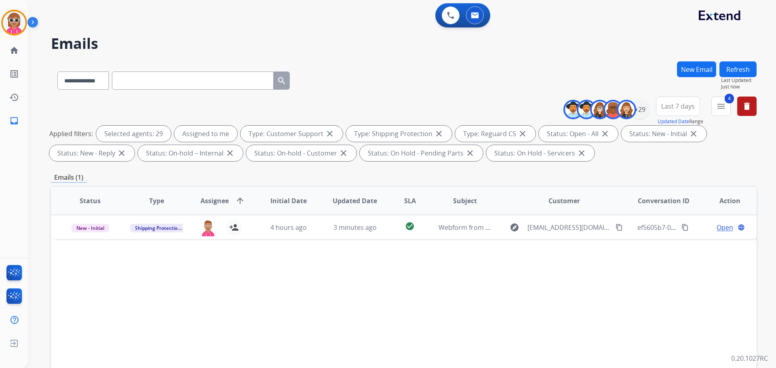
click at [728, 71] on button "Refresh" at bounding box center [738, 69] width 37 height 16
drag, startPoint x: 451, startPoint y: 274, endPoint x: 448, endPoint y: 262, distance: 12.5
click at [450, 271] on div "Status Type Assignee arrow_upward Initial Date Updated Date SLA Subject Custome…" at bounding box center [404, 321] width 706 height 271
click at [731, 72] on button "Refresh" at bounding box center [738, 69] width 37 height 16
click at [733, 65] on button "Refresh" at bounding box center [738, 69] width 37 height 16
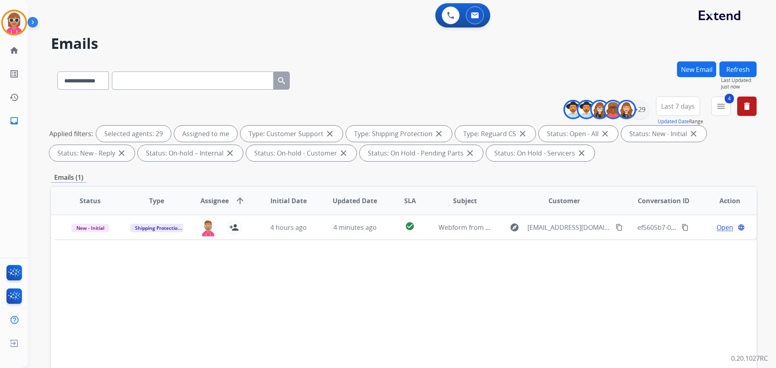
click at [727, 63] on button "Refresh" at bounding box center [738, 69] width 37 height 16
click at [744, 68] on button "Refresh" at bounding box center [738, 69] width 37 height 16
click at [737, 69] on button "Refresh" at bounding box center [738, 69] width 37 height 16
click at [735, 69] on button "Refresh" at bounding box center [738, 69] width 37 height 16
click at [732, 70] on button "Refresh" at bounding box center [738, 69] width 37 height 16
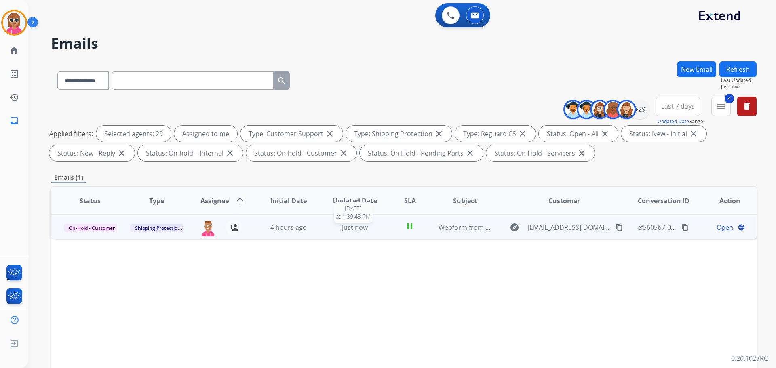
click at [347, 226] on span "Just now" at bounding box center [355, 227] width 26 height 9
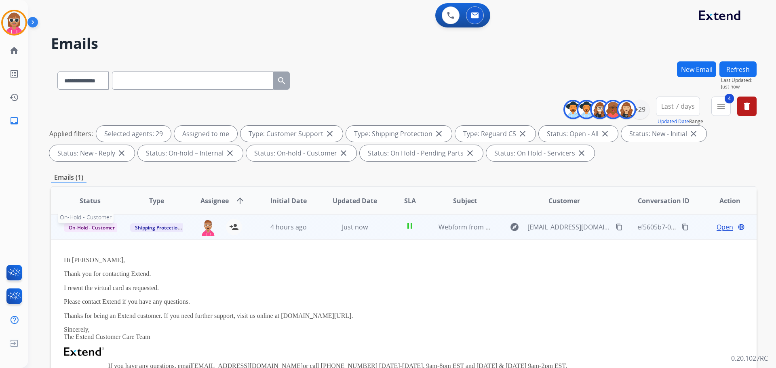
click at [110, 228] on span "On-Hold - Customer" at bounding box center [92, 228] width 56 height 8
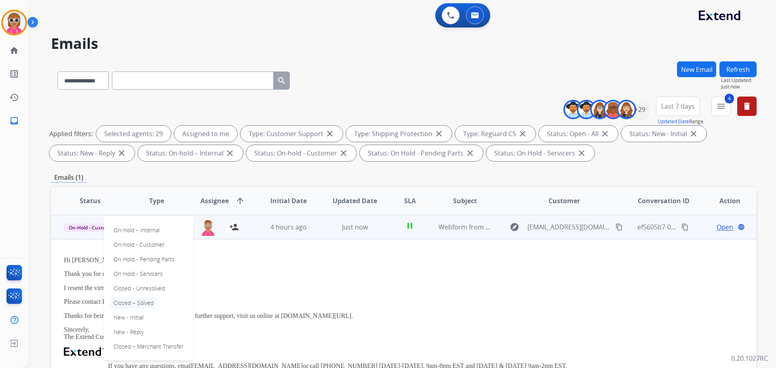
click at [148, 302] on p "Closed – Solved" at bounding box center [133, 303] width 47 height 11
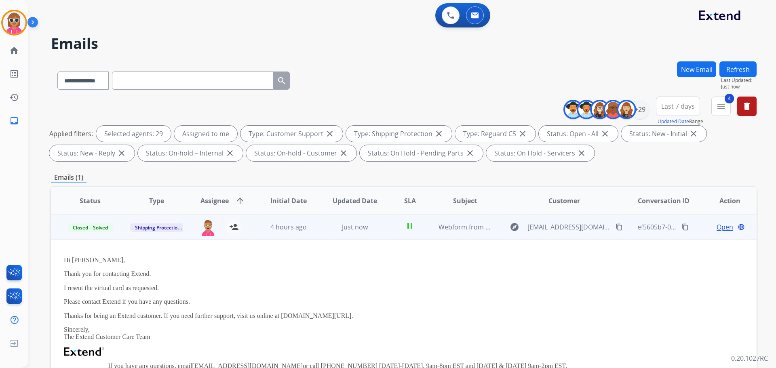
drag, startPoint x: 758, startPoint y: 59, endPoint x: 754, endPoint y: 64, distance: 6.6
click at [755, 63] on div "**********" at bounding box center [402, 184] width 748 height 368
click at [751, 66] on button "Refresh" at bounding box center [738, 69] width 37 height 16
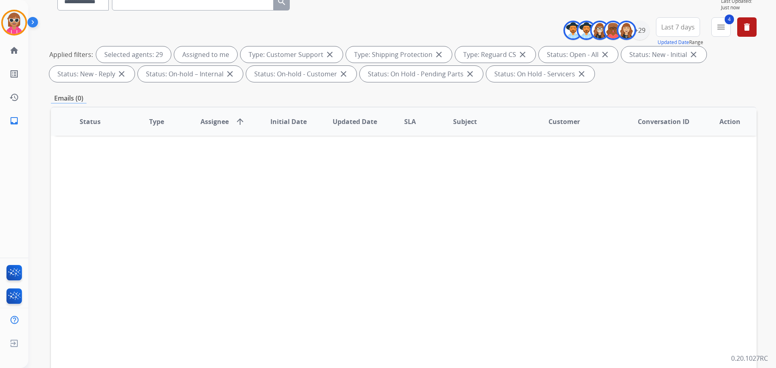
scroll to position [81, 0]
